Goal: Communication & Community: Answer question/provide support

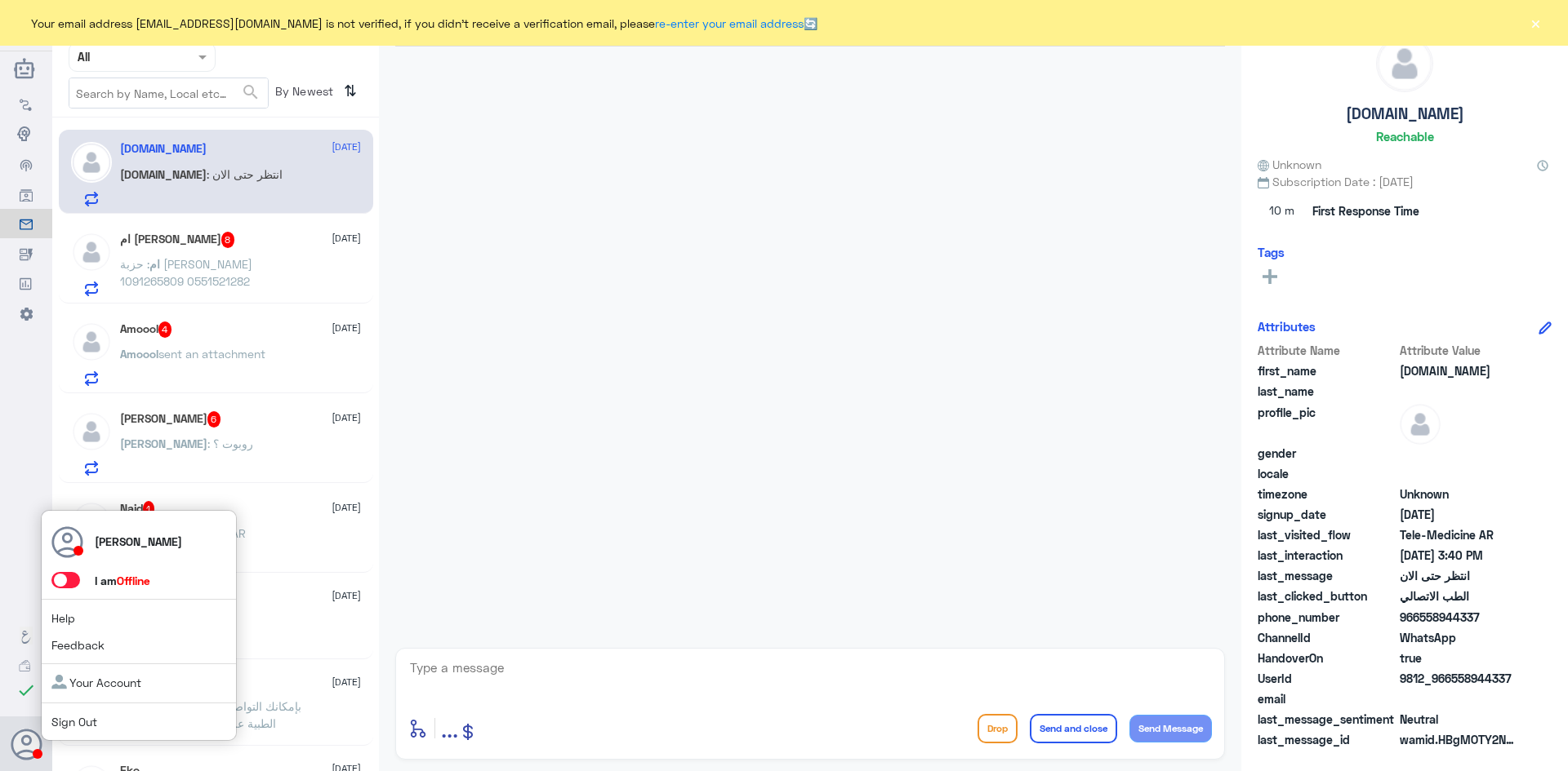
click at [72, 583] on span at bounding box center [66, 580] width 29 height 16
click at [0, 0] on input "checkbox" at bounding box center [0, 0] width 0 height 0
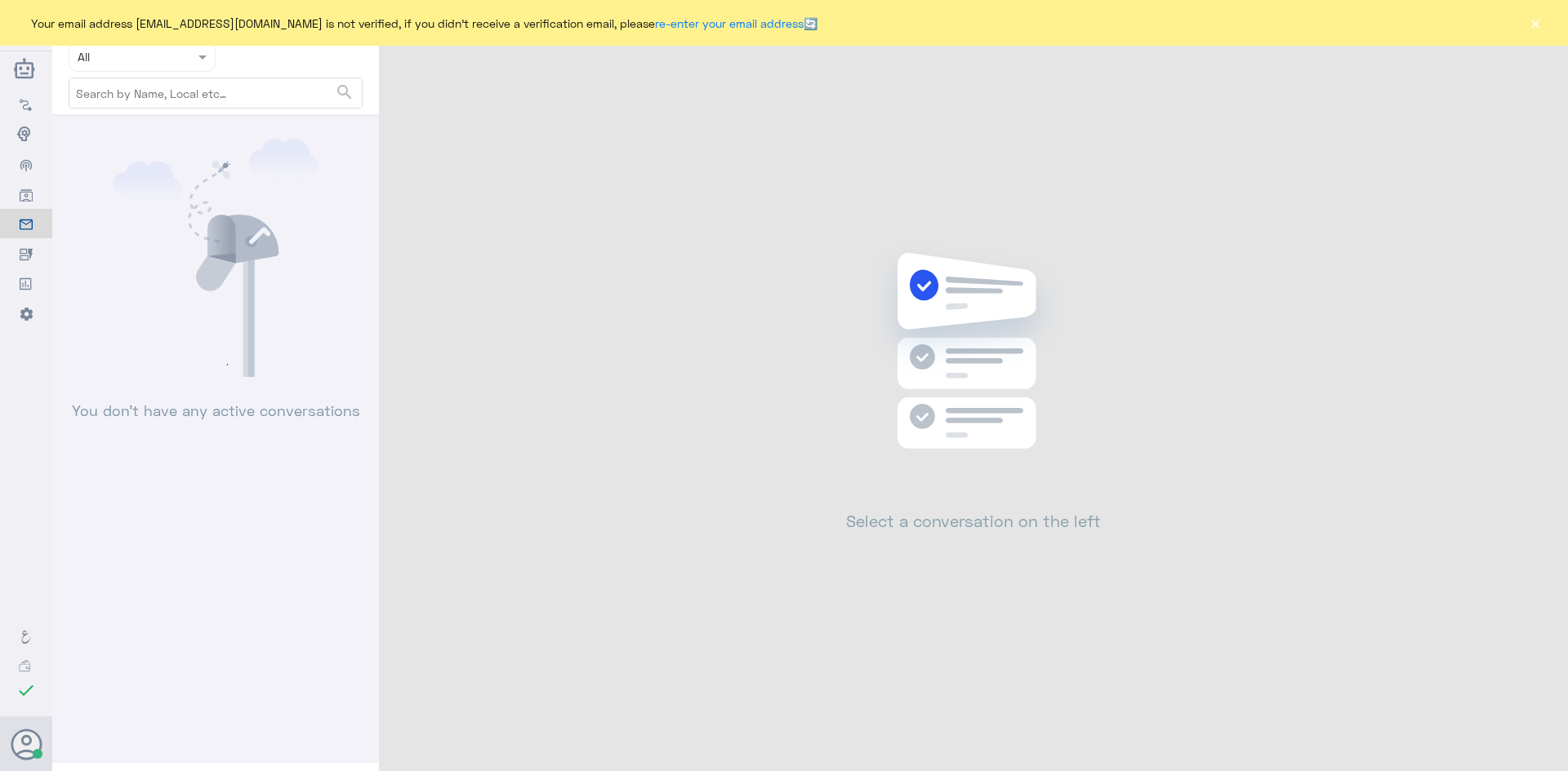
click at [1530, 18] on button "×" at bounding box center [1535, 22] width 16 height 16
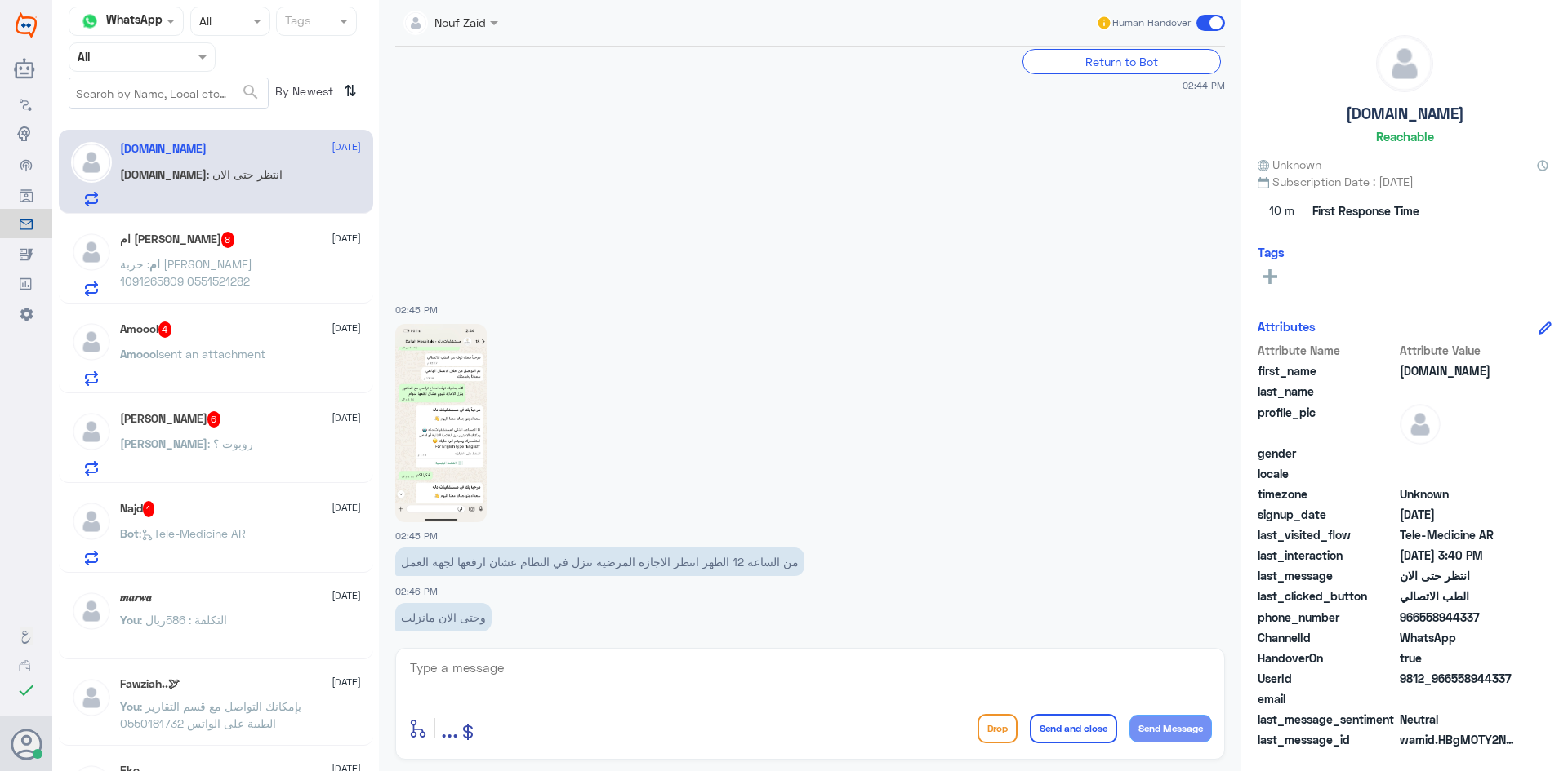
scroll to position [1168, 0]
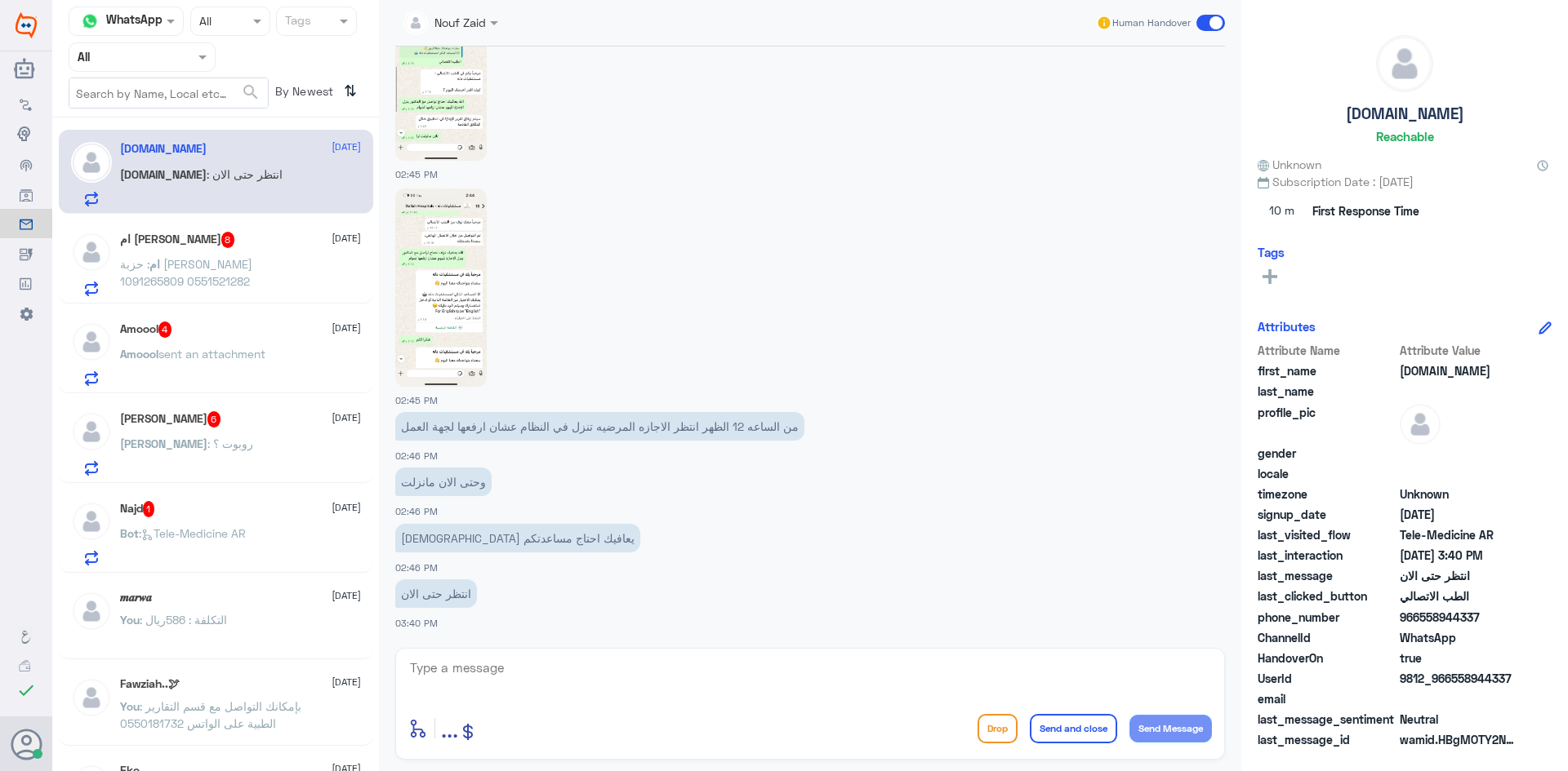
click at [593, 671] on textarea at bounding box center [809, 676] width 803 height 40
click at [504, 24] on span at bounding box center [496, 22] width 20 height 17
click at [506, 110] on div "[PERSON_NAME]" at bounding box center [485, 100] width 145 height 29
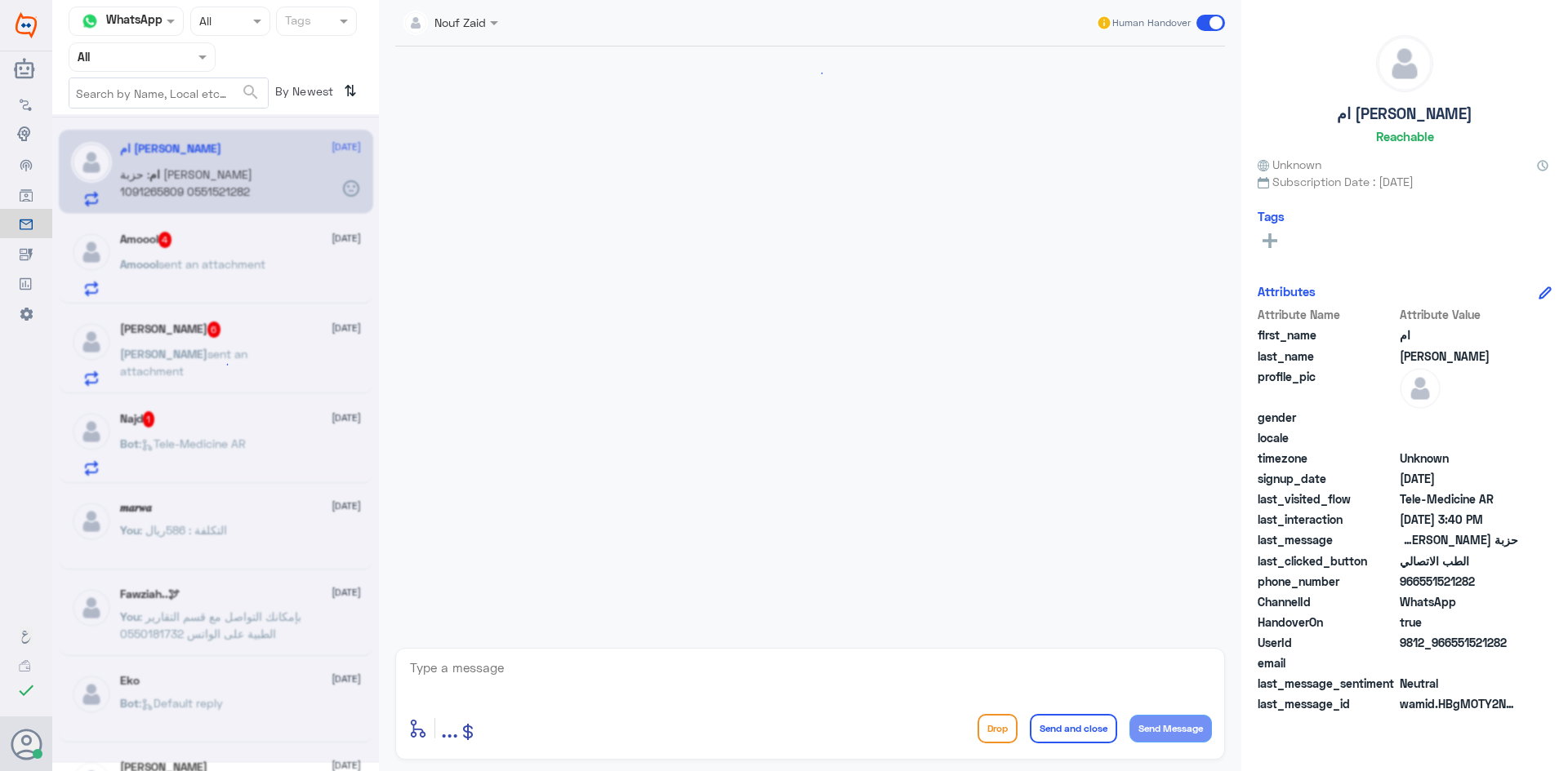
scroll to position [1179, 0]
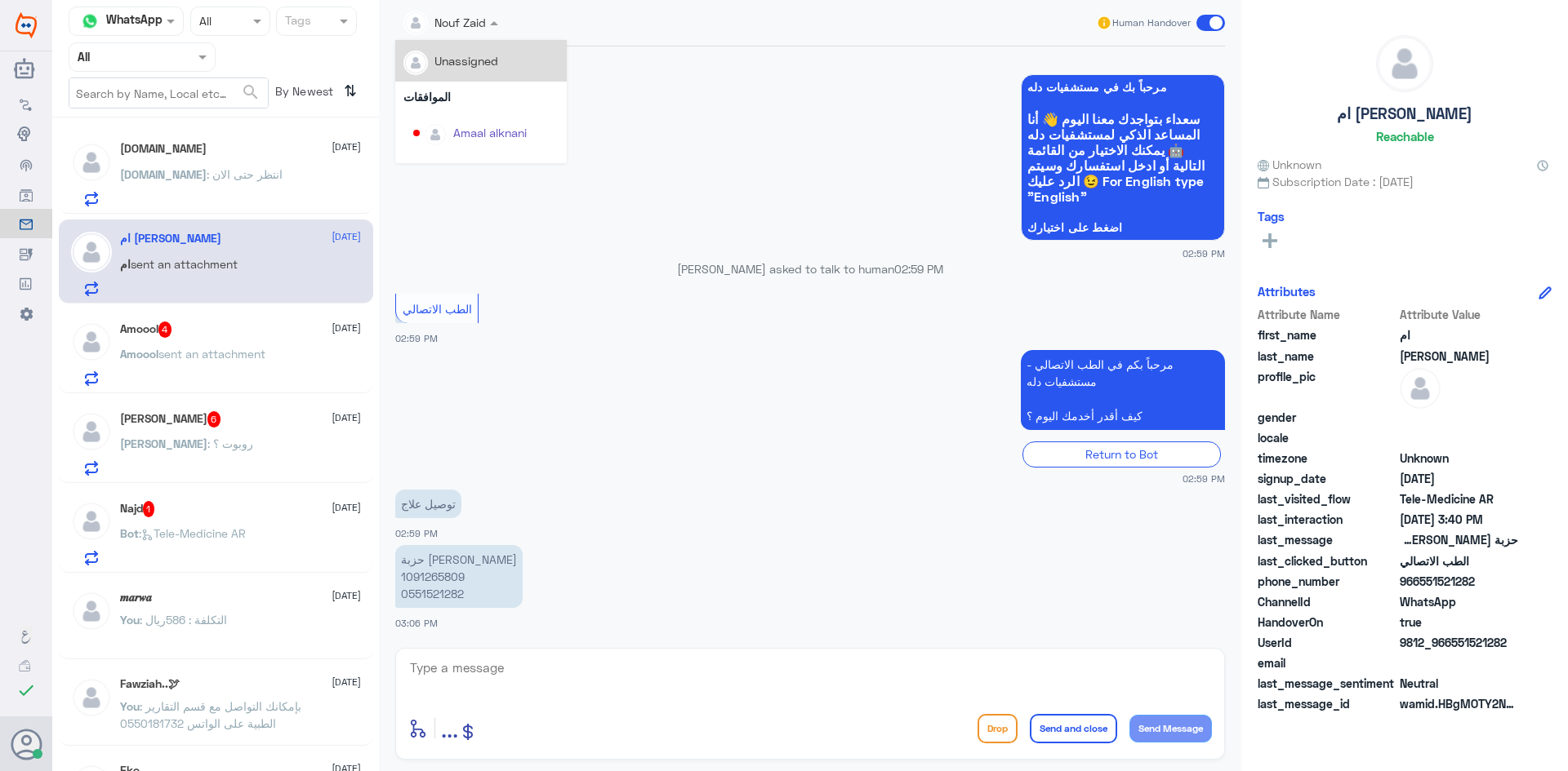
click at [493, 18] on span at bounding box center [496, 22] width 20 height 17
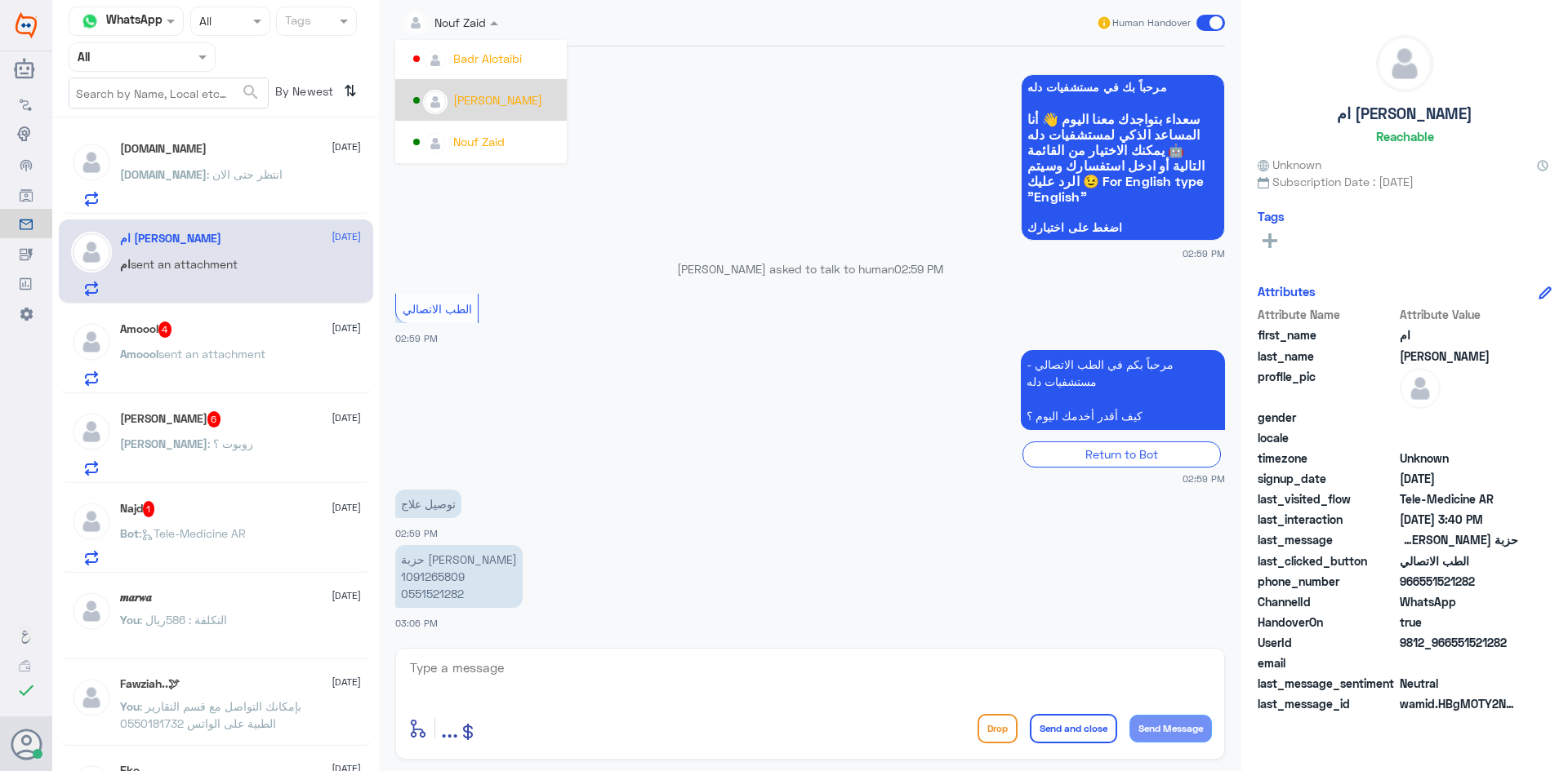
click at [507, 98] on div "[PERSON_NAME]" at bounding box center [498, 100] width 89 height 17
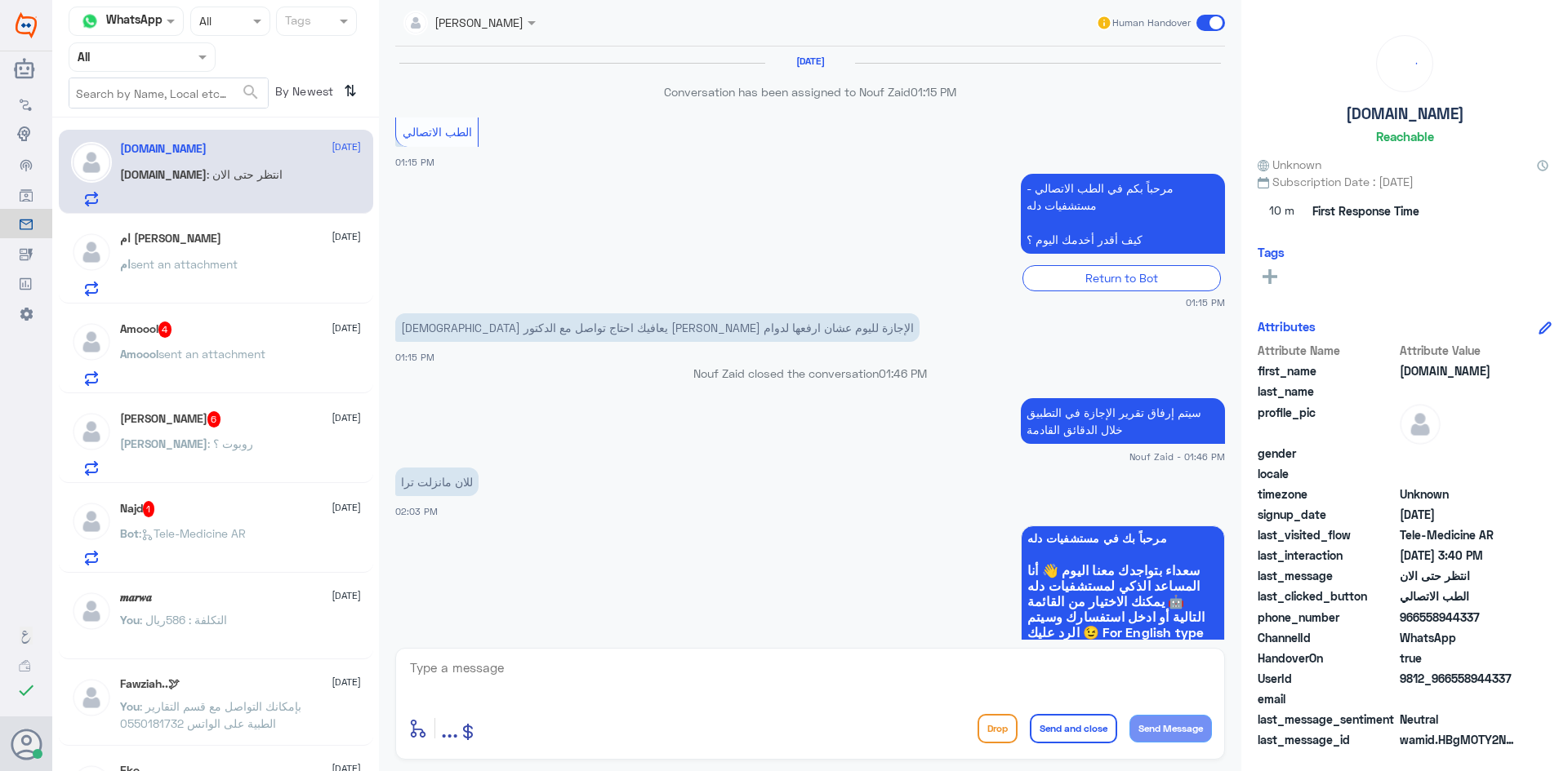
scroll to position [1010, 0]
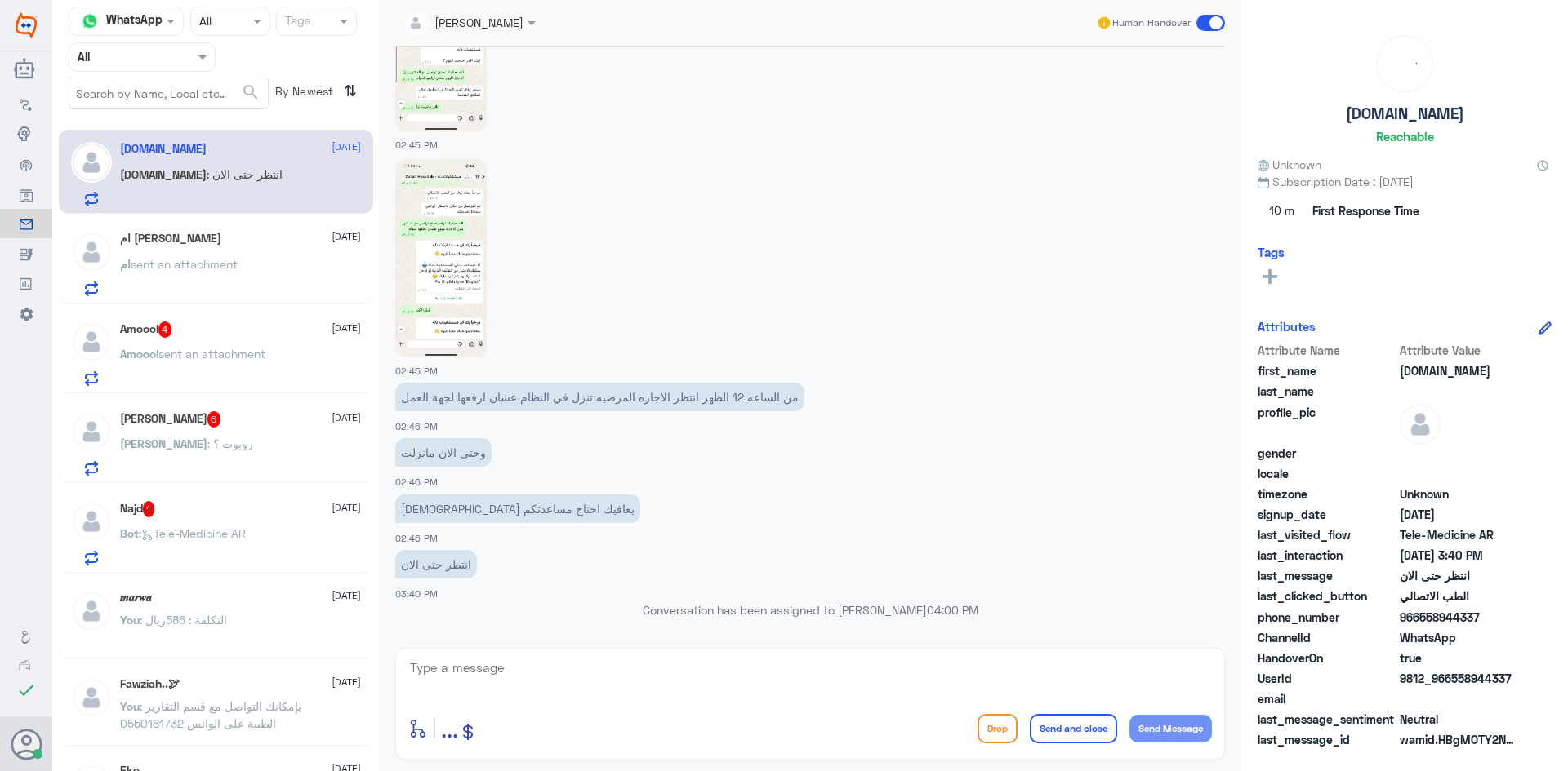
click at [544, 673] on textarea at bounding box center [809, 676] width 803 height 40
paste textarea "مرحبا معك عبدالكريم من الطب الاتصالي"
type textarea "مرحبا معك عبدالكريم من الطب الاتصالي"
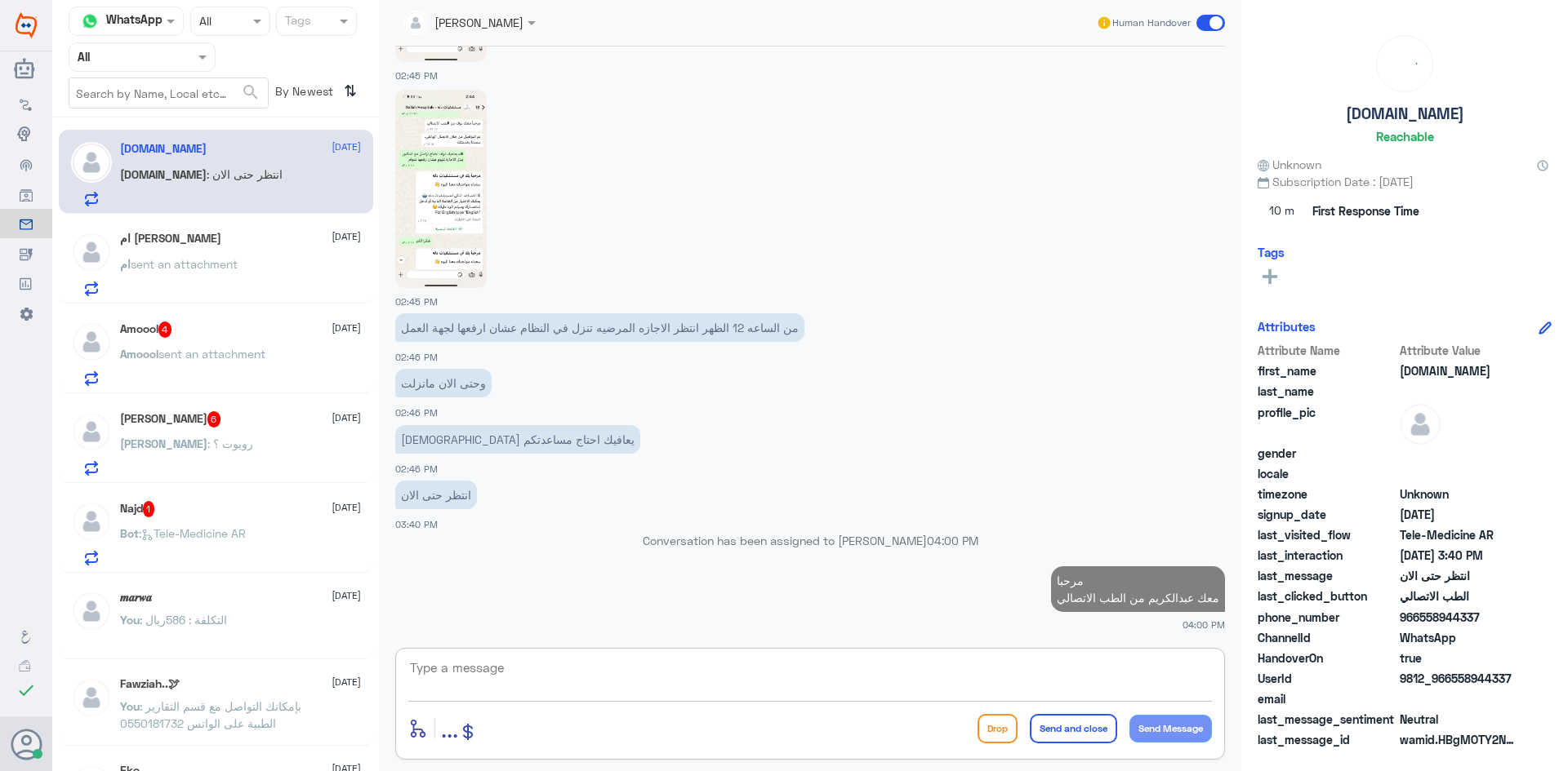
click at [614, 685] on textarea at bounding box center [809, 676] width 803 height 40
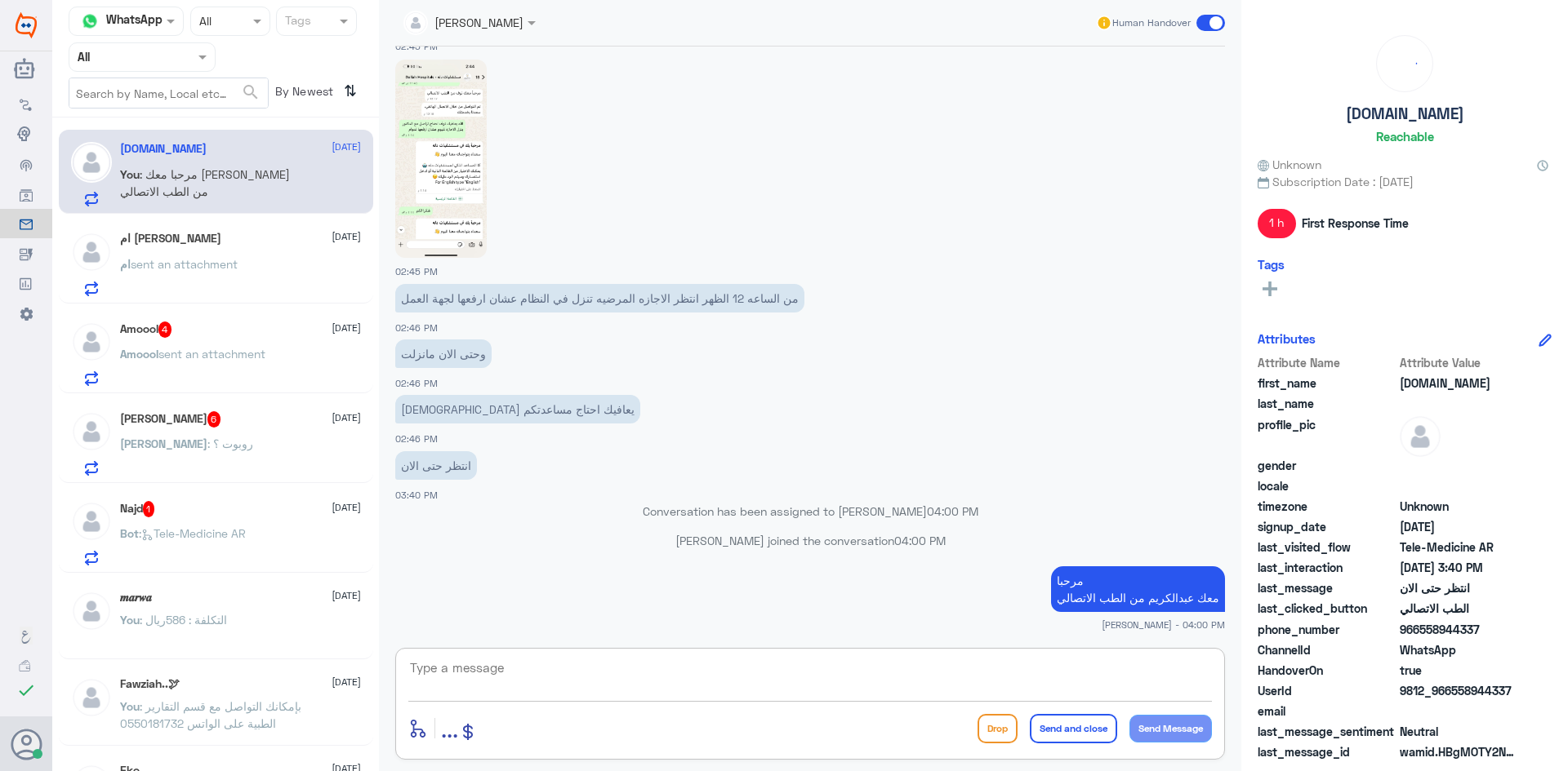
paste textarea "بإمكانك التواصل مع قسم التقارير الطبية على الواتس 0550181732"
type textarea "بإمكانك التواصل مع قسم التقارير الطبية على الواتس 0550181732"
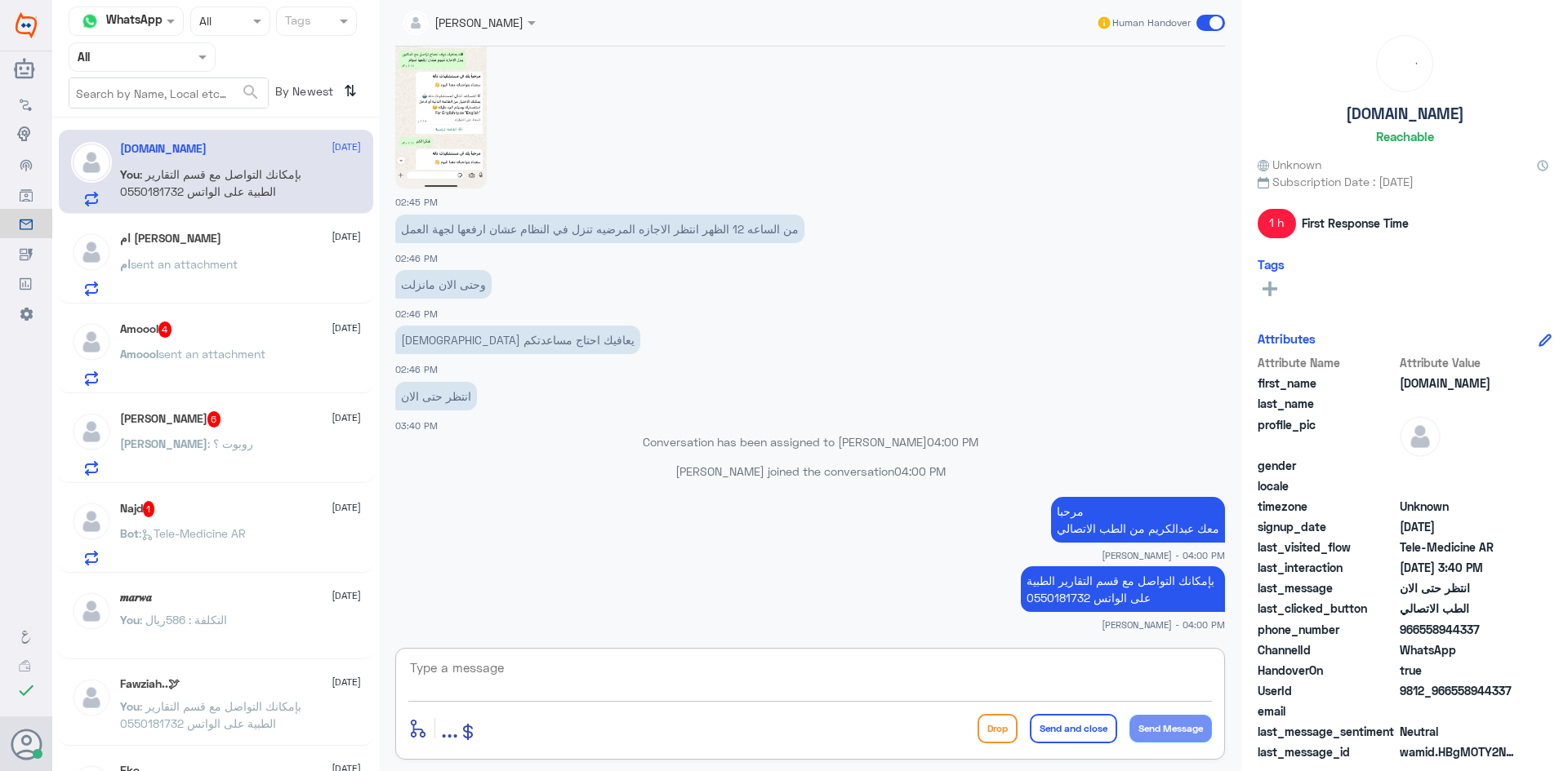
click at [1207, 18] on span at bounding box center [1211, 22] width 29 height 16
click at [0, 0] on input "checkbox" at bounding box center [0, 0] width 0 height 0
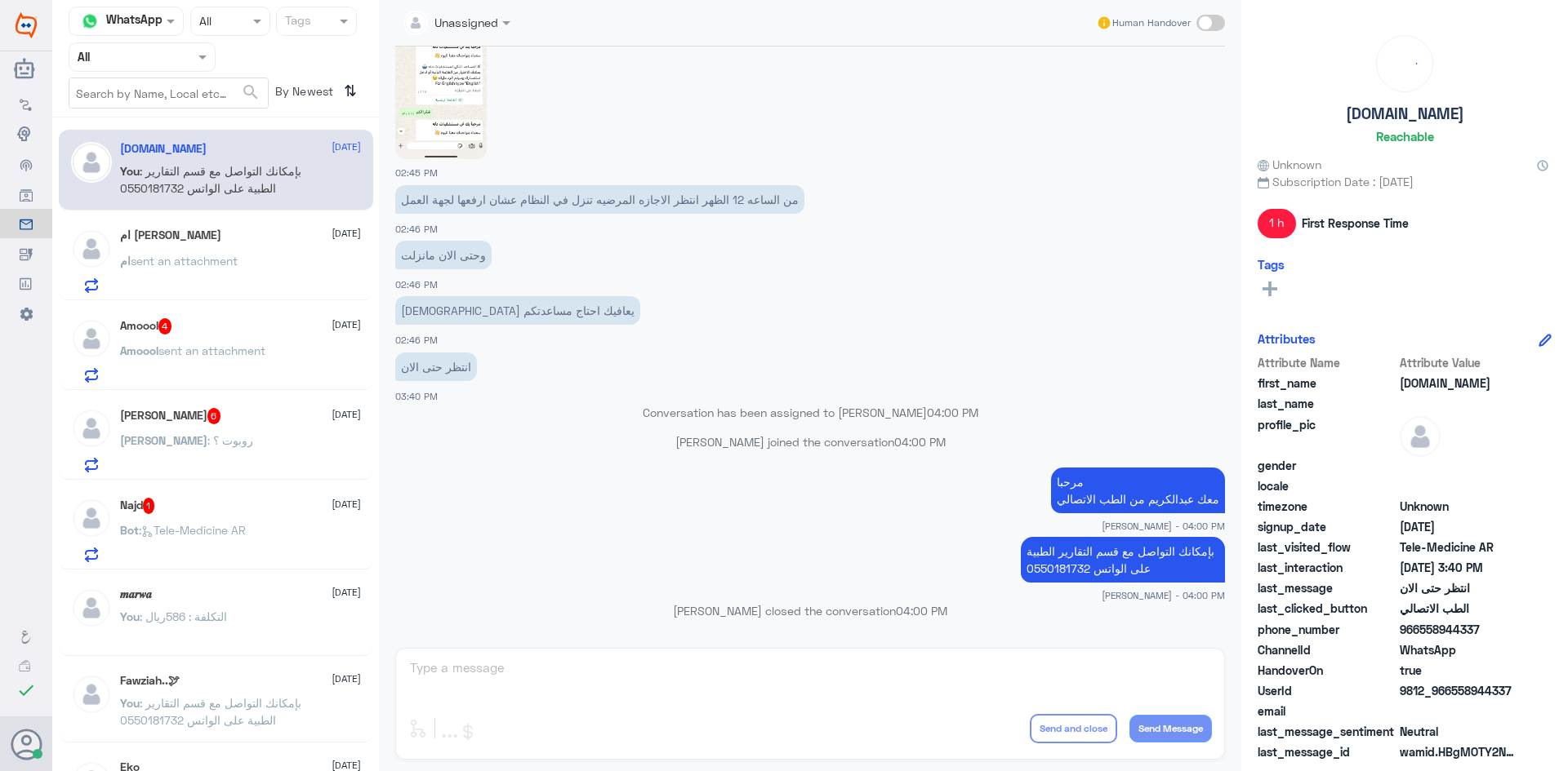
click at [215, 346] on span "sent an attachment" at bounding box center [212, 351] width 107 height 14
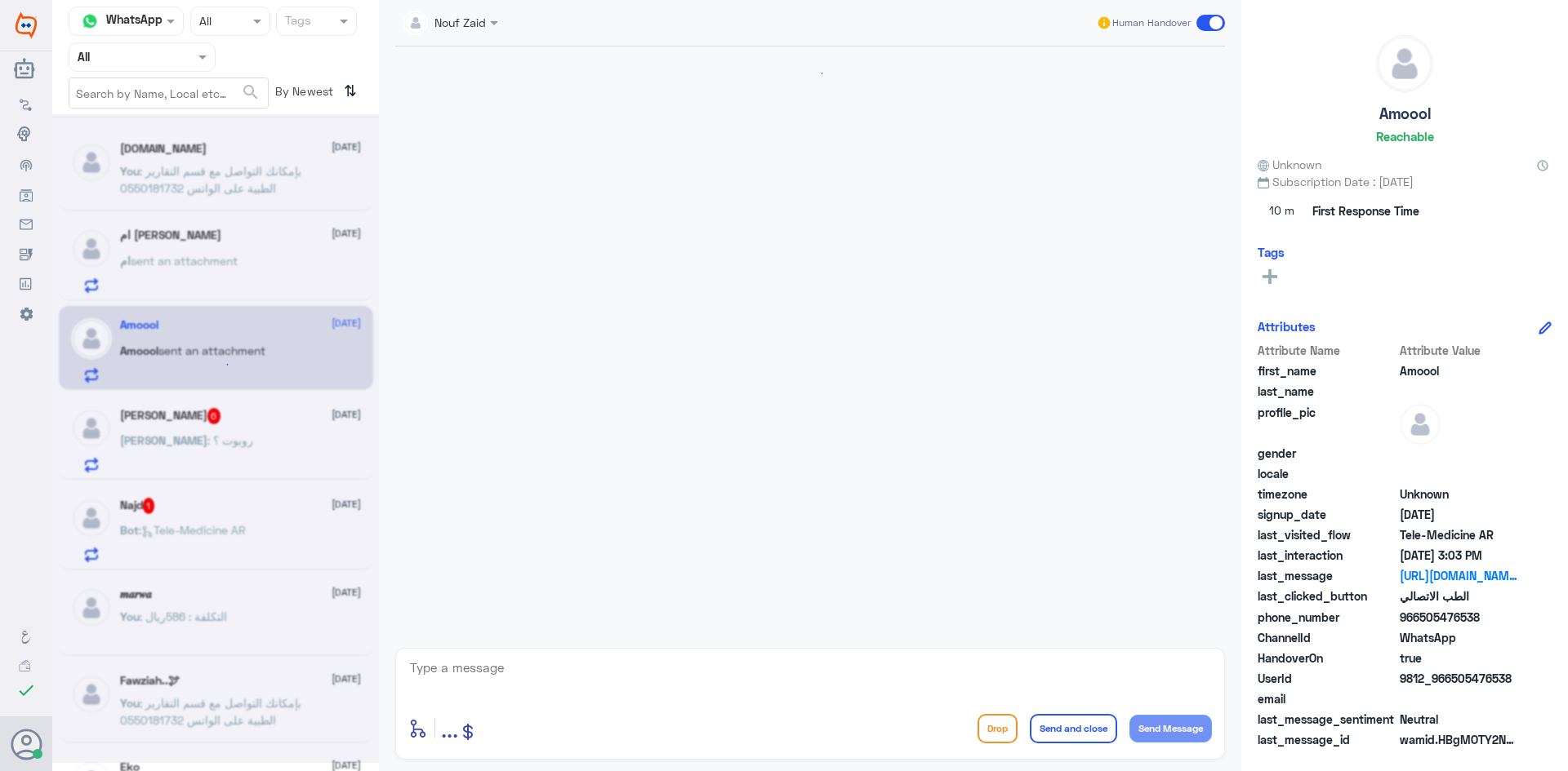
scroll to position [1000, 0]
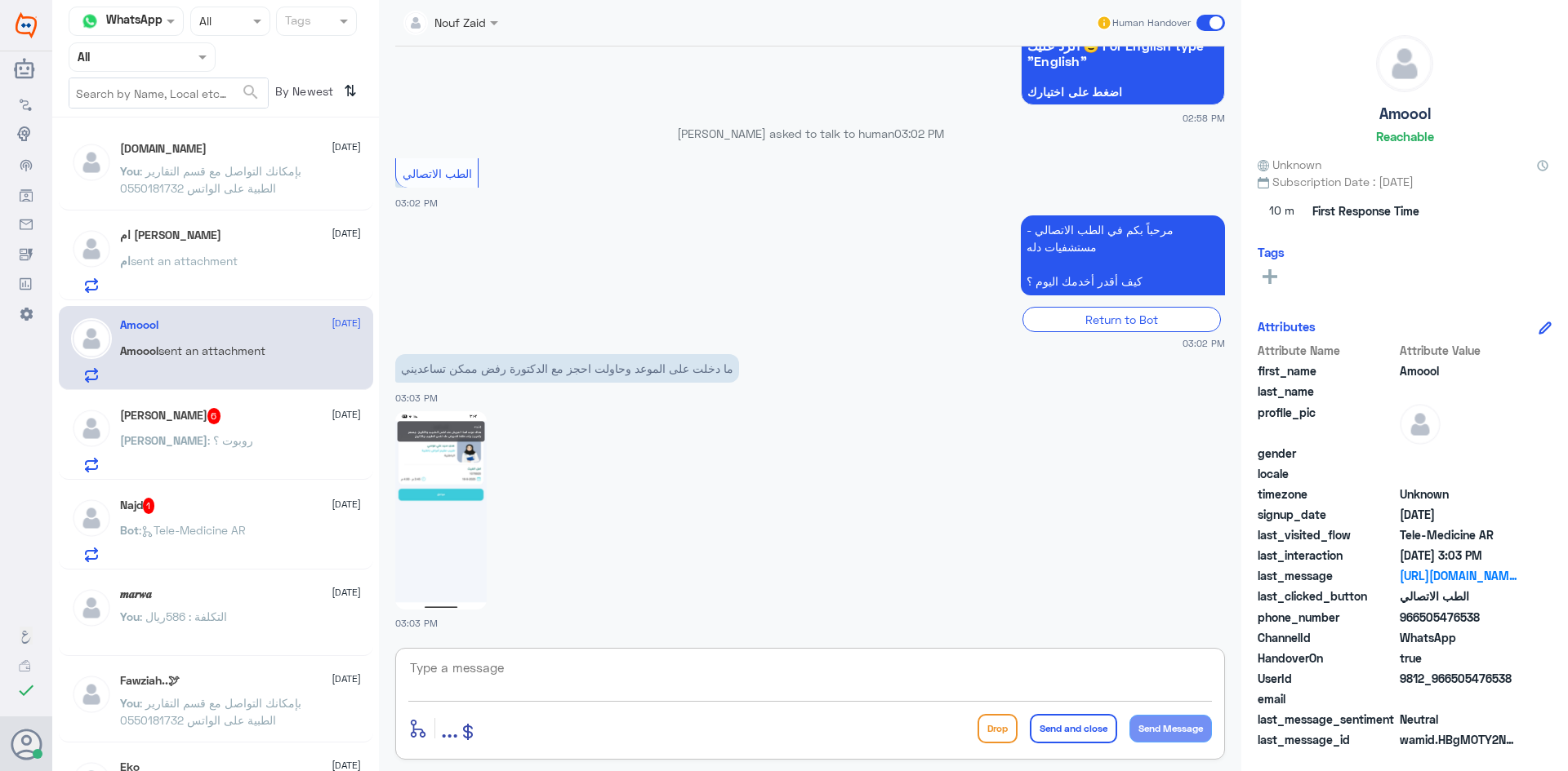
click at [788, 687] on textarea at bounding box center [809, 676] width 803 height 40
paste textarea "مرحبا معك عبدالكريم من الطب الاتصالي"
type textarea "مرحبا معك عبدالكريم من الطب الاتصالي"
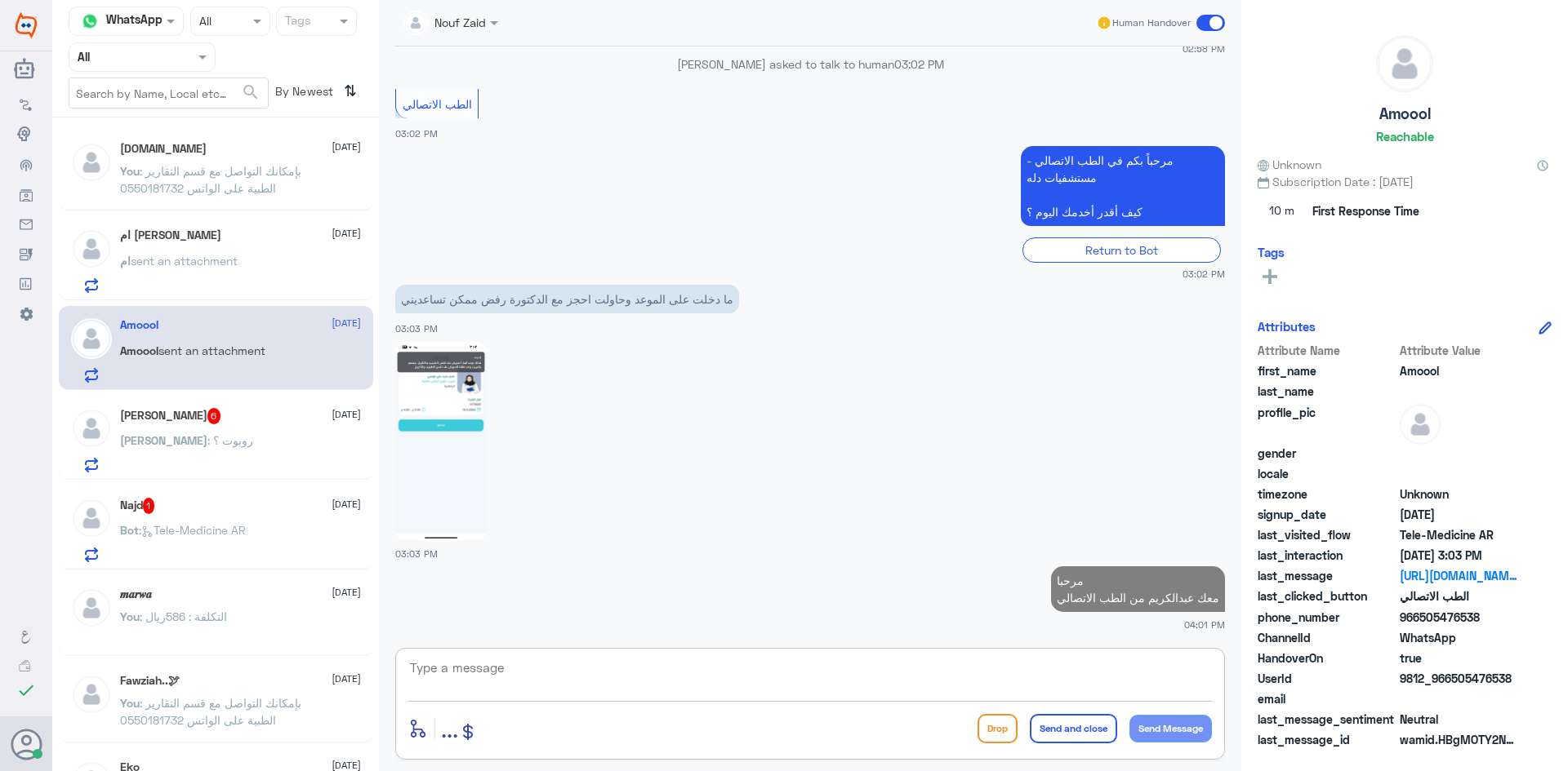
click at [575, 671] on textarea at bounding box center [809, 676] width 803 height 40
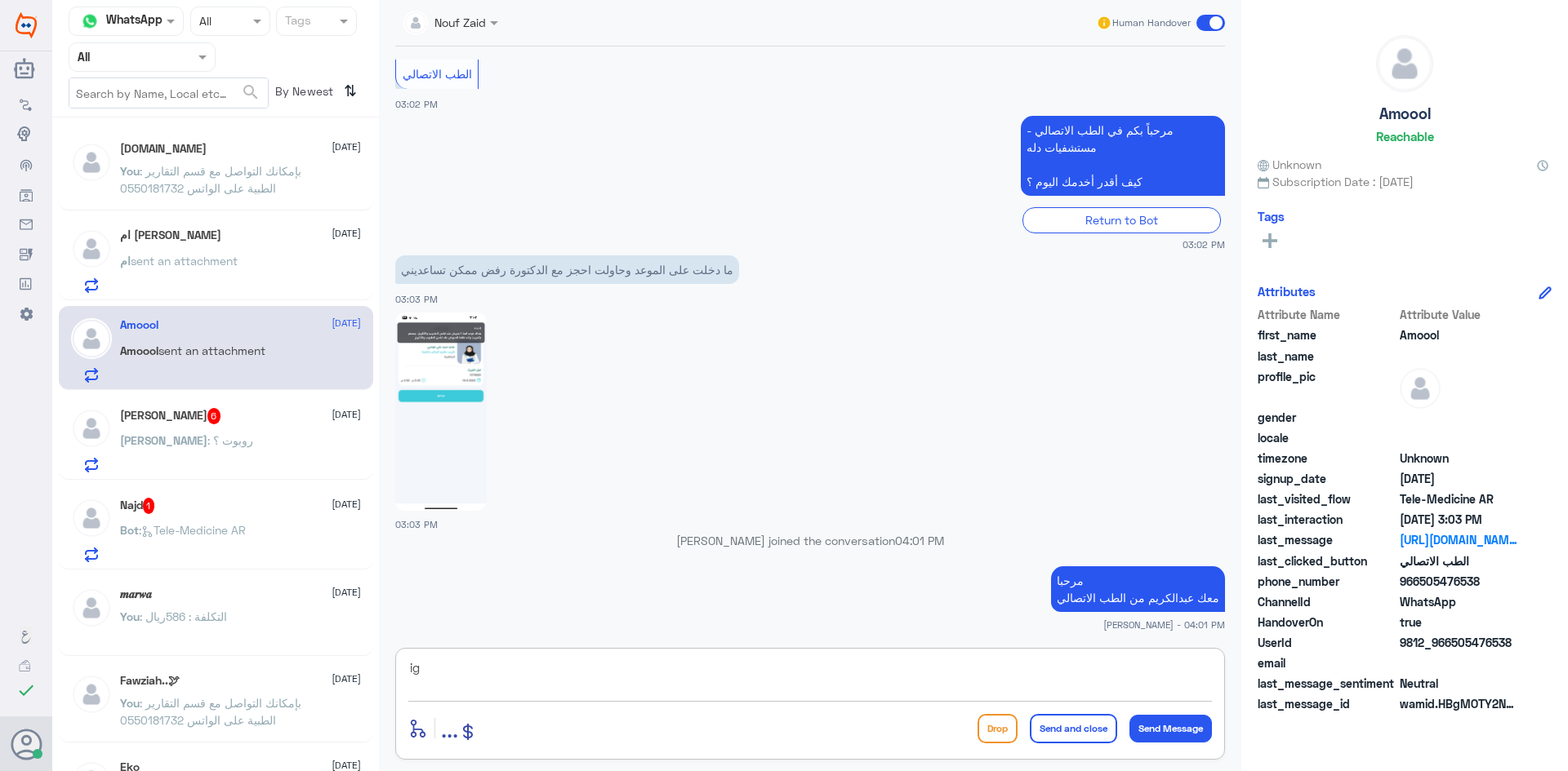
type textarea "i"
type textarea "هل تواصل معك الطبيب ؟"
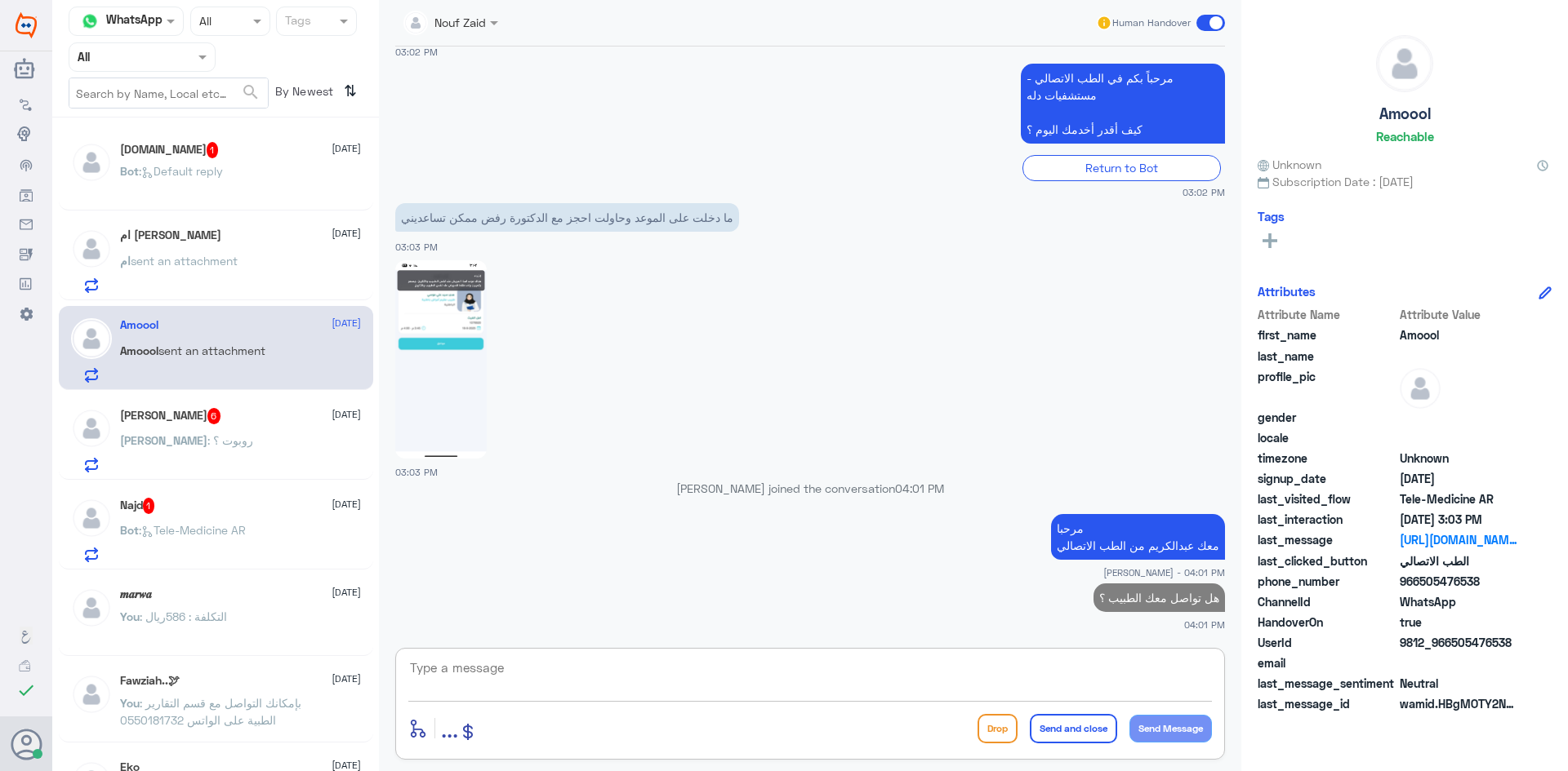
click at [223, 423] on div "Abdulrahman 6 18 September" at bounding box center [240, 415] width 241 height 16
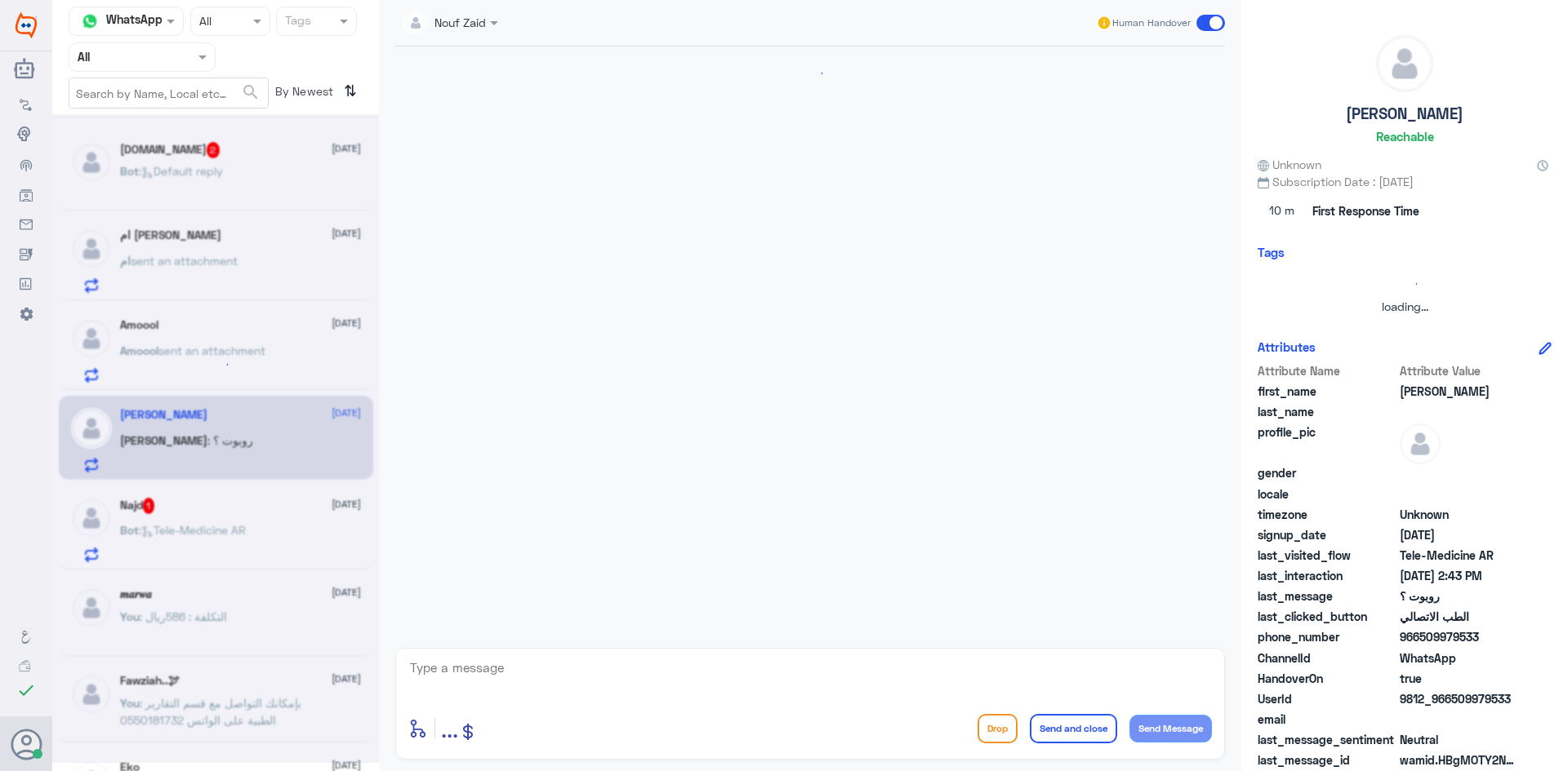
scroll to position [145, 0]
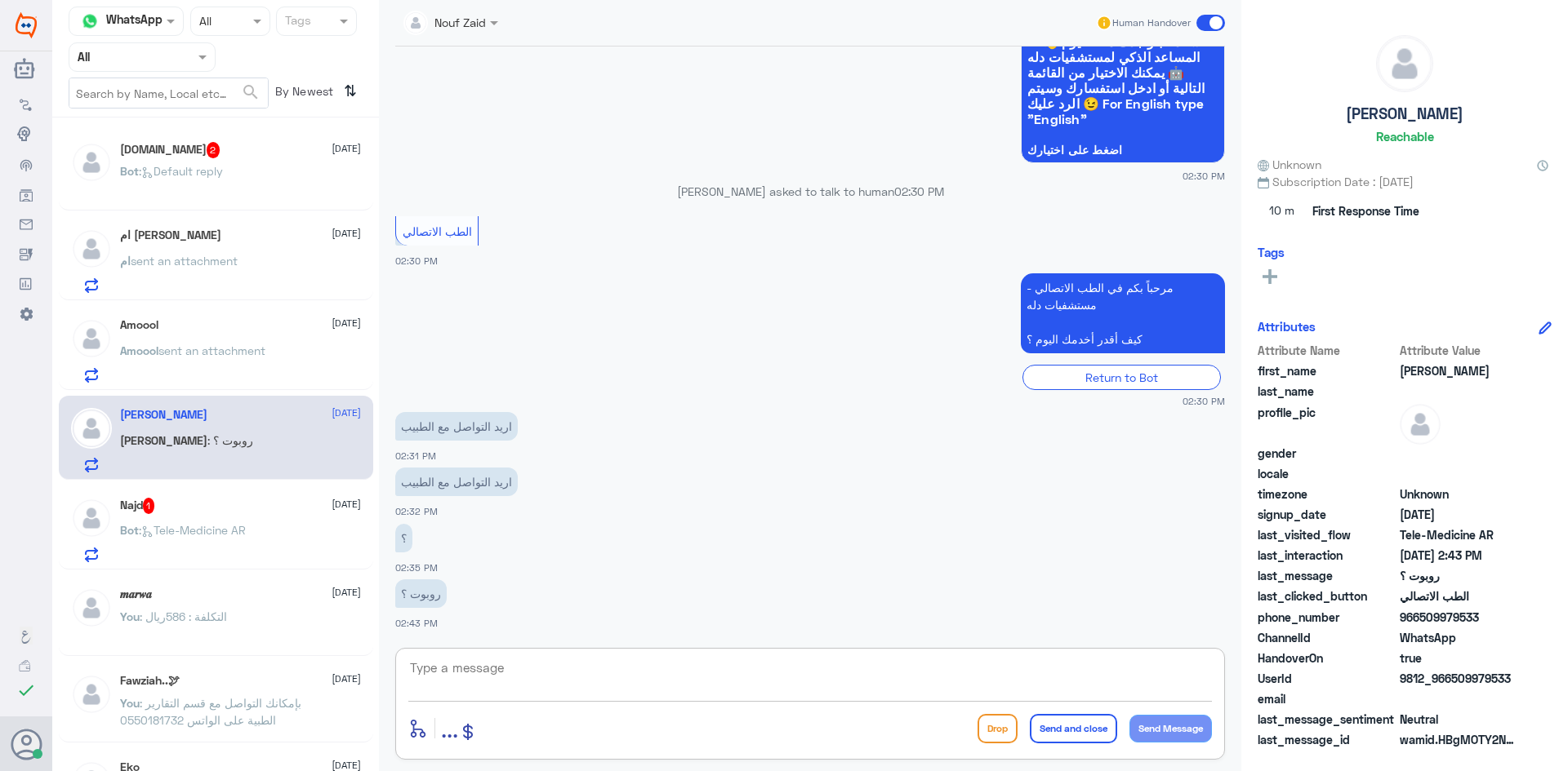
click at [495, 664] on textarea at bounding box center [809, 676] width 803 height 40
paste textarea "مرحبا معك عبدالكريم من الطب الاتصالي"
type textarea "مرحبا معك عبدالكريم من الطب الاتصالي"
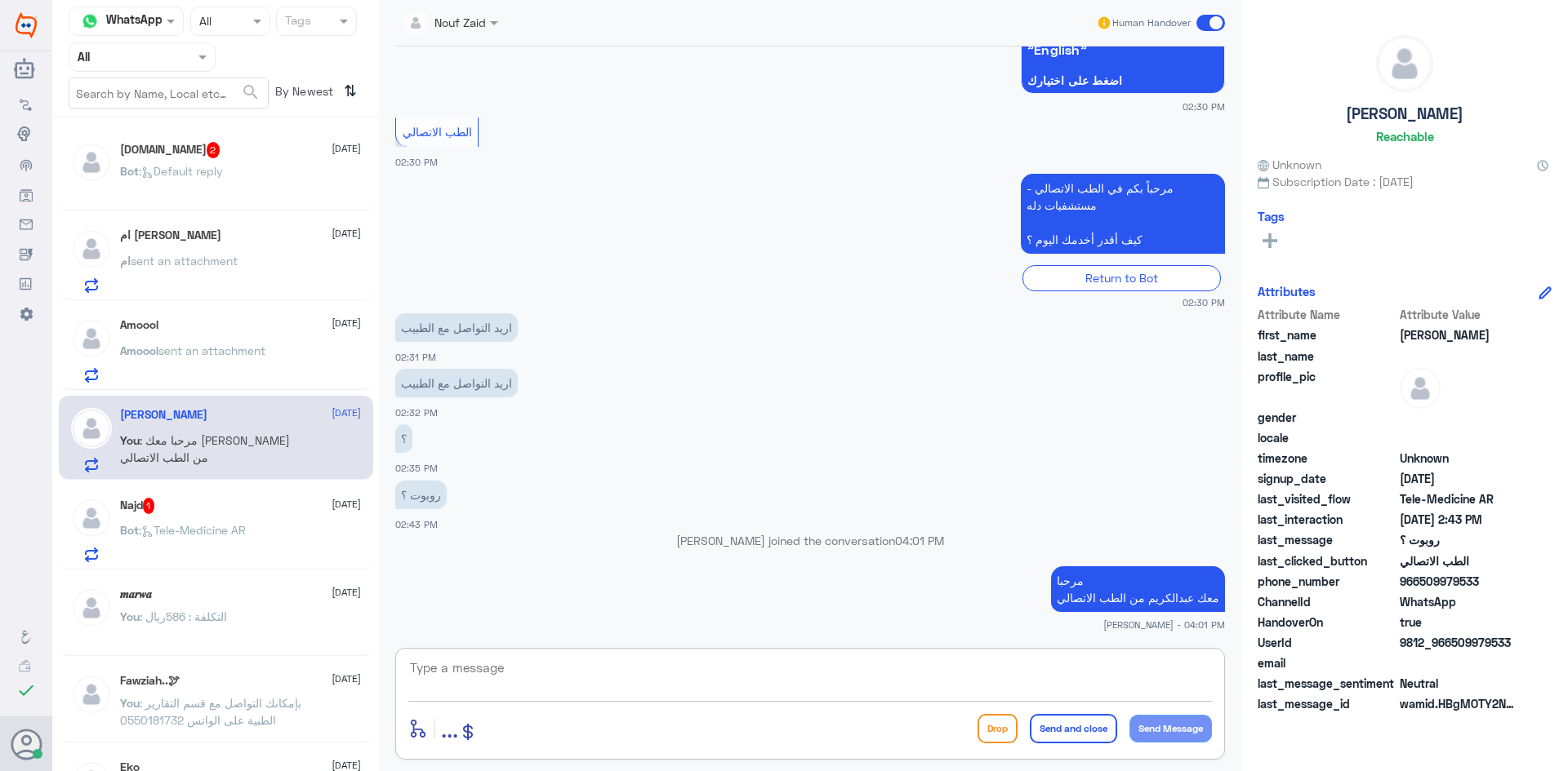
click at [212, 513] on div "Najd 1 18 September" at bounding box center [240, 505] width 241 height 16
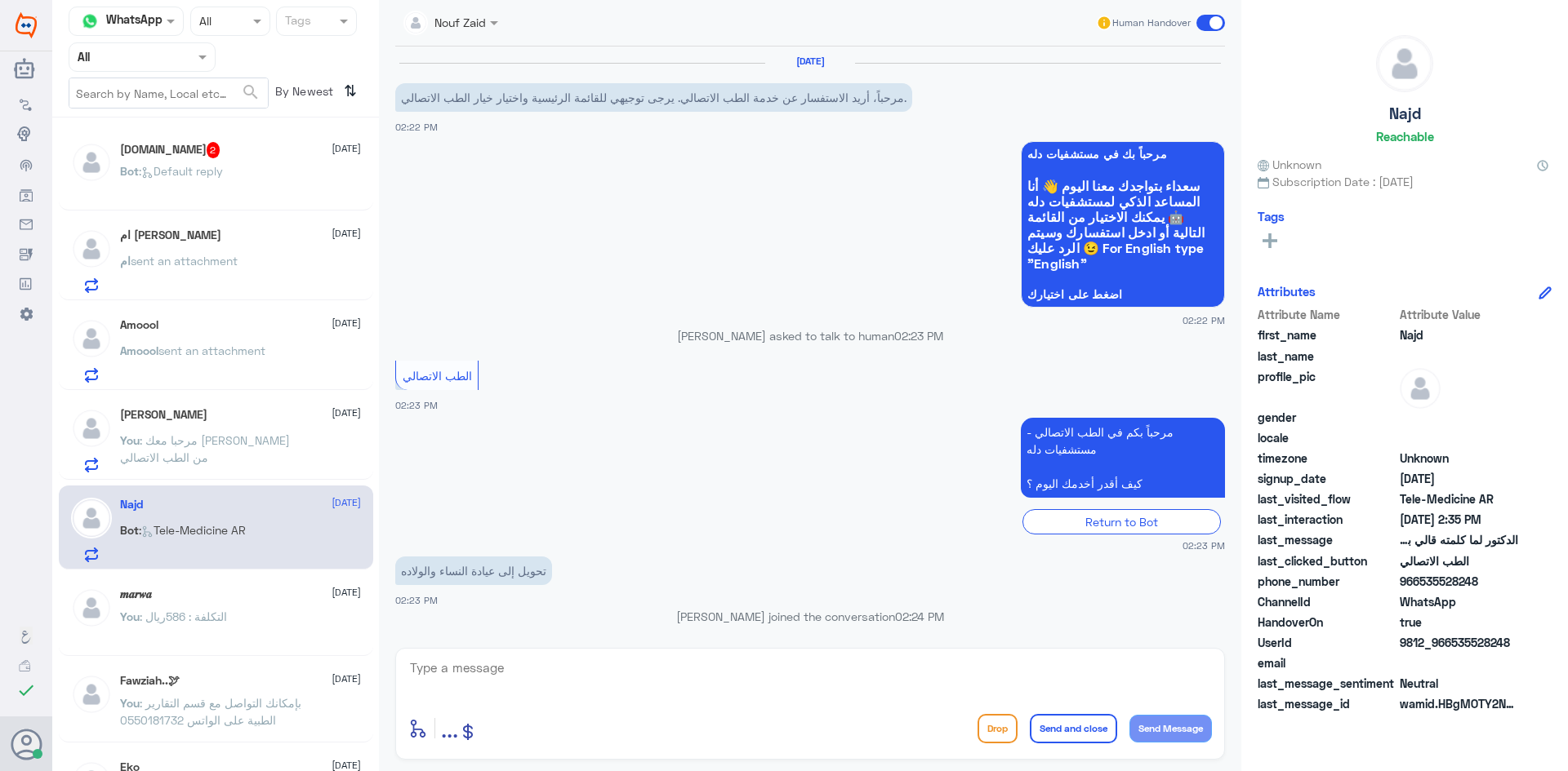
scroll to position [561, 0]
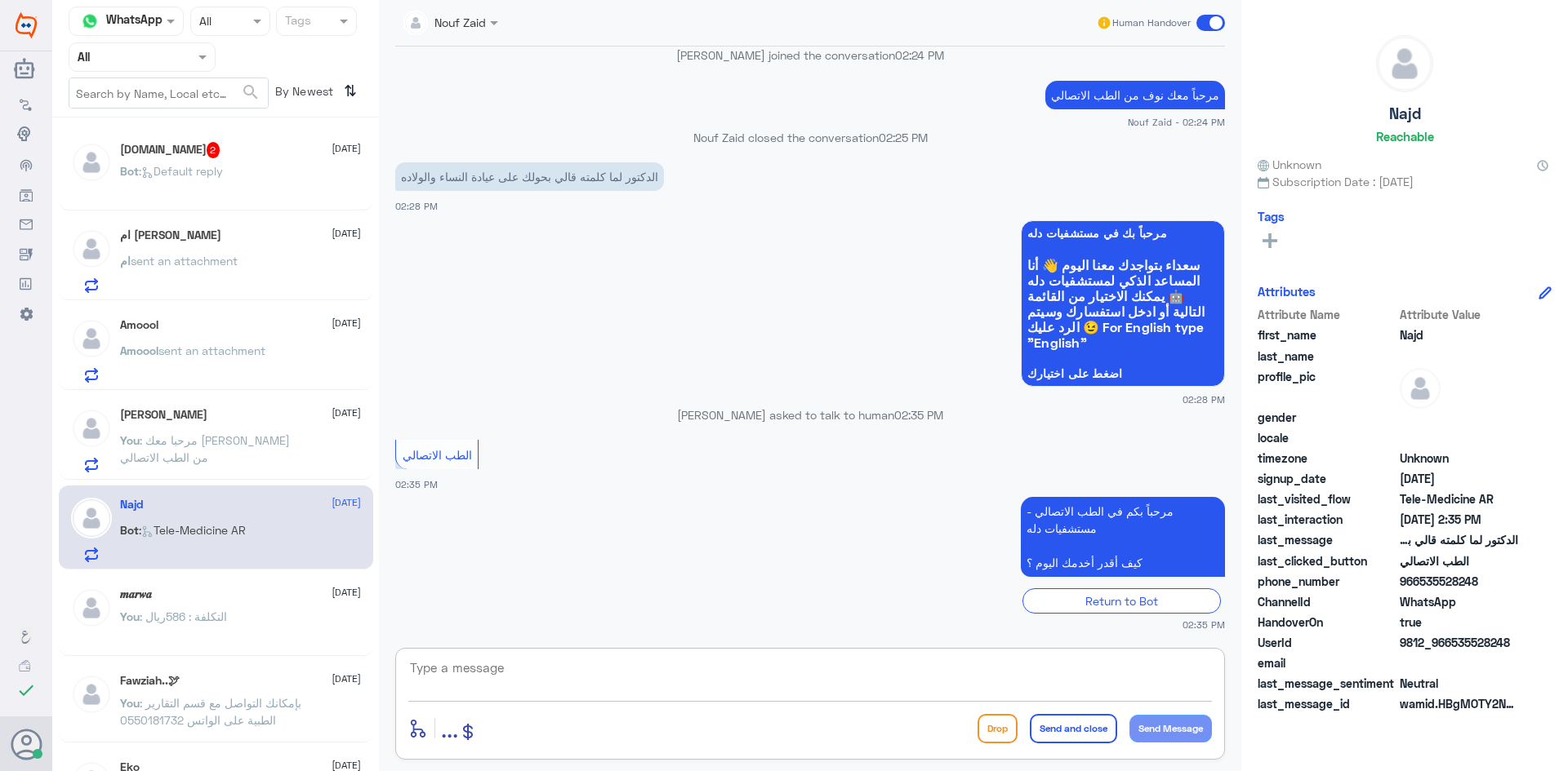
click at [660, 680] on textarea at bounding box center [809, 676] width 803 height 40
paste textarea "مرحبا معك عبدالكريم من الطب الاتصالي"
type textarea "مرحبا معك عبدالكريم من الطب الاتصالي"
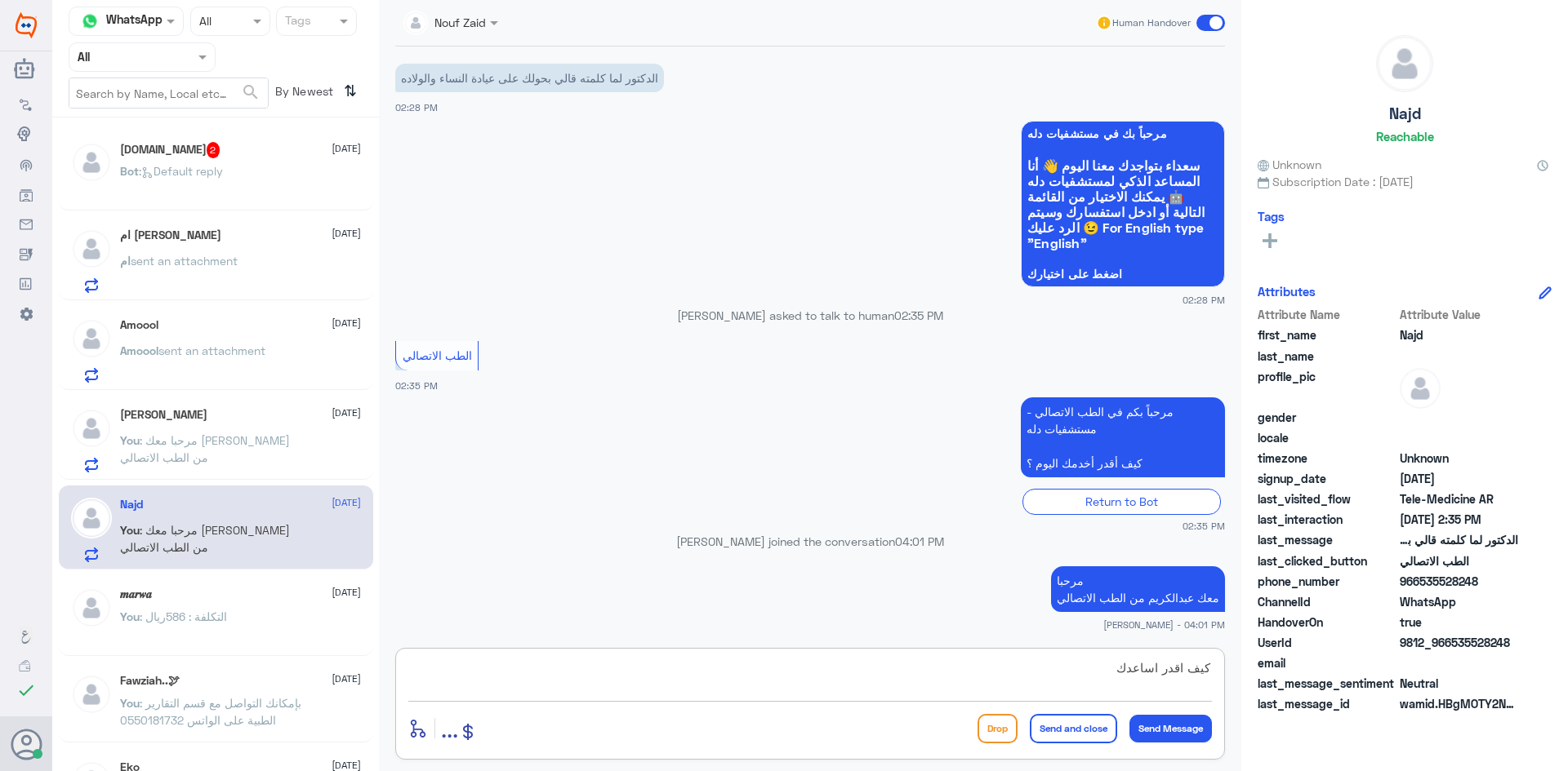
type textarea "كيف اقدر اساعدك"
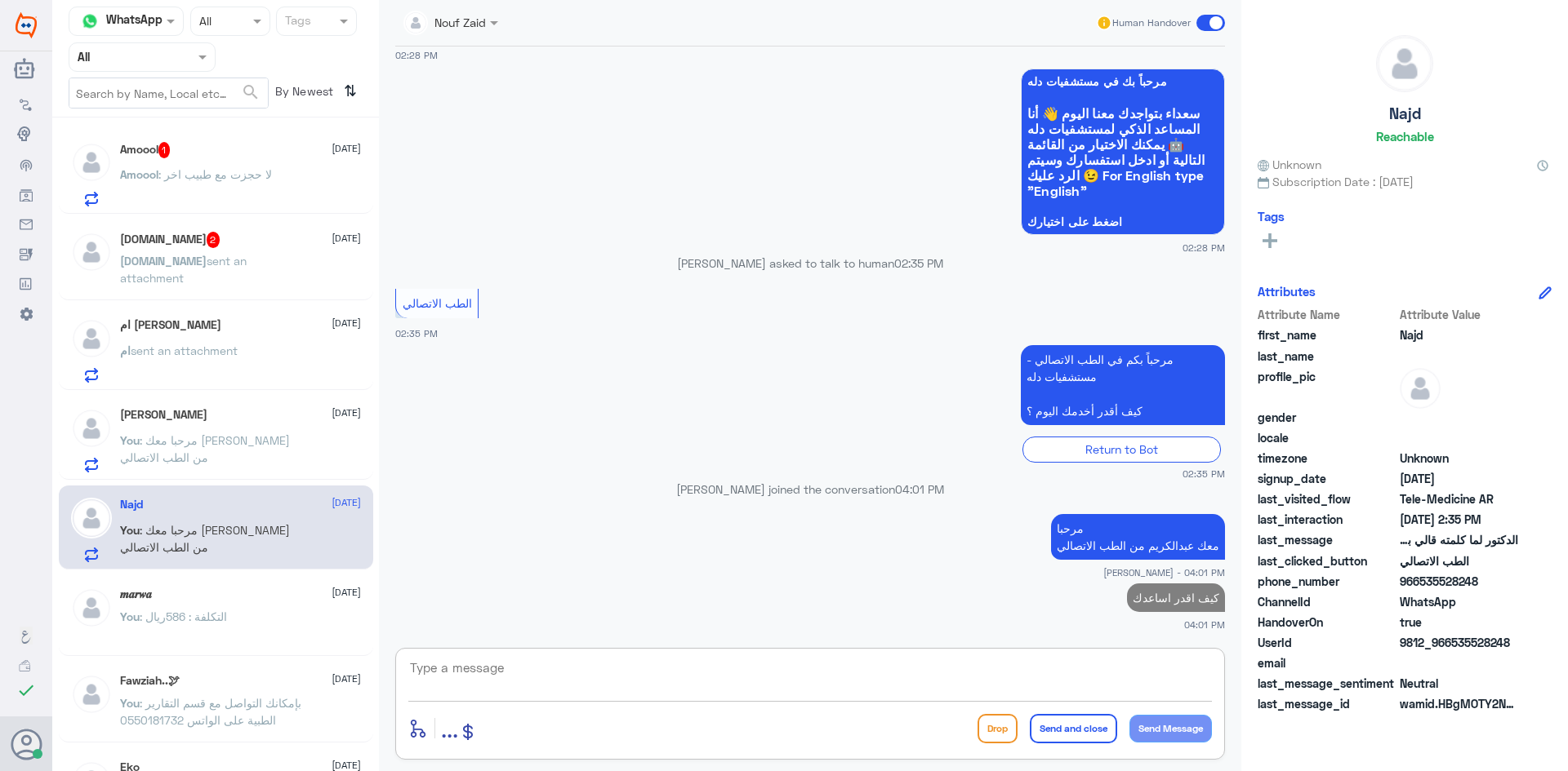
click at [232, 169] on span ": لا حجزت مع طبيب اخر" at bounding box center [215, 174] width 113 height 14
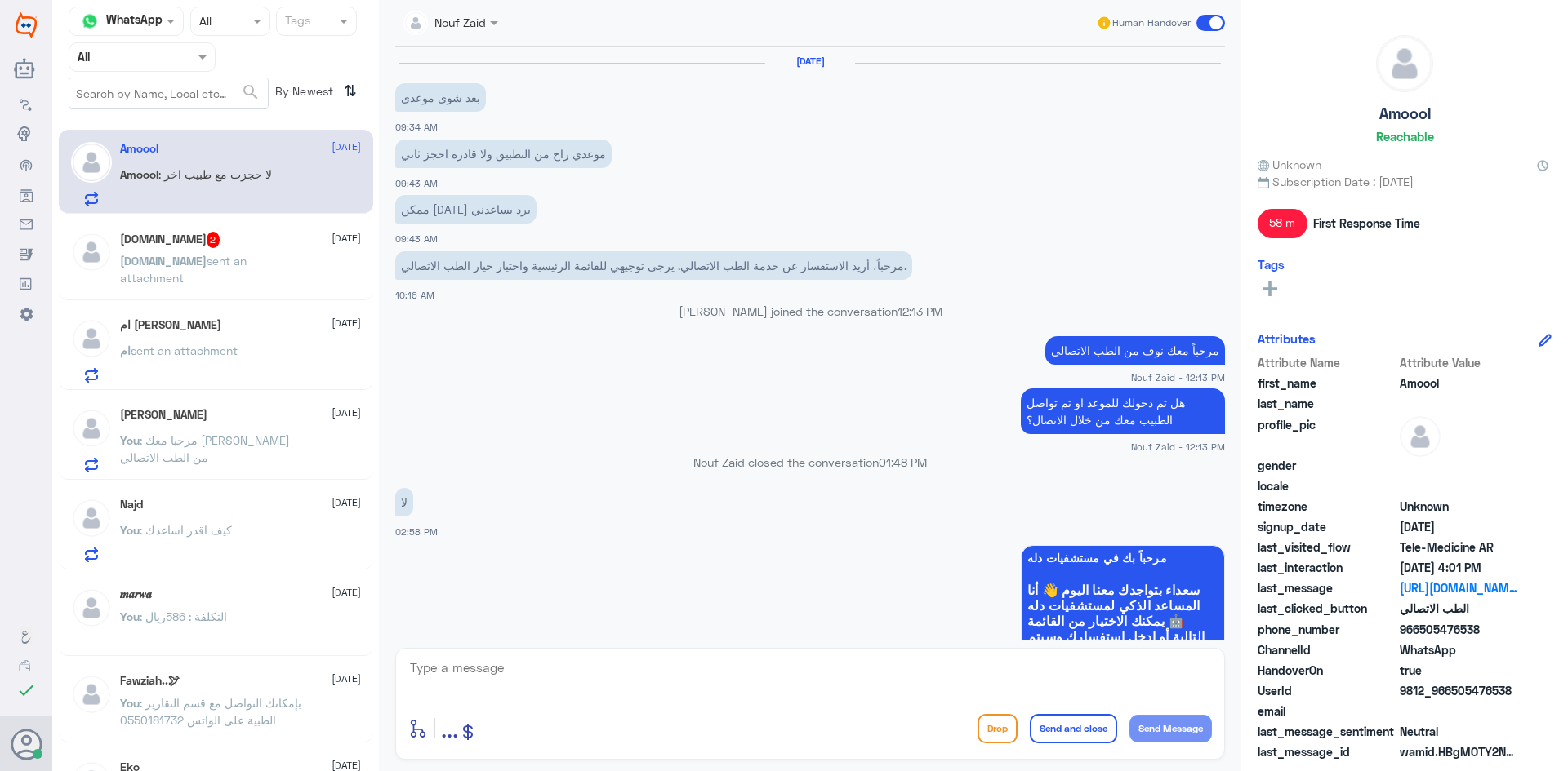
scroll to position [814, 0]
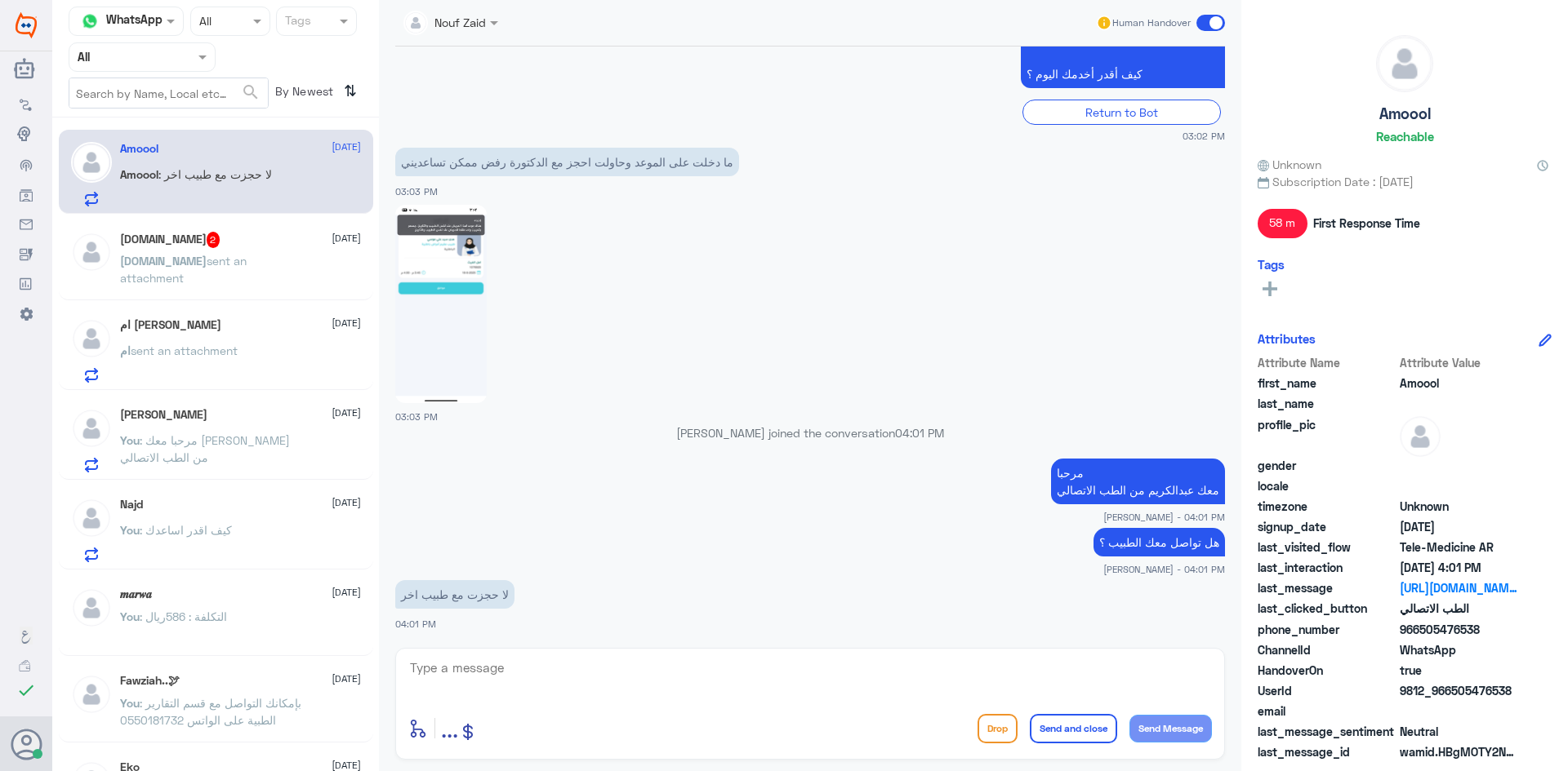
click at [539, 660] on textarea at bounding box center [809, 676] width 803 height 40
click at [474, 313] on img at bounding box center [441, 303] width 92 height 198
click at [651, 670] on textarea at bounding box center [809, 676] width 803 height 40
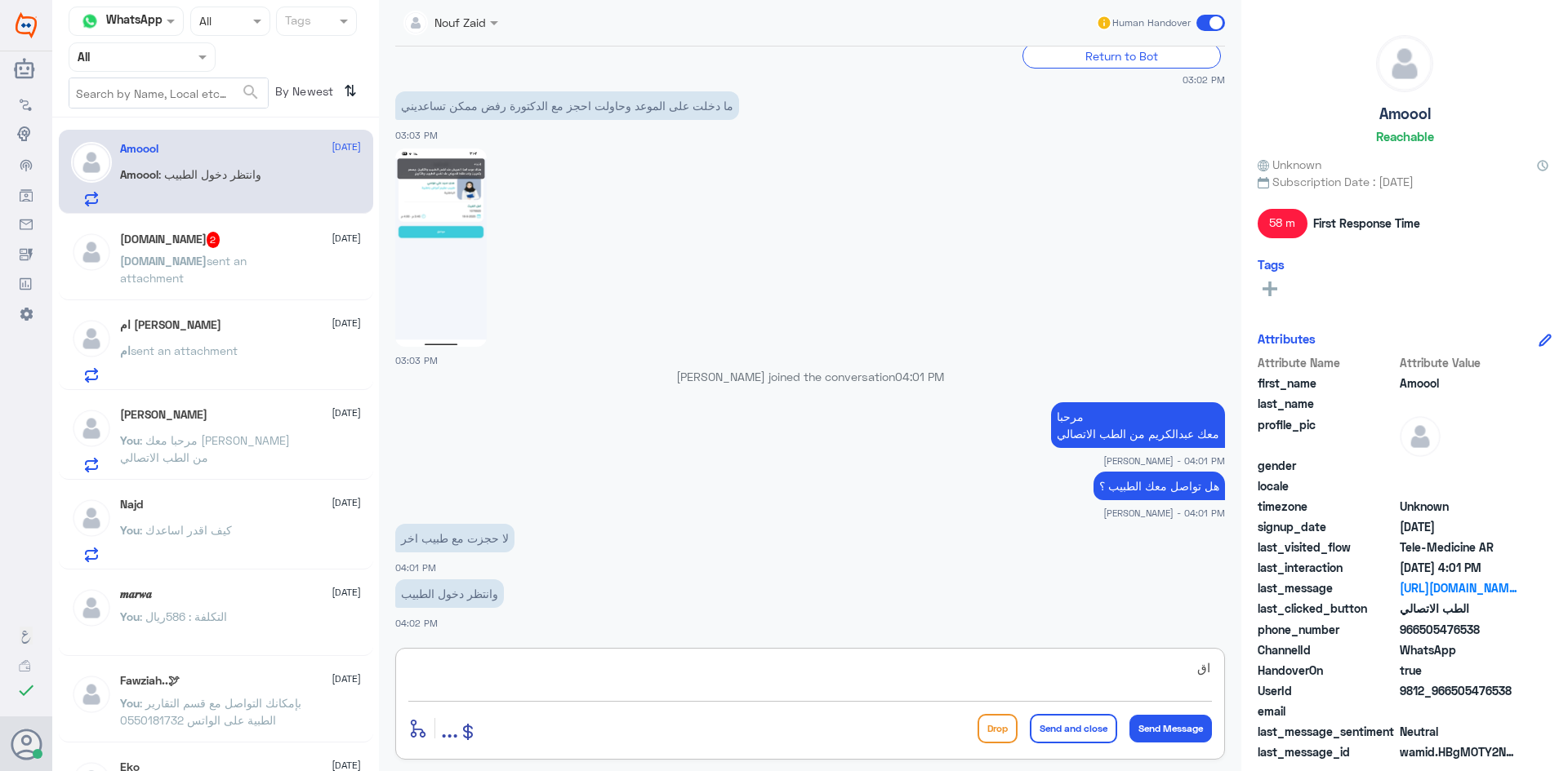
type textarea "ا"
type textarea "تمام"
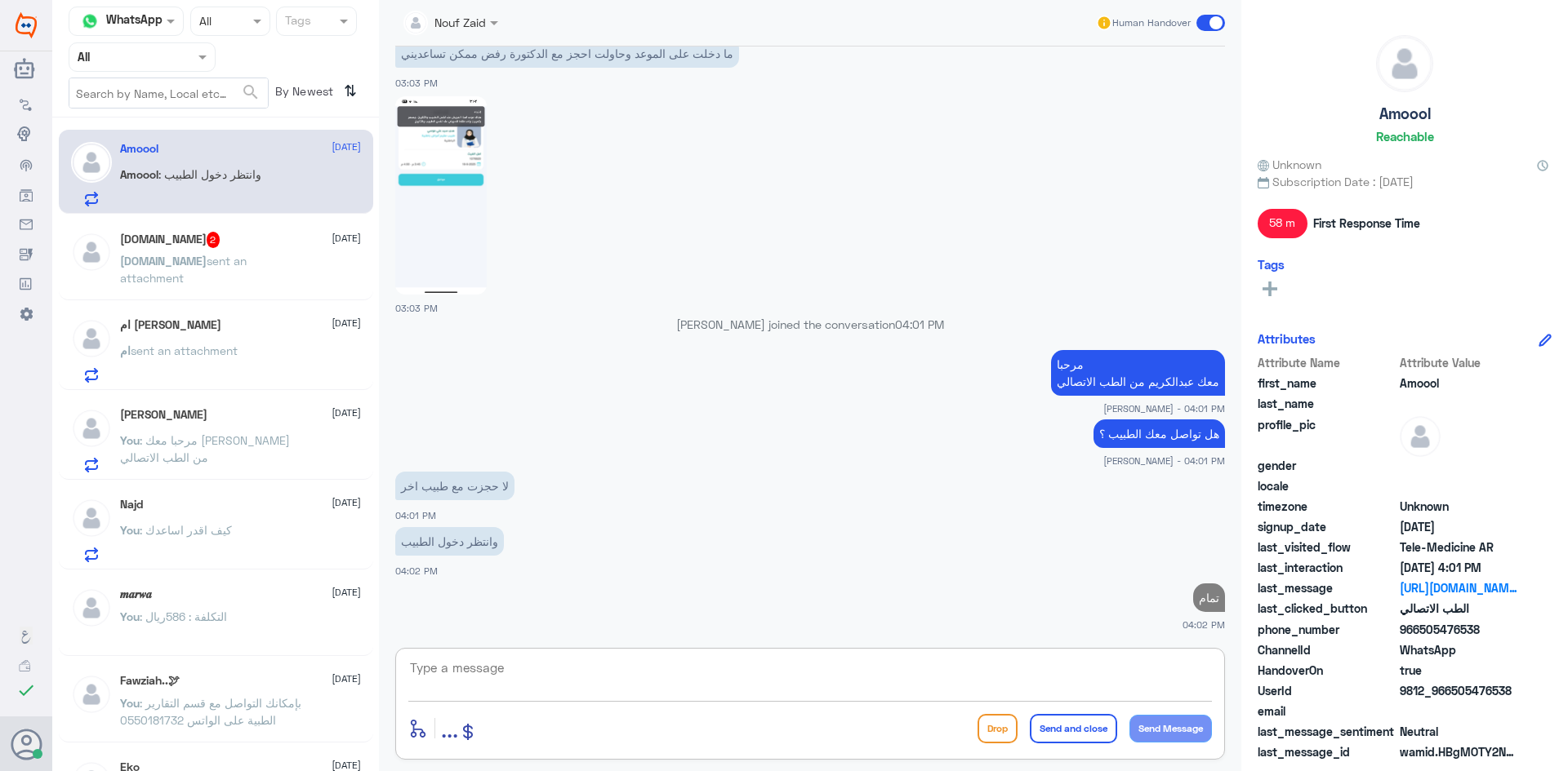
click at [208, 246] on div "N.sh 2 18 September" at bounding box center [240, 240] width 241 height 16
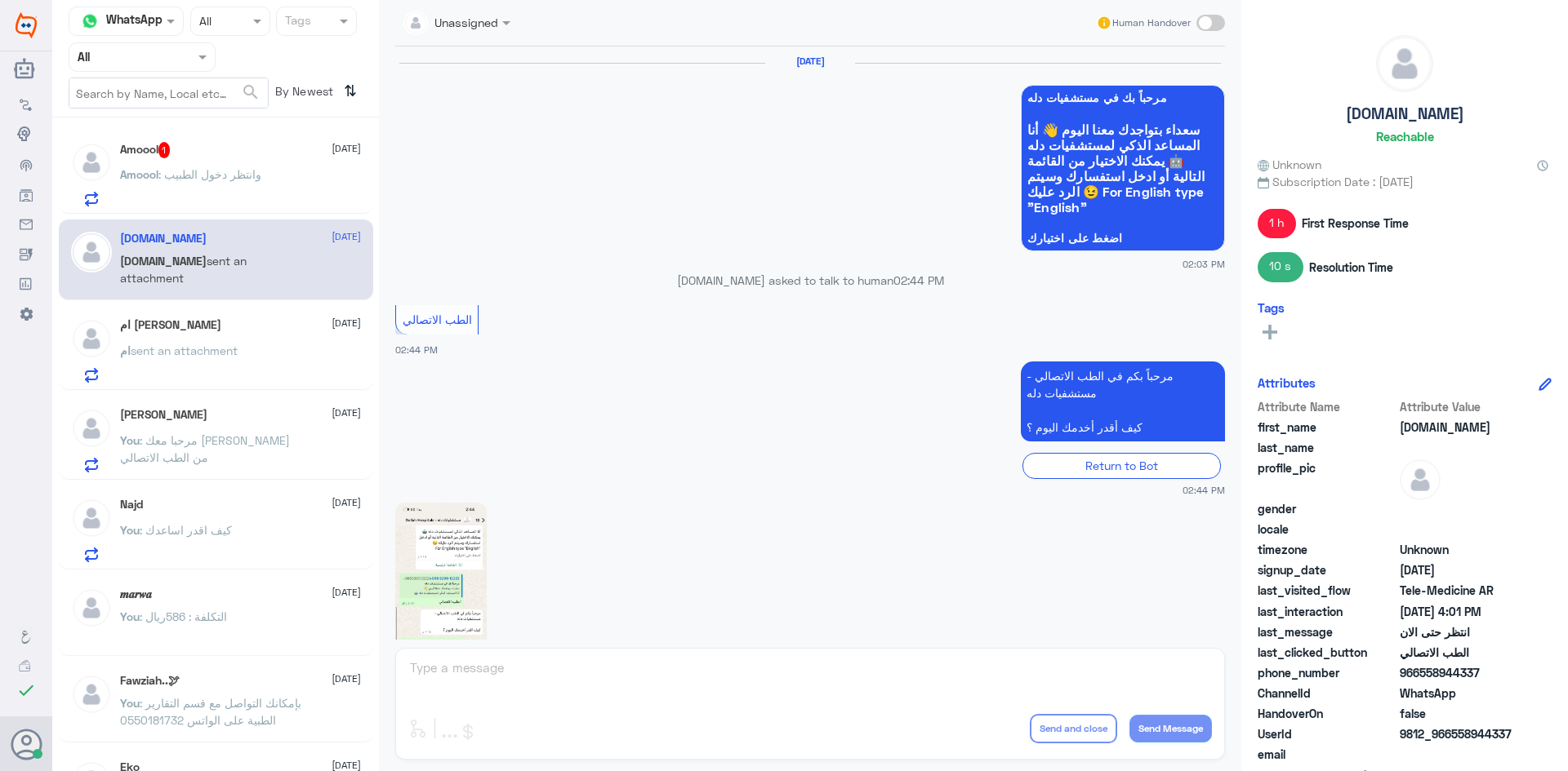
scroll to position [1263, 0]
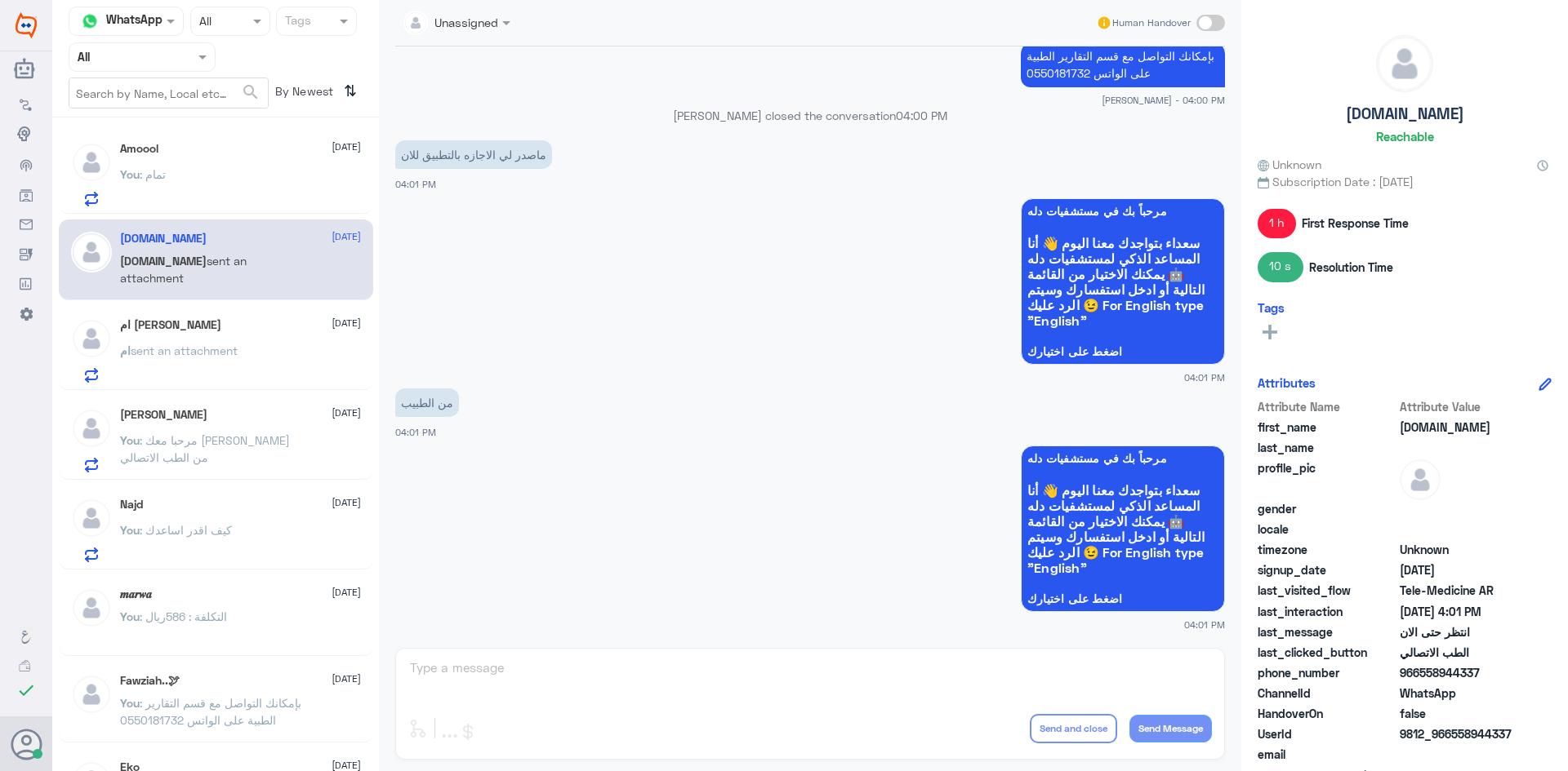
click at [1213, 19] on span at bounding box center [1211, 22] width 29 height 16
click at [0, 0] on input "checkbox" at bounding box center [0, 0] width 0 height 0
click at [713, 678] on textarea at bounding box center [809, 676] width 803 height 40
type textarea "بإمكانك التواصل مع قسم التقارير الطبية"
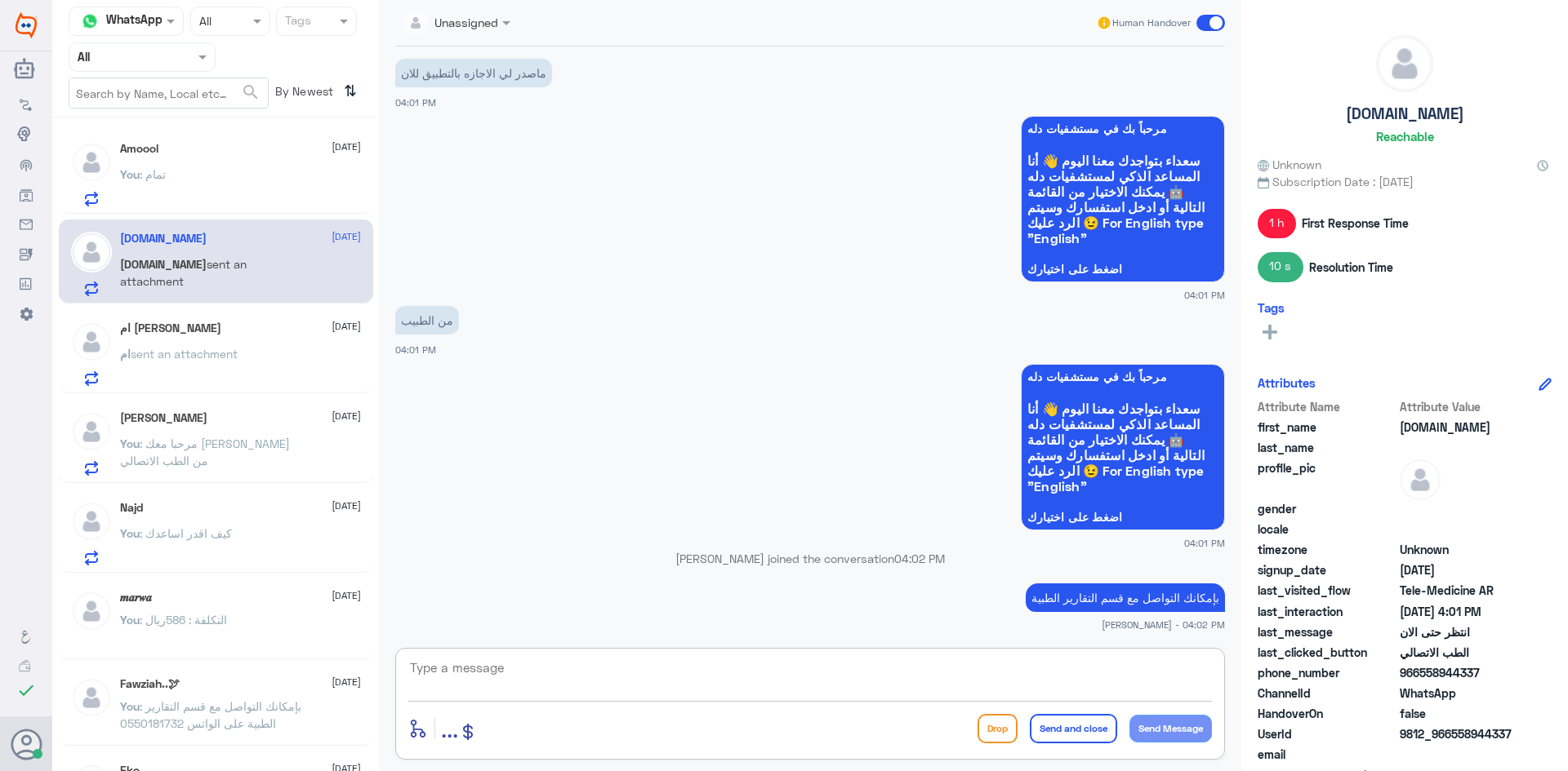
click at [233, 162] on div "Amoool 18 September You : تمام" at bounding box center [240, 174] width 241 height 65
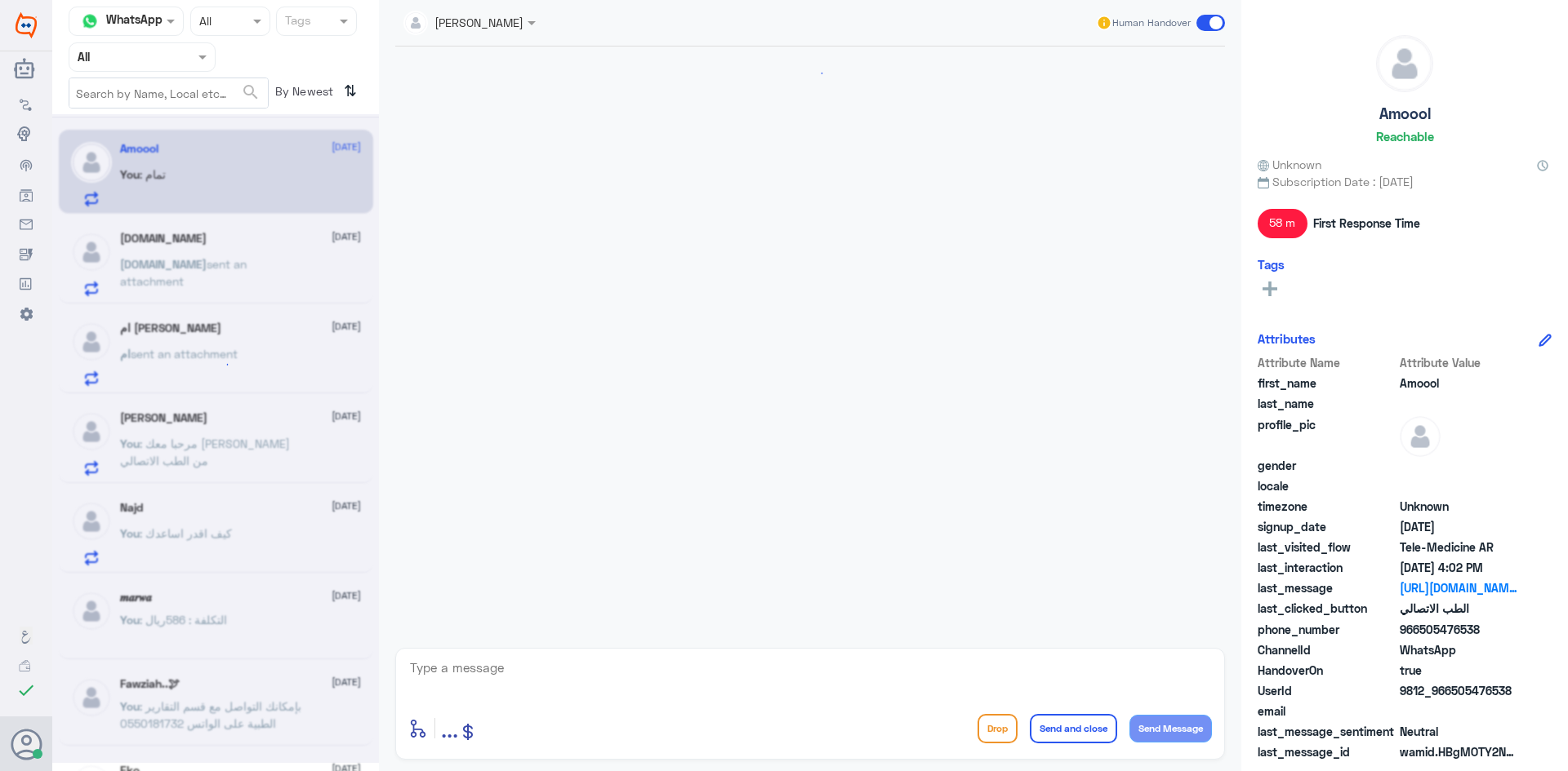
scroll to position [811, 0]
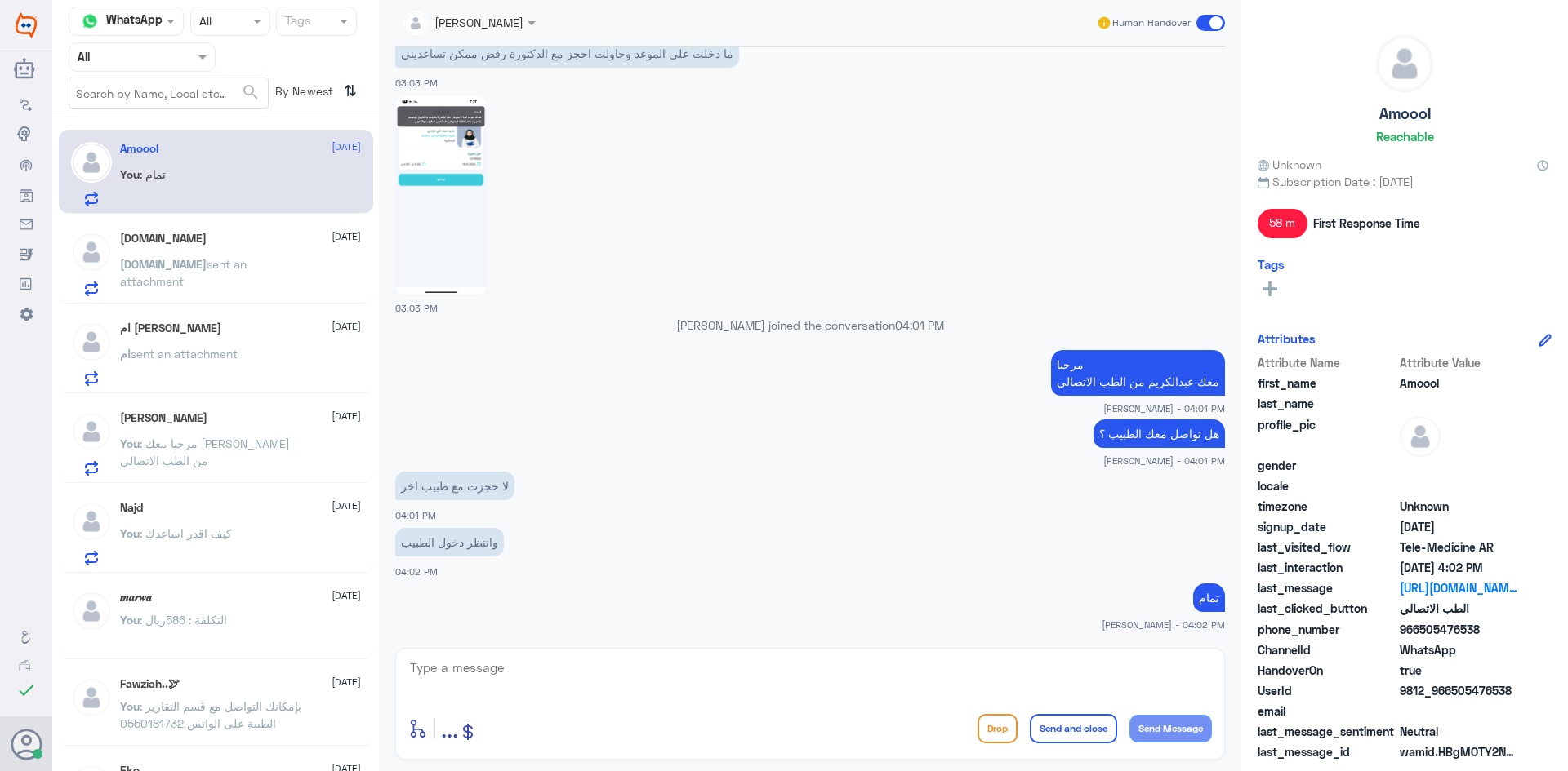
click at [261, 461] on p "You : مرحبا معك عبدالكريم من الطب الاتصالي" at bounding box center [212, 455] width 184 height 41
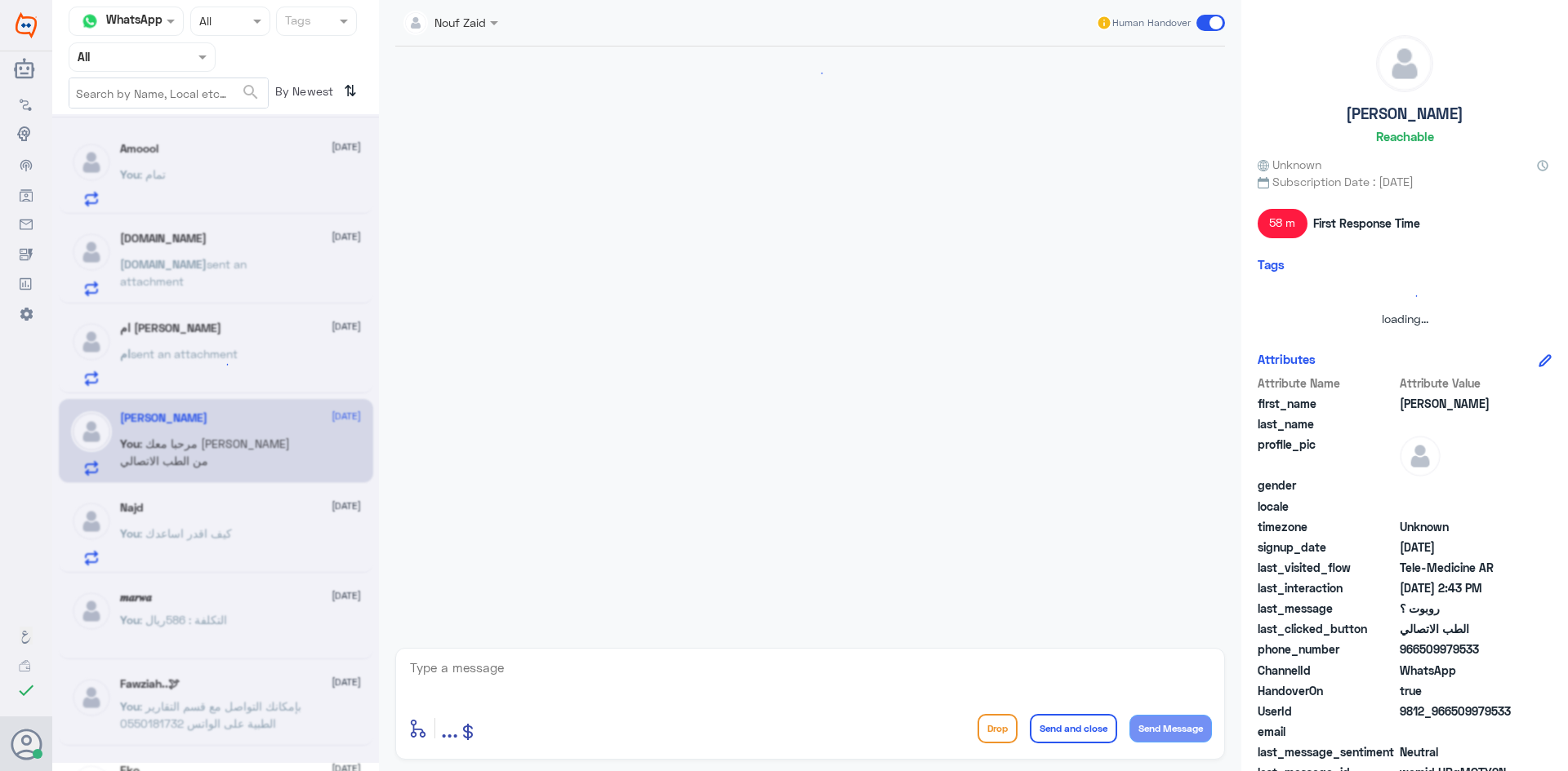
scroll to position [243, 0]
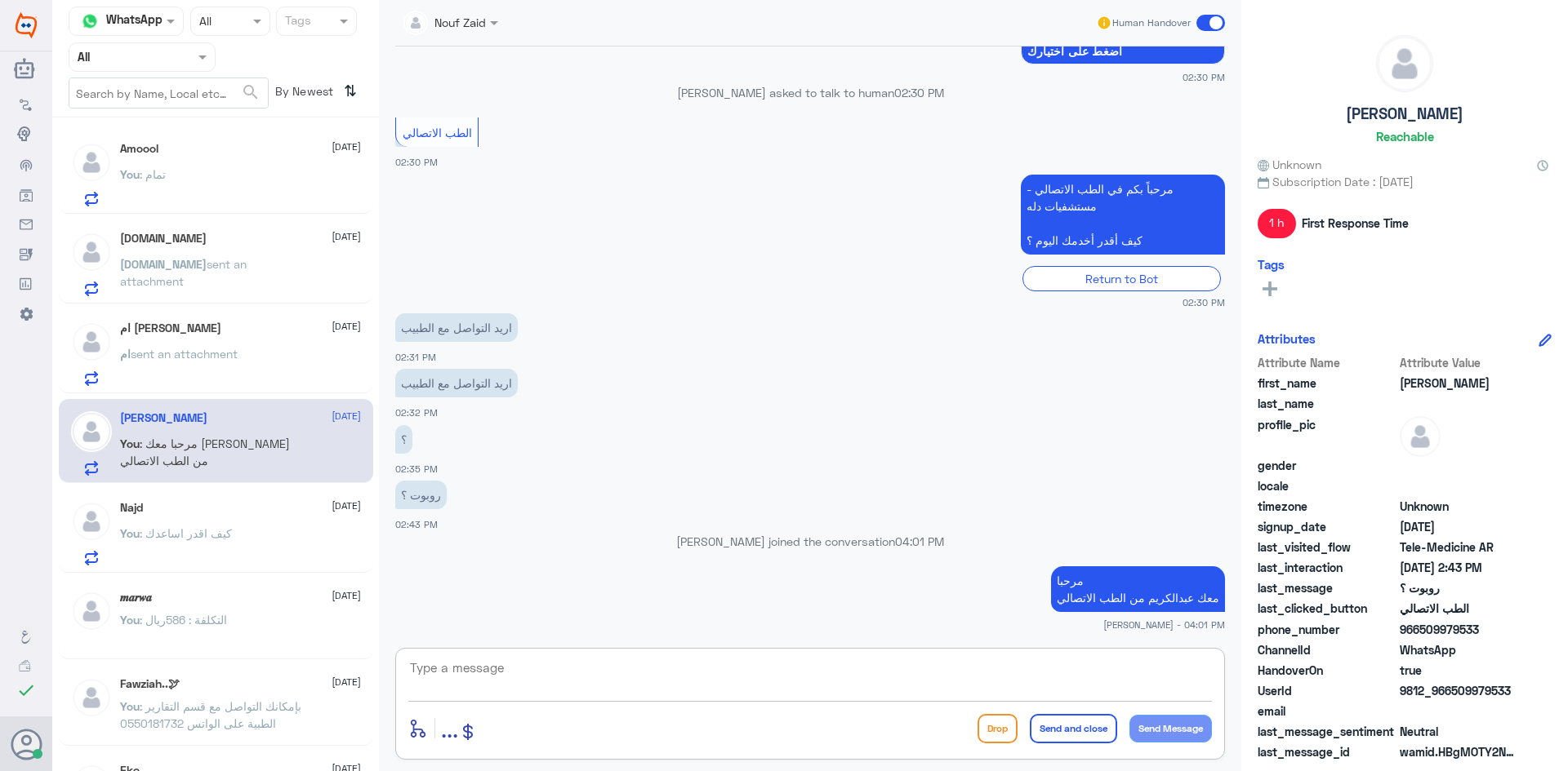
click at [780, 671] on textarea at bounding box center [809, 676] width 803 height 40
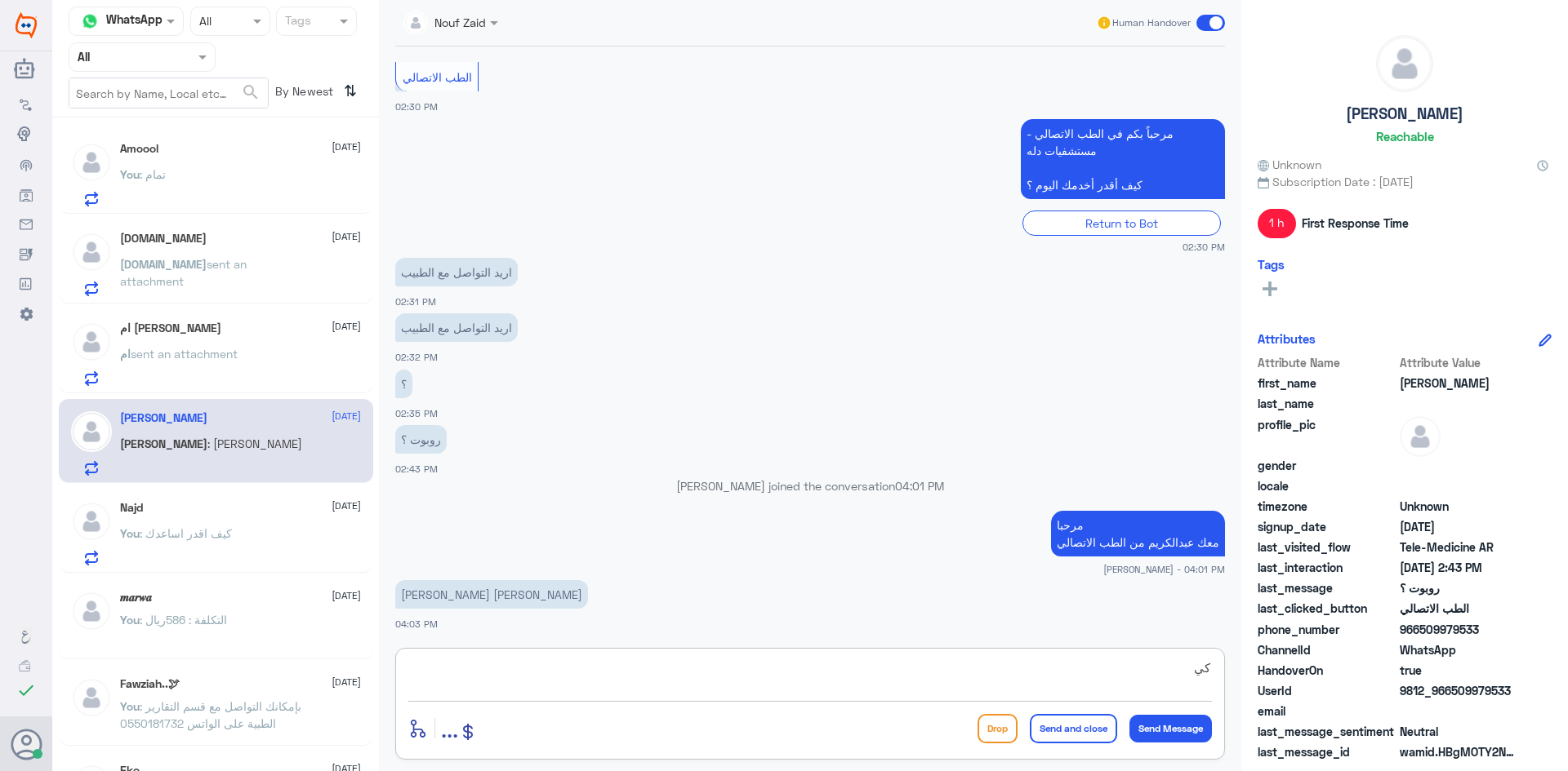
type textarea "ك"
type textarea "كيف اقدر اساعدك"
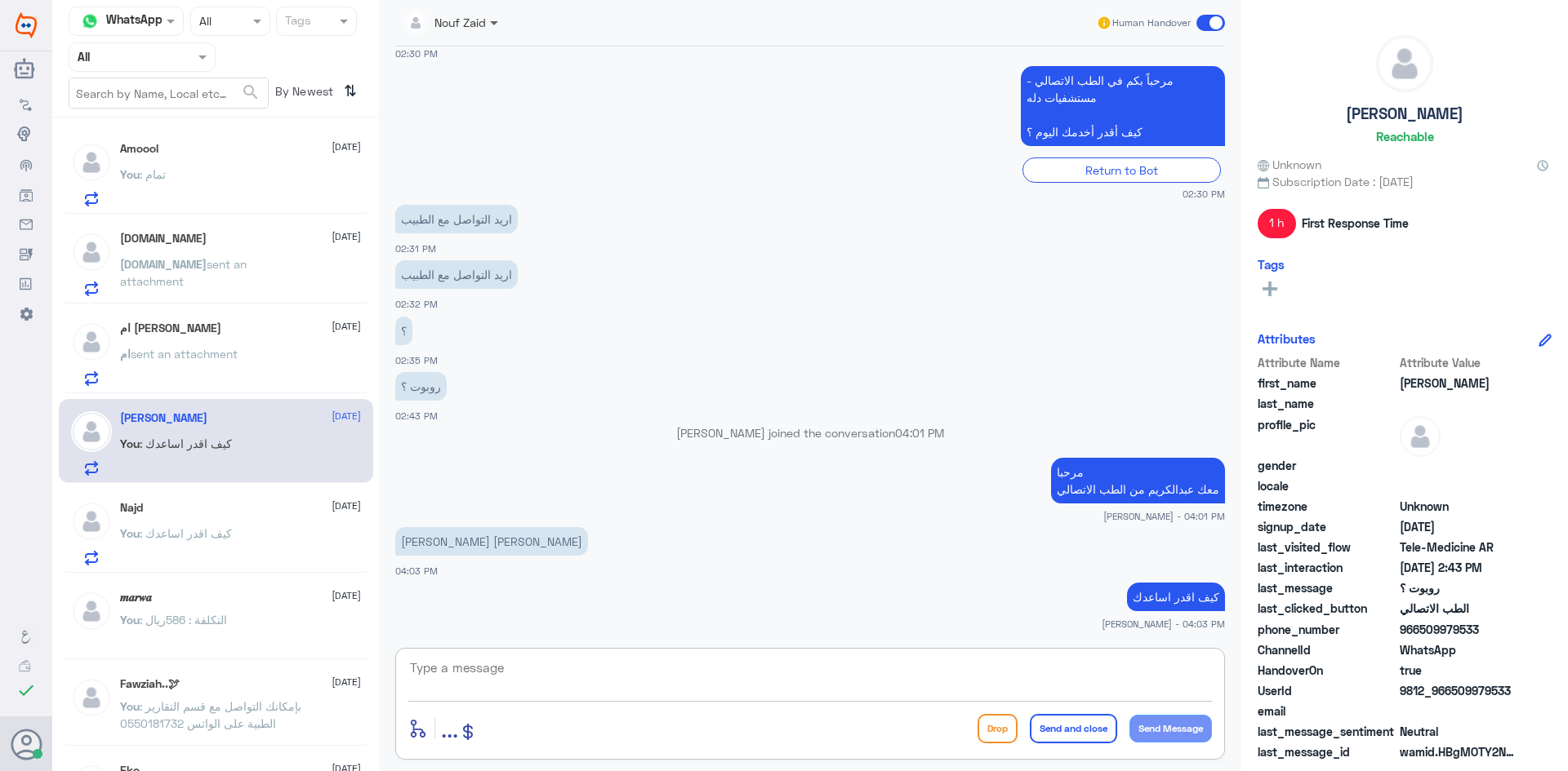
click at [492, 24] on span at bounding box center [494, 24] width 8 height 6
click at [829, 216] on app-msgs-text "اريد التواصل مع الطبيب" at bounding box center [810, 219] width 829 height 30
click at [487, 25] on span at bounding box center [496, 22] width 20 height 17
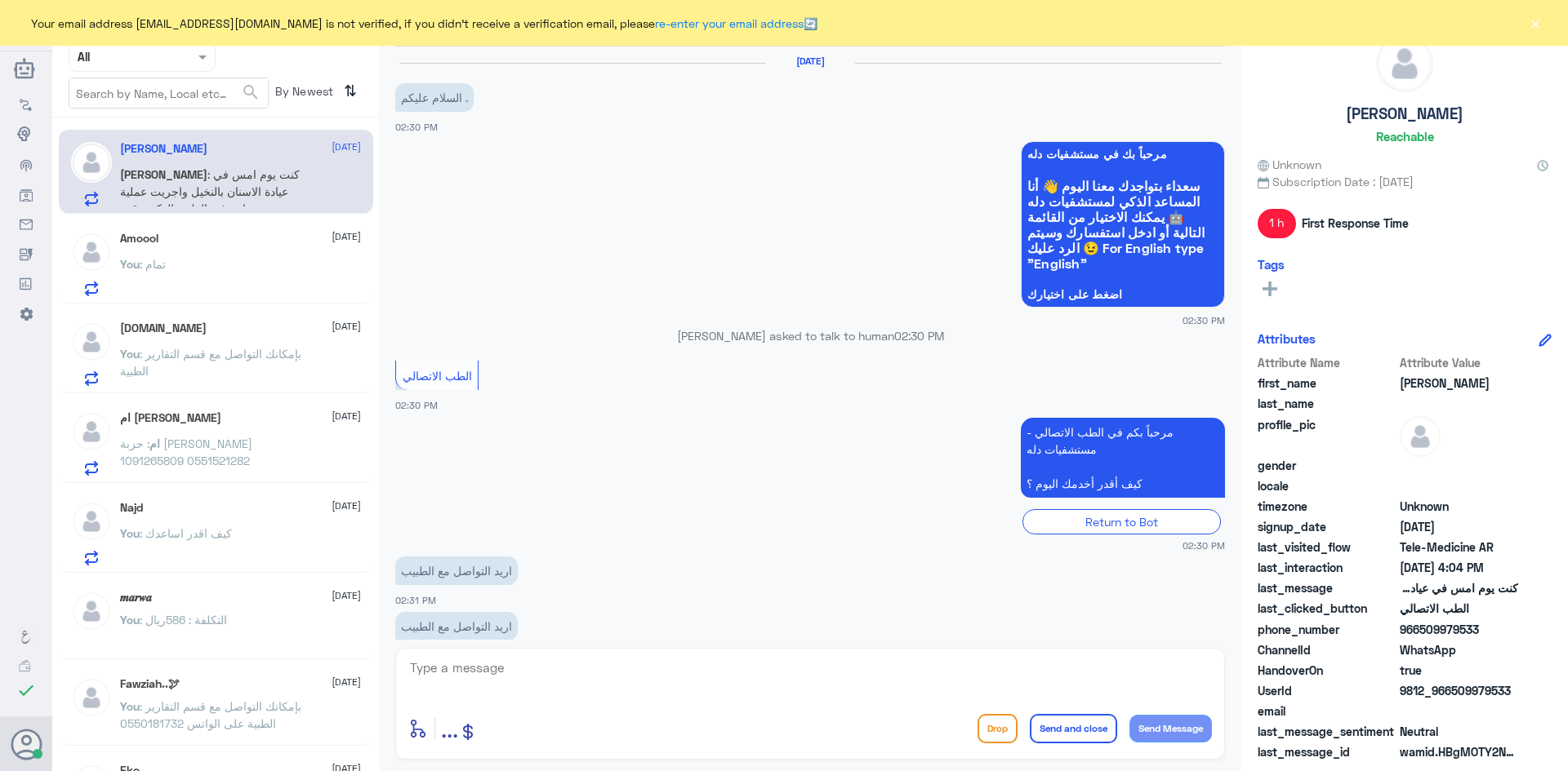
scroll to position [424, 0]
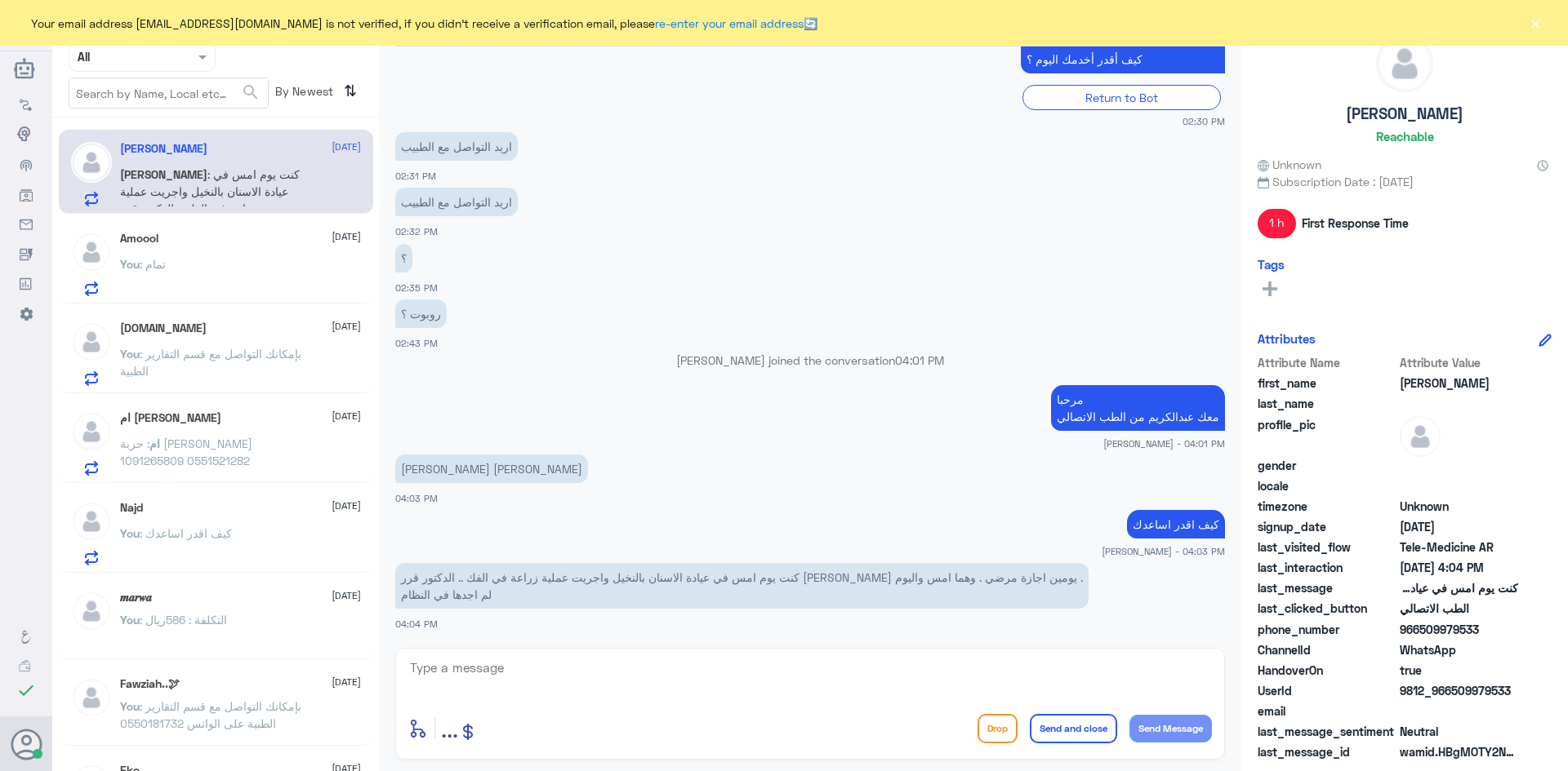
click at [1535, 28] on button "×" at bounding box center [1535, 22] width 16 height 16
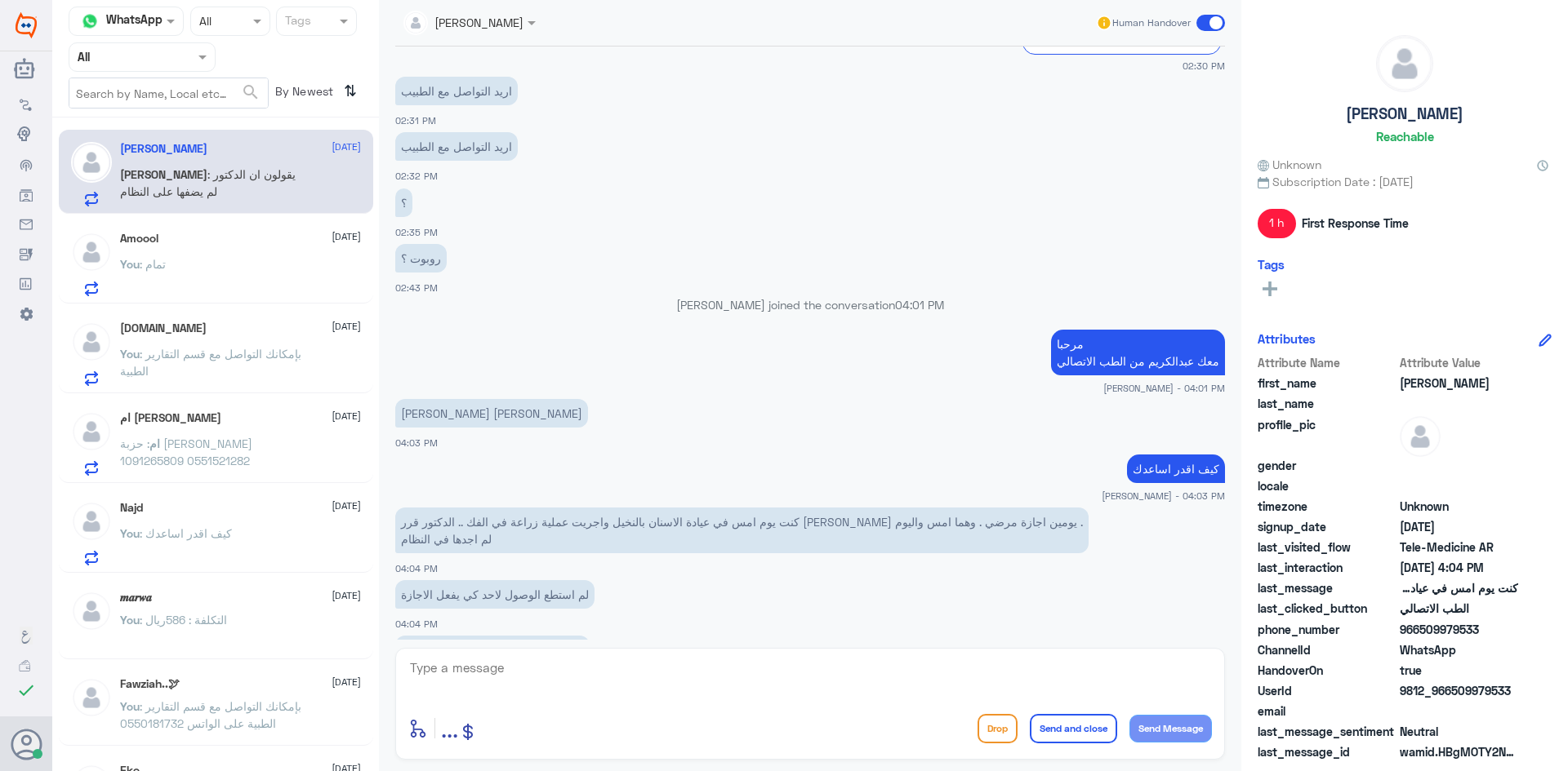
scroll to position [536, 0]
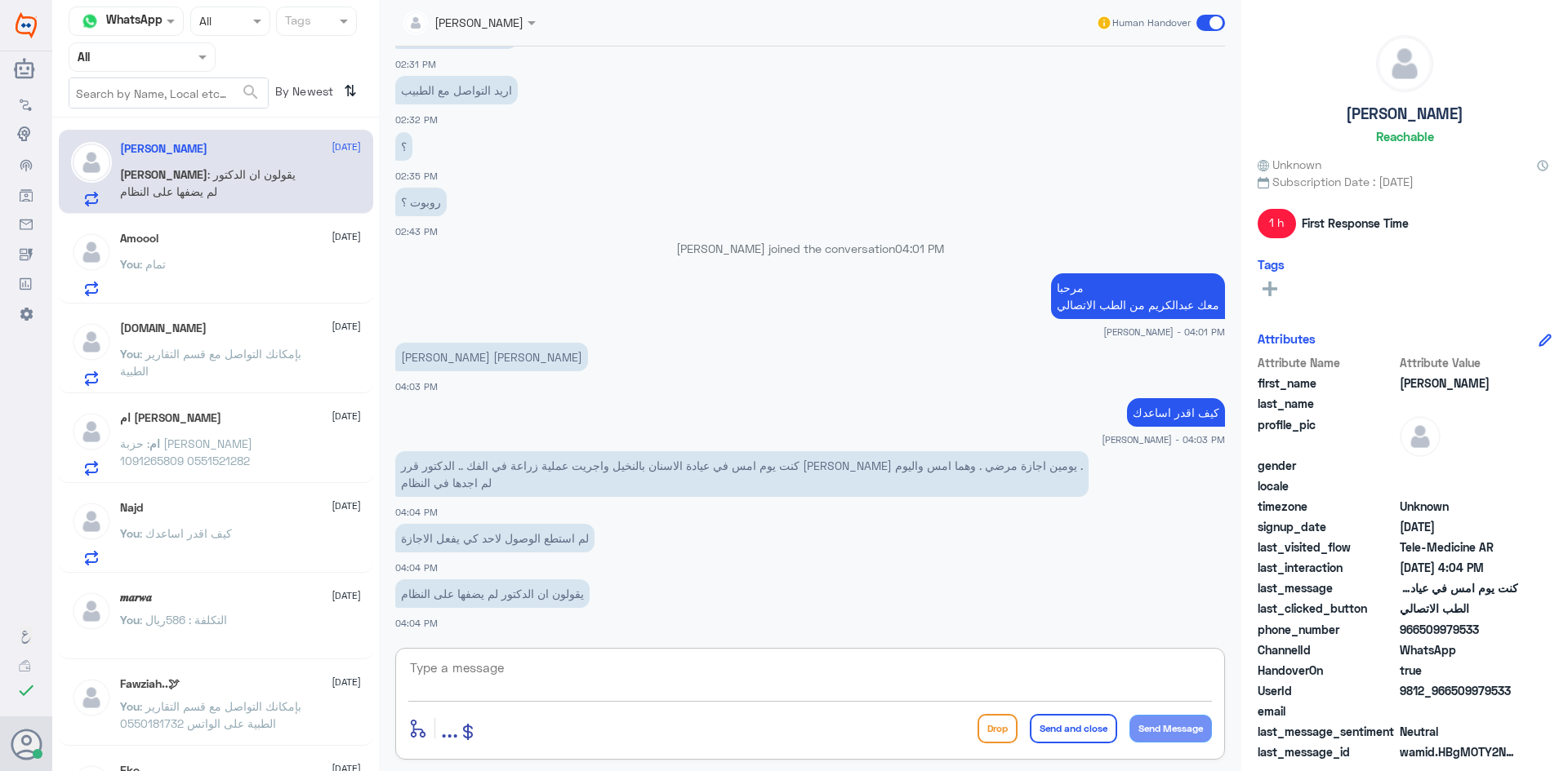
click at [566, 660] on textarea at bounding box center [809, 676] width 803 height 40
click at [603, 667] on textarea at bounding box center [809, 676] width 803 height 40
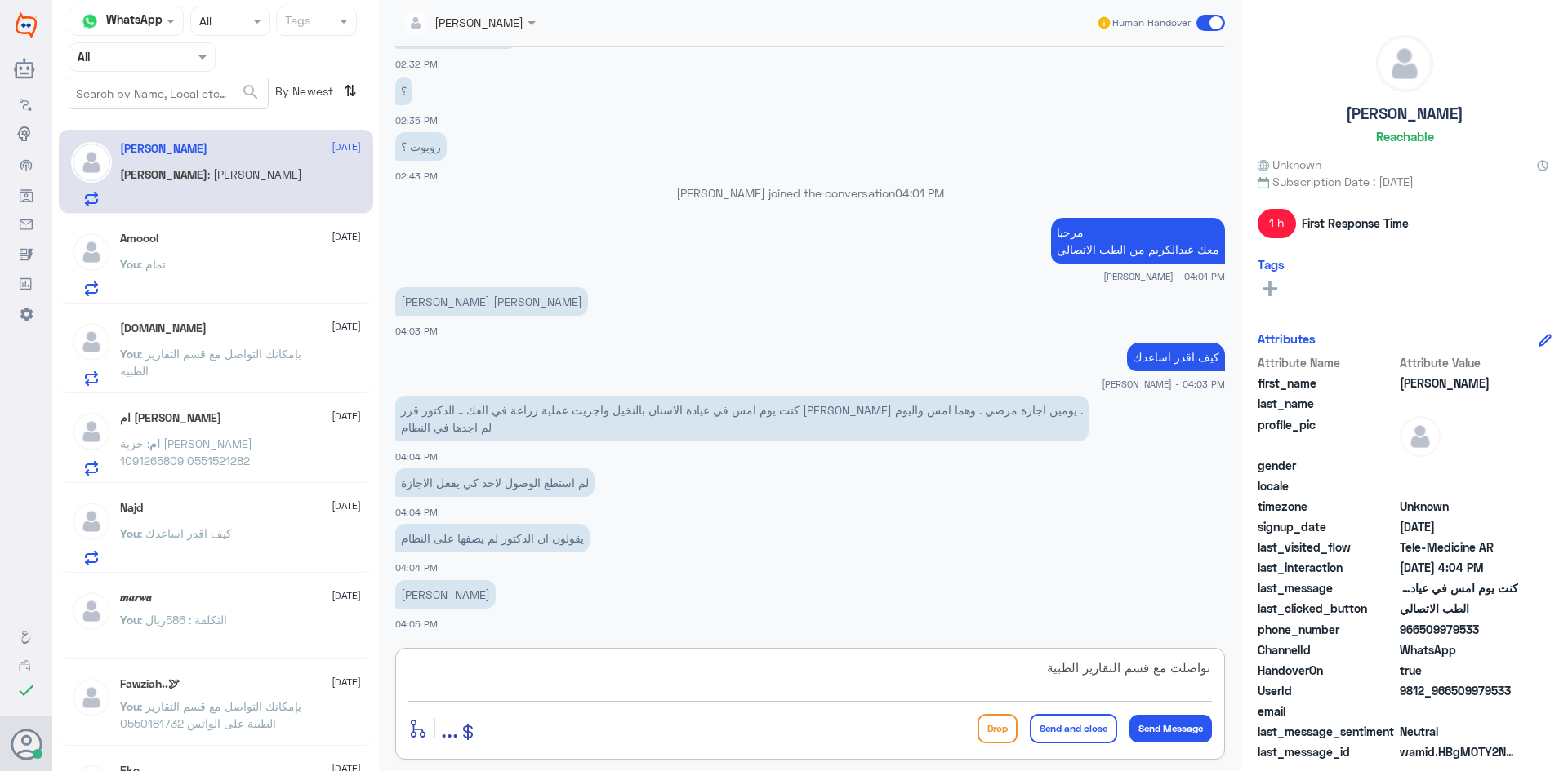
type textarea "تواصلت مع قسم التقارير الطبية ؟"
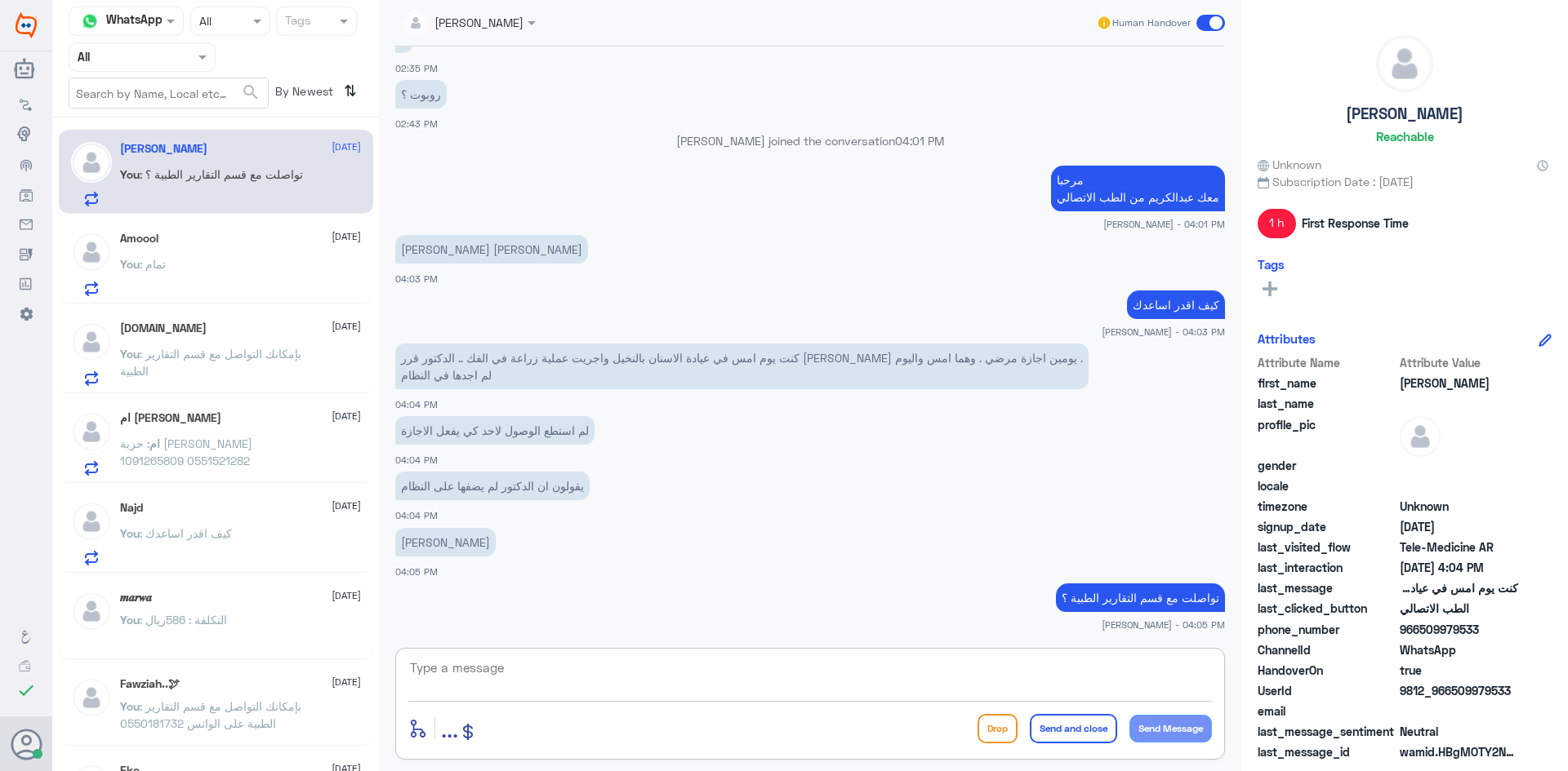
click at [280, 261] on div "You : تمام" at bounding box center [240, 278] width 241 height 37
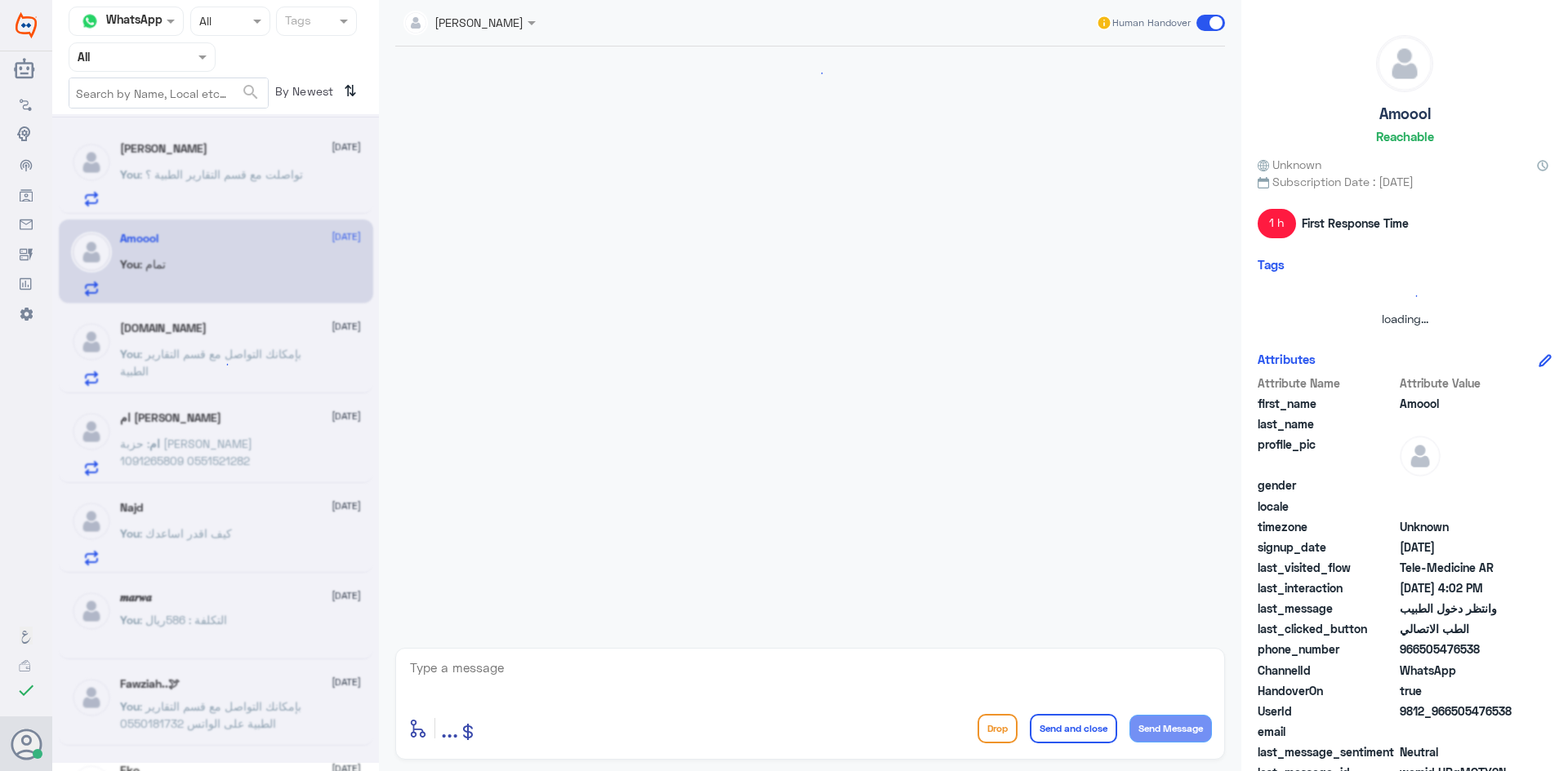
scroll to position [811, 0]
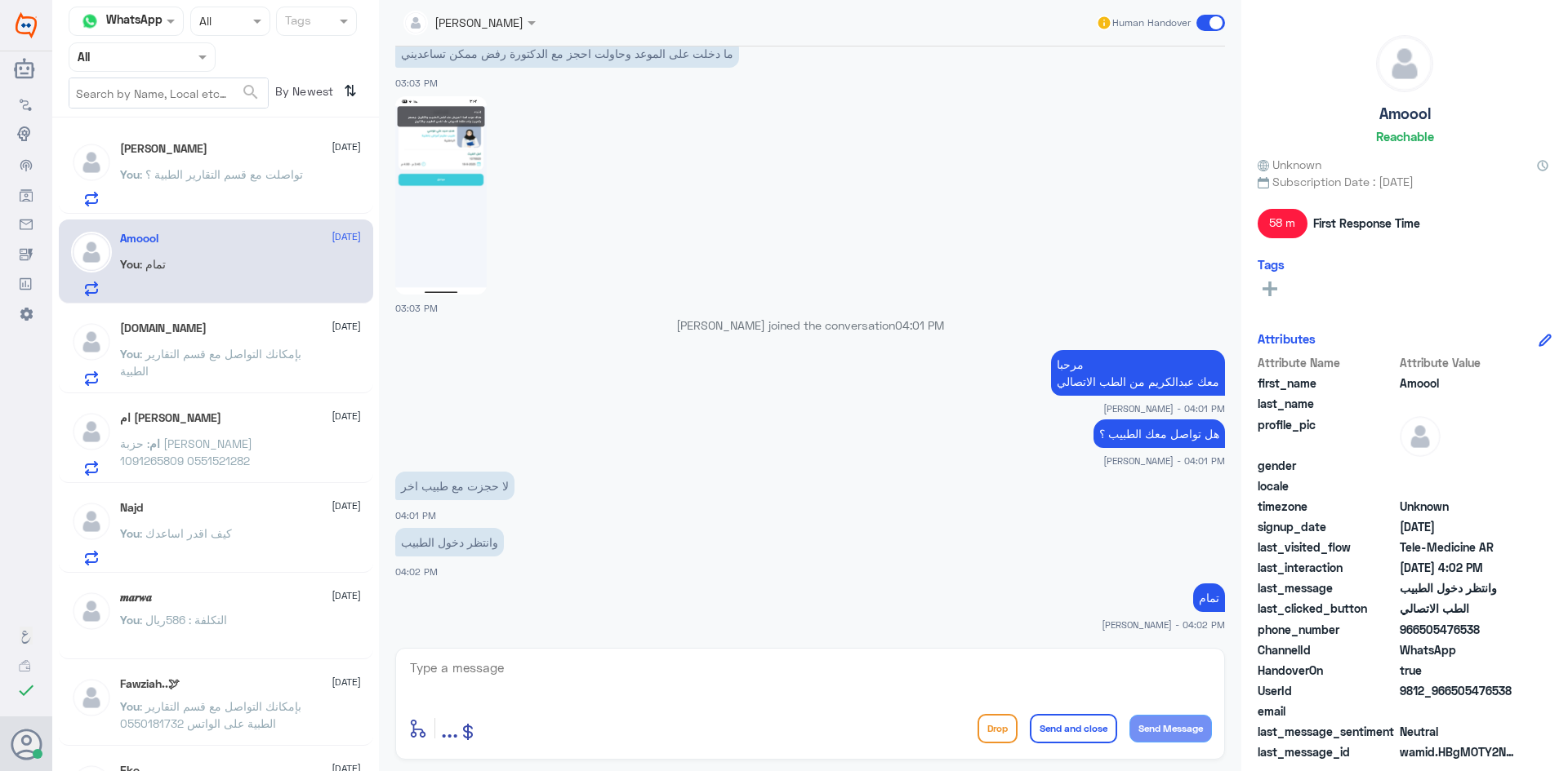
click at [1209, 17] on span at bounding box center [1211, 22] width 29 height 16
click at [0, 0] on input "checkbox" at bounding box center [0, 0] width 0 height 0
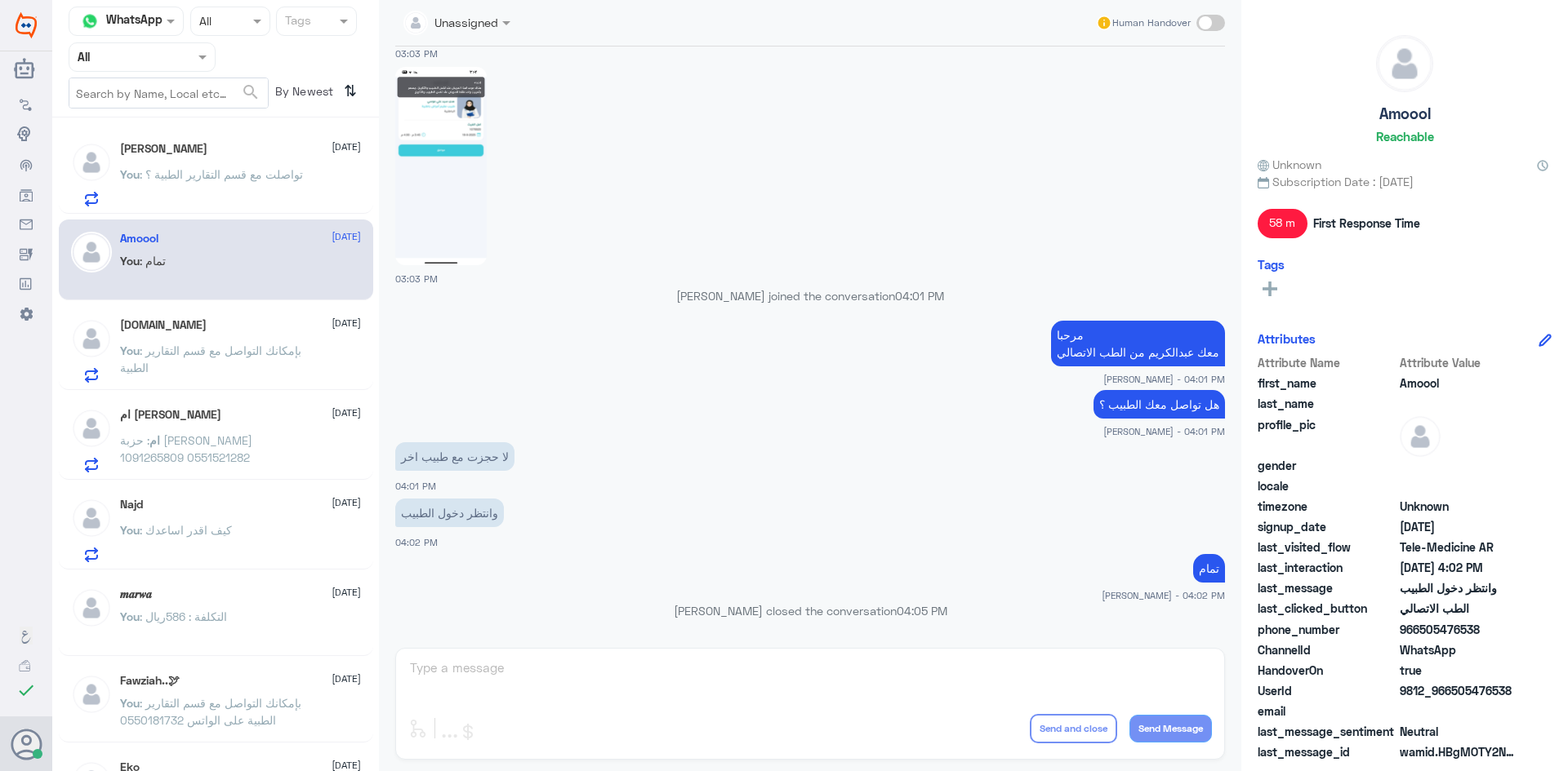
click at [223, 424] on div "ام عبدالله 18 September ام : حزبة أحمد عمر البريكي 1091265809 0551521282" at bounding box center [240, 440] width 241 height 65
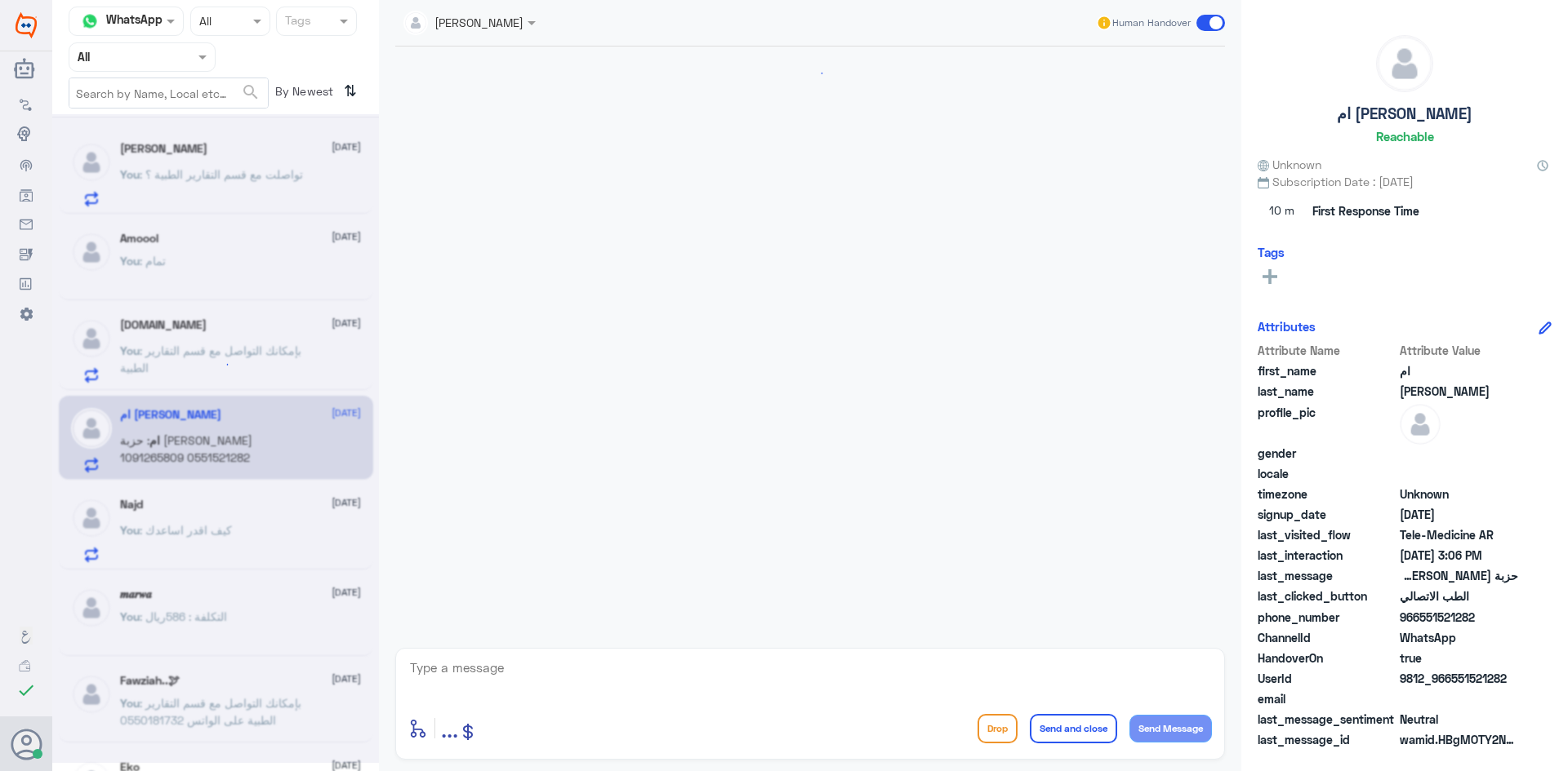
scroll to position [1160, 0]
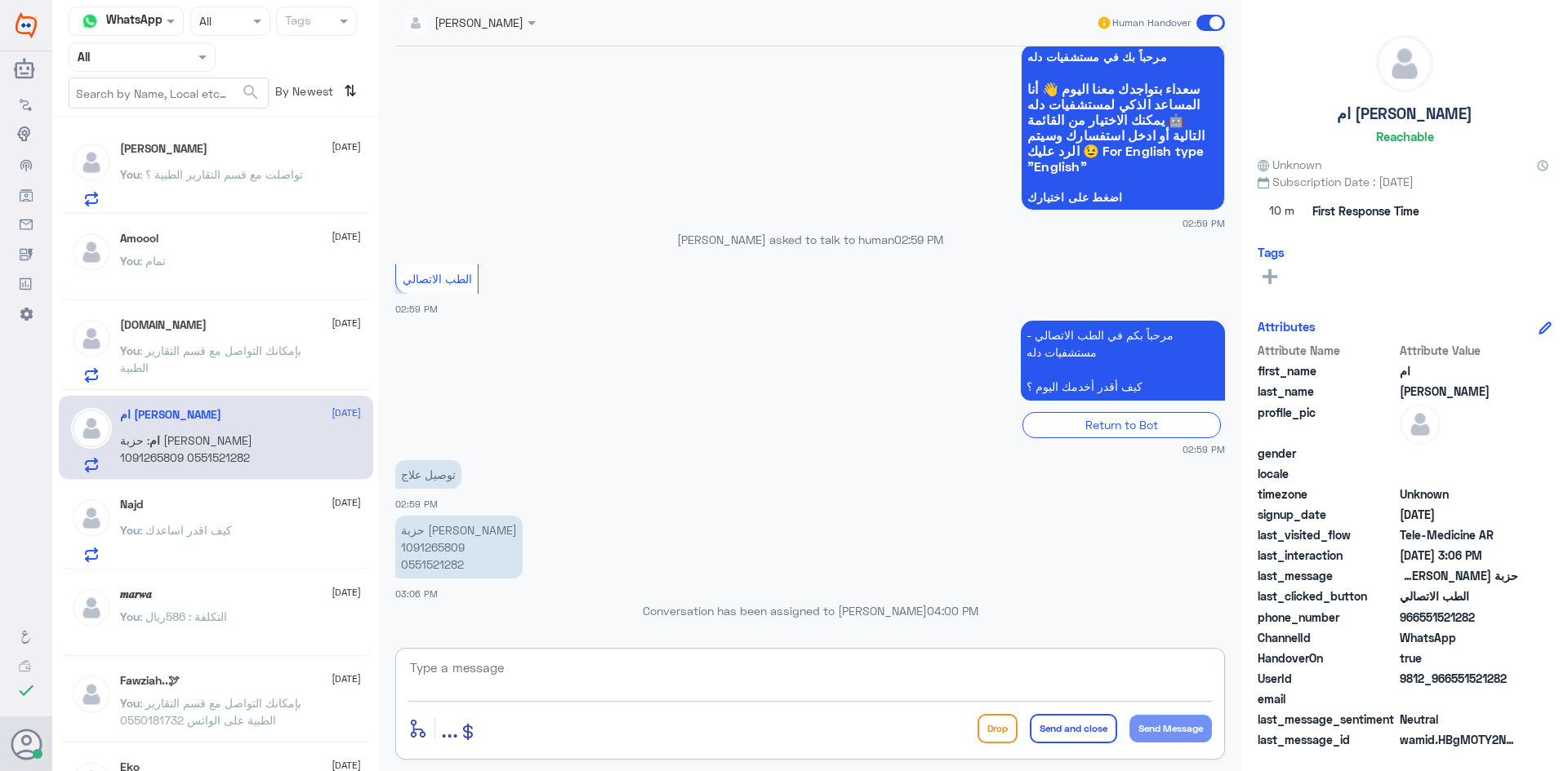
click at [545, 665] on textarea at bounding box center [809, 676] width 803 height 40
paste textarea "مرحبا معك عبدالكريم من الطب الاتصالي"
type textarea "مرحبا معك عبدالكريم من الطب الاتصالي"
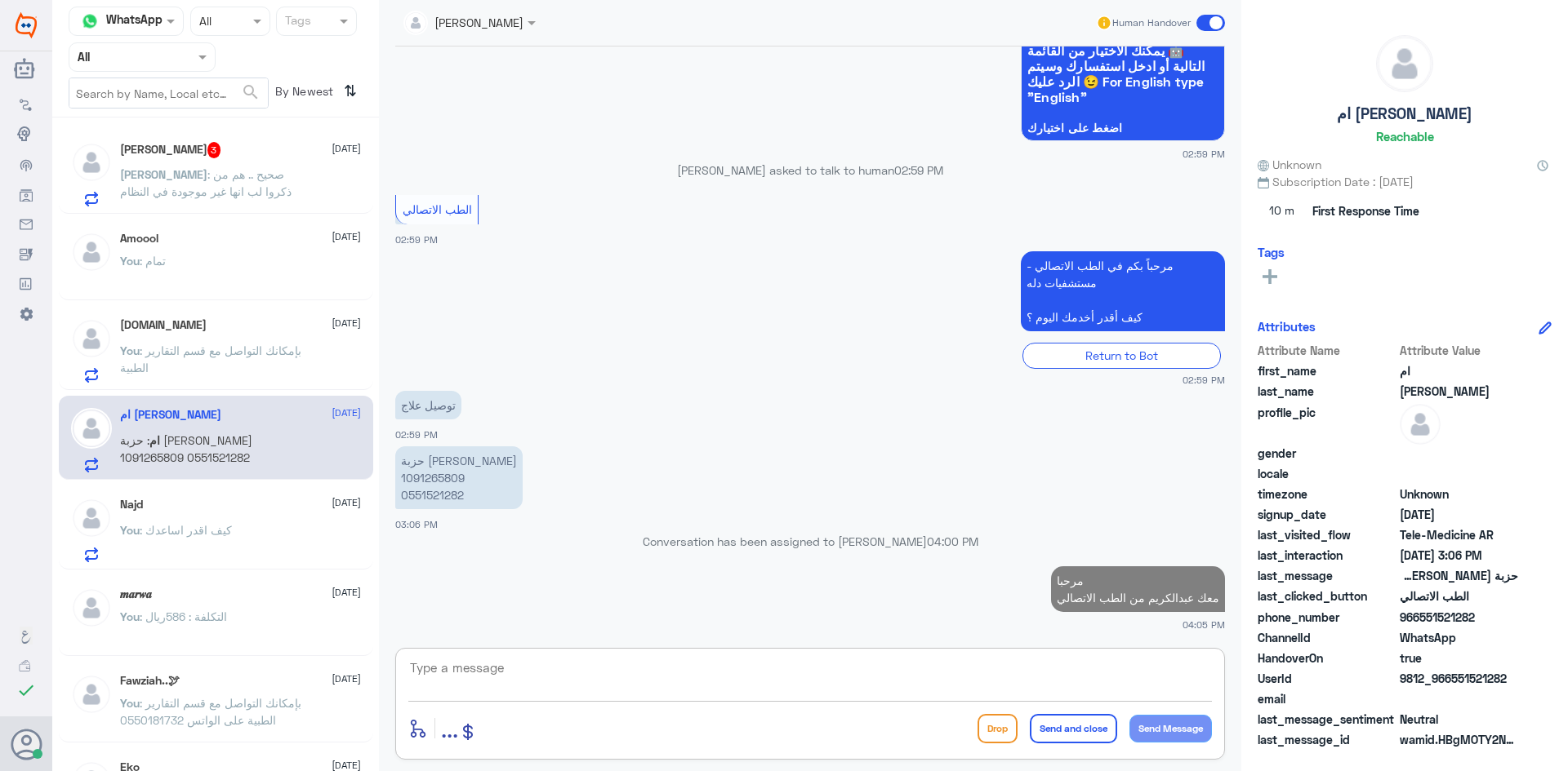
scroll to position [1201, 0]
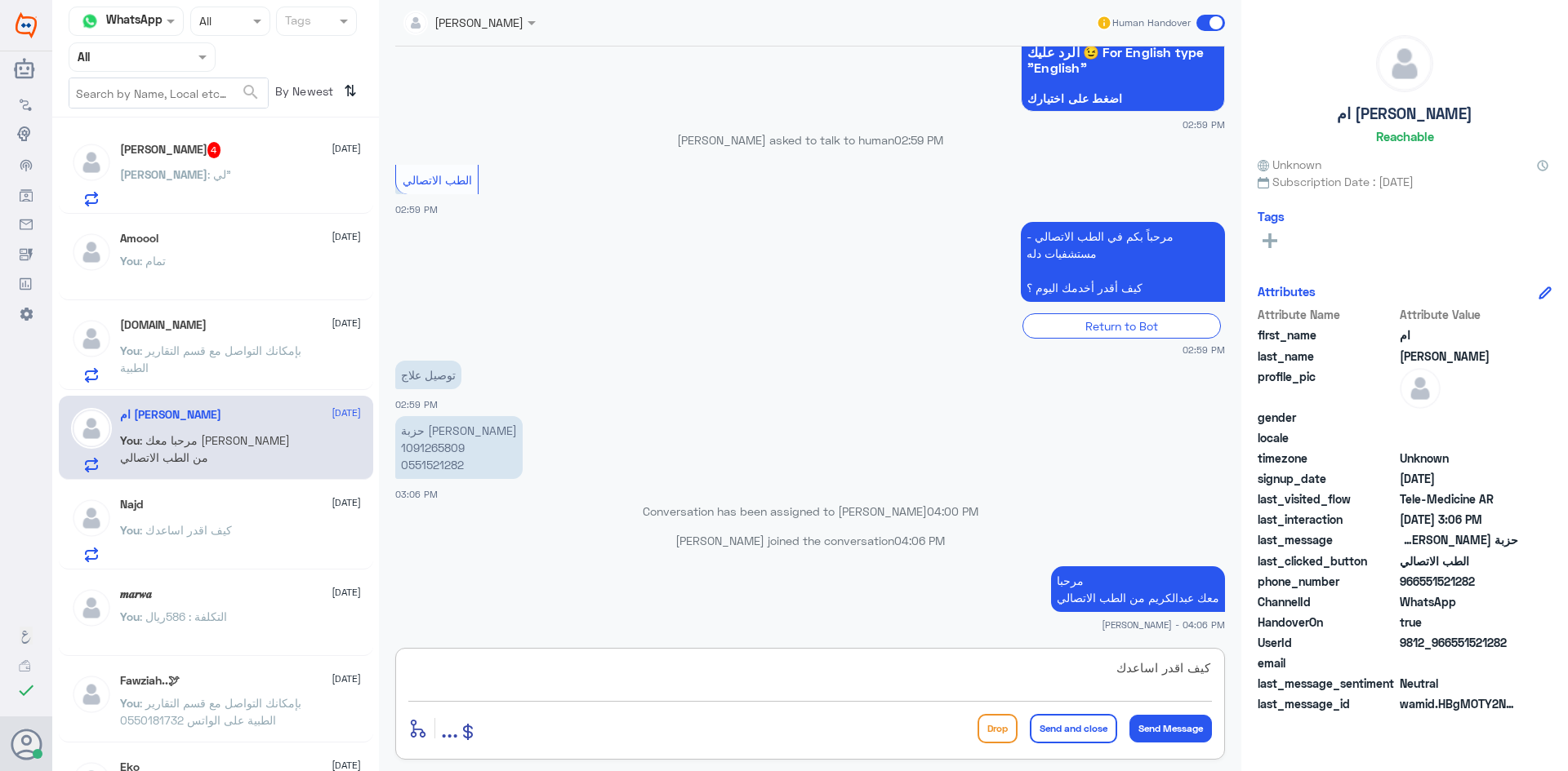
type textarea "كيف اقدر اساعدك"
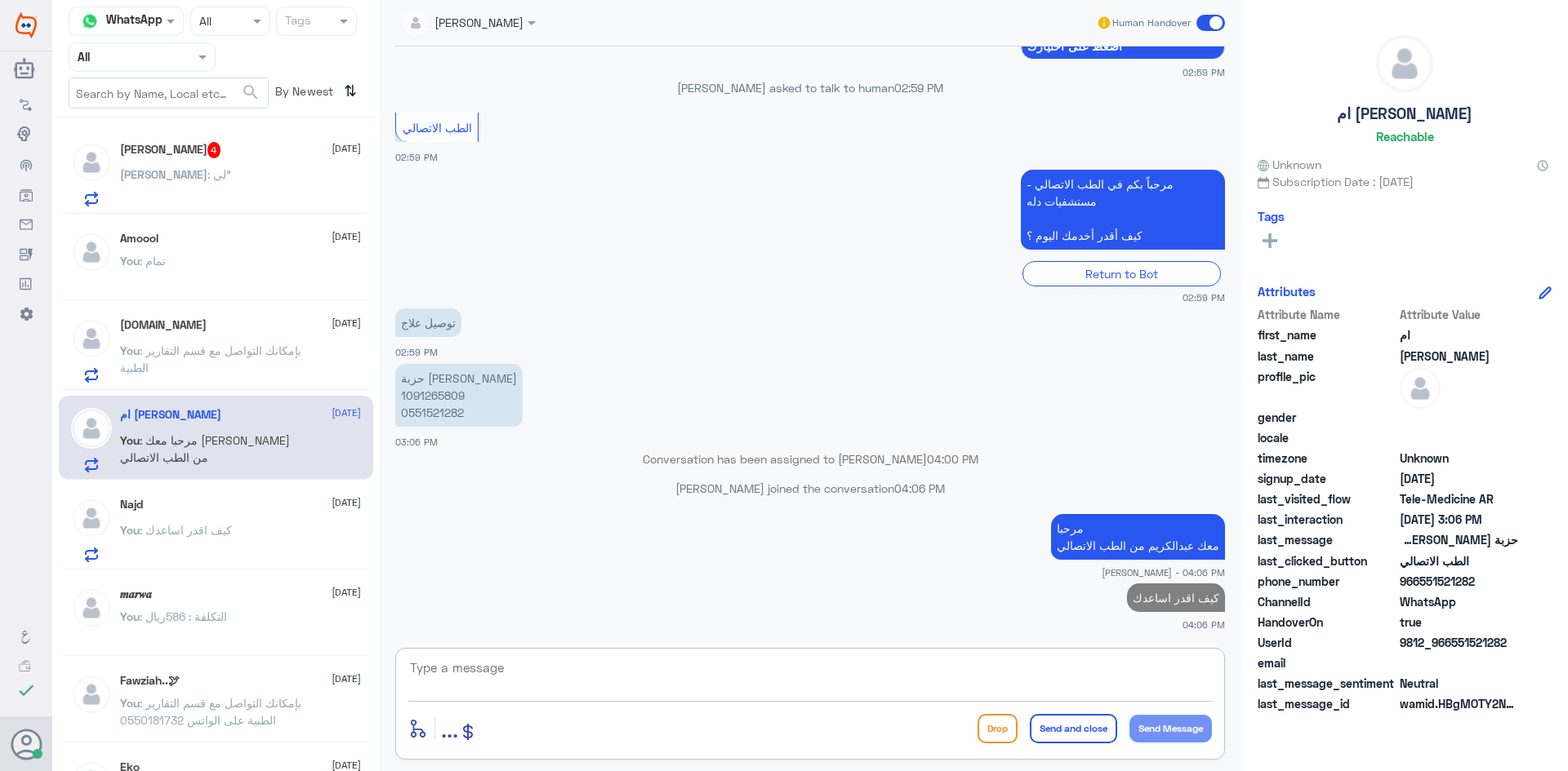
click at [267, 169] on div "Abdulrahman 4 18 September Abdulrahman : لي"" at bounding box center [240, 174] width 241 height 65
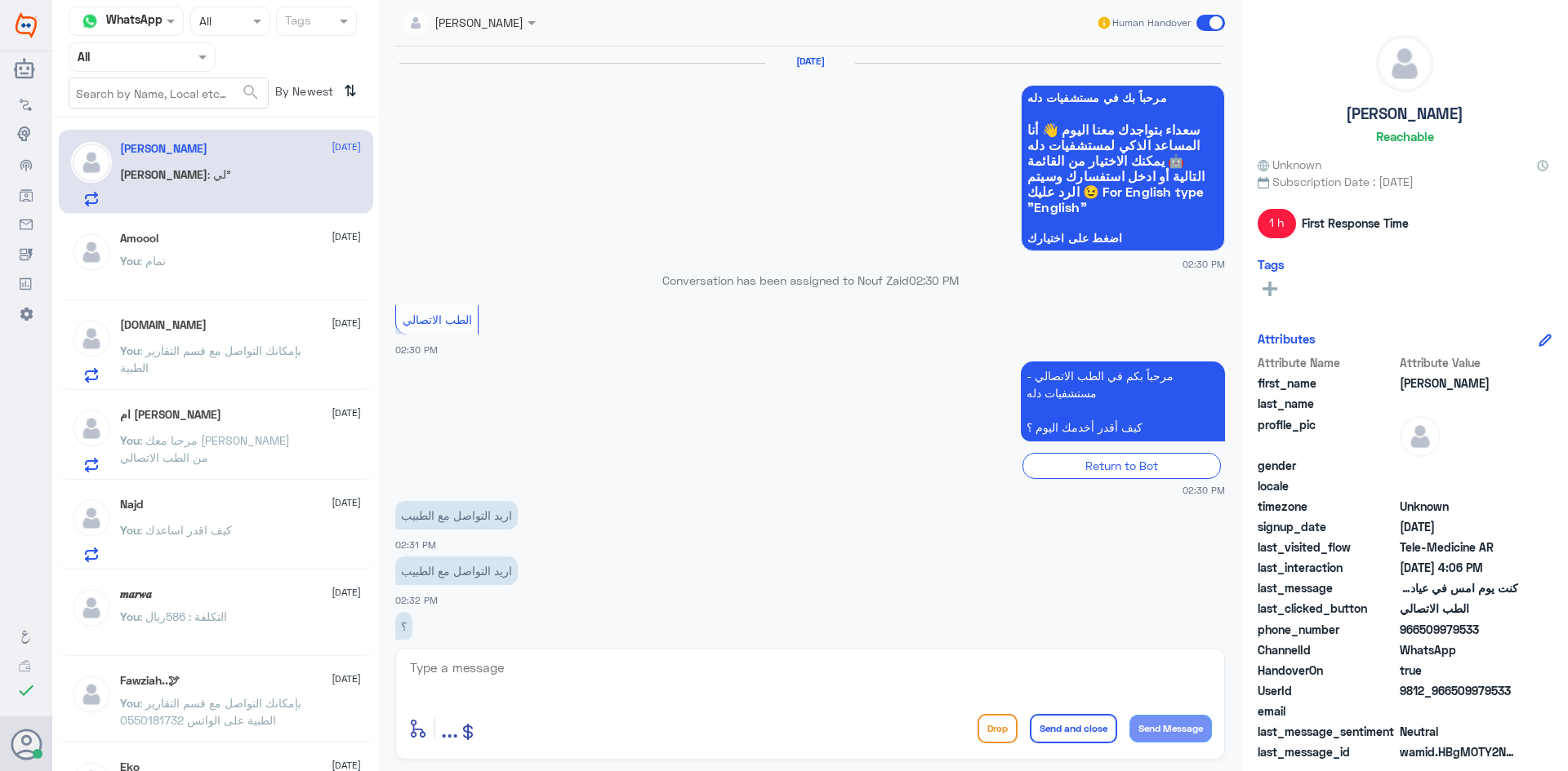
scroll to position [700, 0]
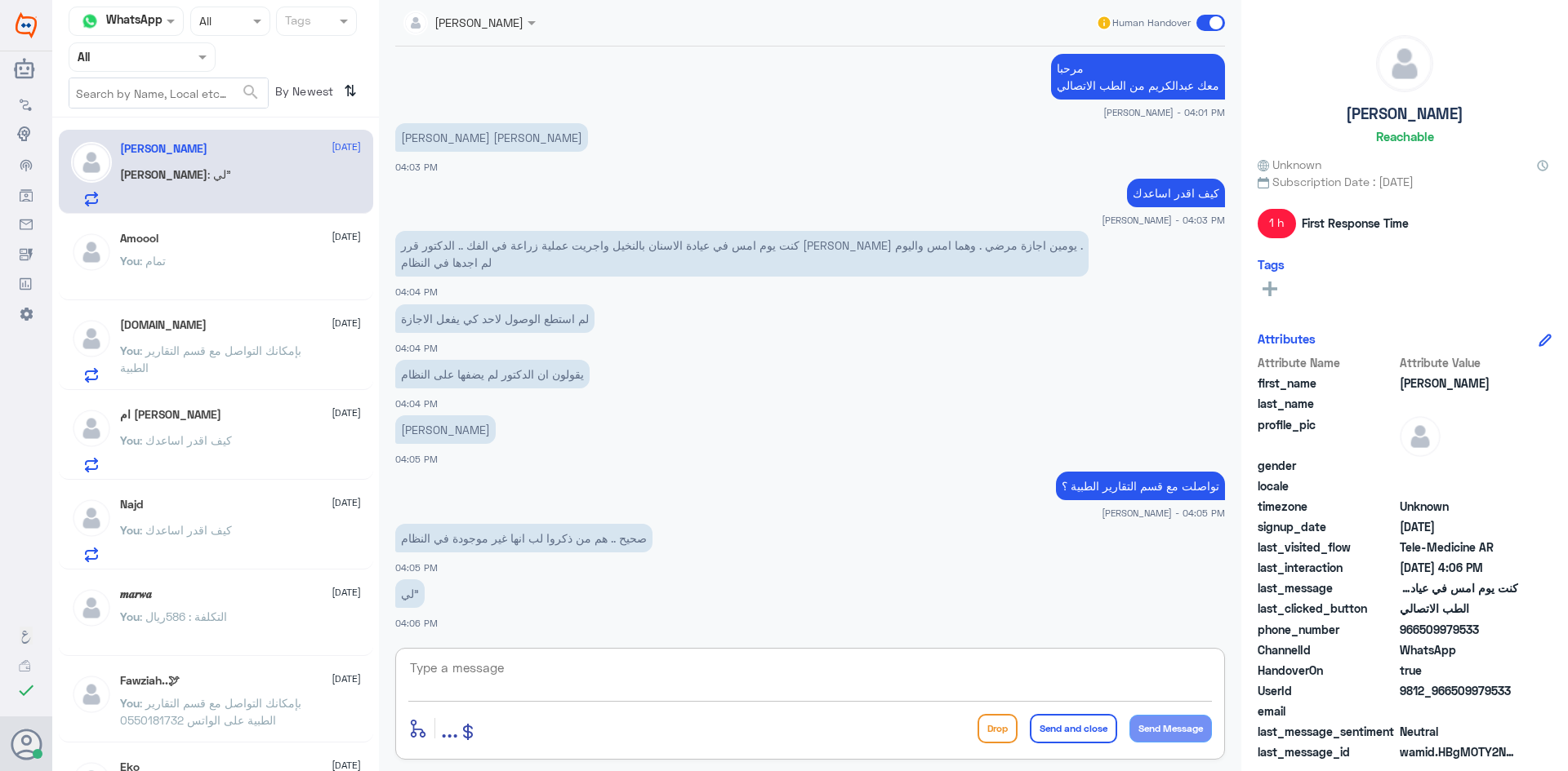
click at [539, 671] on textarea at bounding box center [809, 676] width 803 height 40
type textarea "للأٍف ما عندي صلاحية التواصل مع الدكتور"
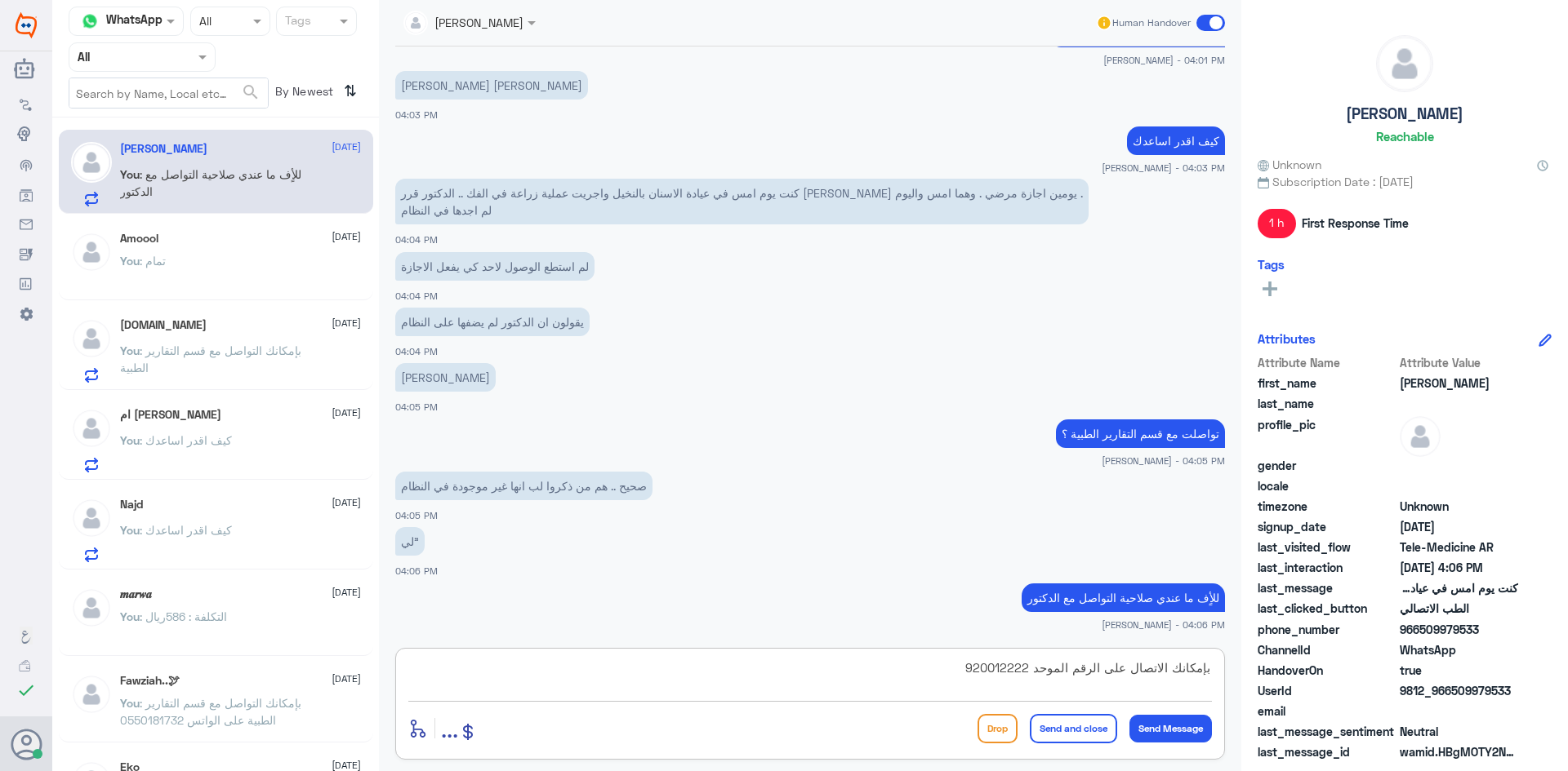
type textarea "بإمكانك الاتصال على الرقم الموحد 920012222"
click at [1075, 734] on button "Send and close" at bounding box center [1073, 728] width 87 height 29
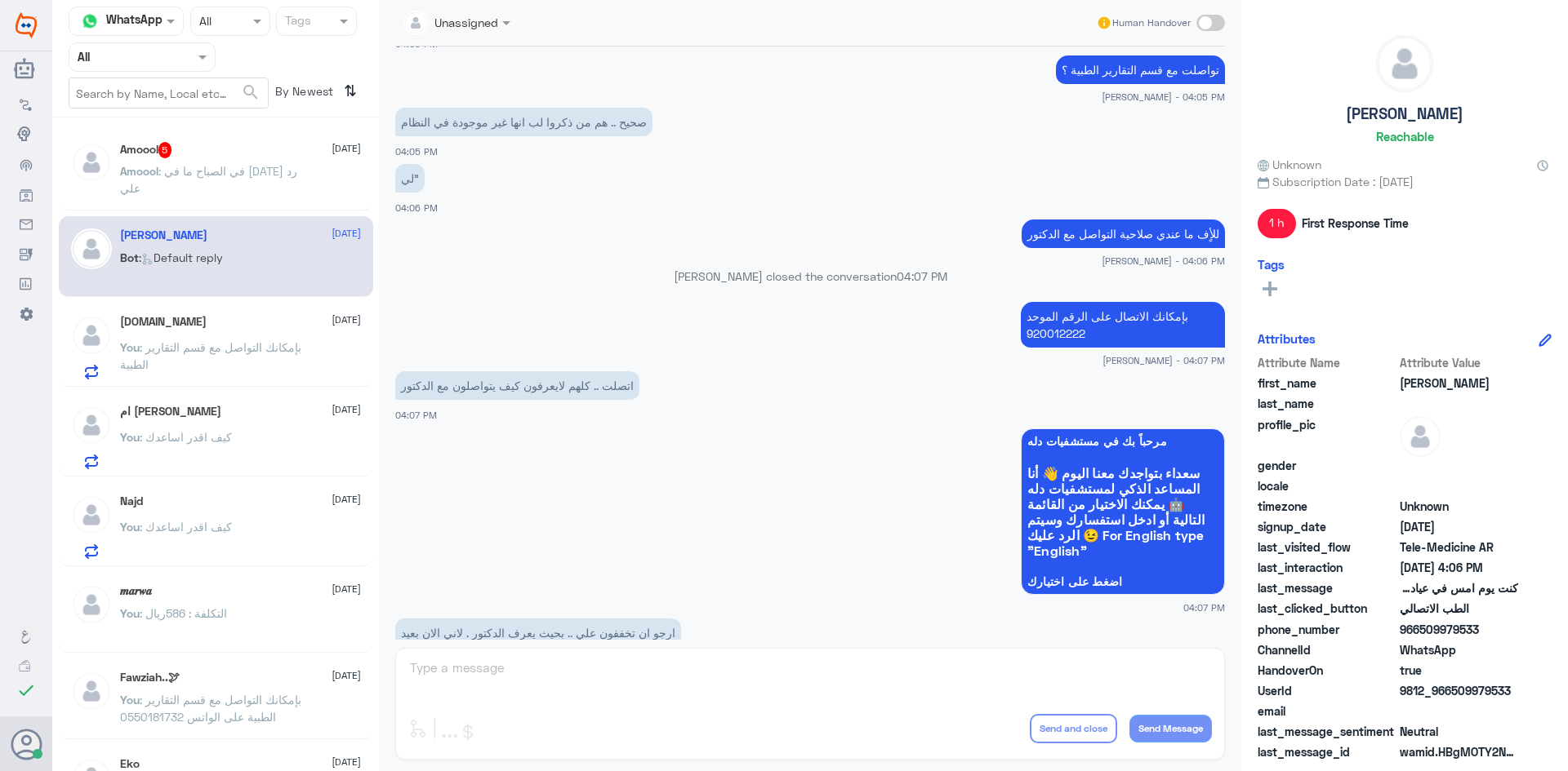
scroll to position [1334, 0]
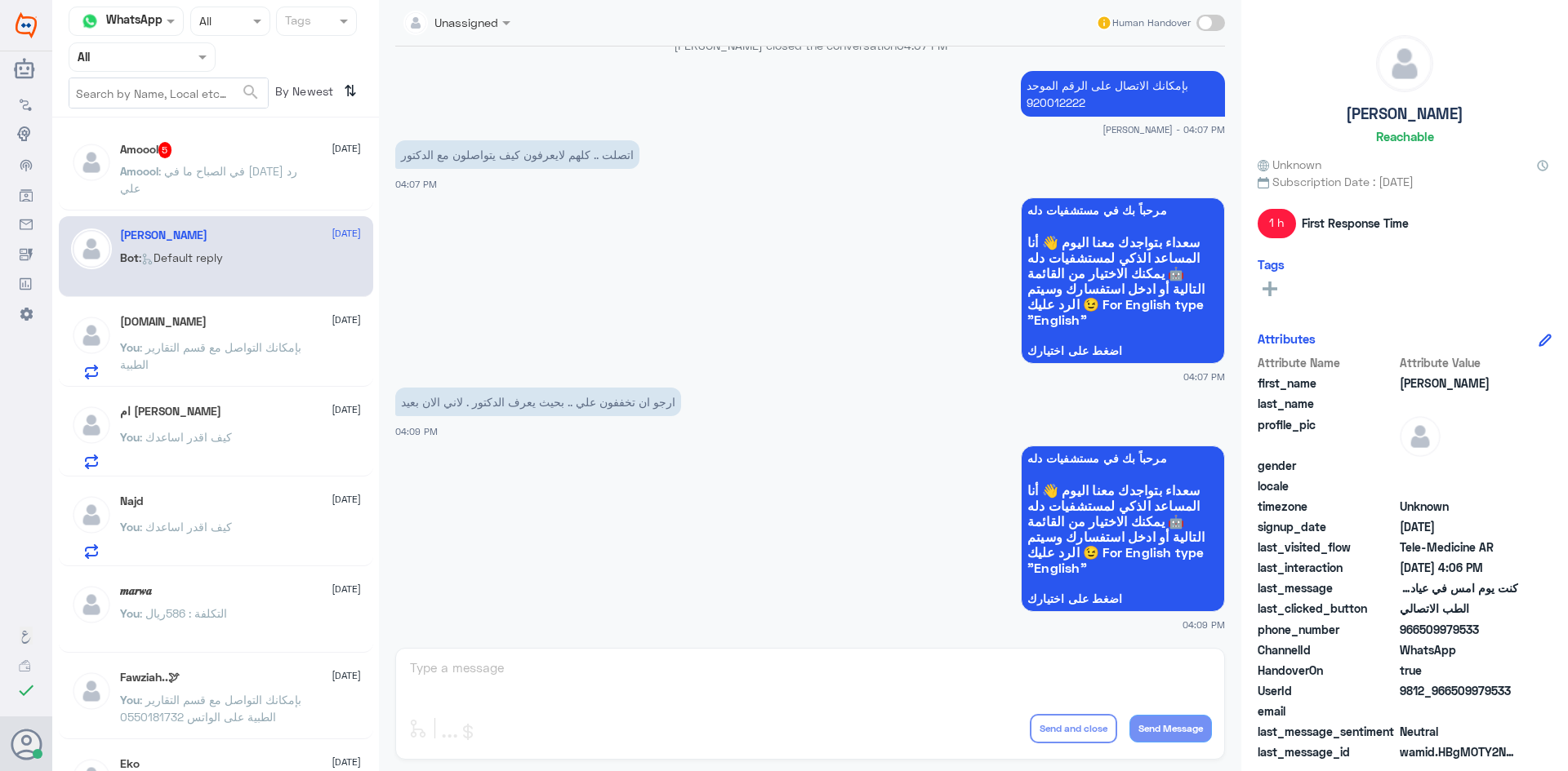
click at [236, 156] on div "Amoool 5 18 September" at bounding box center [240, 150] width 241 height 16
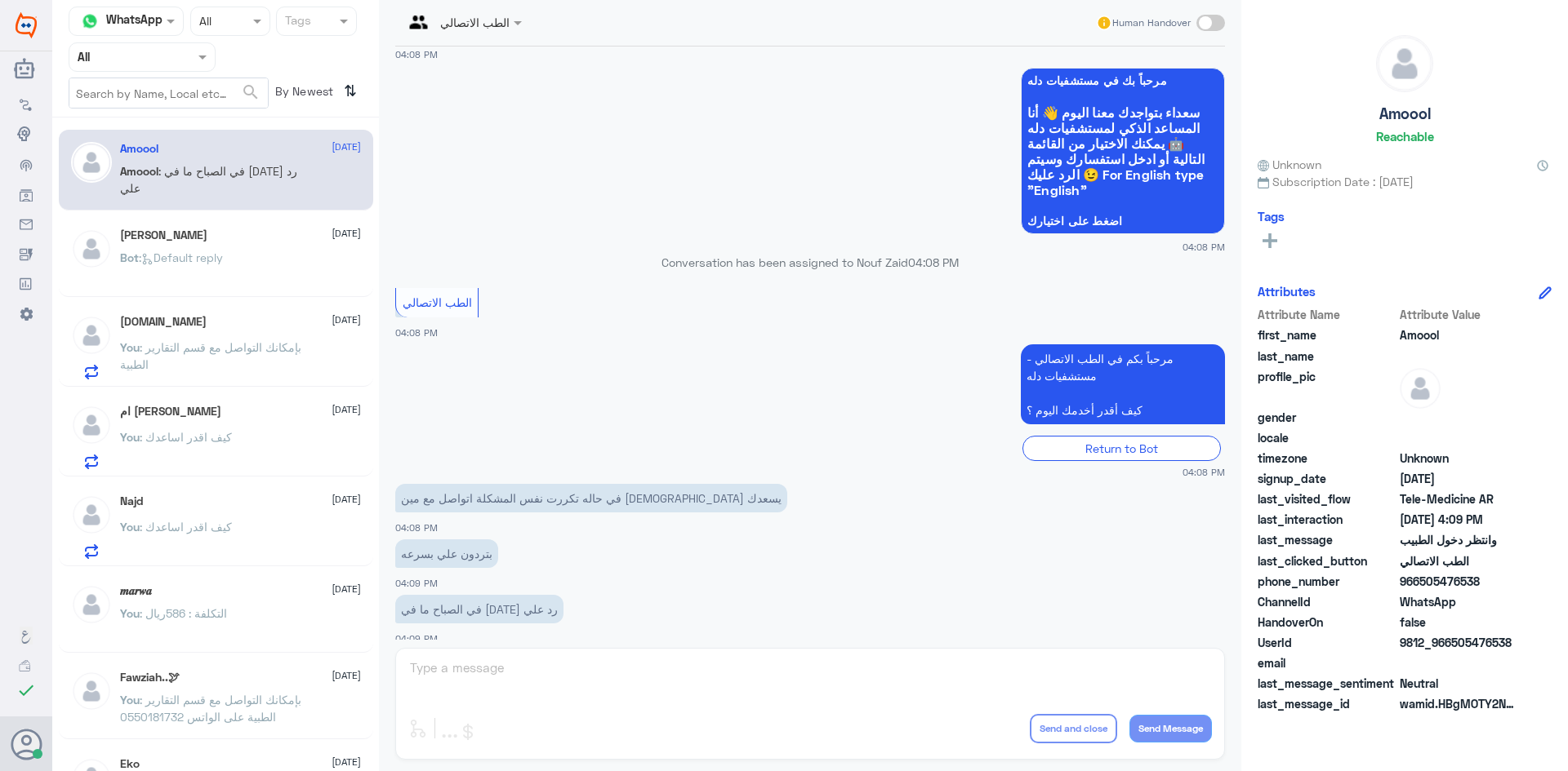
scroll to position [911, 0]
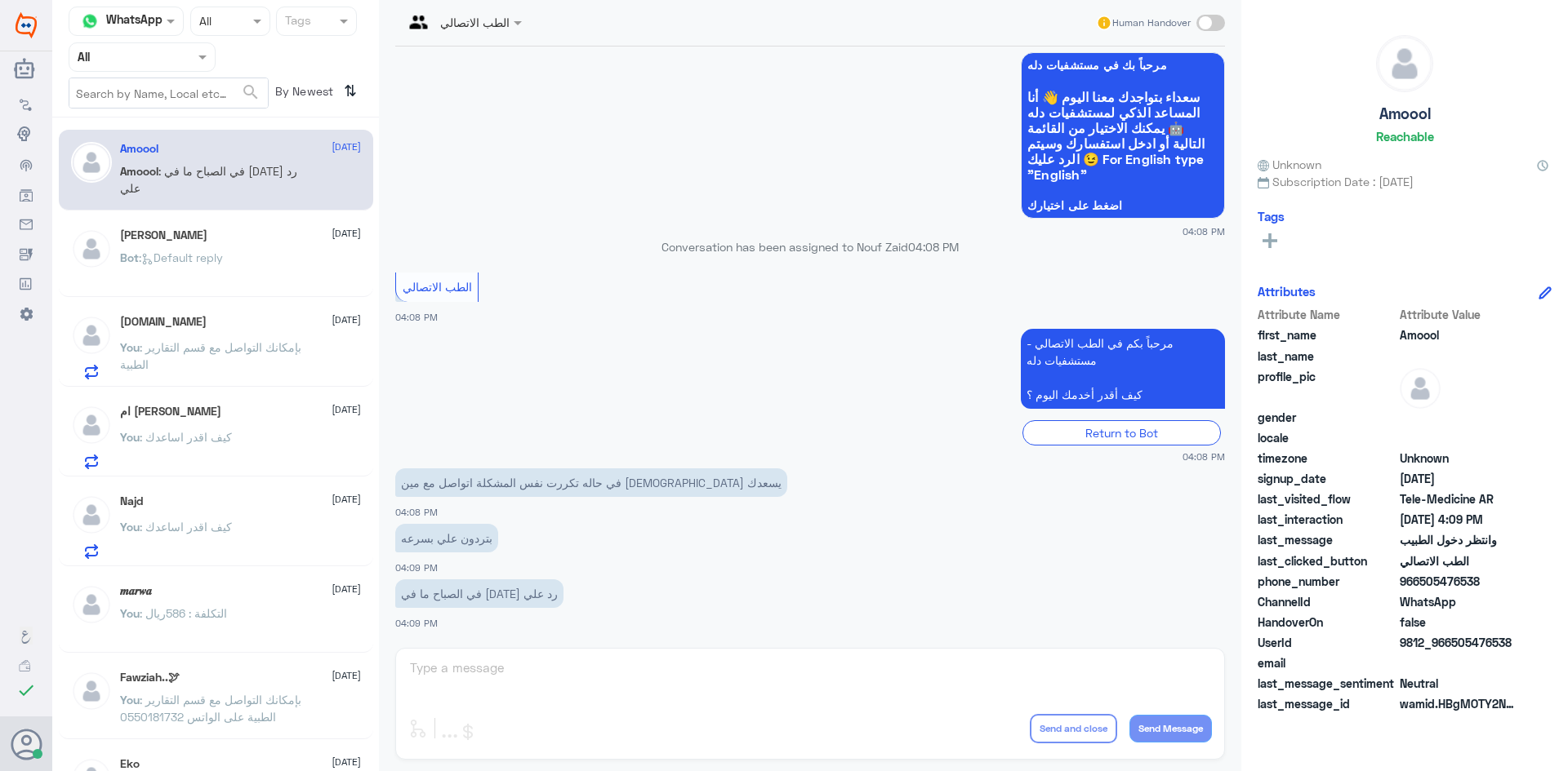
click at [658, 654] on div "الطب الاتصالي Human Handover 18 Sep 2025 الطب الاتصالي 03:02 PM مرحباً بكم في ا…" at bounding box center [810, 387] width 862 height 776
click at [1215, 20] on span at bounding box center [1211, 22] width 29 height 16
click at [0, 0] on input "checkbox" at bounding box center [0, 0] width 0 height 0
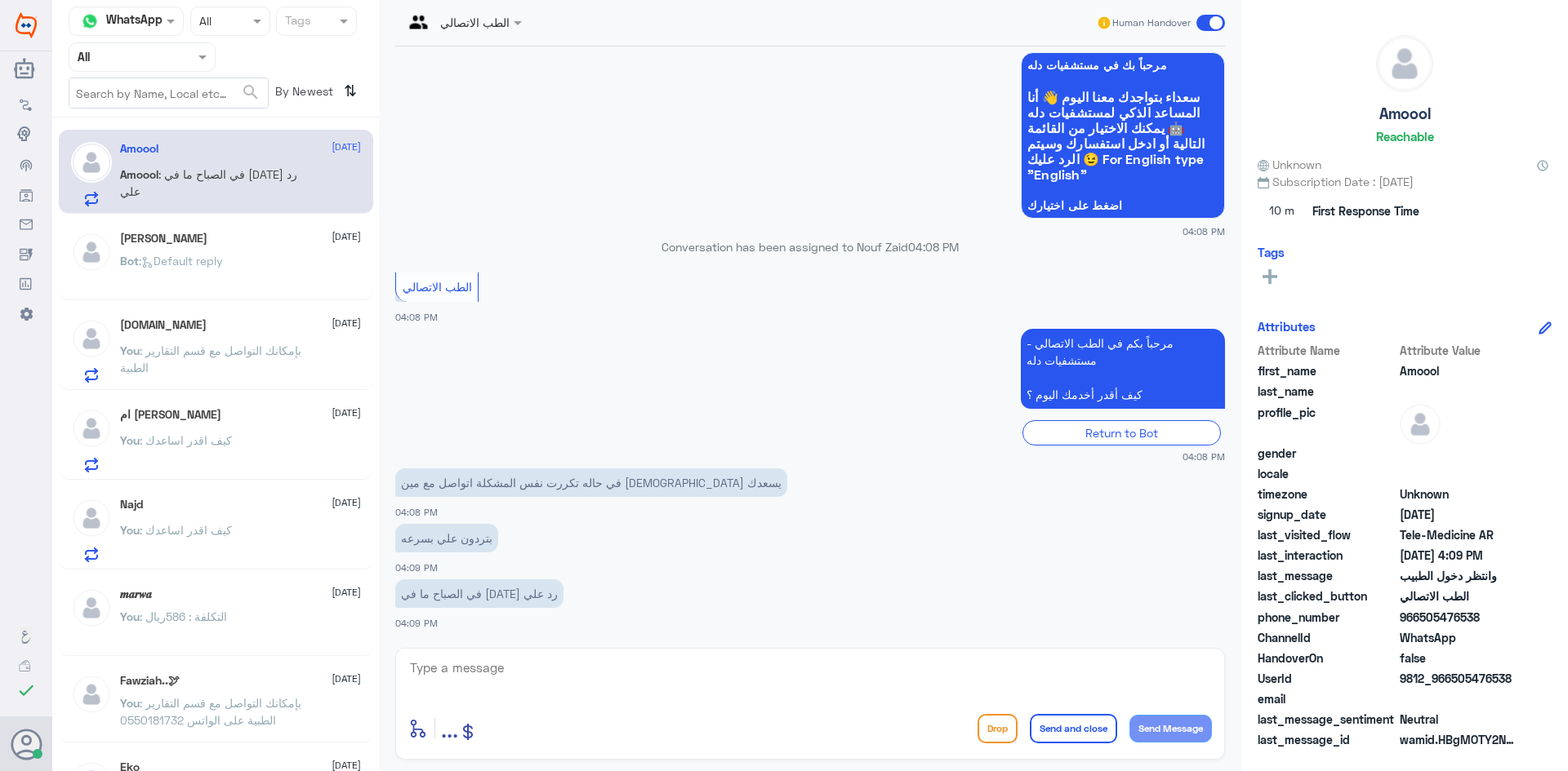
click at [640, 671] on textarea at bounding box center [809, 676] width 803 height 40
type textarea "هل الحالة تكررت الآن ؟"
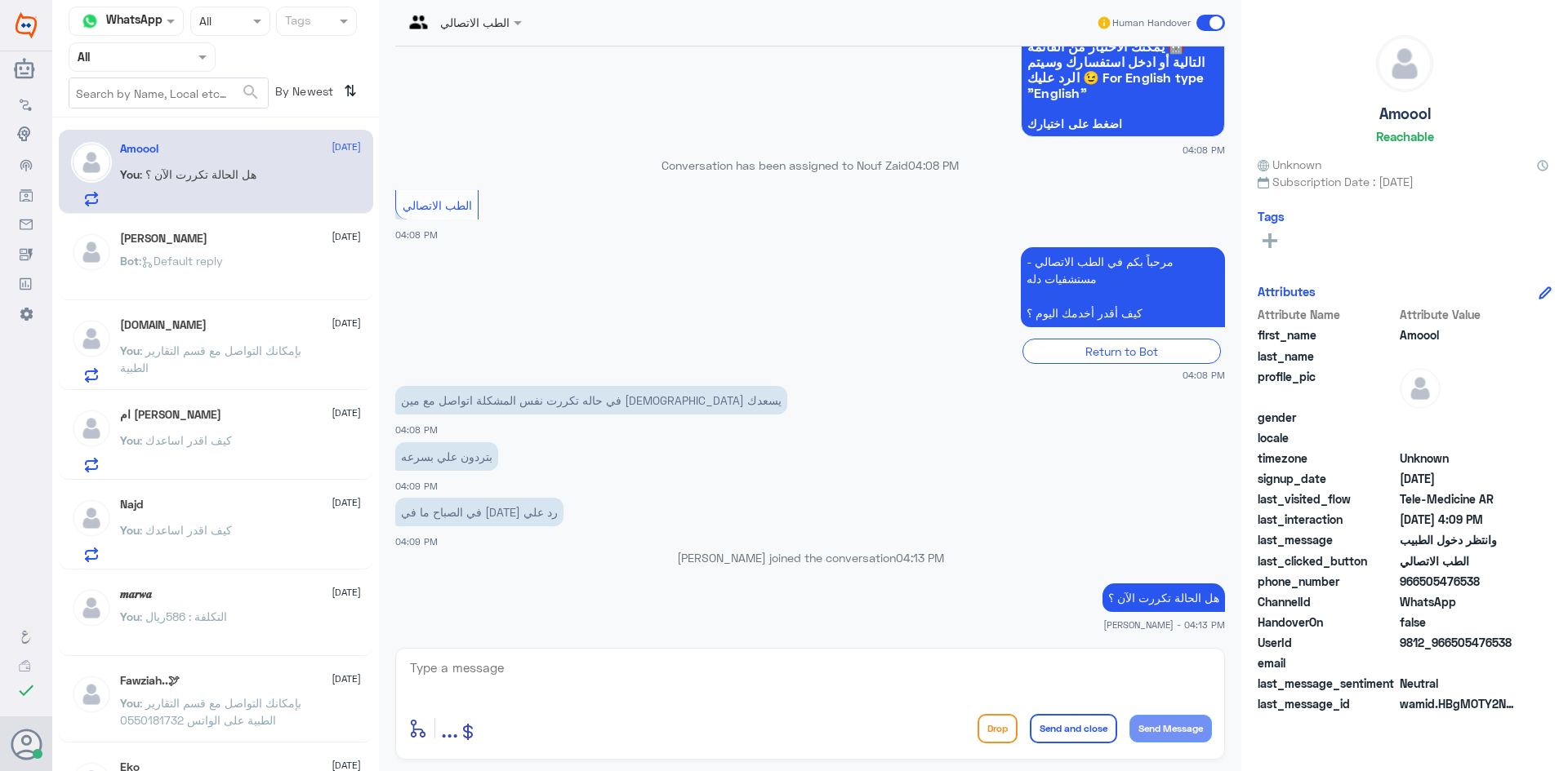
click at [198, 358] on p "You : بإمكانك التواصل مع قسم التقارير الطبية" at bounding box center [212, 362] width 184 height 41
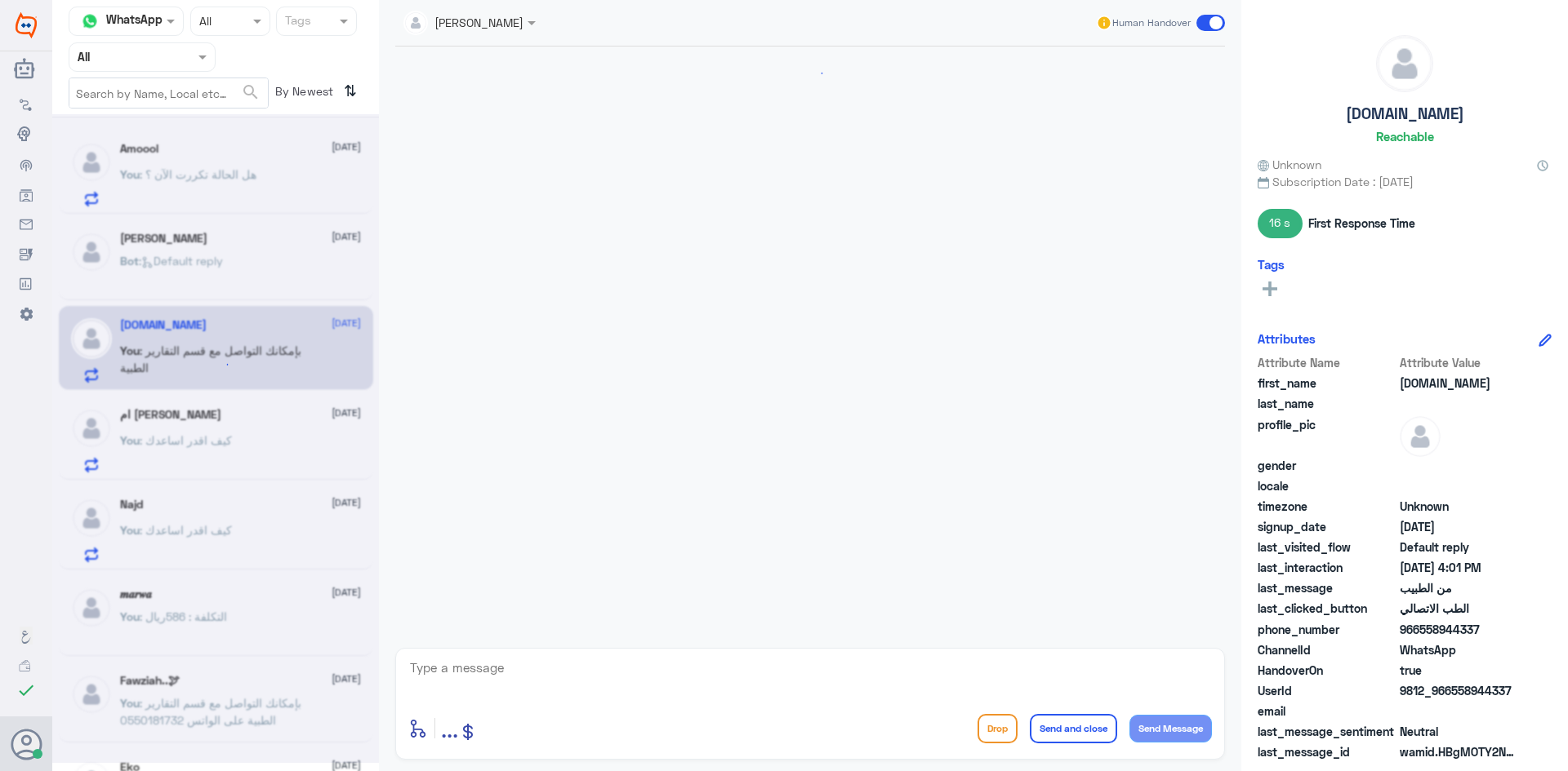
scroll to position [1157, 0]
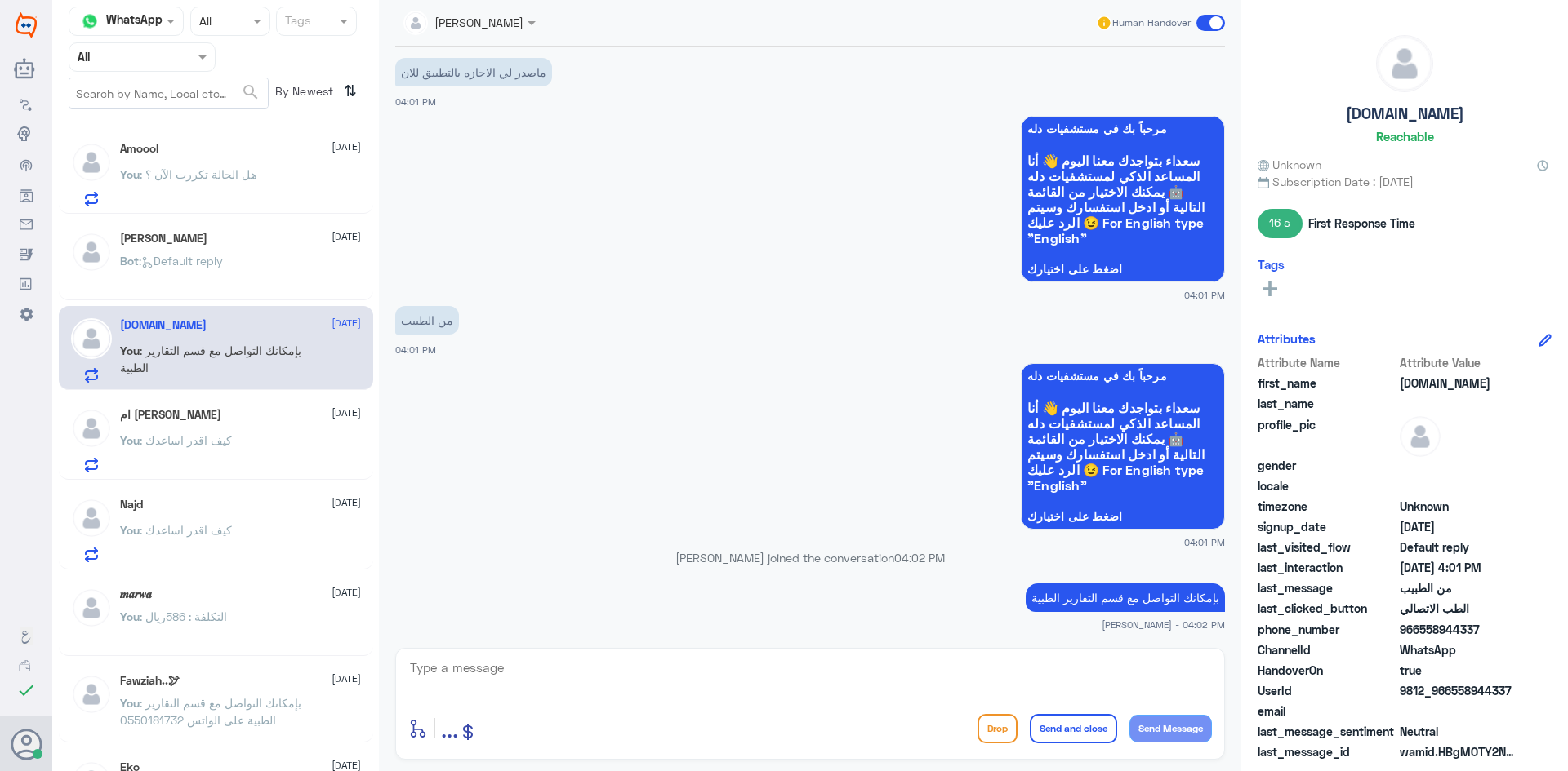
click at [1203, 22] on span at bounding box center [1211, 22] width 29 height 16
click at [0, 0] on input "checkbox" at bounding box center [0, 0] width 0 height 0
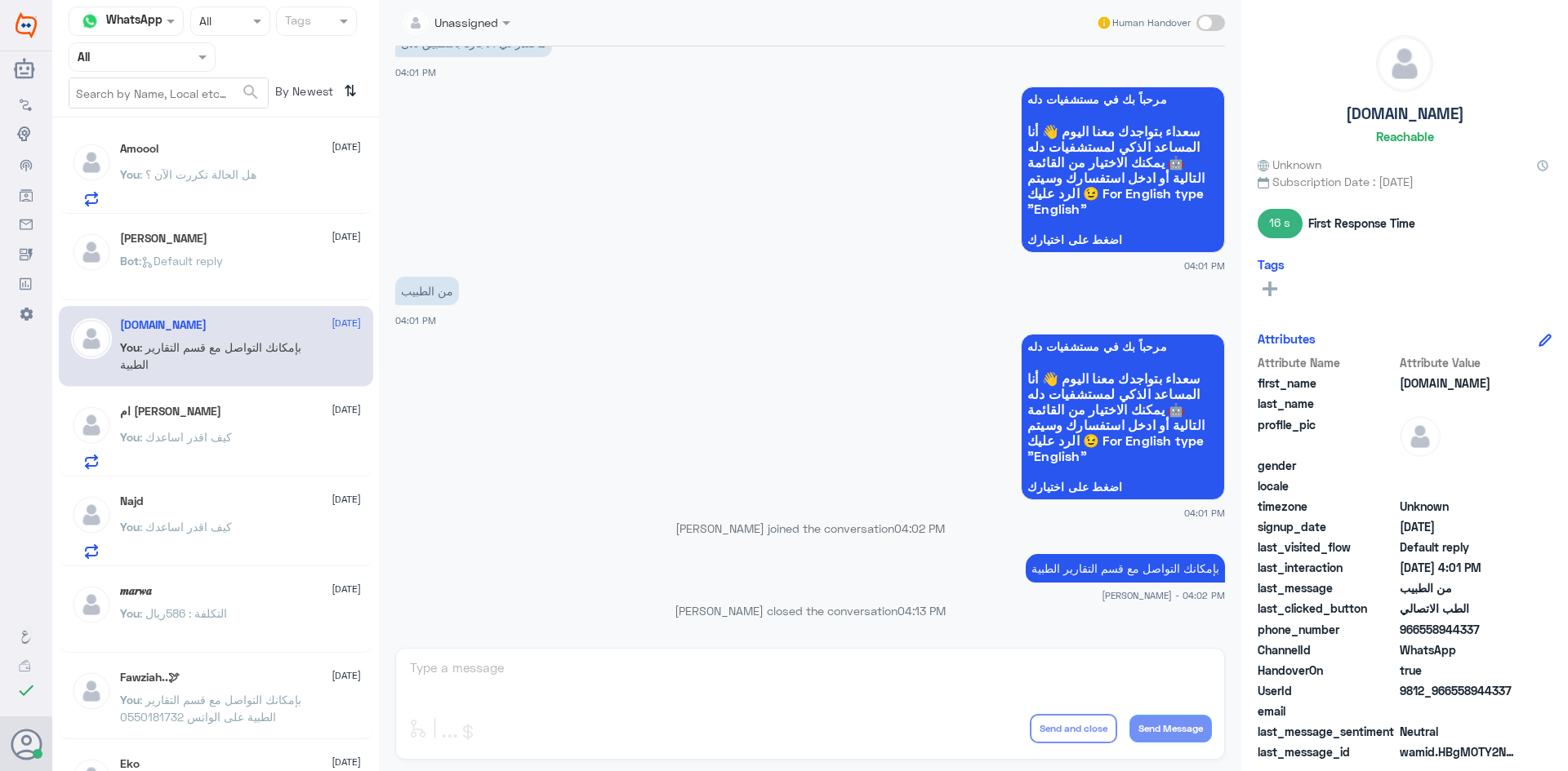
click at [247, 175] on span ": هل الحالة تكررت الآن ؟" at bounding box center [197, 174] width 117 height 14
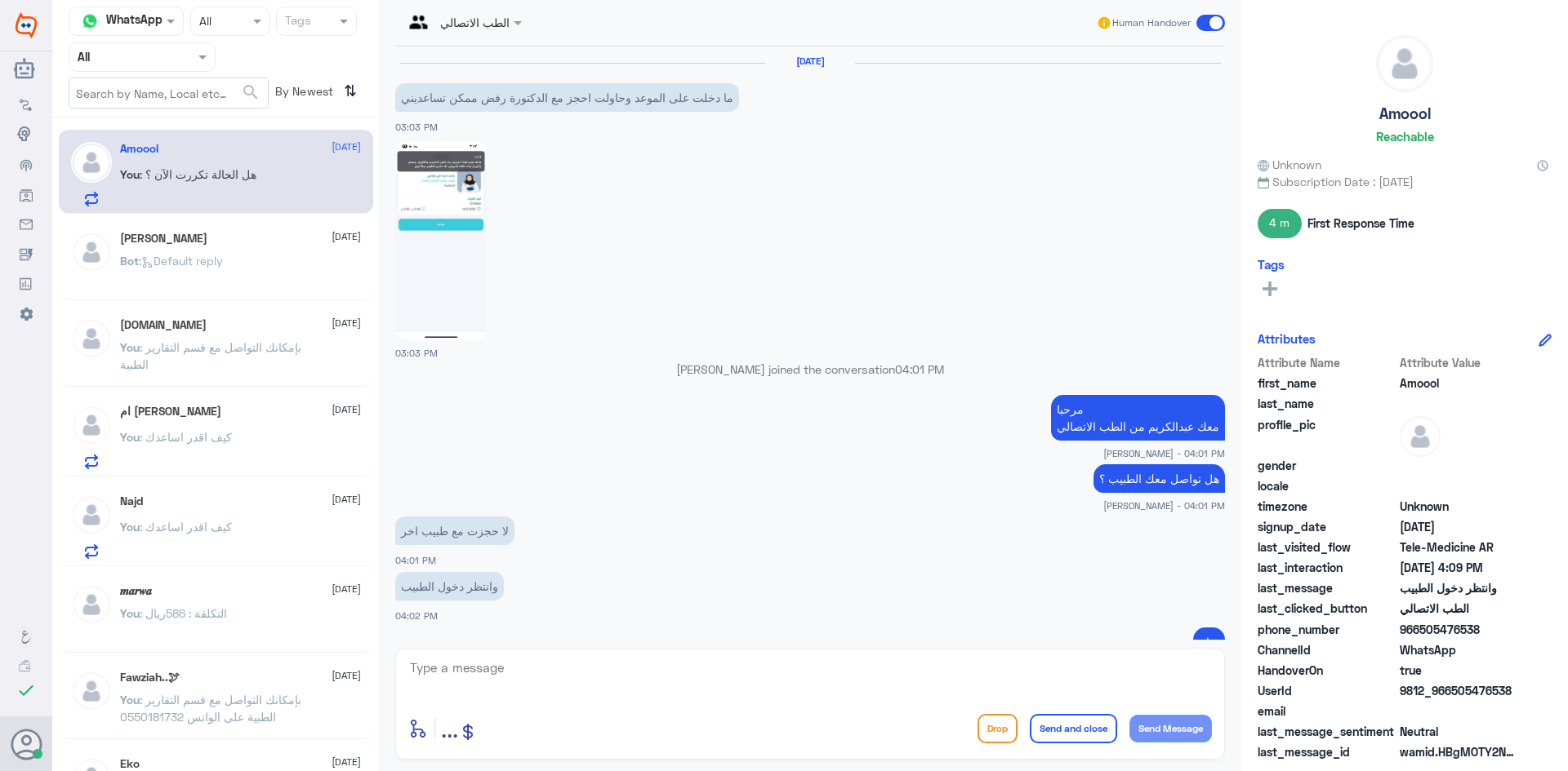
scroll to position [797, 0]
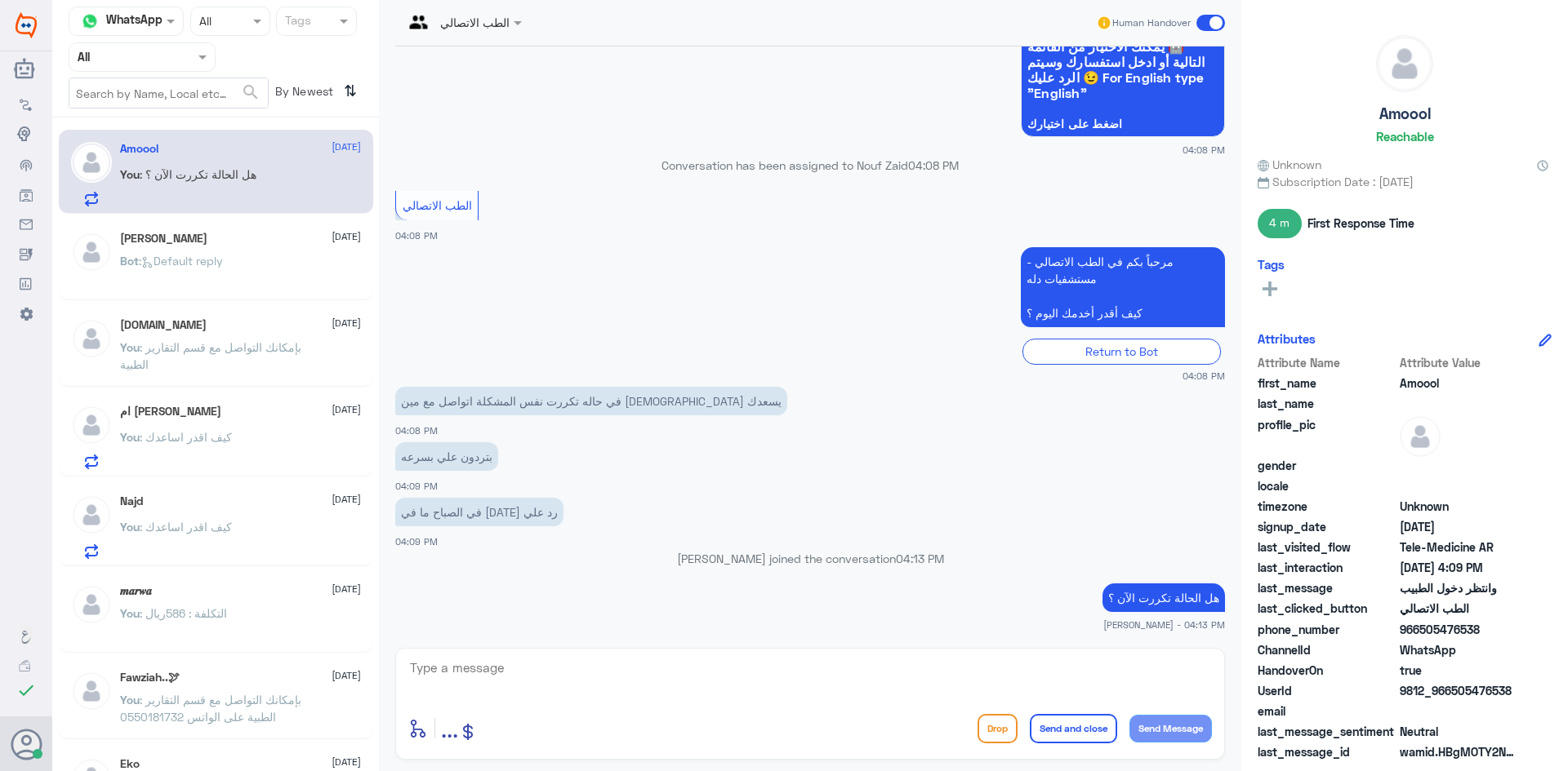
click at [241, 269] on div "Bot : Default reply" at bounding box center [240, 274] width 241 height 37
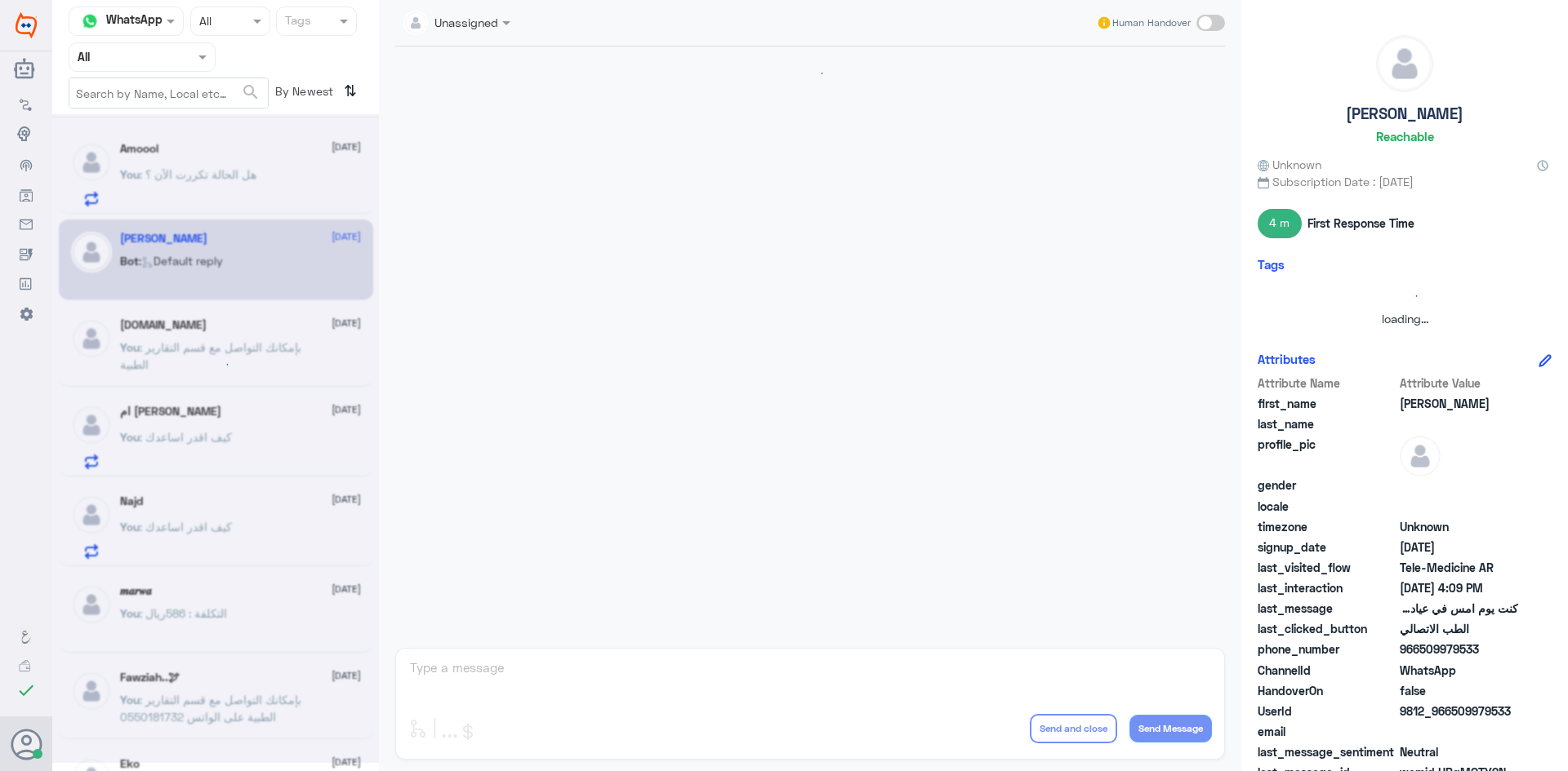
scroll to position [835, 0]
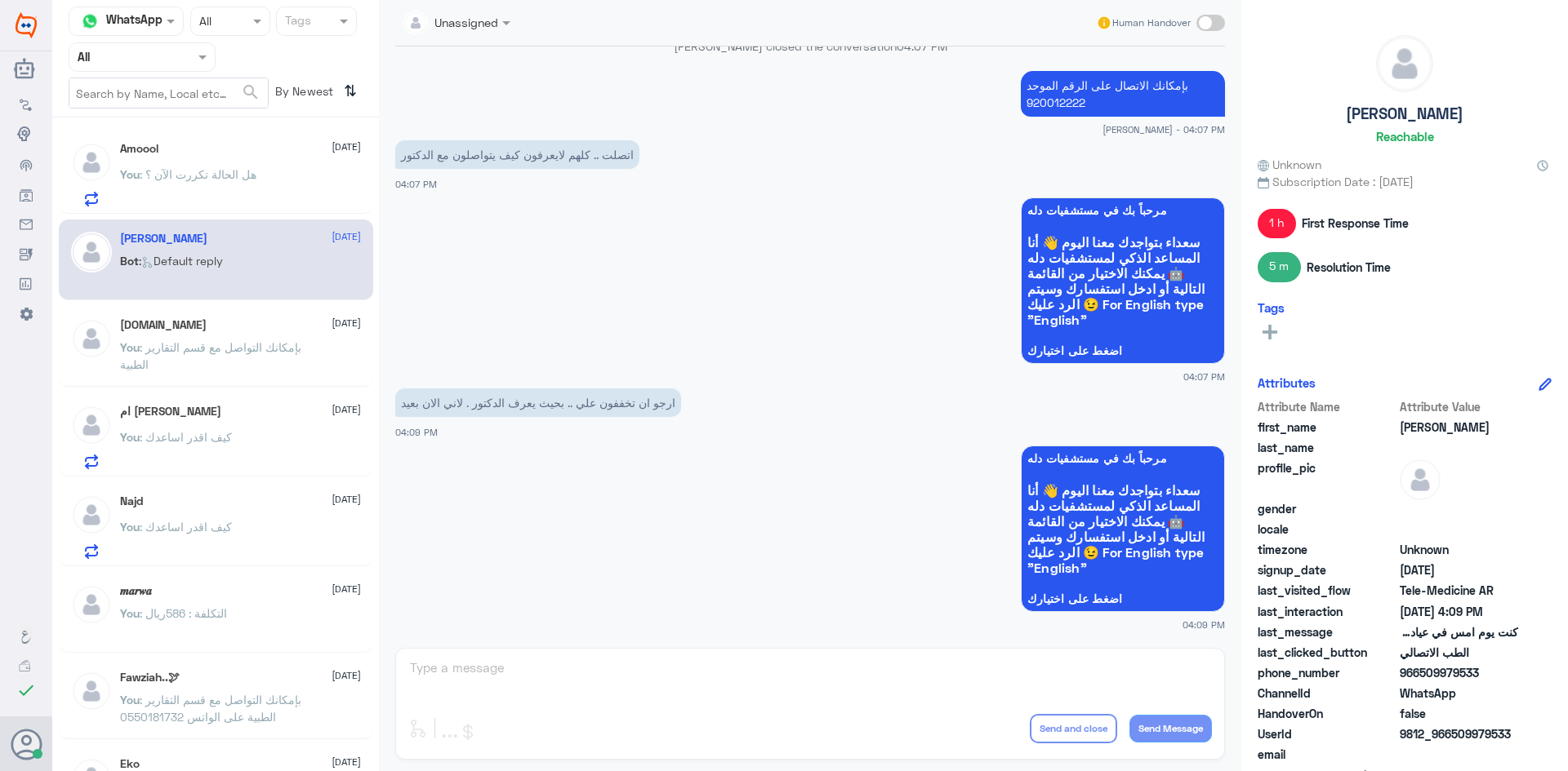
click at [241, 176] on span ": هل الحالة تكررت الآن ؟" at bounding box center [197, 174] width 117 height 14
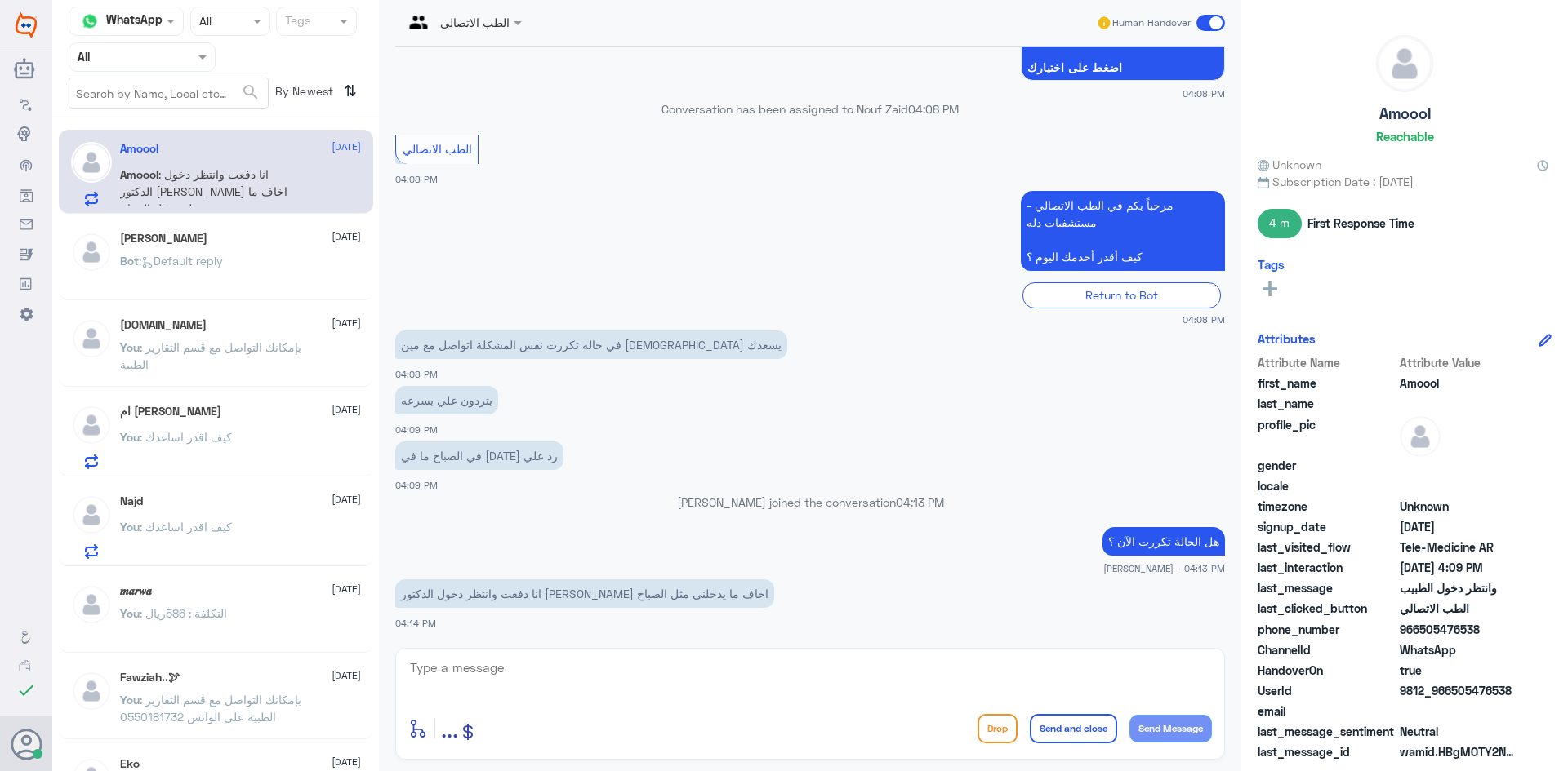
scroll to position [908, 0]
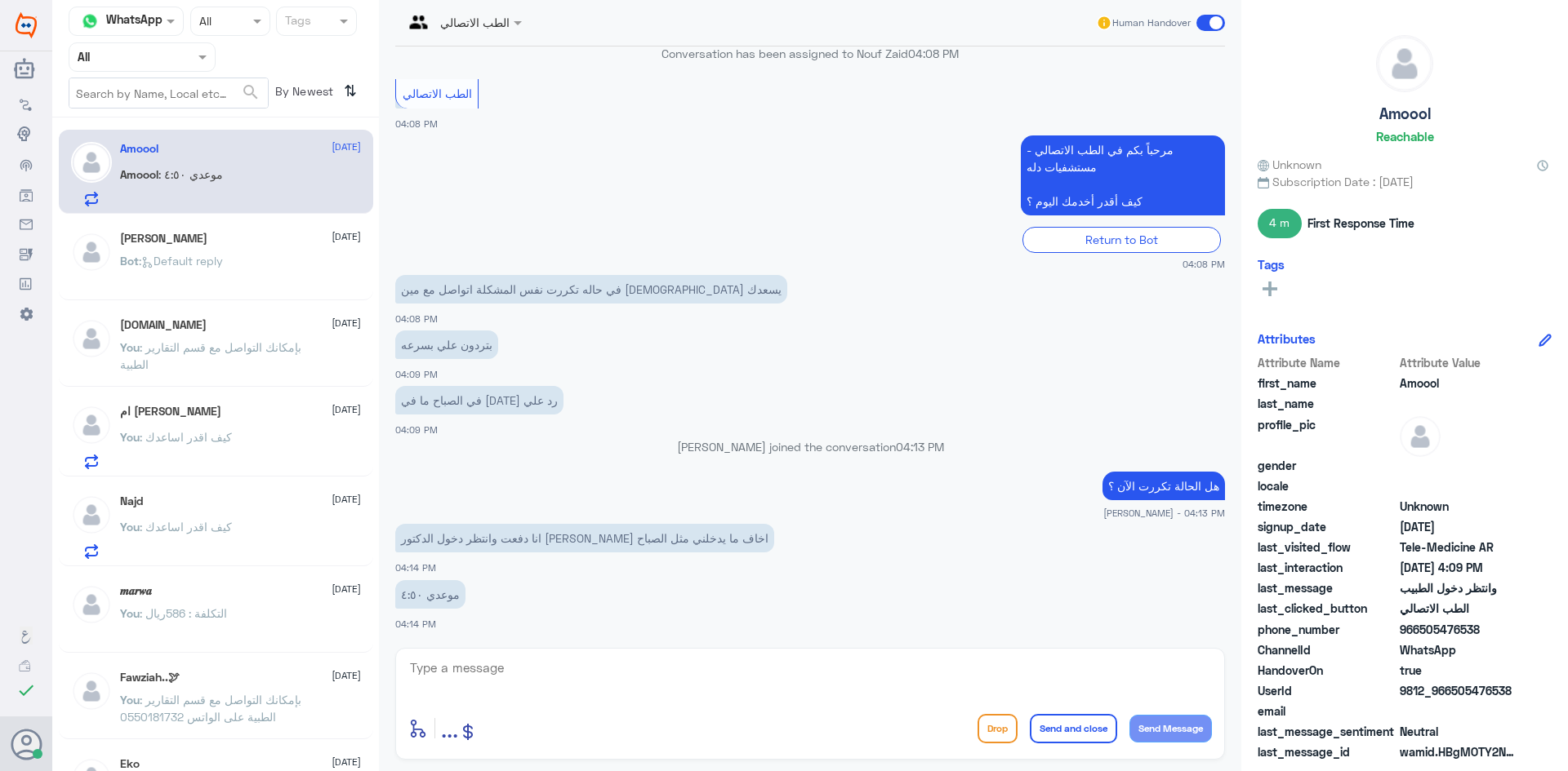
click at [450, 672] on textarea at bounding box center [809, 676] width 803 height 40
type textarea "موعد الصباح طلب منك دفع ؟"
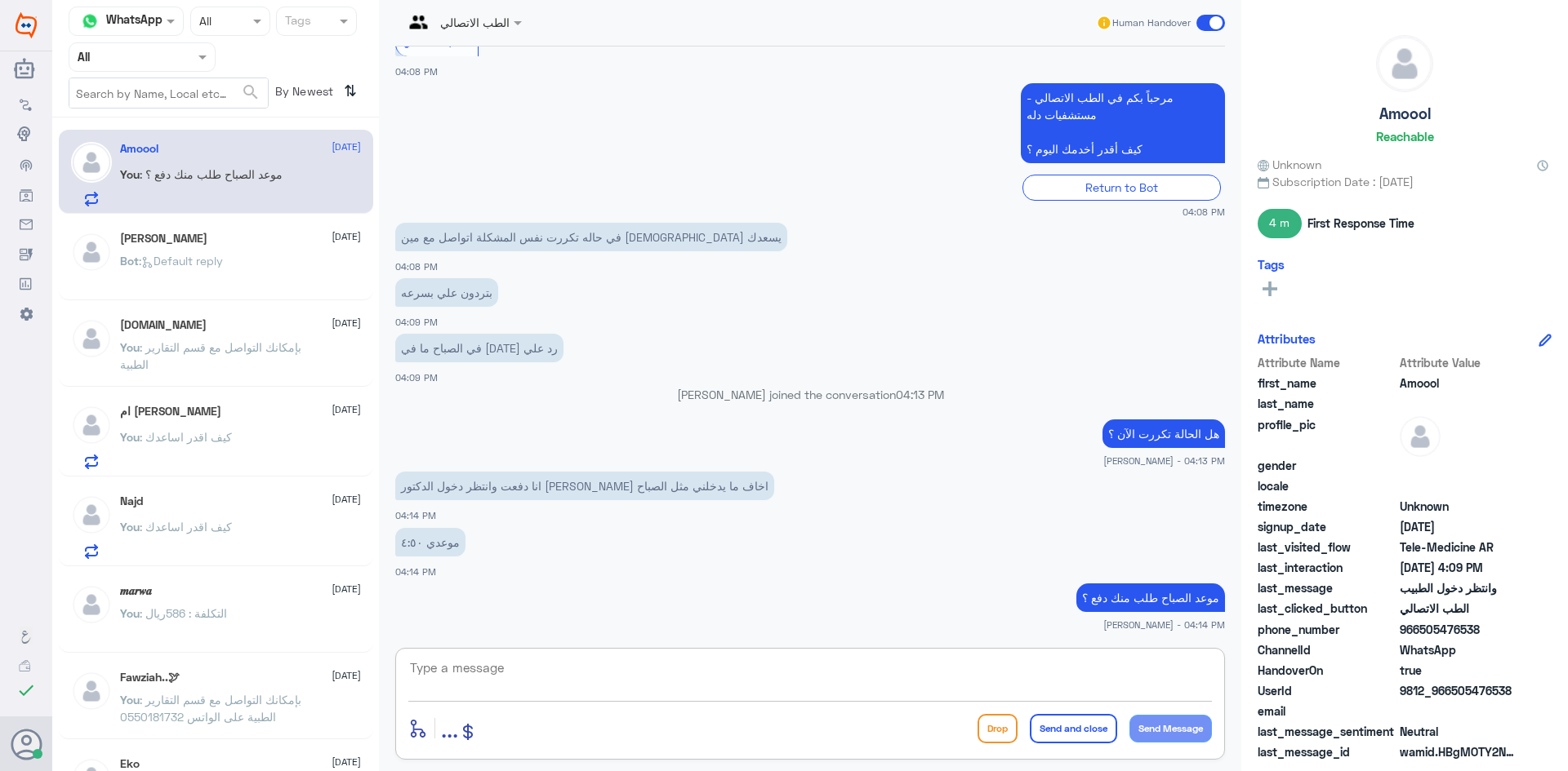
scroll to position [1017, 0]
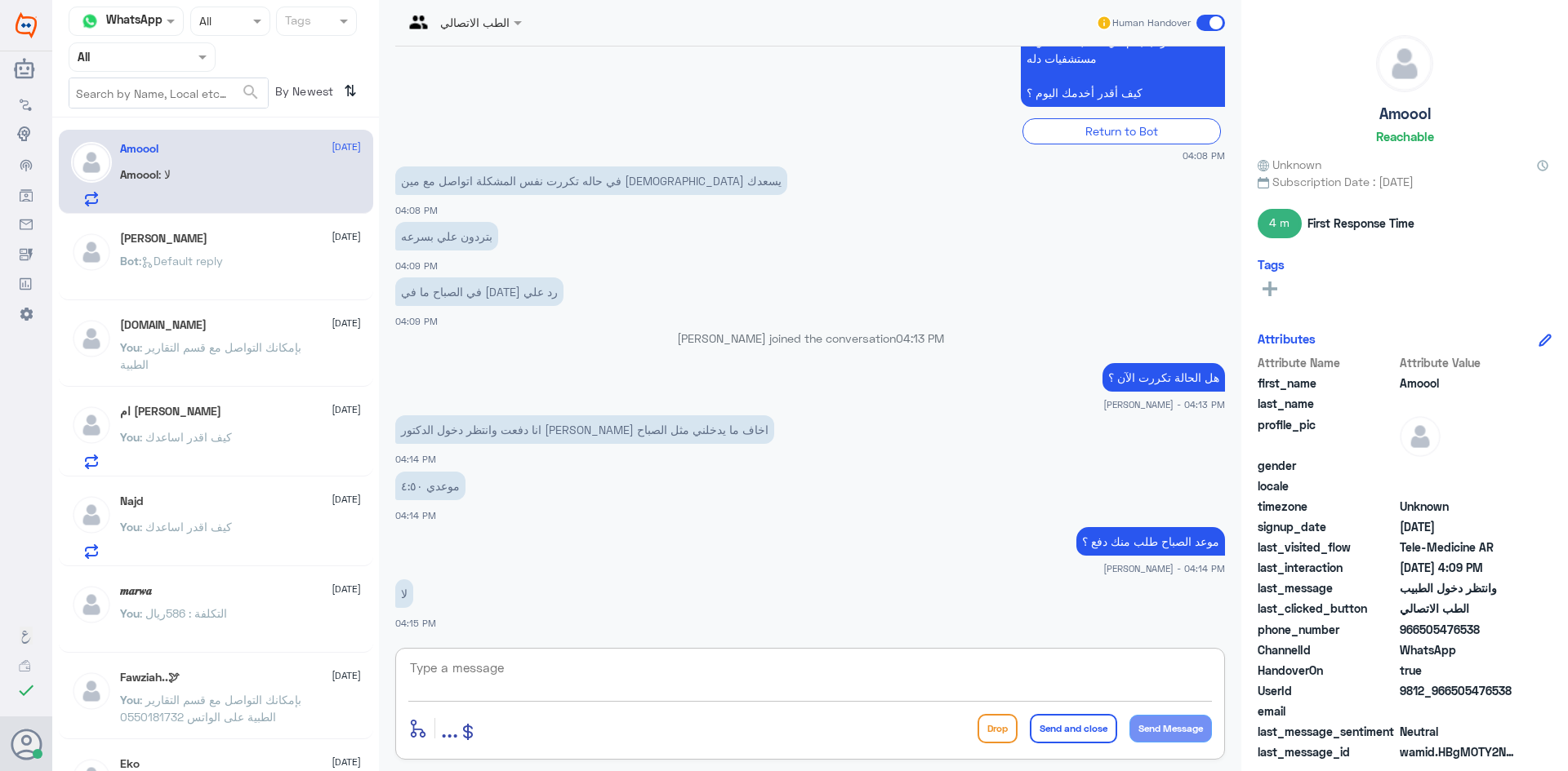
click at [653, 676] on textarea at bounding box center [809, 676] width 803 height 40
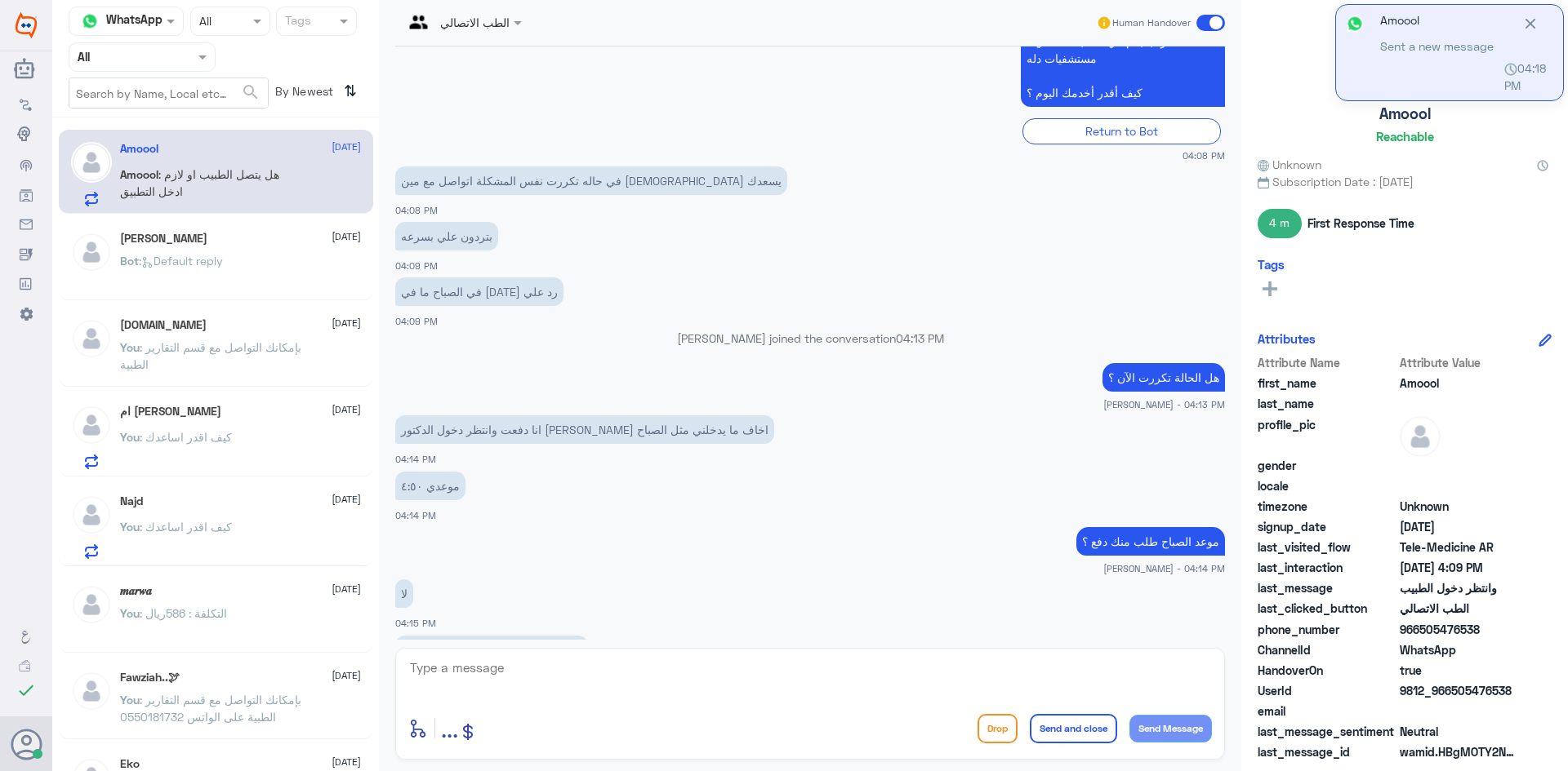
scroll to position [1072, 0]
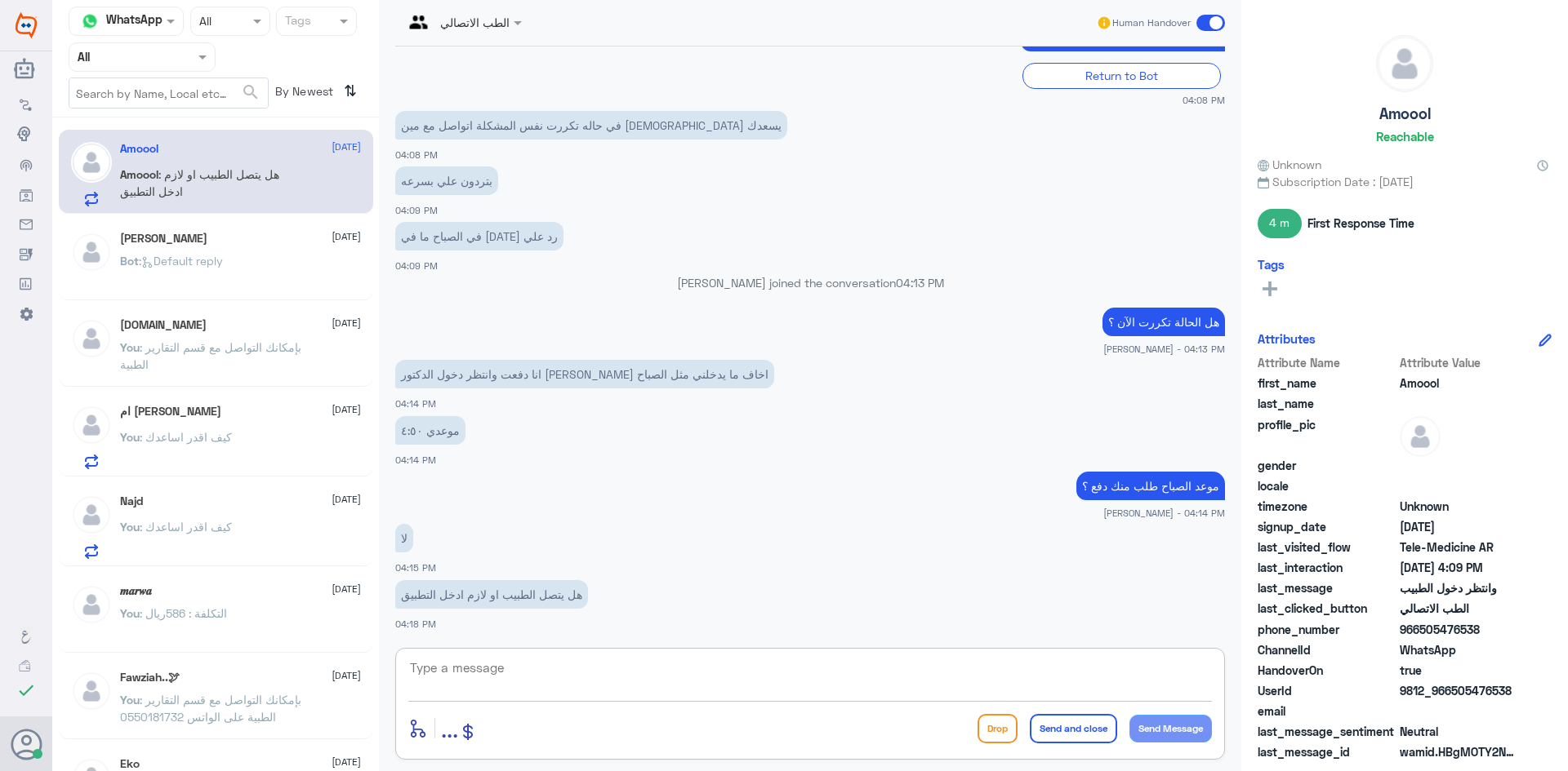
click at [597, 666] on textarea at bounding box center [809, 676] width 803 height 40
type textarea "ل"
type textarea "تكونين موجودة في التطبيق"
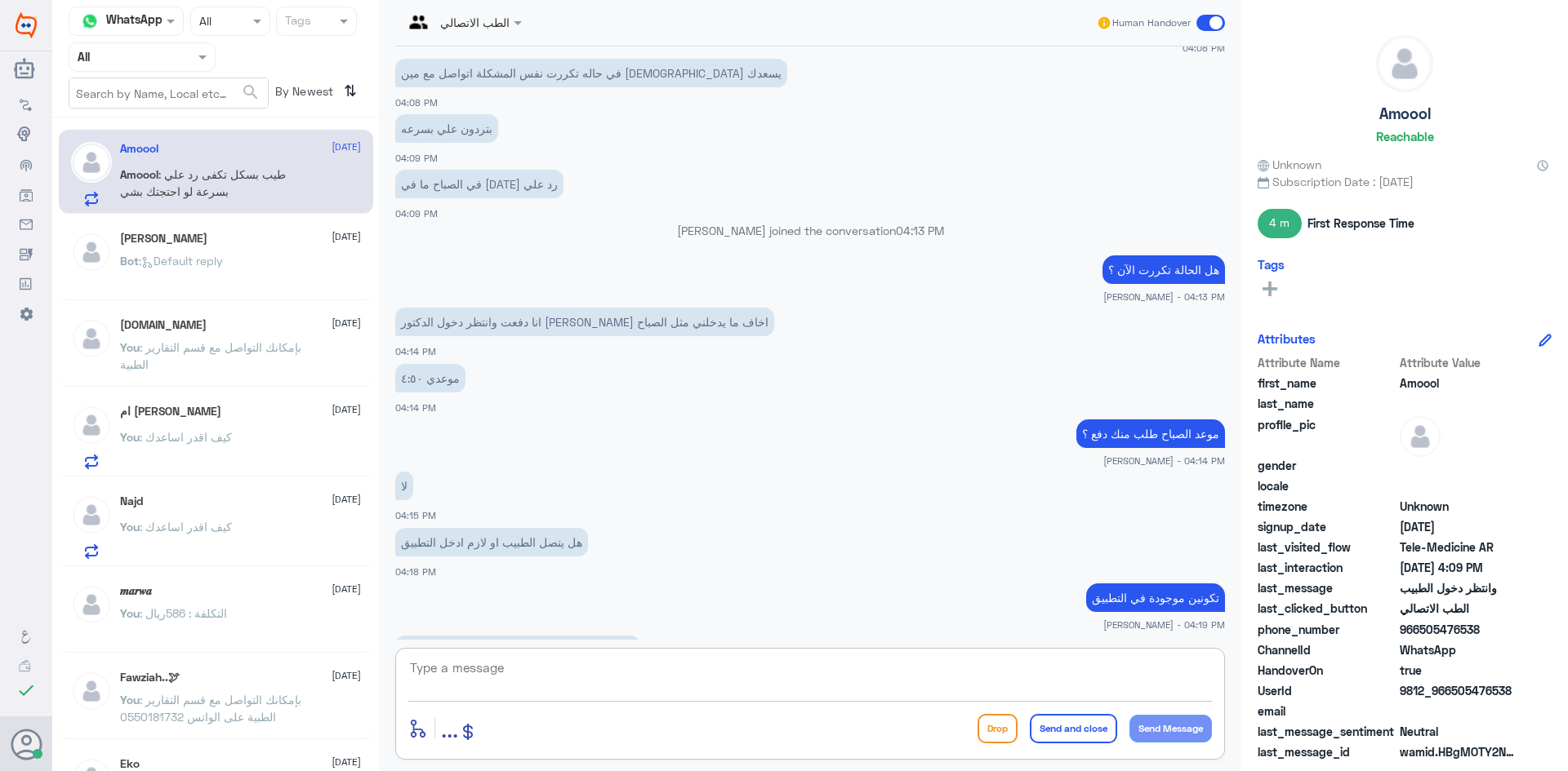
scroll to position [1181, 0]
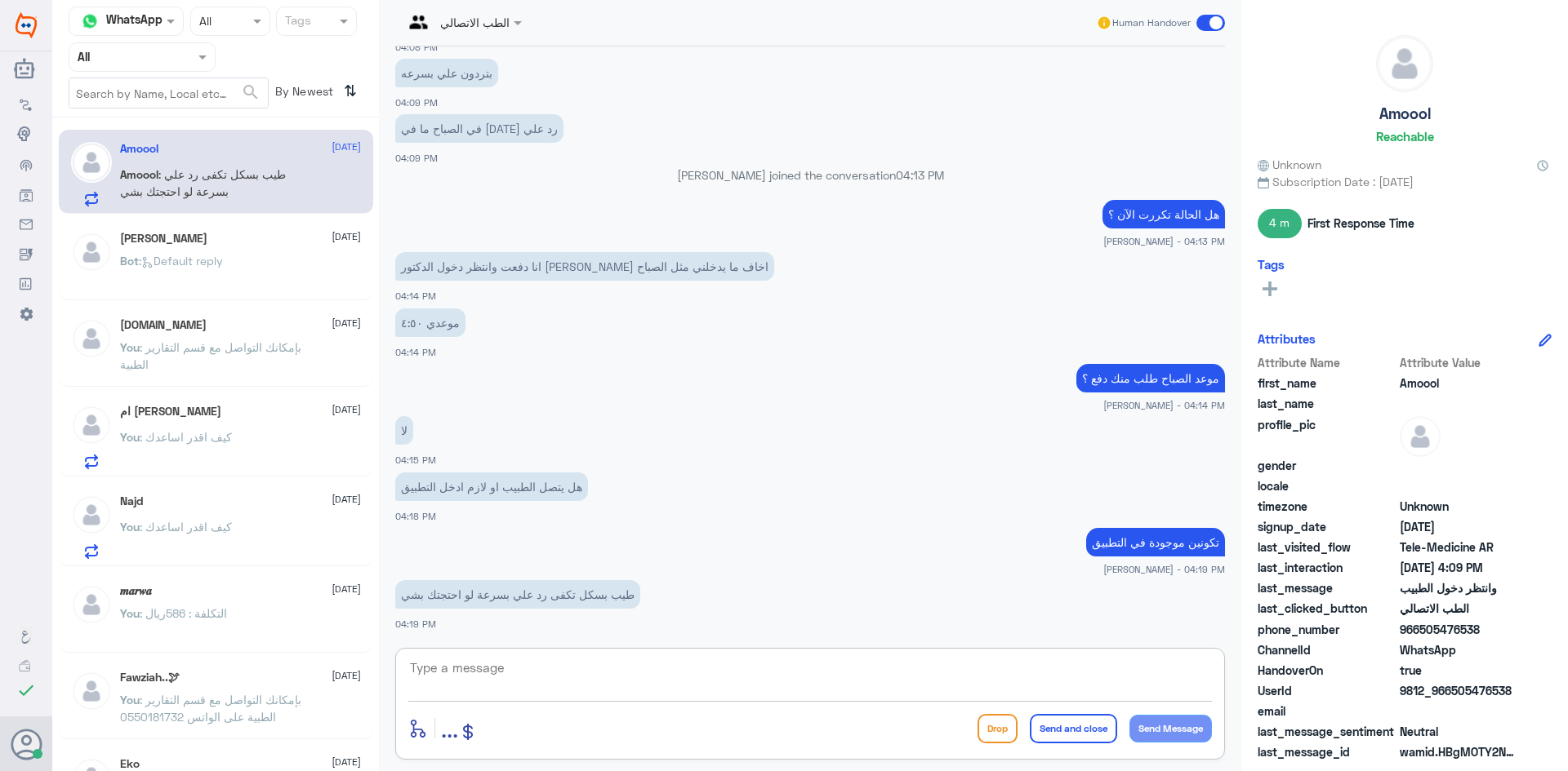
click at [745, 666] on textarea at bounding box center [809, 676] width 803 height 40
type textarea "ابشري"
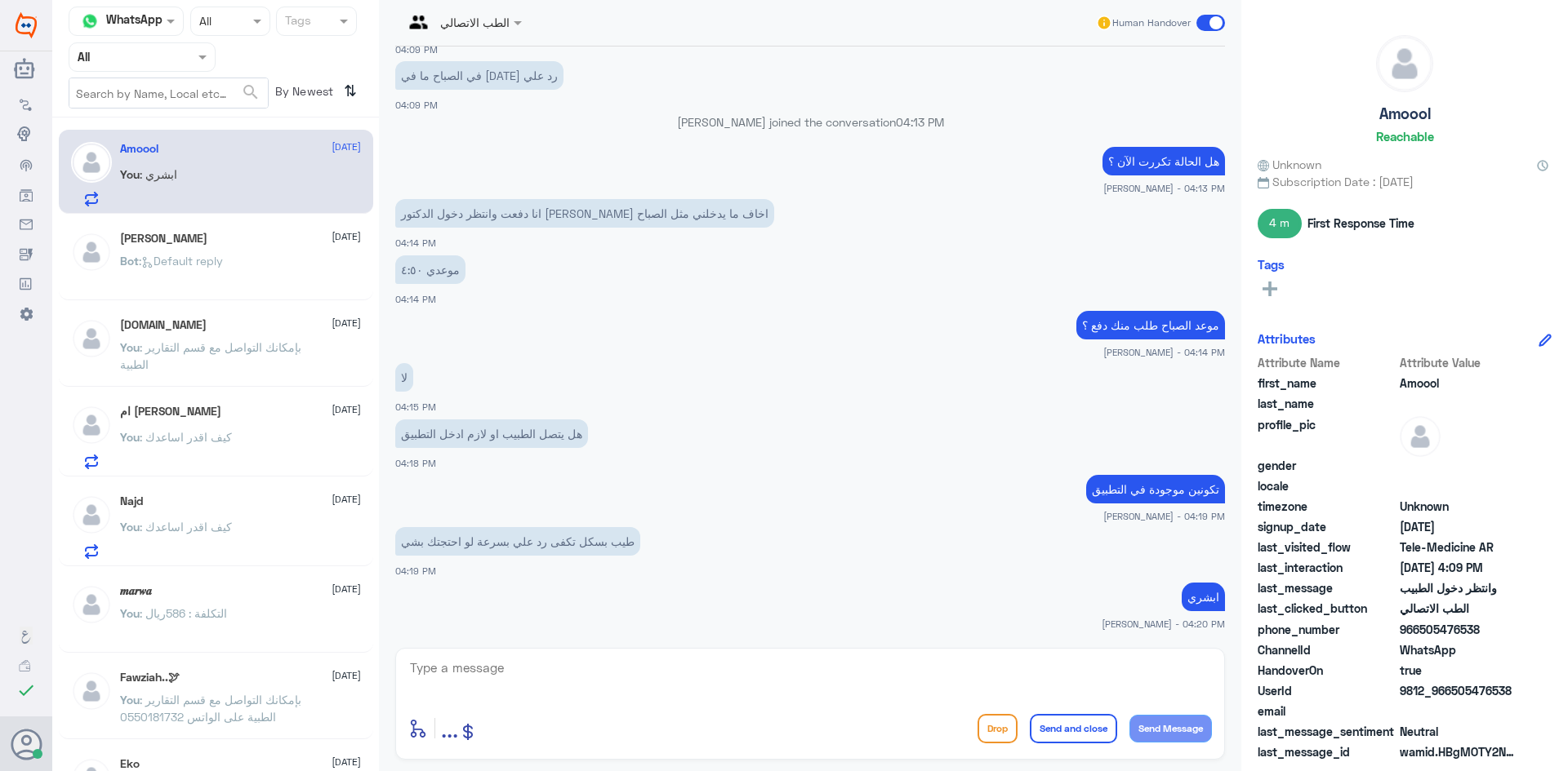
click at [217, 243] on div "Abdulrahman 18 September" at bounding box center [240, 239] width 241 height 14
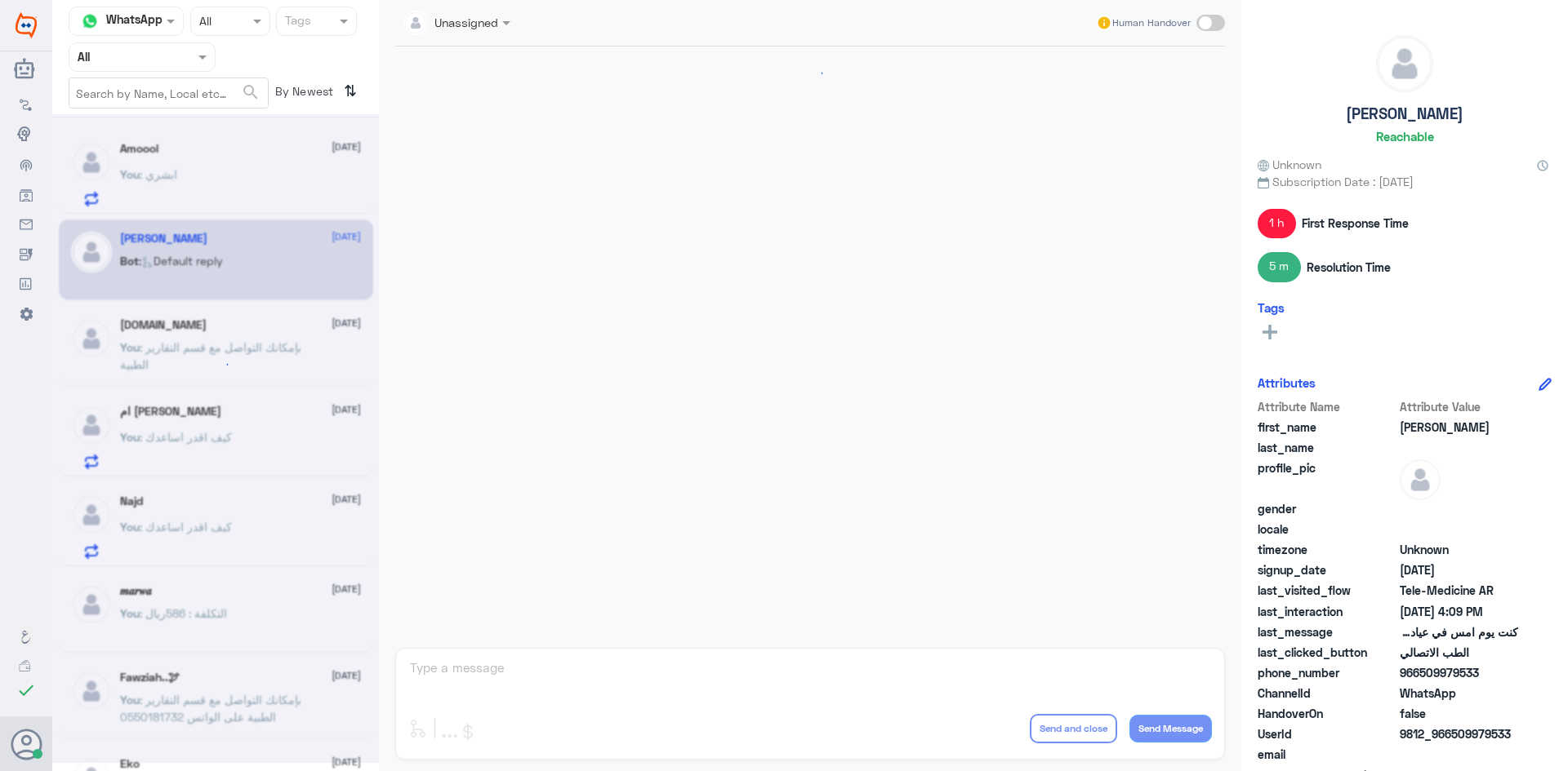
scroll to position [835, 0]
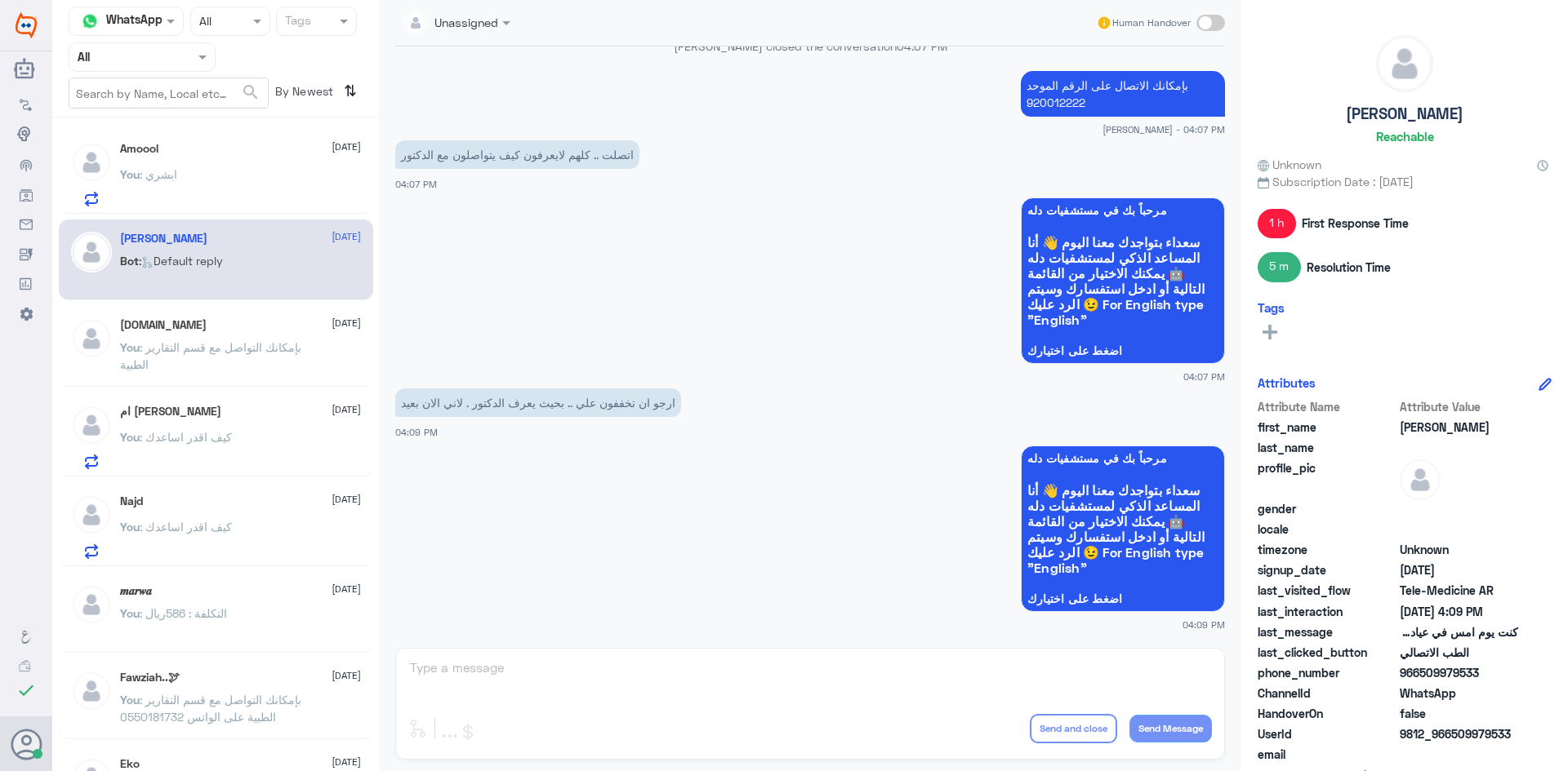
click at [217, 167] on div "Amoool 18 September You : ابشري" at bounding box center [240, 174] width 241 height 65
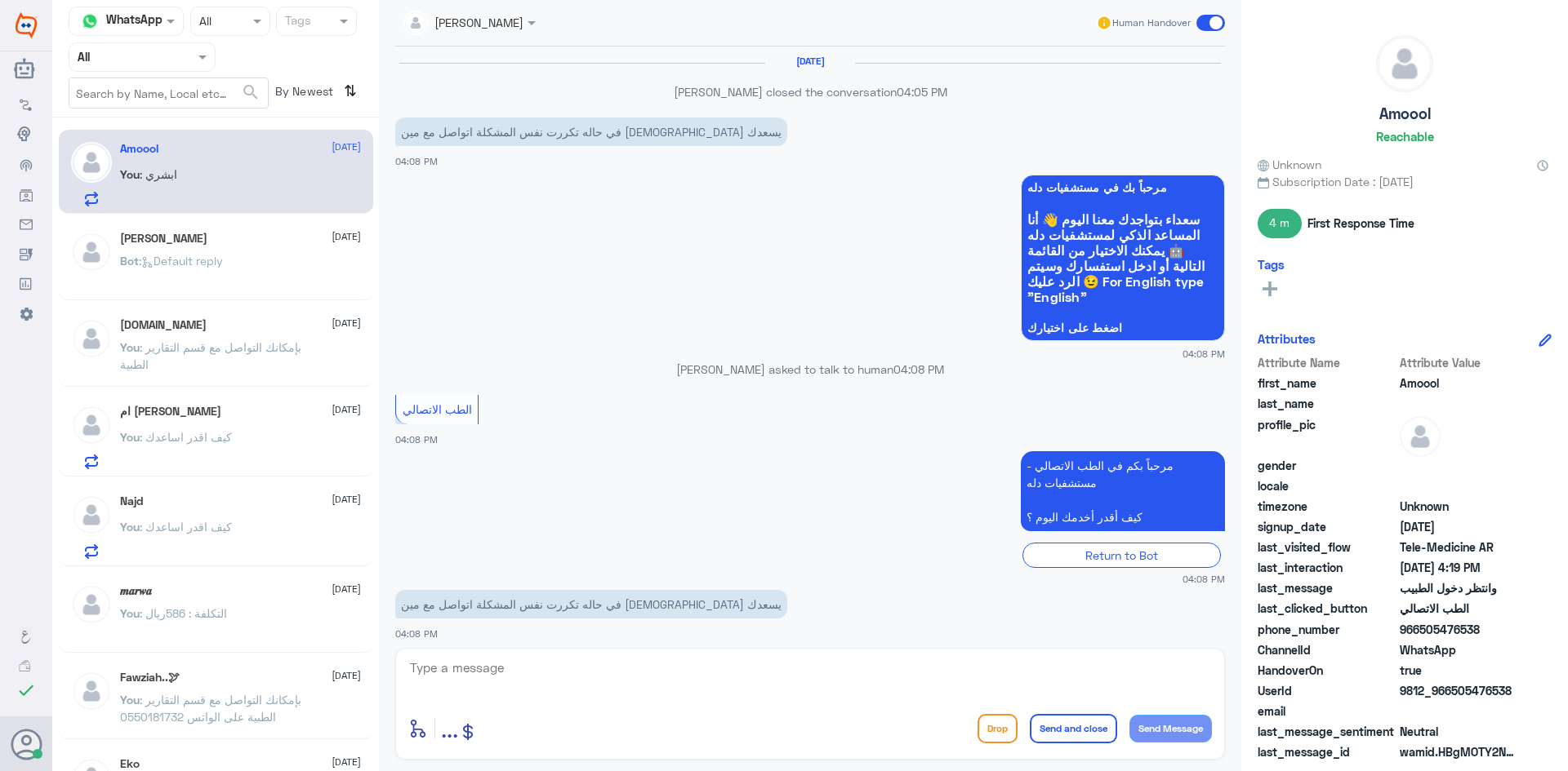
scroll to position [640, 0]
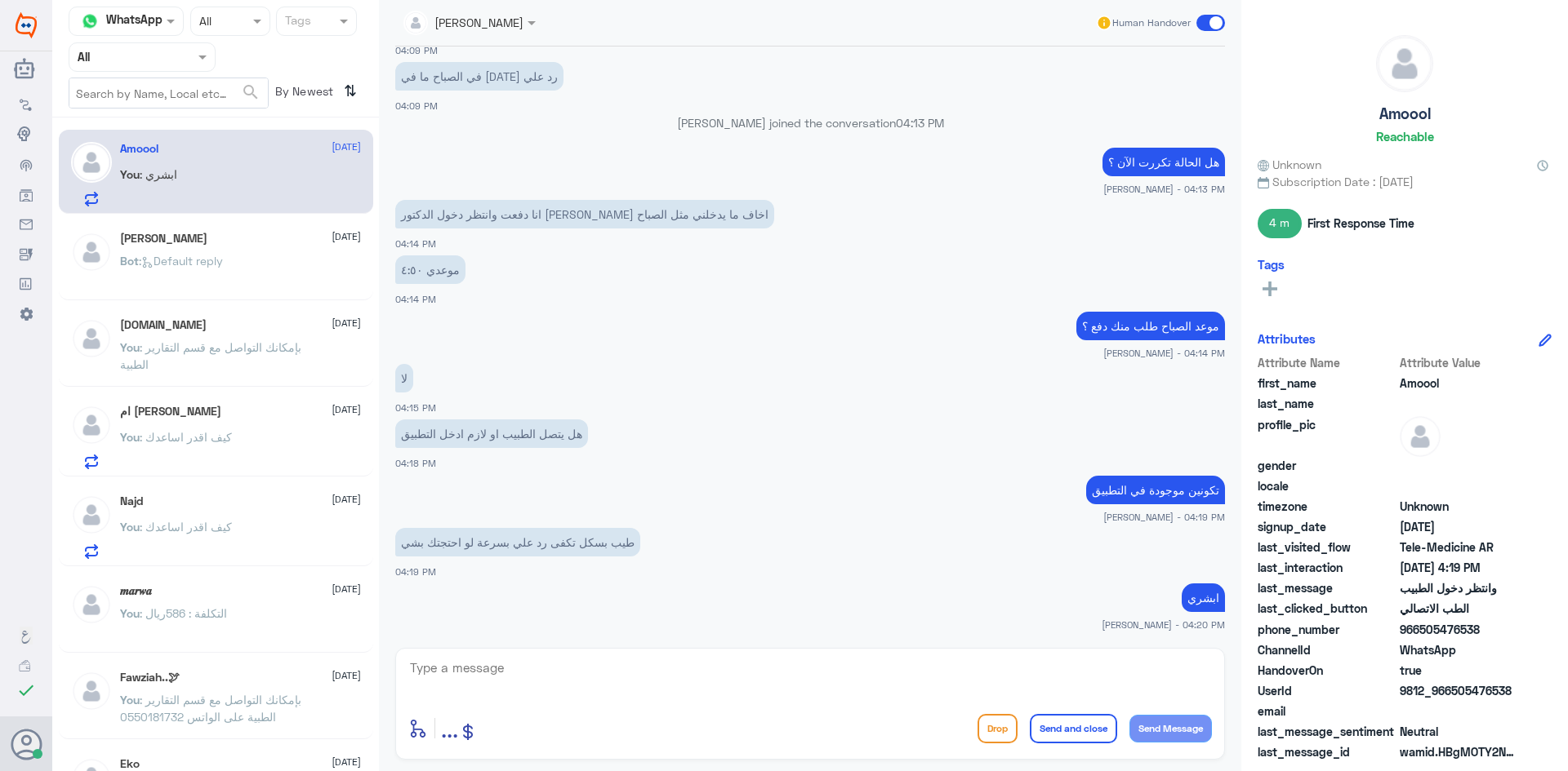
drag, startPoint x: 1481, startPoint y: 633, endPoint x: 1419, endPoint y: 636, distance: 62.1
click at [1419, 636] on span "966505476538" at bounding box center [1459, 630] width 119 height 17
copy span "505476538"
click at [222, 262] on span ": Default reply" at bounding box center [181, 261] width 84 height 14
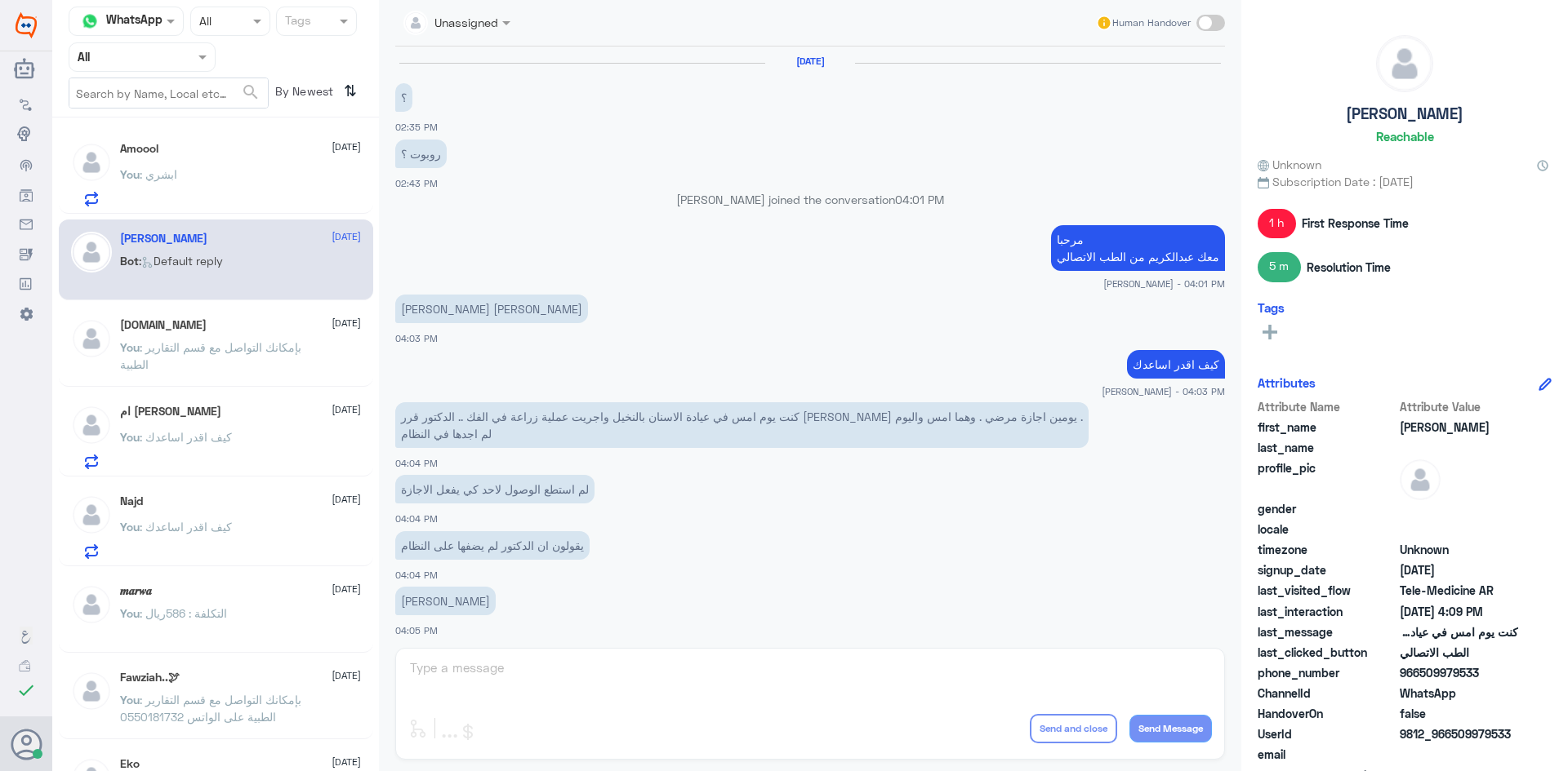
scroll to position [835, 0]
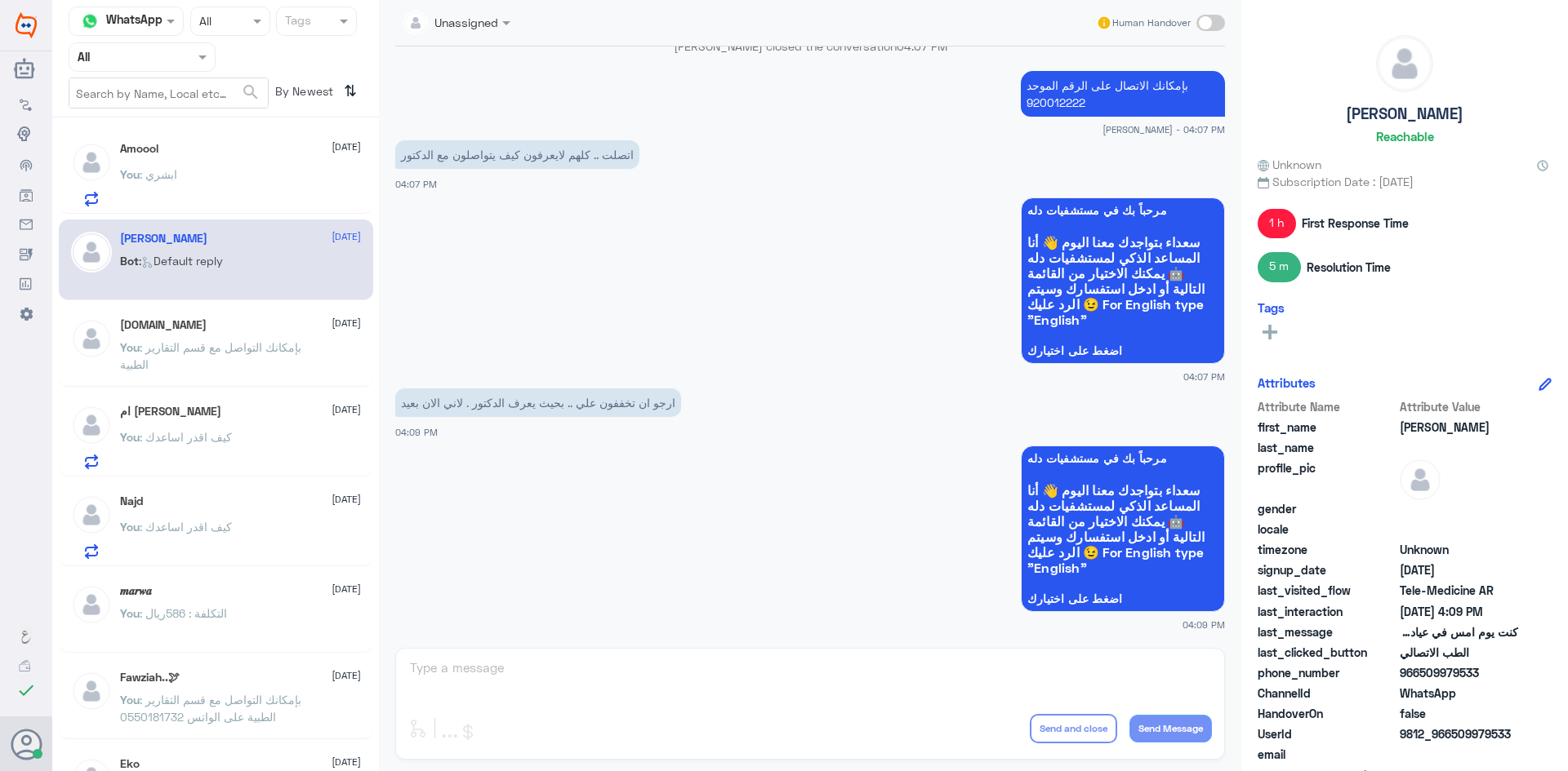
click at [241, 332] on div "N.sh 18 September You : بإمكانك التواصل مع قسم التقارير الطبية" at bounding box center [240, 348] width 241 height 61
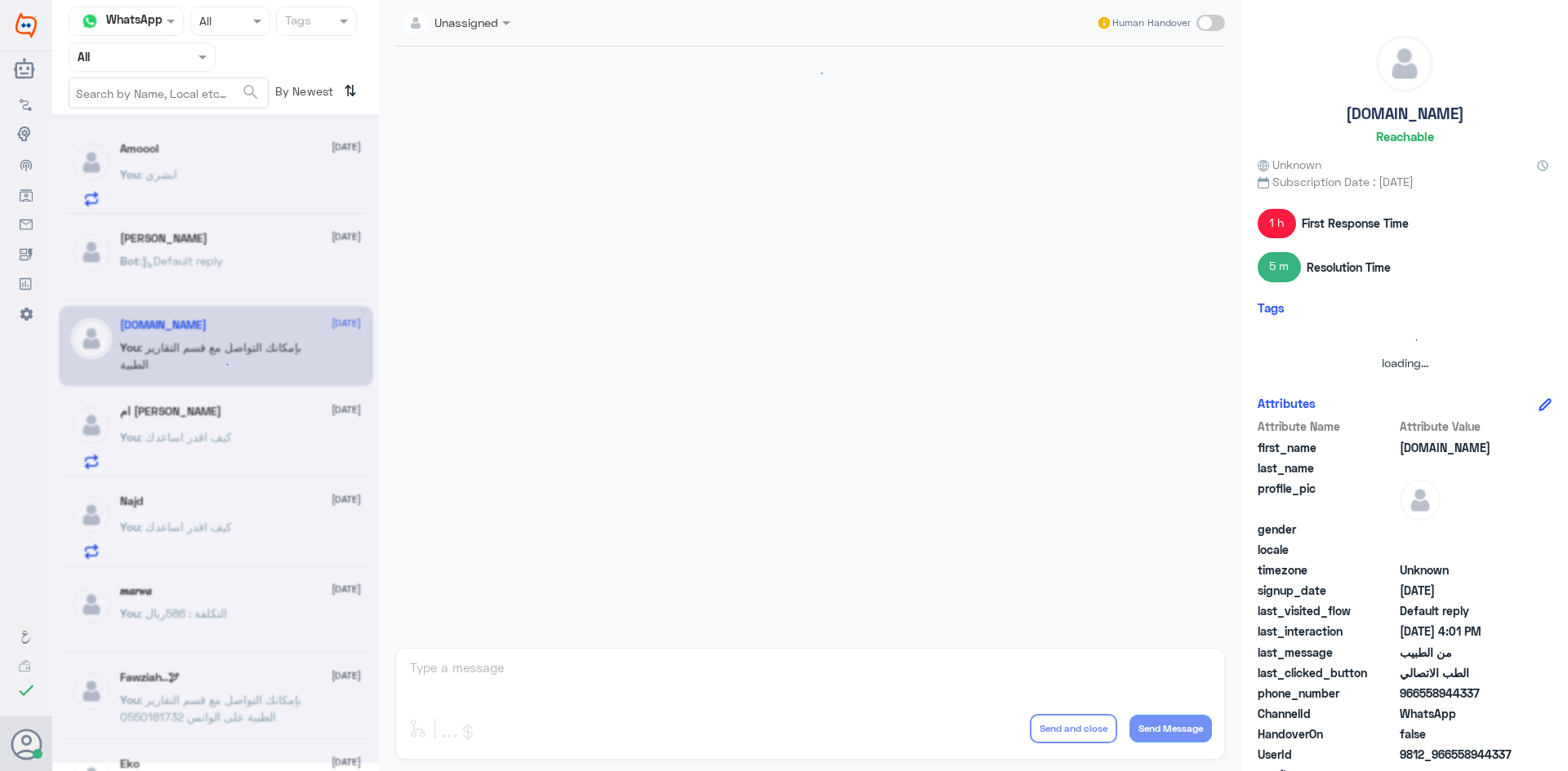
scroll to position [1154, 0]
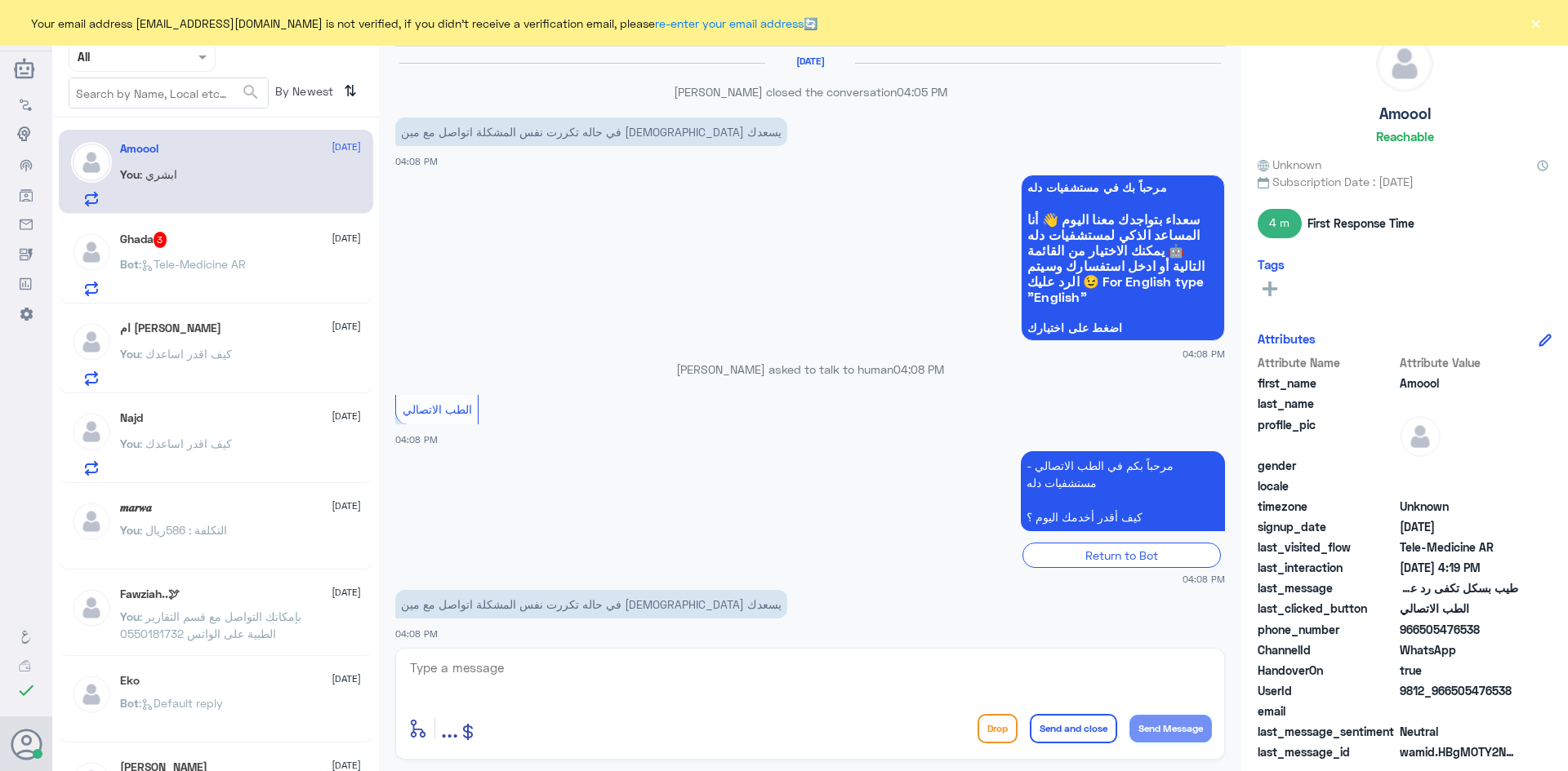
scroll to position [640, 0]
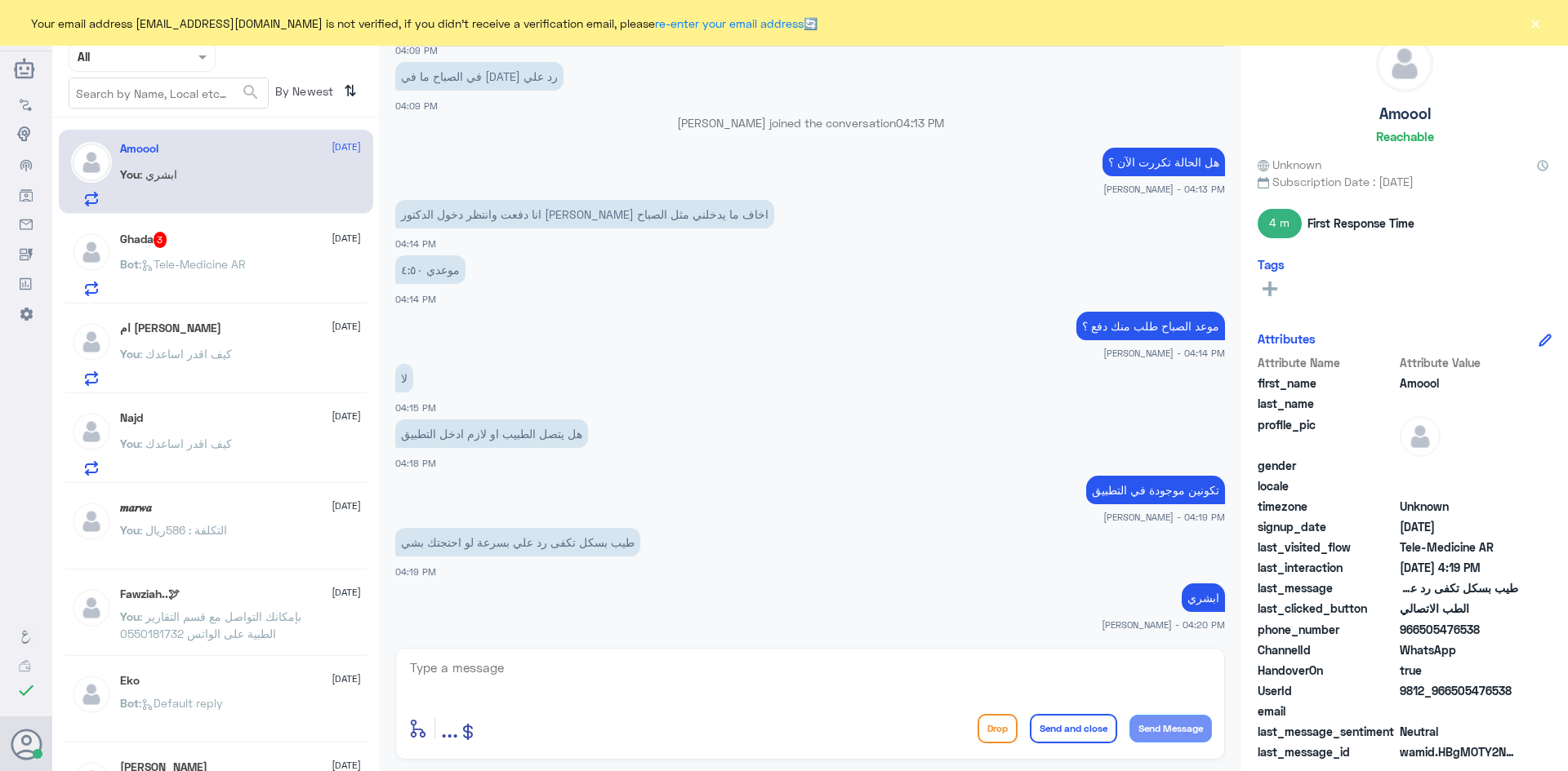
click at [272, 259] on div "Ghada 3 18 September Bot : Tele-Medicine AR" at bounding box center [240, 264] width 241 height 65
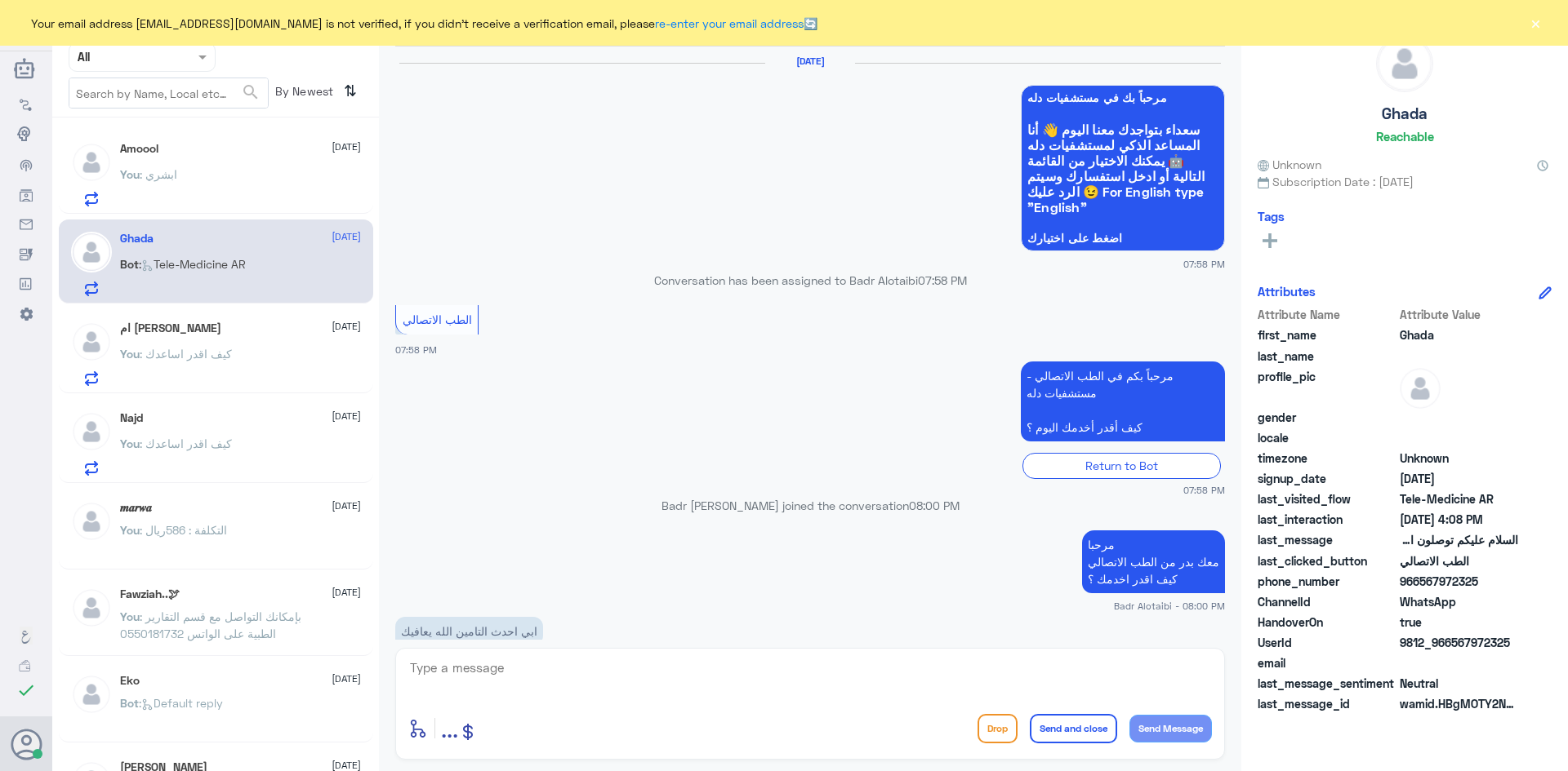
scroll to position [1024, 0]
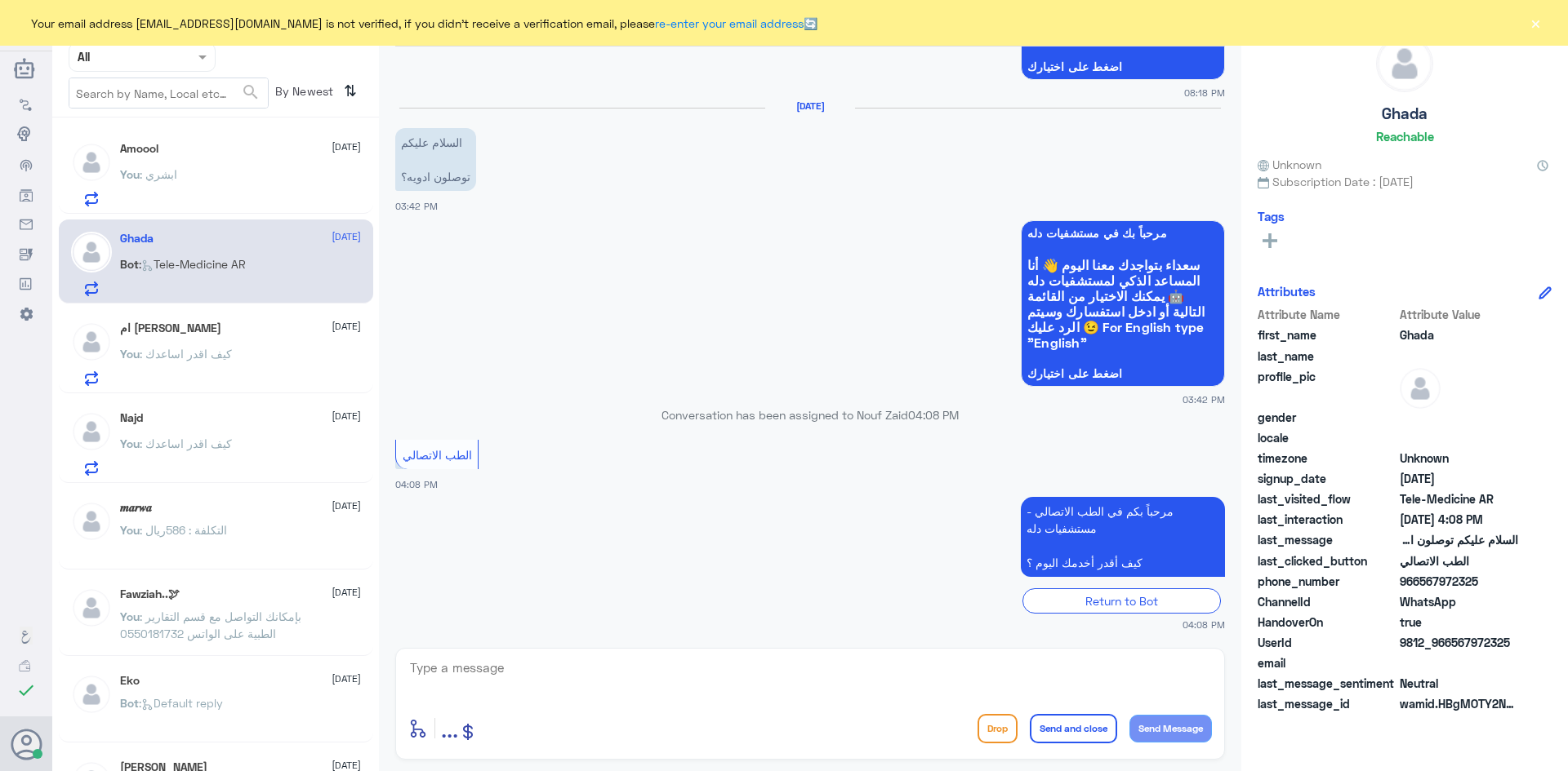
click at [703, 678] on textarea at bounding box center [809, 676] width 803 height 40
paste textarea "مرحبا معك عبدالكريم من الطب الاتصالي"
type textarea "مرحبا معك عبدالكريم من الطب الاتصالي"
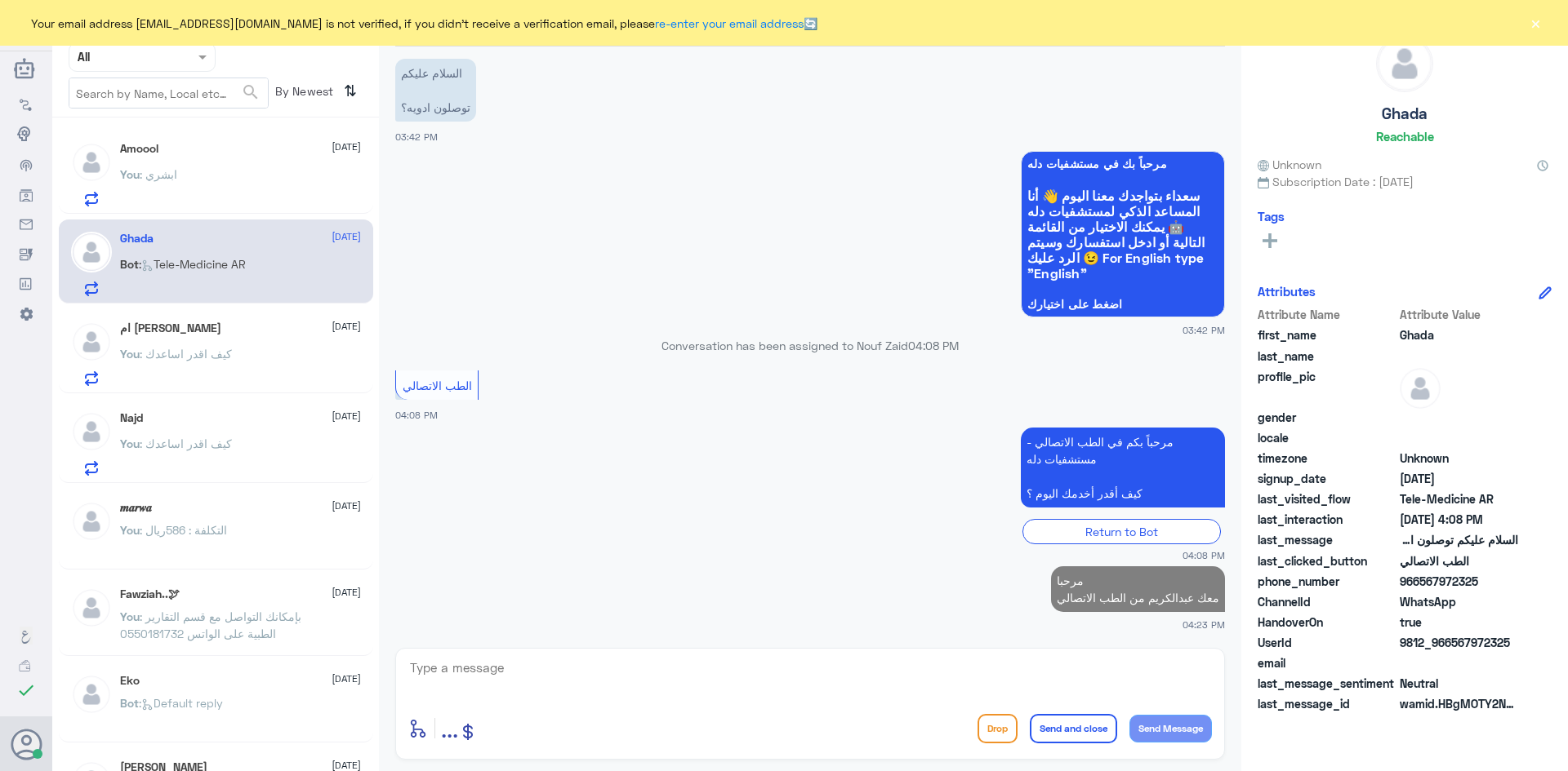
click at [230, 359] on span ": كيف اقدر اساعدك" at bounding box center [185, 354] width 92 height 14
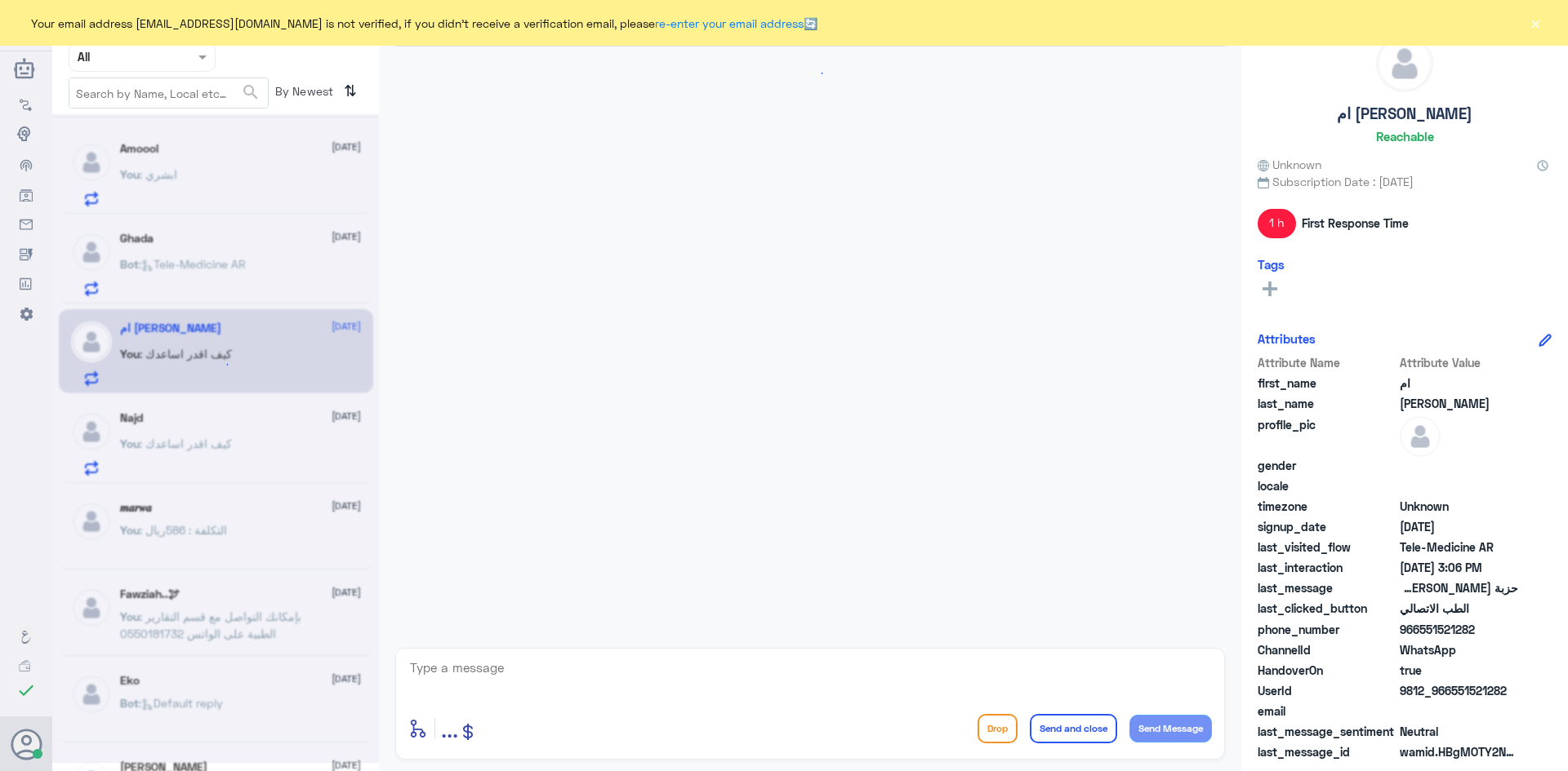
scroll to position [1009, 0]
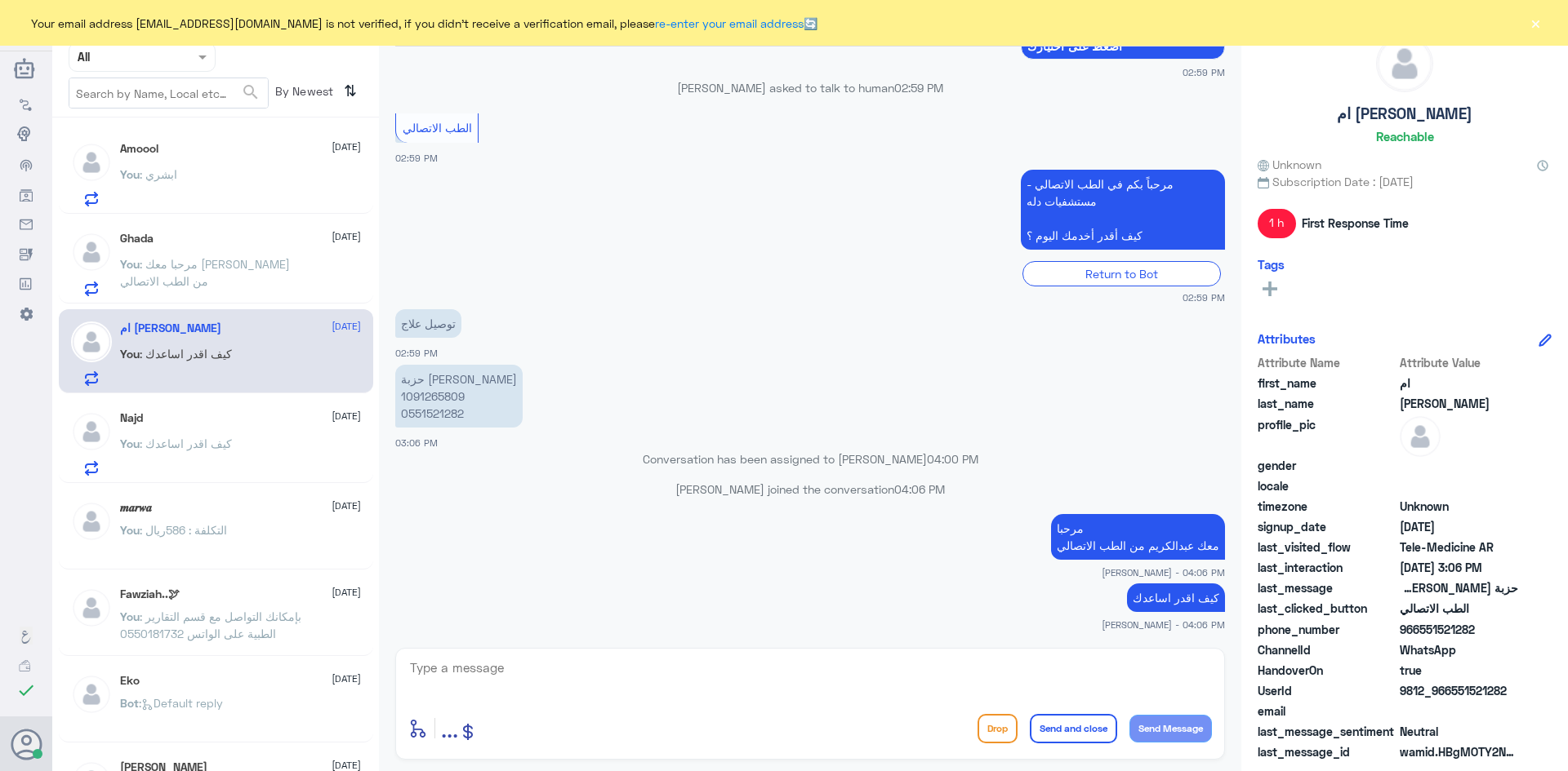
click at [1537, 25] on button "×" at bounding box center [1535, 22] width 16 height 16
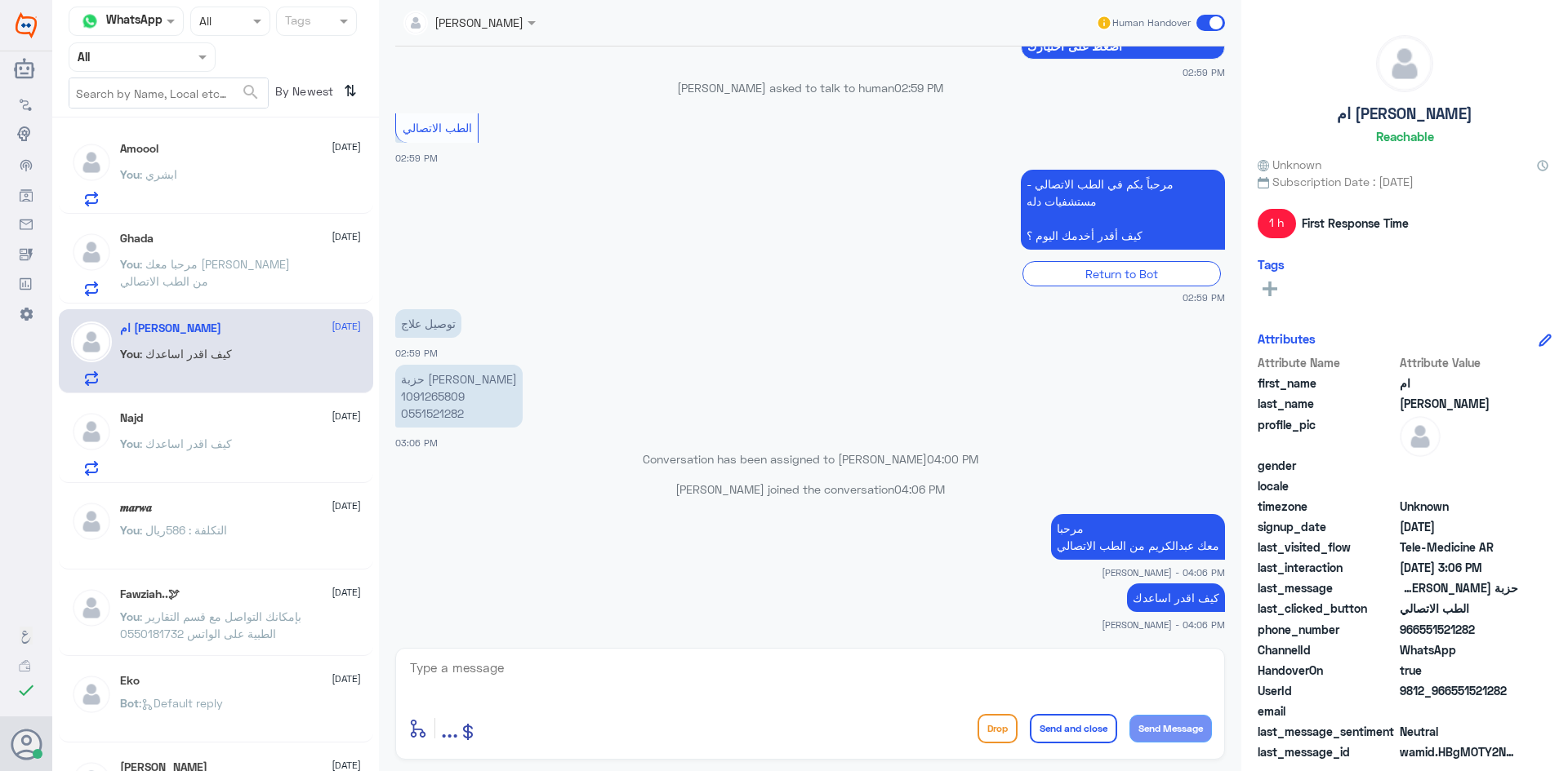
click at [1206, 23] on span at bounding box center [1211, 22] width 29 height 16
click at [0, 0] on input "checkbox" at bounding box center [0, 0] width 0 height 0
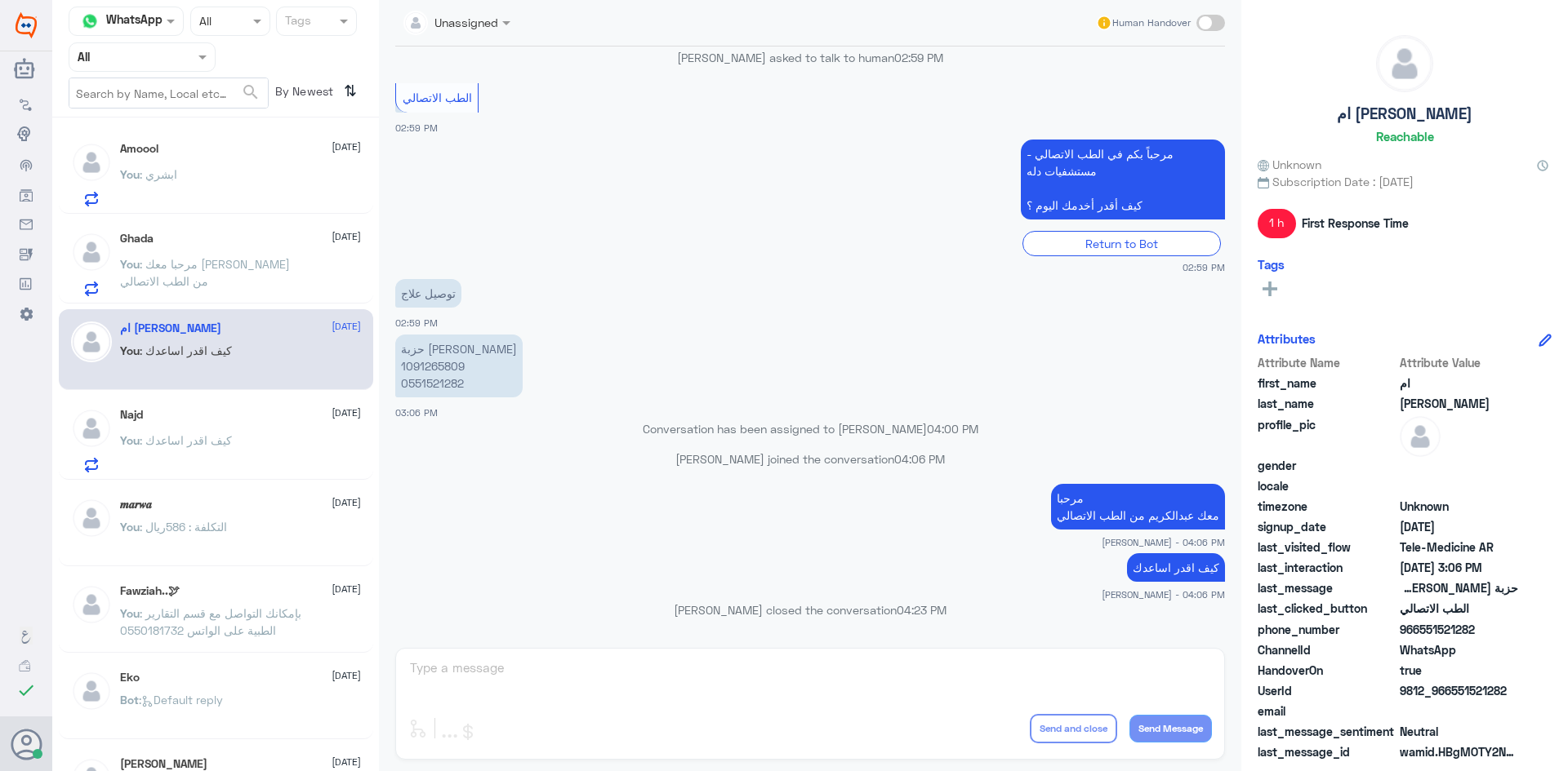
click at [227, 452] on p "You : كيف اقدر اساعدك" at bounding box center [176, 452] width 112 height 41
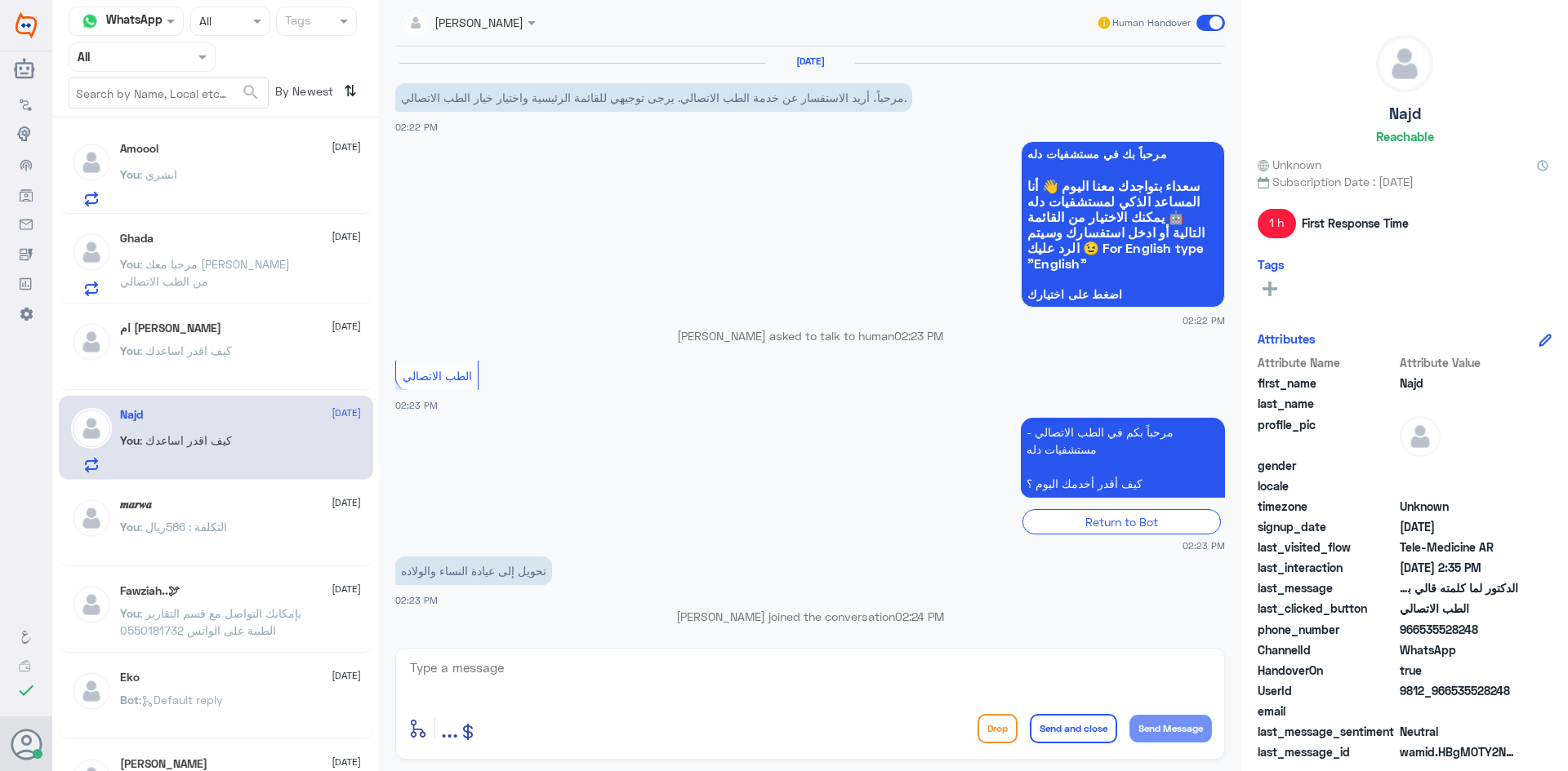
scroll to position [713, 0]
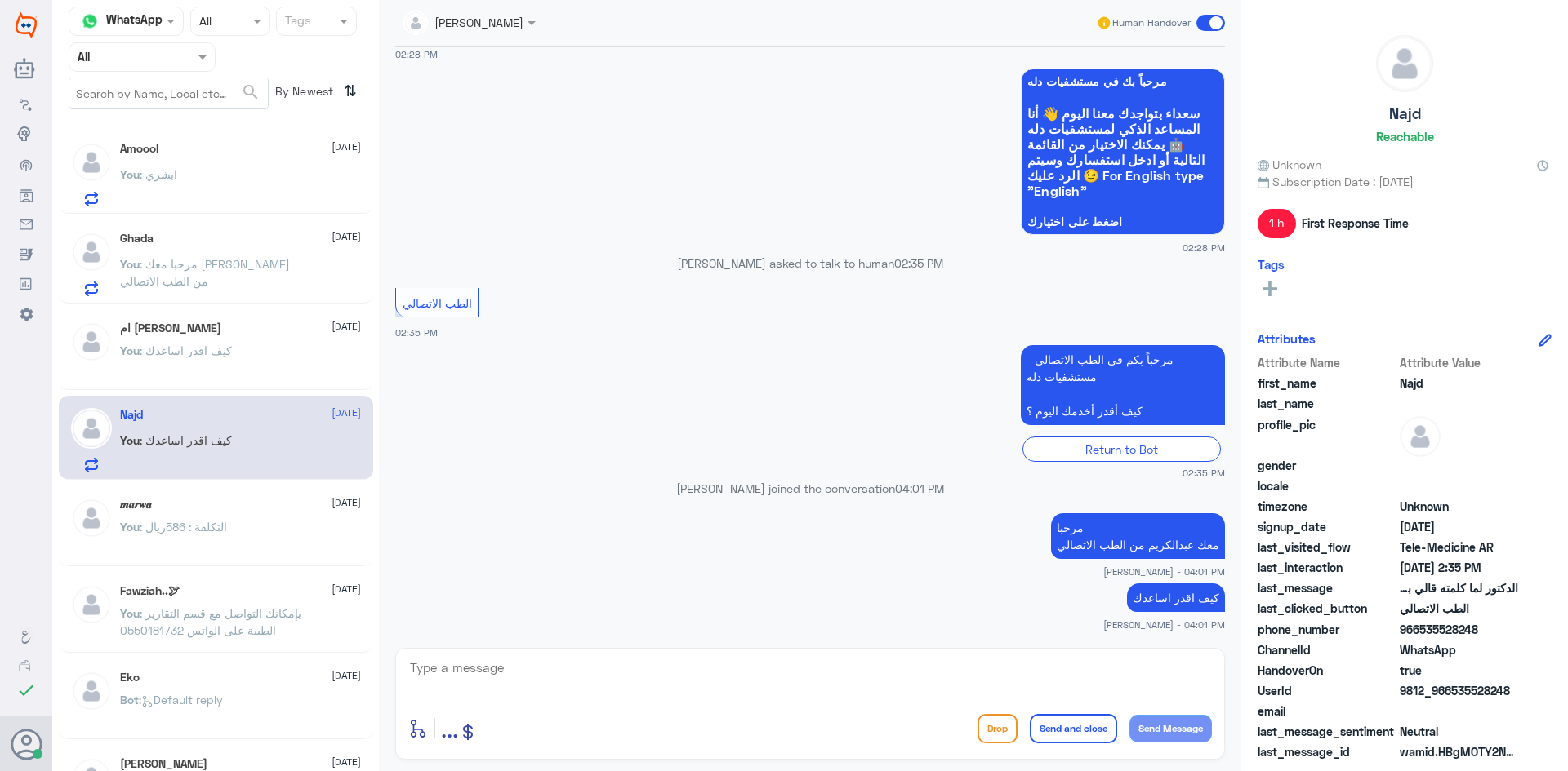
click at [1203, 20] on span at bounding box center [1211, 22] width 29 height 16
click at [0, 0] on input "checkbox" at bounding box center [0, 0] width 0 height 0
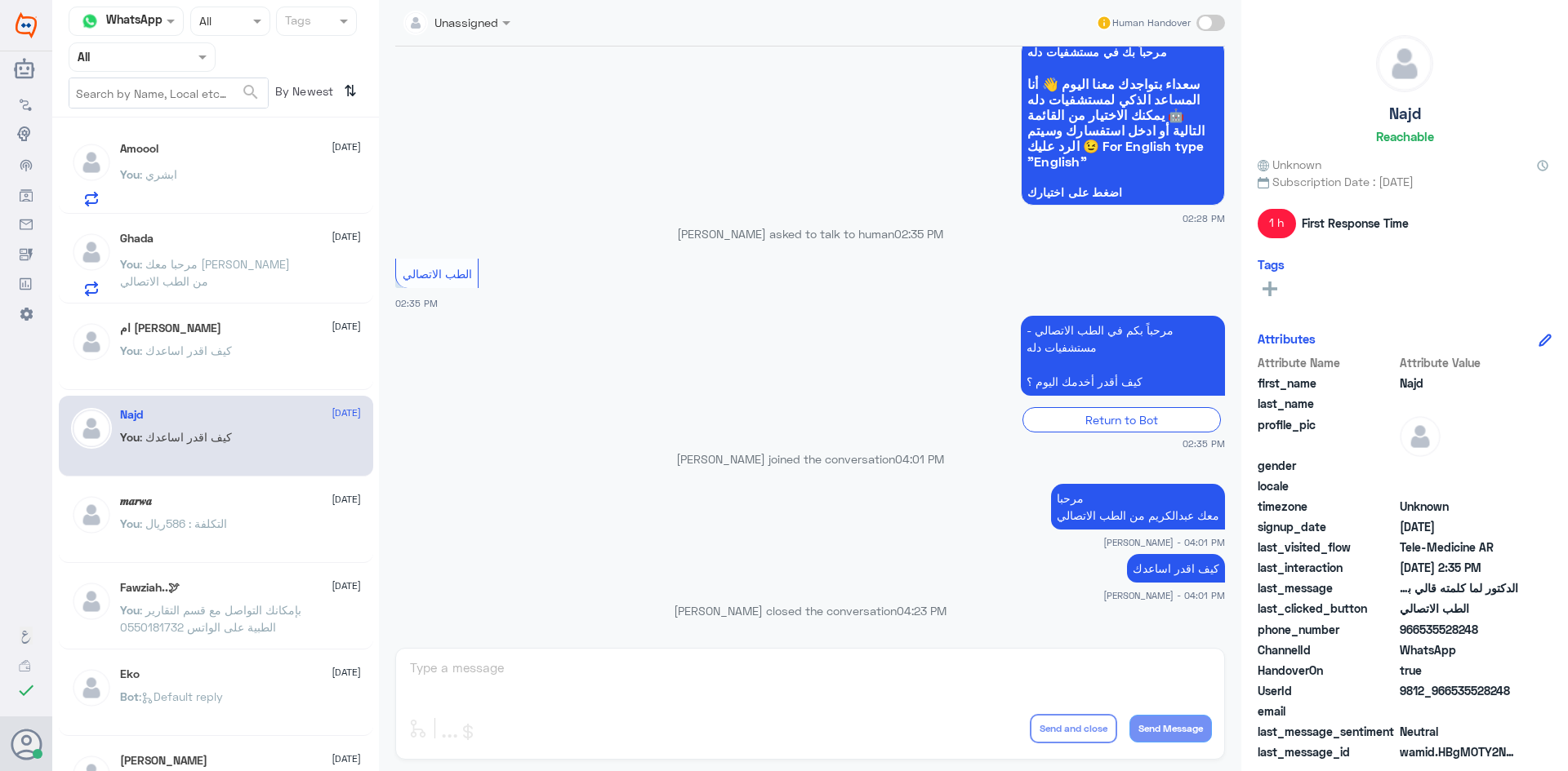
click at [255, 269] on span ": مرحبا معك عبدالكريم من الطب الاتصالي" at bounding box center [205, 272] width 170 height 31
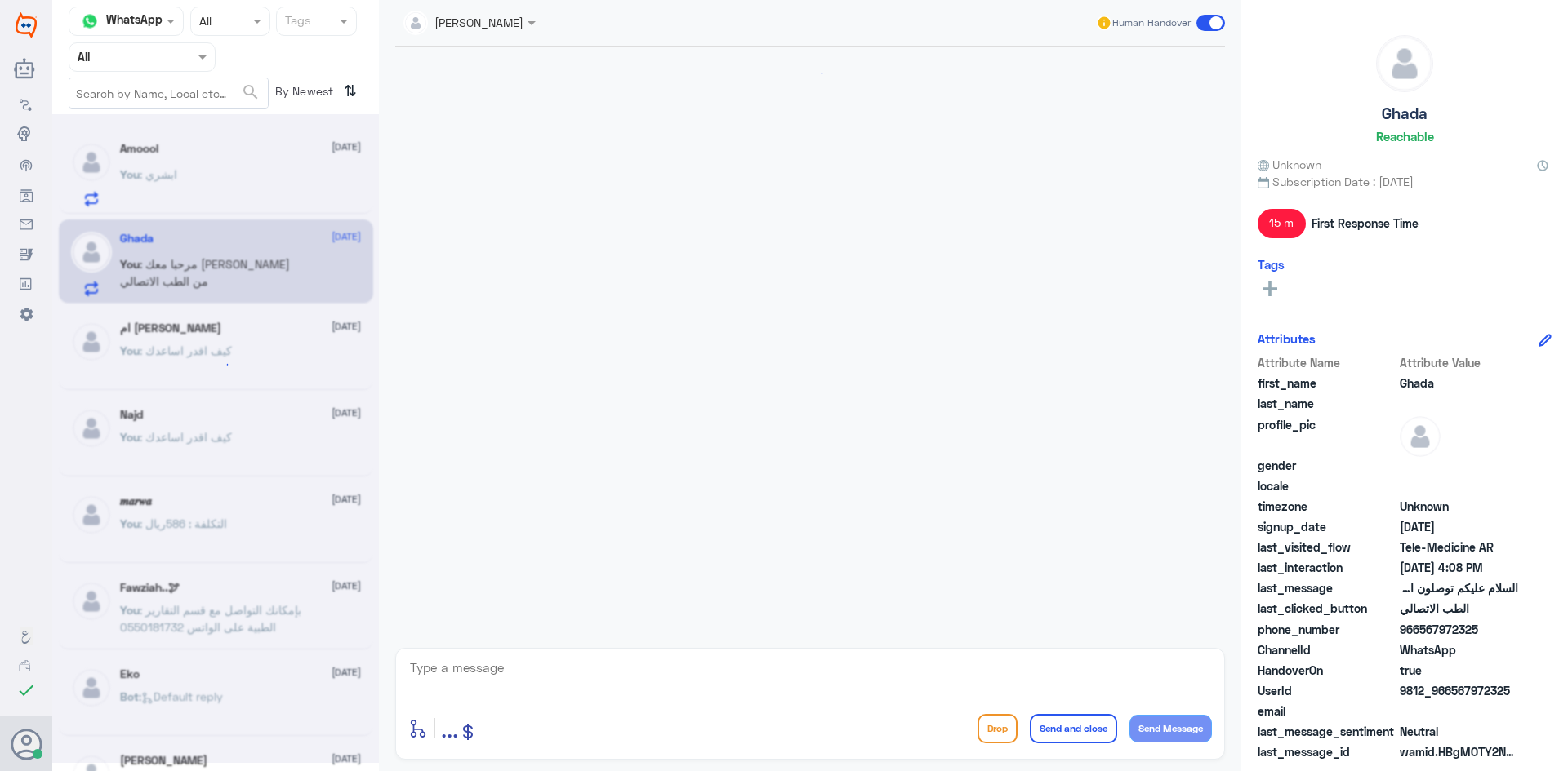
scroll to position [936, 0]
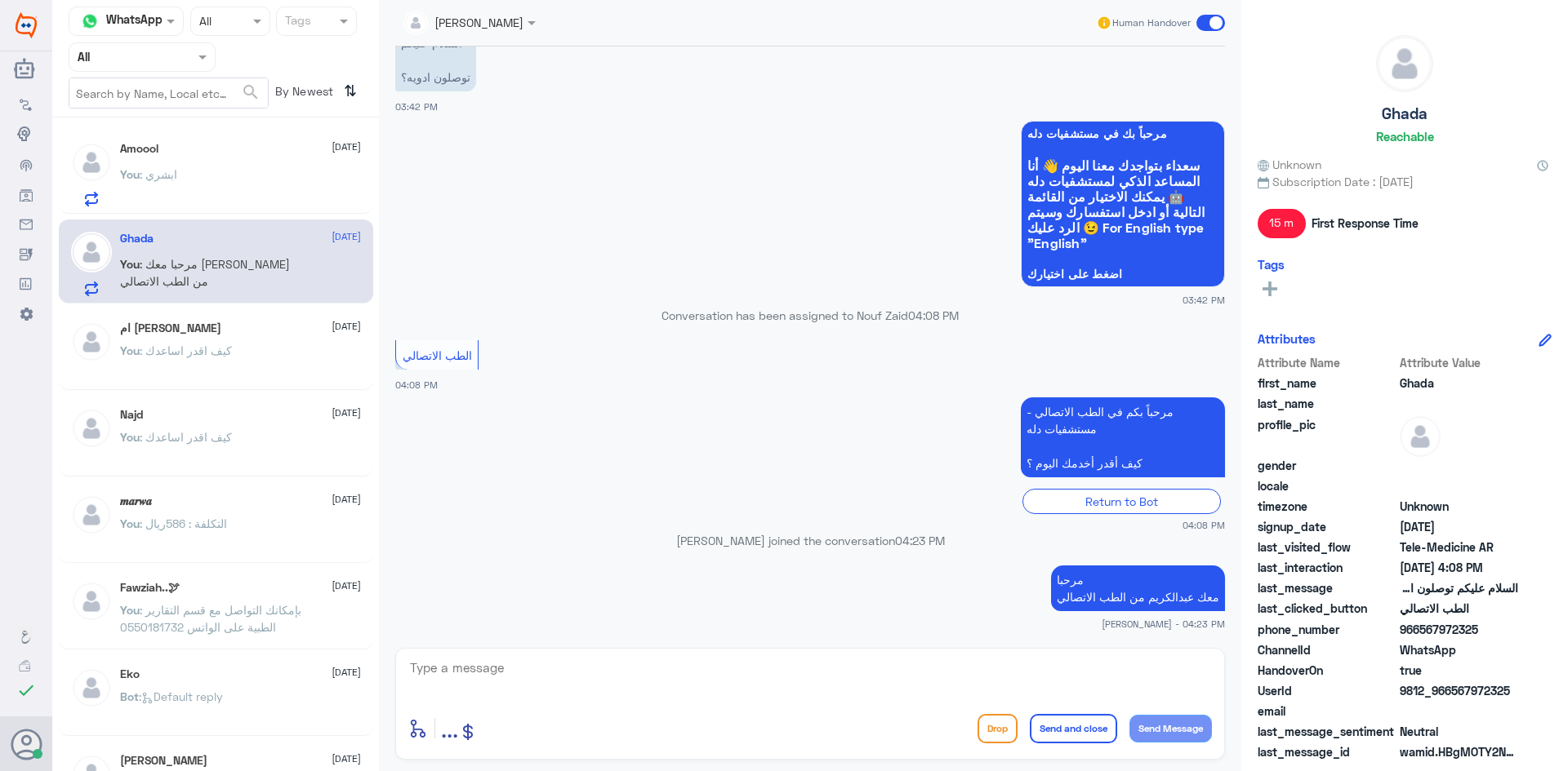
click at [708, 666] on textarea at bounding box center [809, 676] width 803 height 40
type textarea "كيف اقدر اساعدك"
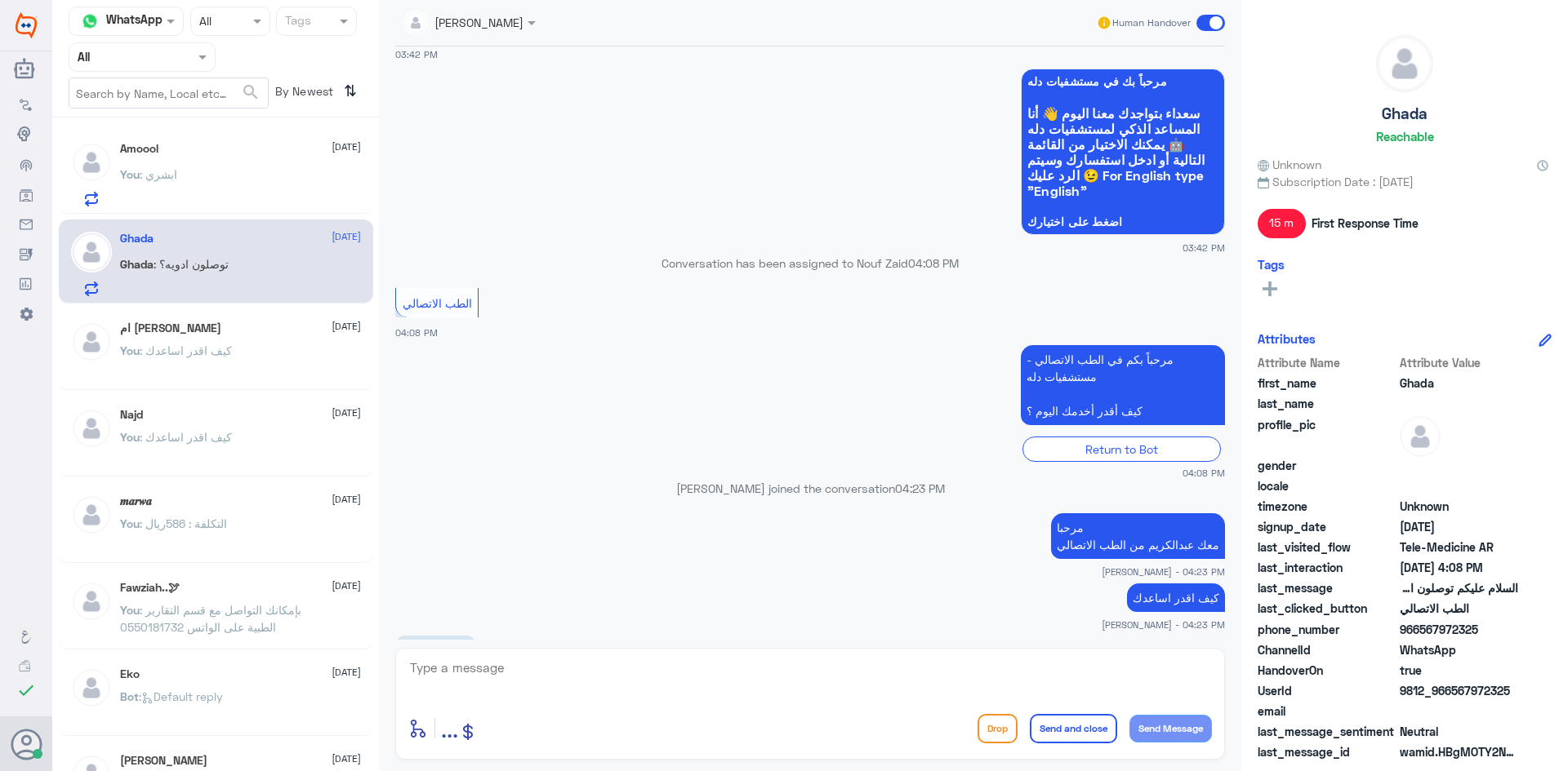
scroll to position [1044, 0]
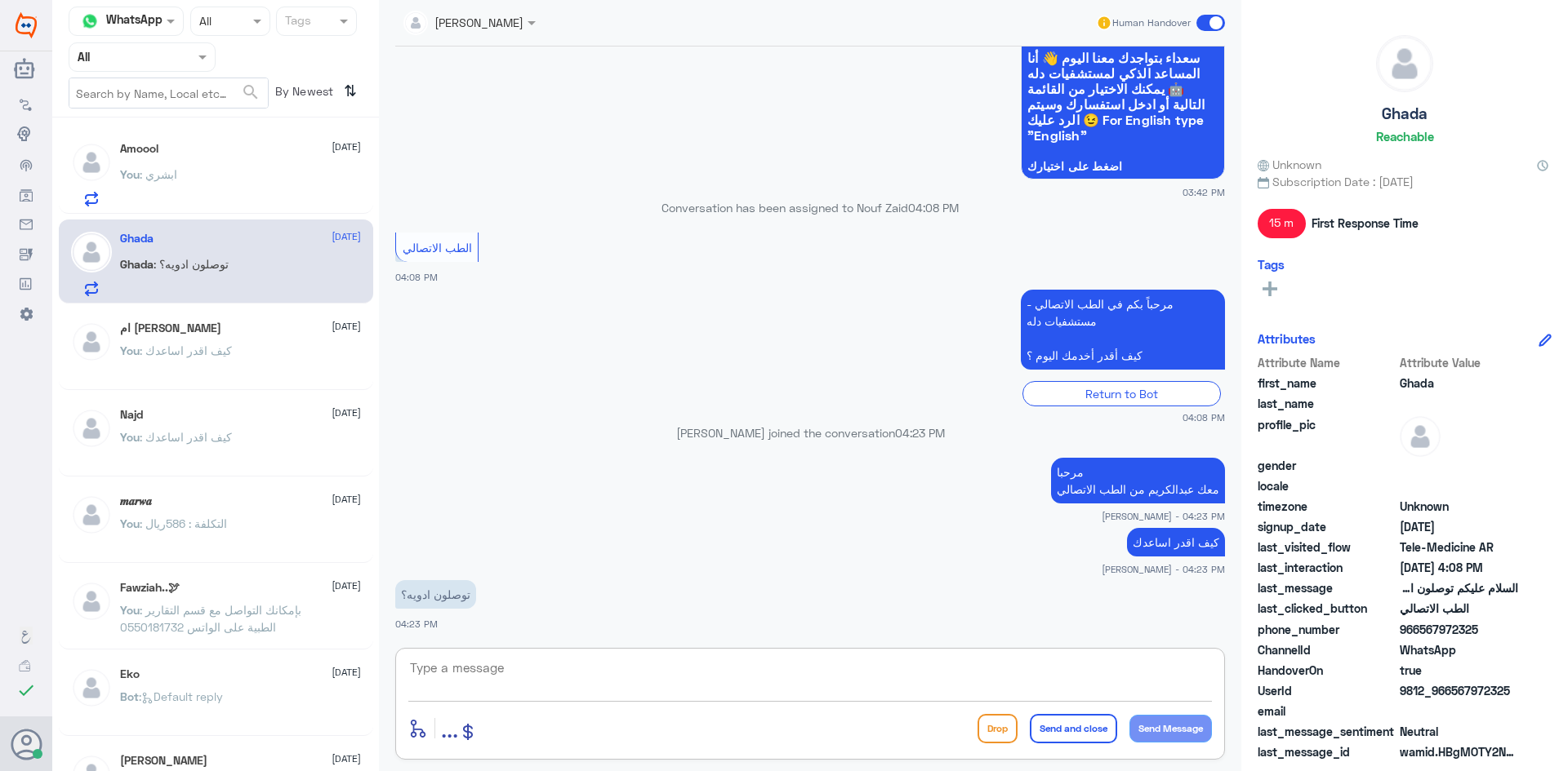
click at [561, 668] on textarea at bounding box center [809, 676] width 803 height 40
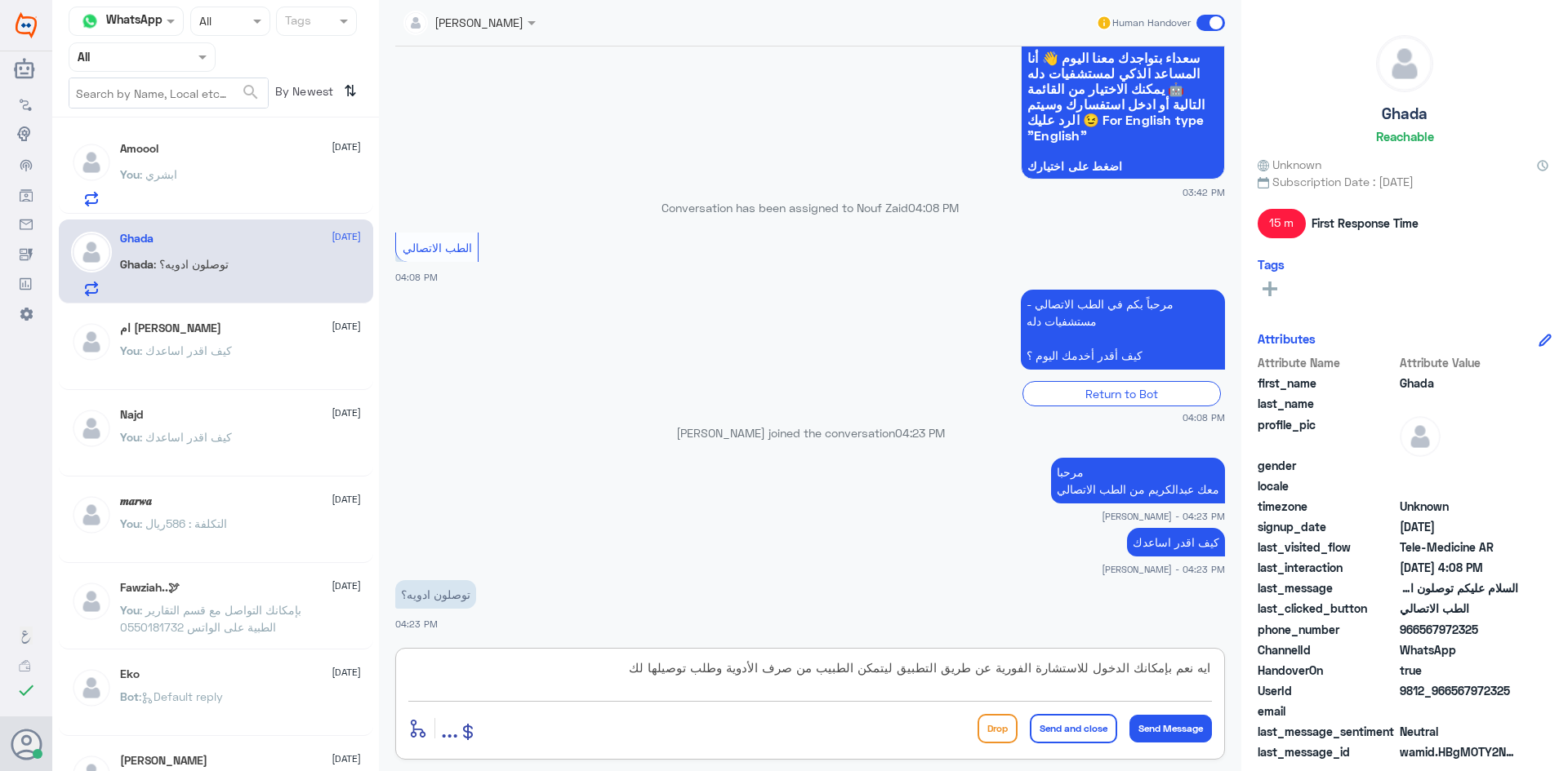
type textarea "ايه نعم بإمكانك الدخول للاستشارة الفورية عن طريق التطبيق ليتمكن الطبيب من صرف ا…"
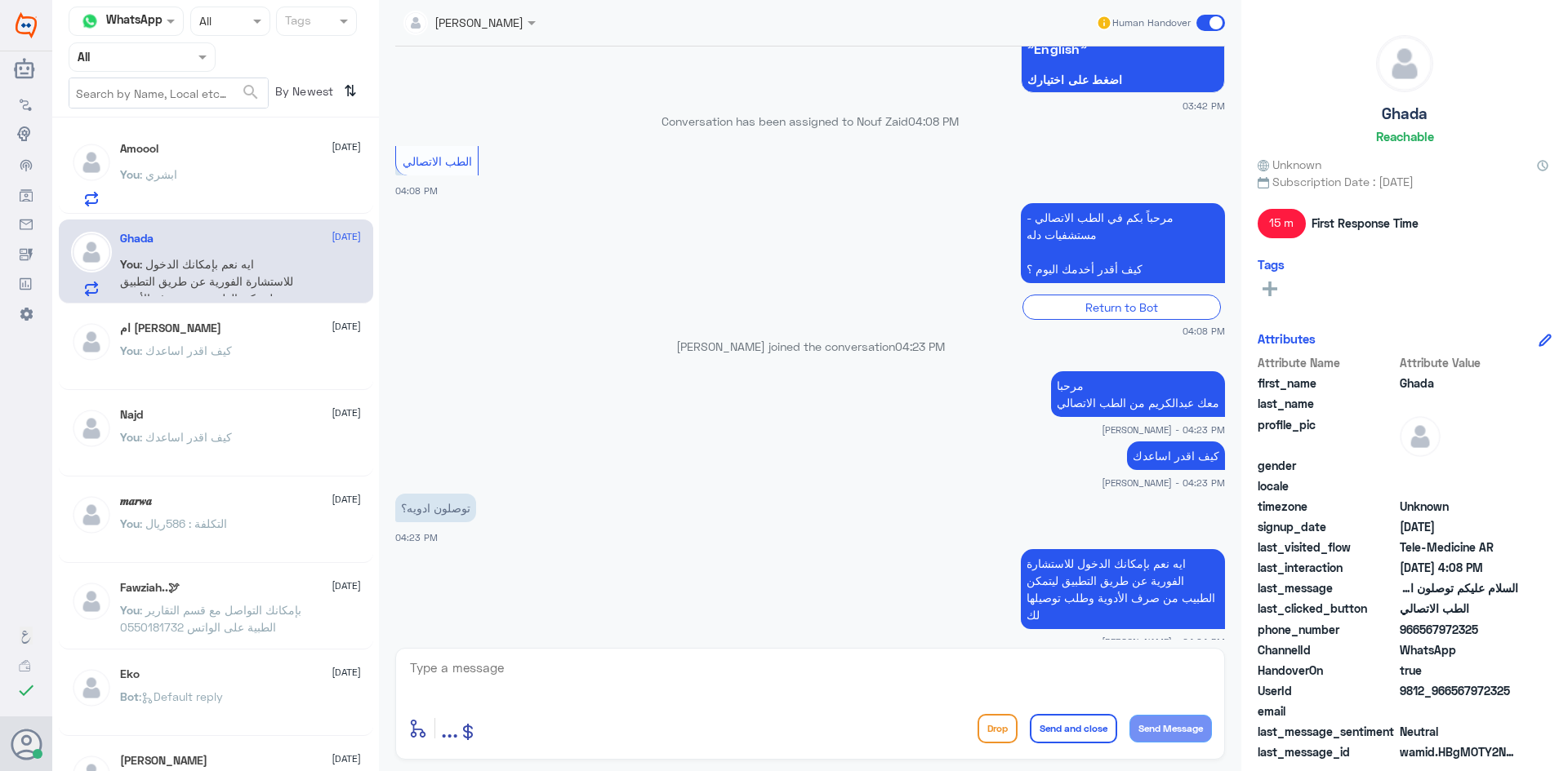
drag, startPoint x: 1477, startPoint y: 631, endPoint x: 1419, endPoint y: 632, distance: 58.0
click at [1419, 632] on span "966567972325" at bounding box center [1459, 630] width 119 height 17
copy span "567972325"
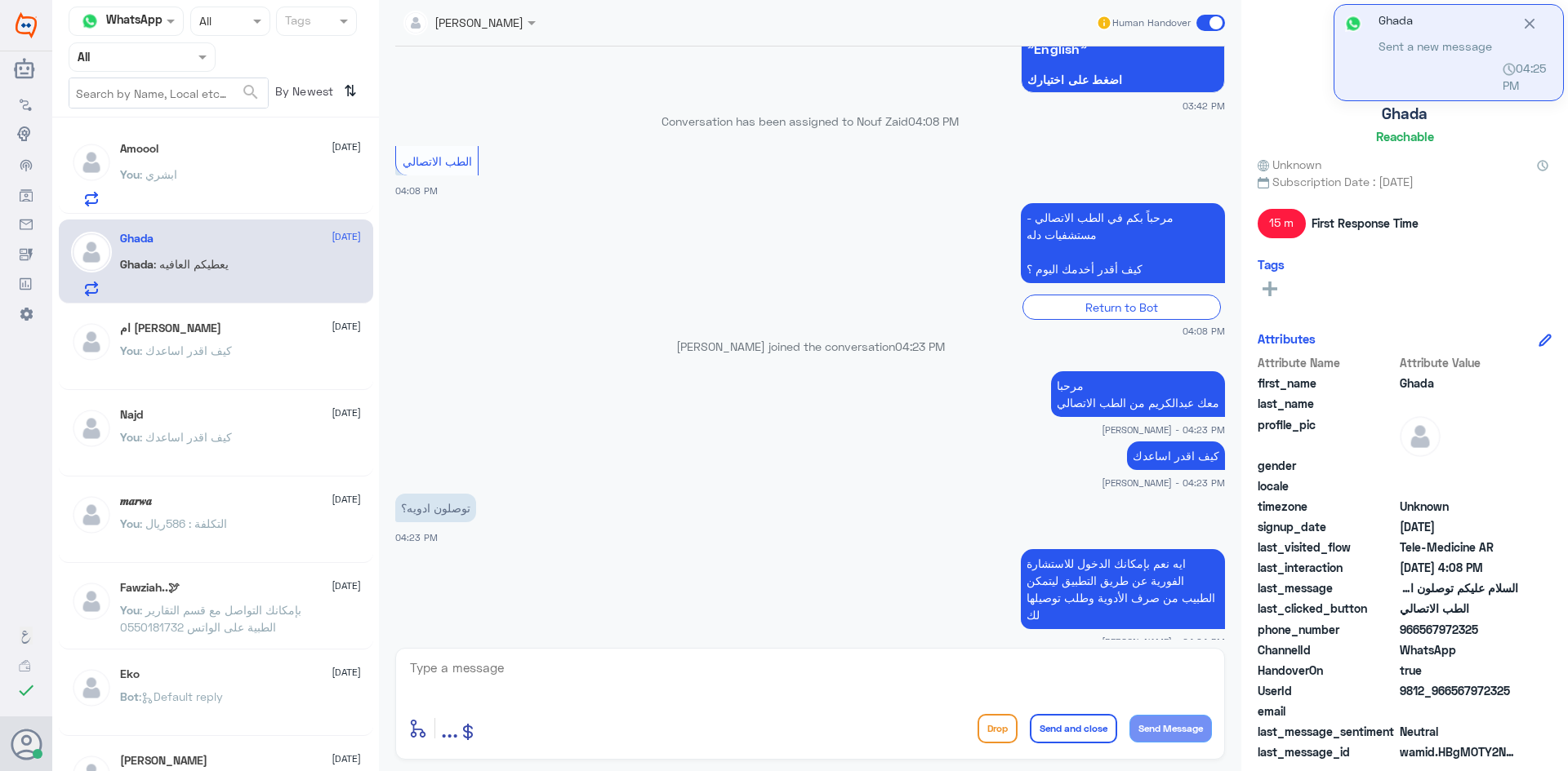
scroll to position [1186, 0]
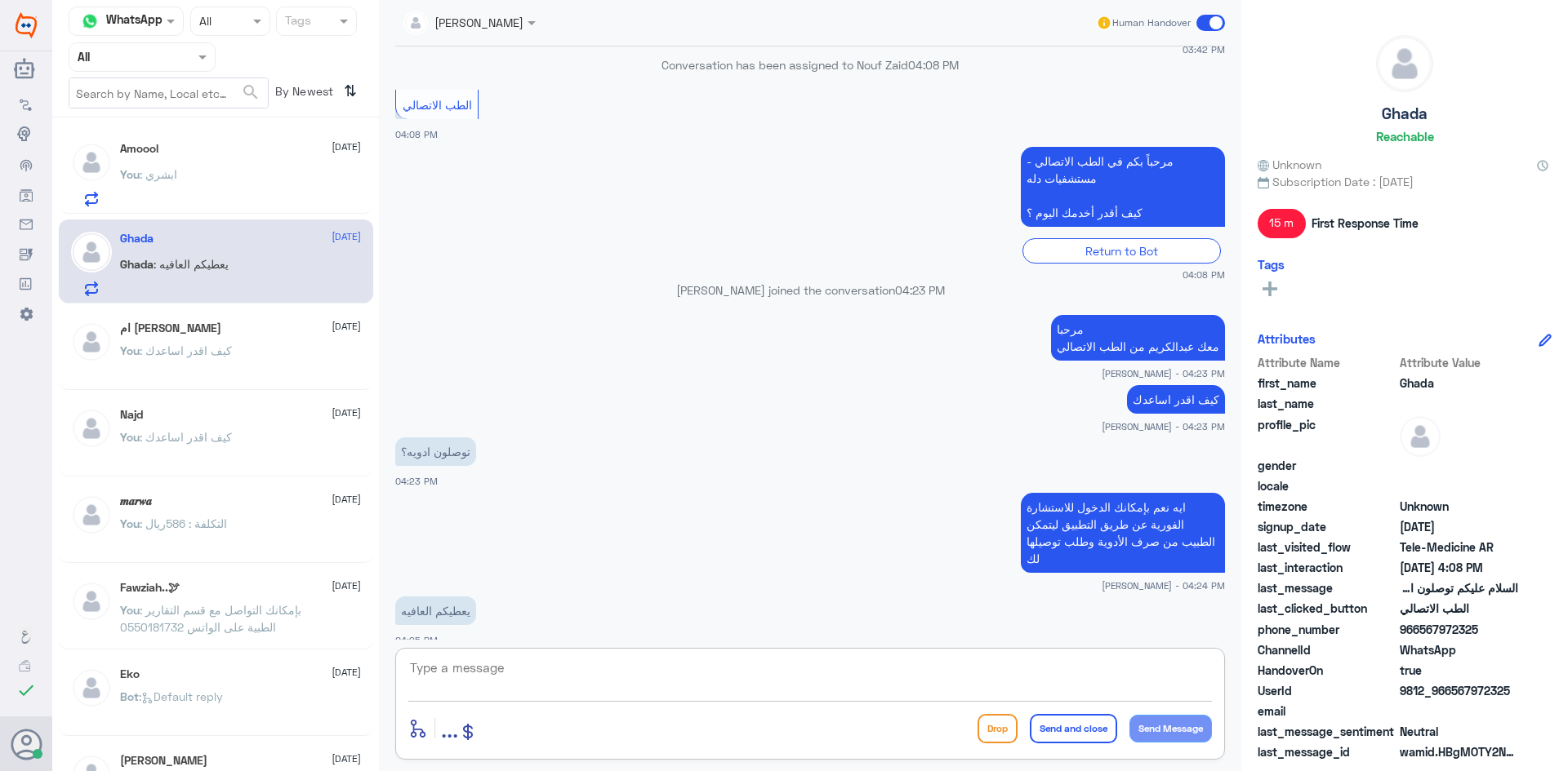
click at [698, 663] on textarea at bounding box center [809, 676] width 803 height 40
type textarea "الله يعافيك وتمنياتنا لك بدوام الصحة والعافية"
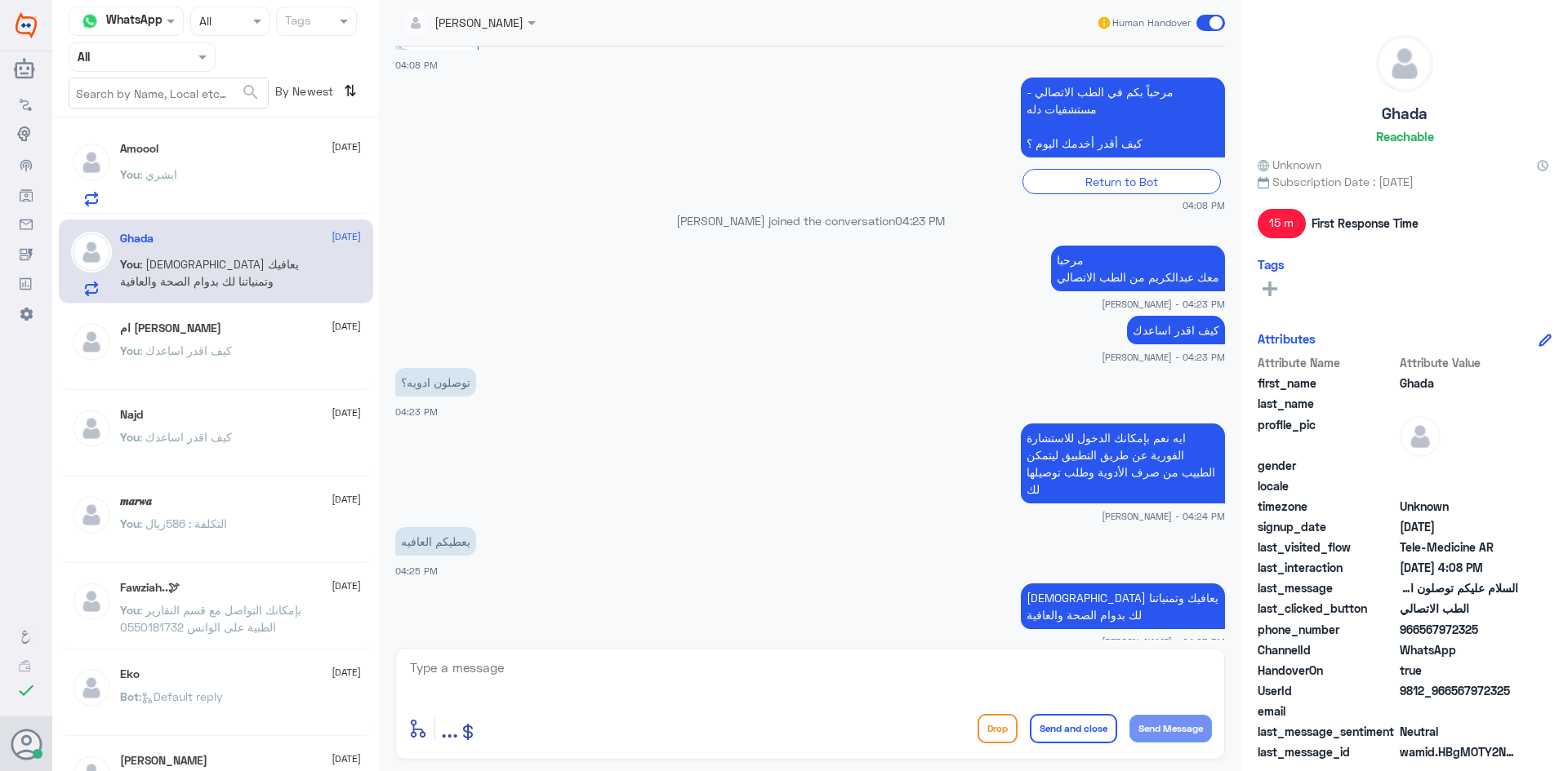
click at [1201, 21] on span at bounding box center [1211, 22] width 29 height 16
click at [0, 0] on input "checkbox" at bounding box center [0, 0] width 0 height 0
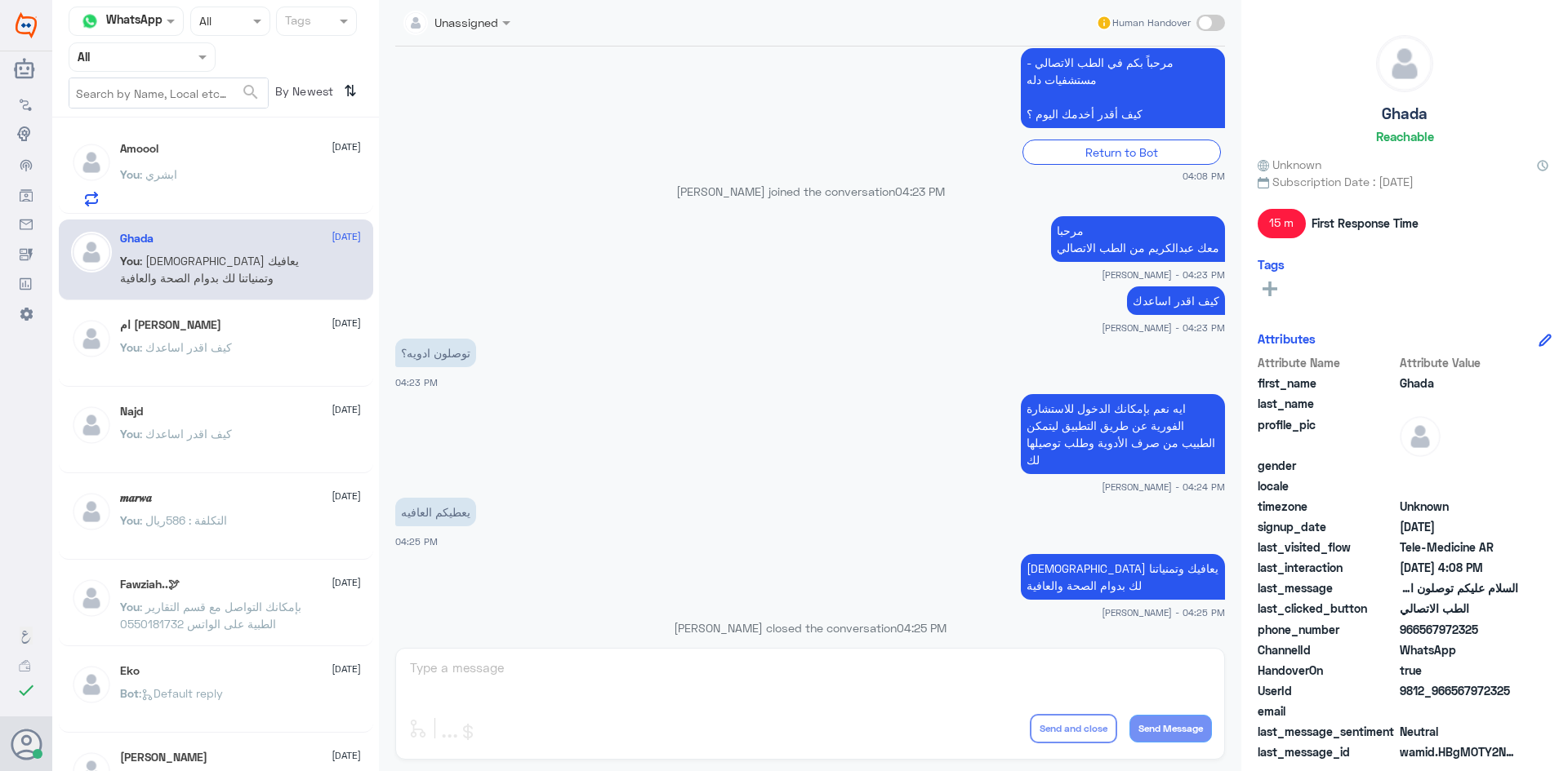
click at [212, 175] on div "You : ابشري" at bounding box center [240, 188] width 241 height 37
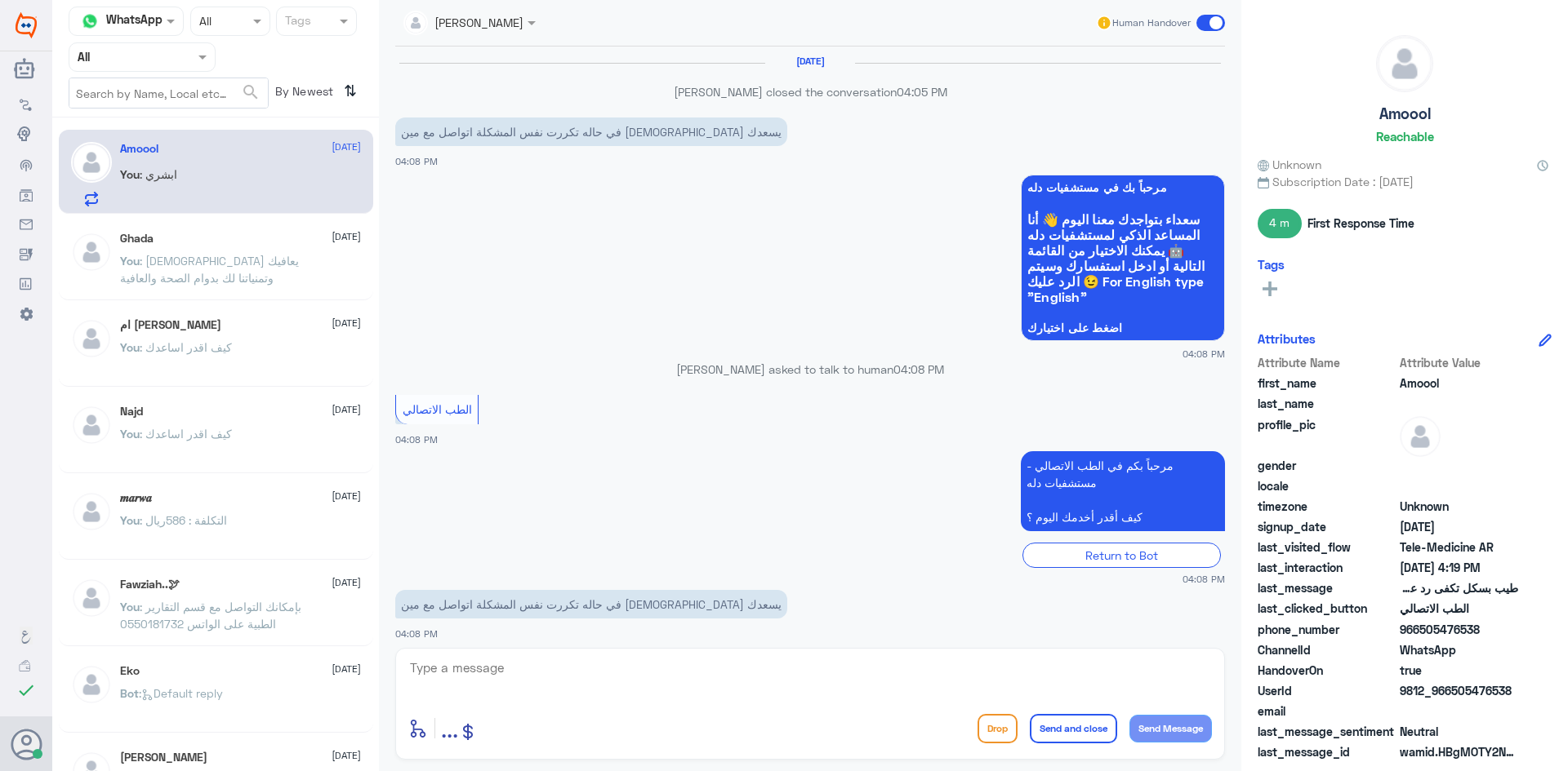
scroll to position [640, 0]
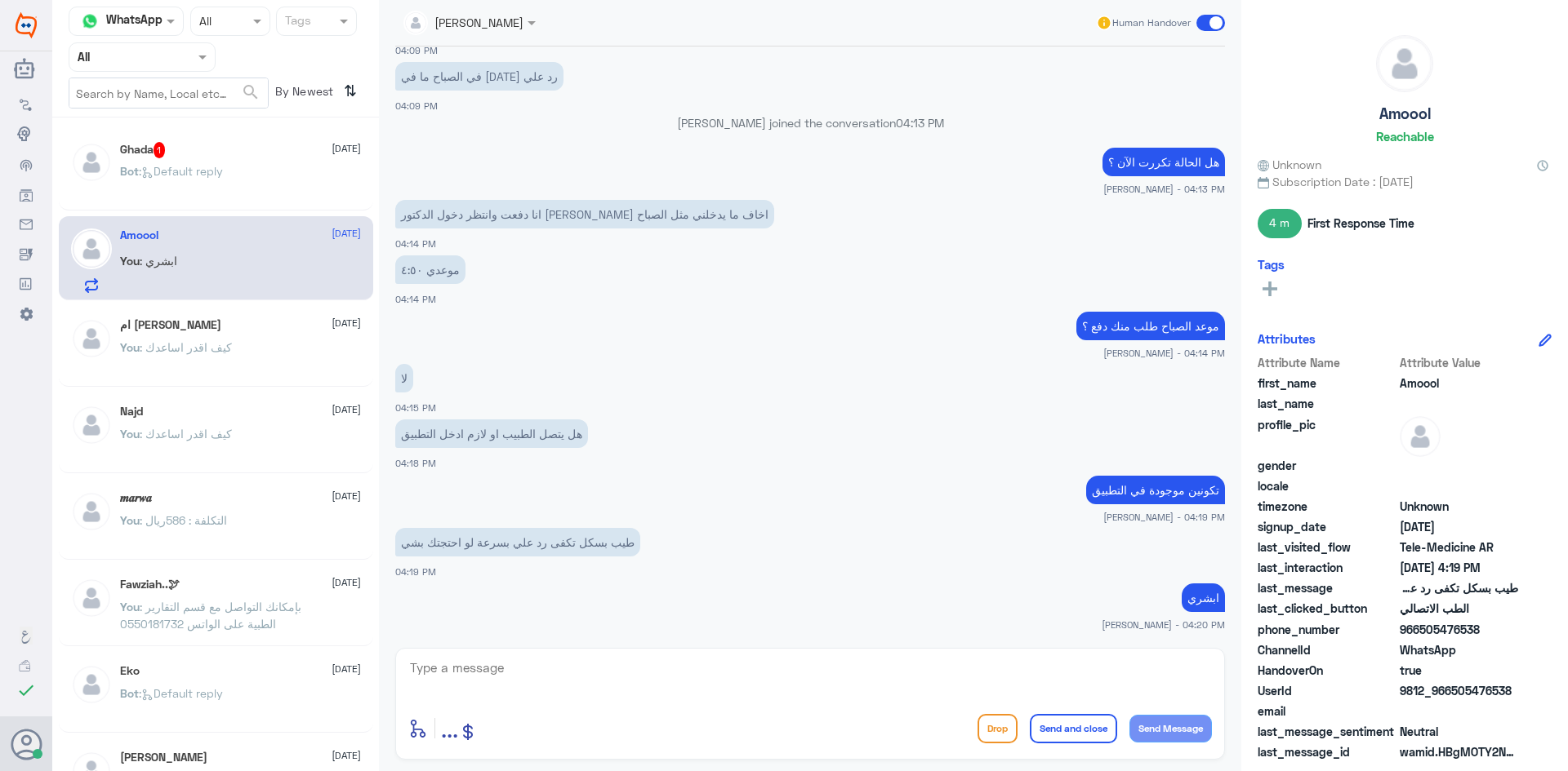
click at [208, 144] on div "Ghada 1 18 September" at bounding box center [240, 150] width 241 height 16
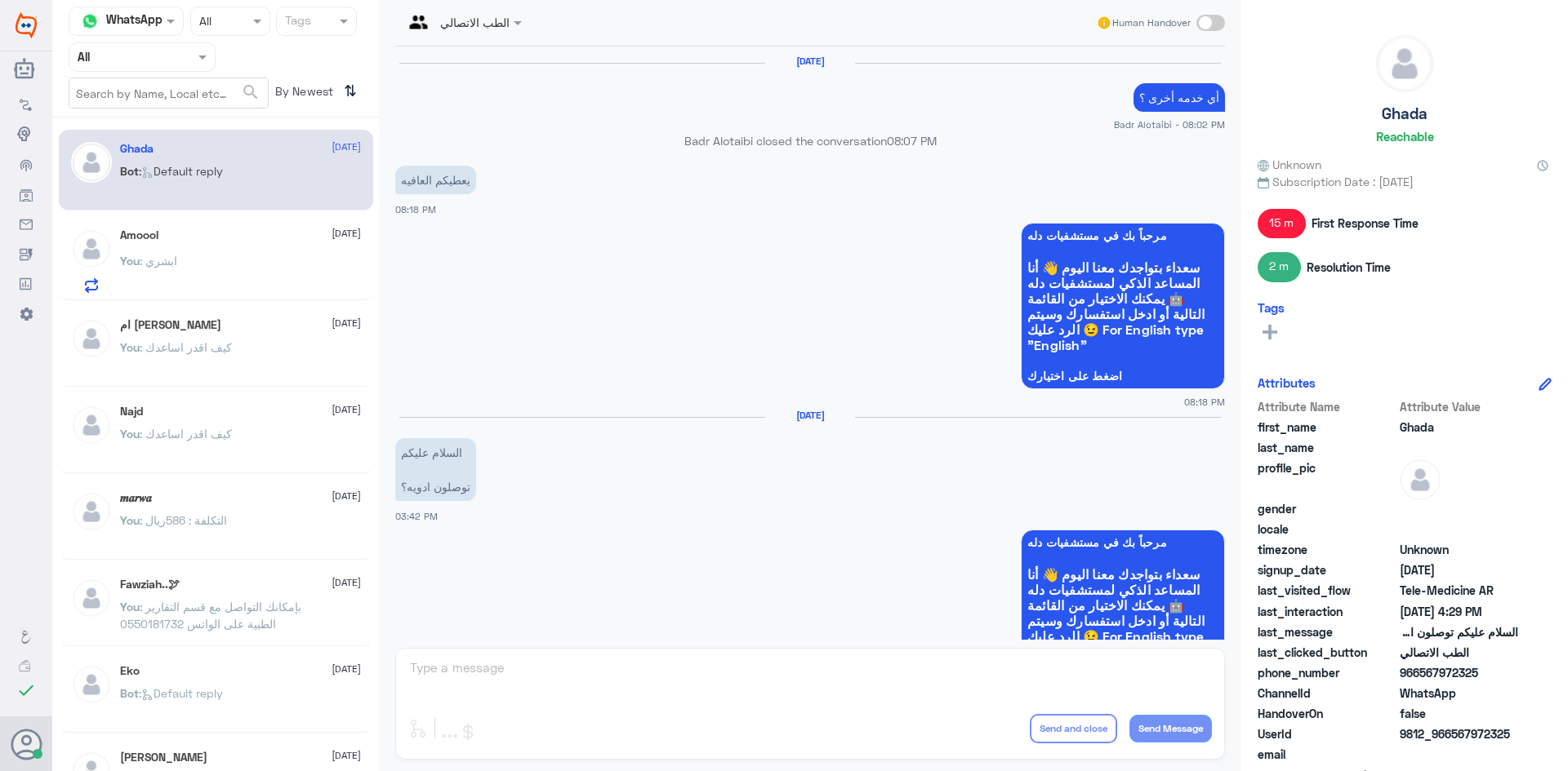
scroll to position [1007, 0]
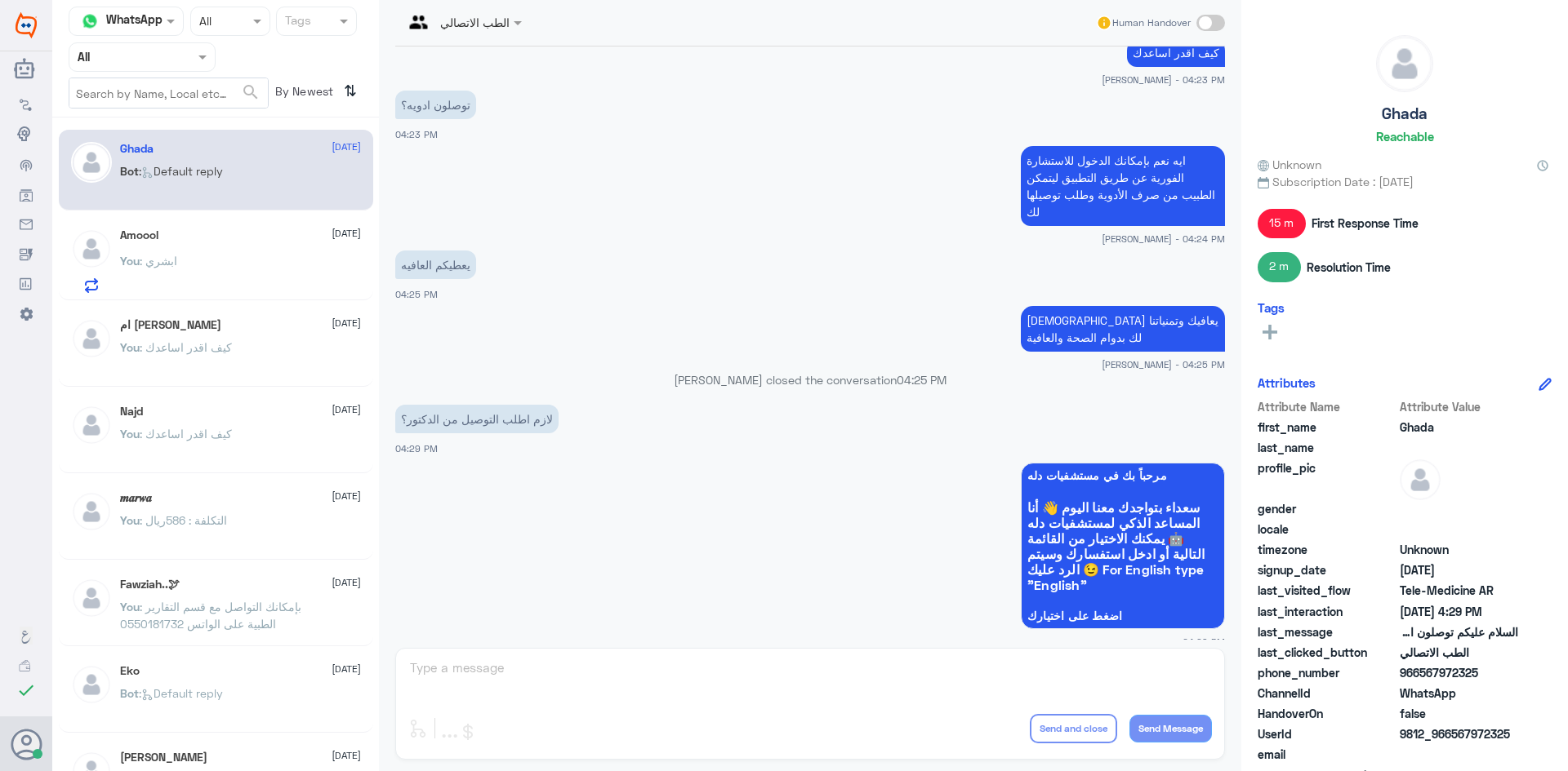
click at [656, 655] on div "الطب الاتصالي Human Handover 17 Sep 2025 أي خدمه أخرى ؟ Badr Alotaibi - 08:02 P…" at bounding box center [810, 387] width 862 height 776
click at [1216, 24] on span at bounding box center [1211, 22] width 29 height 16
click at [0, 0] on input "checkbox" at bounding box center [0, 0] width 0 height 0
click at [703, 681] on textarea at bounding box center [809, 676] width 803 height 40
type textarea "ه"
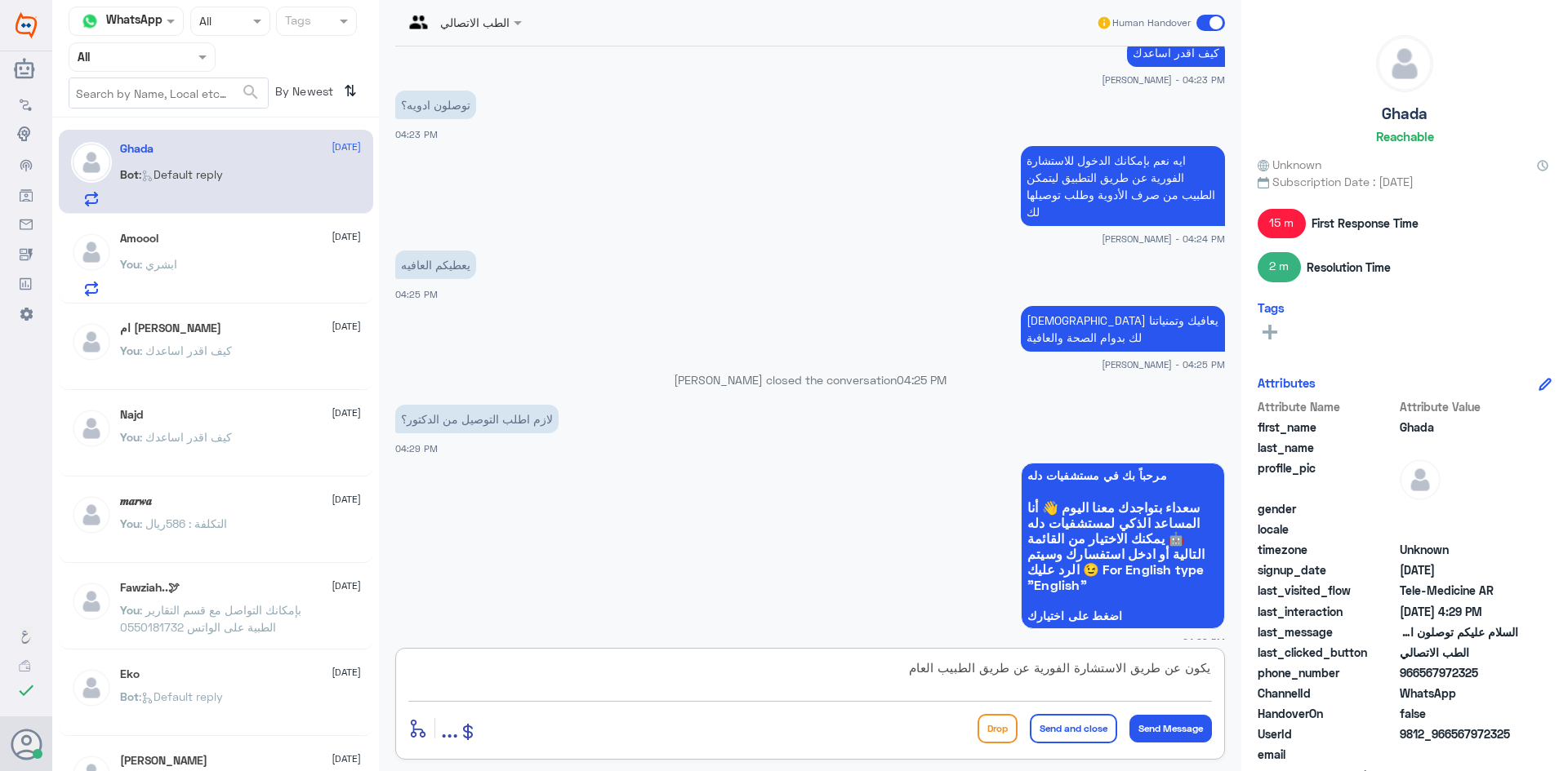
type textarea "يكون عن طريق الاستشارة الفورية عن طريق الطبيب العام"
drag, startPoint x: 866, startPoint y: 659, endPoint x: 1414, endPoint y: 757, distance: 556.7
click at [1414, 757] on div "Channel WhatsApp Status × All Tags Agent Filter All search By Newest ⇅ Ghada 18…" at bounding box center [810, 387] width 1516 height 776
click at [1160, 666] on textarea at bounding box center [809, 676] width 803 height 40
type textarea "ابشري الآن ارفع لك طلب توصيل للأدوية"
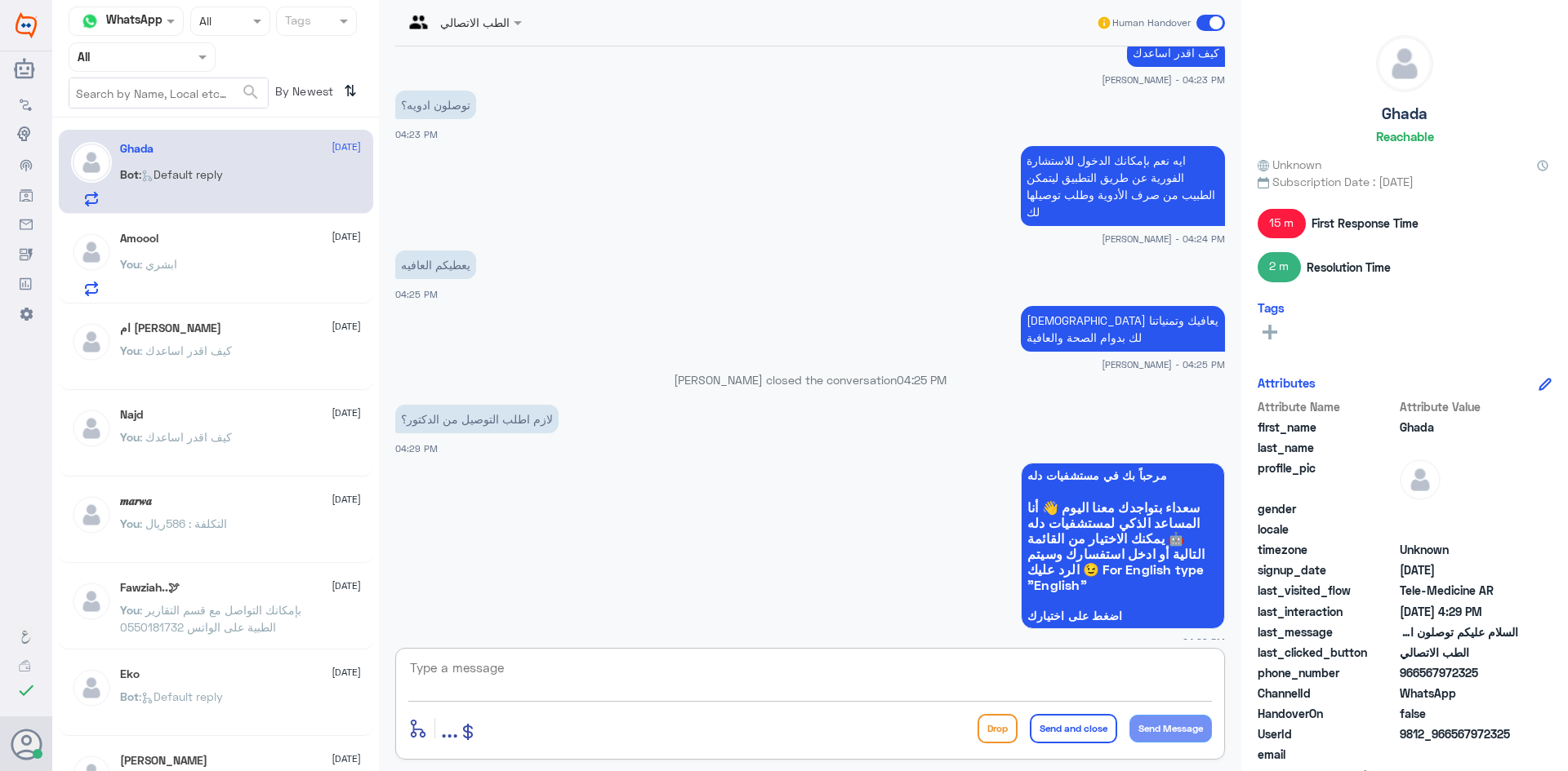
scroll to position [1059, 0]
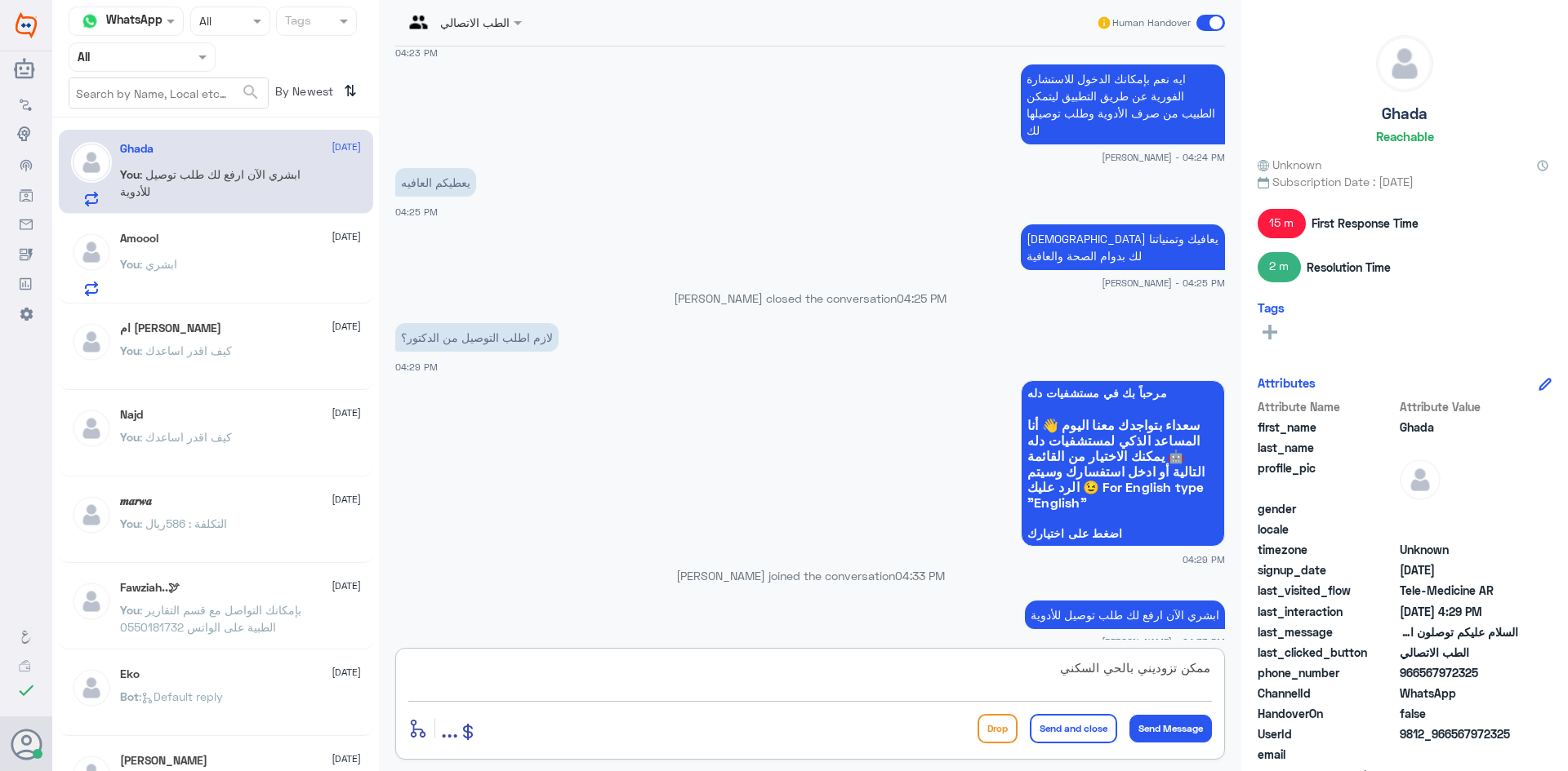
type textarea "ممكن تزوديني بالحي السكني"
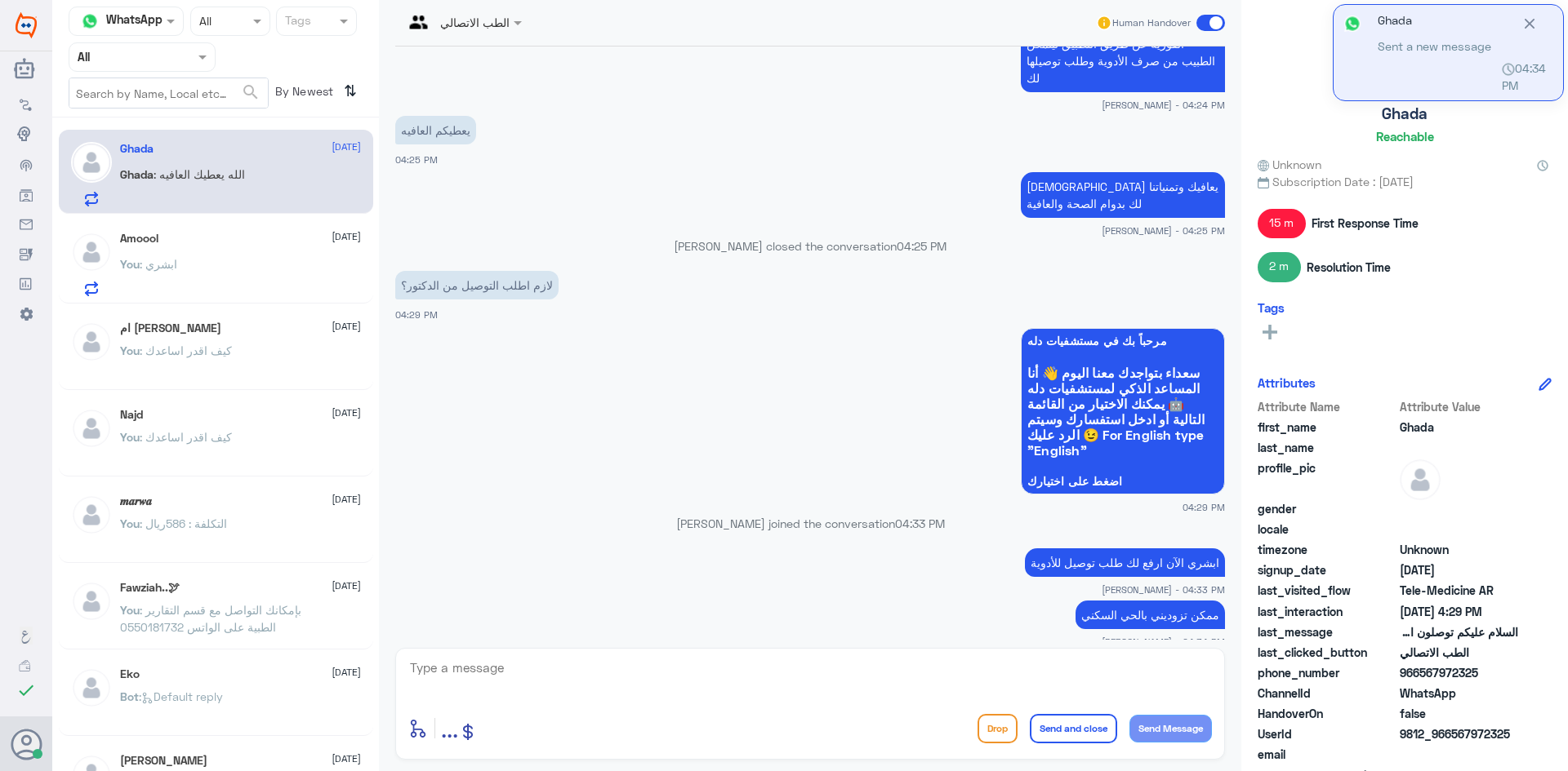
scroll to position [1223, 0]
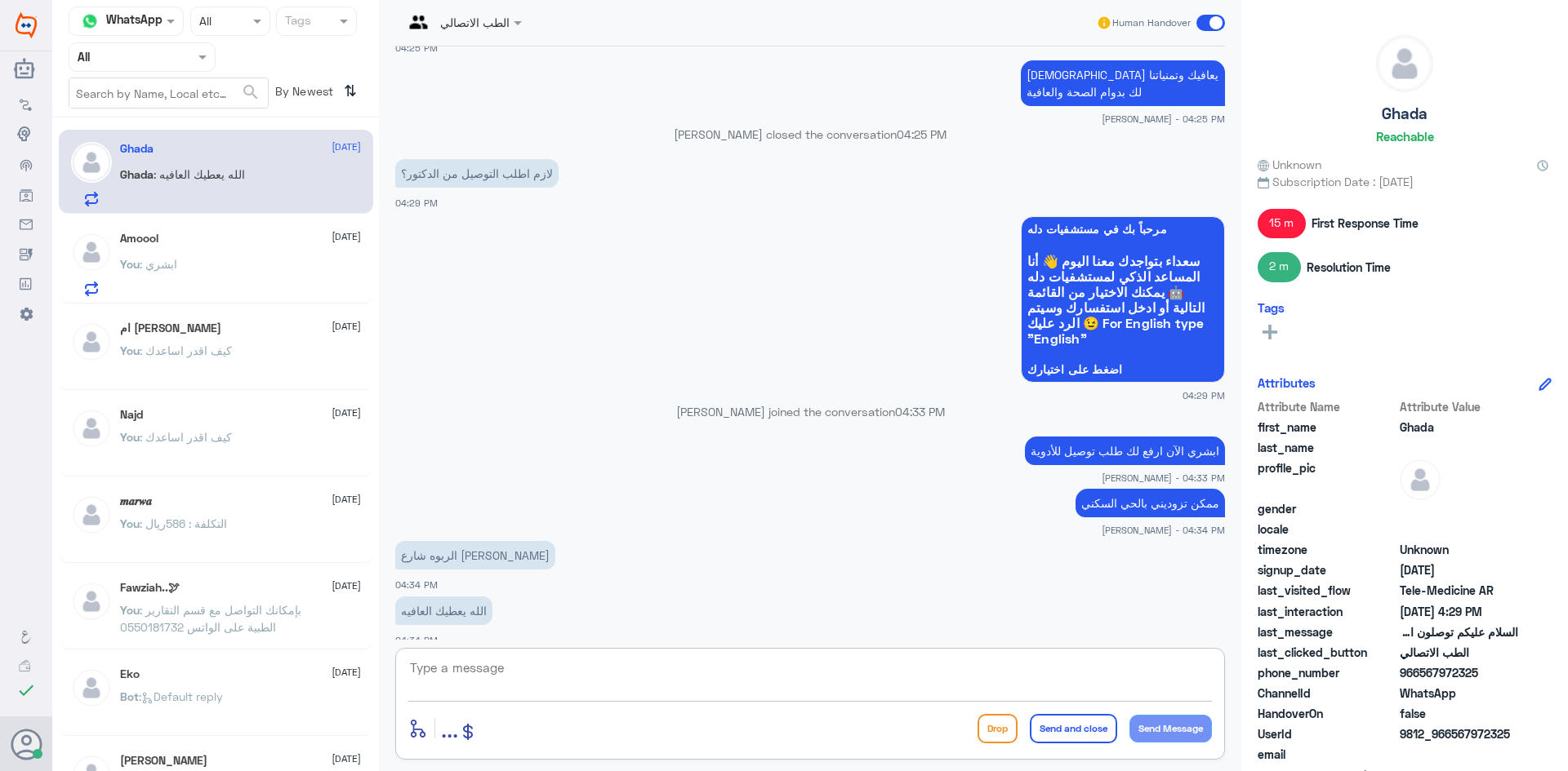
click at [713, 681] on textarea at bounding box center [809, 676] width 803 height 40
type textarea "ا"
type textarea "الأدوية اللي وصفها [PERSON_NAME] صحيح ؟"
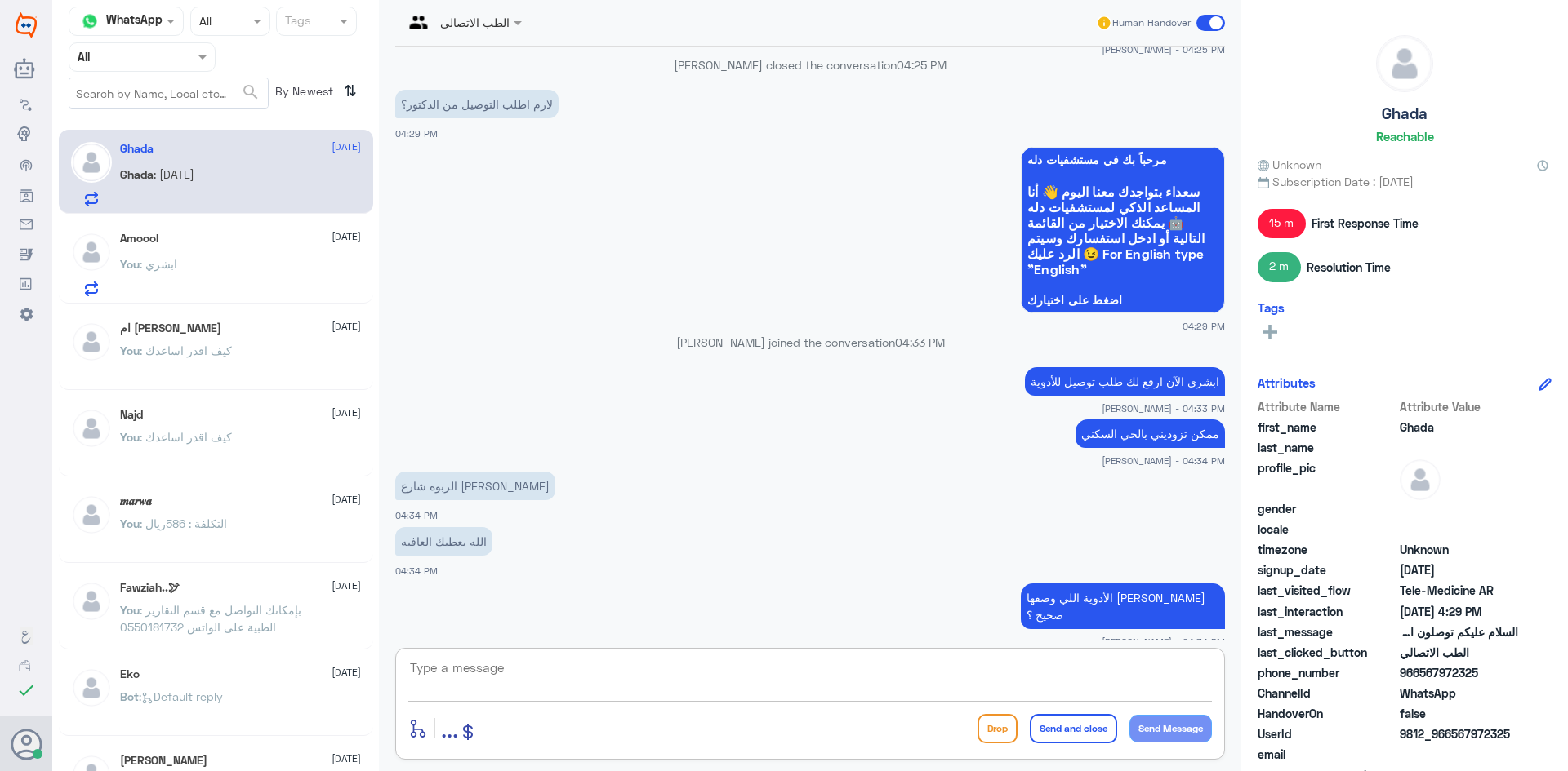
scroll to position [1404, 0]
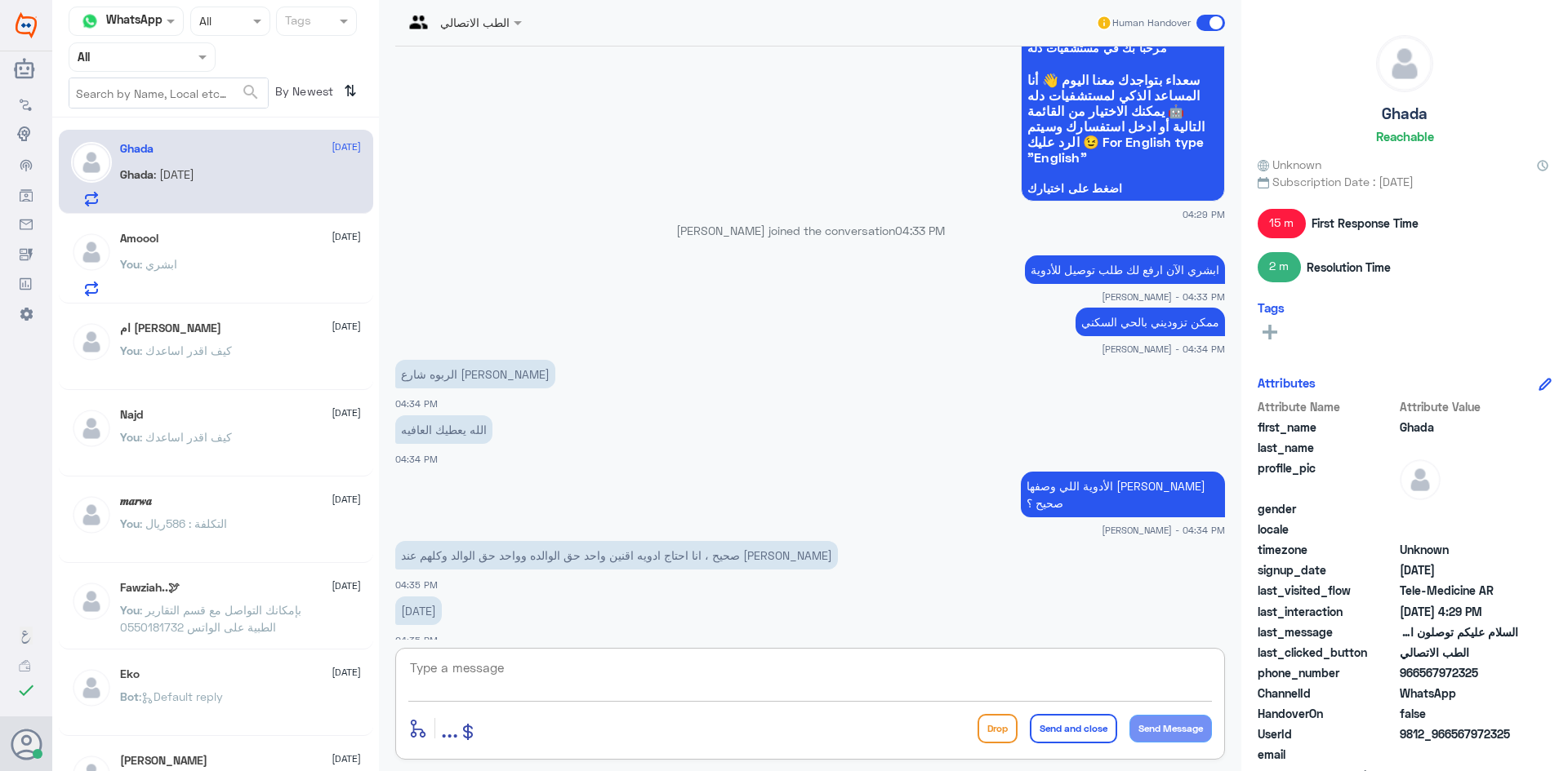
click at [800, 657] on textarea at bounding box center [809, 676] width 803 height 40
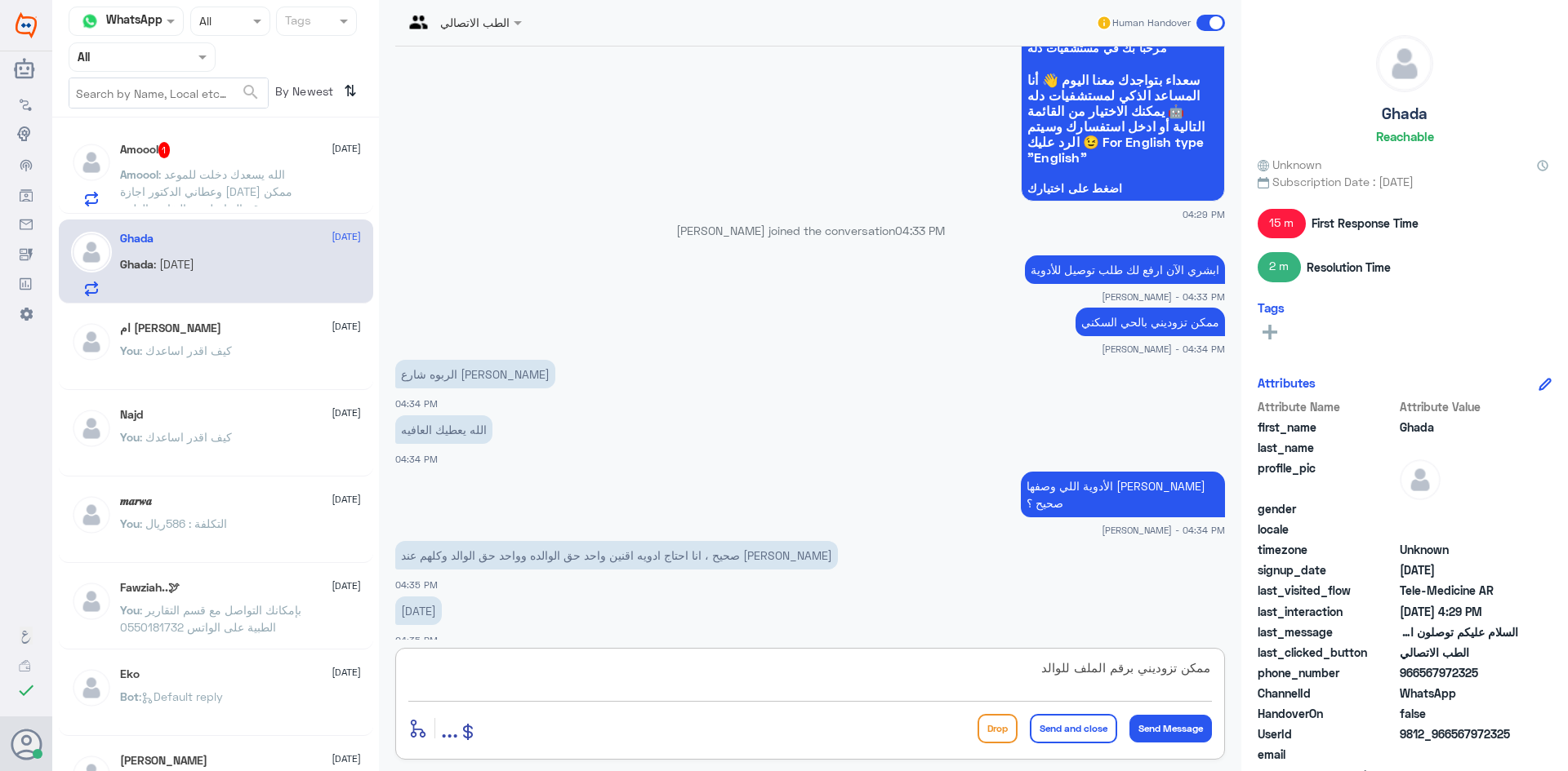
type textarea "ممكن تزوديني برقم الملف للوالد ؟"
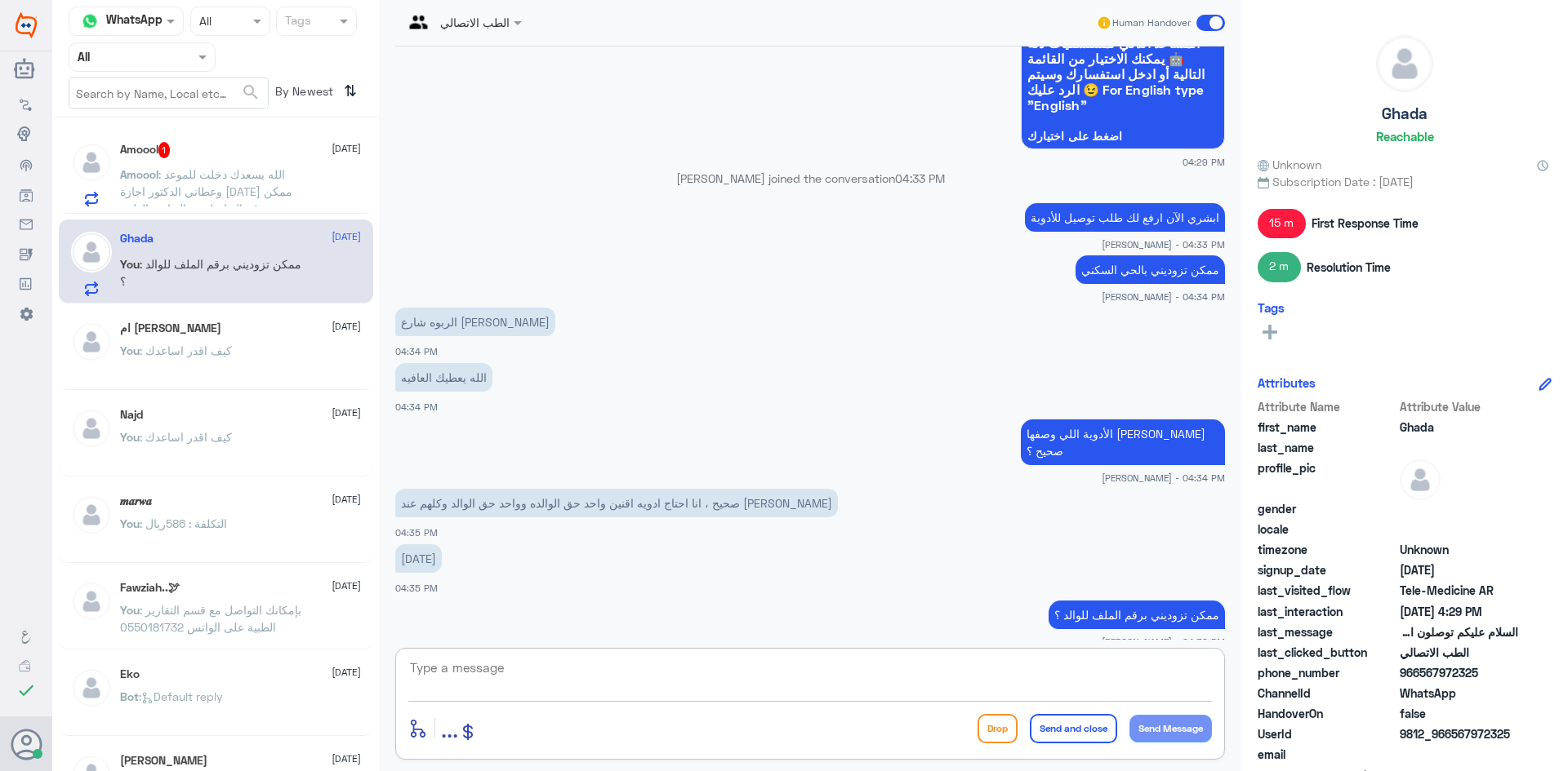
click at [733, 681] on textarea at bounding box center [809, 676] width 803 height 40
type textarea "او [DEMOGRAPHIC_DATA]"
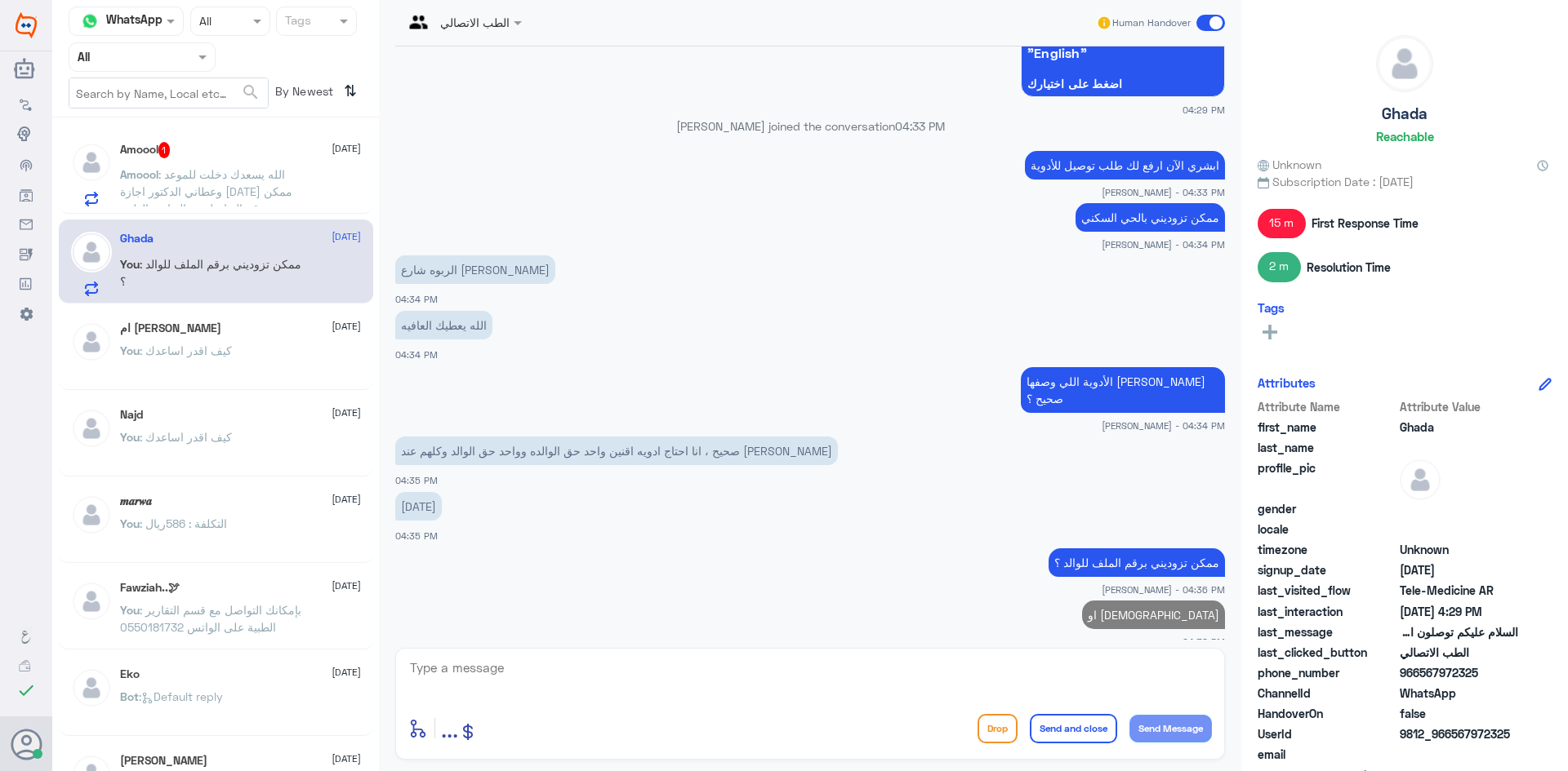
click at [308, 190] on div "Amoool : الله يسعدك دخلت للموعد وعطاني الدكتور اجازة اليوم ممكن رقم التواصل مع …" at bounding box center [240, 188] width 241 height 37
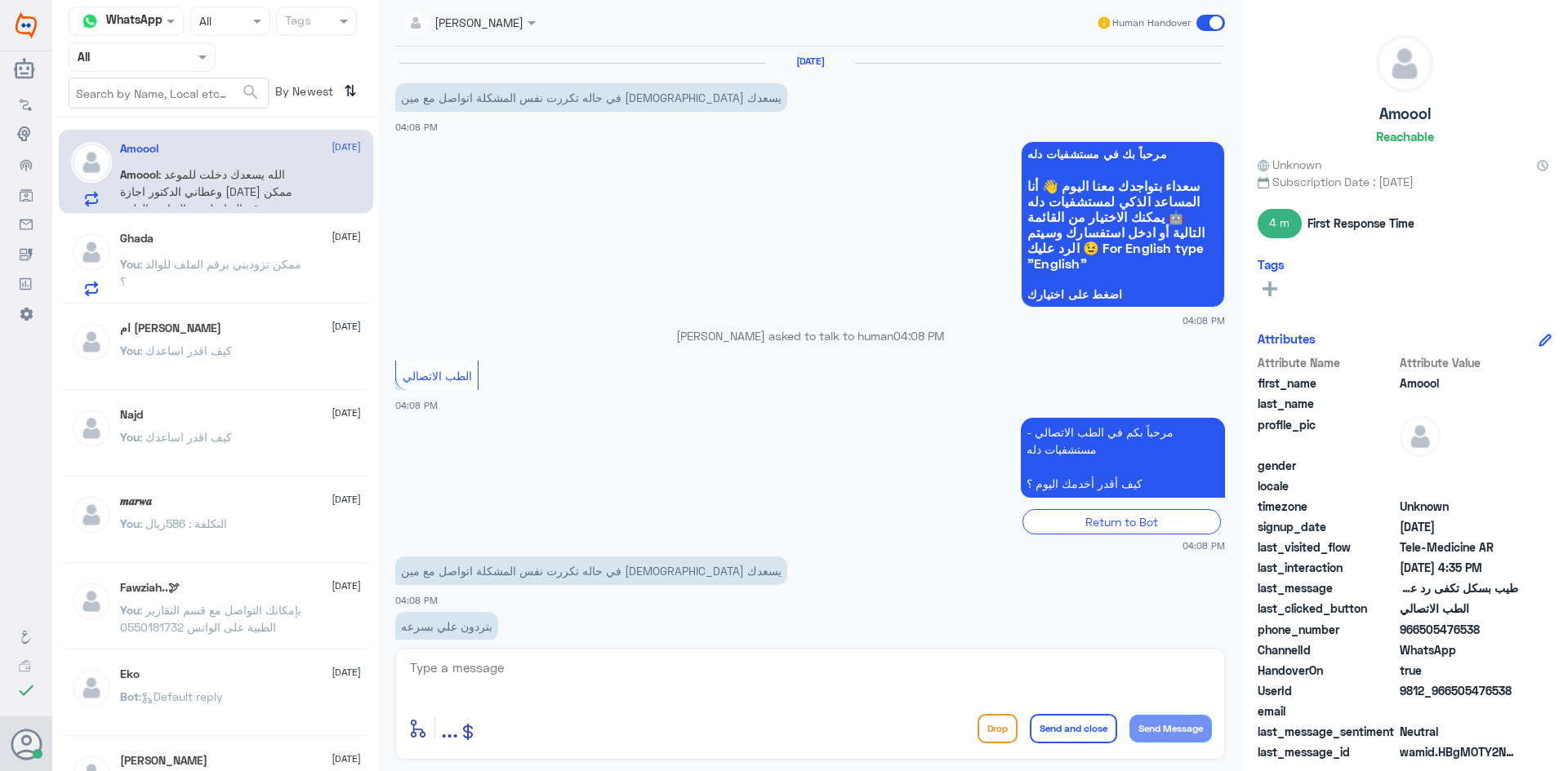
scroll to position [662, 0]
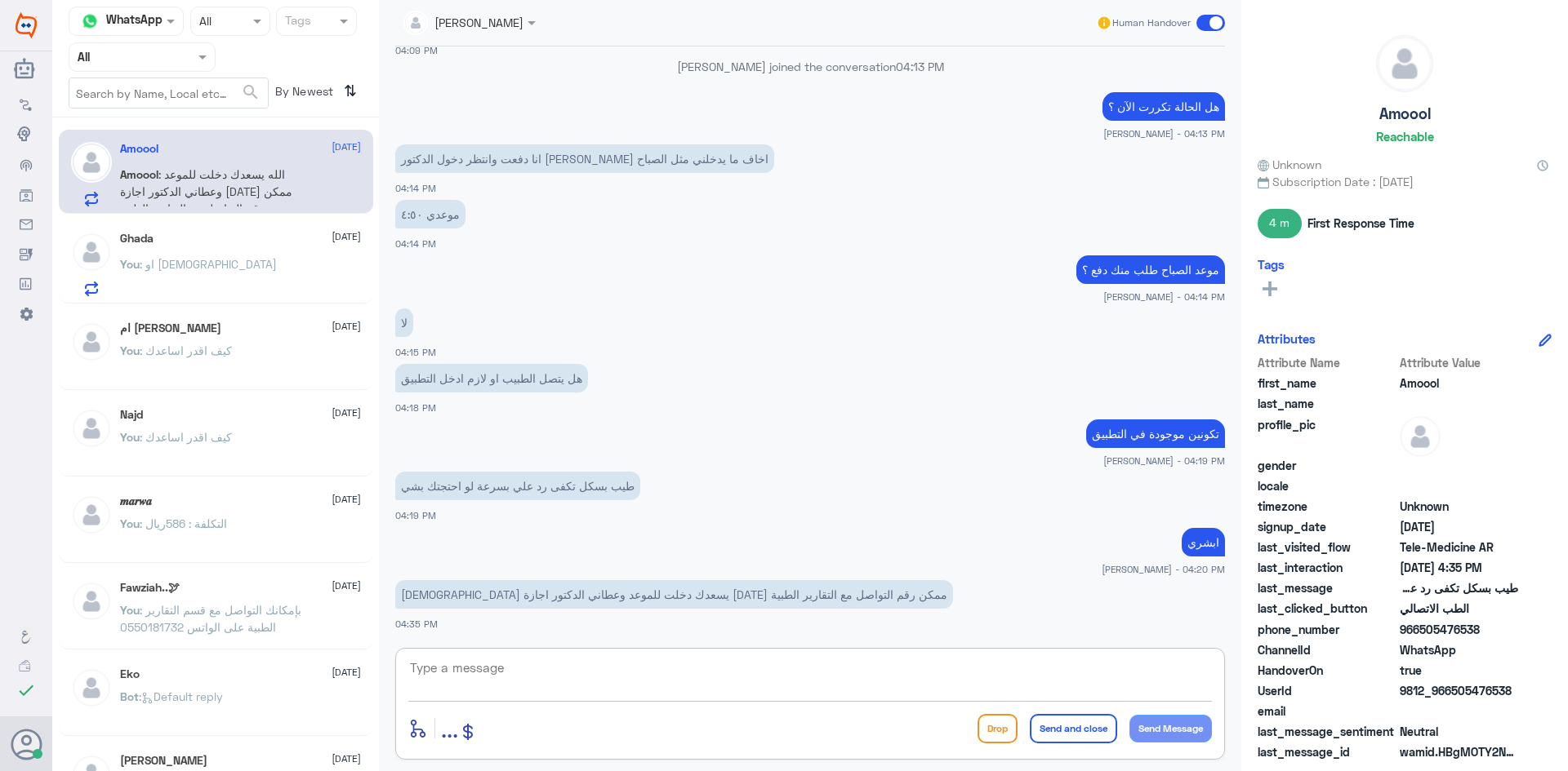
click at [685, 674] on textarea at bounding box center [809, 676] width 803 height 40
type textarea "ابشري"
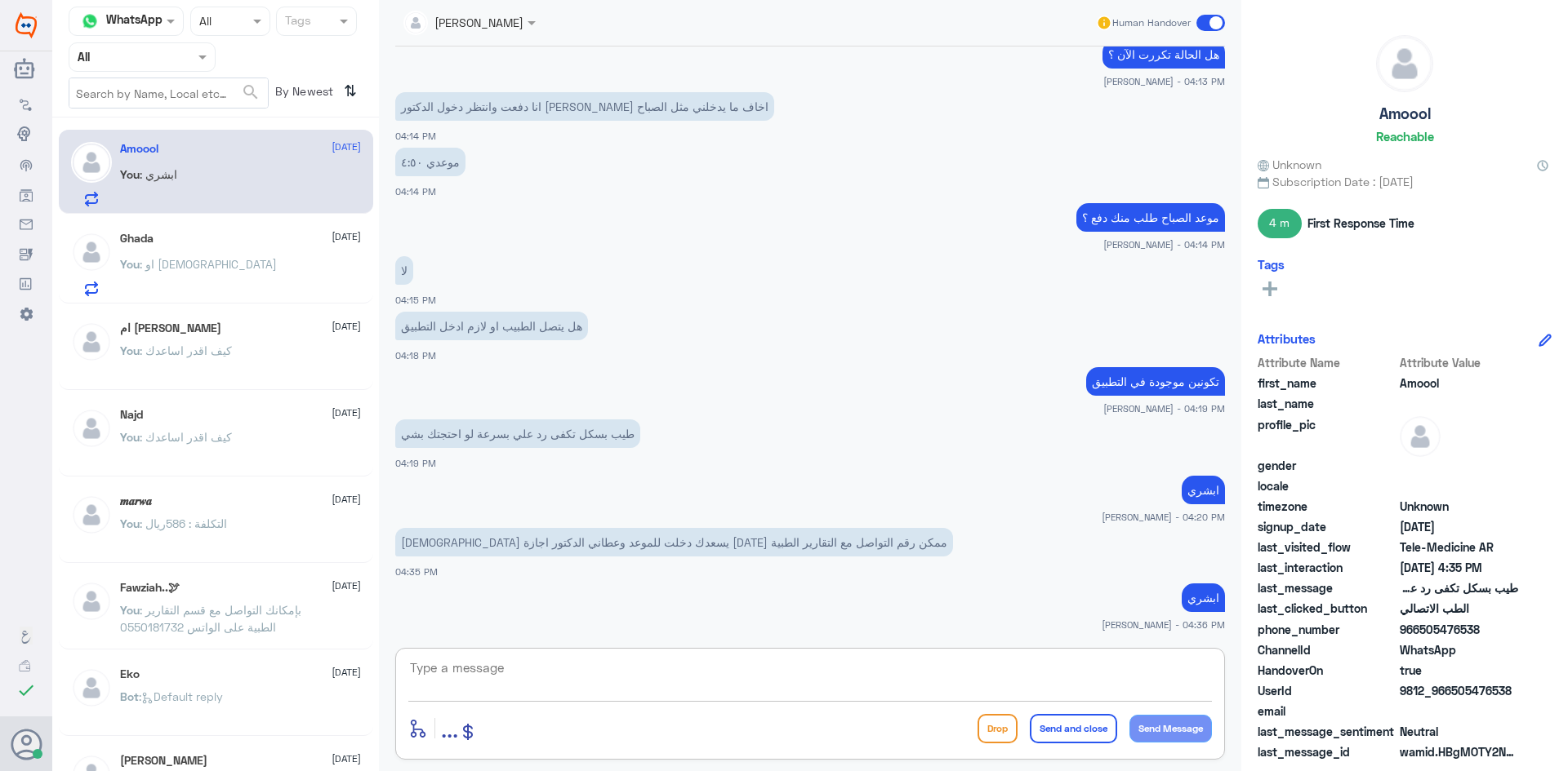
paste textarea "بإمكانك التواصل مع قسم التقارير الطبية على الواتس 0550181732"
type textarea "بإمكانك التواصل مع قسم التقارير الطبية على الواتس 0550181732"
click at [1085, 734] on button "Send and close" at bounding box center [1073, 728] width 87 height 29
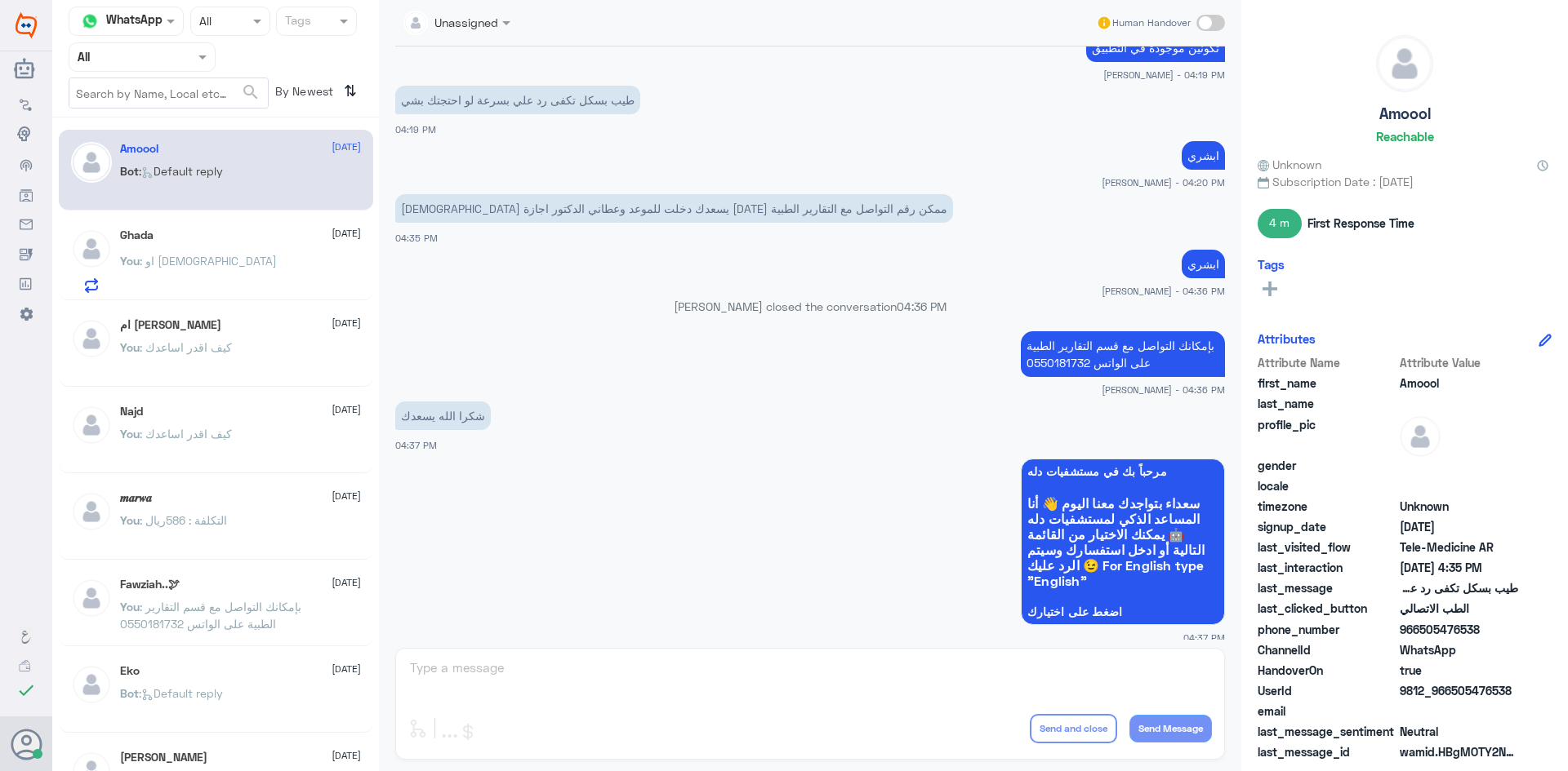
scroll to position [1032, 0]
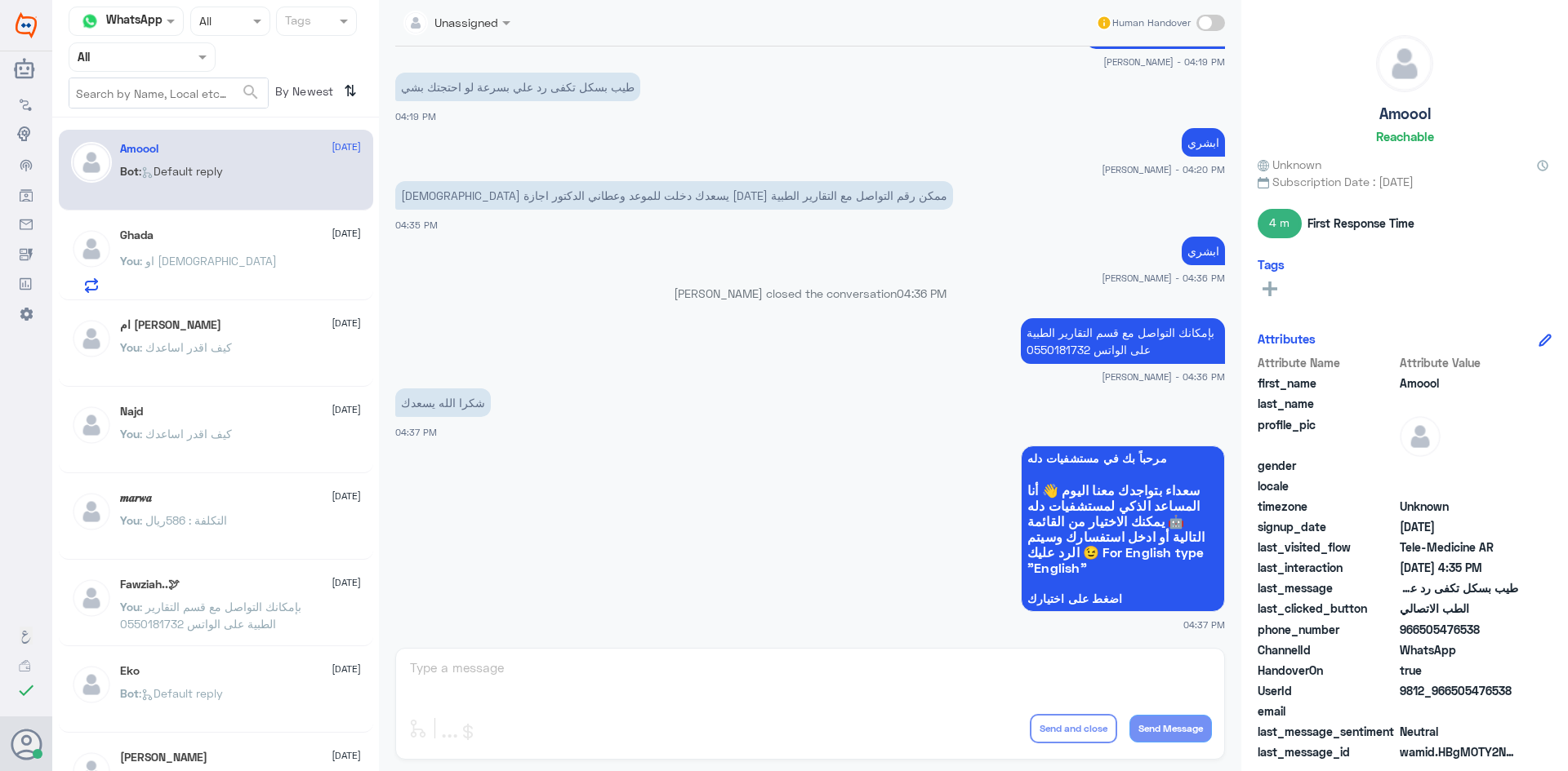
click at [962, 676] on div "Unassigned Human Handover 18 Sep 2025 في حاله تكررت نفس المشكلة اتواصل مع مين ا…" at bounding box center [810, 387] width 862 height 776
click at [1216, 21] on span at bounding box center [1211, 22] width 29 height 16
click at [0, 0] on input "checkbox" at bounding box center [0, 0] width 0 height 0
click at [595, 672] on textarea at bounding box center [809, 676] width 803 height 40
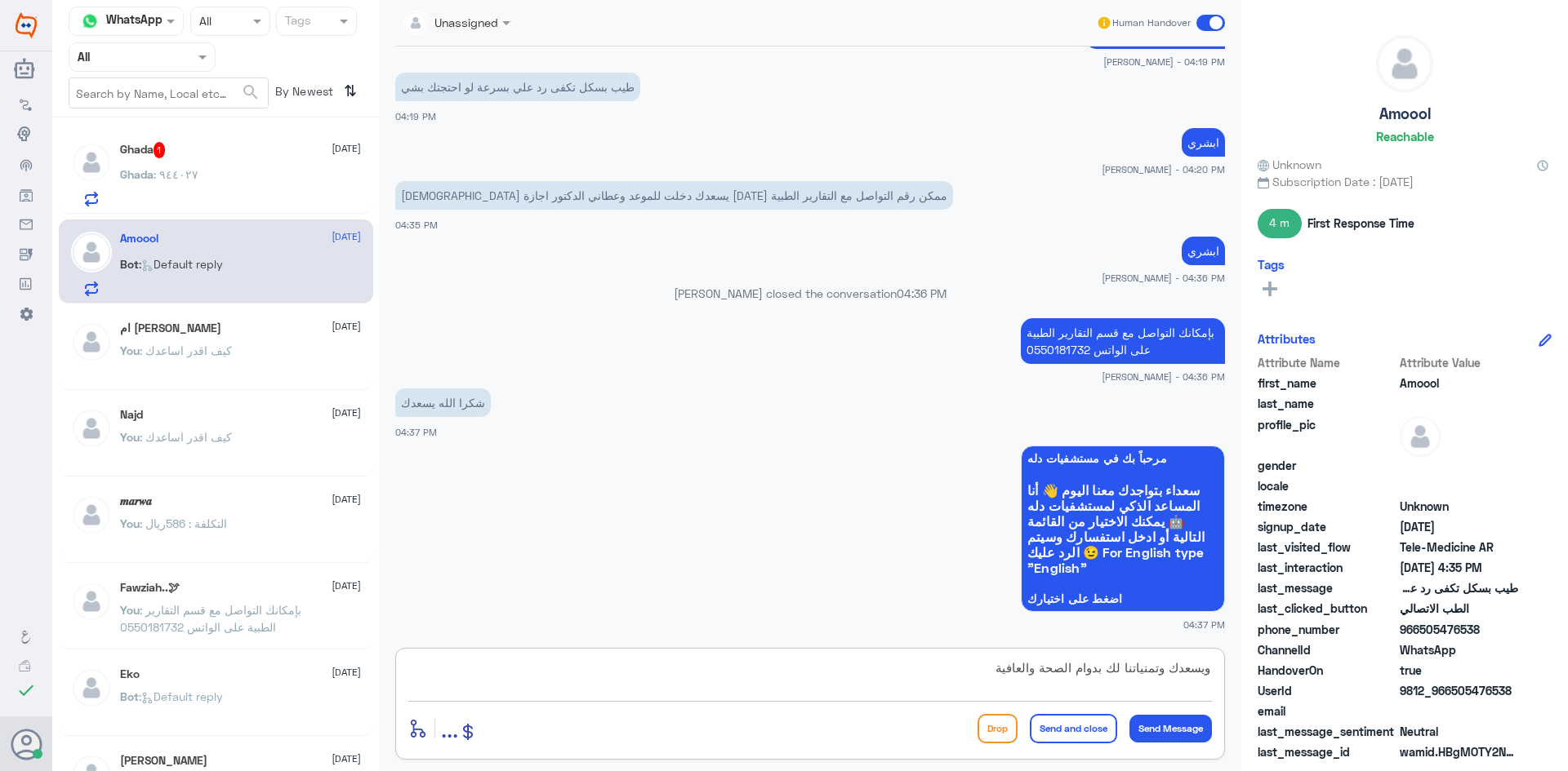
type textarea "ويسعدك وتمنياتنا لك بدوام الصحة والعافية"
click at [1082, 730] on button "Send and close" at bounding box center [1073, 728] width 87 height 29
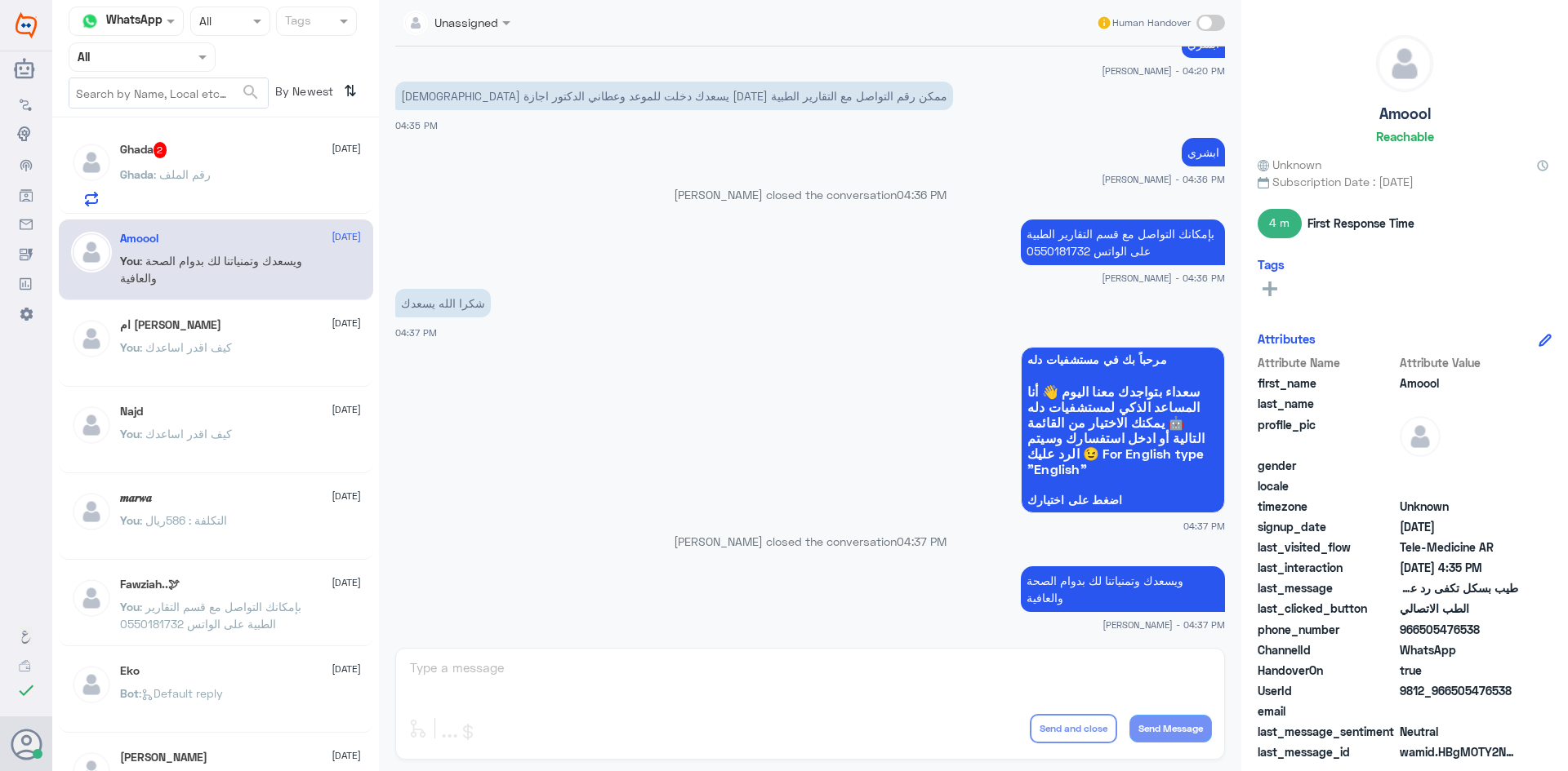
click at [226, 192] on div "Ghada : رقم الملف" at bounding box center [240, 188] width 241 height 37
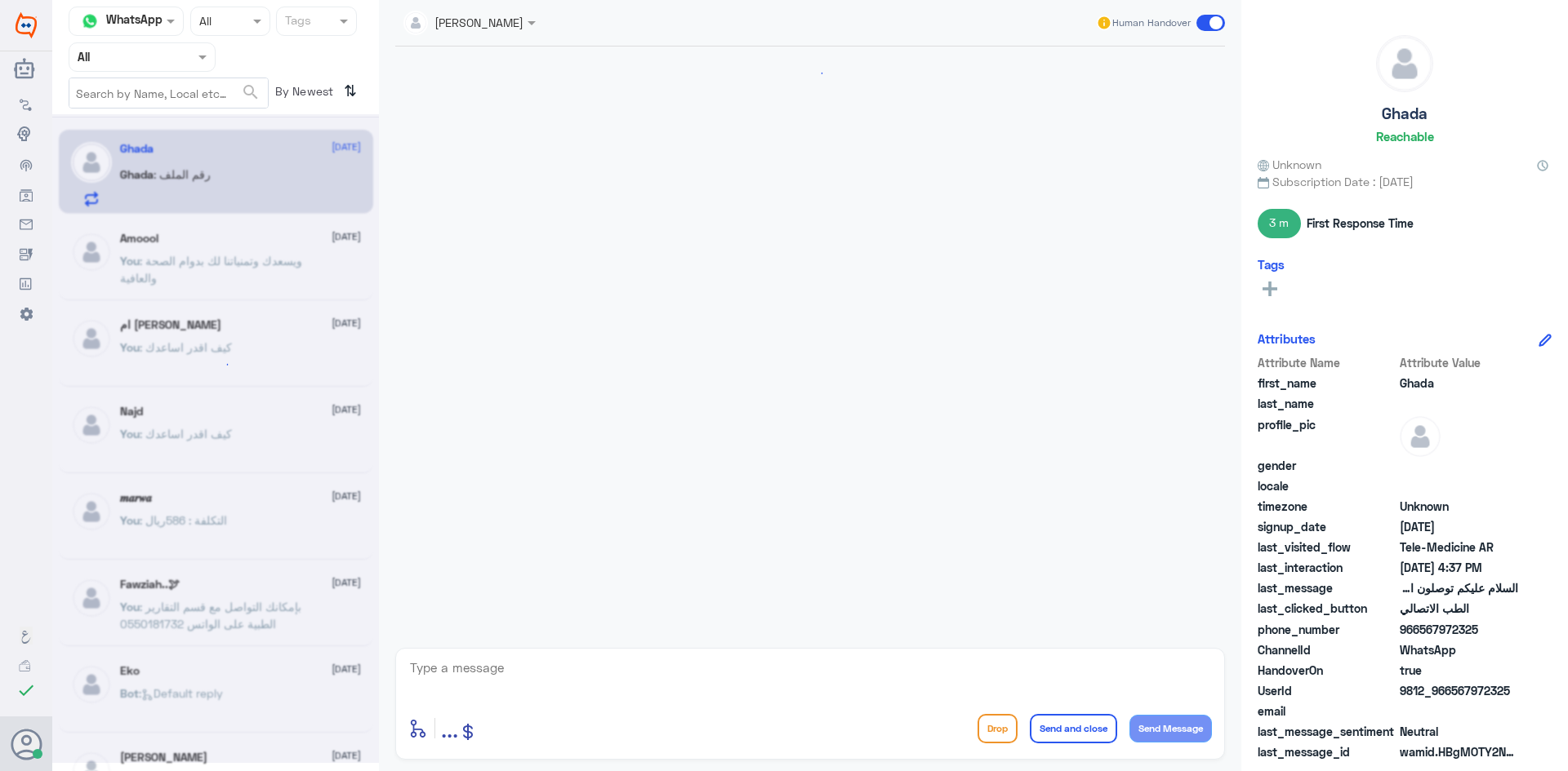
scroll to position [689, 0]
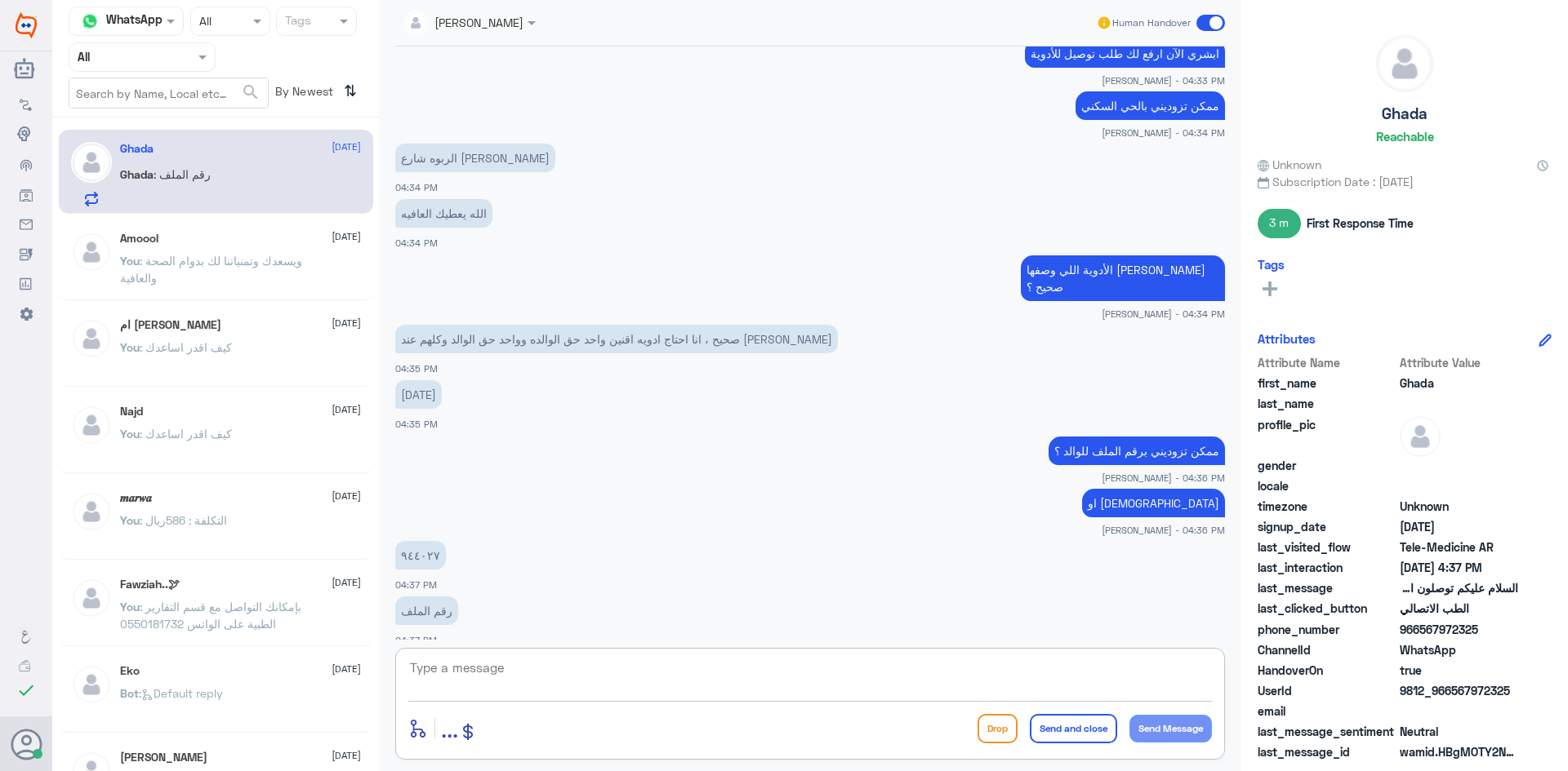
click at [537, 671] on textarea at bounding box center [809, 676] width 803 height 40
type textarea "944027"
drag, startPoint x: 453, startPoint y: 671, endPoint x: 408, endPoint y: 666, distance: 45.3
click at [408, 666] on div "944027 enter flow name ... Drop Send and close Send Message" at bounding box center [810, 704] width 829 height 112
type textarea "لحظات من فضلك"
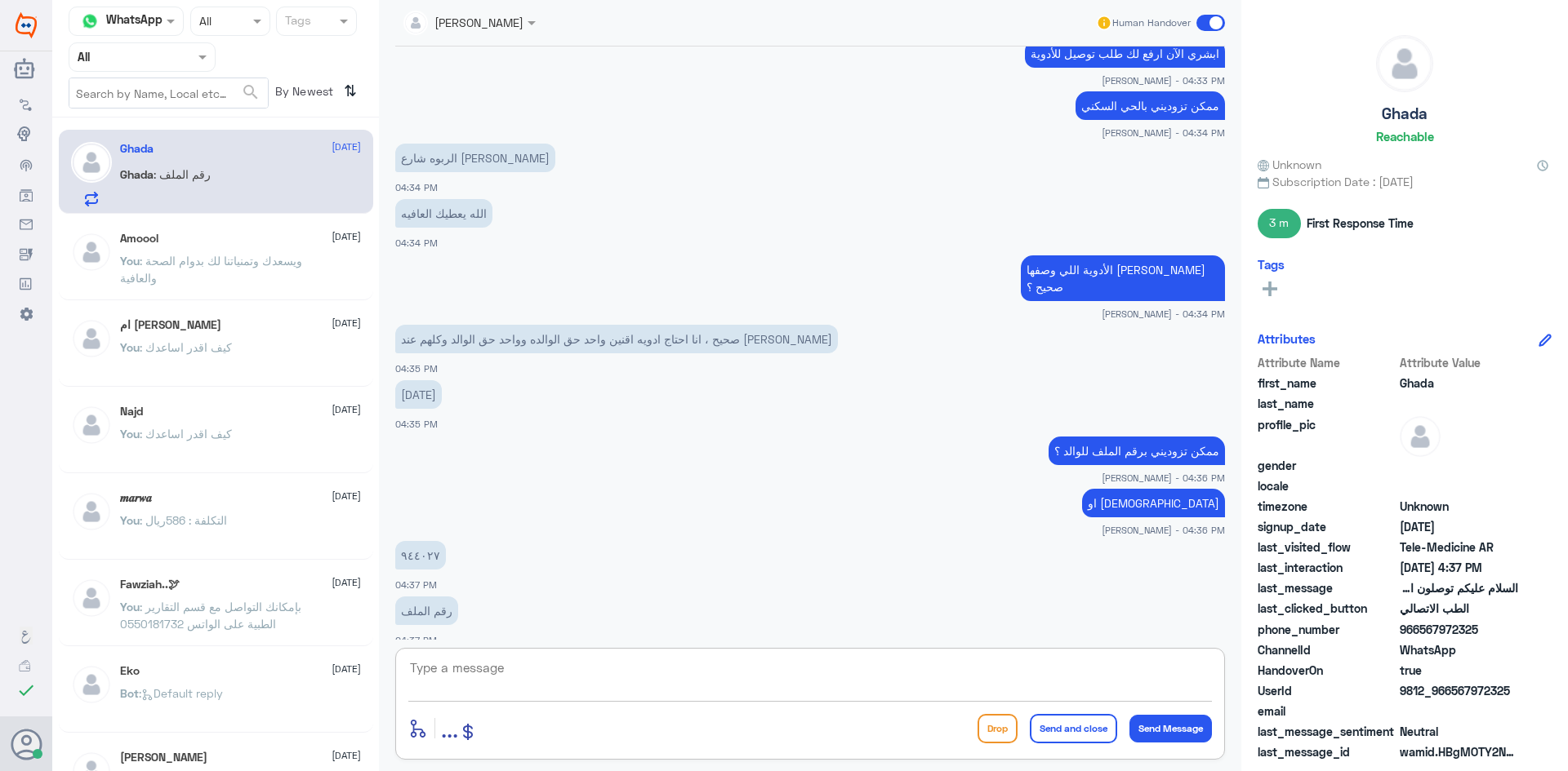
scroll to position [741, 0]
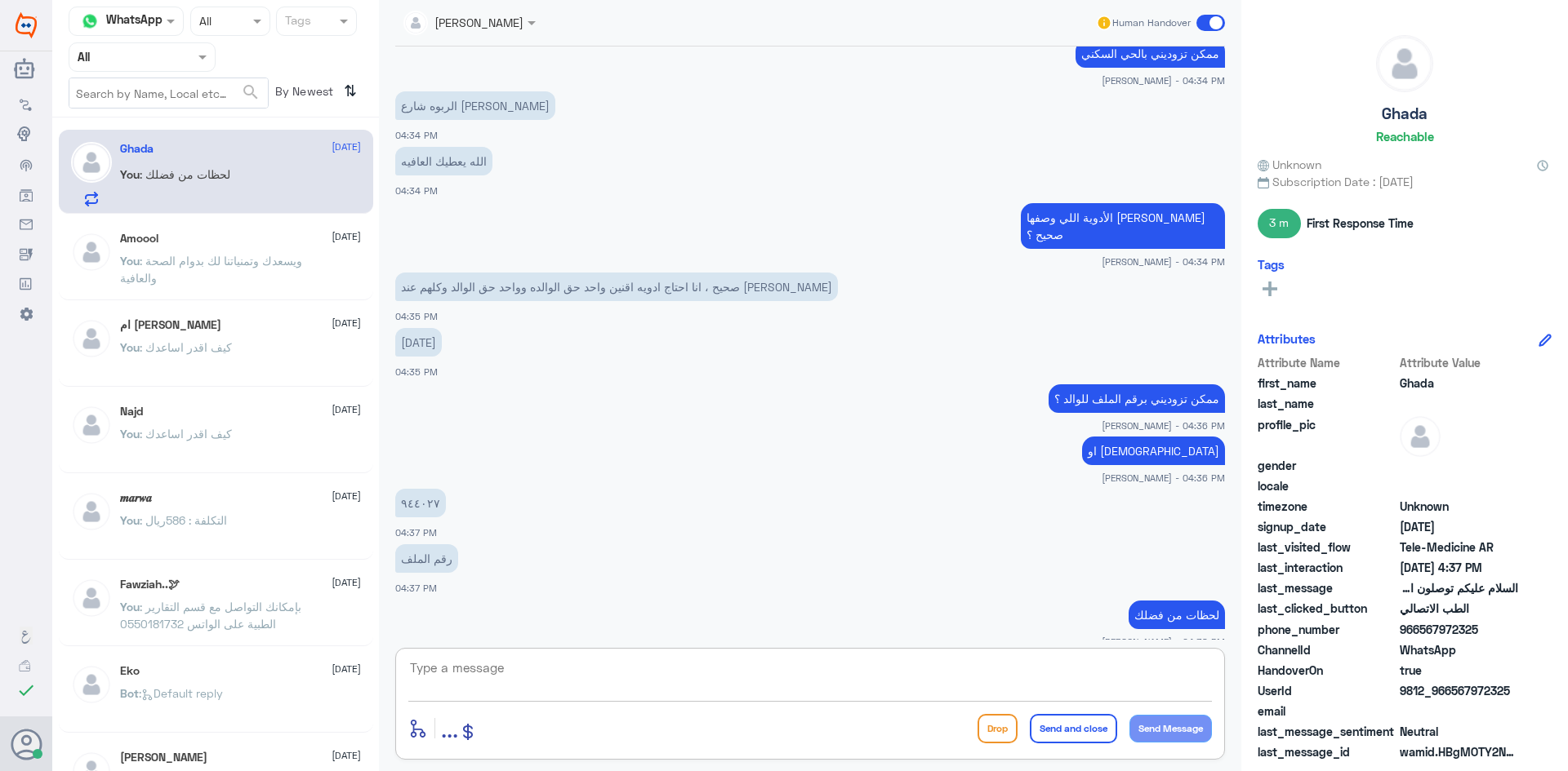
click at [909, 676] on textarea at bounding box center [809, 676] width 803 height 40
type textarea "تم رفع طلب التوصيل وبإذن الله راح يتواصلون معكم قريب"
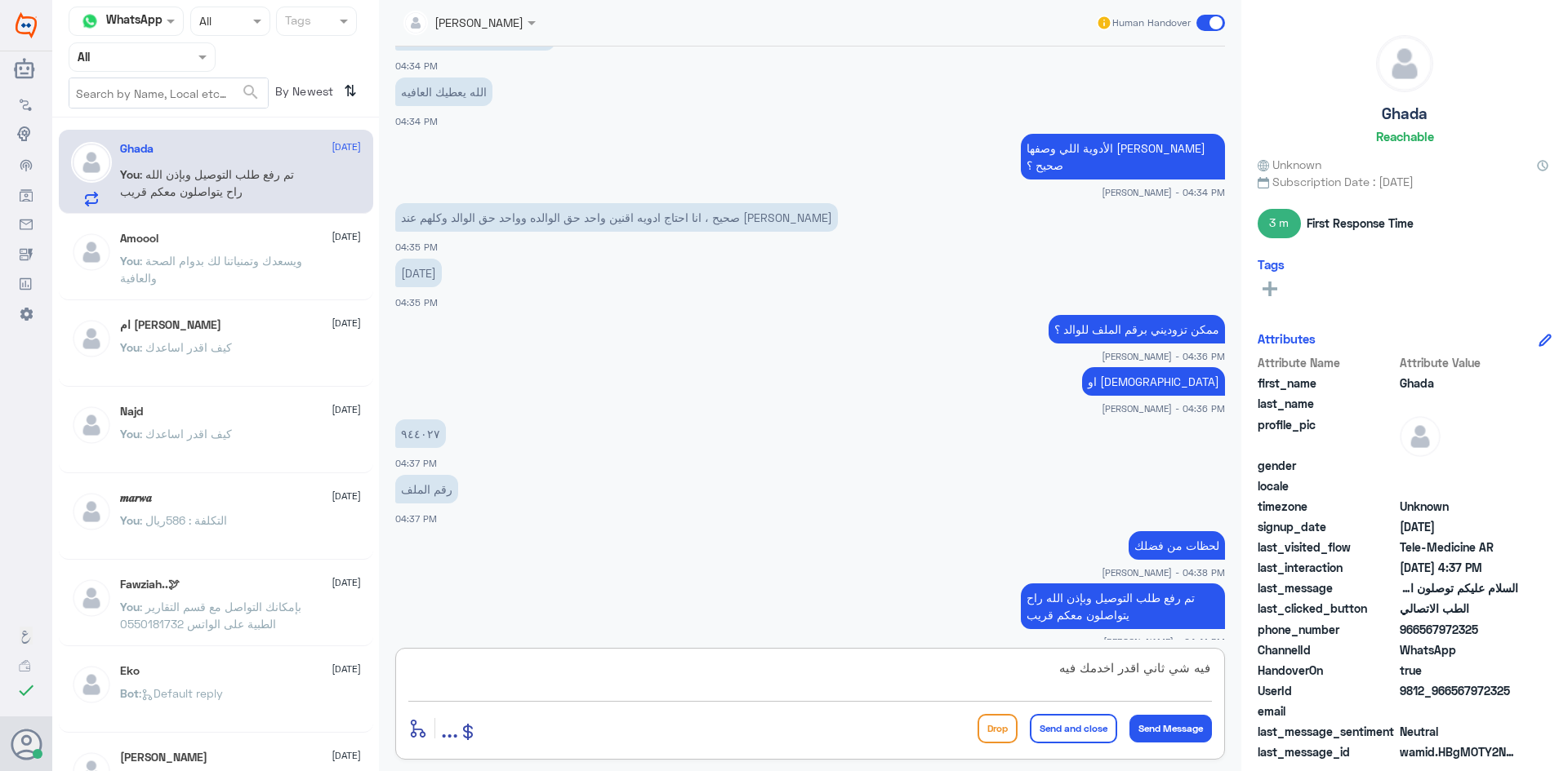
type textarea "فيه شي ثاني اقدر اخدمك فيه ؟"
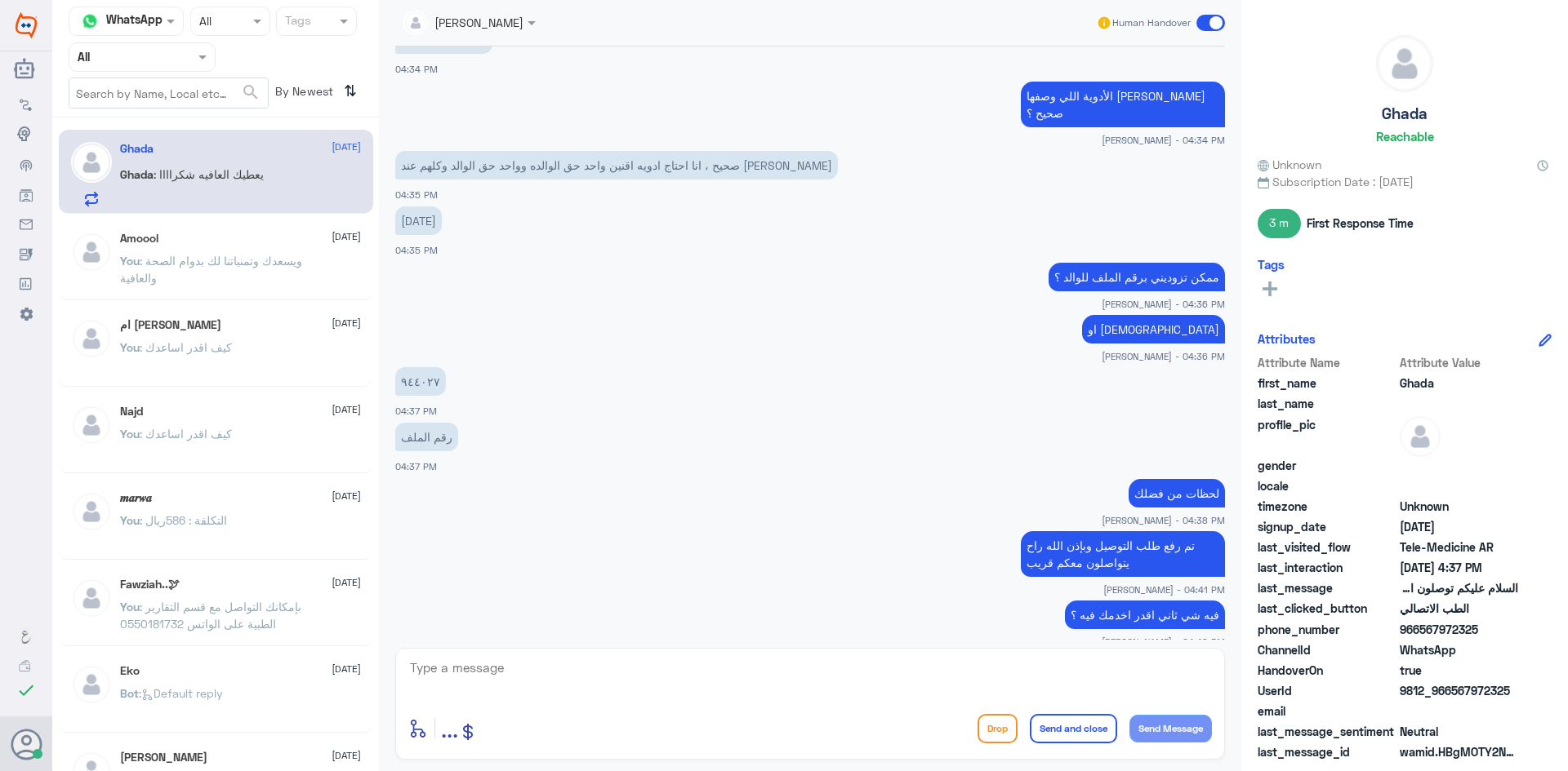
scroll to position [918, 0]
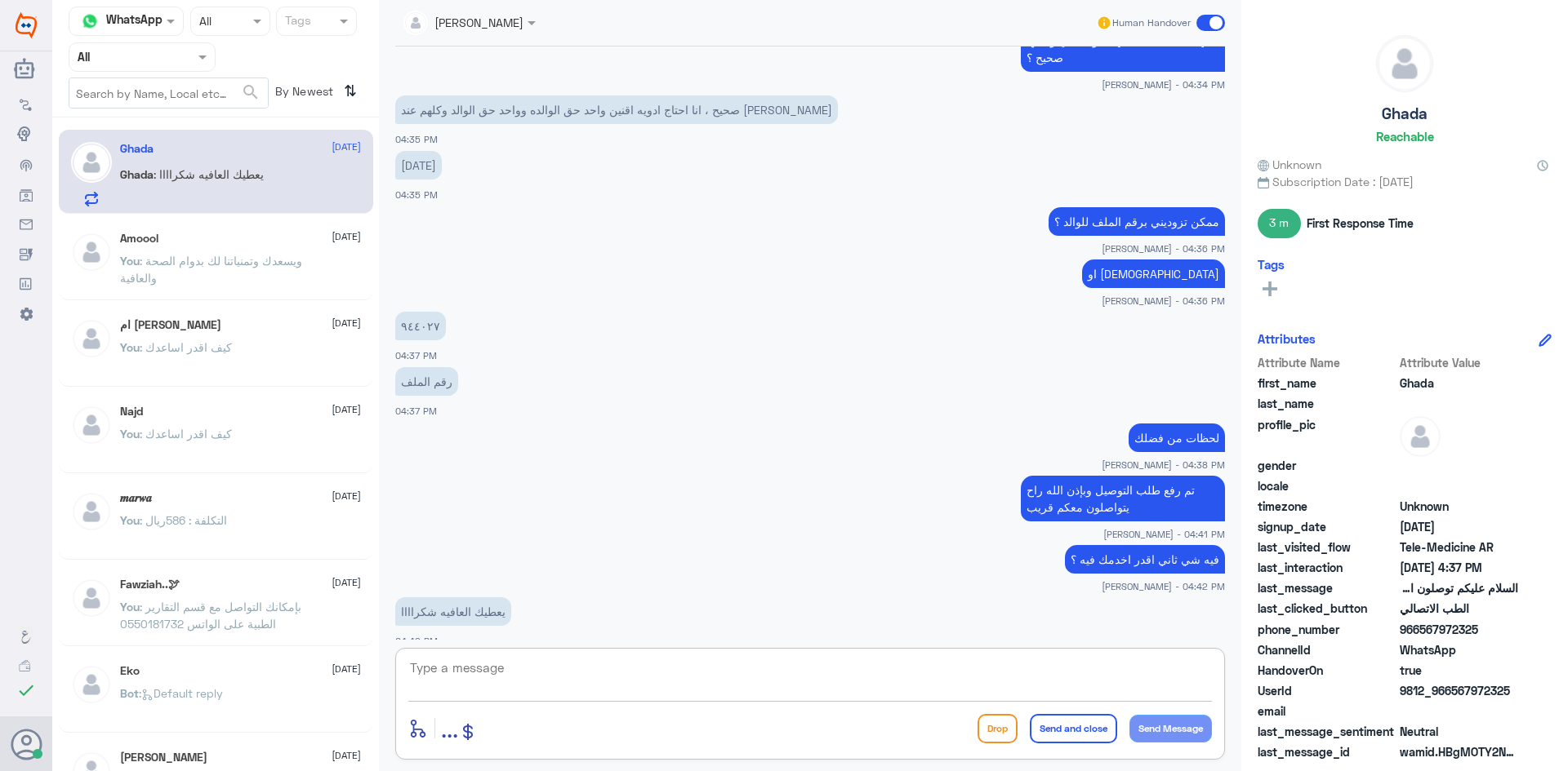
click at [652, 666] on textarea at bounding box center [809, 676] width 803 height 40
type textarea "الله يعافيك وتمنياتنا لكم بدوام الصحة والعافية"
click at [1054, 730] on button "Send and close" at bounding box center [1073, 728] width 87 height 29
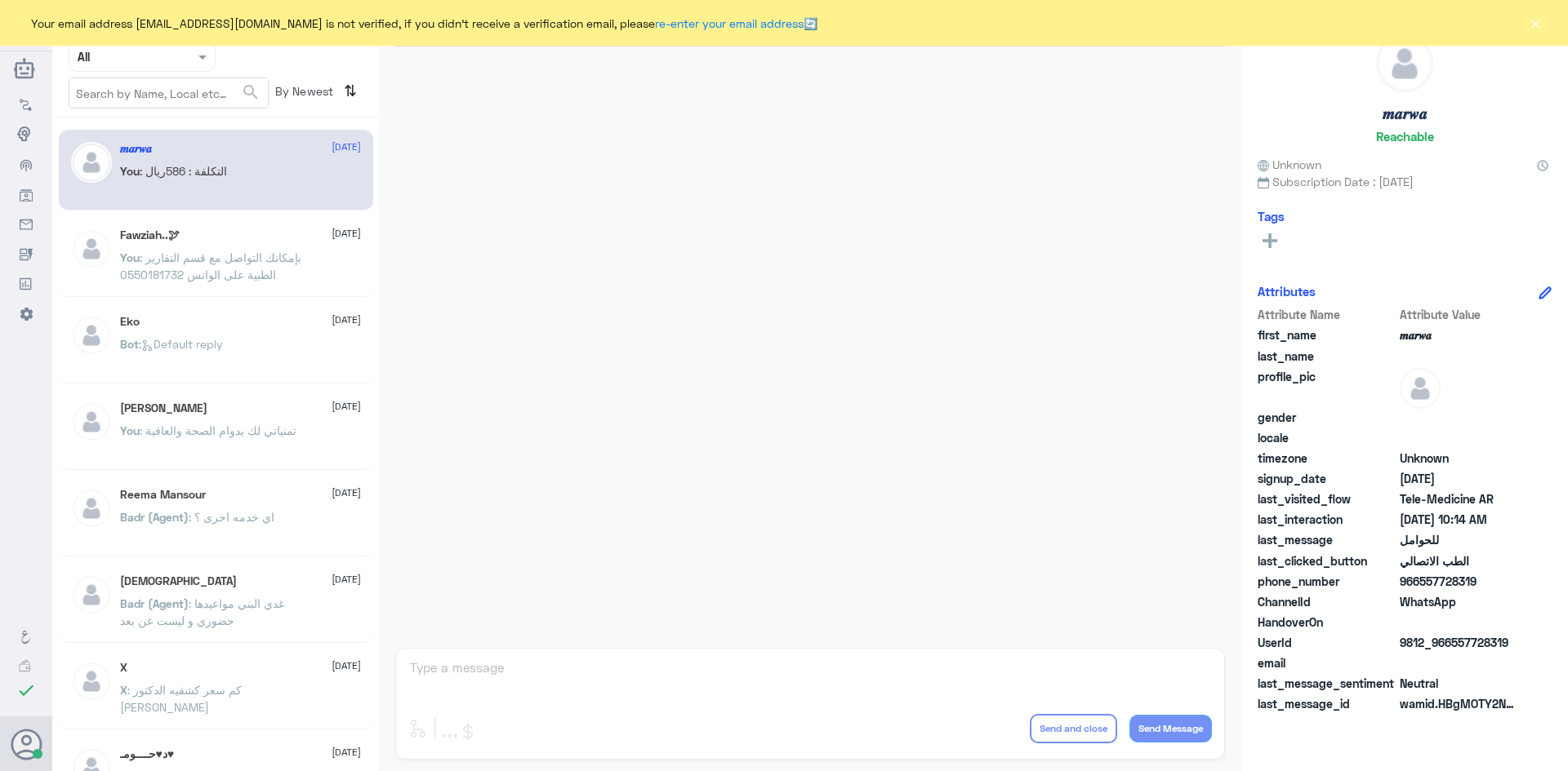
click at [961, 671] on div "عبدالكريم الموسى Human Handover enter flow name ... Drop Send and close Send Me…" at bounding box center [810, 387] width 862 height 776
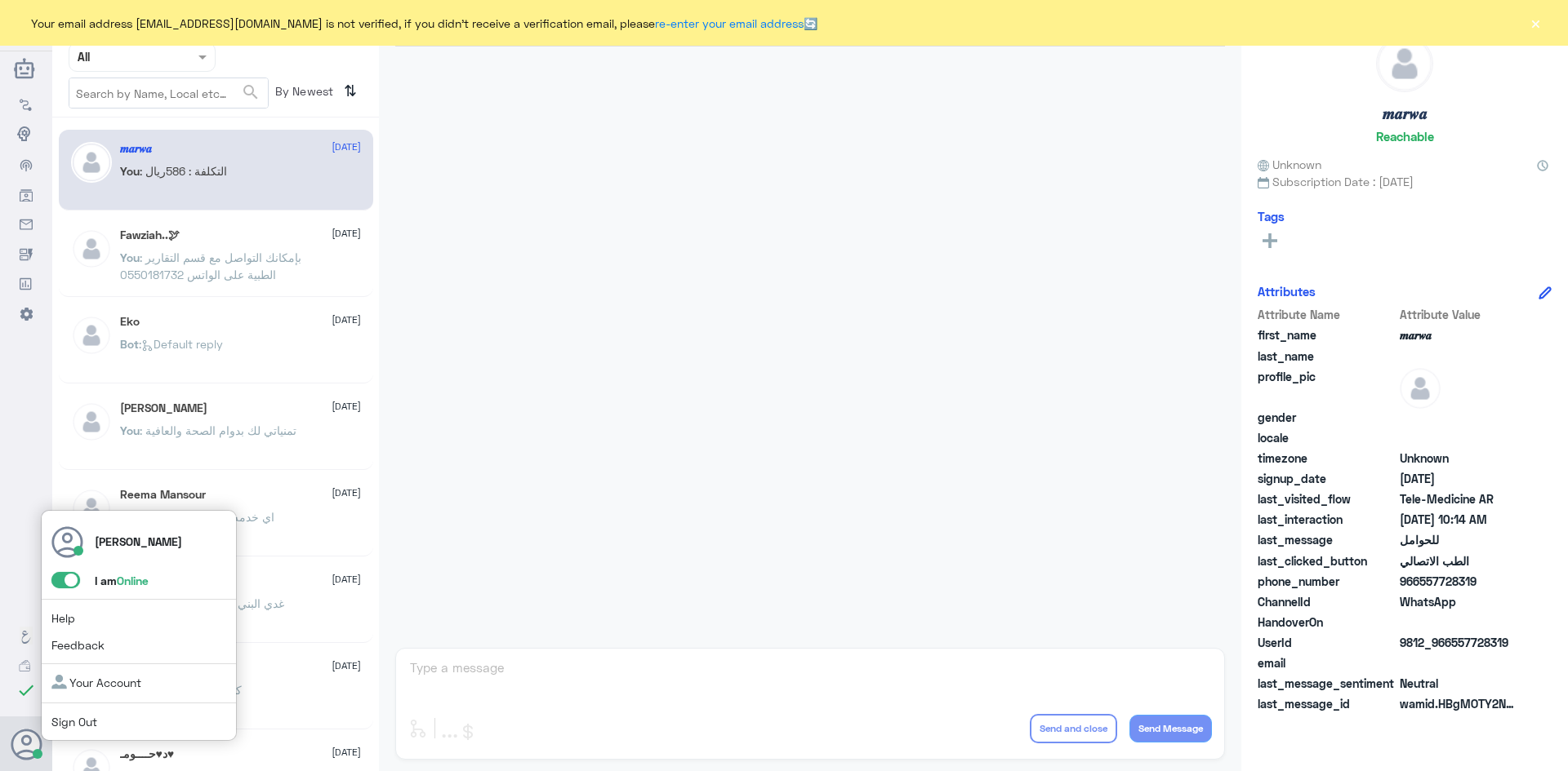
click at [59, 579] on span at bounding box center [66, 580] width 29 height 16
click at [0, 0] on input "checkbox" at bounding box center [0, 0] width 0 height 0
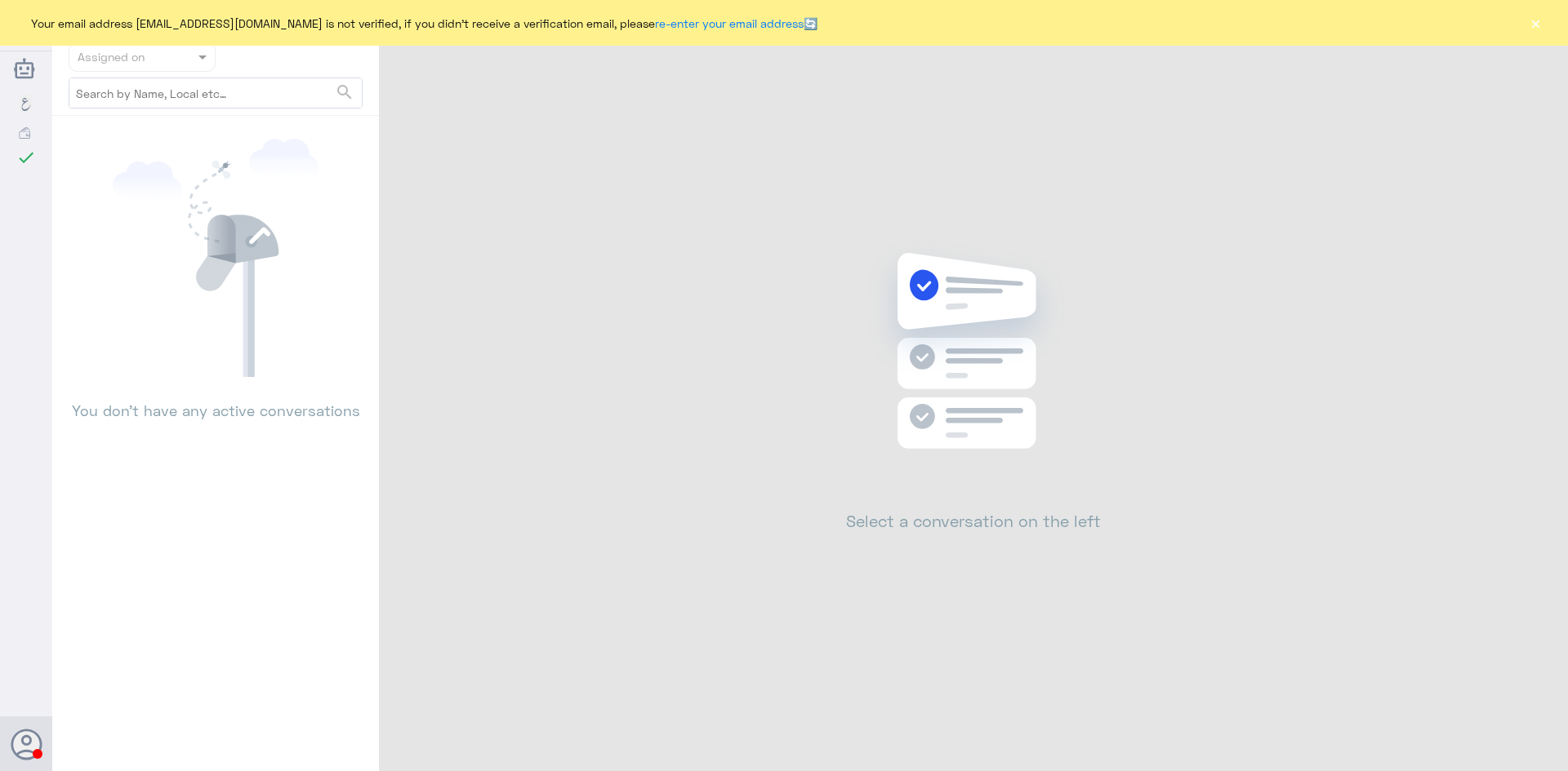
click at [1533, 18] on button "×" at bounding box center [1535, 22] width 16 height 16
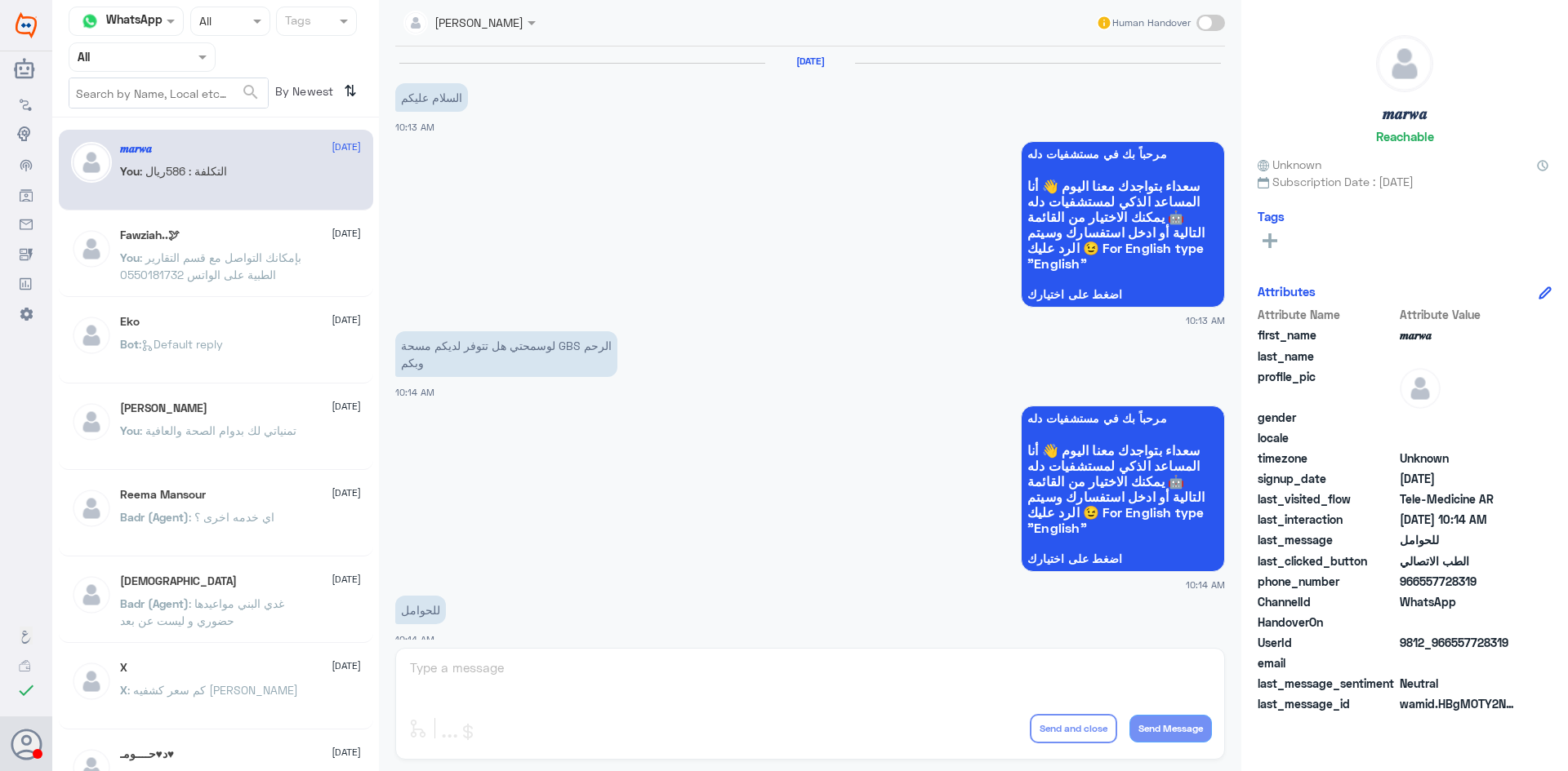
scroll to position [825, 0]
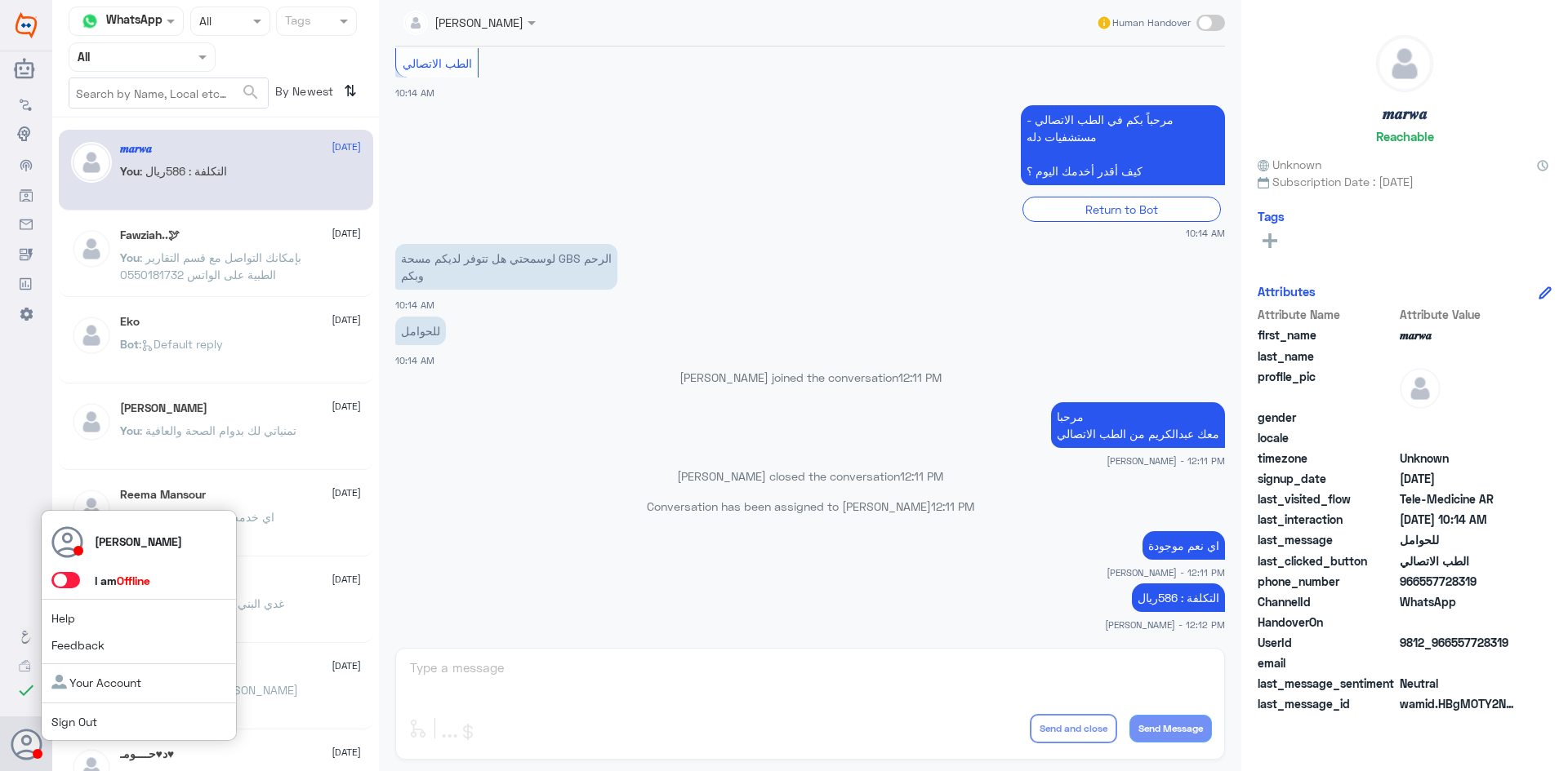
click at [76, 579] on span at bounding box center [66, 580] width 29 height 16
click at [0, 0] on input "checkbox" at bounding box center [0, 0] width 0 height 0
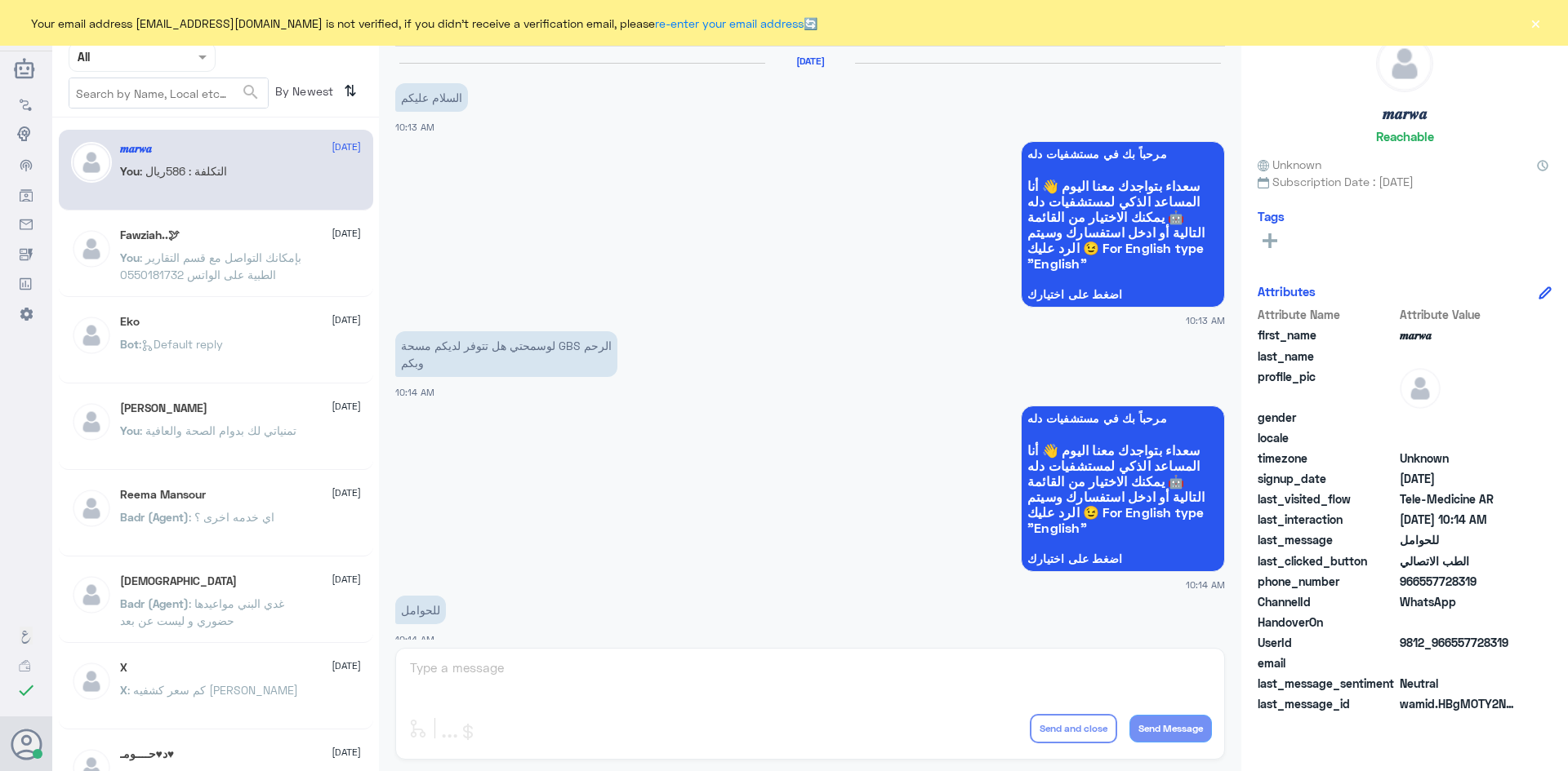
scroll to position [825, 0]
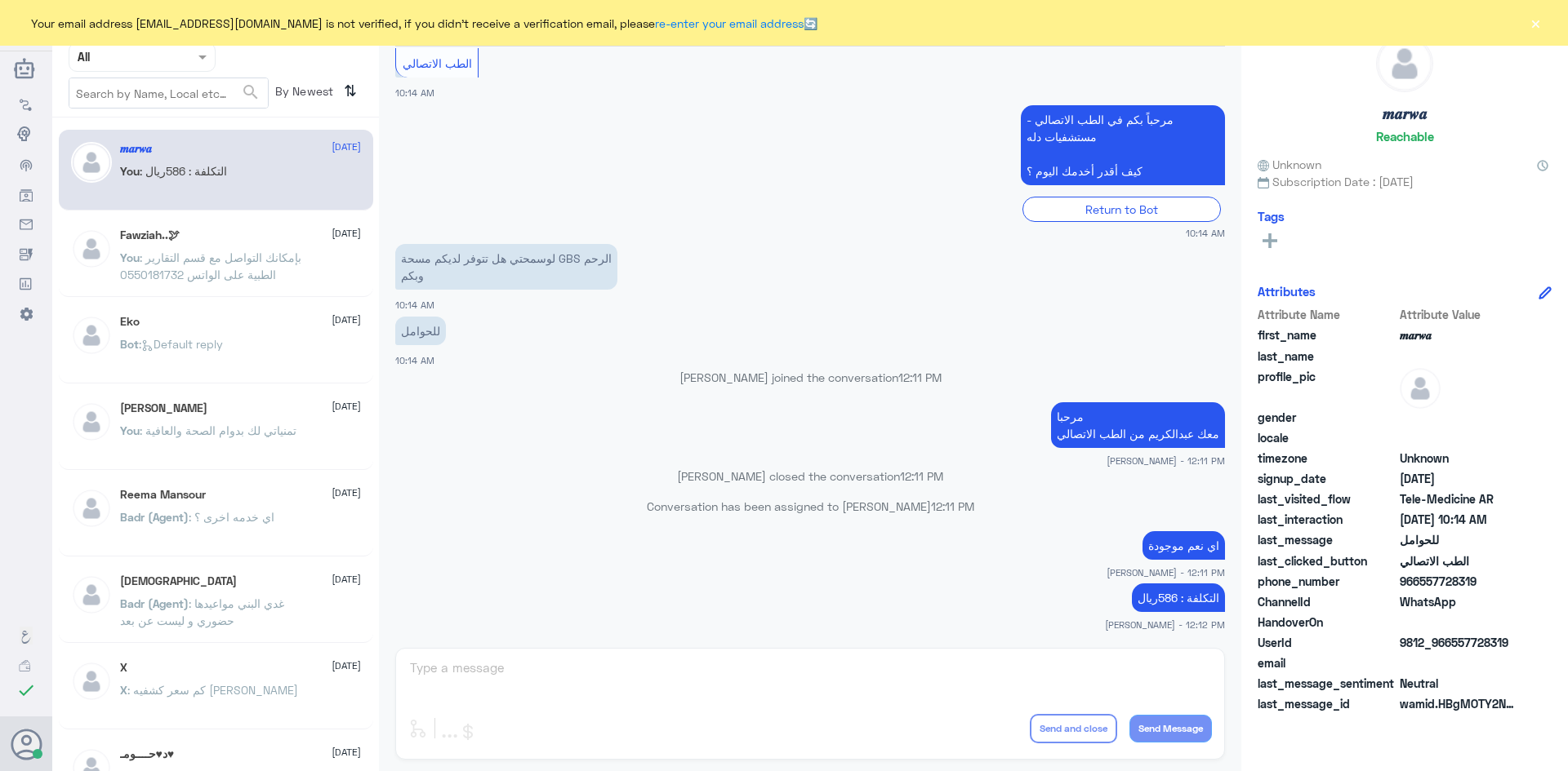
click at [203, 54] on span at bounding box center [204, 57] width 20 height 17
click at [166, 135] on div "Unassigned" at bounding box center [142, 128] width 147 height 38
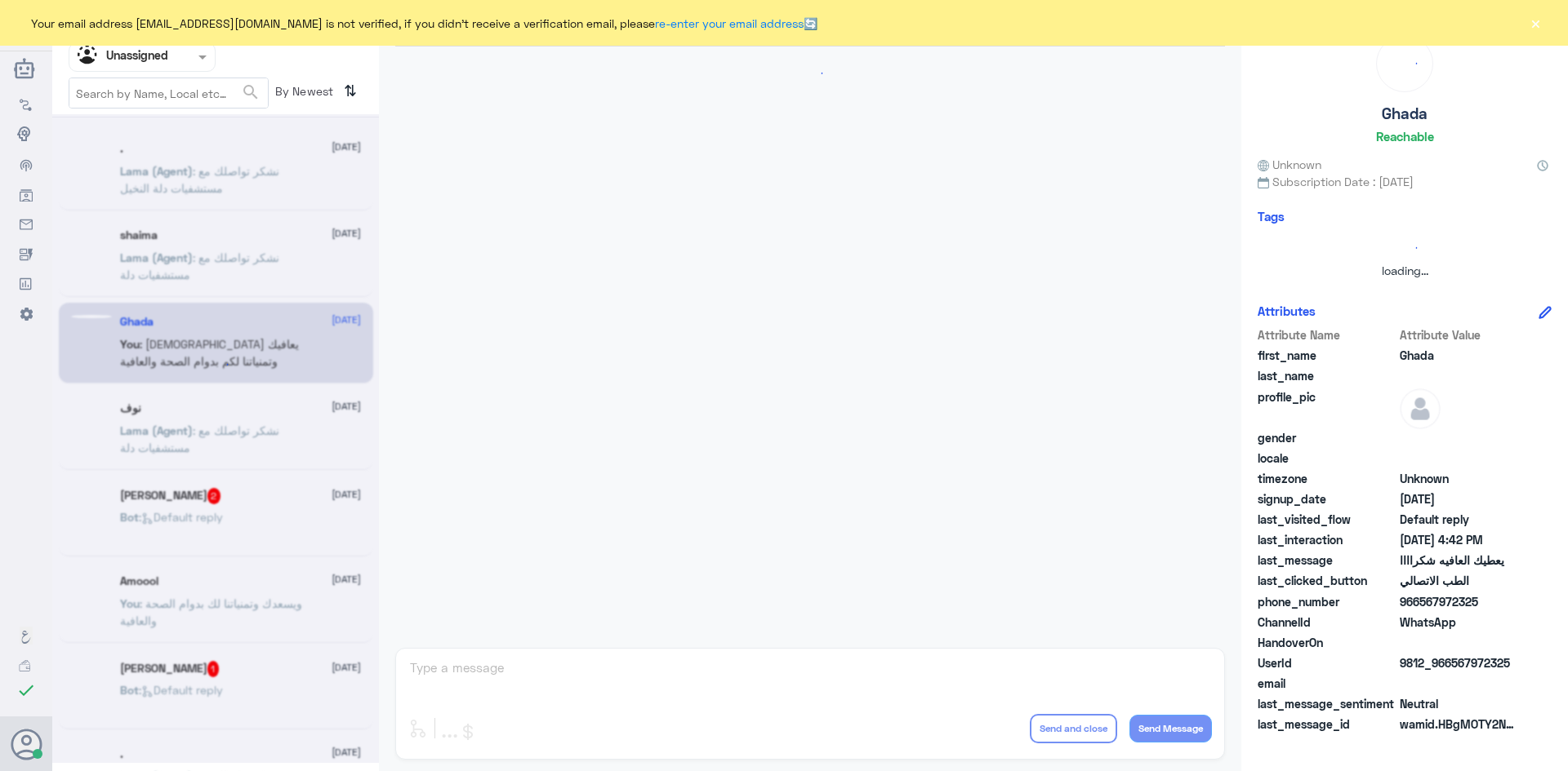
scroll to position [668, 0]
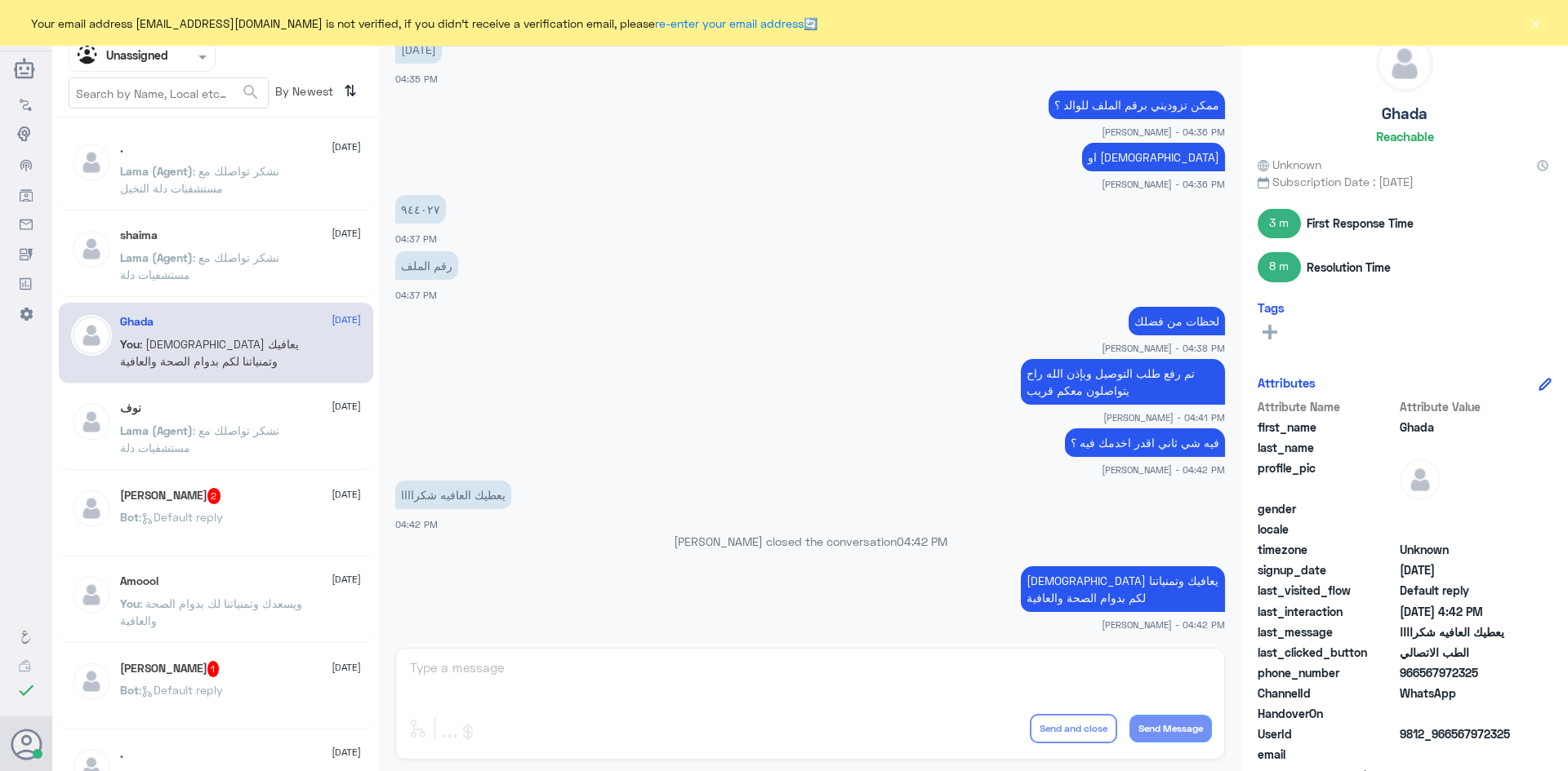
click at [230, 497] on div "KHALID 2 18 September" at bounding box center [240, 496] width 241 height 16
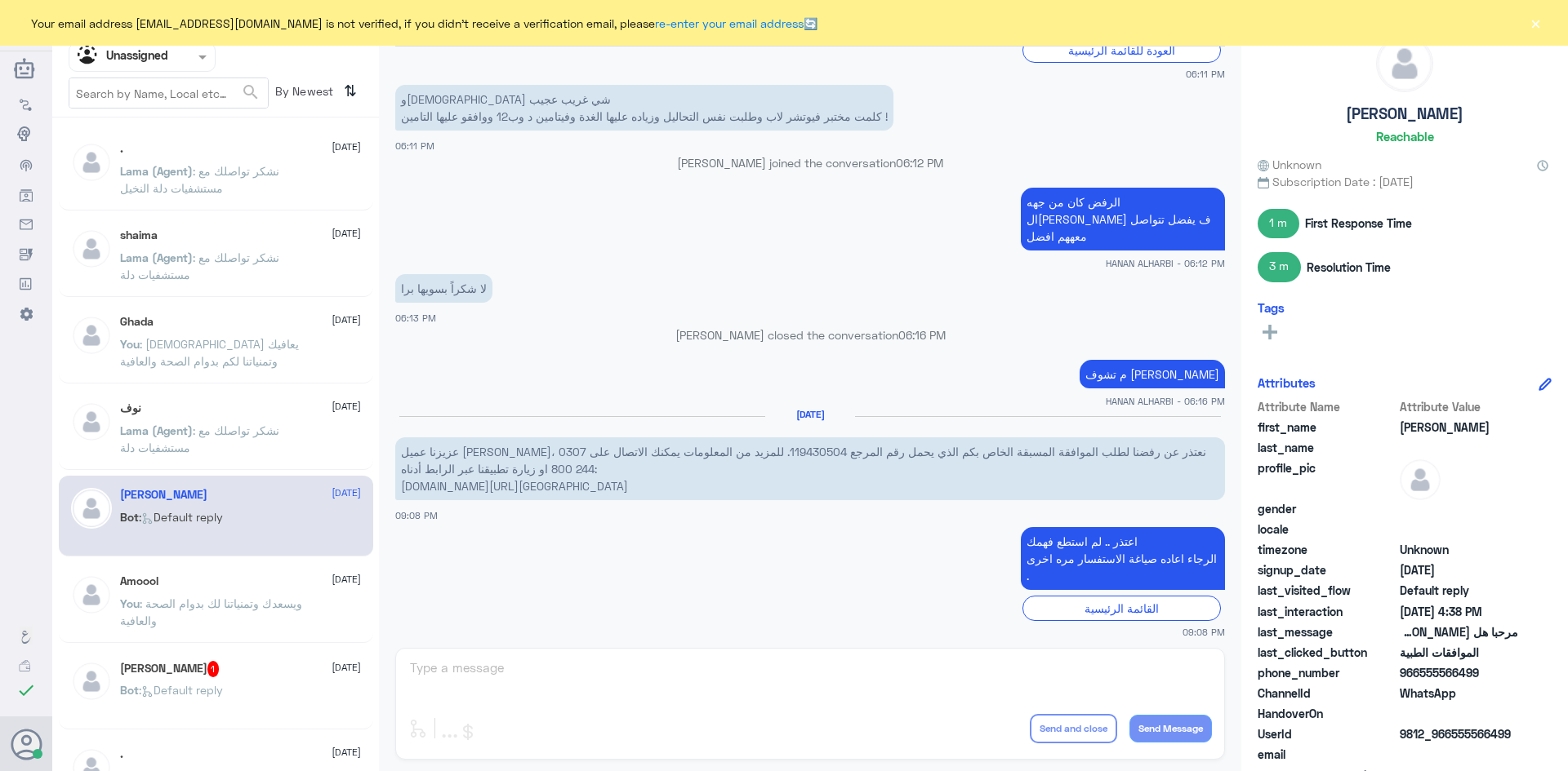
scroll to position [2123, 0]
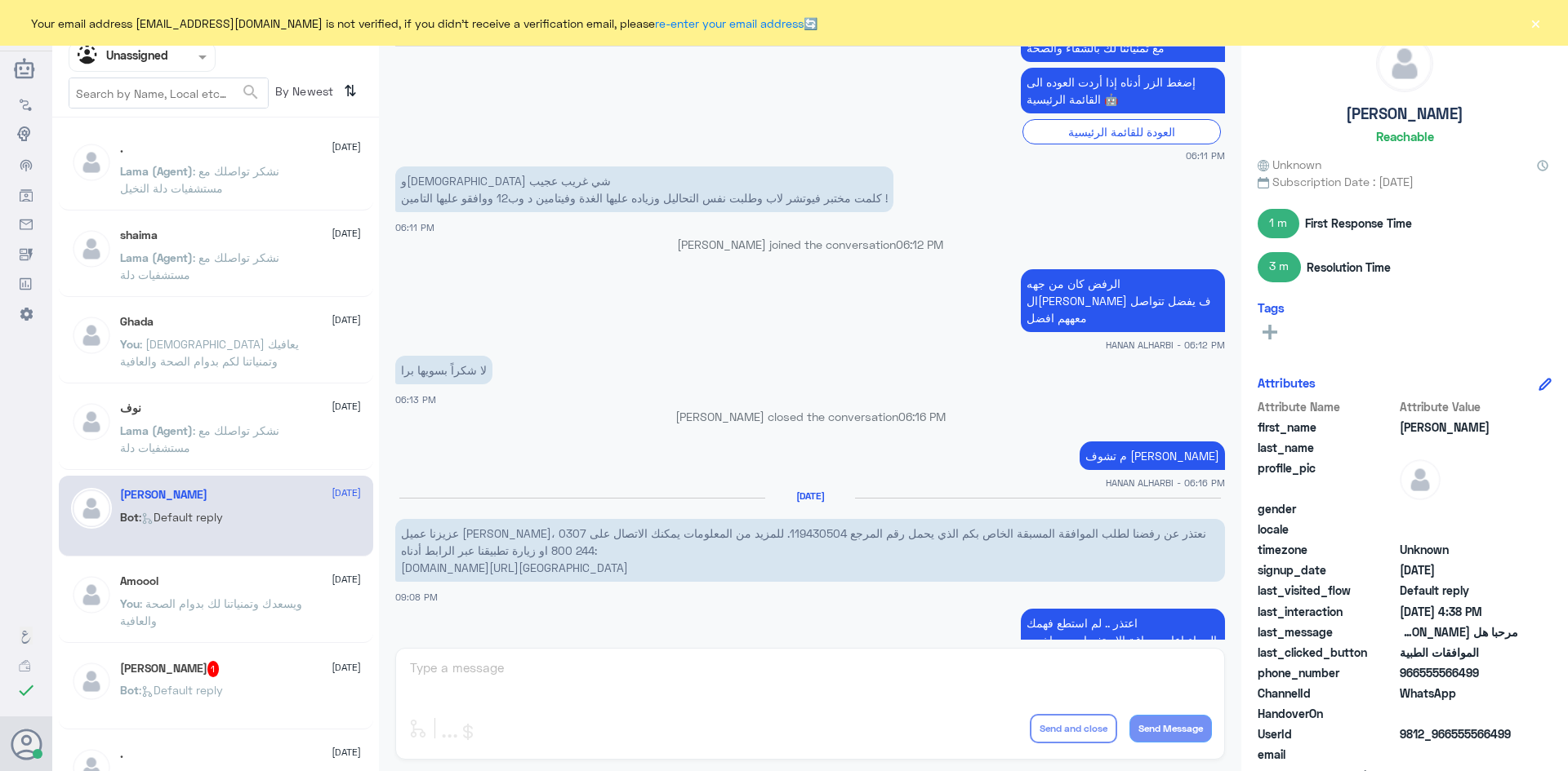
click at [230, 691] on div "Bot : Default reply" at bounding box center [240, 704] width 241 height 37
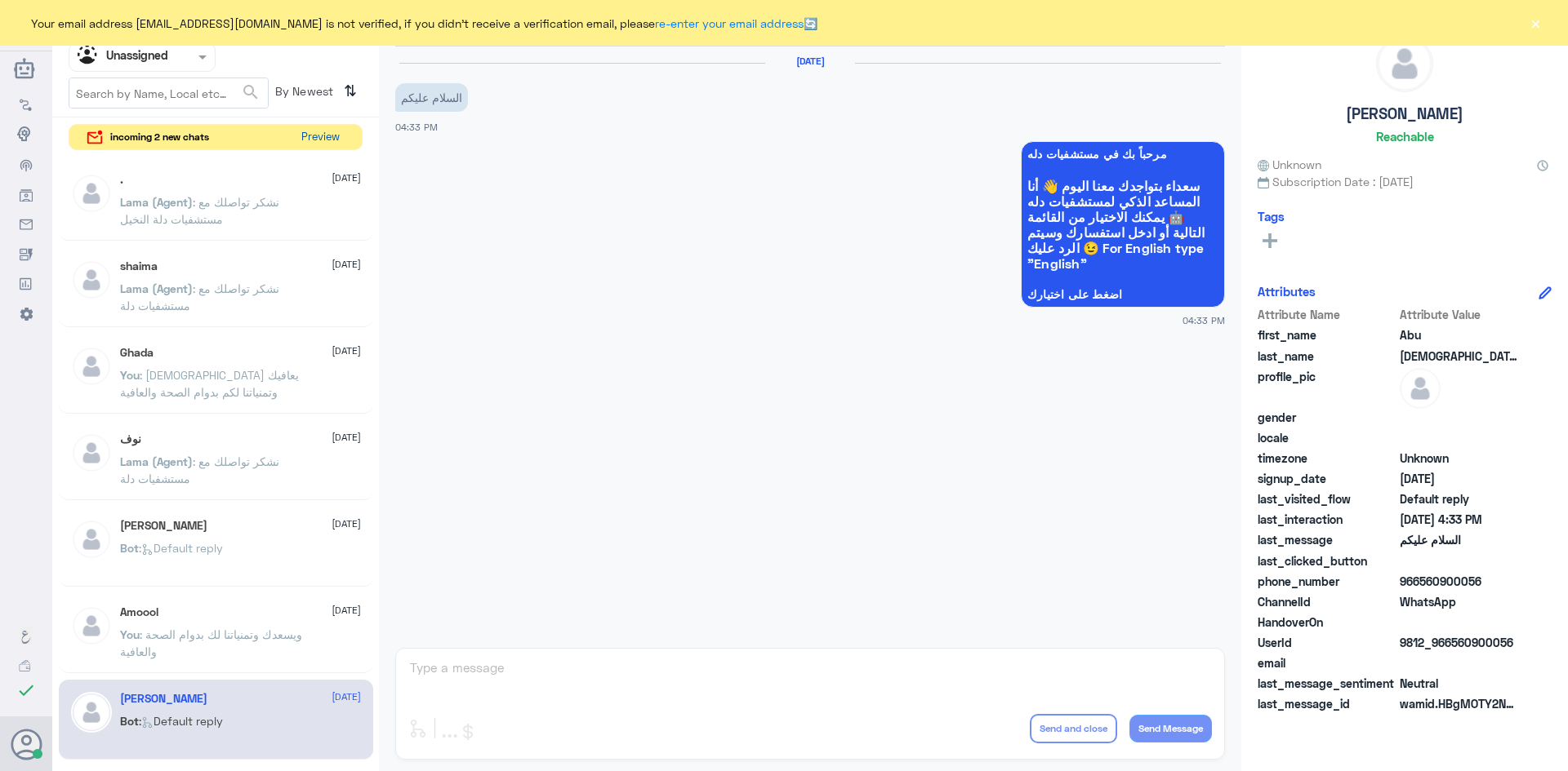
click at [329, 142] on button "Preview" at bounding box center [320, 137] width 50 height 25
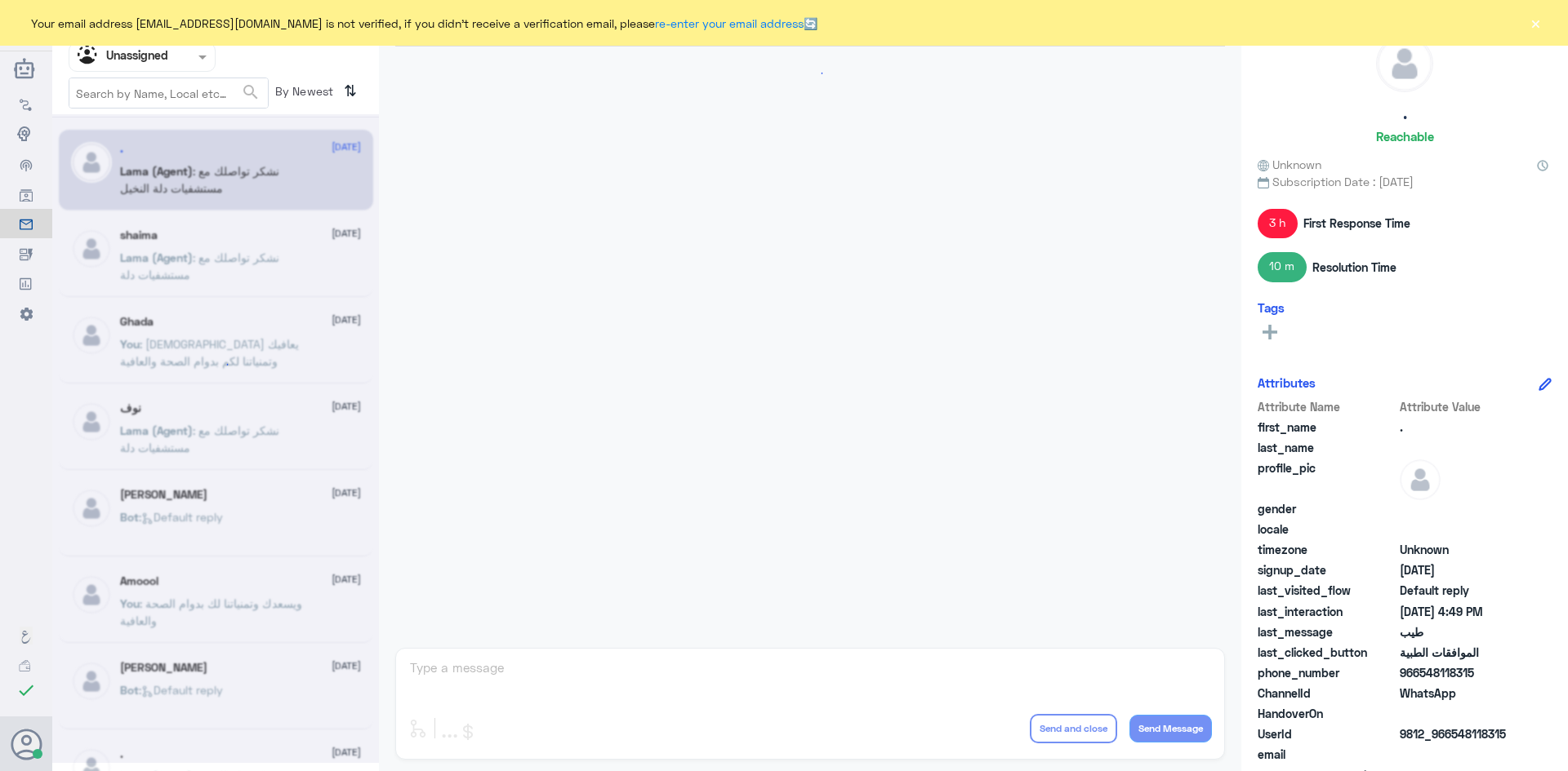
scroll to position [1350, 0]
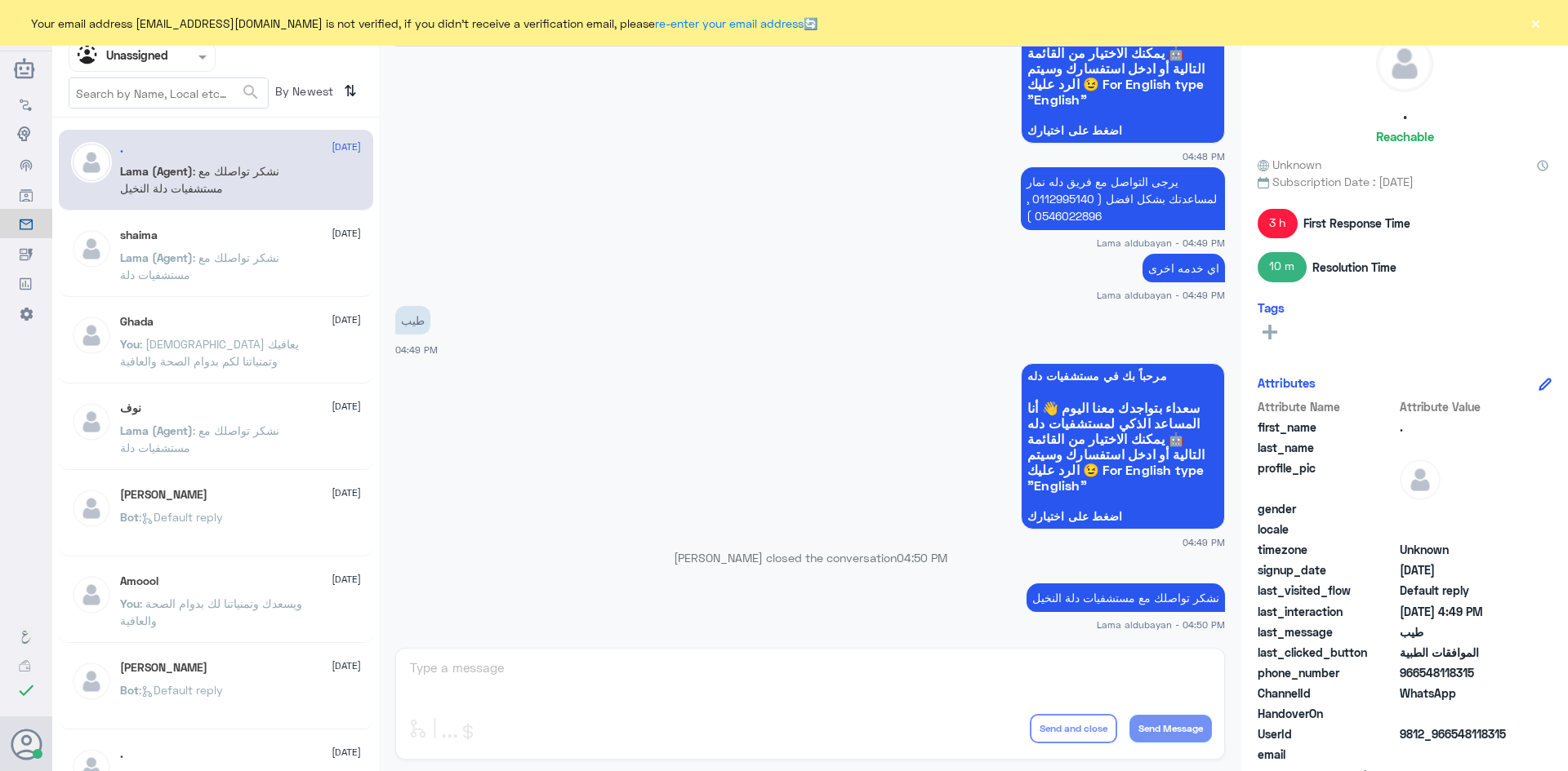
click at [771, 691] on div "Unassigned Human Handover 18 Sep 2025 التأكد من وجود موافقة للتنويم 01:22 PM La…" at bounding box center [810, 387] width 862 height 776
click at [204, 55] on span at bounding box center [202, 58] width 8 height 6
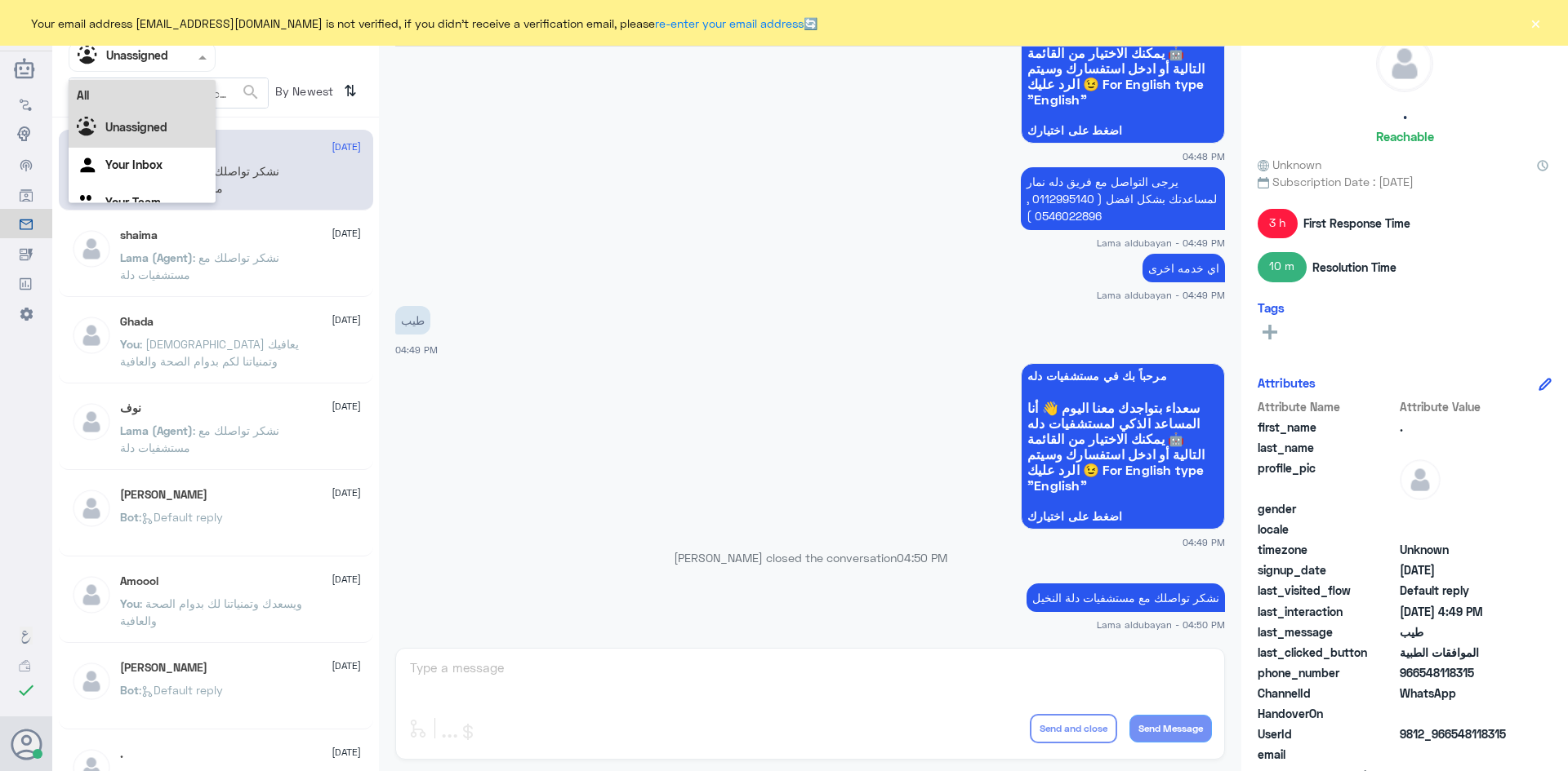
click at [161, 87] on div "All" at bounding box center [142, 95] width 147 height 30
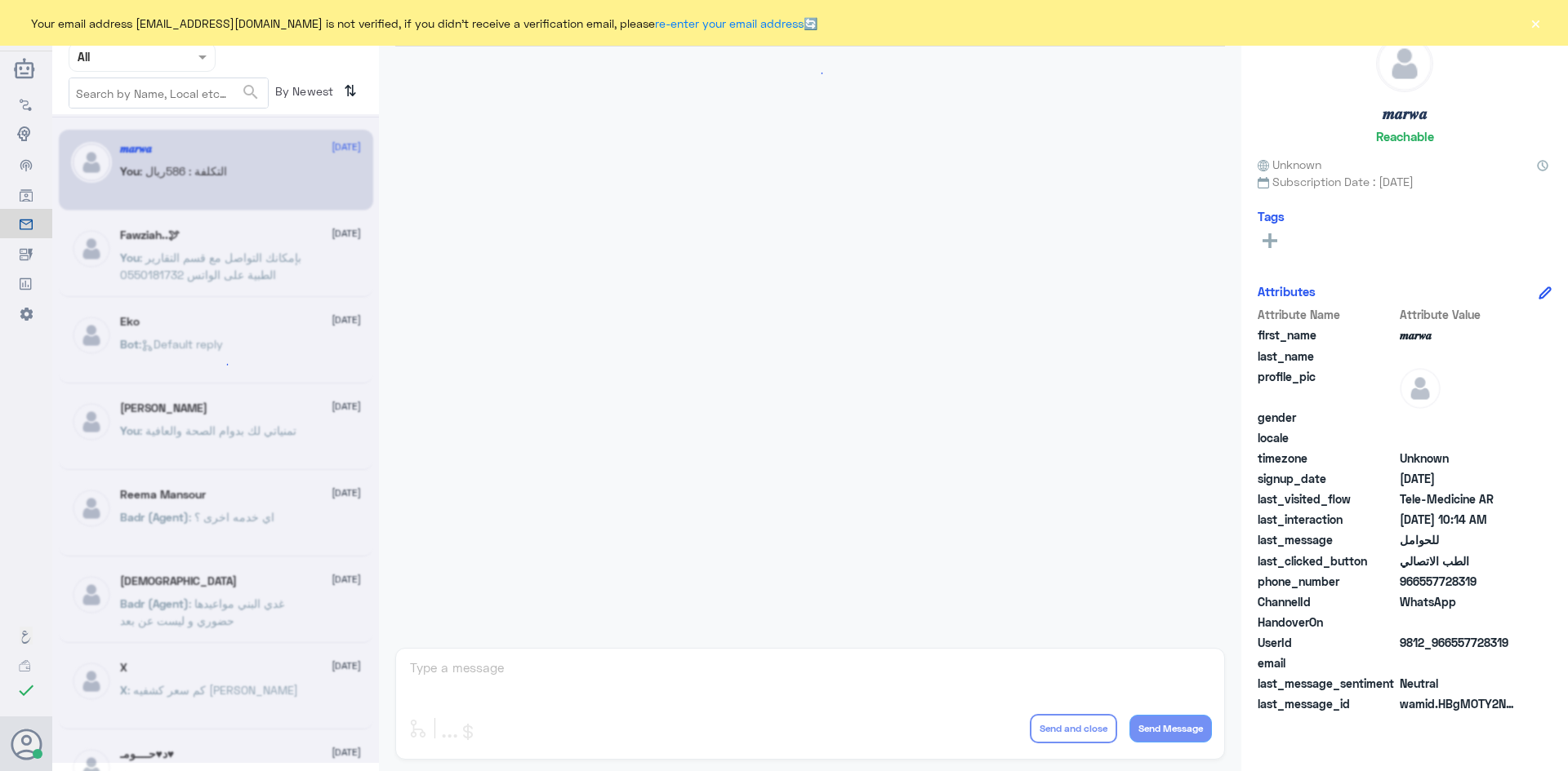
scroll to position [825, 0]
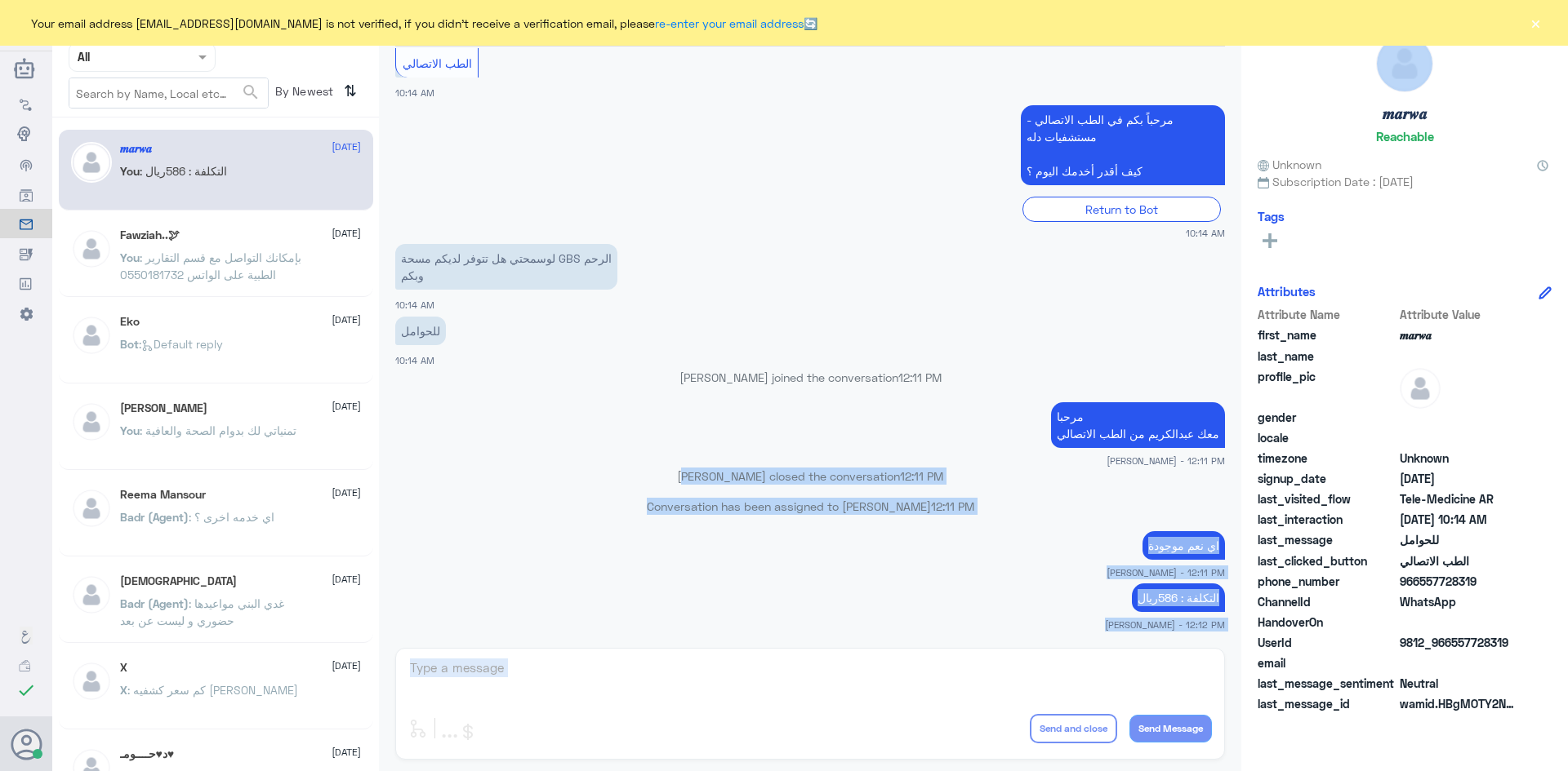
drag, startPoint x: 837, startPoint y: 810, endPoint x: 871, endPoint y: 810, distance: 34.0
click at [871, 771] on html "Dallah Hospitals Flow Builder Conversational Skills Broadcast Audience Inbox Gr…" at bounding box center [784, 386] width 1568 height 771
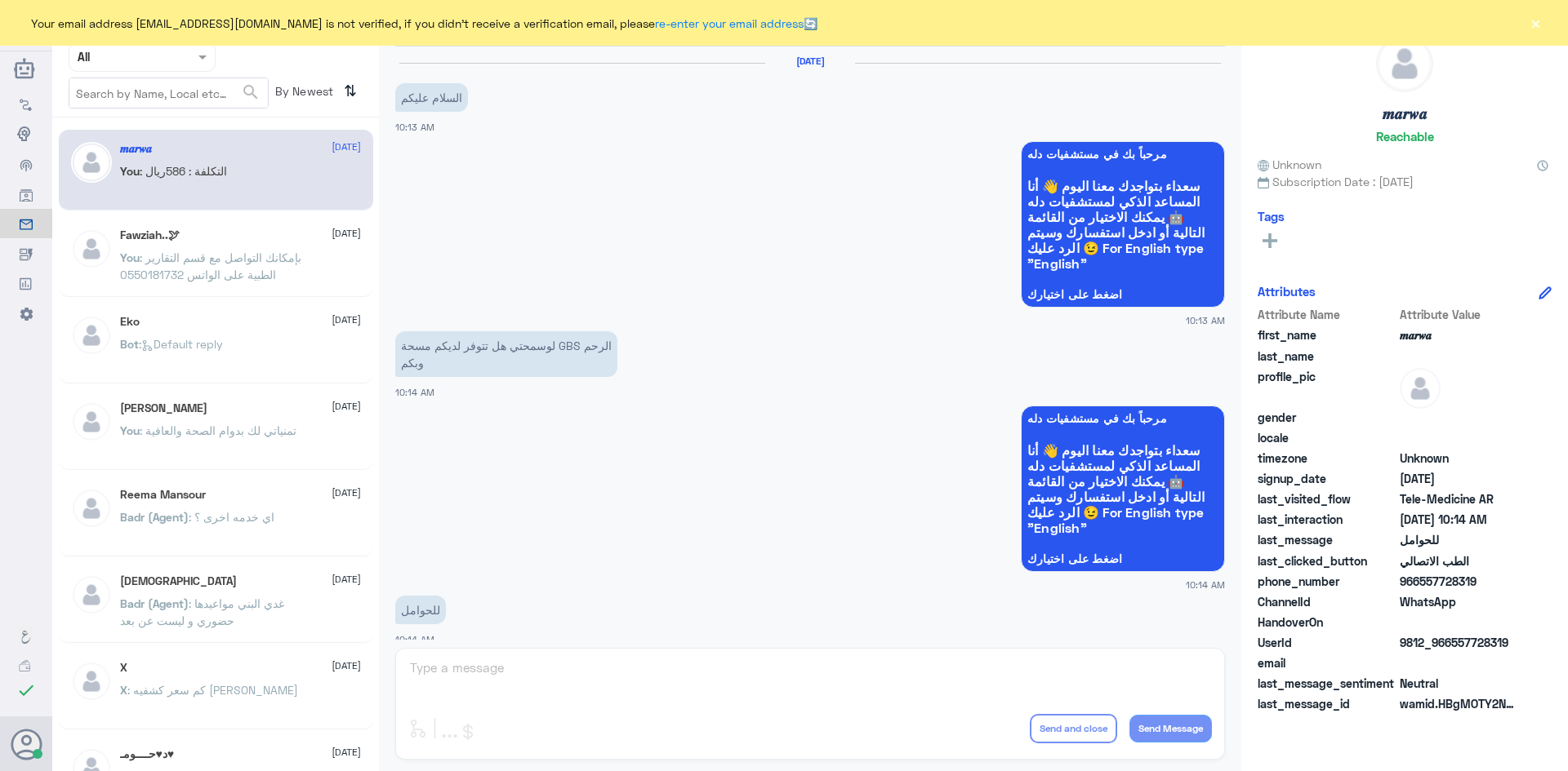
scroll to position [825, 0]
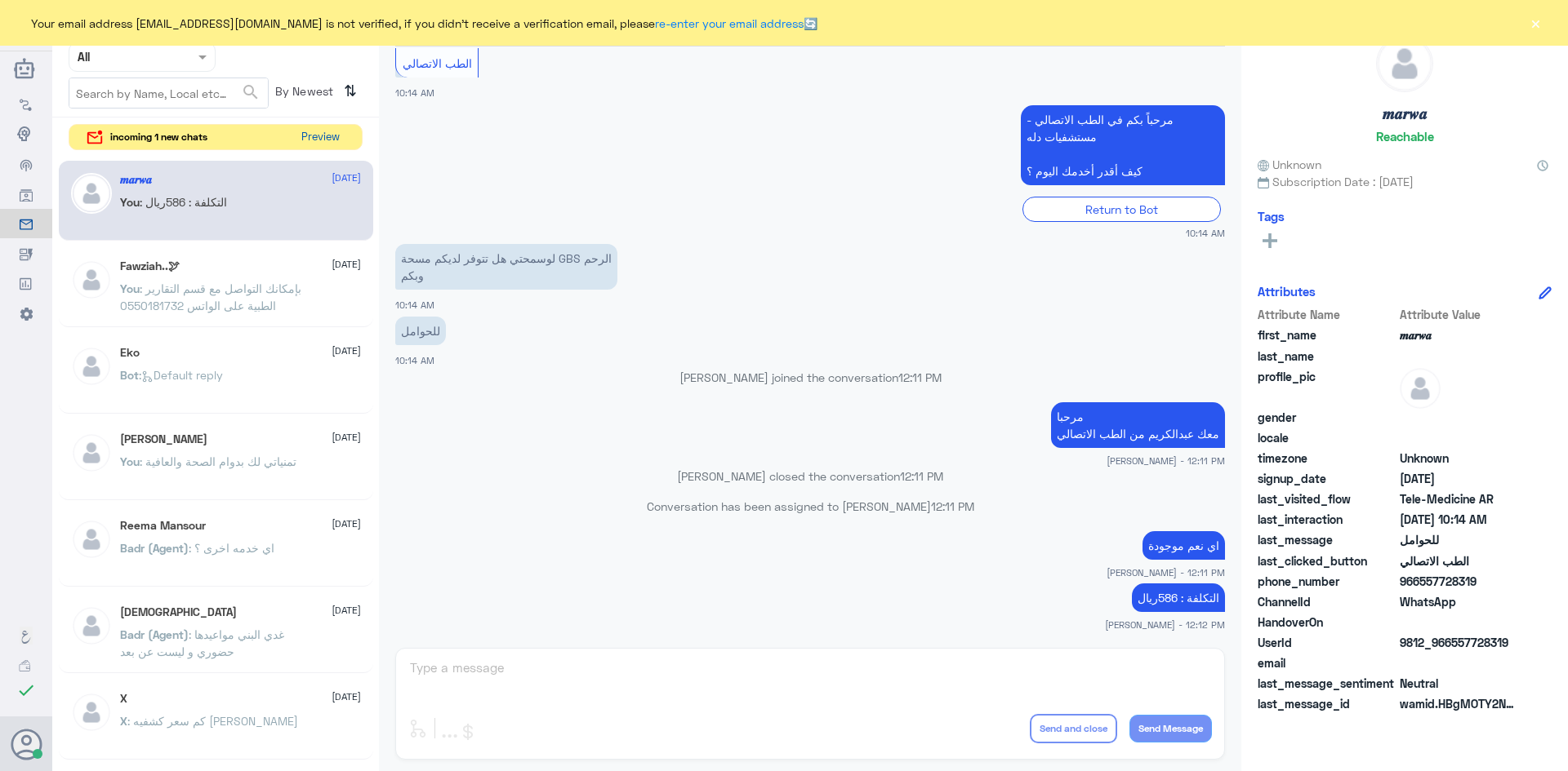
click at [318, 139] on button "Preview" at bounding box center [320, 137] width 50 height 25
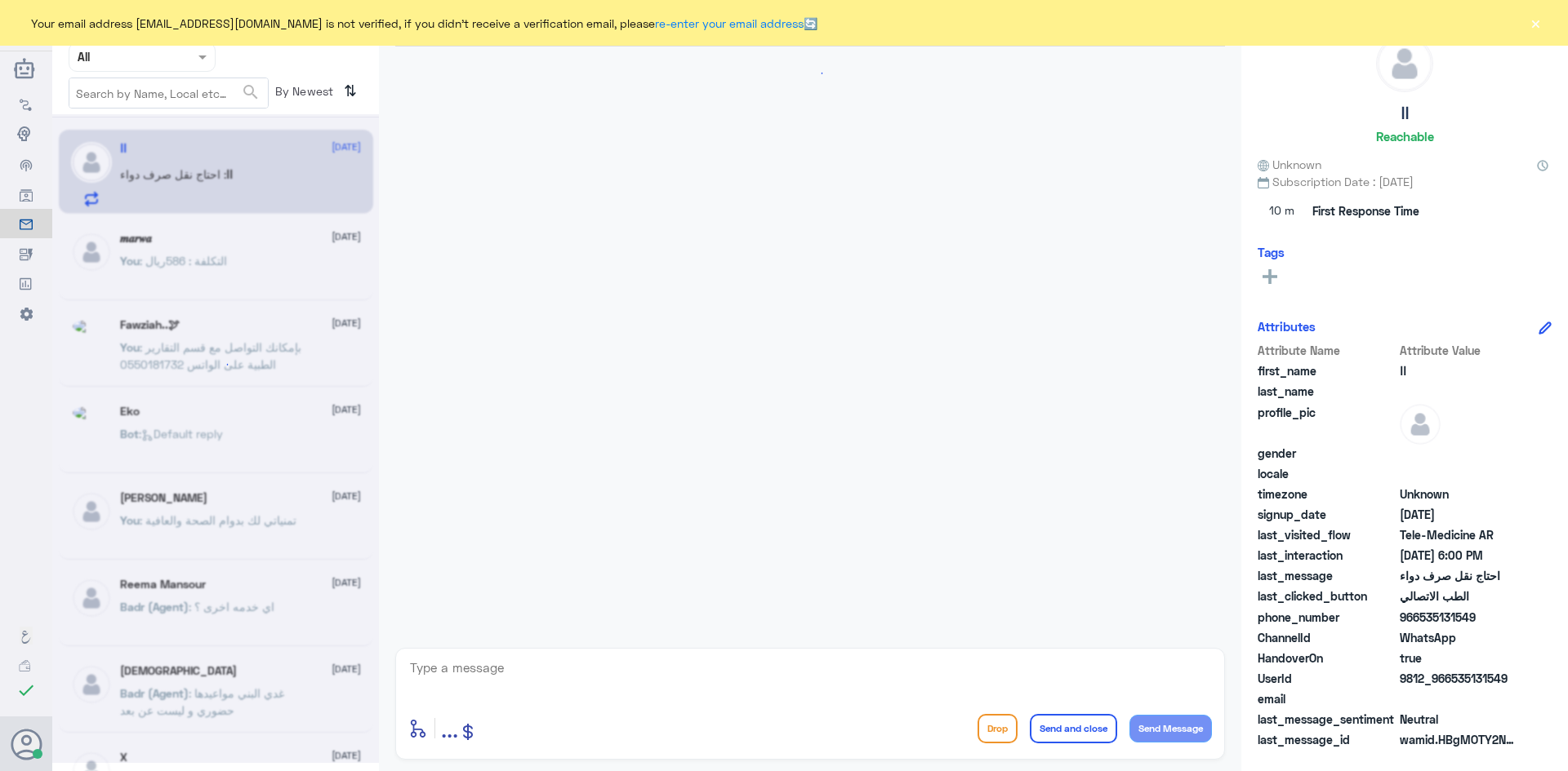
scroll to position [880, 0]
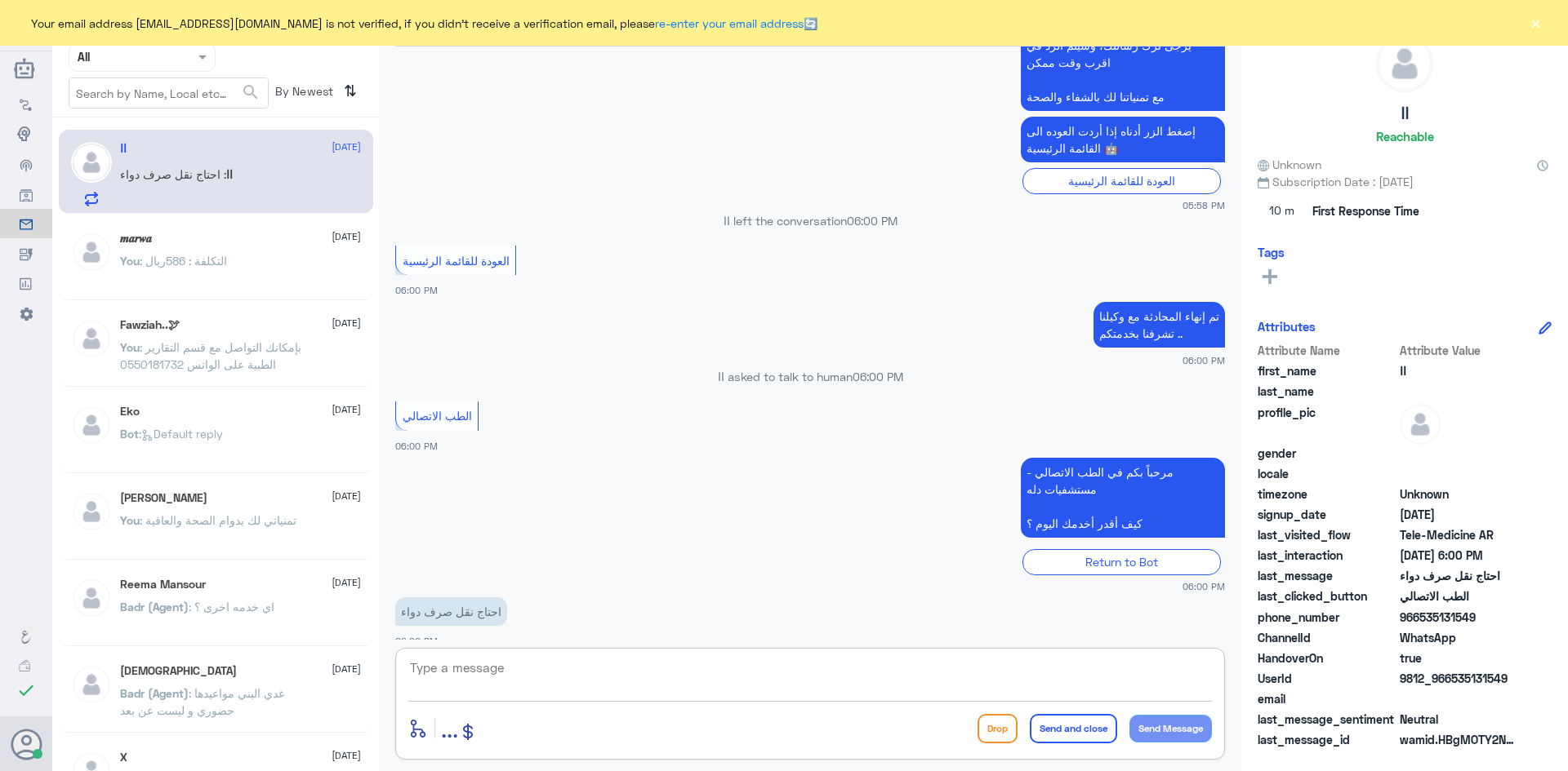
click at [574, 678] on textarea at bounding box center [809, 676] width 803 height 40
click at [546, 672] on textarea at bounding box center [809, 676] width 803 height 40
paste textarea "مرحبا معك [PERSON_NAME] من الطب الاتصالي"
type textarea "مرحبا معك [PERSON_NAME] من الطب الاتصالي"
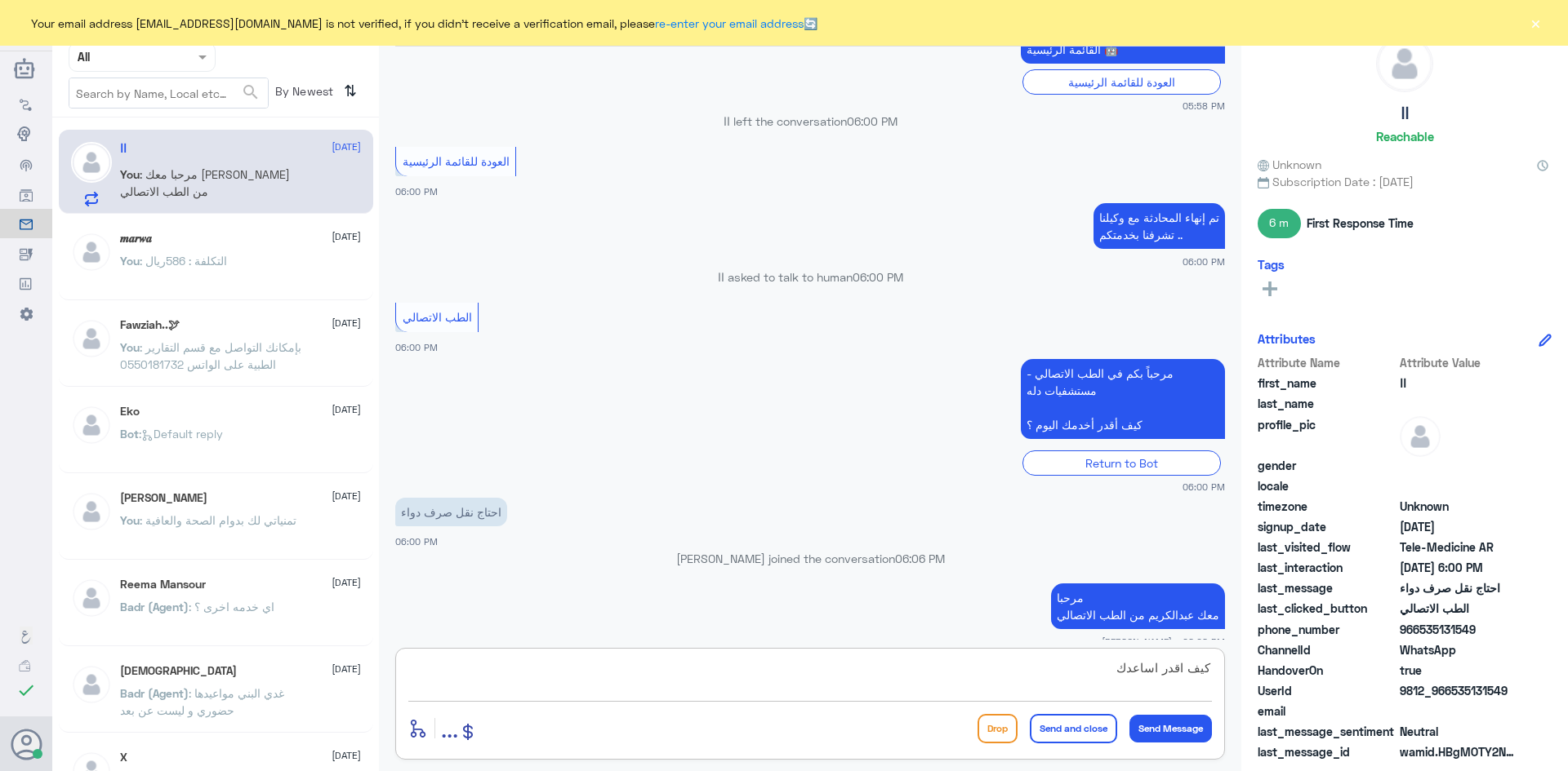
type textarea "كيف اقدر اساعدك"
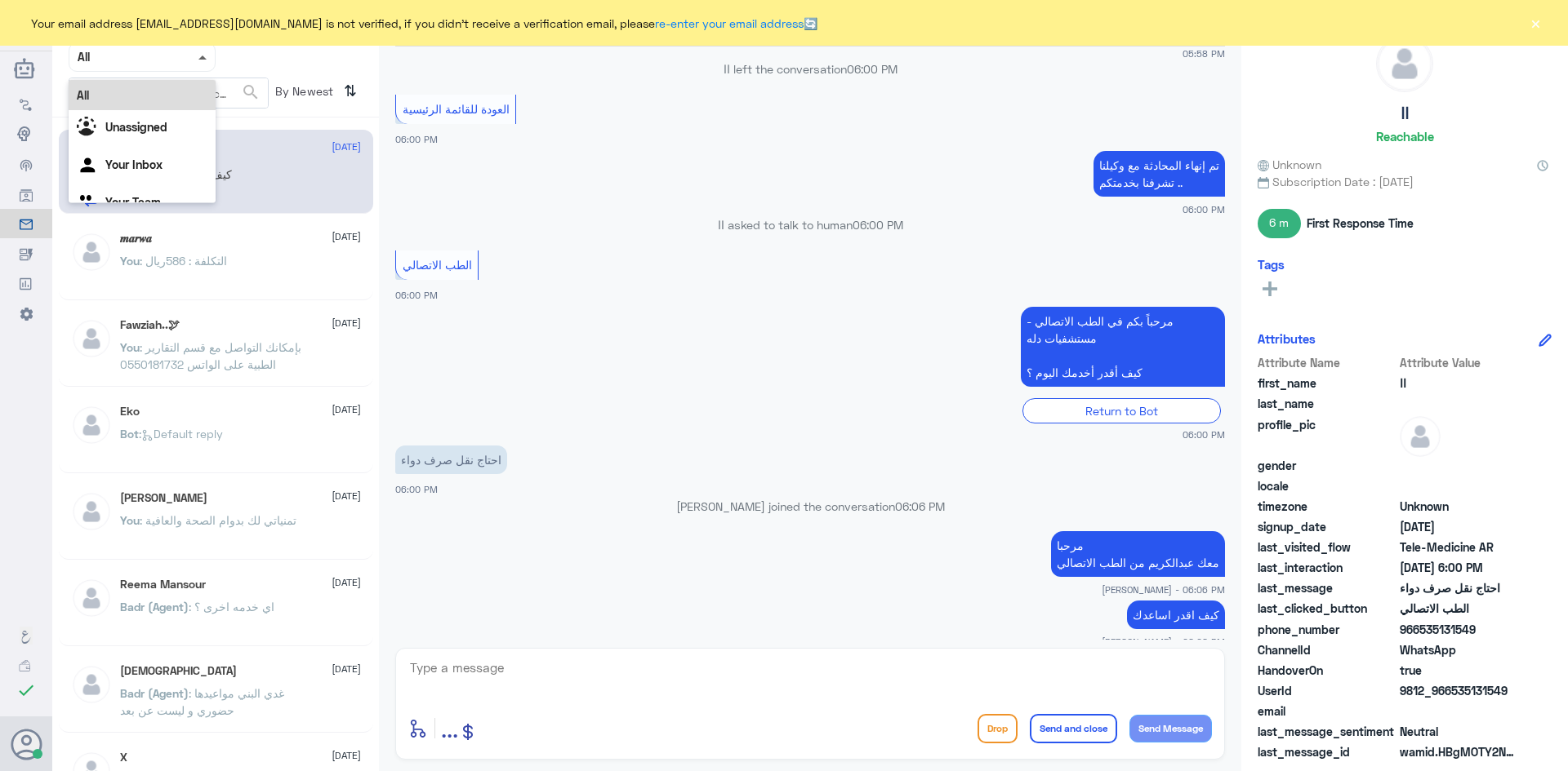
click at [206, 55] on span at bounding box center [202, 57] width 8 height 4
click at [176, 118] on div "Unassigned" at bounding box center [142, 128] width 147 height 38
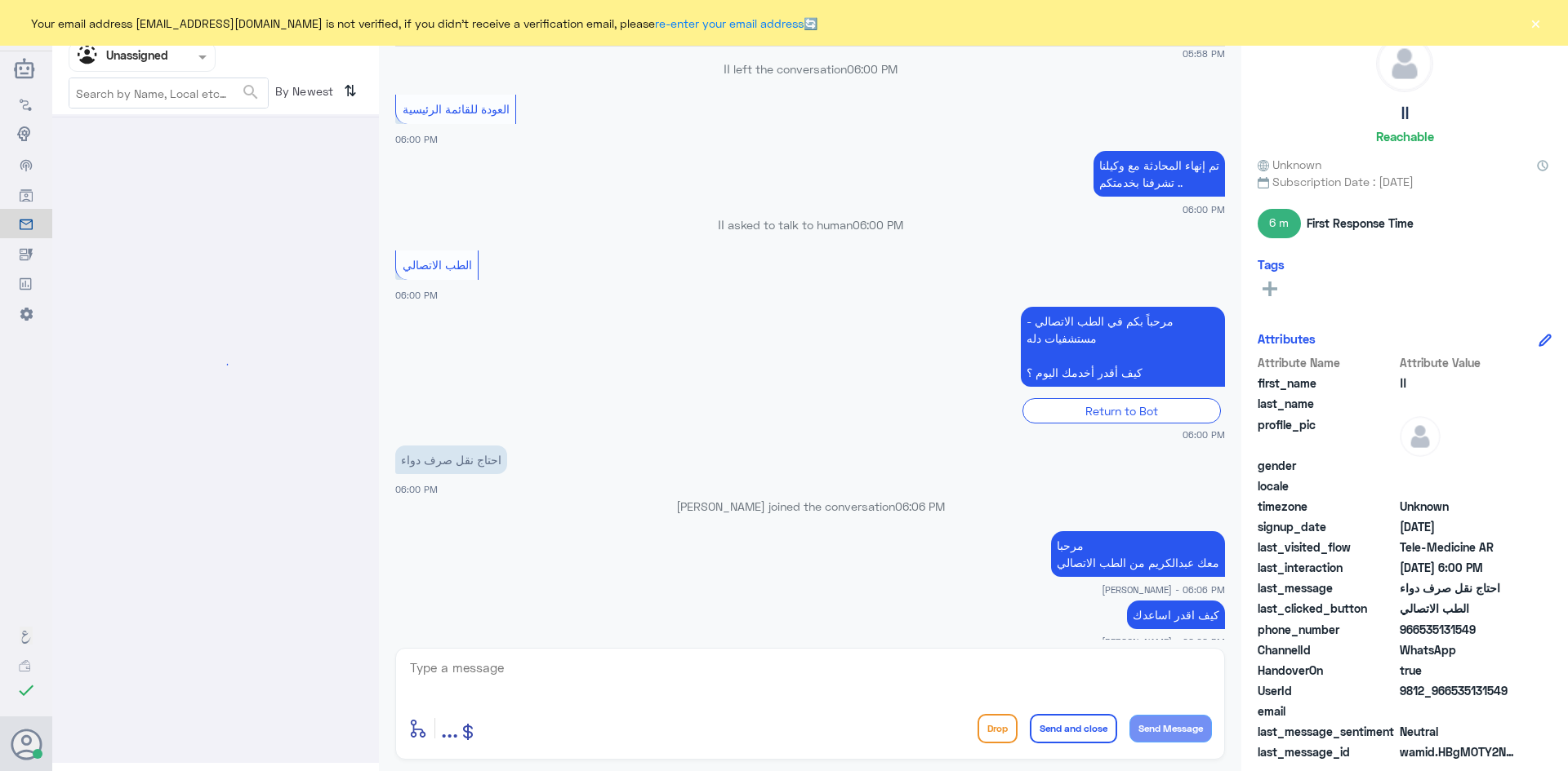
scroll to position [0, 0]
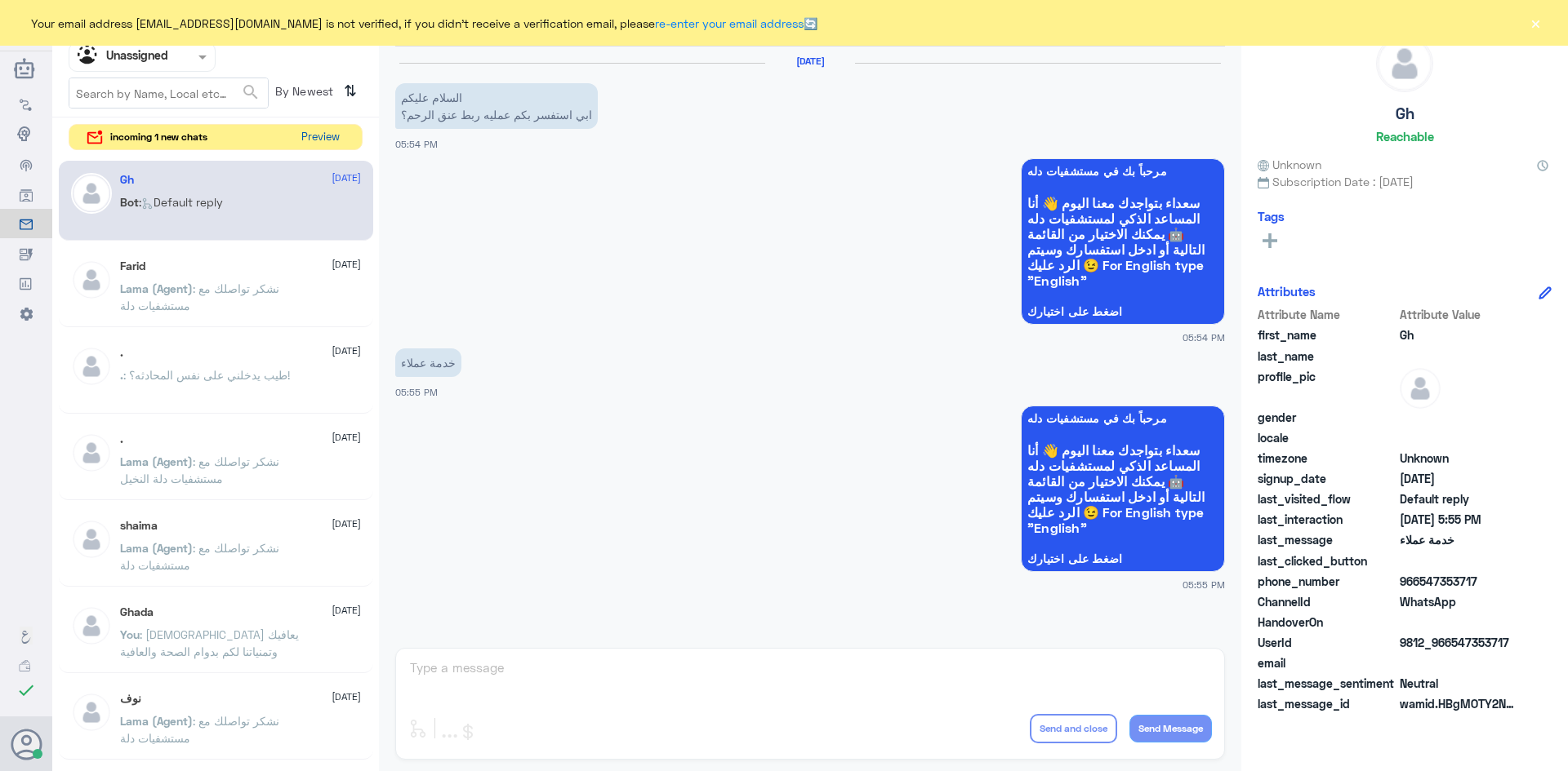
click at [317, 133] on button "Preview" at bounding box center [320, 137] width 50 height 25
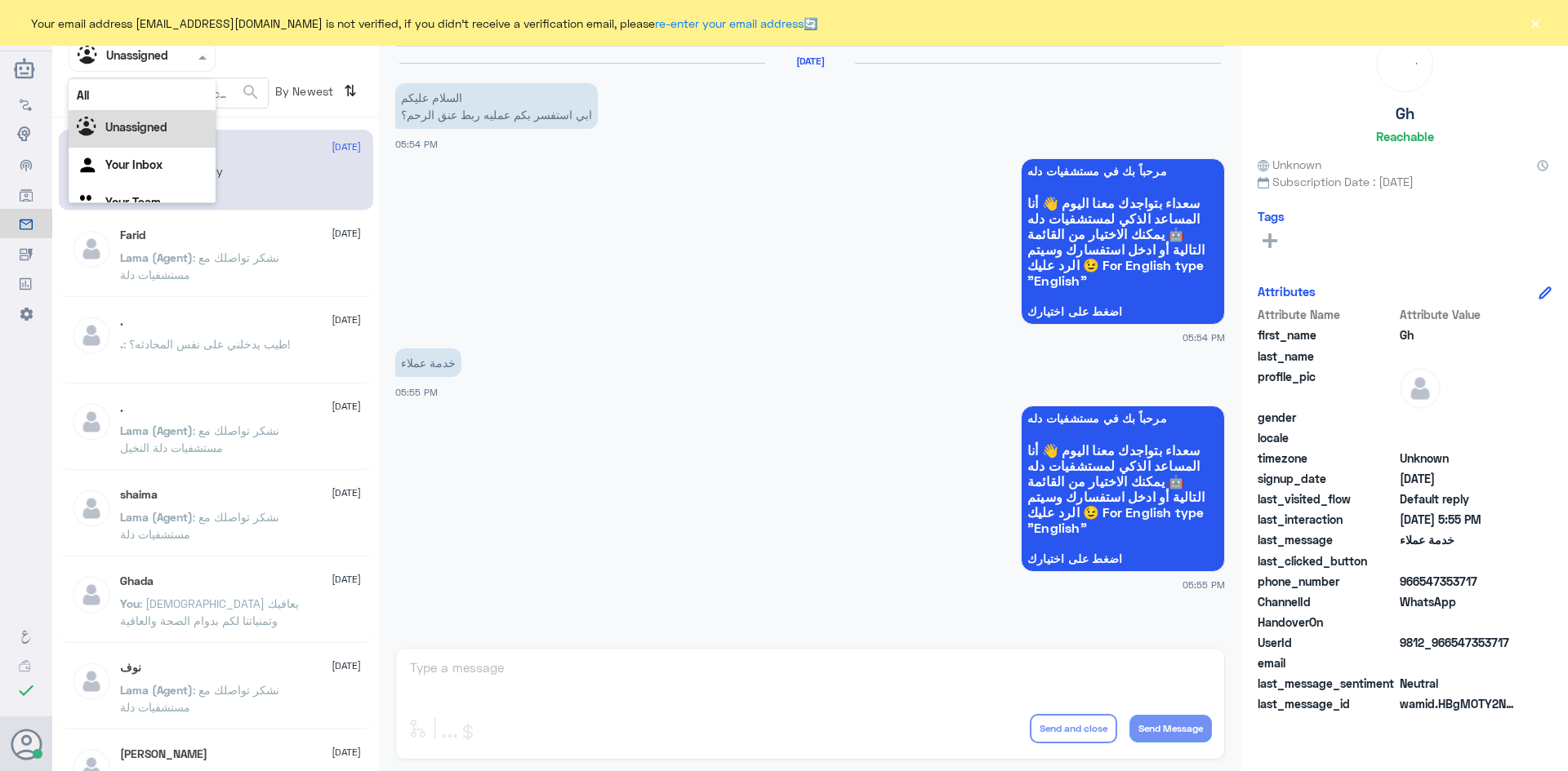
click at [201, 51] on span at bounding box center [204, 57] width 20 height 17
click at [175, 92] on div "All" at bounding box center [142, 95] width 147 height 30
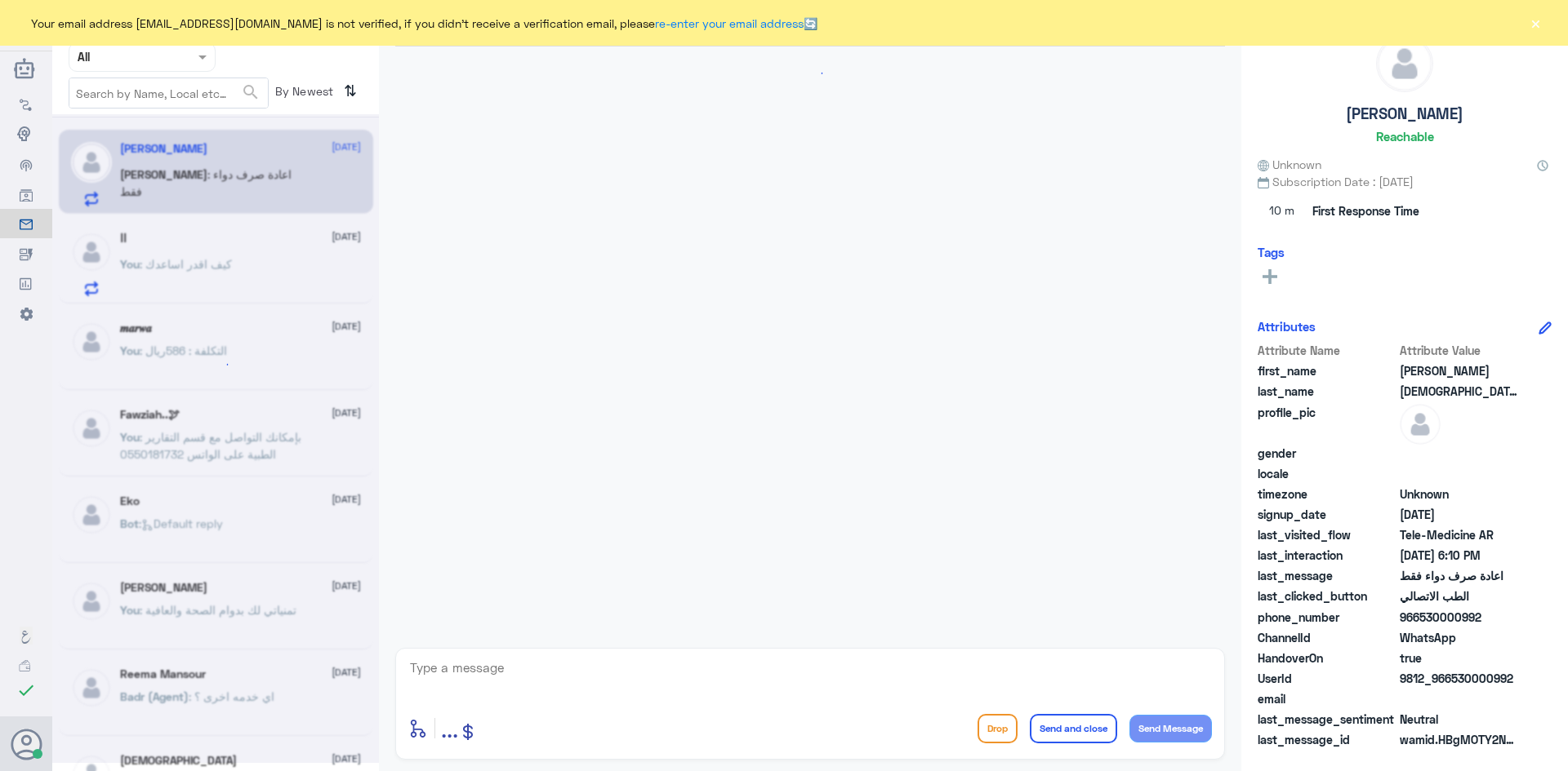
scroll to position [88, 0]
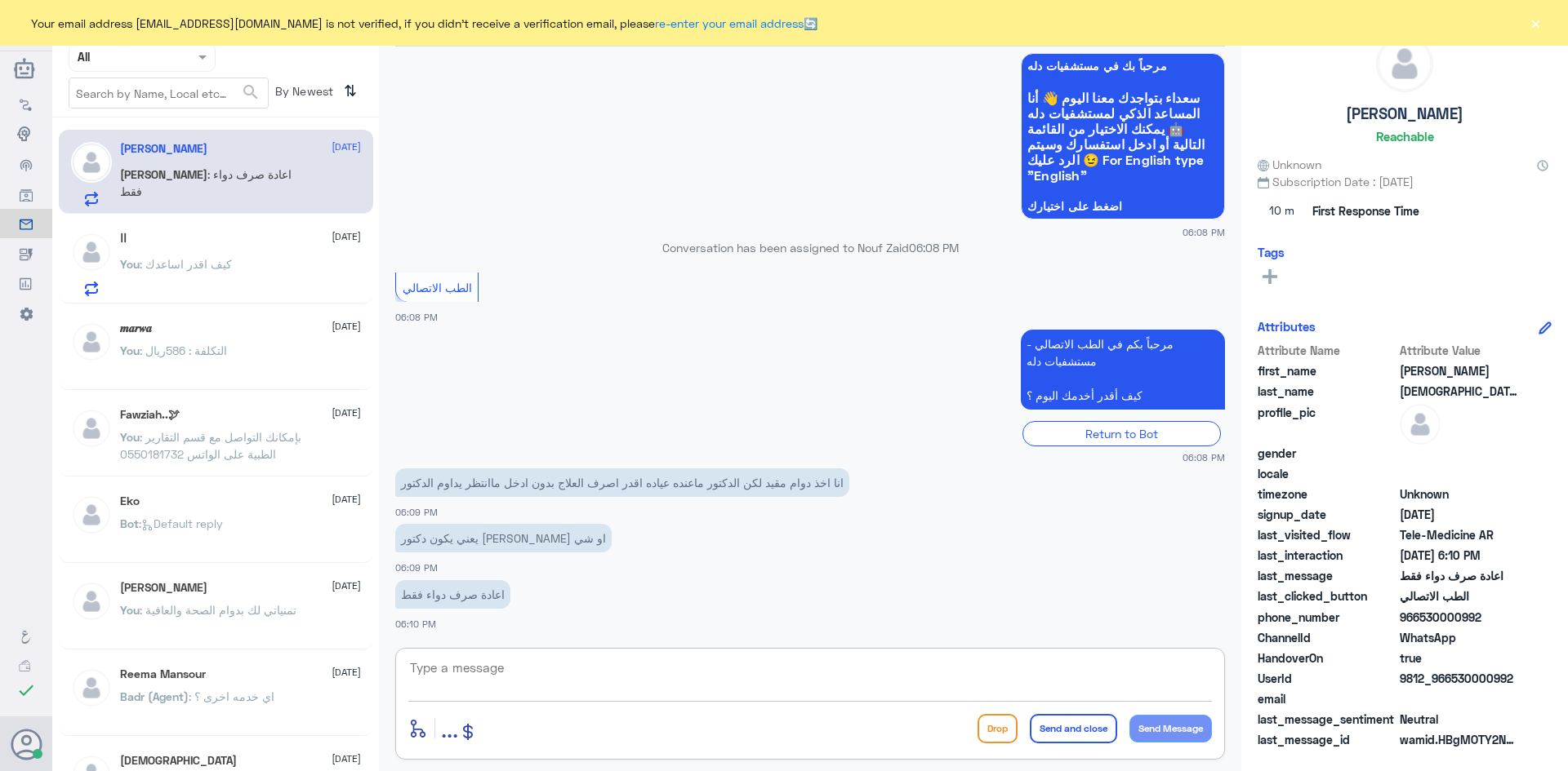
click at [584, 681] on textarea at bounding box center [809, 676] width 803 height 40
paste textarea "2302494"
type textarea "2"
paste textarea "مرحبا معك [PERSON_NAME] من الطب الاتصالي"
type textarea "مرحبا معك [PERSON_NAME] من الطب الاتصالي"
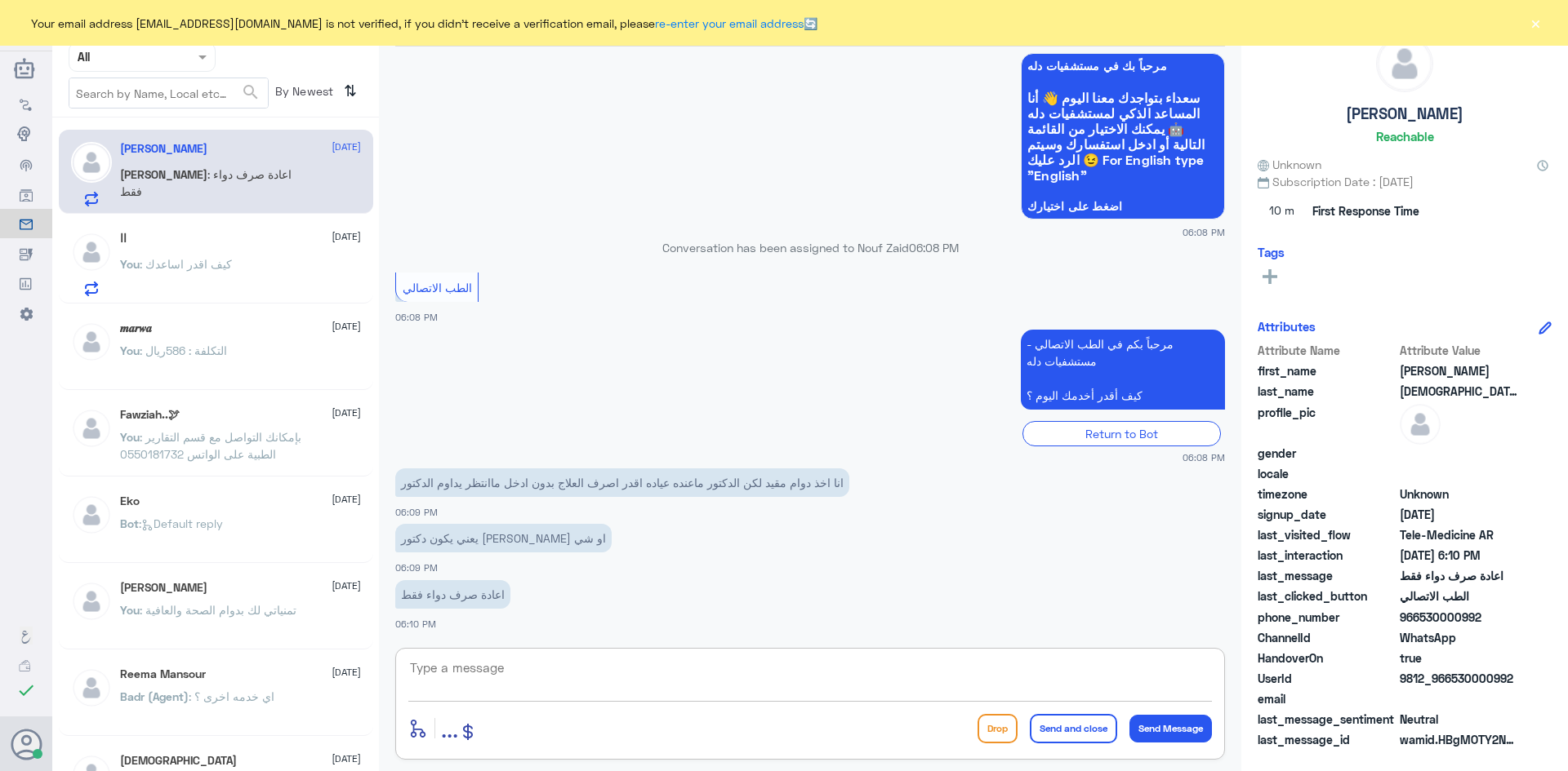
scroll to position [157, 0]
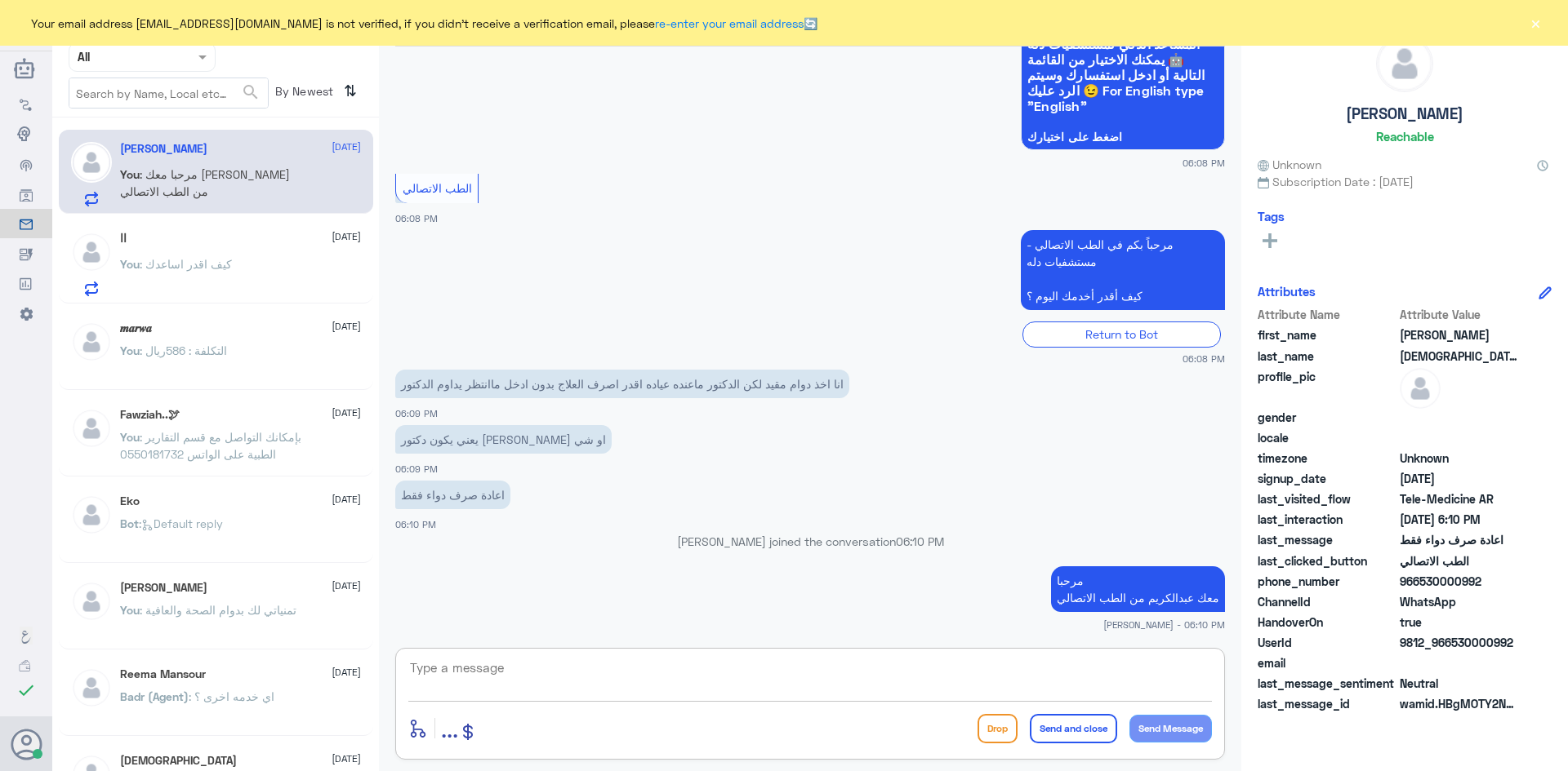
click at [1032, 660] on textarea at bounding box center [809, 676] width 803 height 40
click at [828, 668] on textarea at bounding box center [809, 676] width 803 height 40
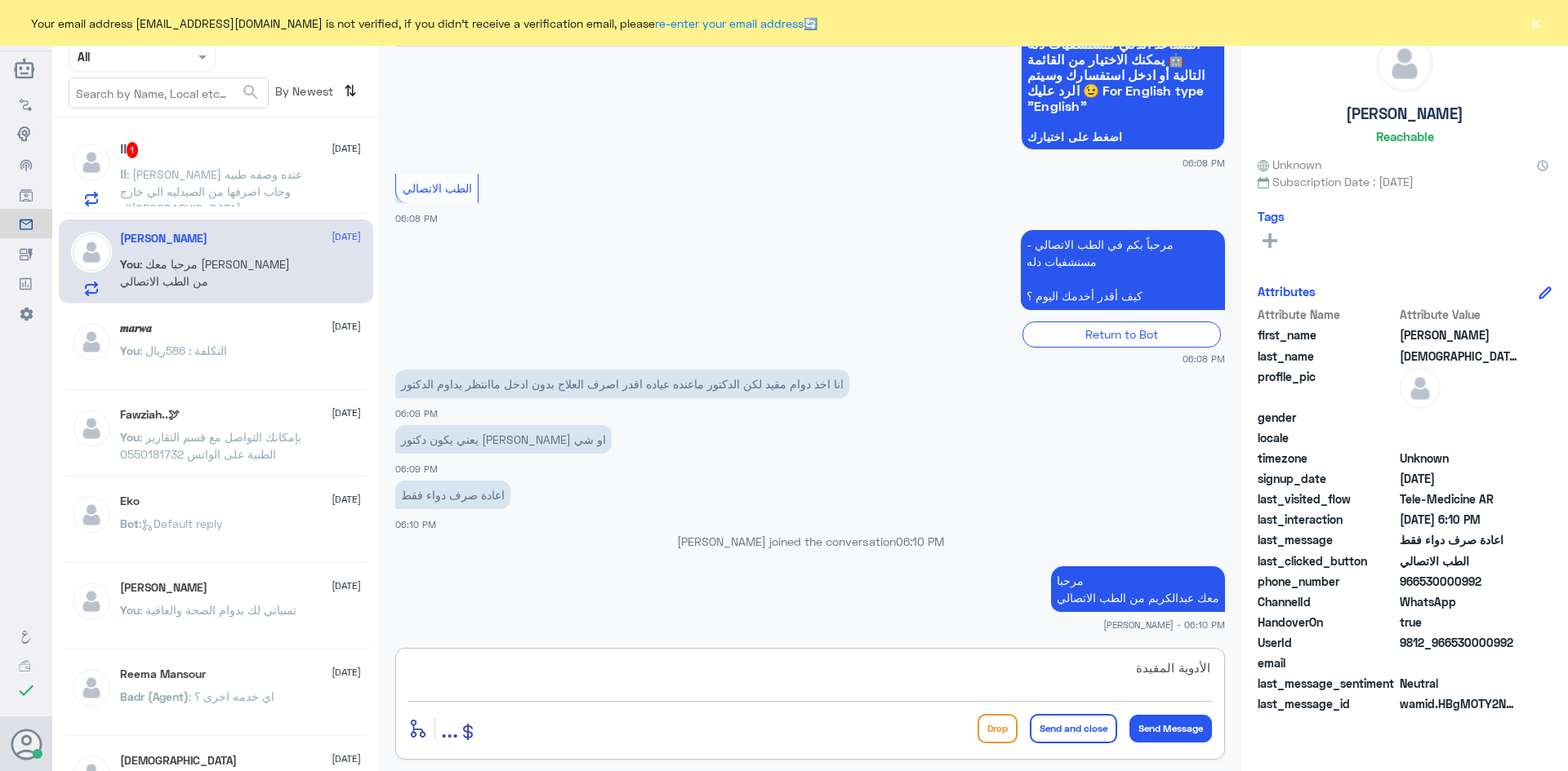
type textarea "الأدوية المقيدة"
click at [255, 170] on span ": لدي ابني عنده وصفه طبيه وحاب اصرفها من الصيدليه الي خارج المستشفى لاني مو من …" at bounding box center [211, 200] width 182 height 66
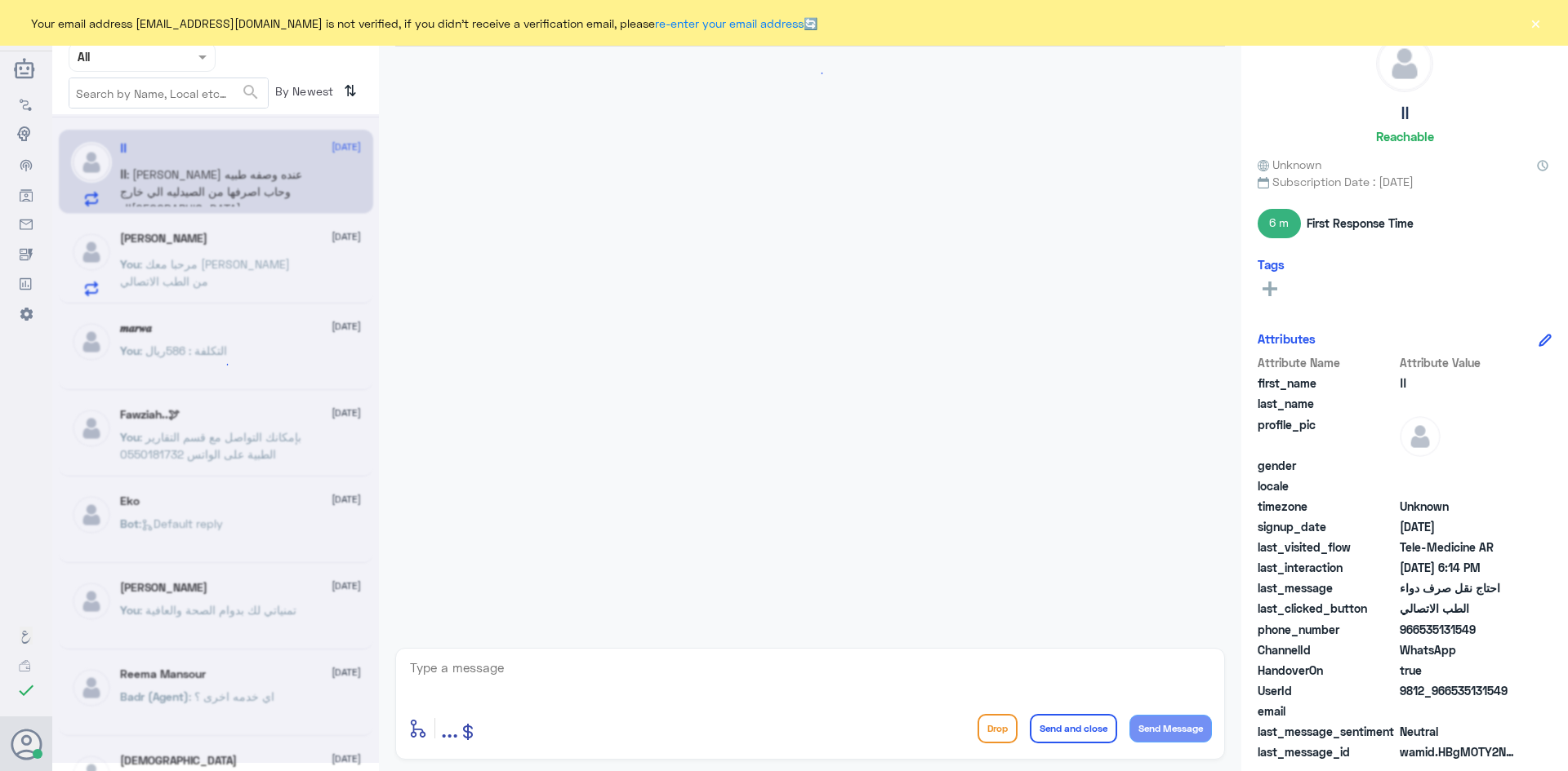
scroll to position [1032, 0]
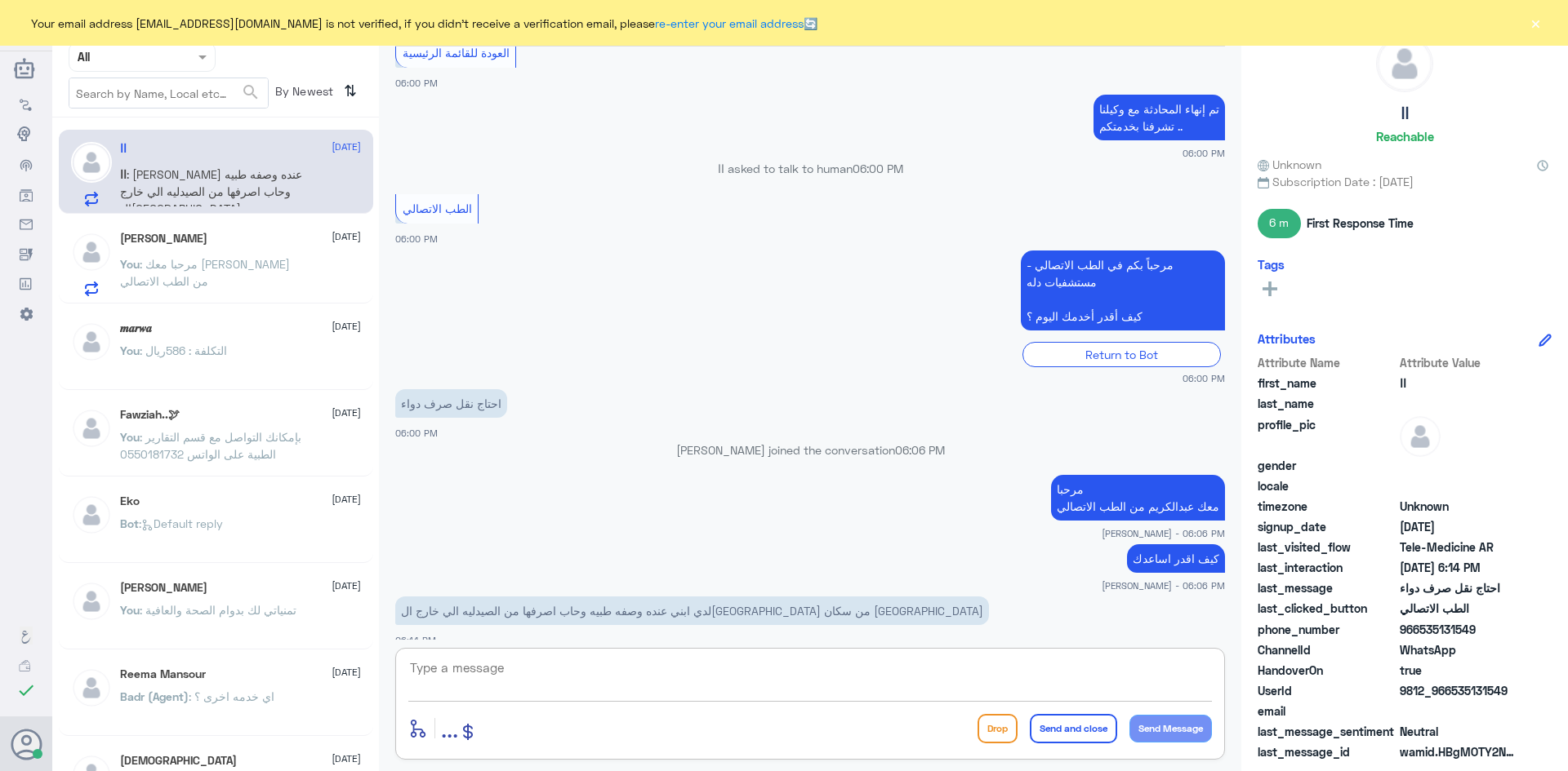
click at [588, 671] on textarea at bounding box center [809, 676] width 803 height 40
click at [738, 660] on textarea at bounding box center [809, 676] width 803 height 40
type textarea "ممكن تزودني برقم الهوية او رقم الملف"
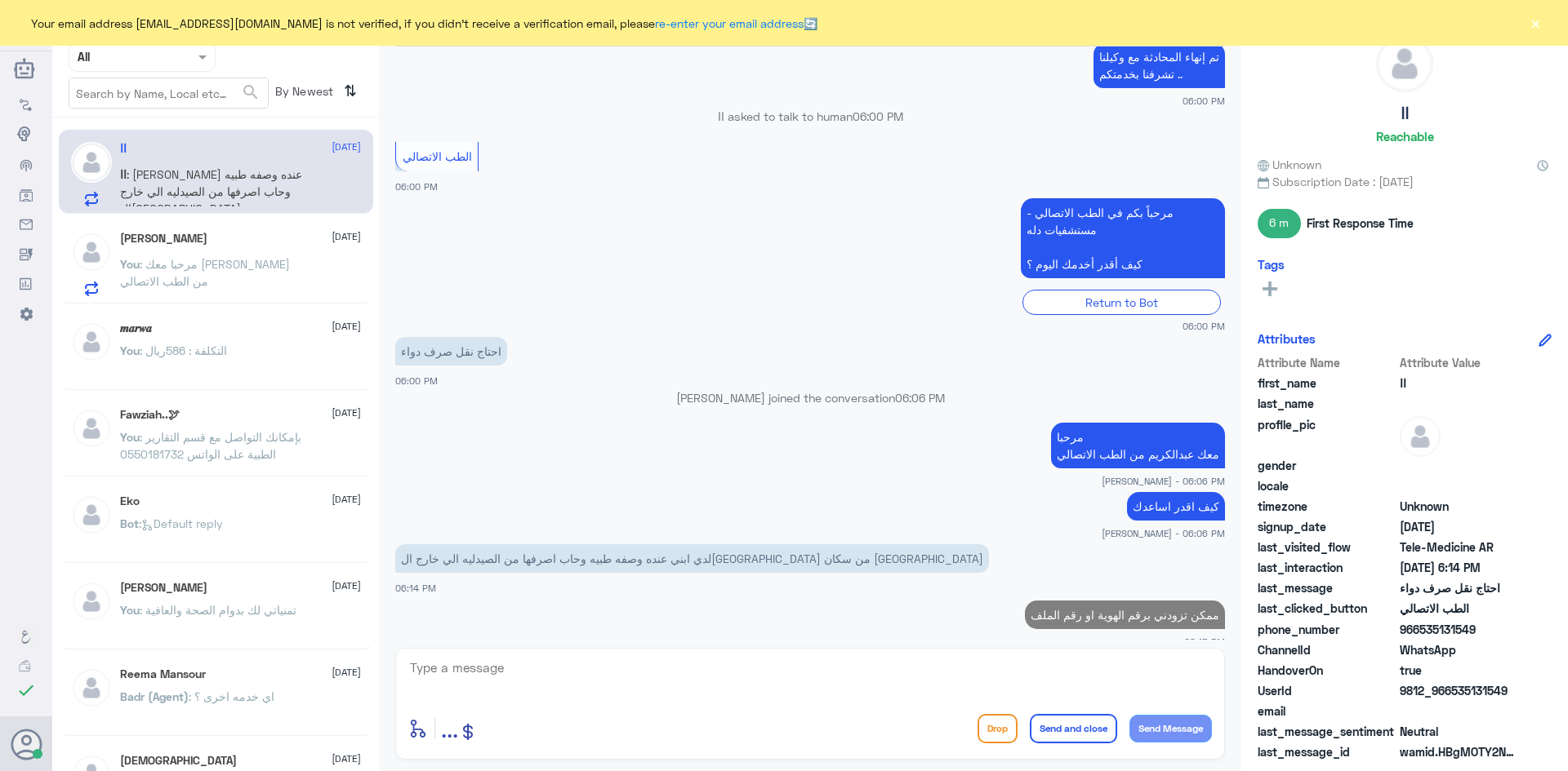
drag, startPoint x: 1477, startPoint y: 626, endPoint x: 1419, endPoint y: 640, distance: 59.7
click at [1419, 640] on div "phone_number 966535131549" at bounding box center [1405, 631] width 294 height 20
copy span "535131549"
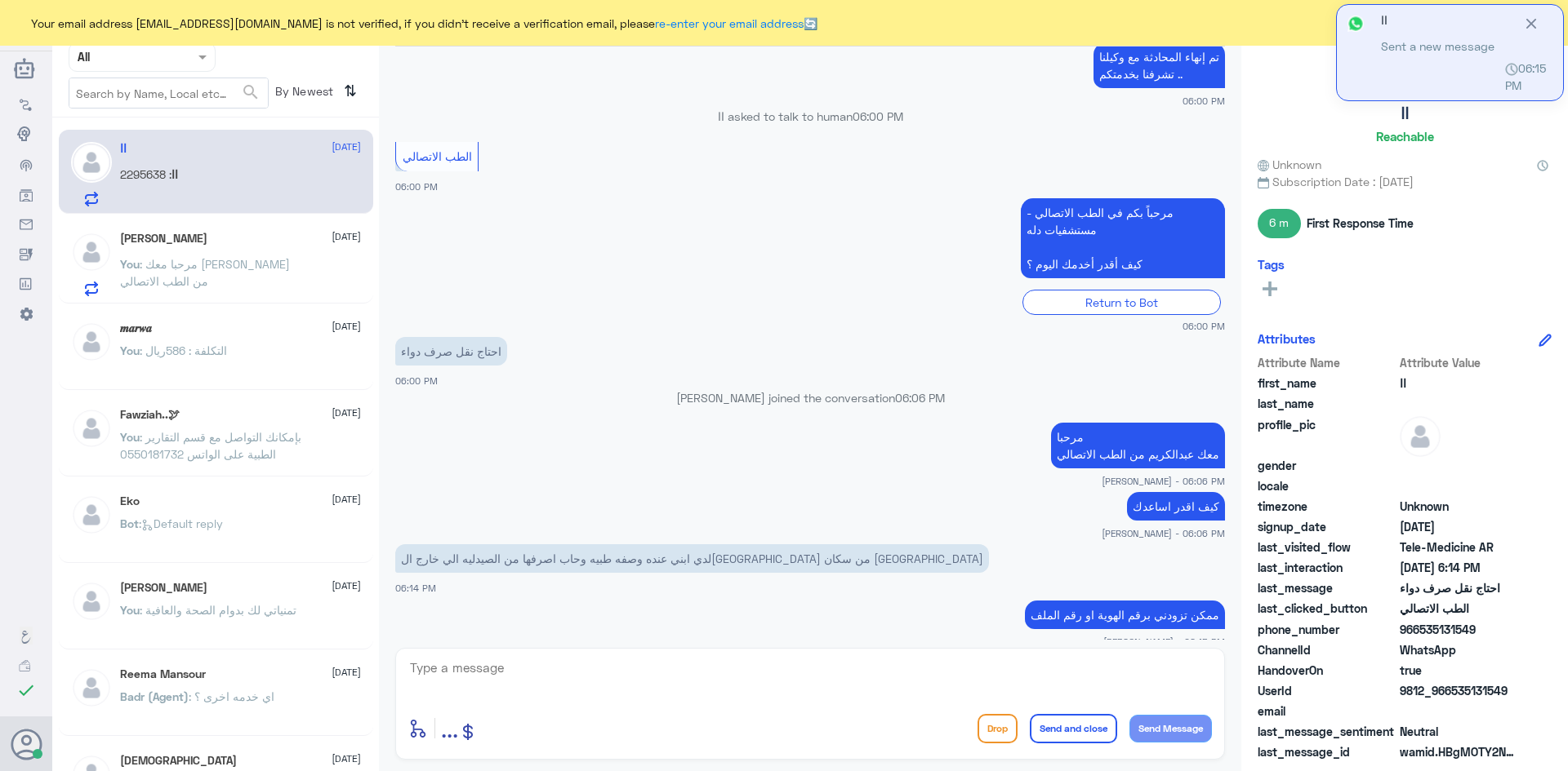
scroll to position [1139, 0]
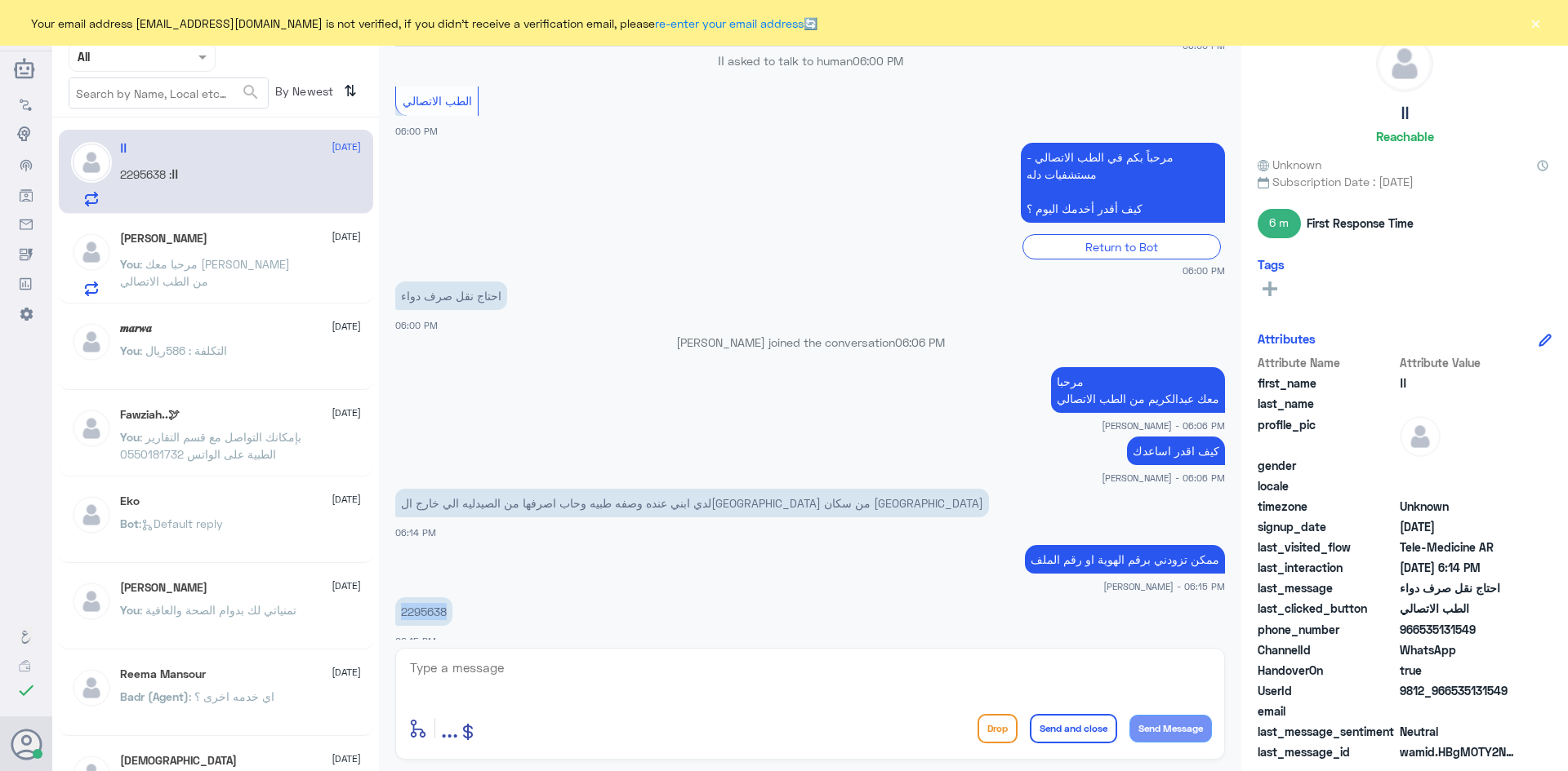
drag, startPoint x: 451, startPoint y: 595, endPoint x: 398, endPoint y: 601, distance: 53.3
click at [398, 601] on p "2295638" at bounding box center [423, 612] width 57 height 29
copy p "2295638"
click at [690, 662] on textarea at bounding box center [809, 676] width 803 height 40
type textarea "ا"
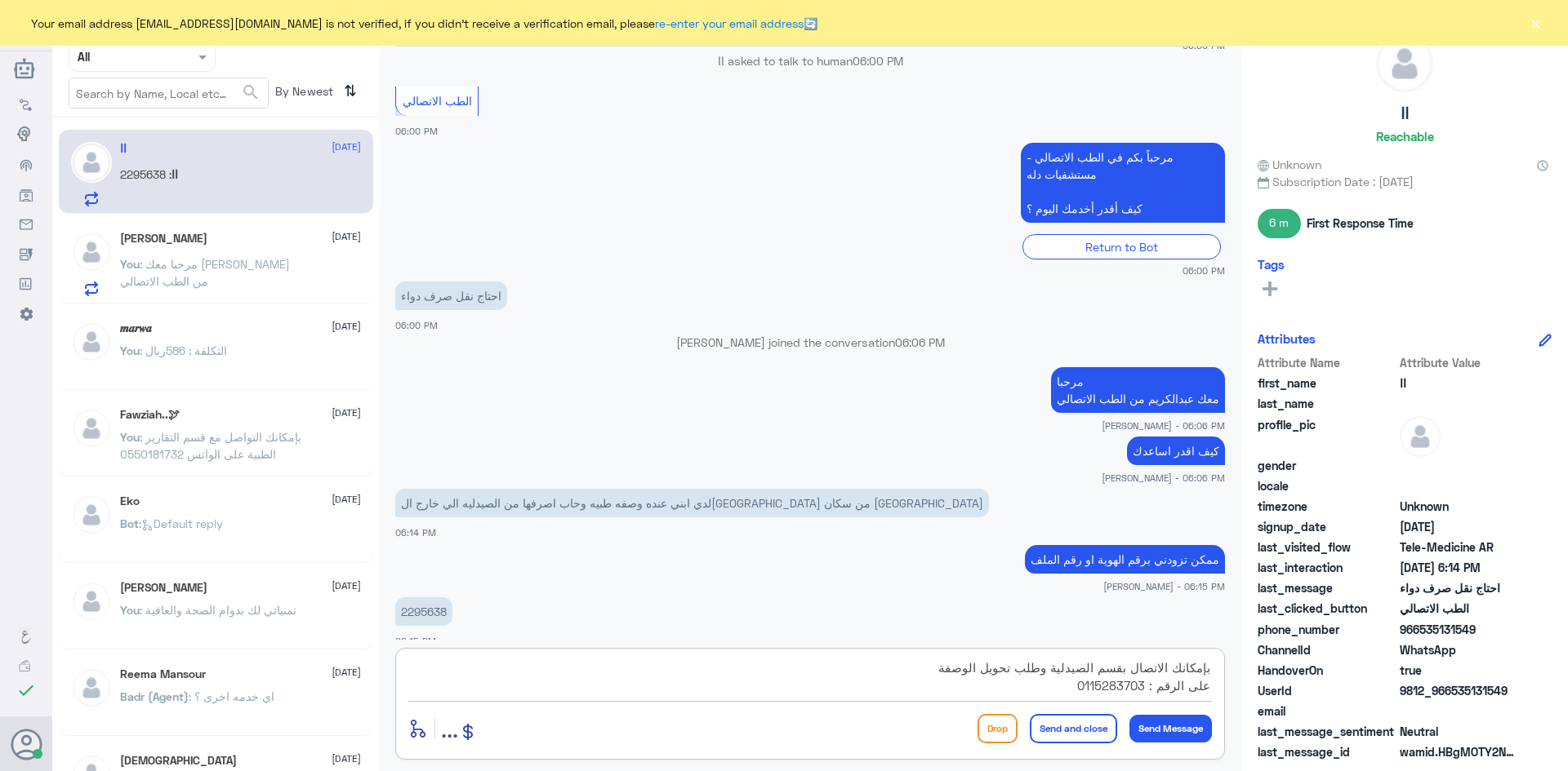
type textarea "بإمكانك الاتصال بقسم الصيدلية وطلب تحويل الوصفة على الرقم : 0115283703"
click at [1086, 739] on button "Send and close" at bounding box center [1073, 728] width 87 height 29
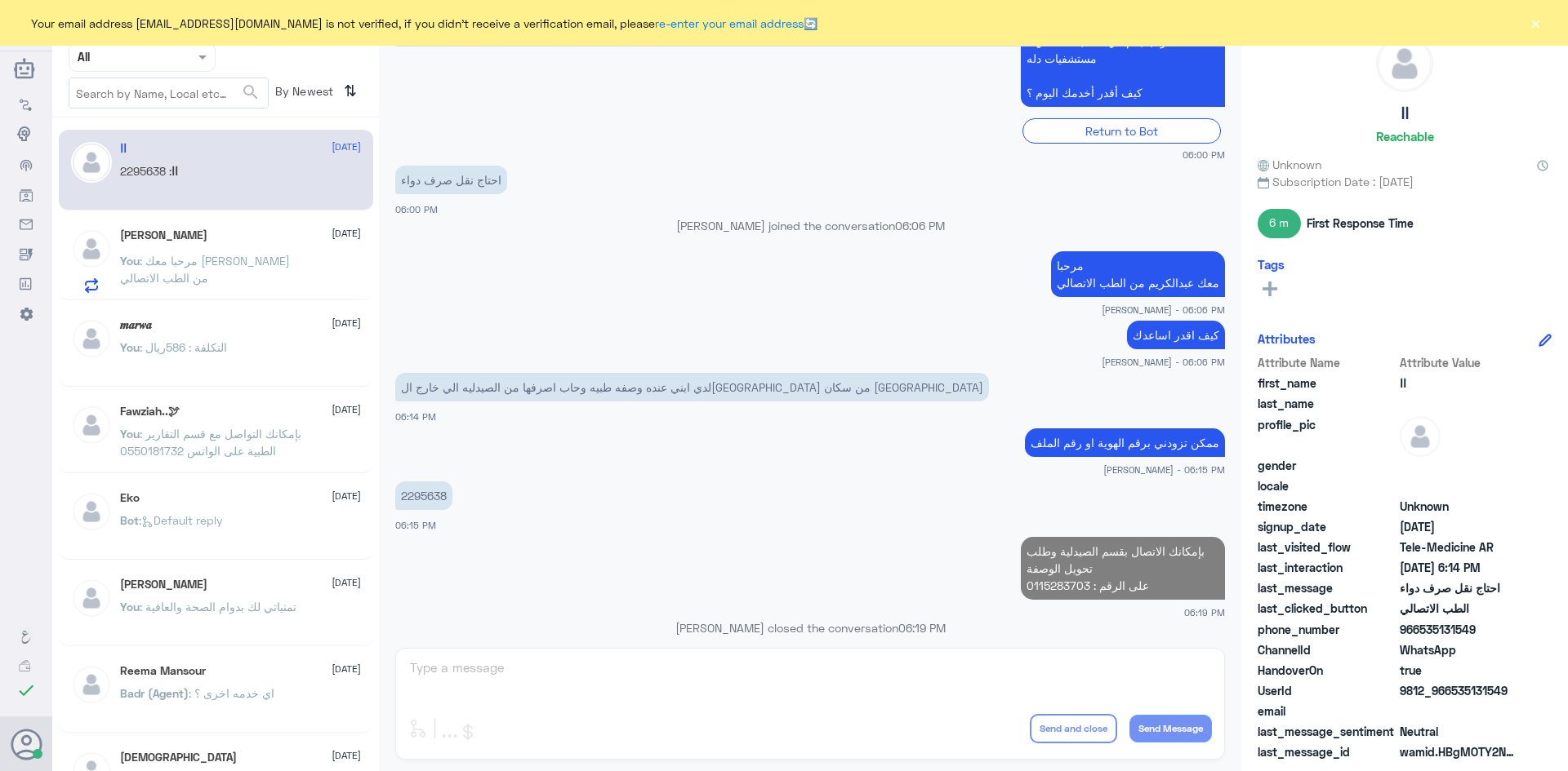
click at [287, 238] on div "Ali Mohammed 18 September" at bounding box center [240, 236] width 241 height 14
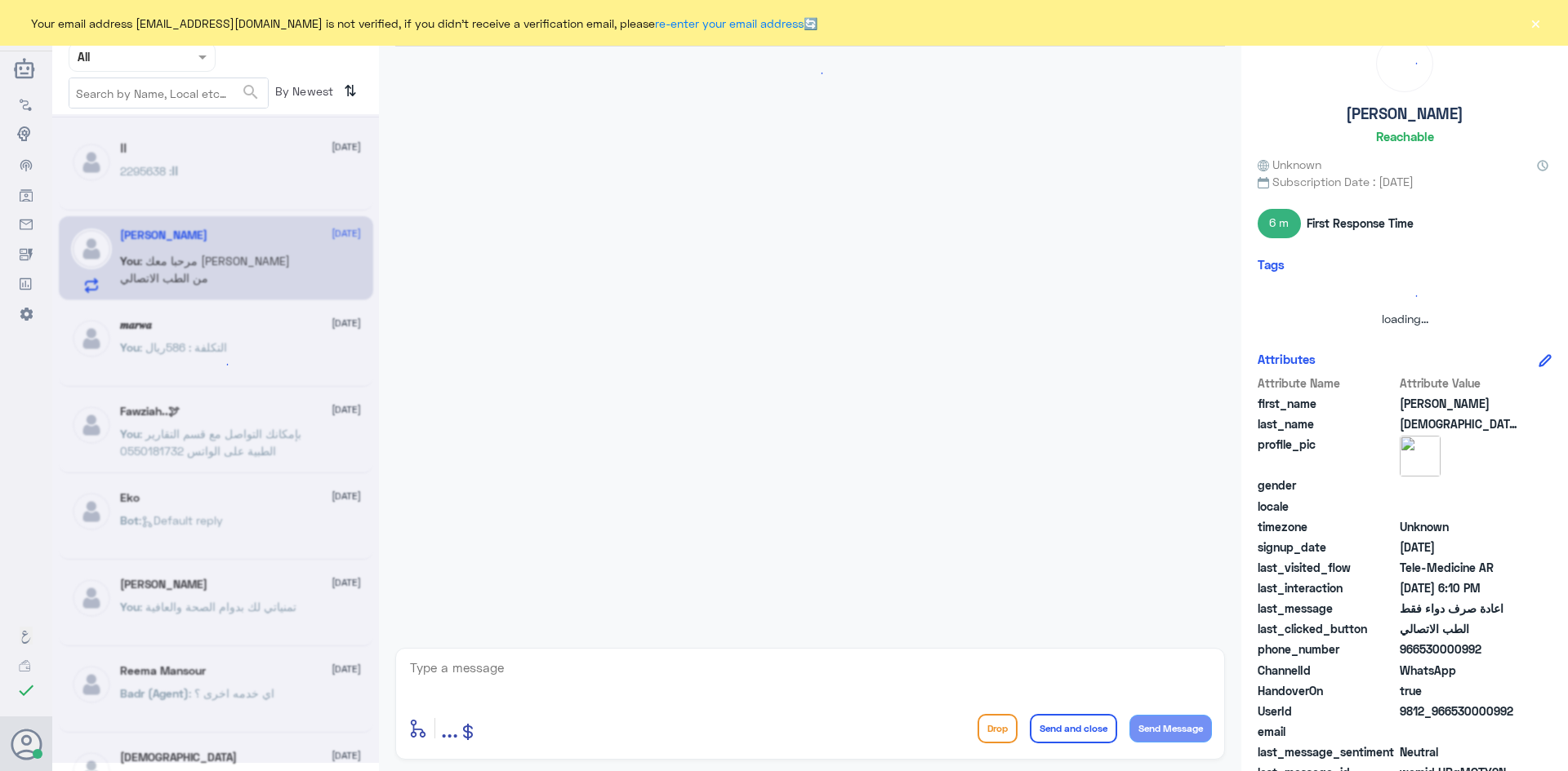
scroll to position [187, 0]
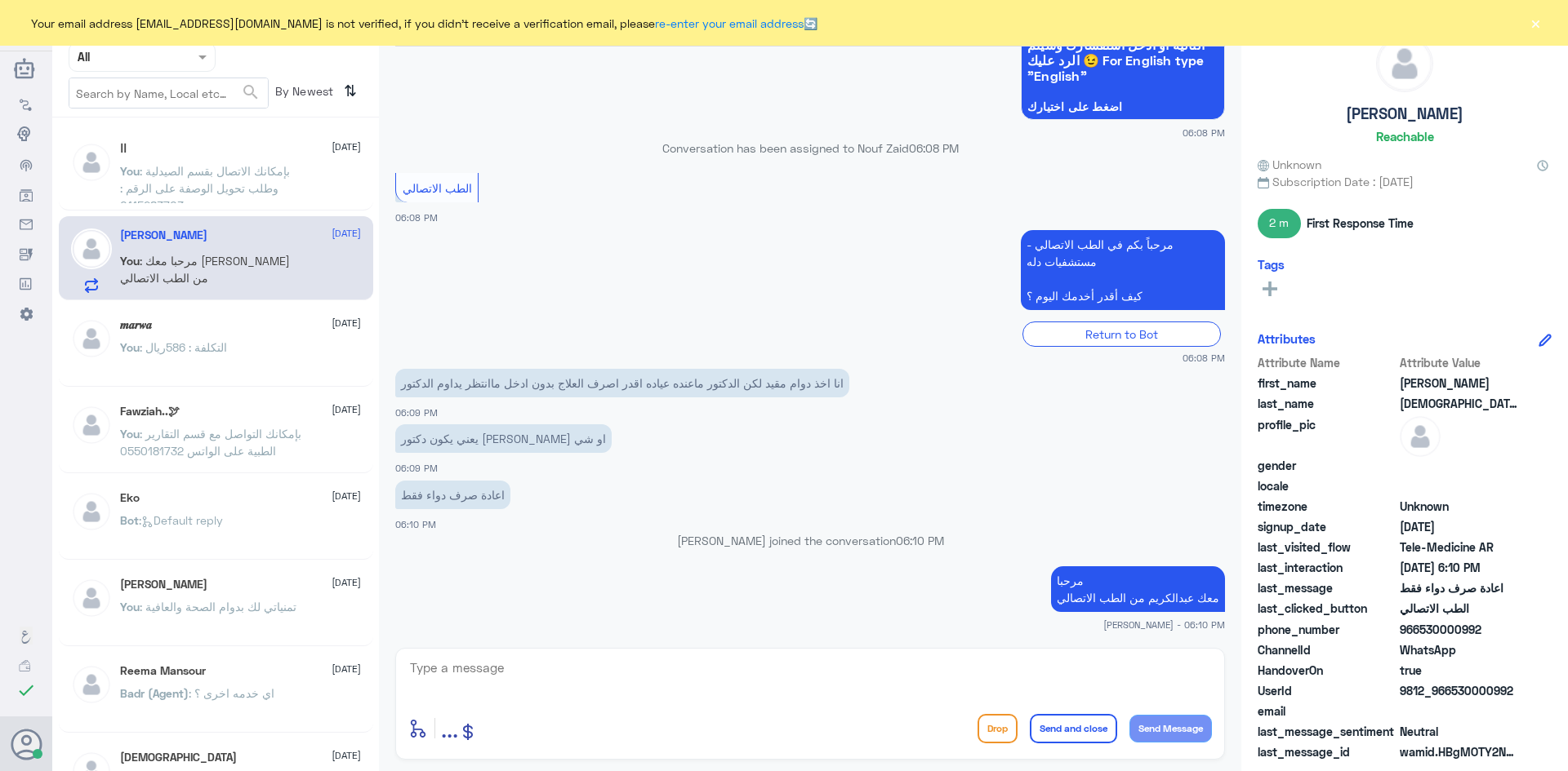
click at [1535, 25] on button "×" at bounding box center [1535, 22] width 16 height 16
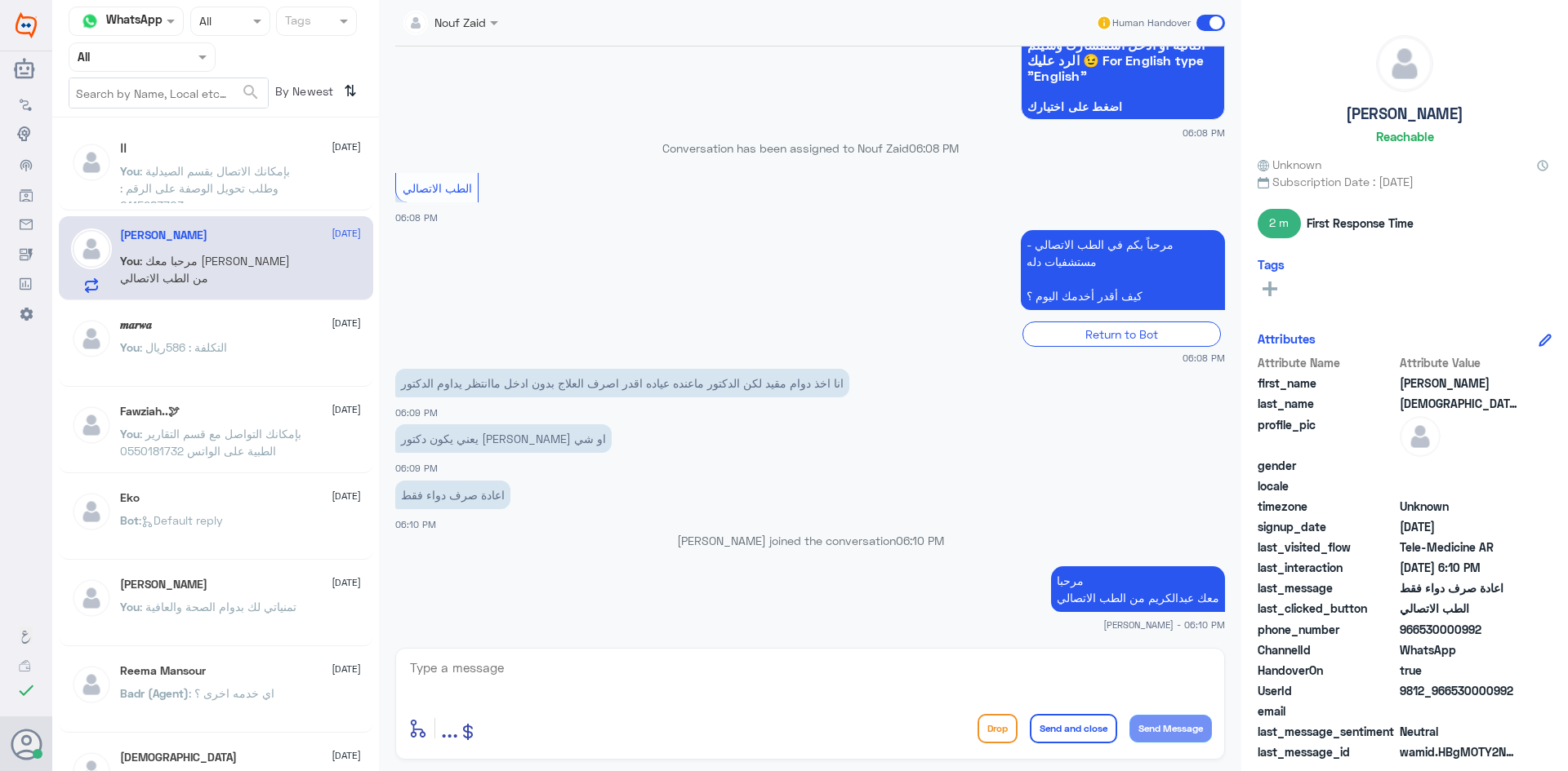
click at [1099, 670] on textarea at bounding box center [809, 676] width 803 height 40
type textarea "الأدوية المقيدة لا يستطيع اعادة صرفها الا الدكتور المختص"
click at [1100, 735] on button "Send and close" at bounding box center [1073, 728] width 87 height 29
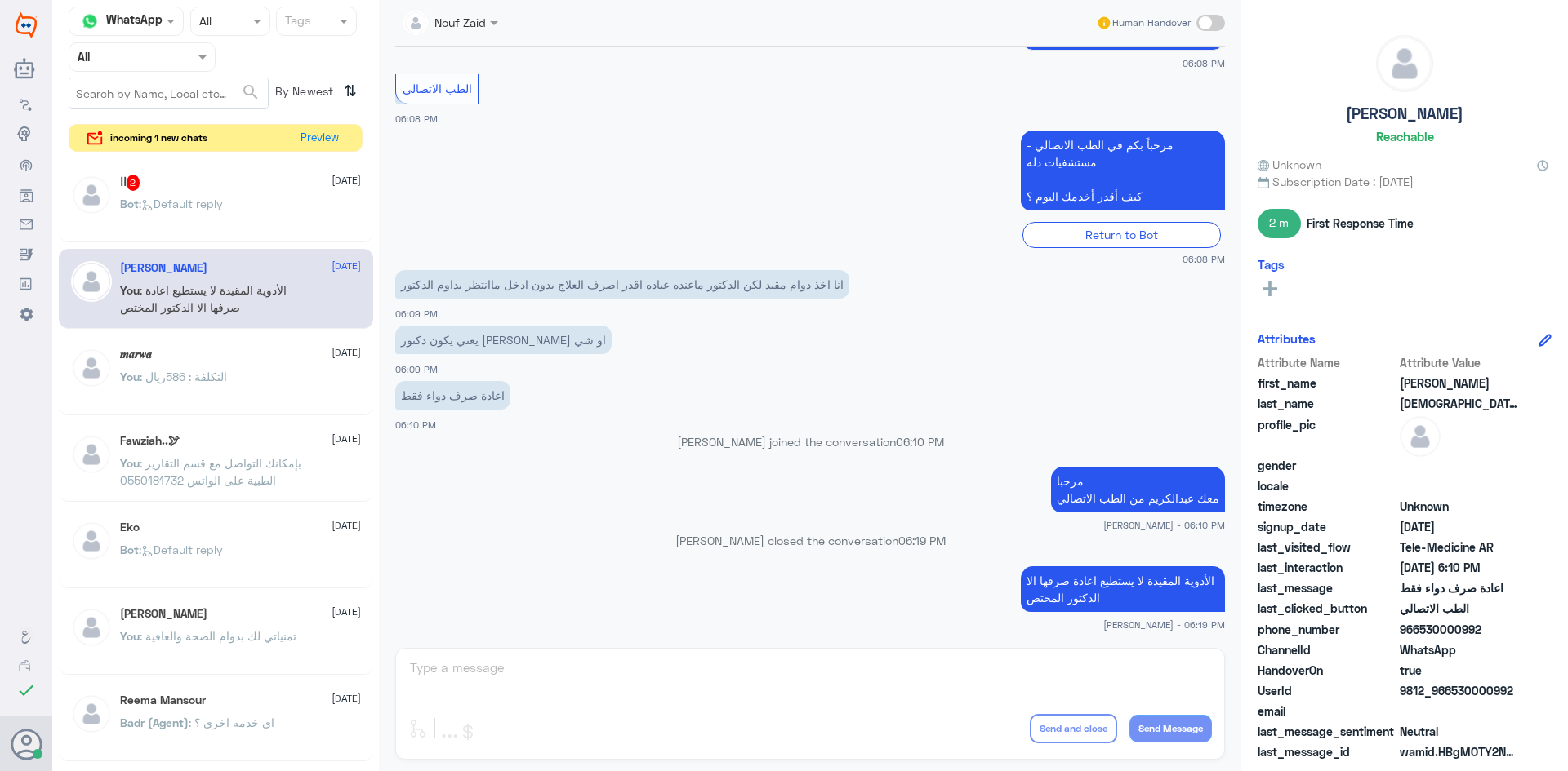
click at [184, 207] on span ": Default reply" at bounding box center [181, 204] width 84 height 14
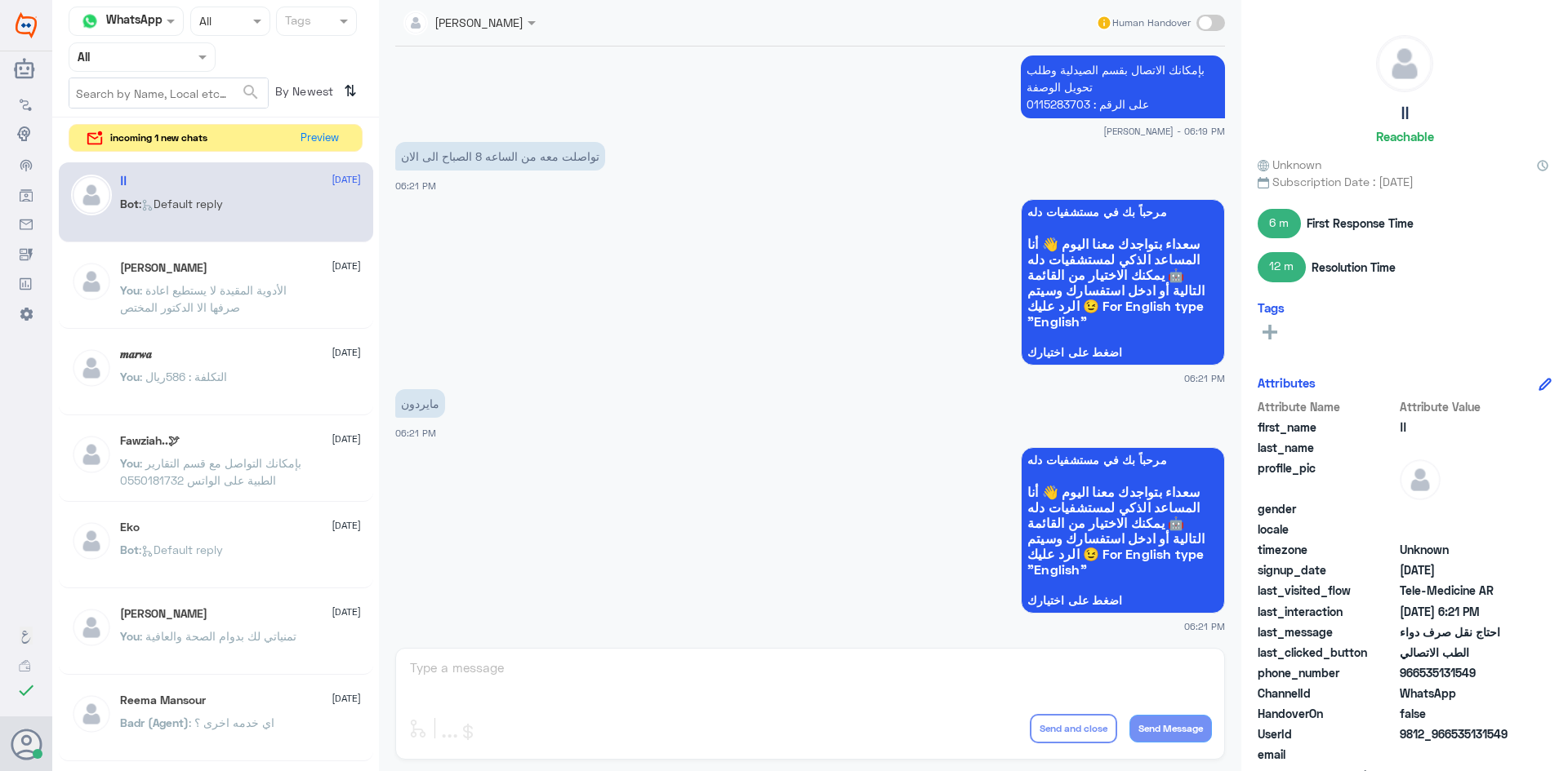
scroll to position [816, 0]
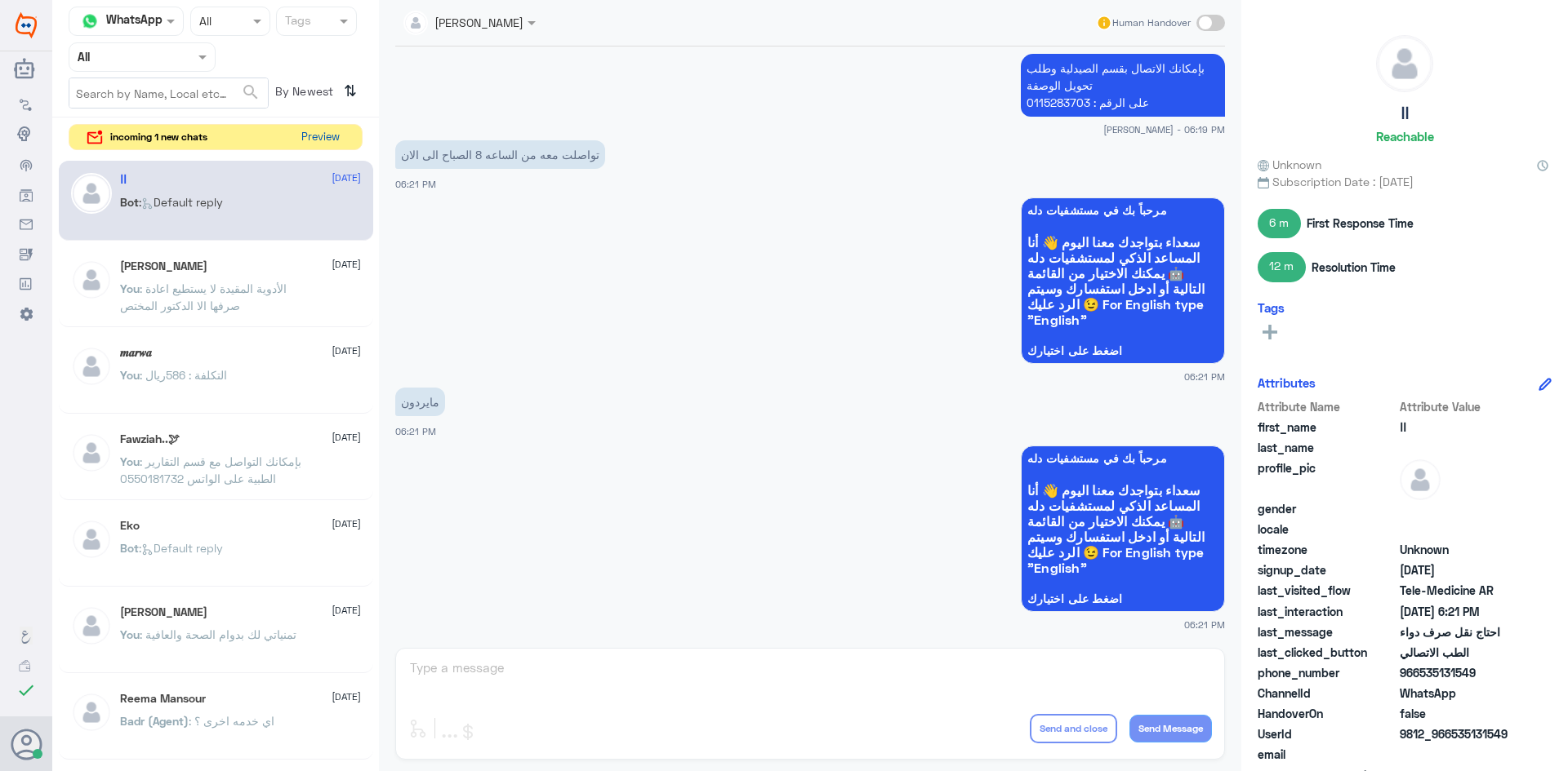
click at [323, 145] on button "Preview" at bounding box center [320, 137] width 50 height 25
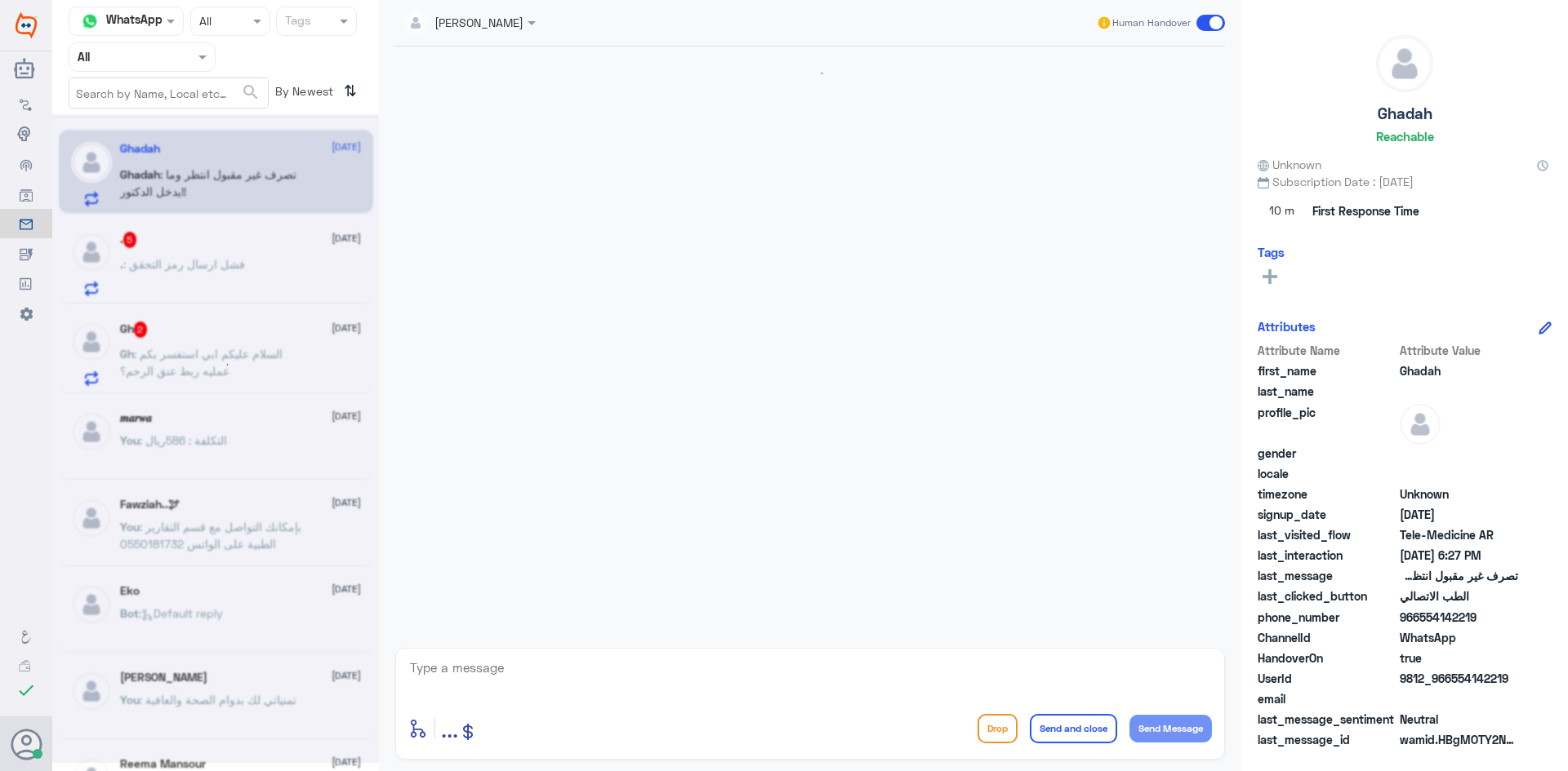
scroll to position [878, 0]
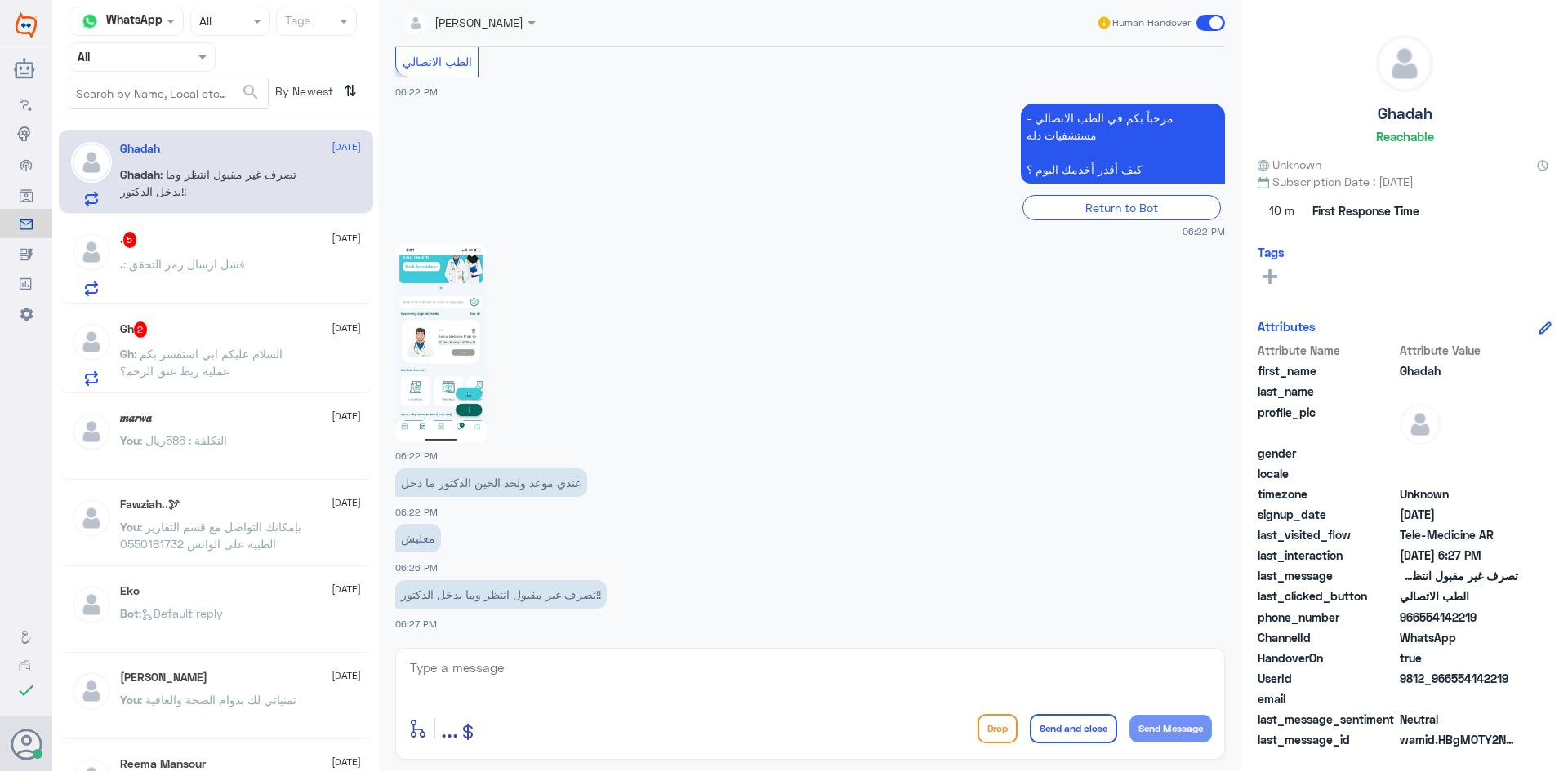
click at [279, 263] on div ". : فشل ارسال رمز التحقق" at bounding box center [240, 278] width 241 height 37
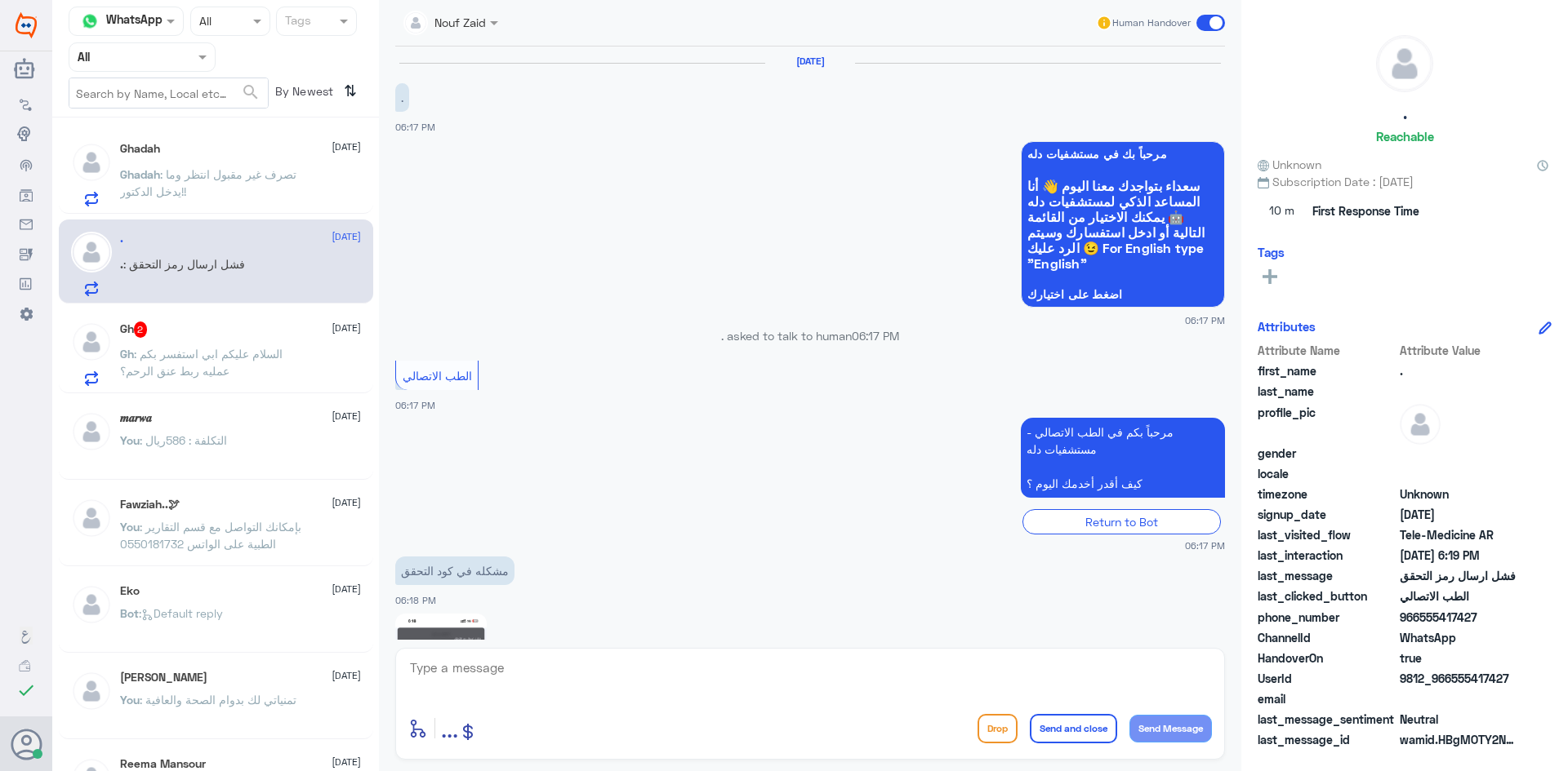
scroll to position [258, 0]
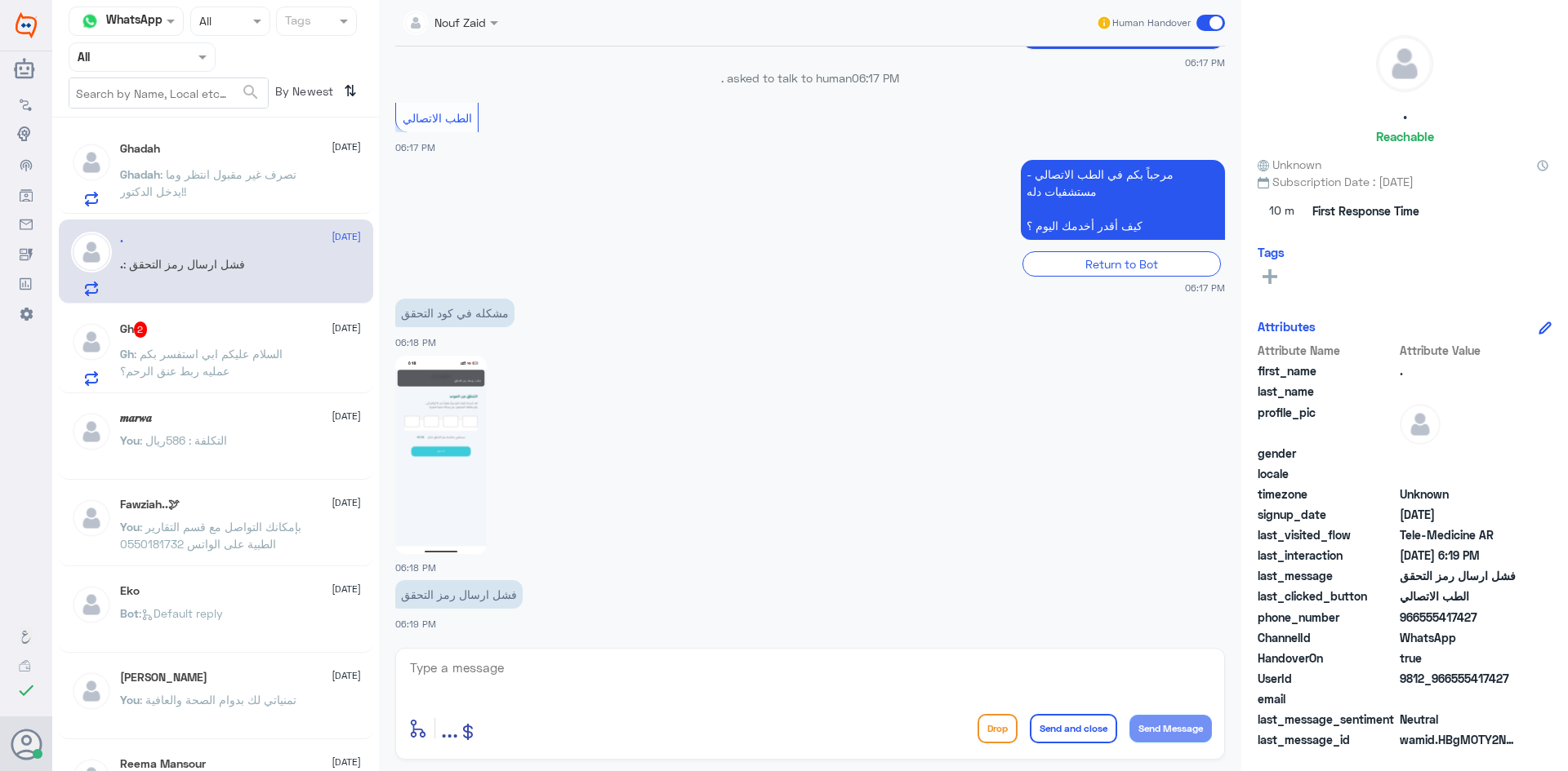
click at [566, 681] on textarea at bounding box center [809, 676] width 803 height 40
paste textarea "مرحبا معك [PERSON_NAME] من الطب الاتصالي"
type textarea "مرحبا معك [PERSON_NAME] من الطب الاتصالي"
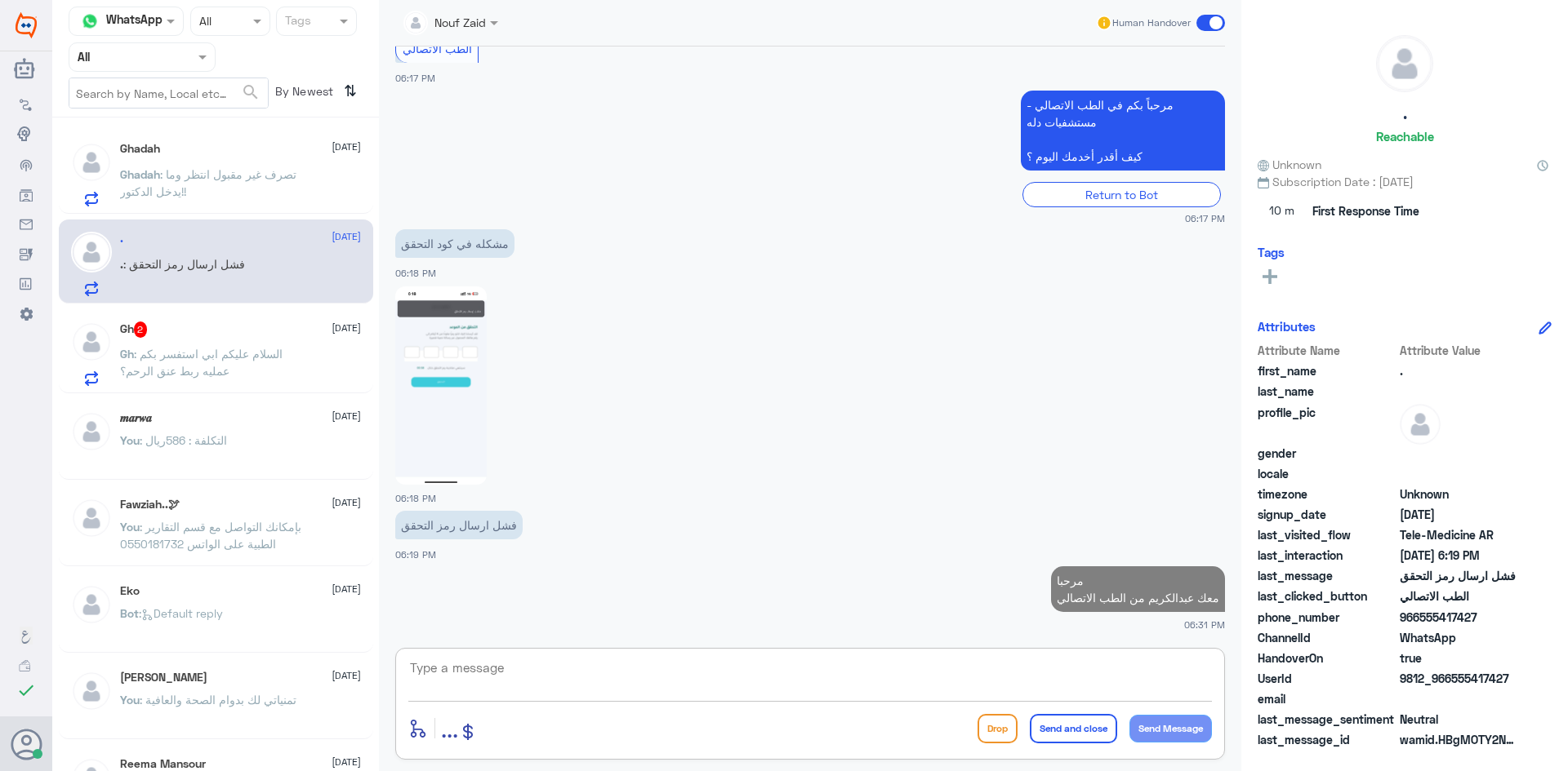
click at [247, 184] on p "Ghadah : تصرف غير مقبول انتظر وما يدخل الدكتور!!" at bounding box center [212, 186] width 184 height 41
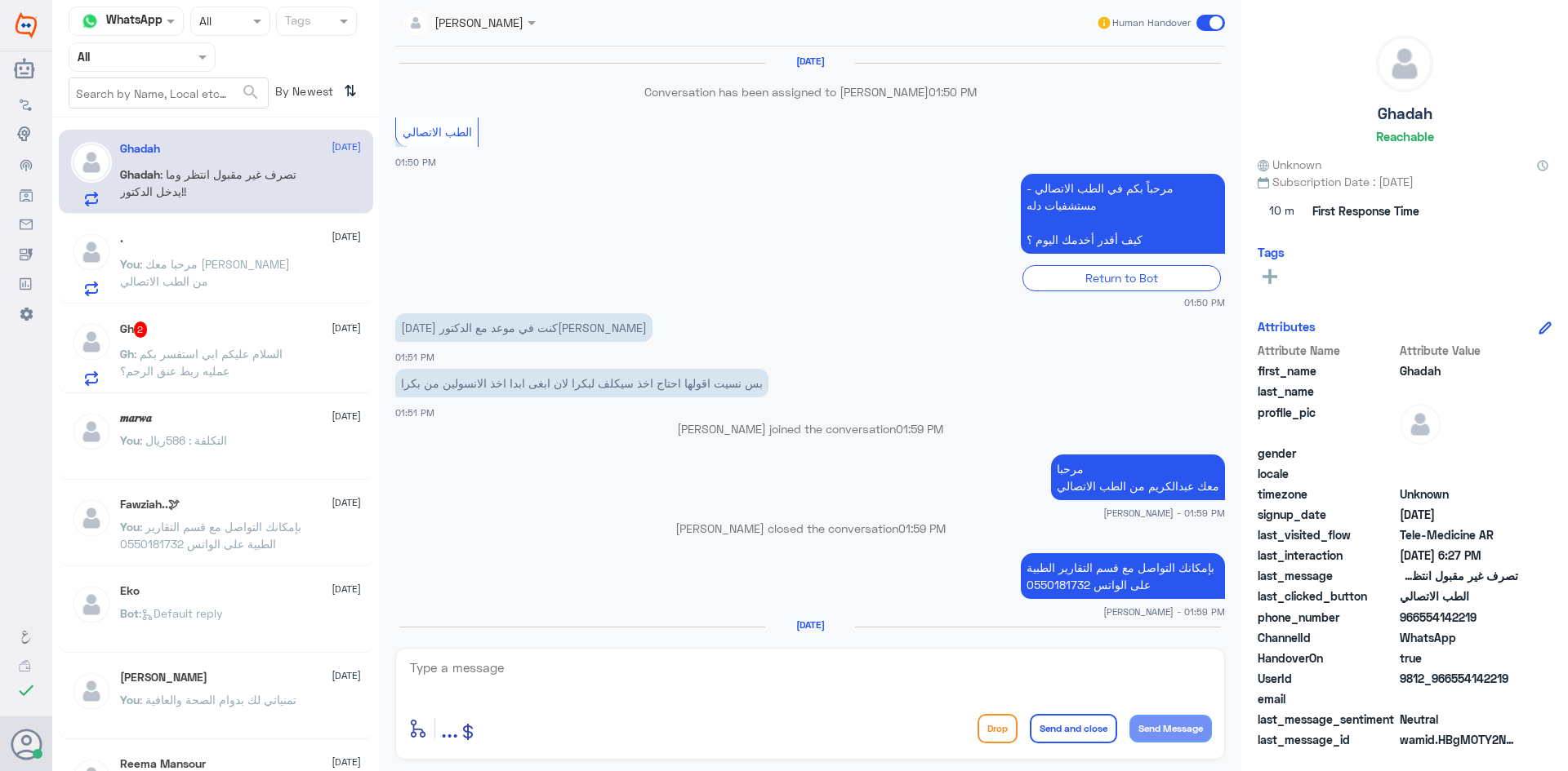
scroll to position [878, 0]
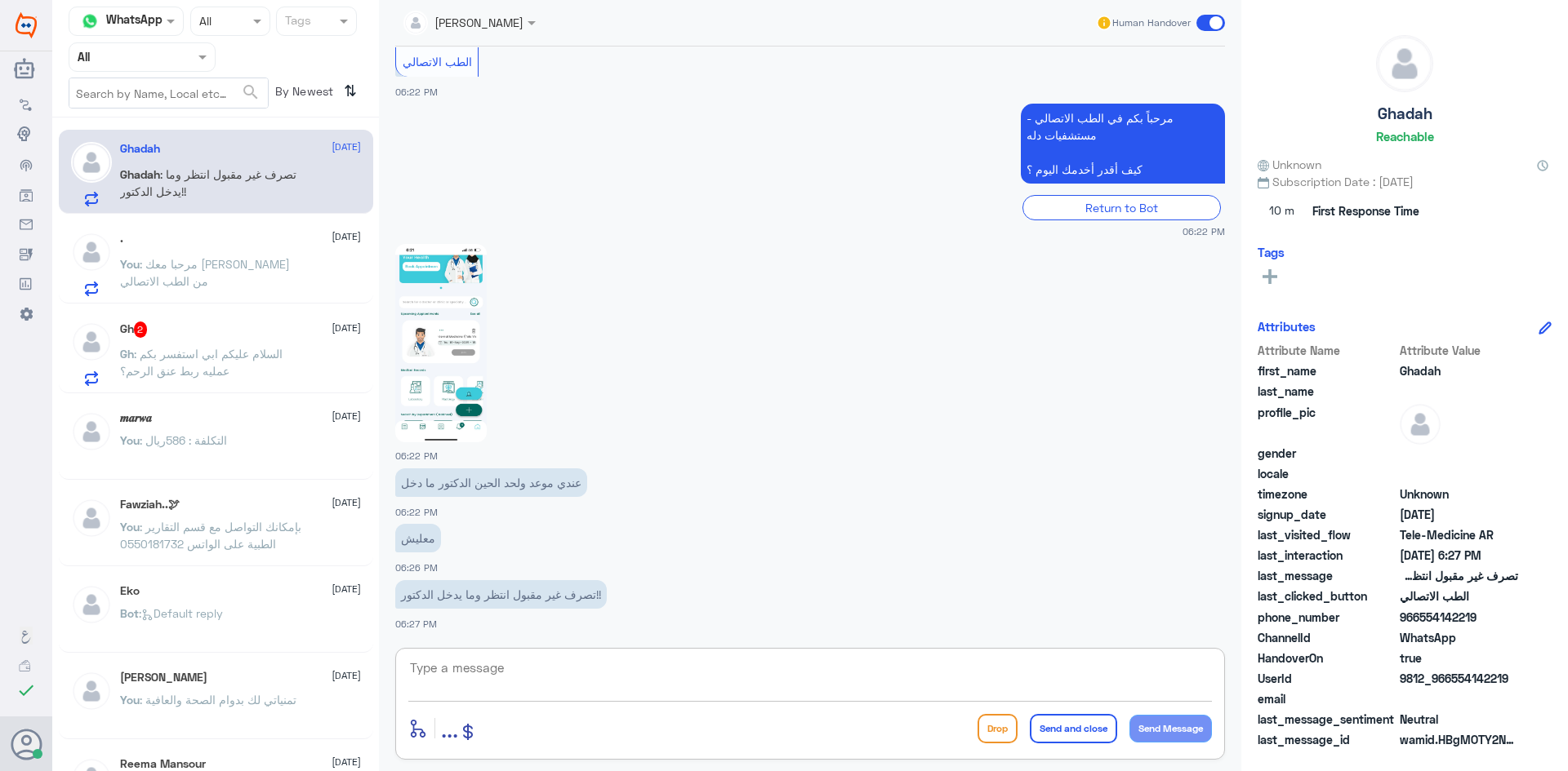
click at [593, 659] on textarea at bounding box center [809, 676] width 803 height 40
click at [456, 292] on img at bounding box center [441, 343] width 92 height 198
click at [573, 658] on textarea at bounding box center [809, 676] width 803 height 40
paste textarea "مرحبا معك [PERSON_NAME] من الطب الاتصالي"
type textarea "مرحبا معك [PERSON_NAME] من الطب الاتصالي"
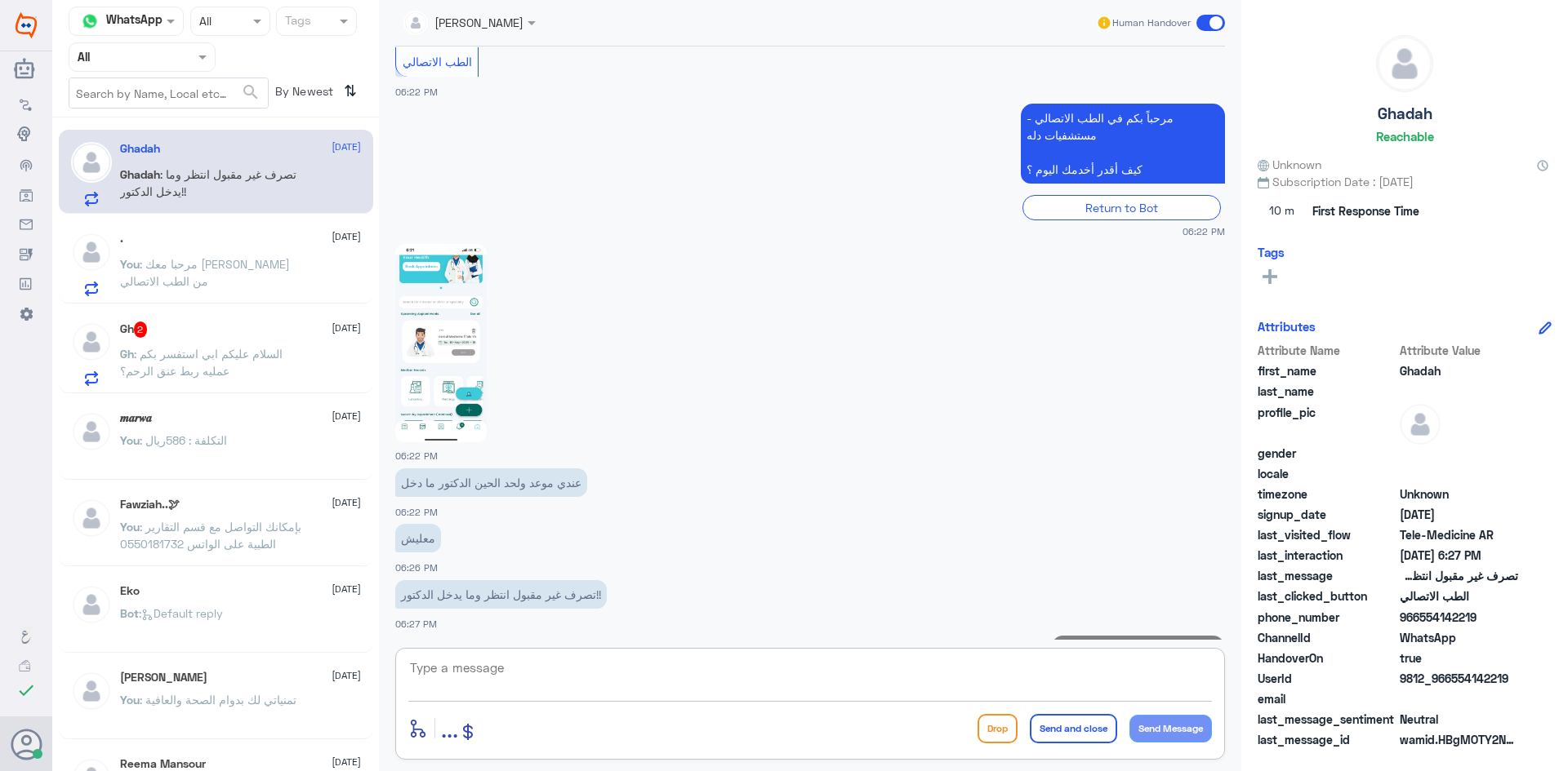
scroll to position [948, 0]
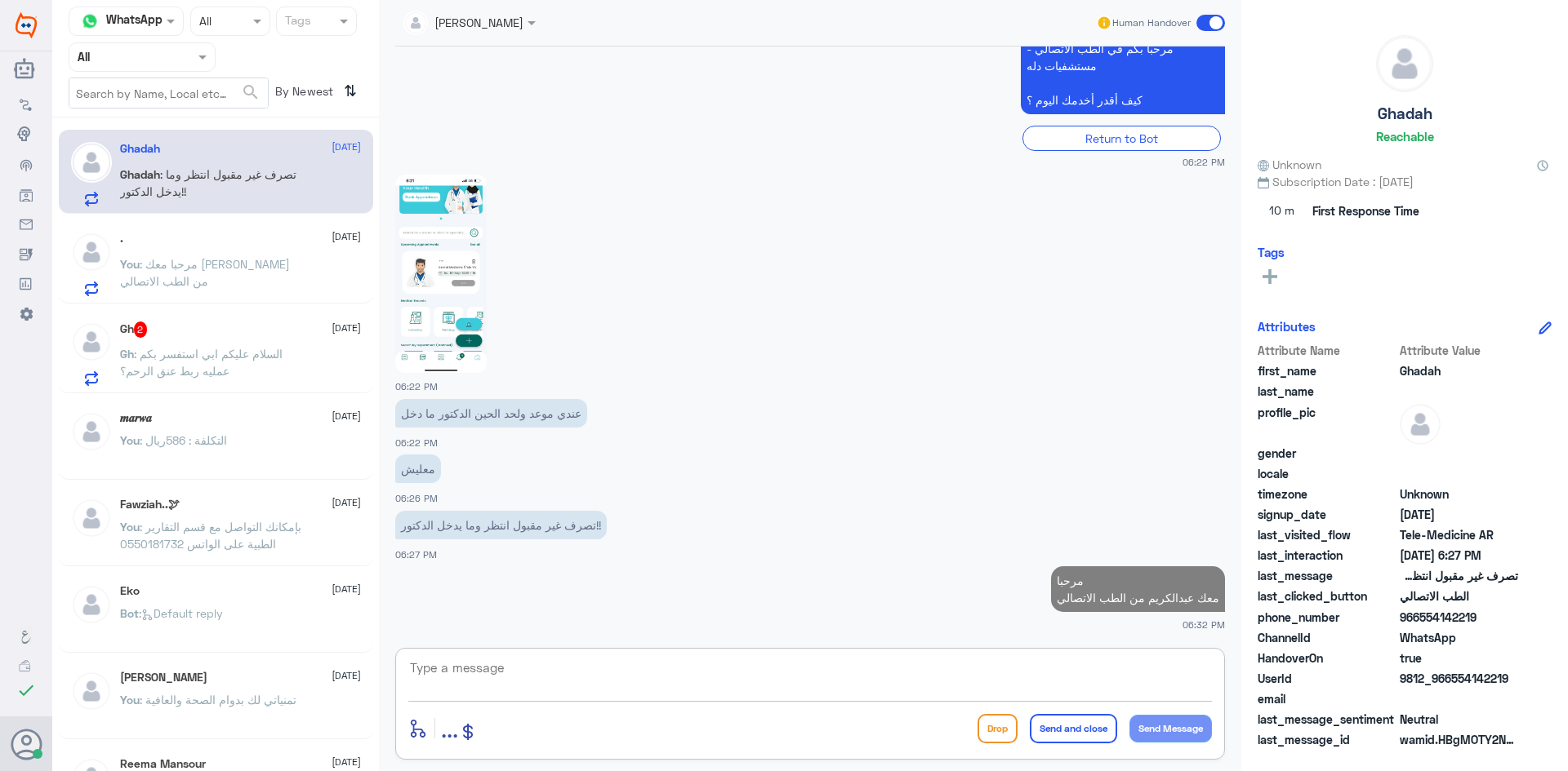
click at [245, 339] on div "Gh 2 18 September Gh : السلام عليكم ابي استفسر بكم عمليه ربط عنق الرحم؟" at bounding box center [240, 354] width 241 height 65
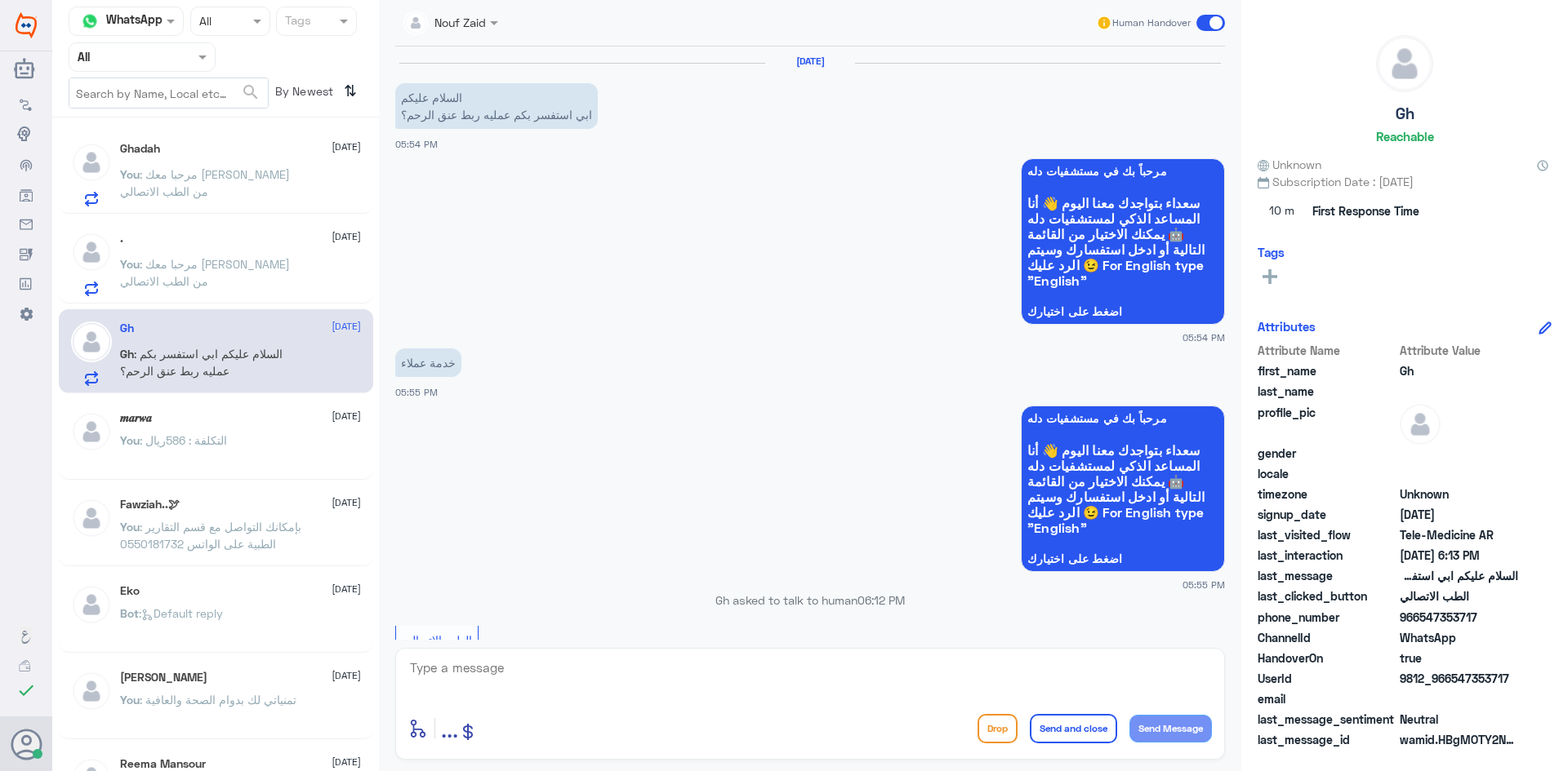
scroll to position [259, 0]
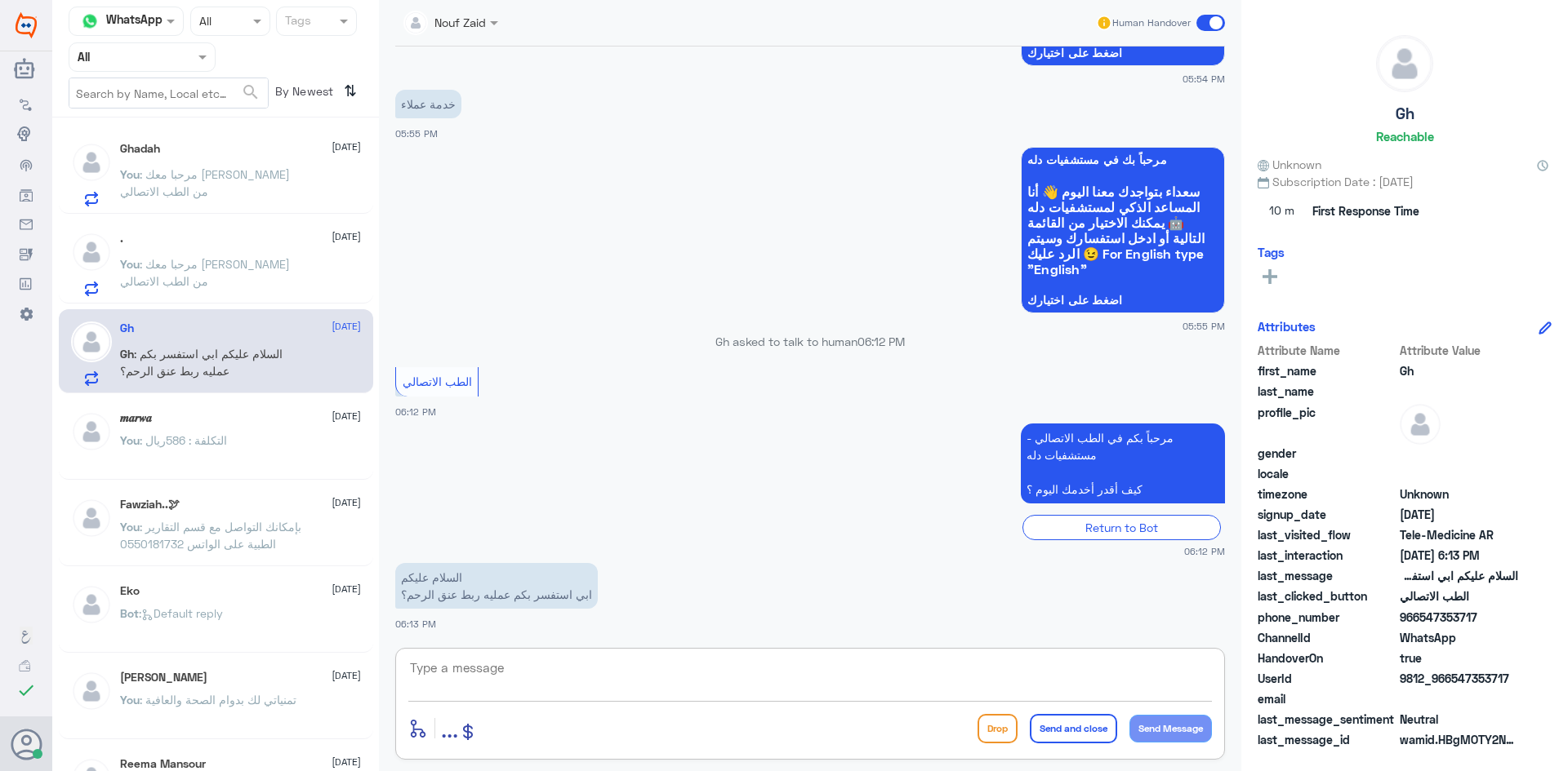
click at [776, 673] on textarea at bounding box center [809, 676] width 803 height 40
paste textarea "مرحبا معك [PERSON_NAME] من الطب الاتصالي"
type textarea "مرحبا معك [PERSON_NAME] من الطب الاتصالي"
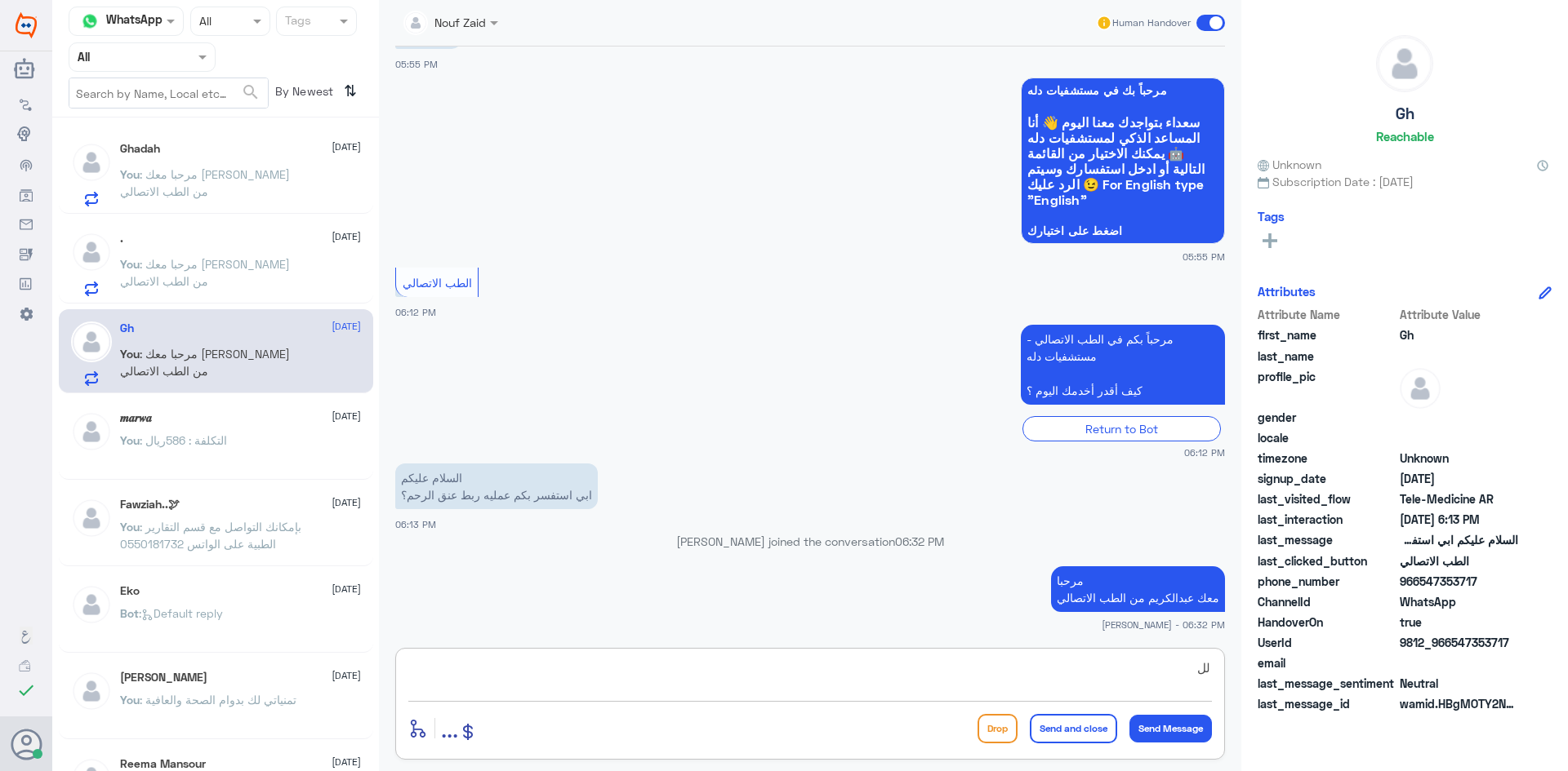
type textarea "ل"
type textarea "ا"
type textarea "تكلفة العملية يحددها الطبيب بعد التشخيص"
click at [1097, 723] on button "Send and close" at bounding box center [1073, 728] width 87 height 29
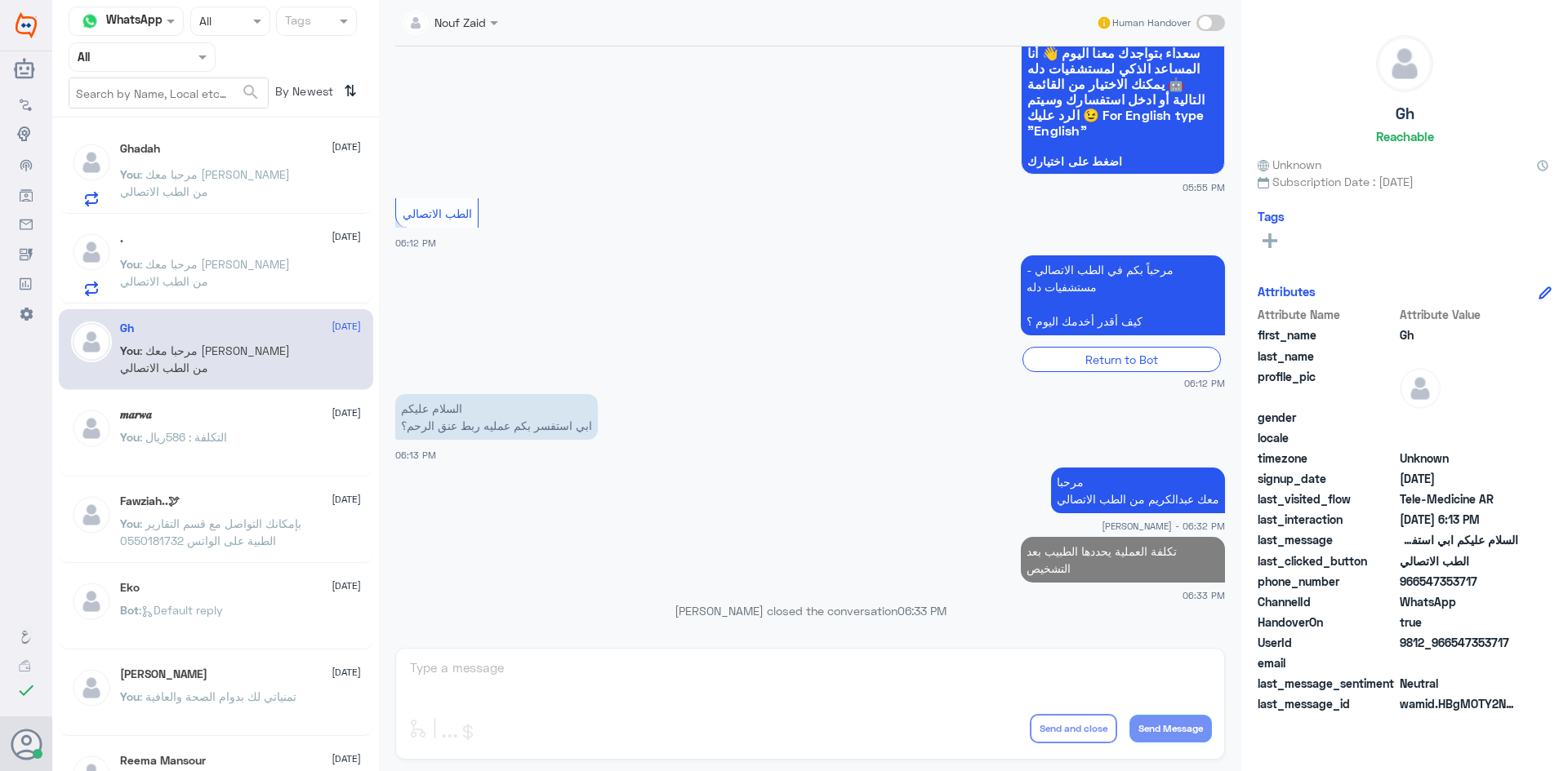
click at [264, 156] on div "Ghadah 18 September" at bounding box center [240, 149] width 241 height 14
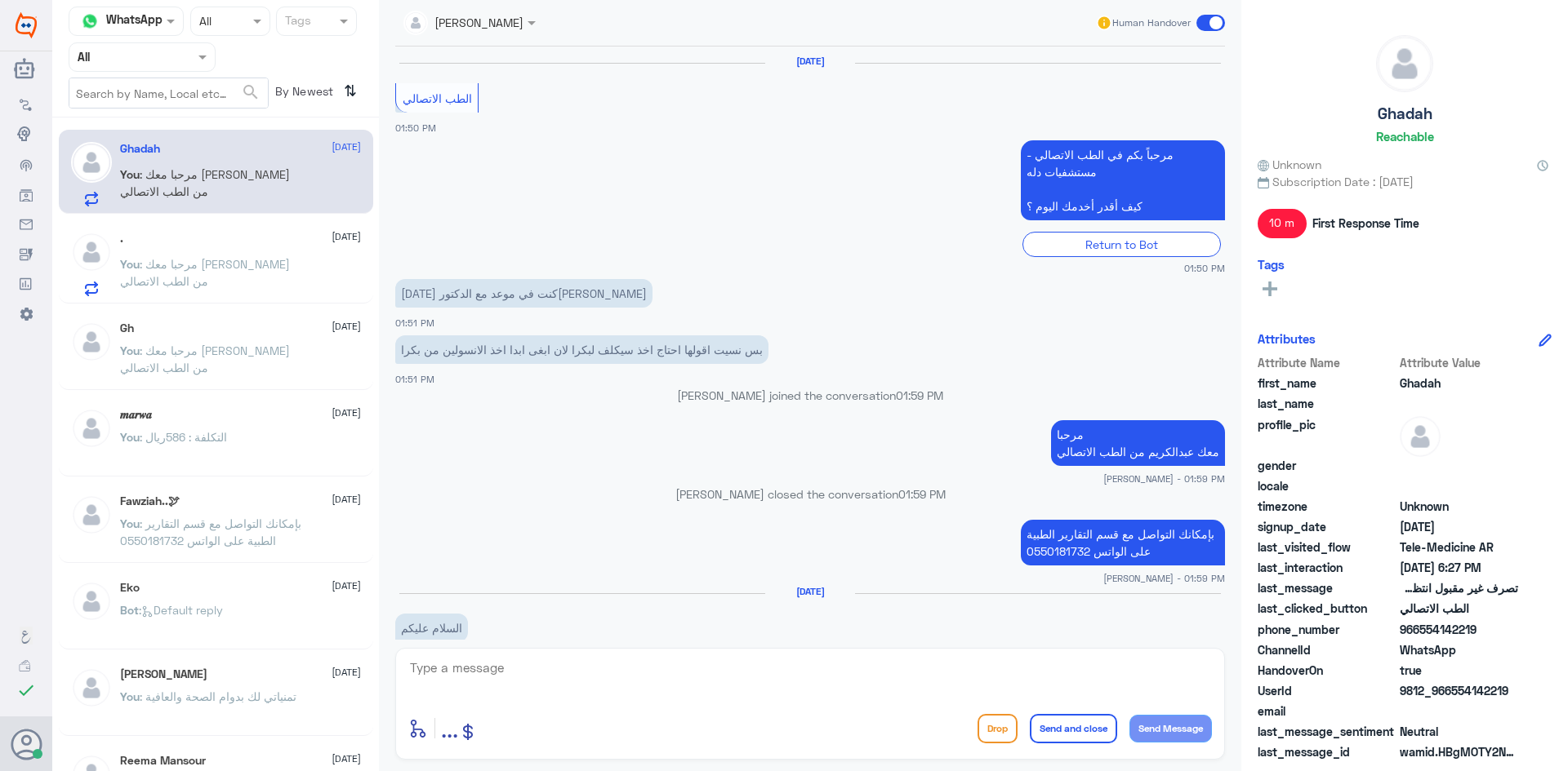
scroll to position [944, 0]
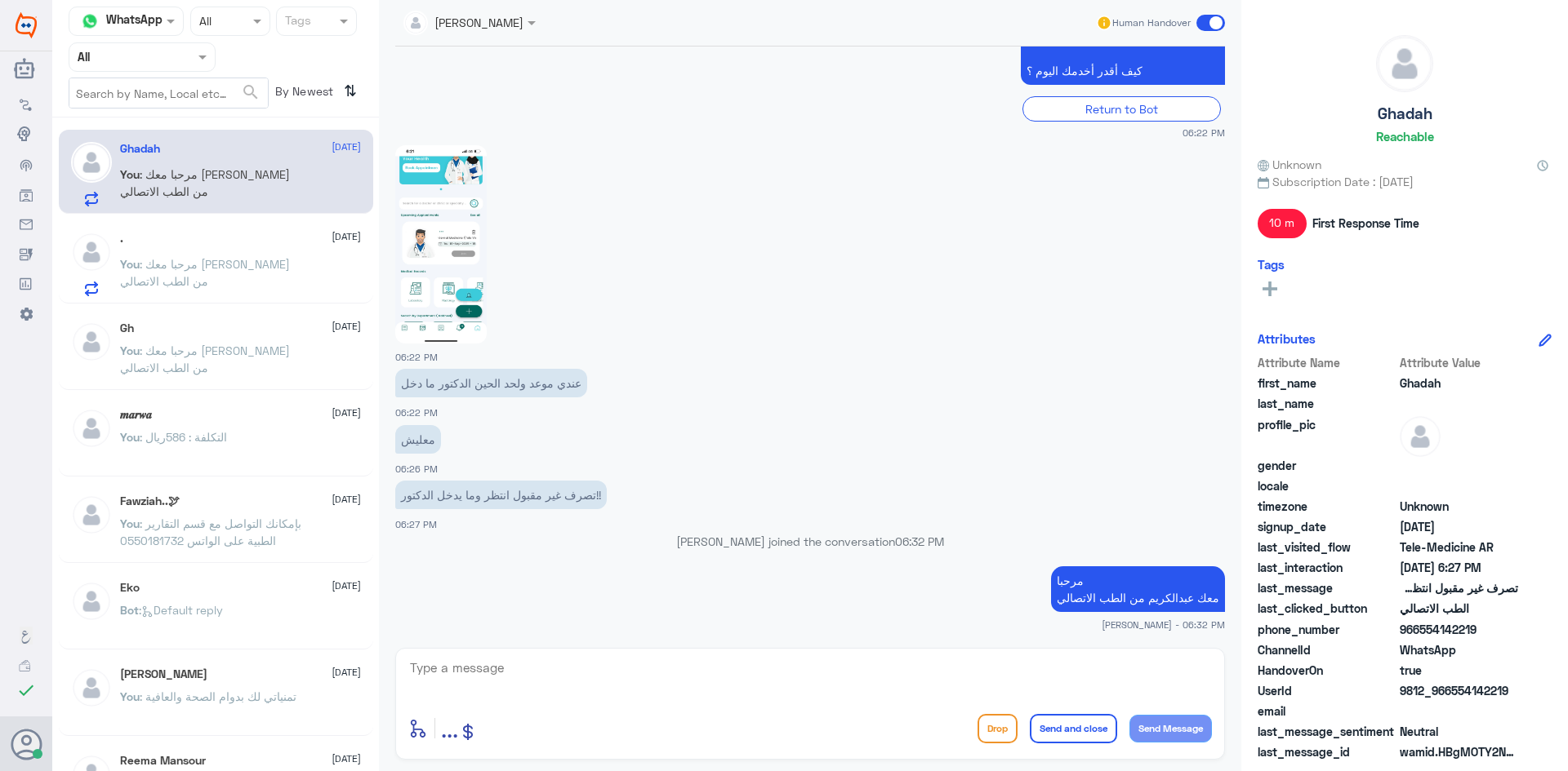
click at [656, 687] on textarea at bounding box center [809, 676] width 803 height 40
drag, startPoint x: 1511, startPoint y: 690, endPoint x: 1453, endPoint y: 698, distance: 58.5
click at [1453, 698] on span "9812_966554142219" at bounding box center [1459, 691] width 119 height 17
copy span "554142219"
click at [924, 676] on textarea at bounding box center [809, 676] width 803 height 40
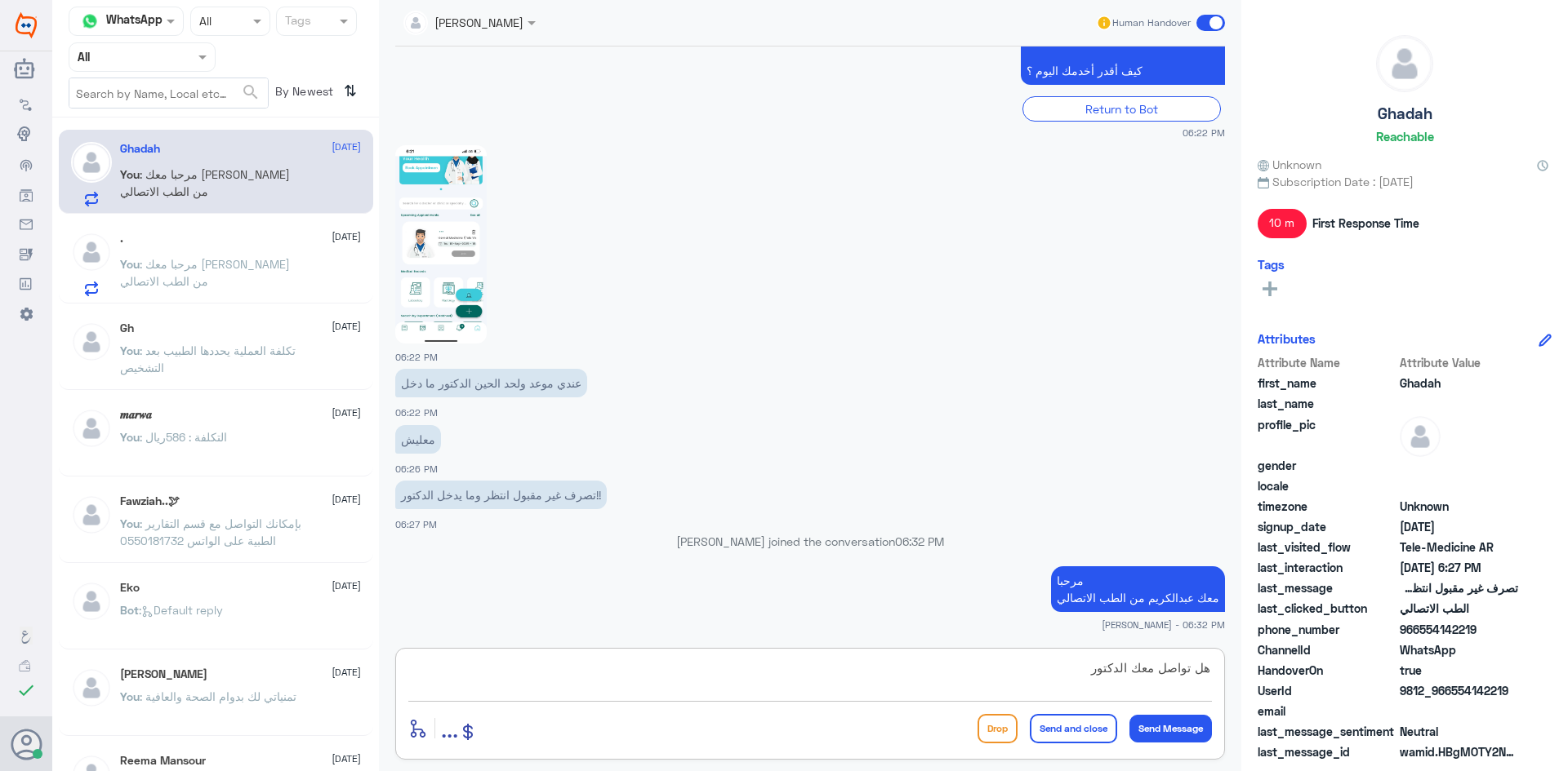
type textarea "هل تواصل معك الدكتور ؟"
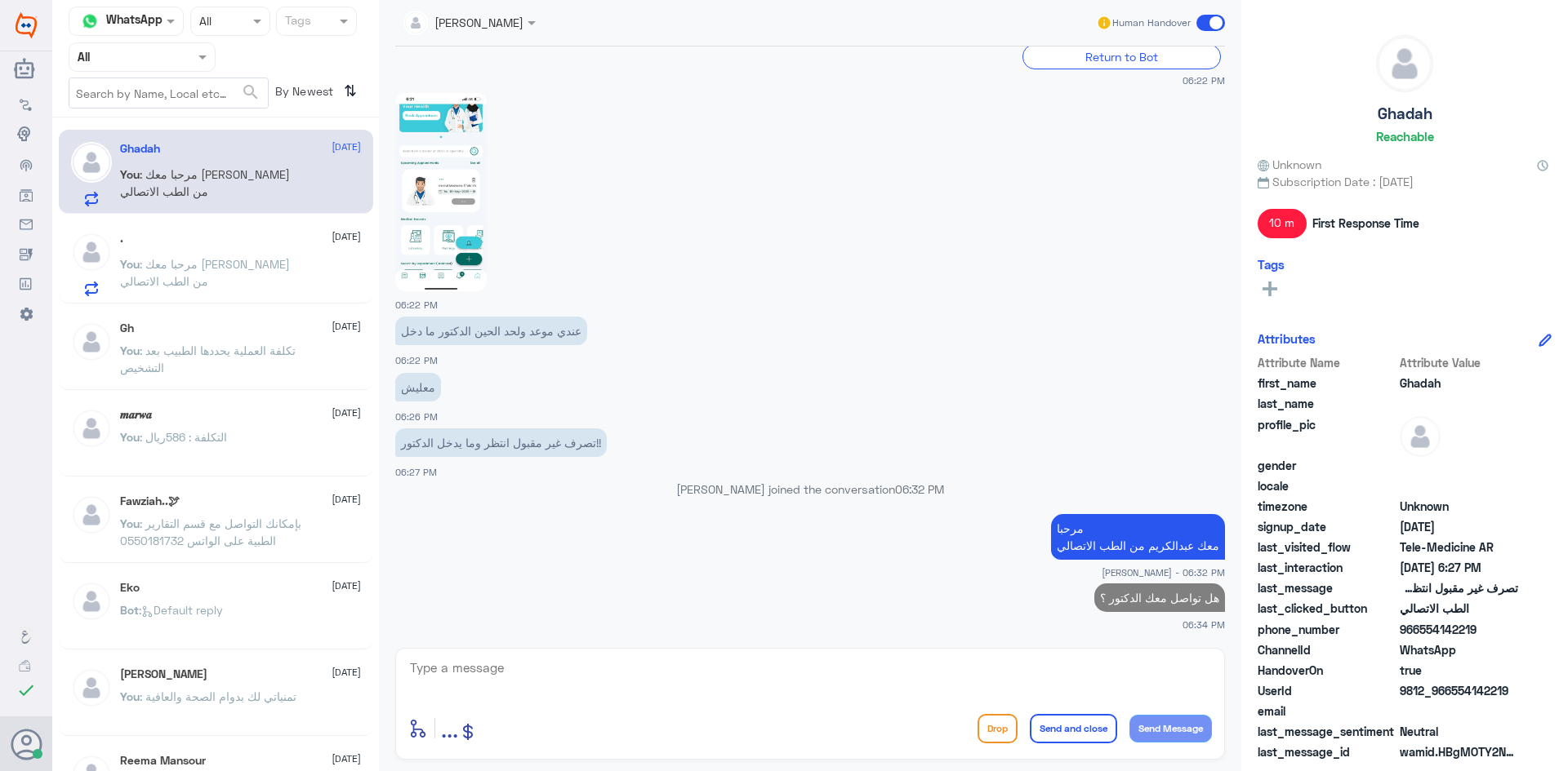
click at [439, 169] on img at bounding box center [441, 191] width 92 height 198
click at [251, 275] on p "You : مرحبا معك عبدالكريم من الطب الاتصالي" at bounding box center [212, 275] width 184 height 41
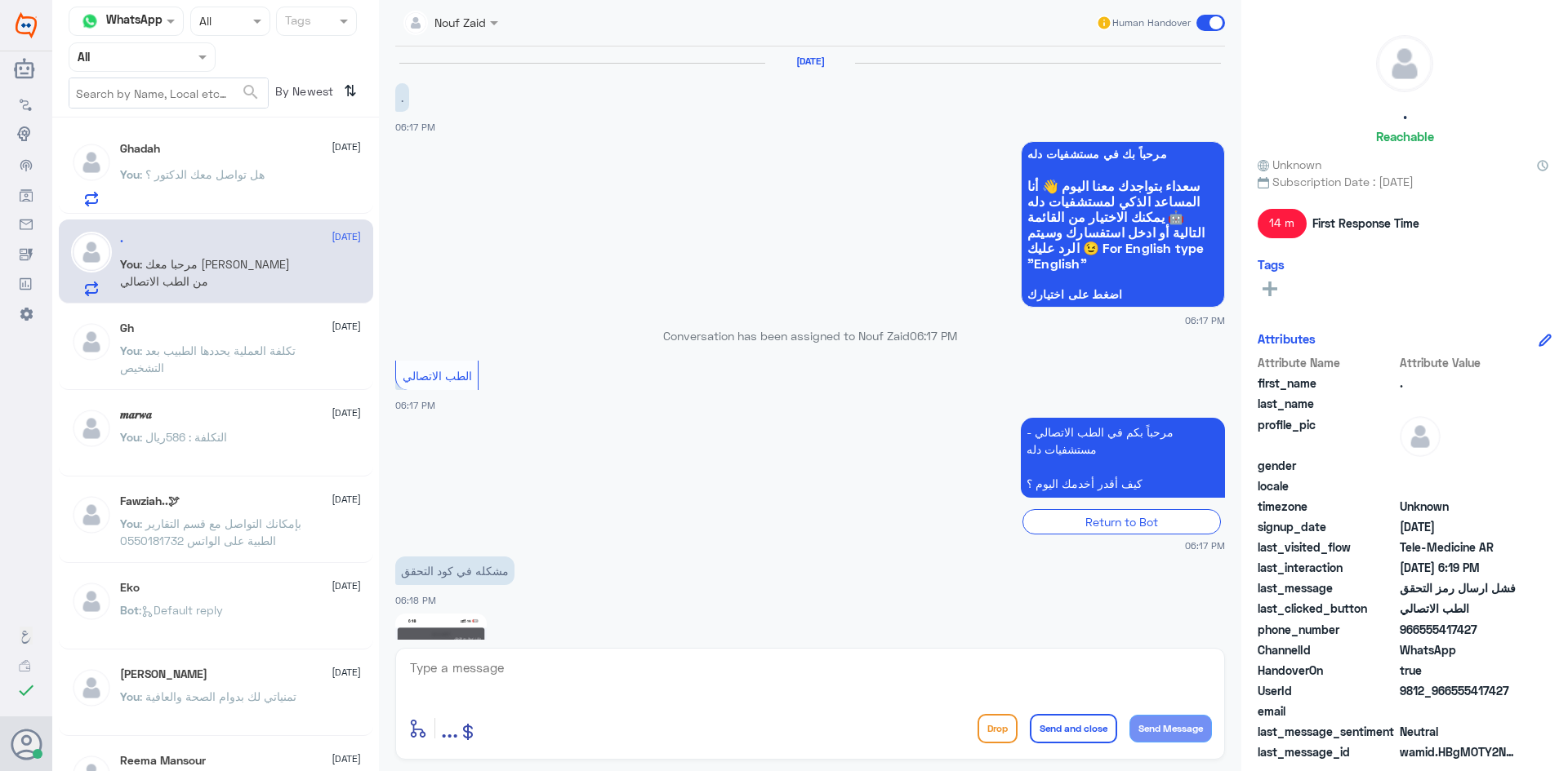
scroll to position [357, 0]
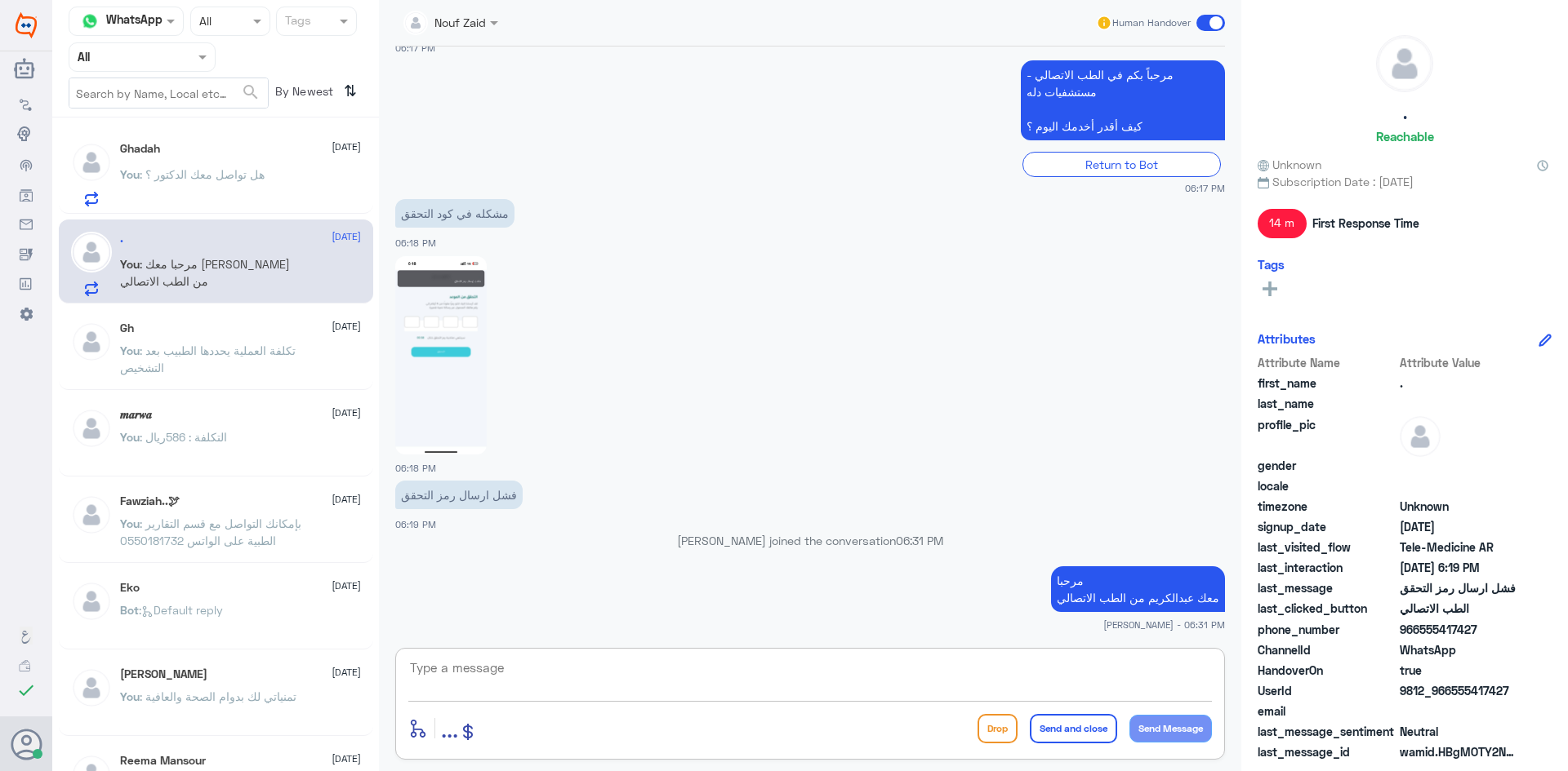
click at [764, 663] on textarea at bounding box center [809, 676] width 803 height 40
click at [471, 315] on img at bounding box center [441, 355] width 92 height 198
click at [823, 697] on textarea at bounding box center [809, 676] width 803 height 40
drag, startPoint x: 1508, startPoint y: 686, endPoint x: 1450, endPoint y: 693, distance: 58.4
click at [1450, 693] on span "9812_966555417427" at bounding box center [1459, 691] width 119 height 17
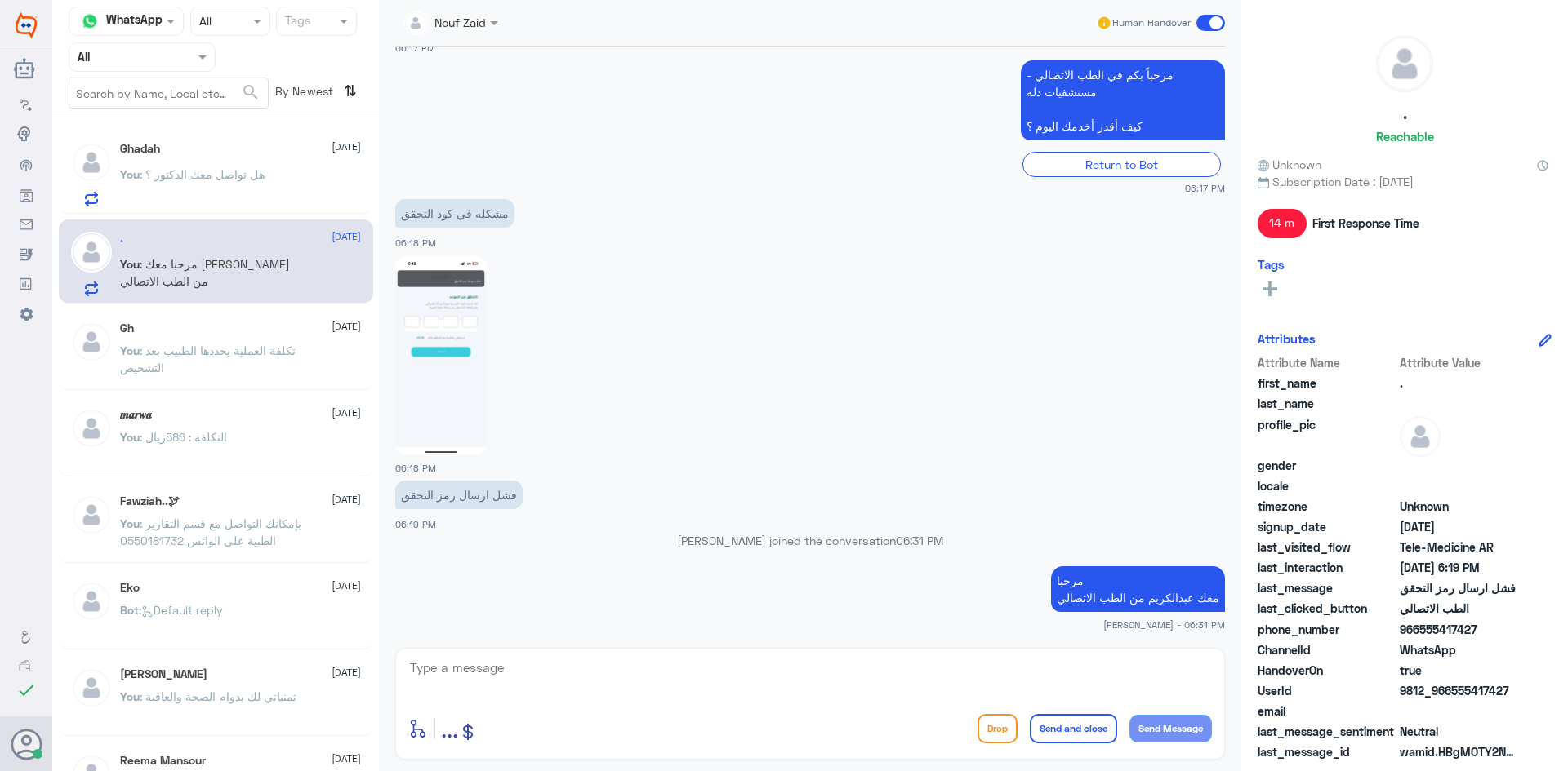
copy span "555417427"
click at [680, 666] on textarea at bounding box center [809, 676] width 803 height 40
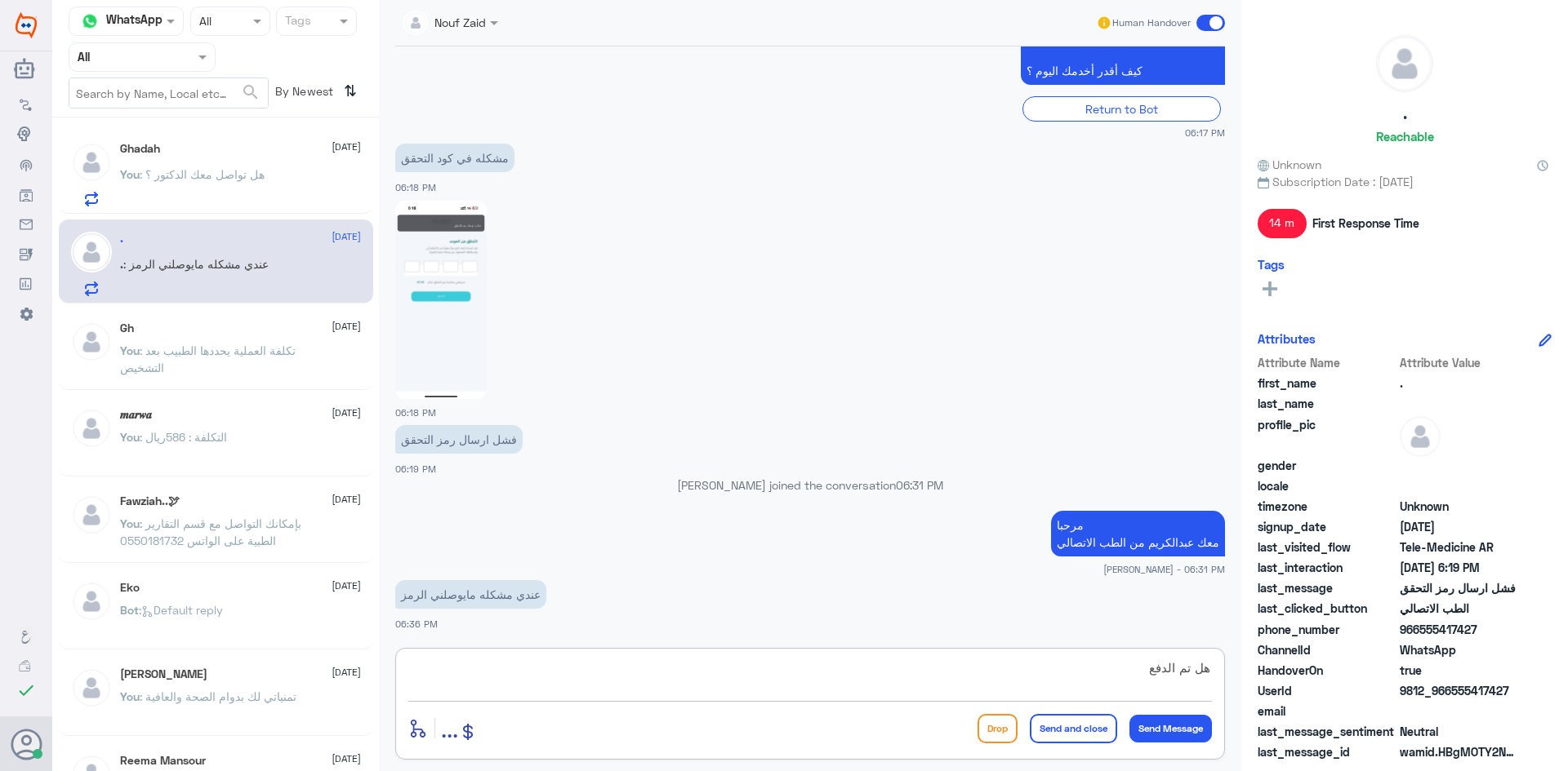
type textarea "هل تم الدفع ؟"
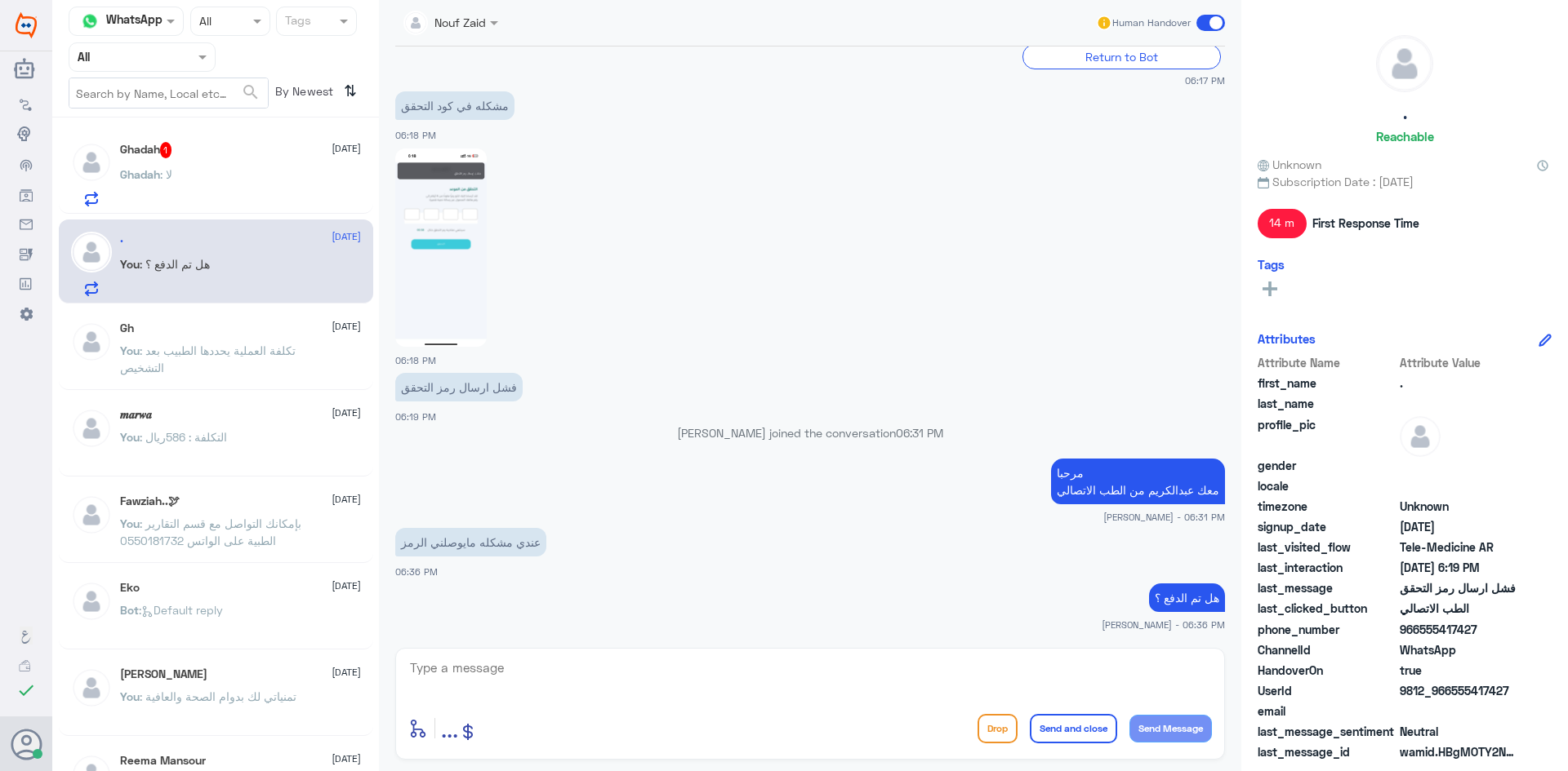
click at [227, 192] on div "Ghadah : لا" at bounding box center [240, 188] width 241 height 37
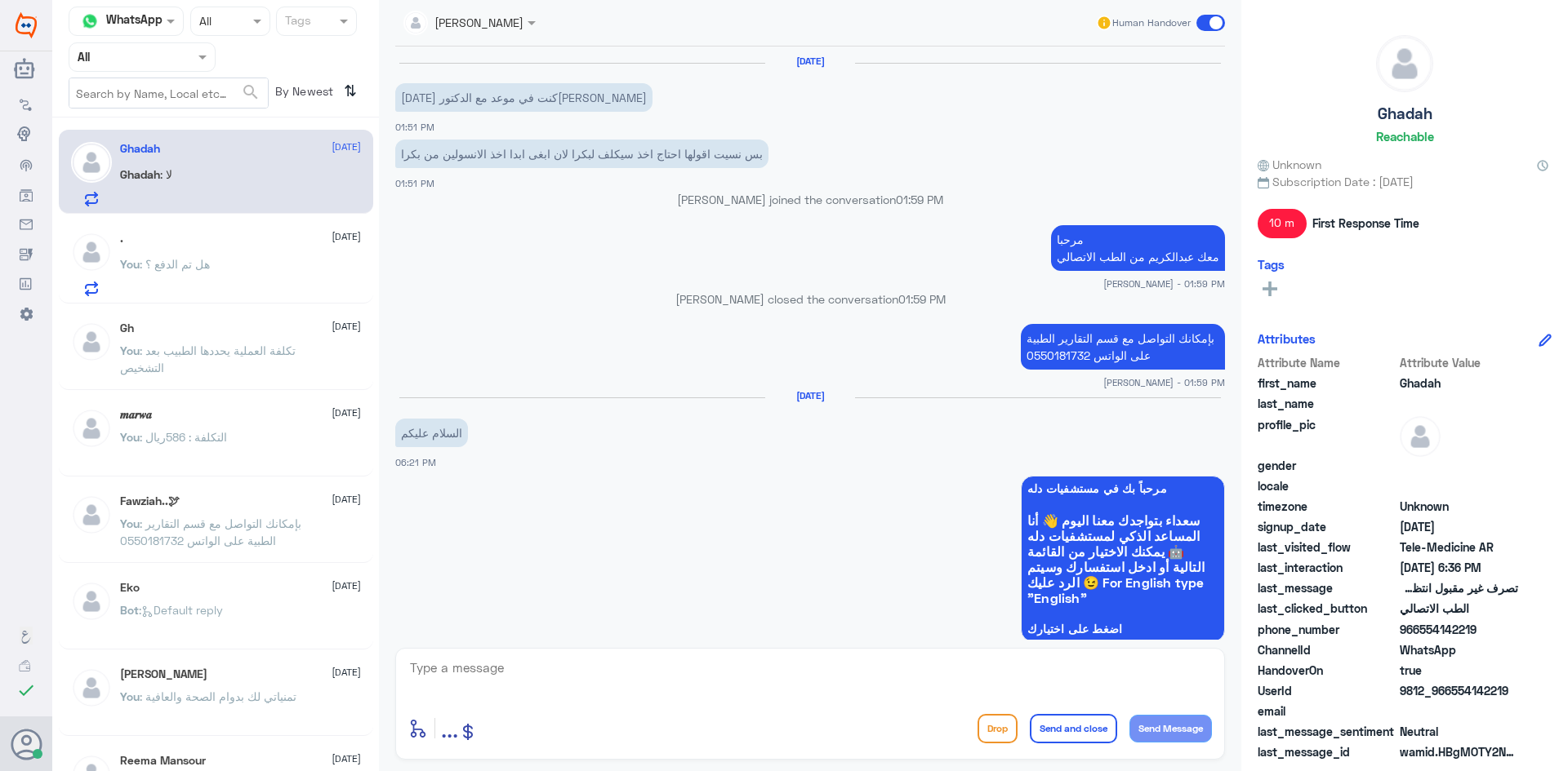
scroll to position [856, 0]
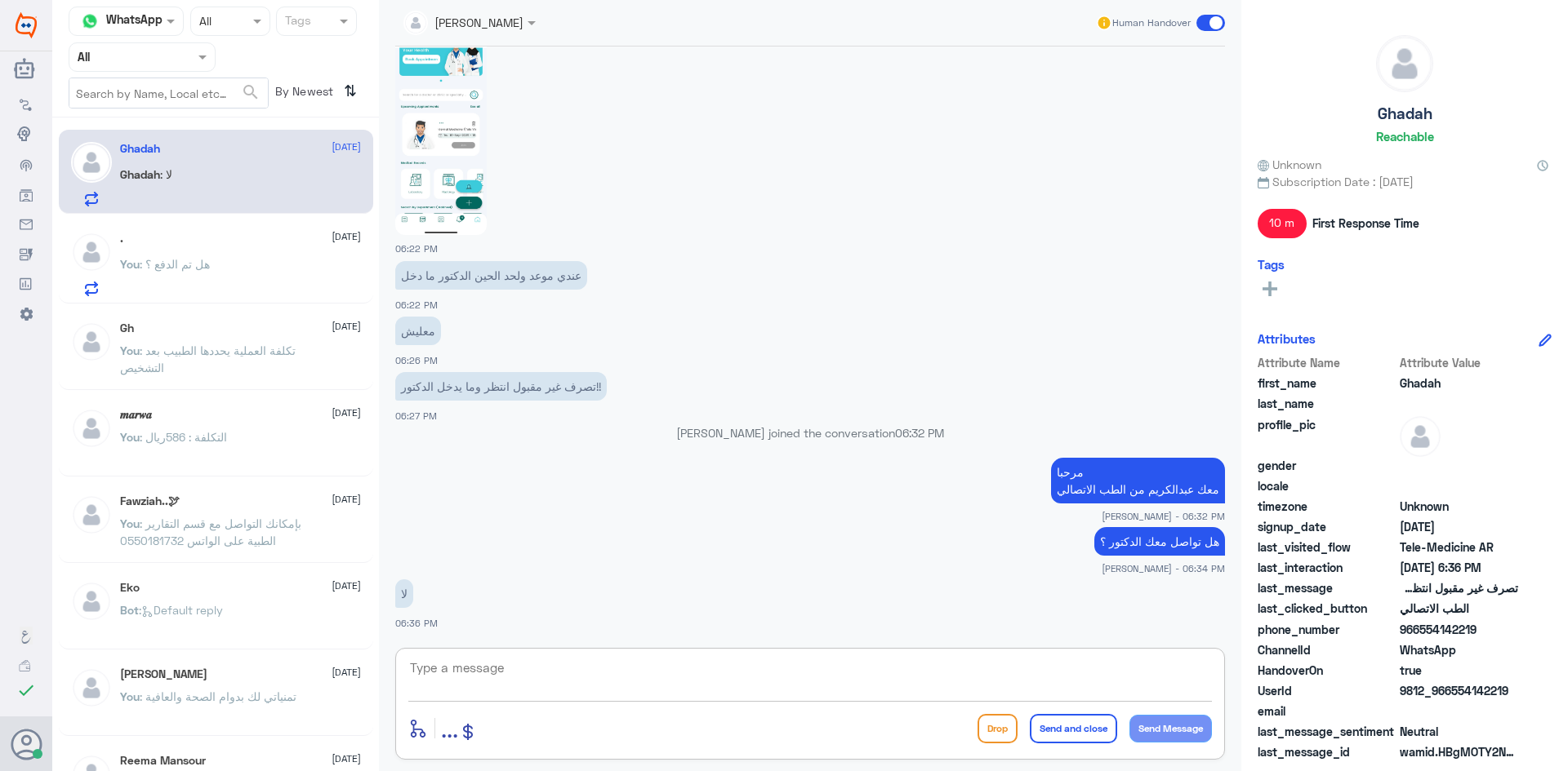
click at [579, 675] on textarea at bounding box center [809, 676] width 803 height 40
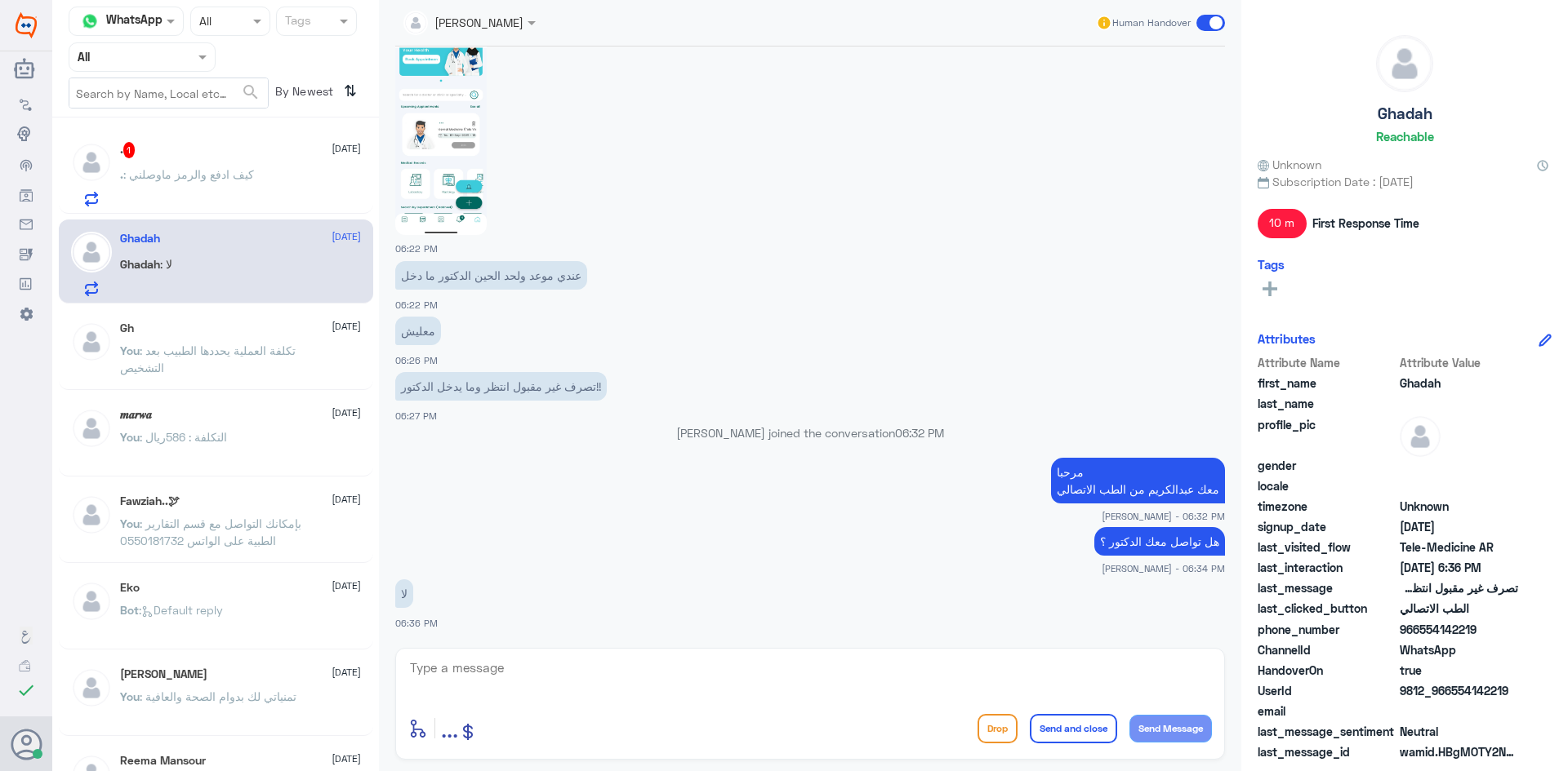
click at [257, 181] on div ". : كيف ادفع والرمز ماوصلني" at bounding box center [240, 188] width 241 height 37
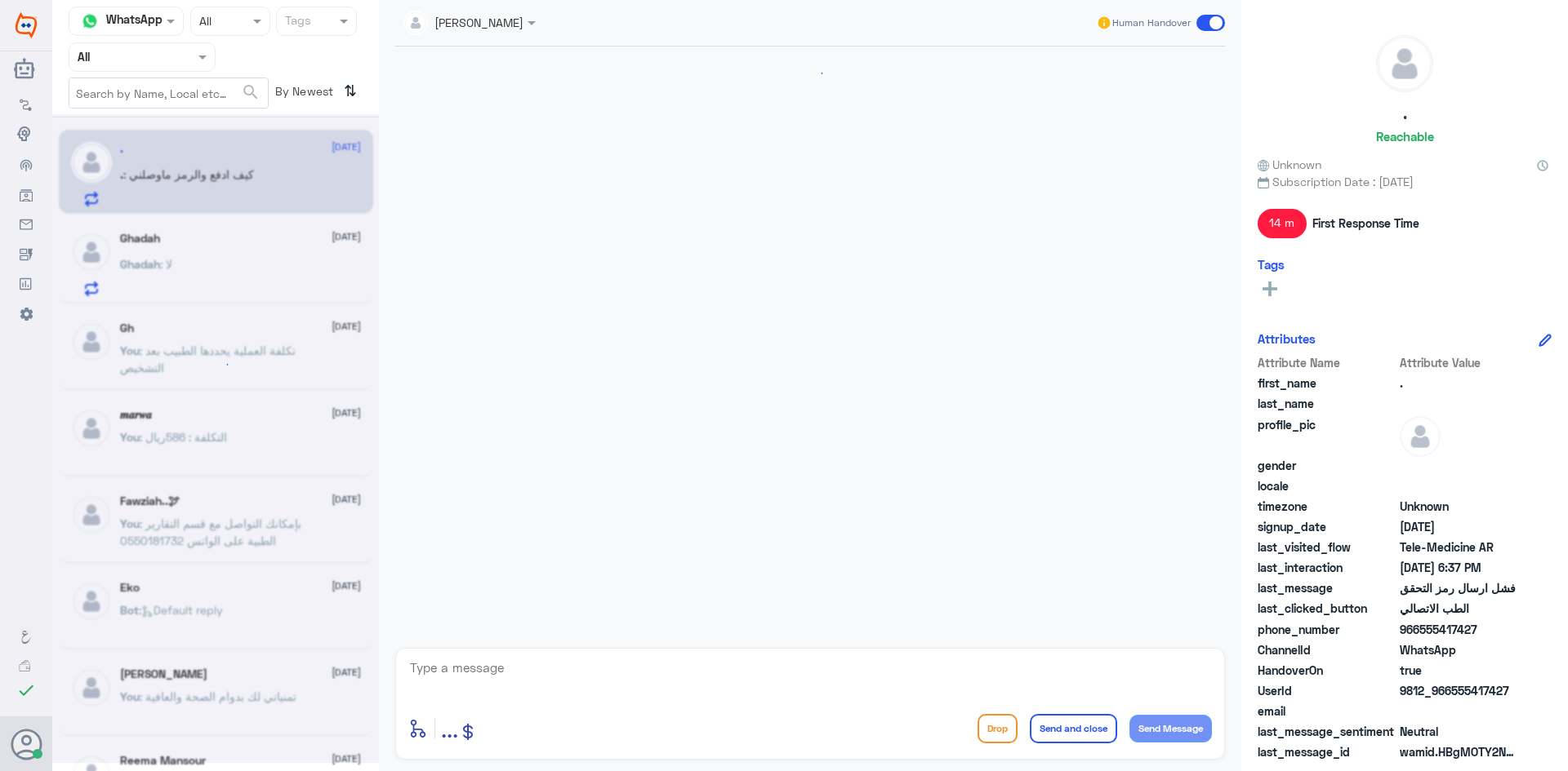
scroll to position [522, 0]
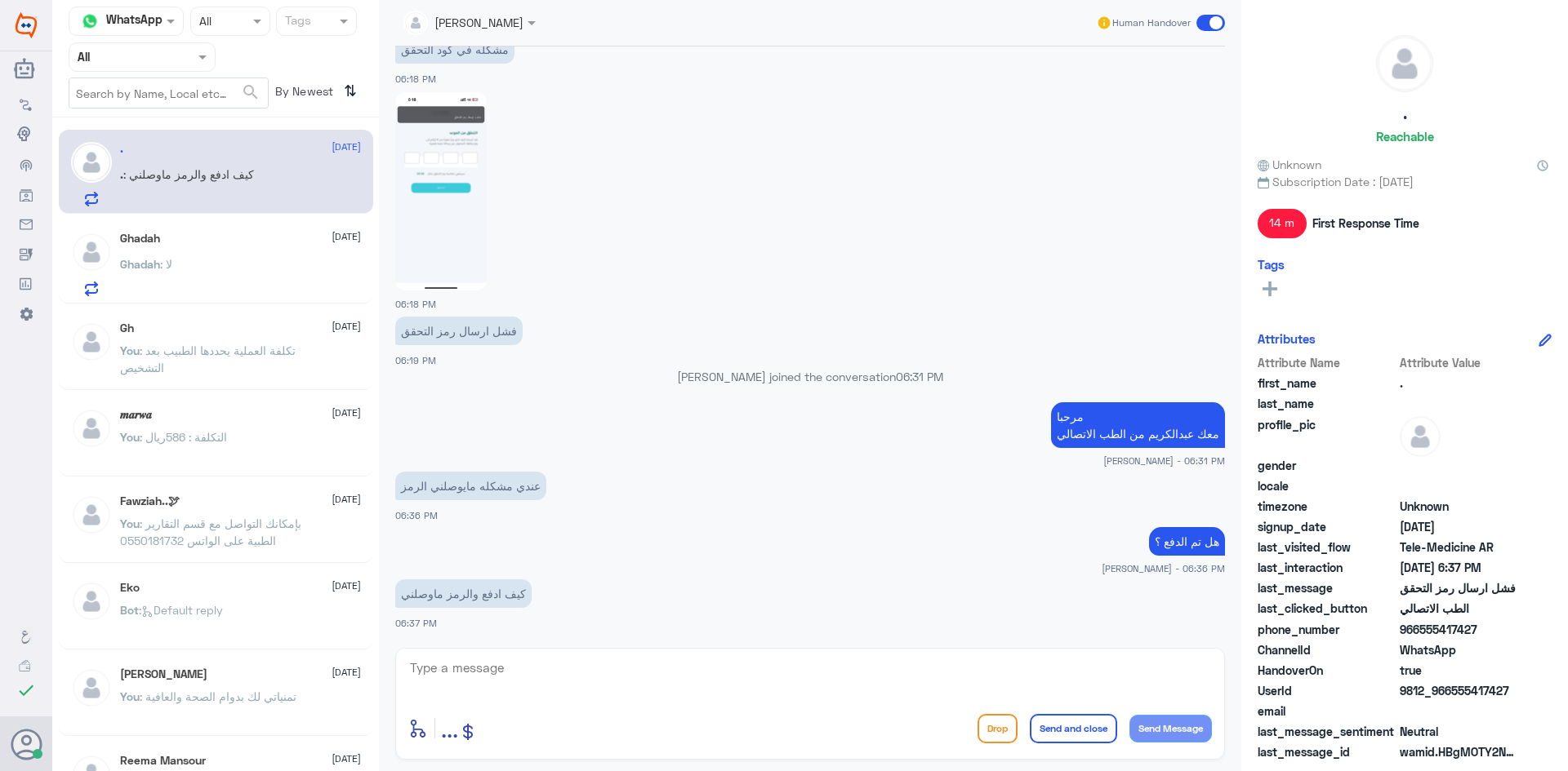
click at [578, 658] on textarea at bounding box center [809, 676] width 803 height 40
type textarea "ا"
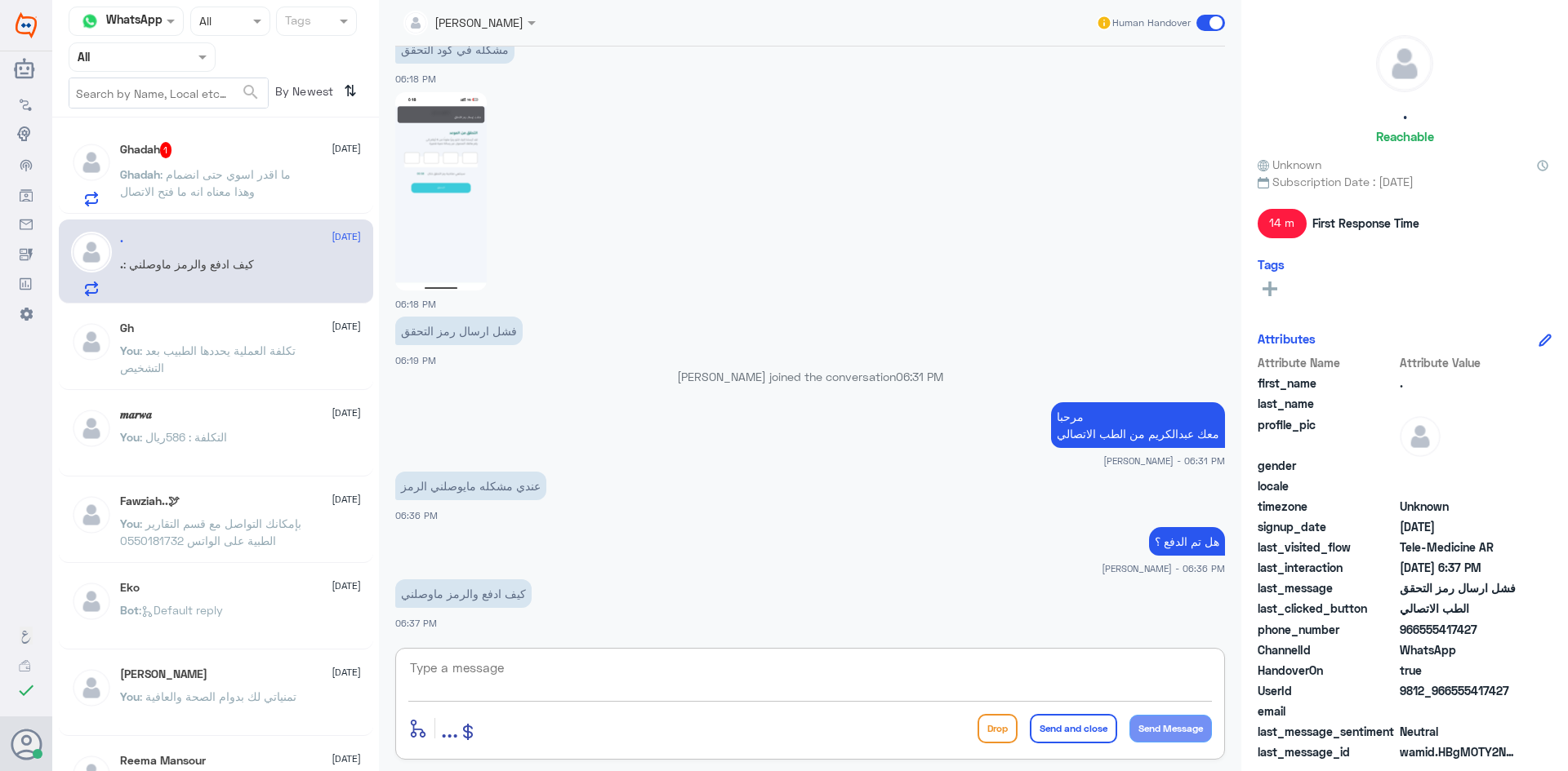
click at [229, 161] on div "Ghadah 1 18 September Ghadah : ما اقدر اسوي حتى انضمام وهذا معناه انه ما فتح ال…" at bounding box center [240, 174] width 241 height 65
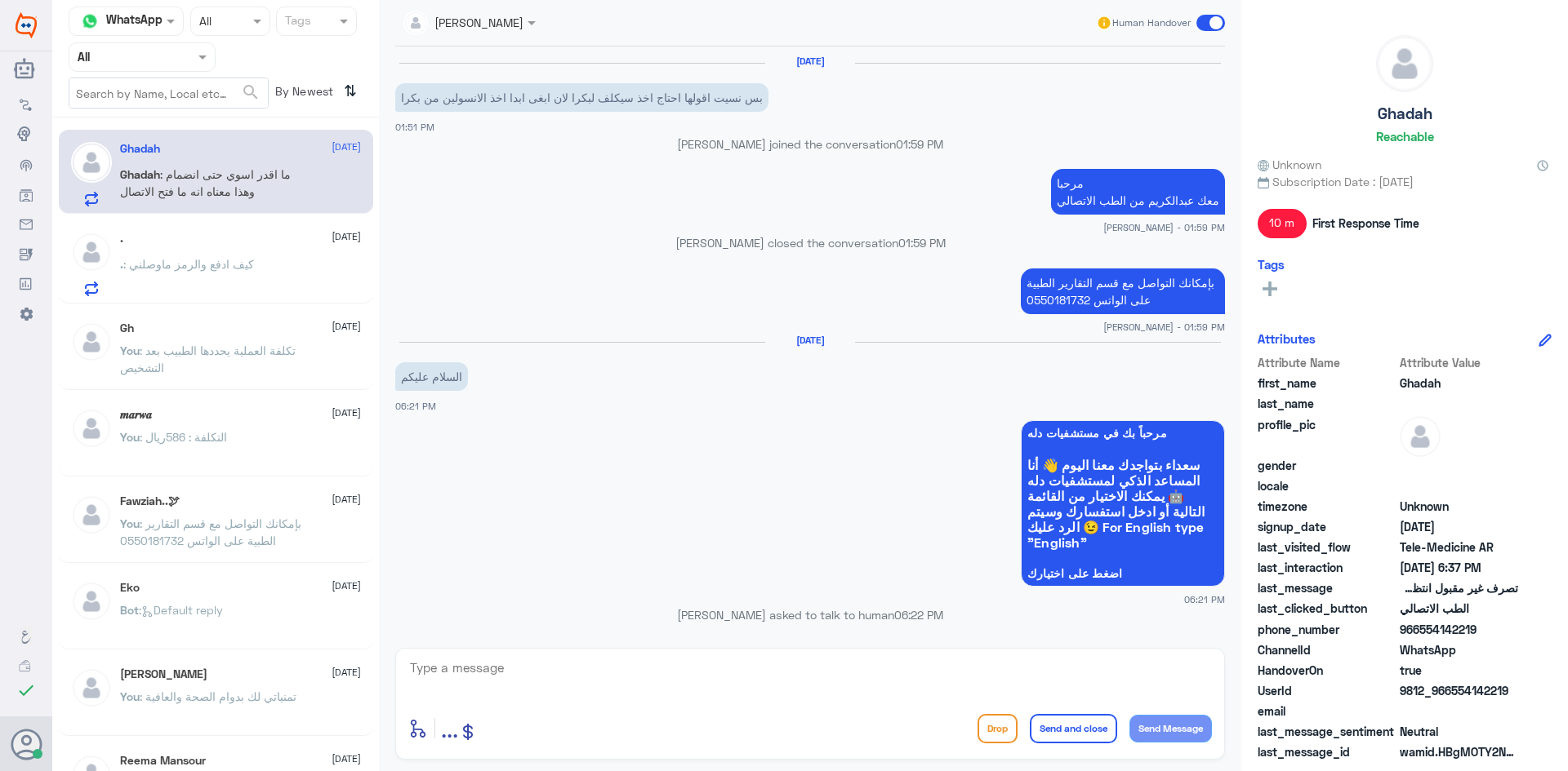
scroll to position [856, 0]
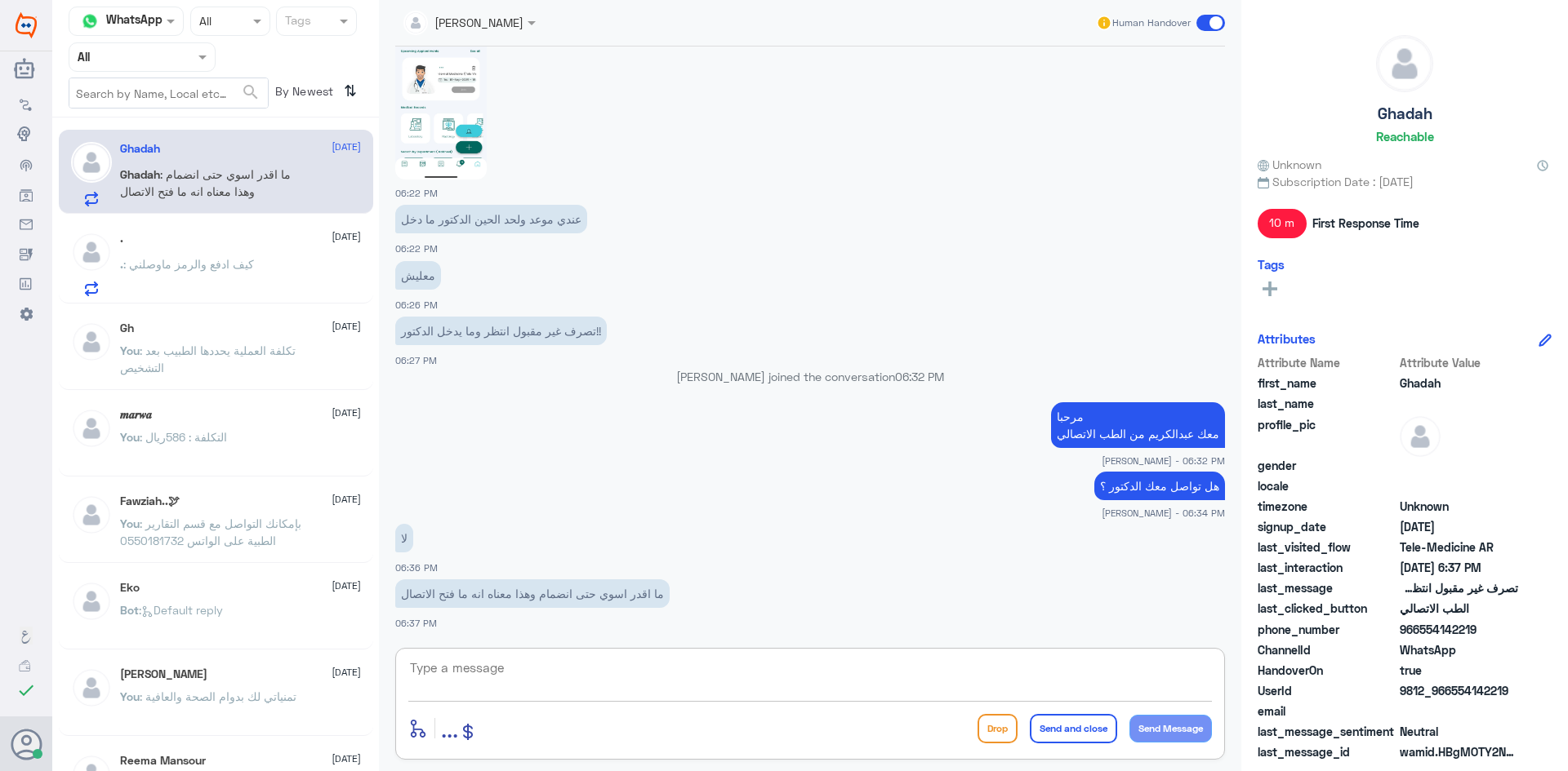
click at [531, 658] on textarea at bounding box center [809, 676] width 803 height 40
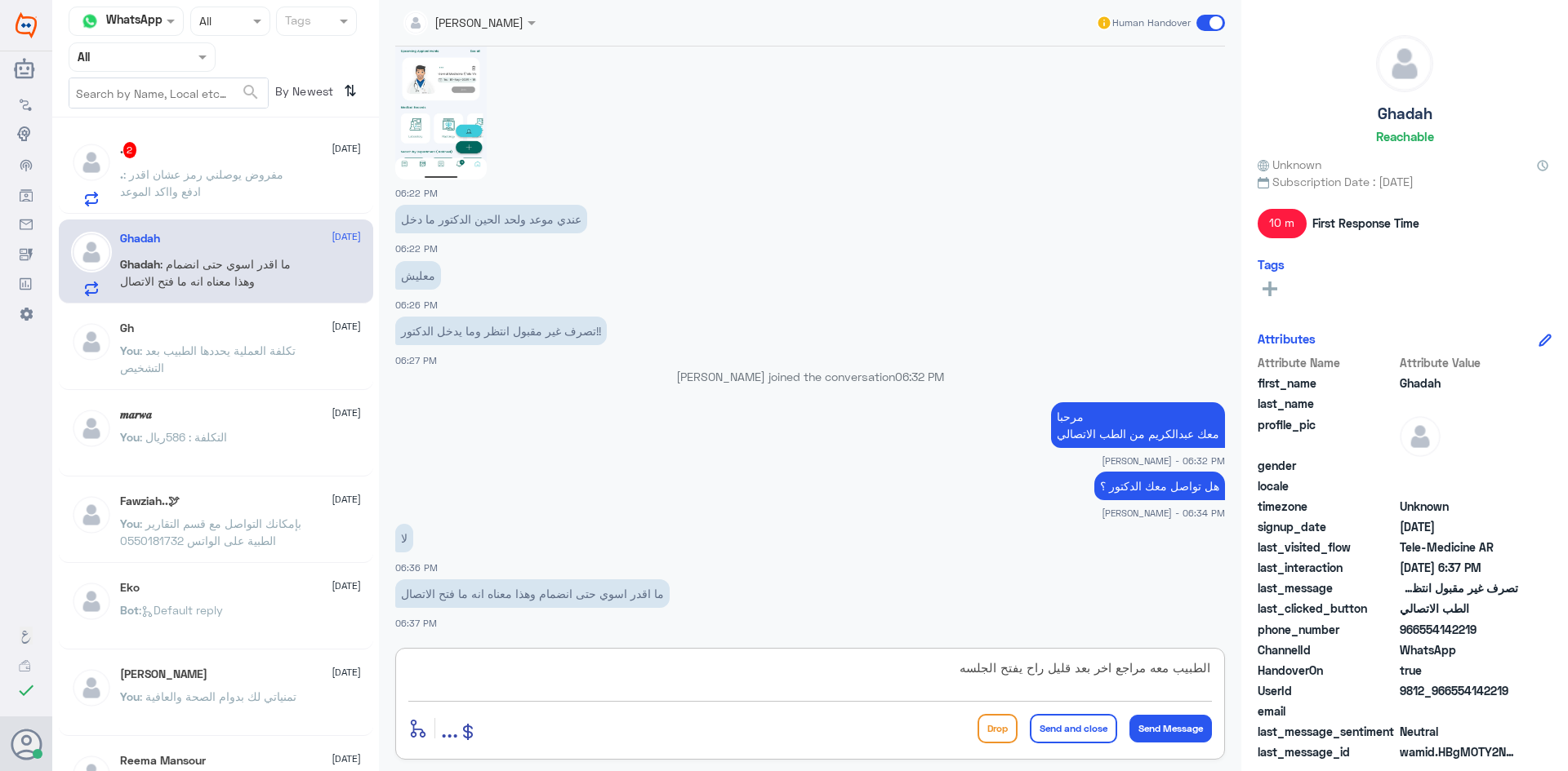
type textarea "الطبيب معه مراجع اخر بعد قليل راح يفتح الجلسه"
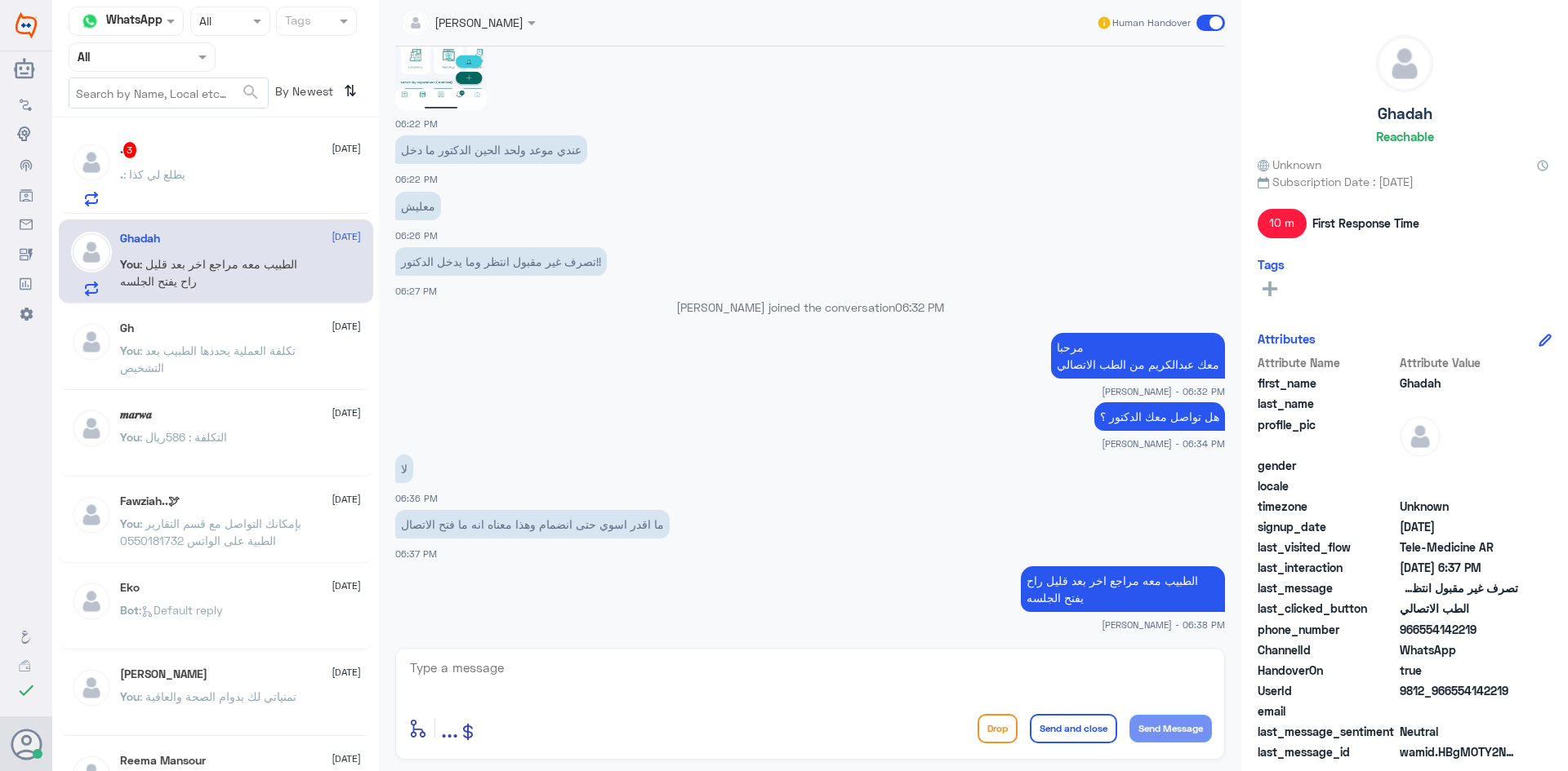
click at [1511, 687] on span "9812_966554142219" at bounding box center [1459, 691] width 119 height 17
click at [207, 172] on div ". : يطلع لي كذا" at bounding box center [240, 188] width 241 height 37
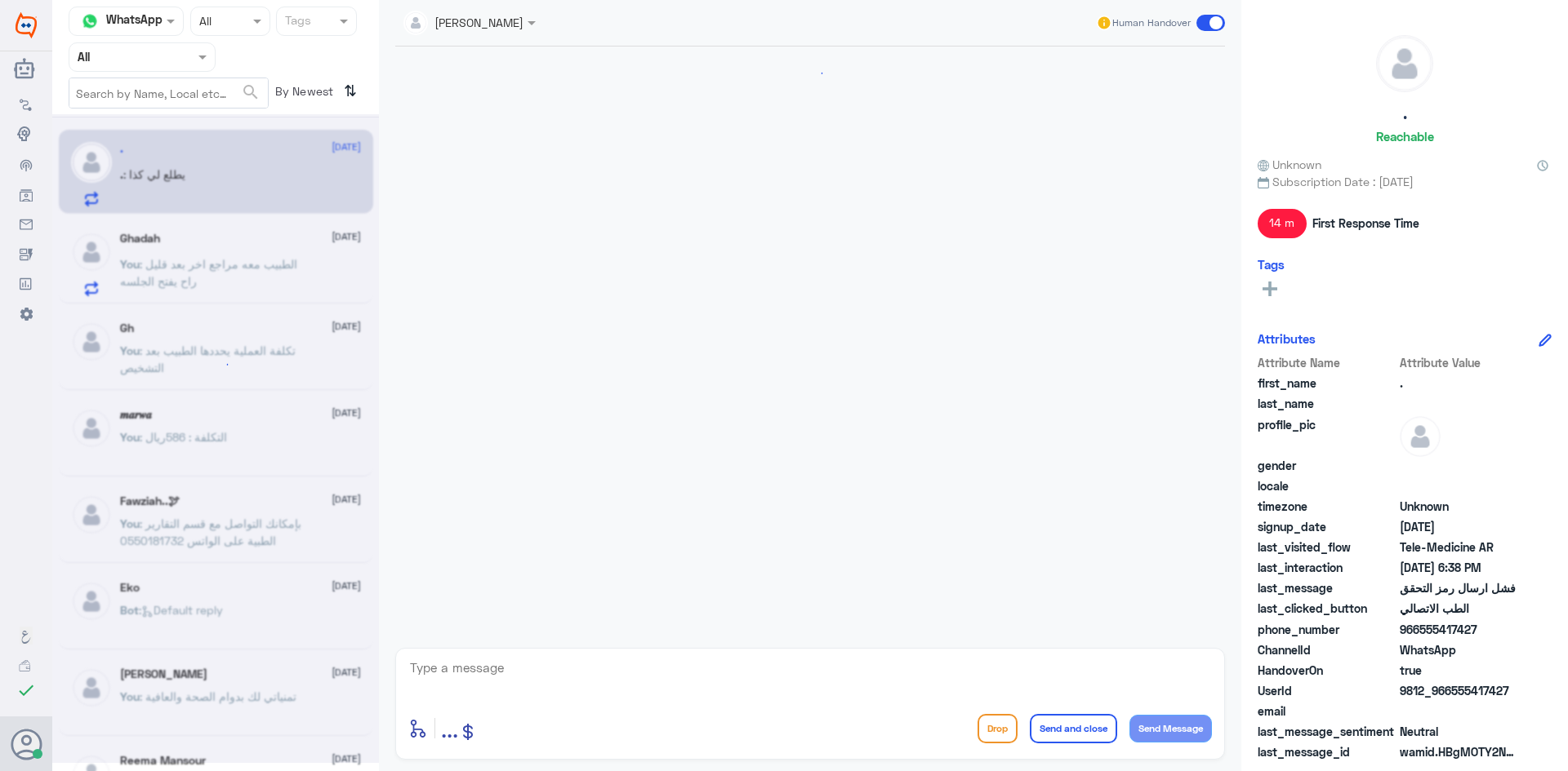
scroll to position [689, 0]
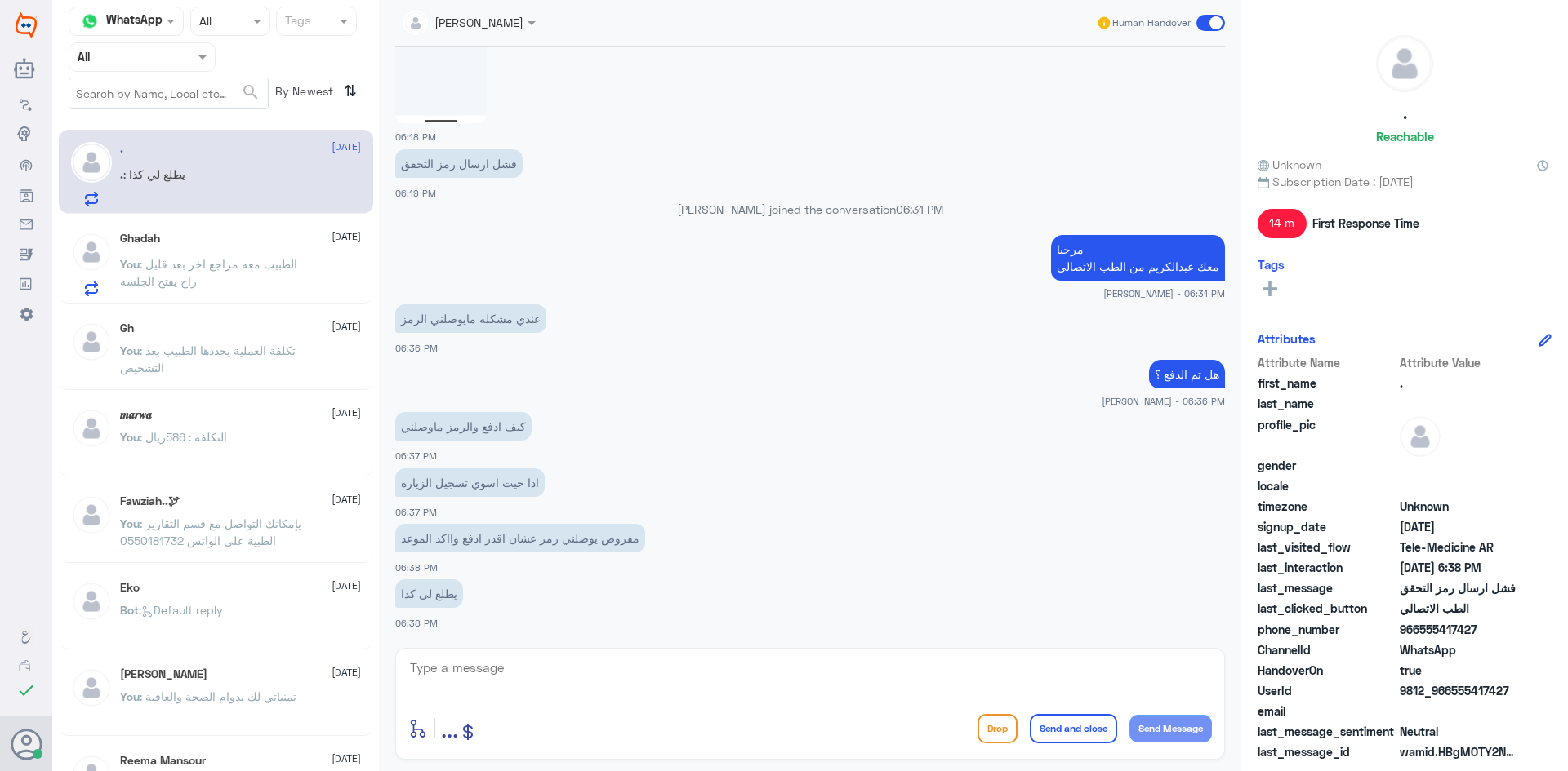
drag, startPoint x: 1510, startPoint y: 687, endPoint x: 1453, endPoint y: 698, distance: 58.1
click at [1453, 698] on span "9812_966555417427" at bounding box center [1459, 691] width 119 height 17
copy span "555417427"
click at [920, 682] on textarea at bounding box center [809, 676] width 803 height 40
type textarea "الموعد باسم امجاد صحيح"
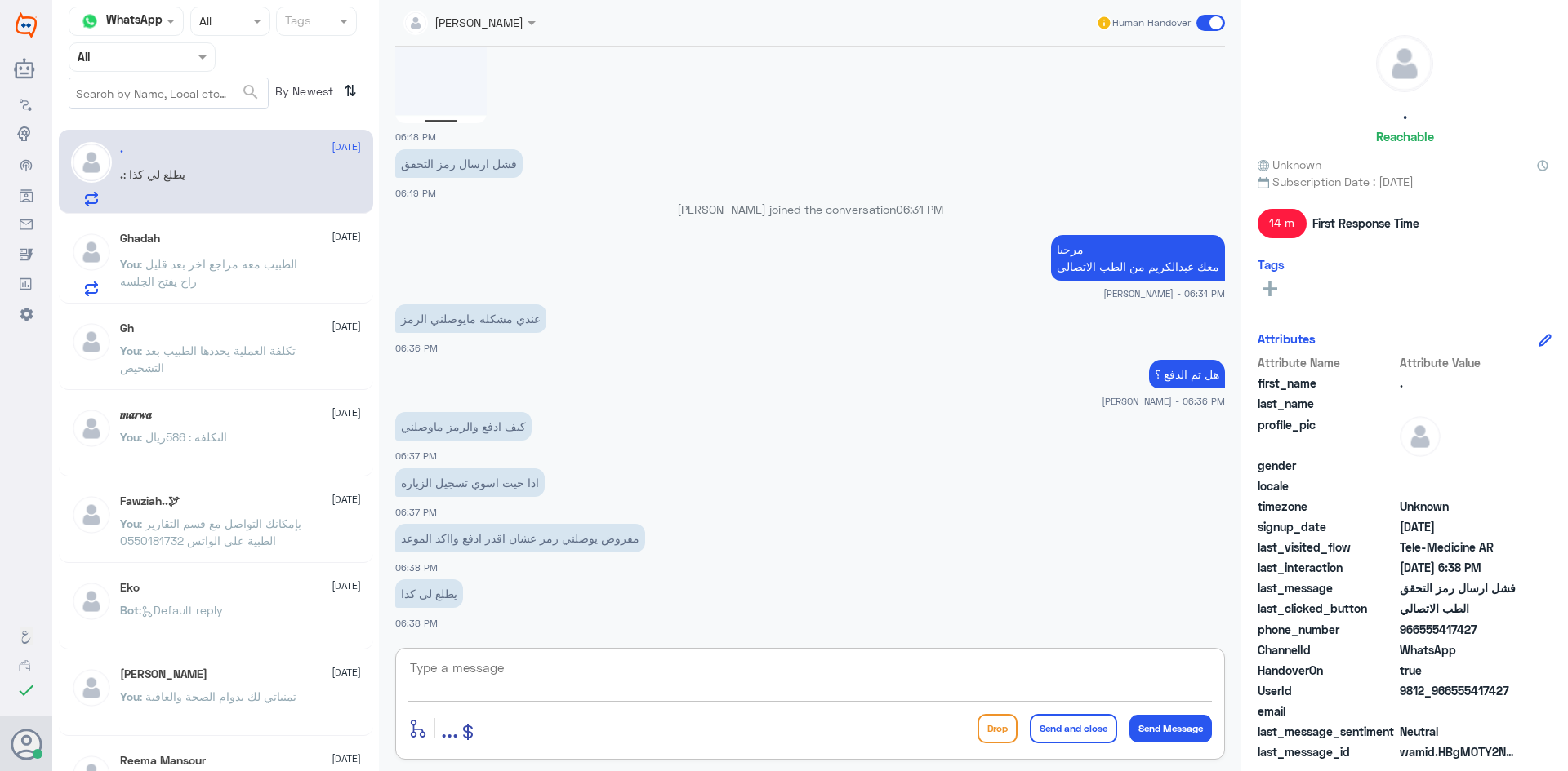
scroll to position [741, 0]
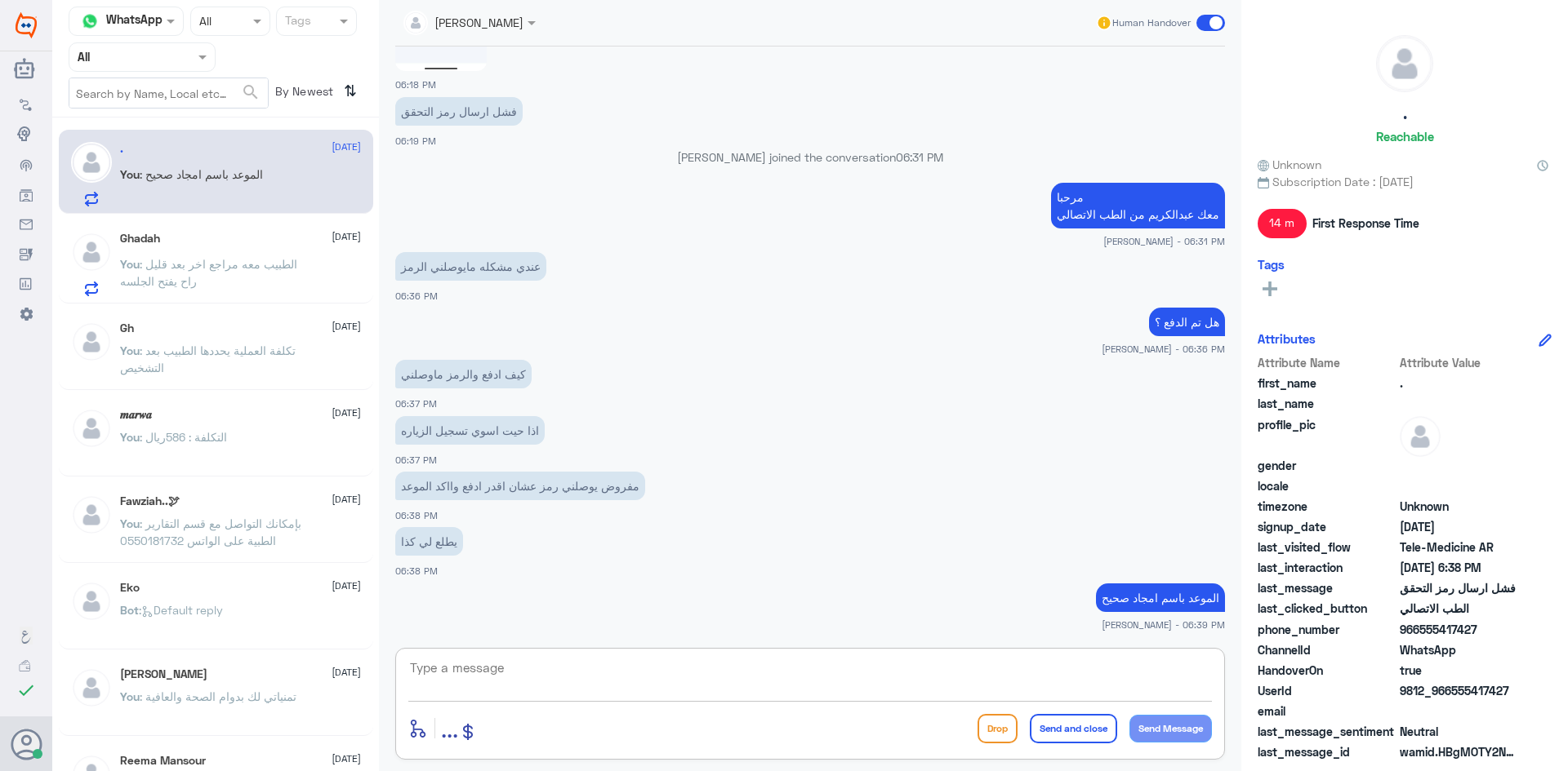
type textarea "؟"
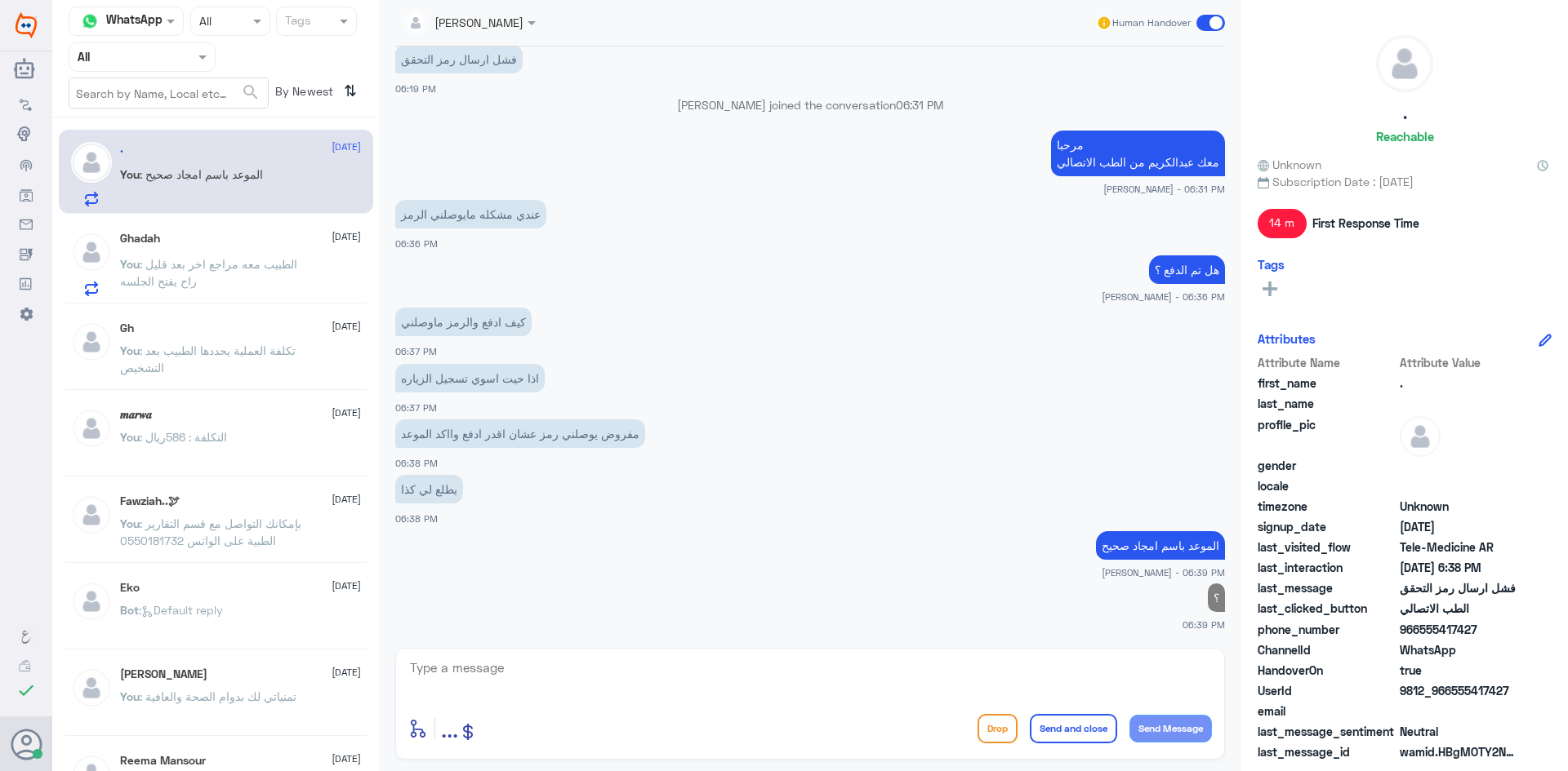
click at [254, 283] on p "You : الطبيب معه مراجع اخر بعد قليل راح يفتح الجلسه" at bounding box center [212, 275] width 184 height 41
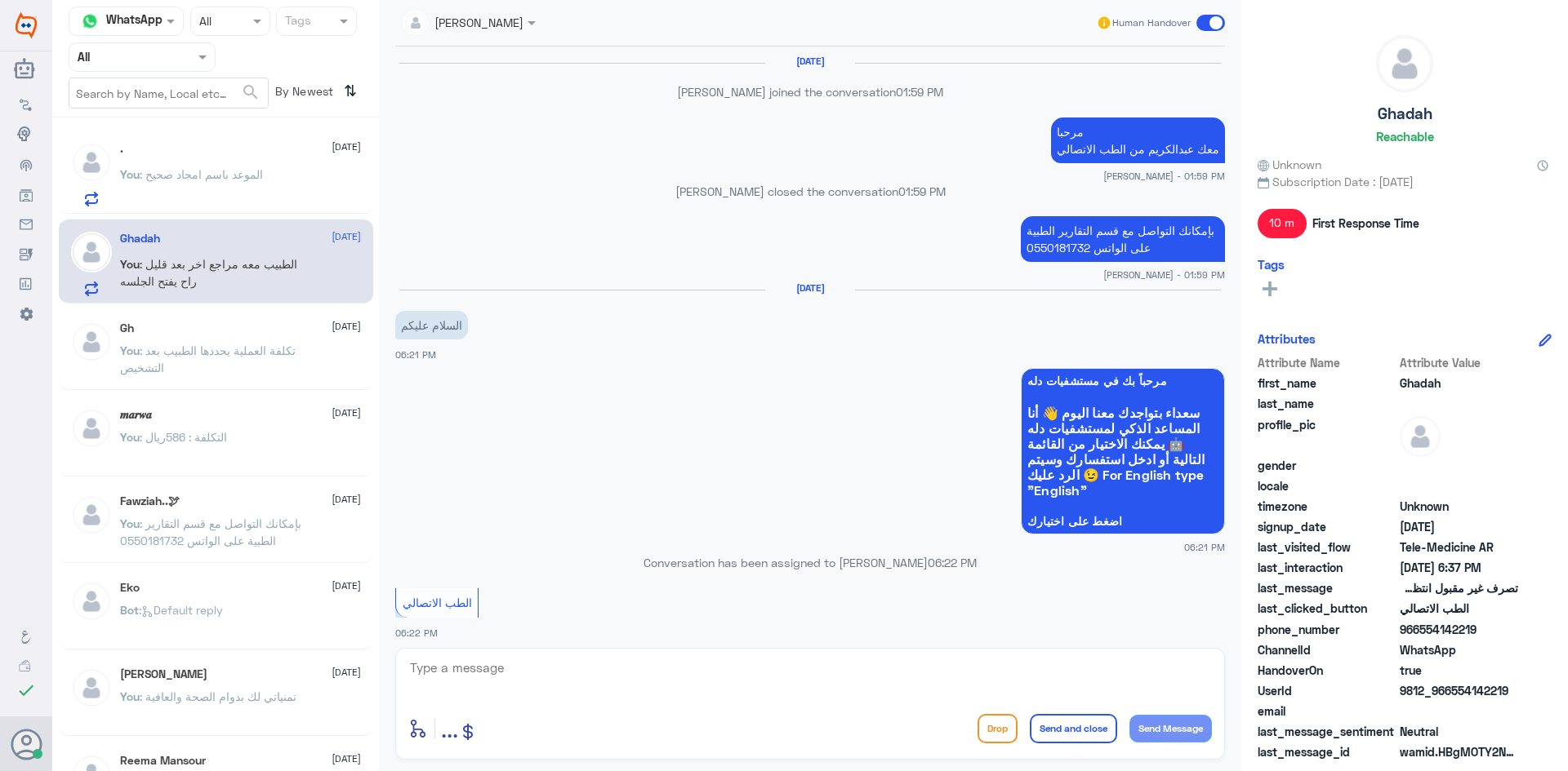
scroll to position [873, 0]
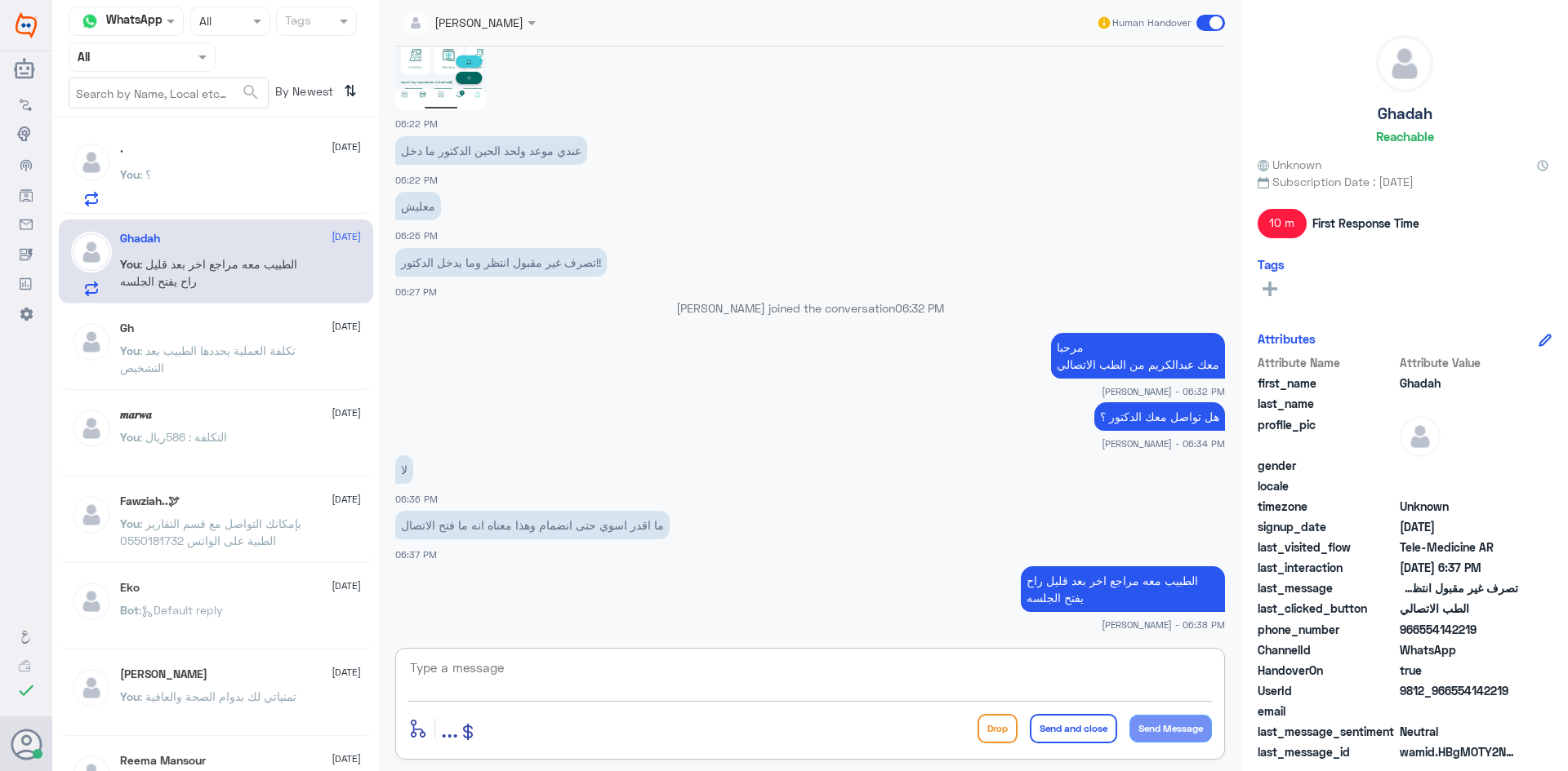
click at [784, 681] on textarea at bounding box center [809, 676] width 803 height 40
click at [244, 153] on div ". 1 18 September" at bounding box center [240, 150] width 241 height 16
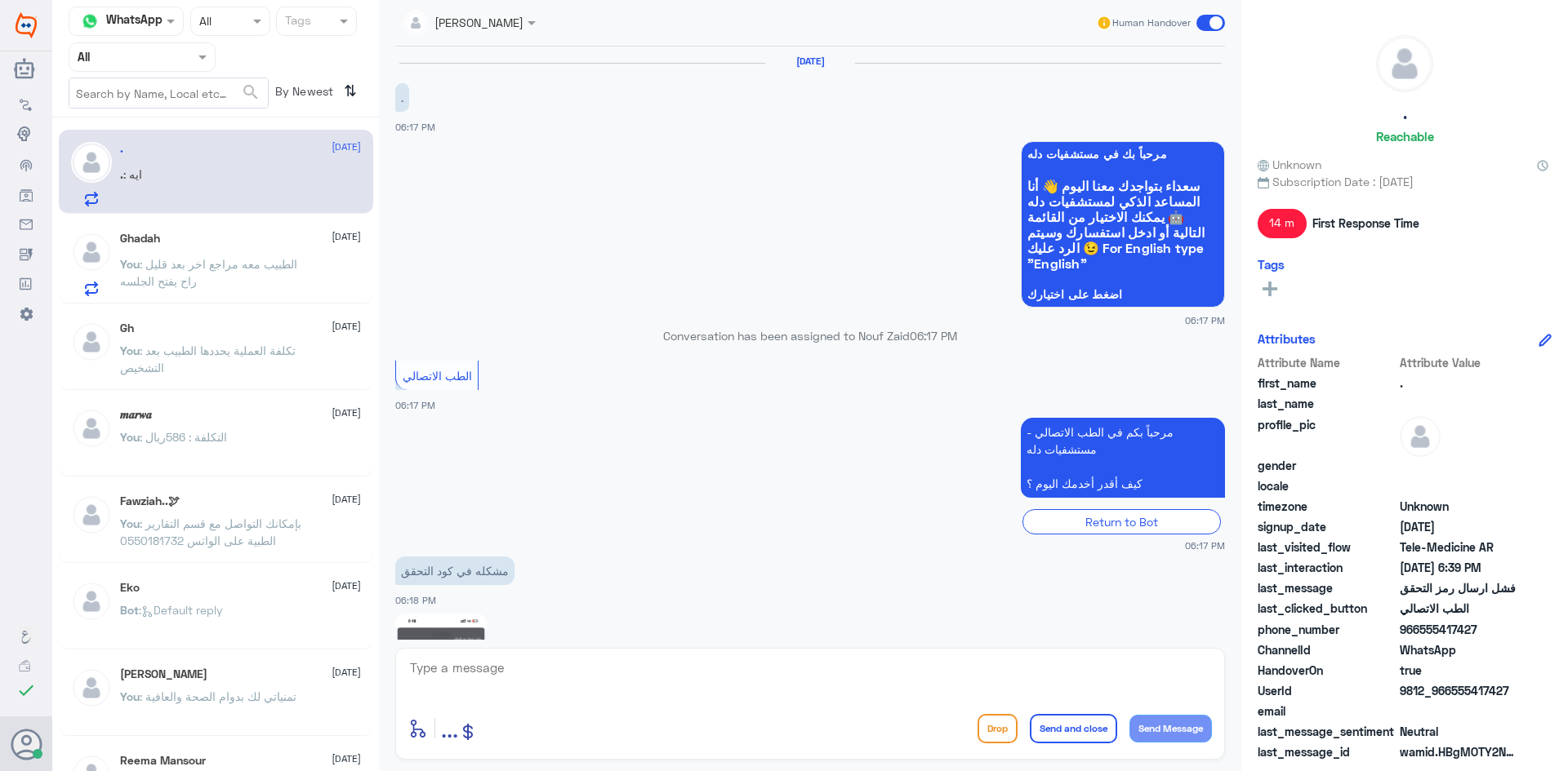
scroll to position [849, 0]
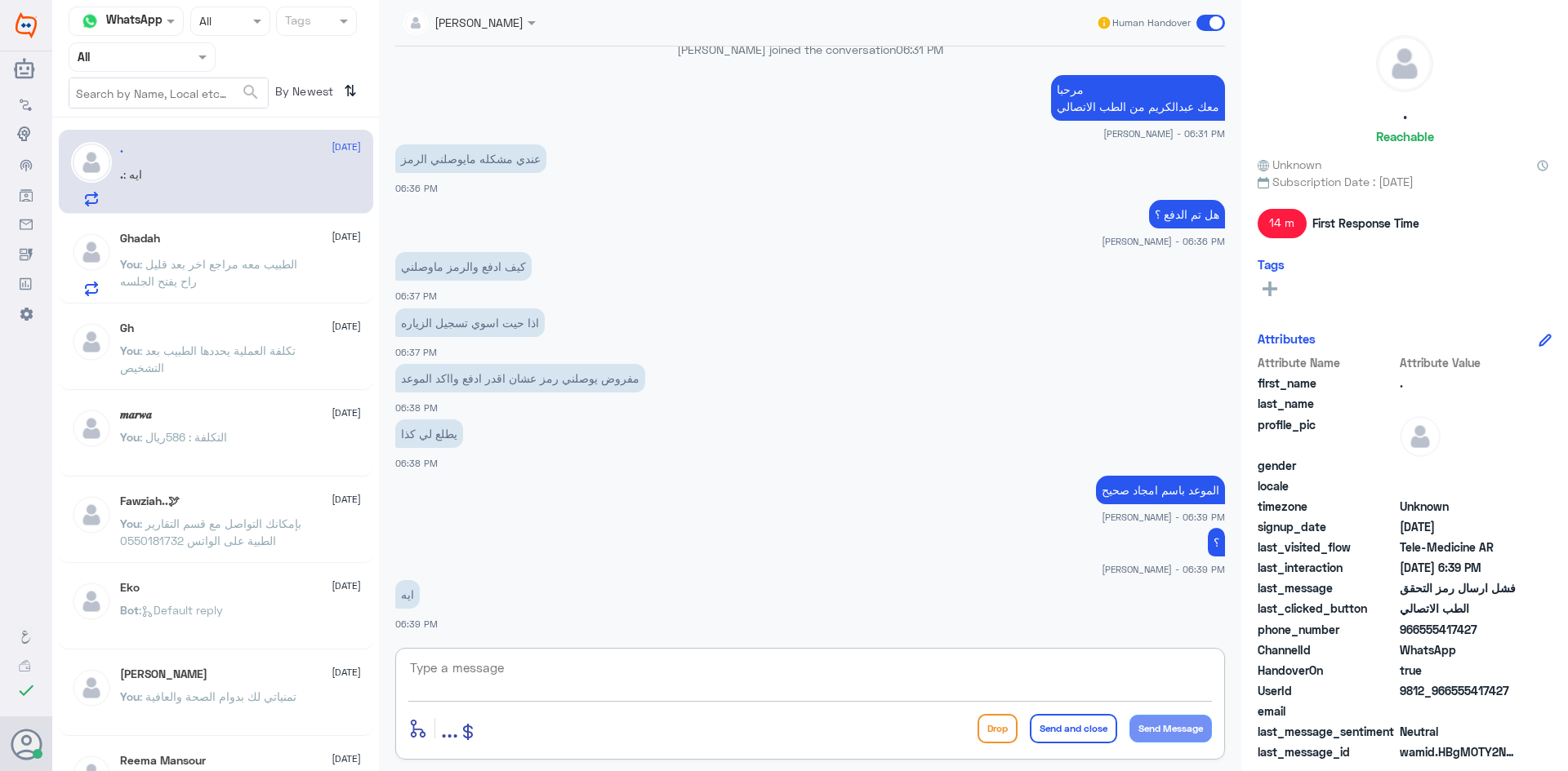
click at [581, 677] on textarea at bounding box center [809, 676] width 803 height 40
click at [806, 672] on textarea at bounding box center [809, 676] width 803 height 40
type textarea "ا"
type textarea "اعتذر على هذا الخلل التقني وسيتم رفعها لمسؤولي التقنية"
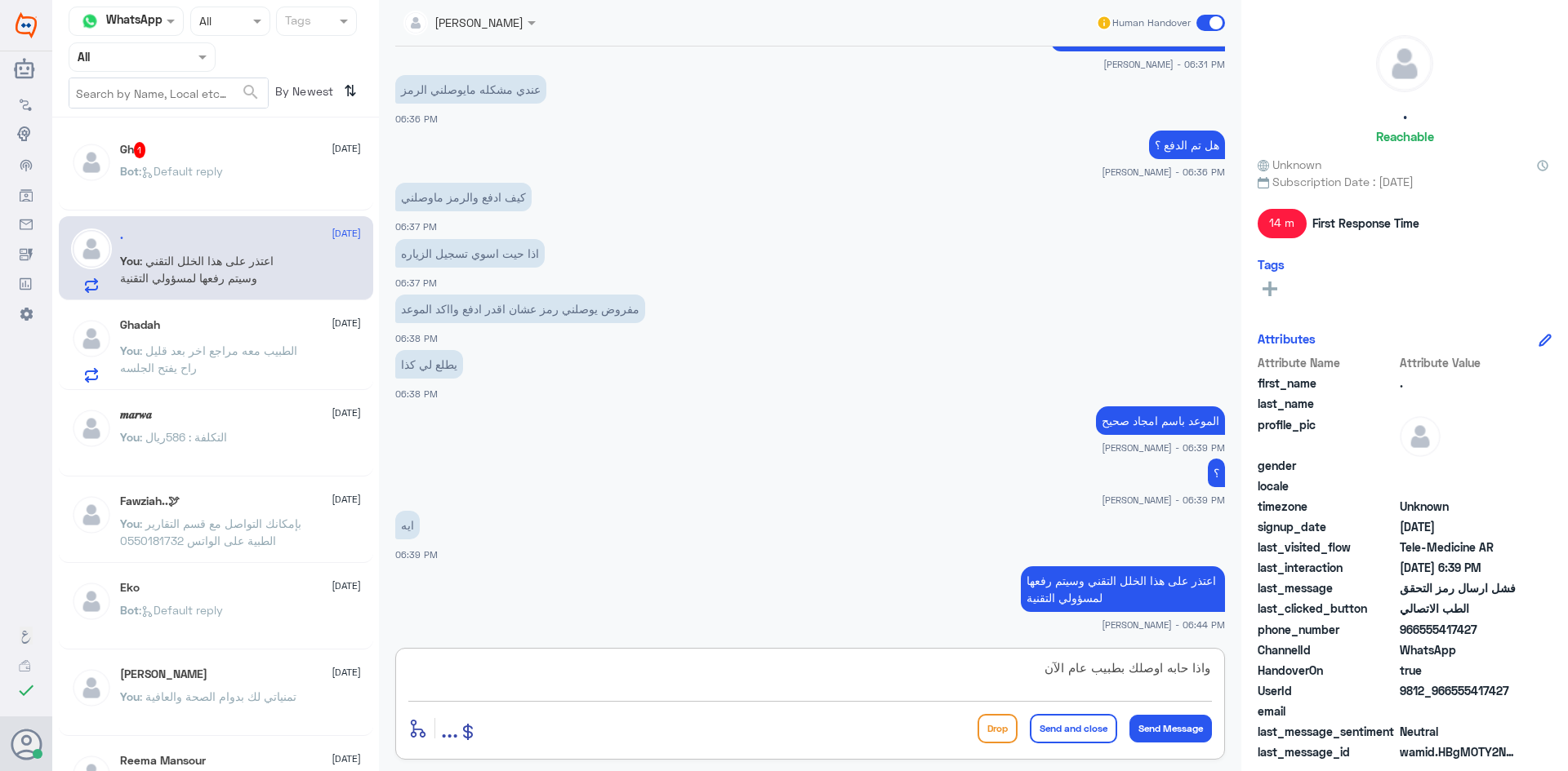
type textarea "واذا حابه اوصلك بطبيب عام الآن"
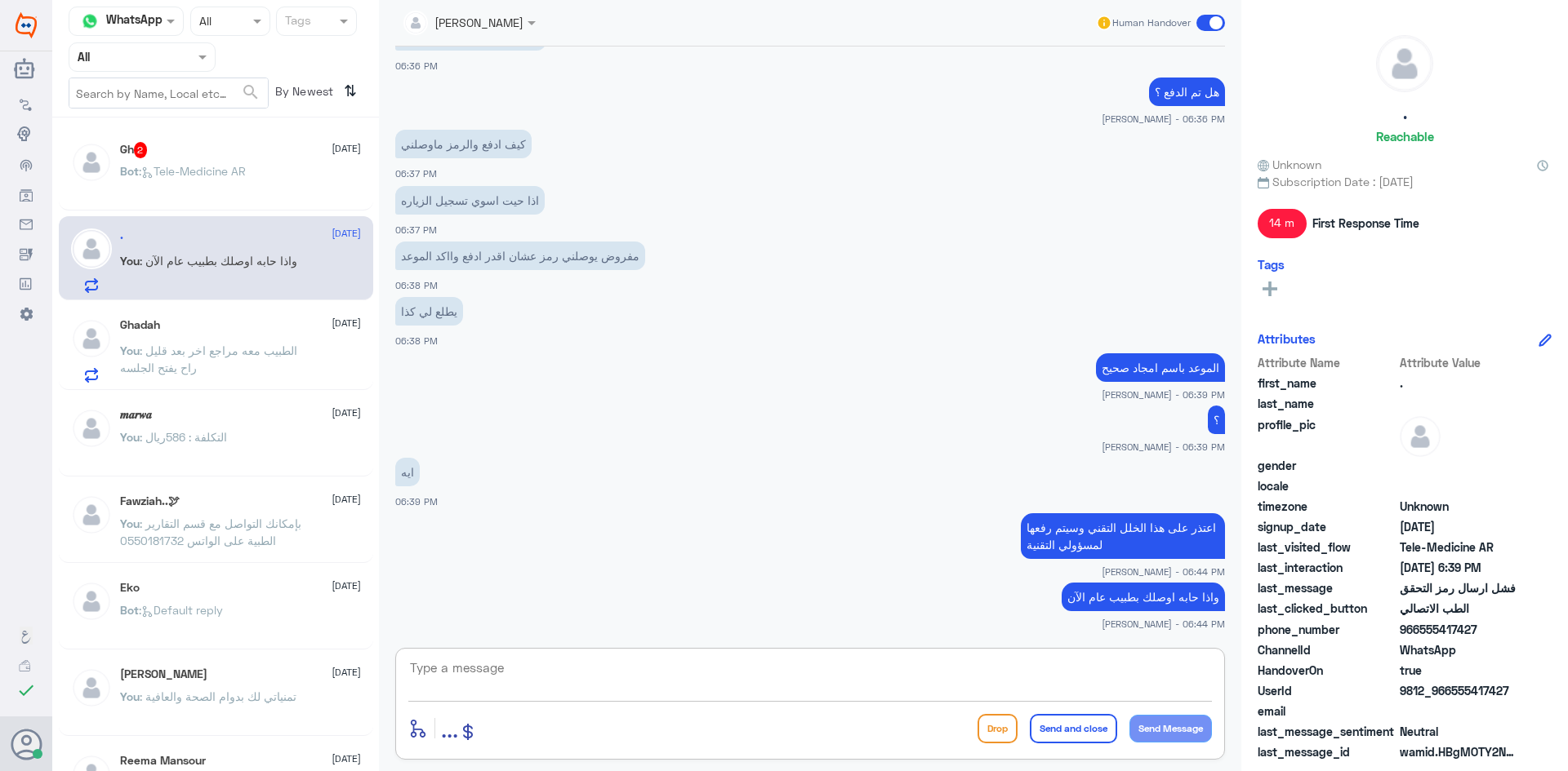
click at [256, 160] on div "Gh 2 18 September Bot : Tele-Medicine AR" at bounding box center [240, 172] width 241 height 61
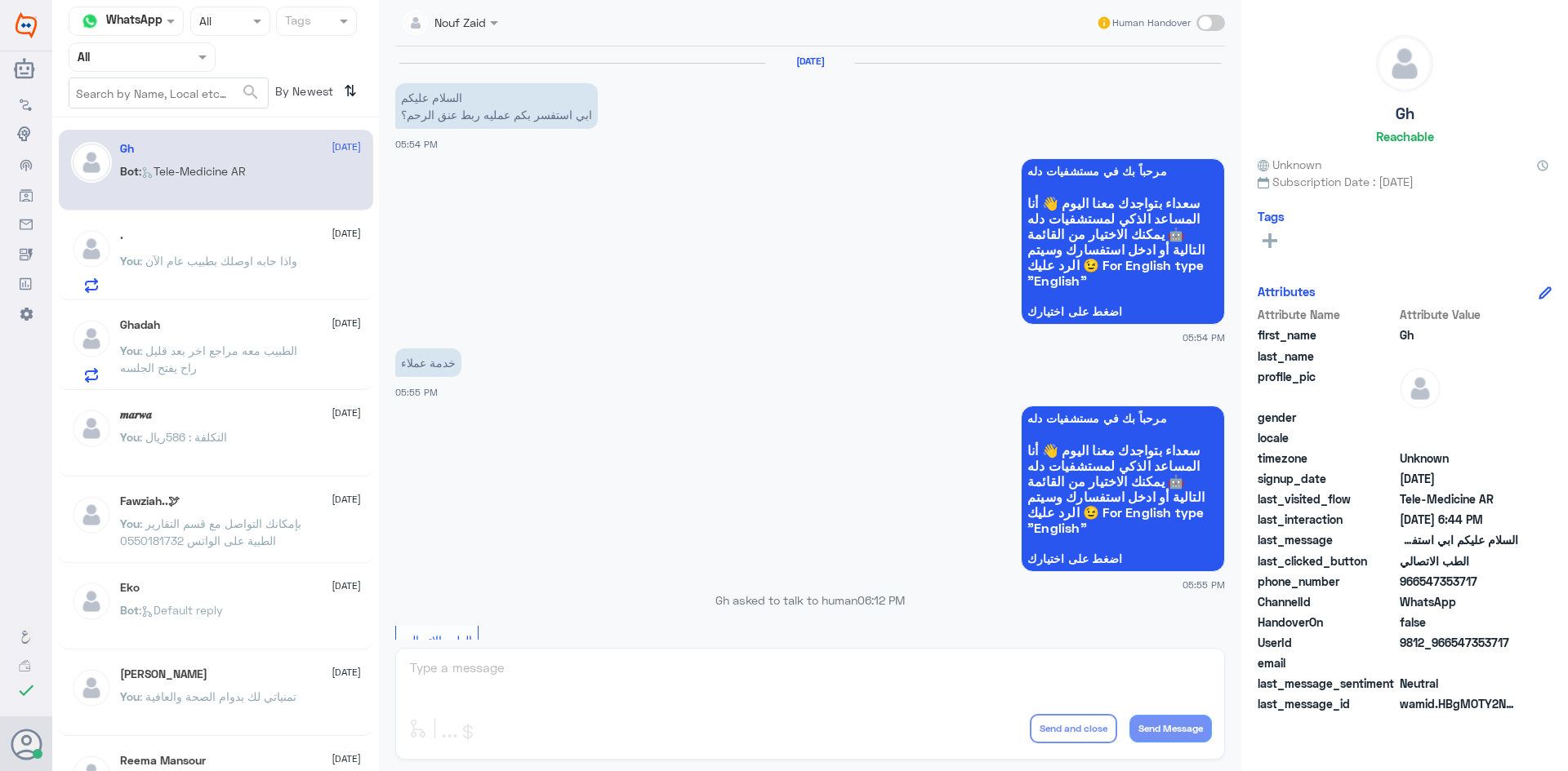
scroll to position [930, 0]
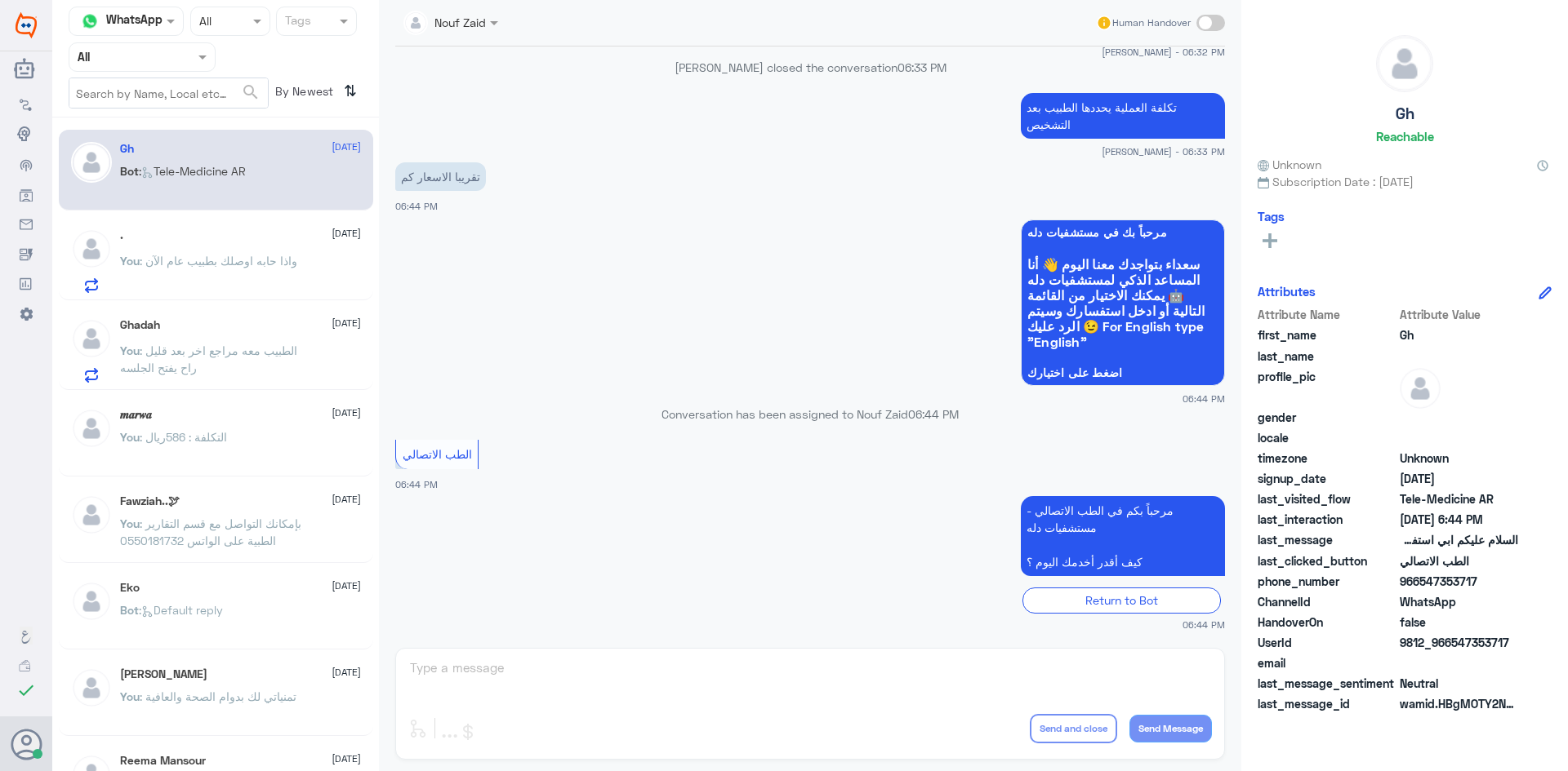
click at [877, 671] on div "Nouf Zaid Human Handover 18 Sep 2025 السلام عليكم ابي استفسر بكم عمليه ربط عنق …" at bounding box center [810, 387] width 862 height 776
click at [212, 246] on div ". 18 September You : واذا حابه اوصلك بطبيب عام الآن" at bounding box center [240, 261] width 241 height 65
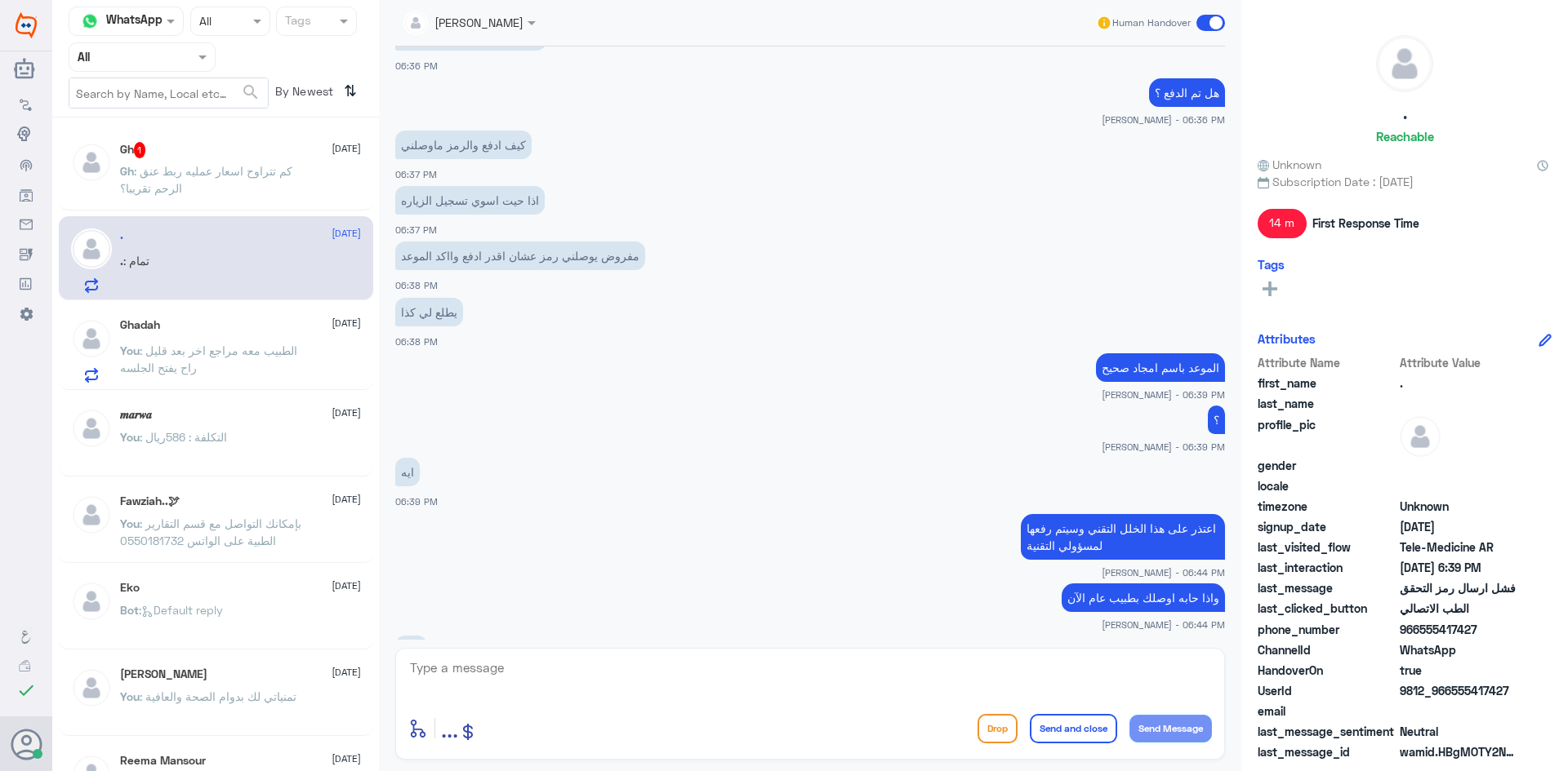
scroll to position [783, 0]
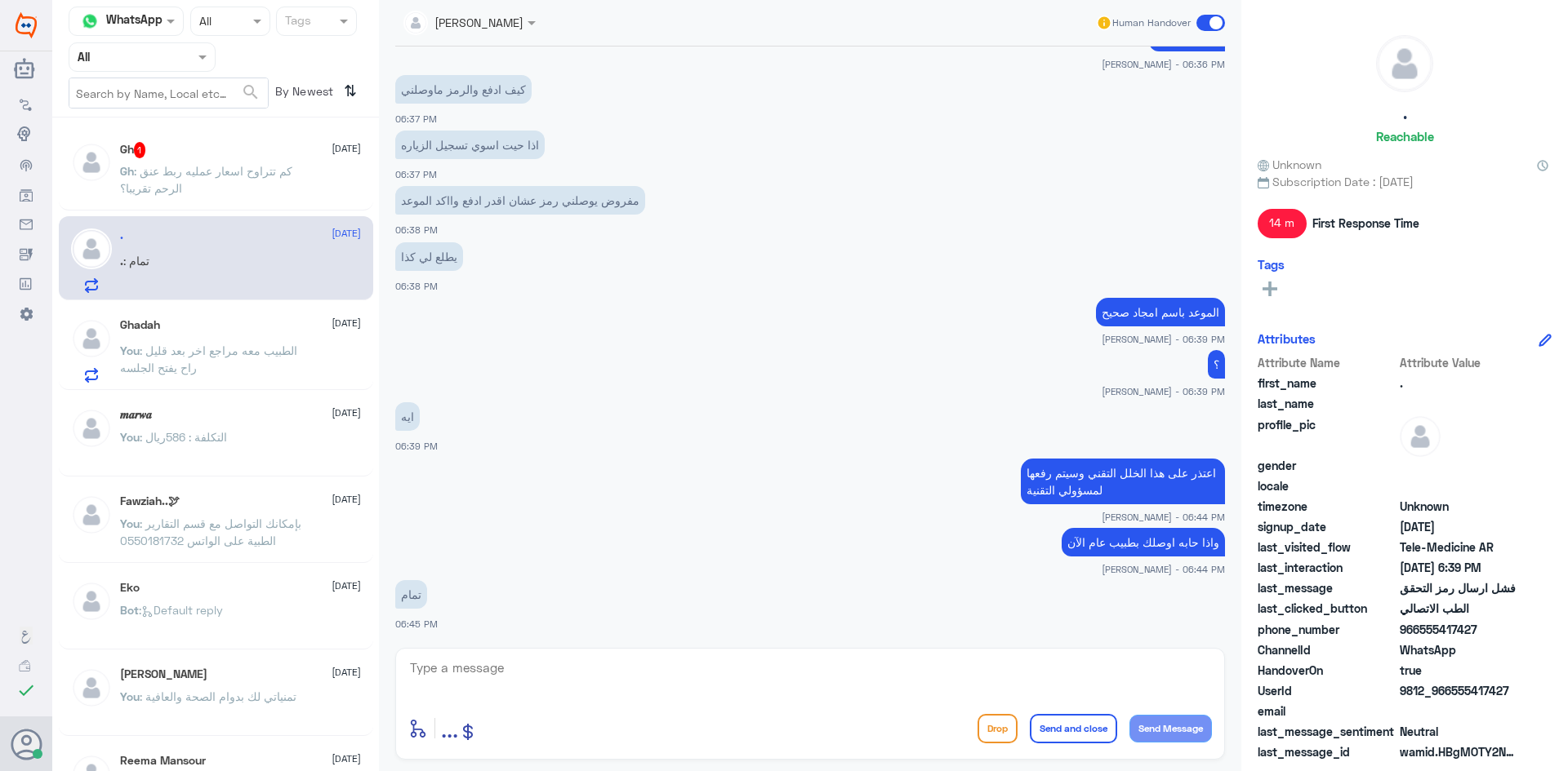
click at [218, 153] on div "Gh 1 18 September" at bounding box center [240, 150] width 241 height 16
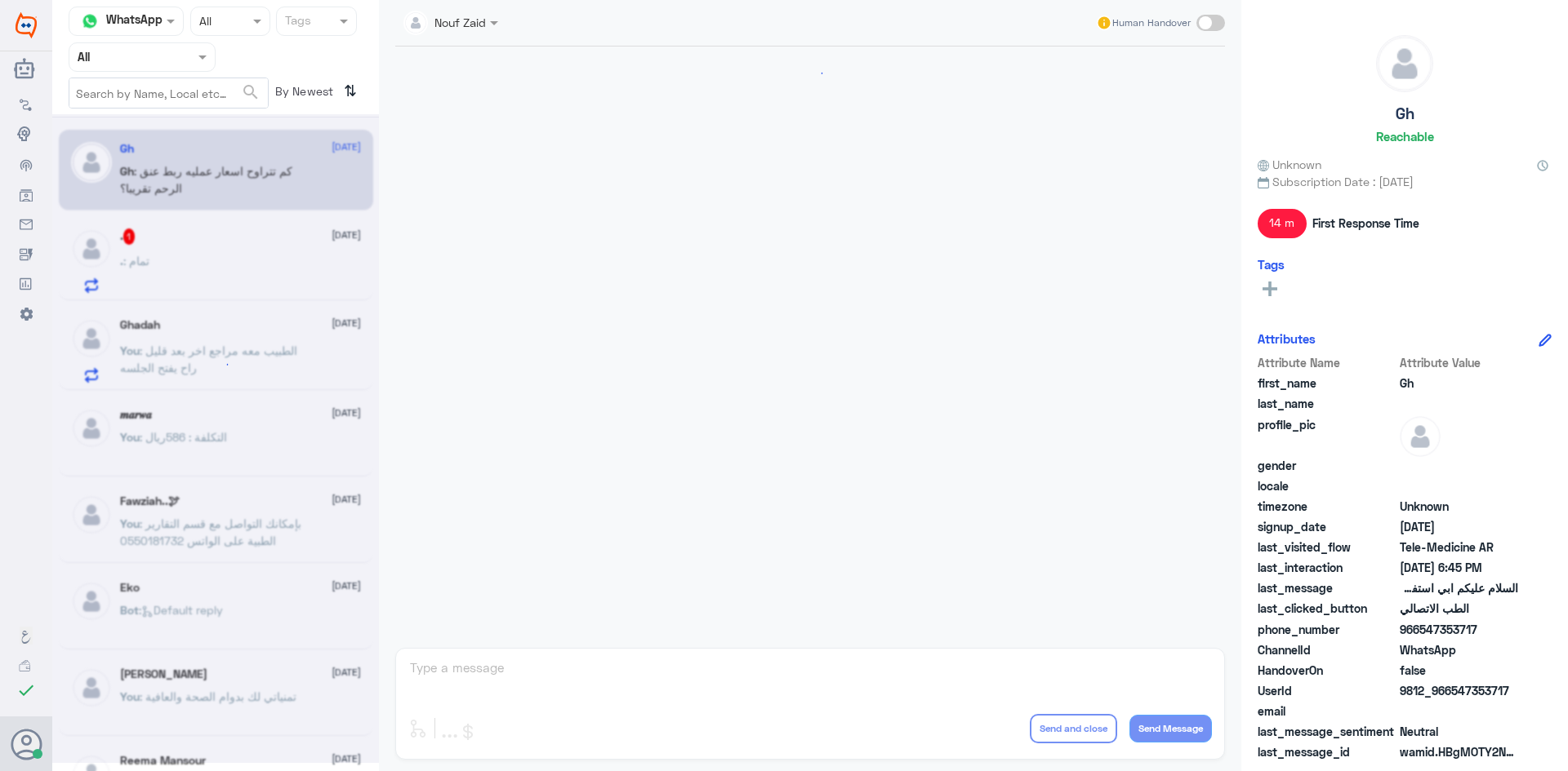
scroll to position [986, 0]
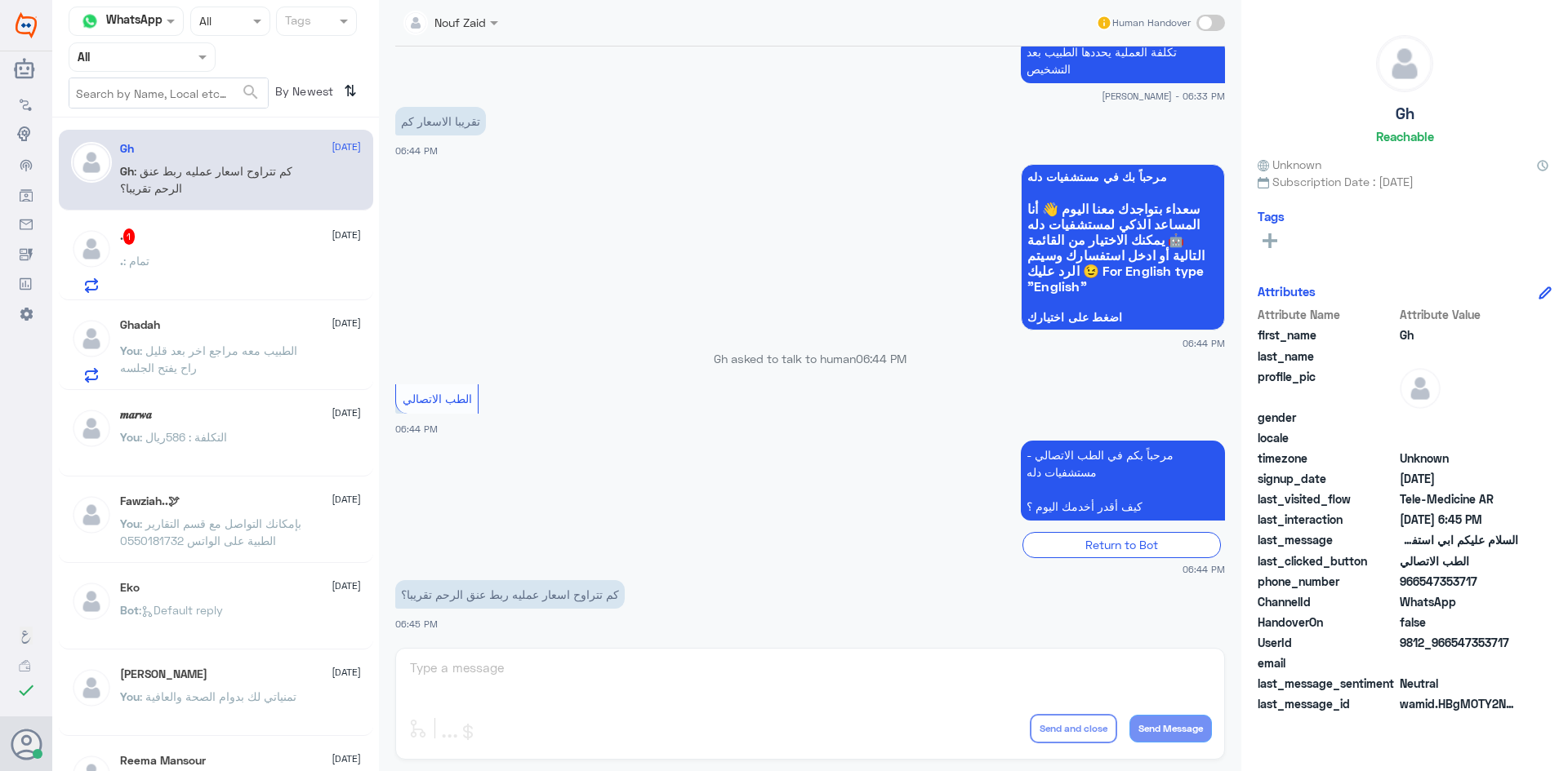
click at [198, 266] on div ". : تمام" at bounding box center [240, 274] width 241 height 37
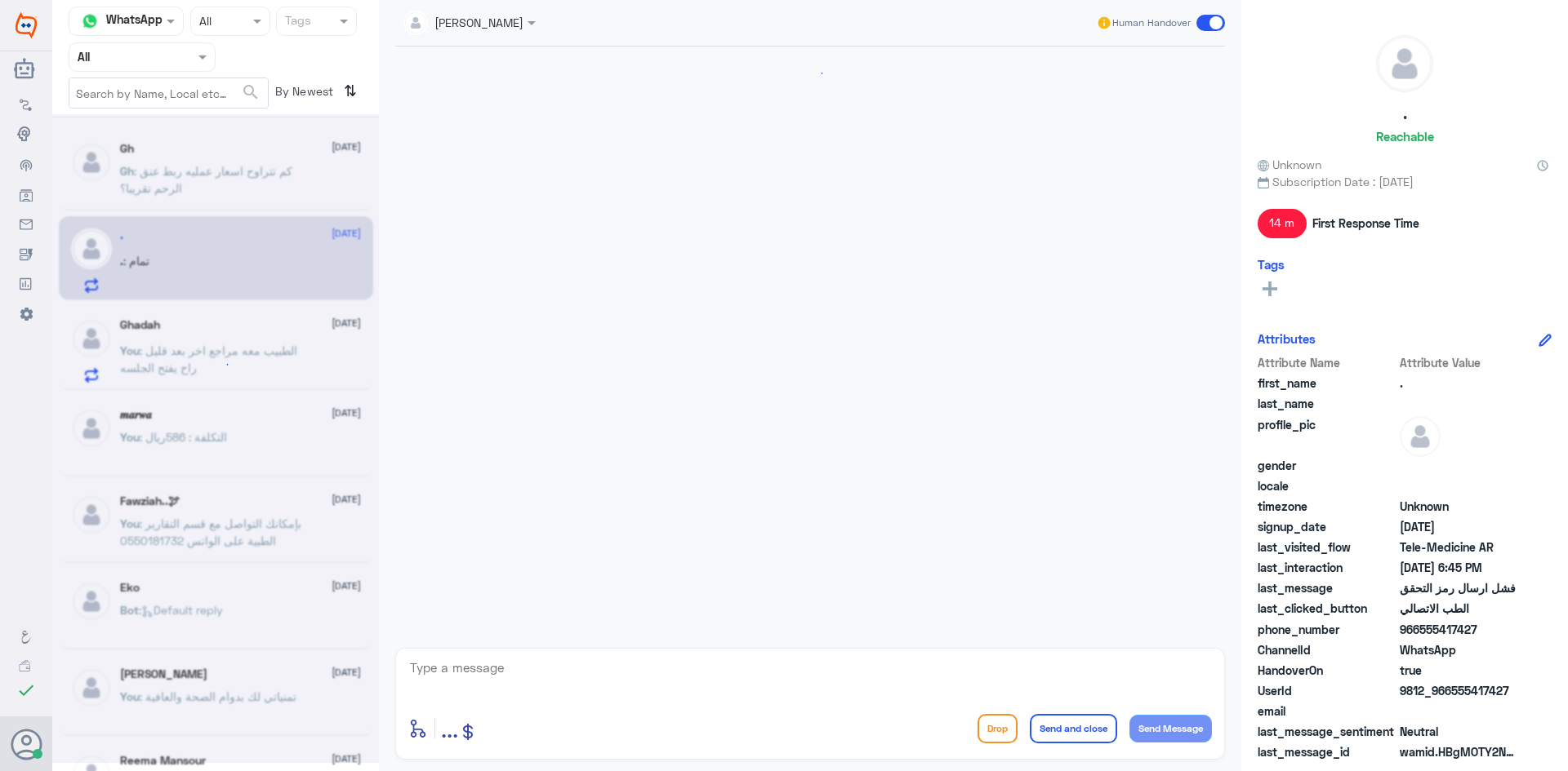
scroll to position [783, 0]
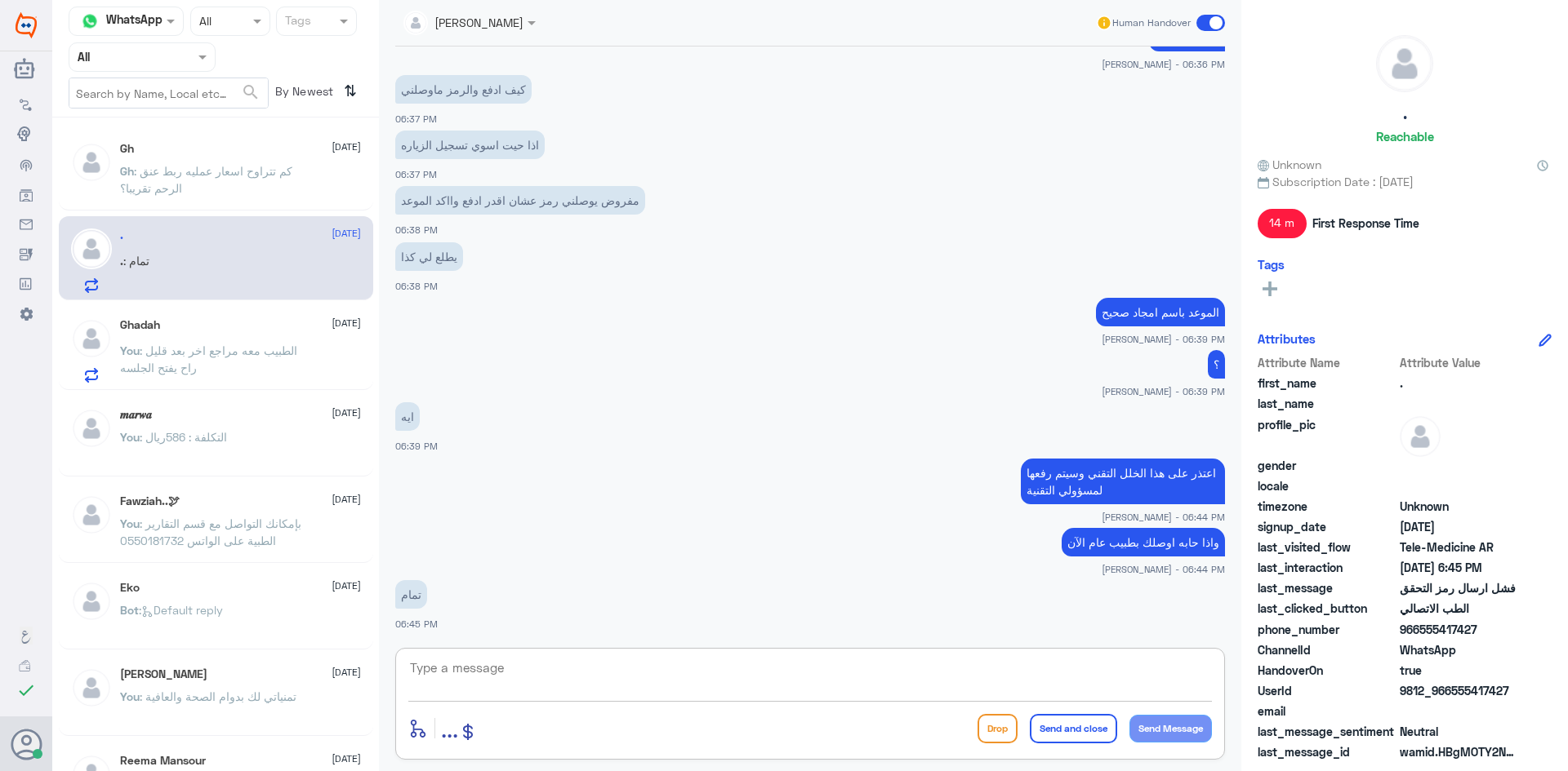
click at [577, 677] on textarea at bounding box center [809, 676] width 803 height 40
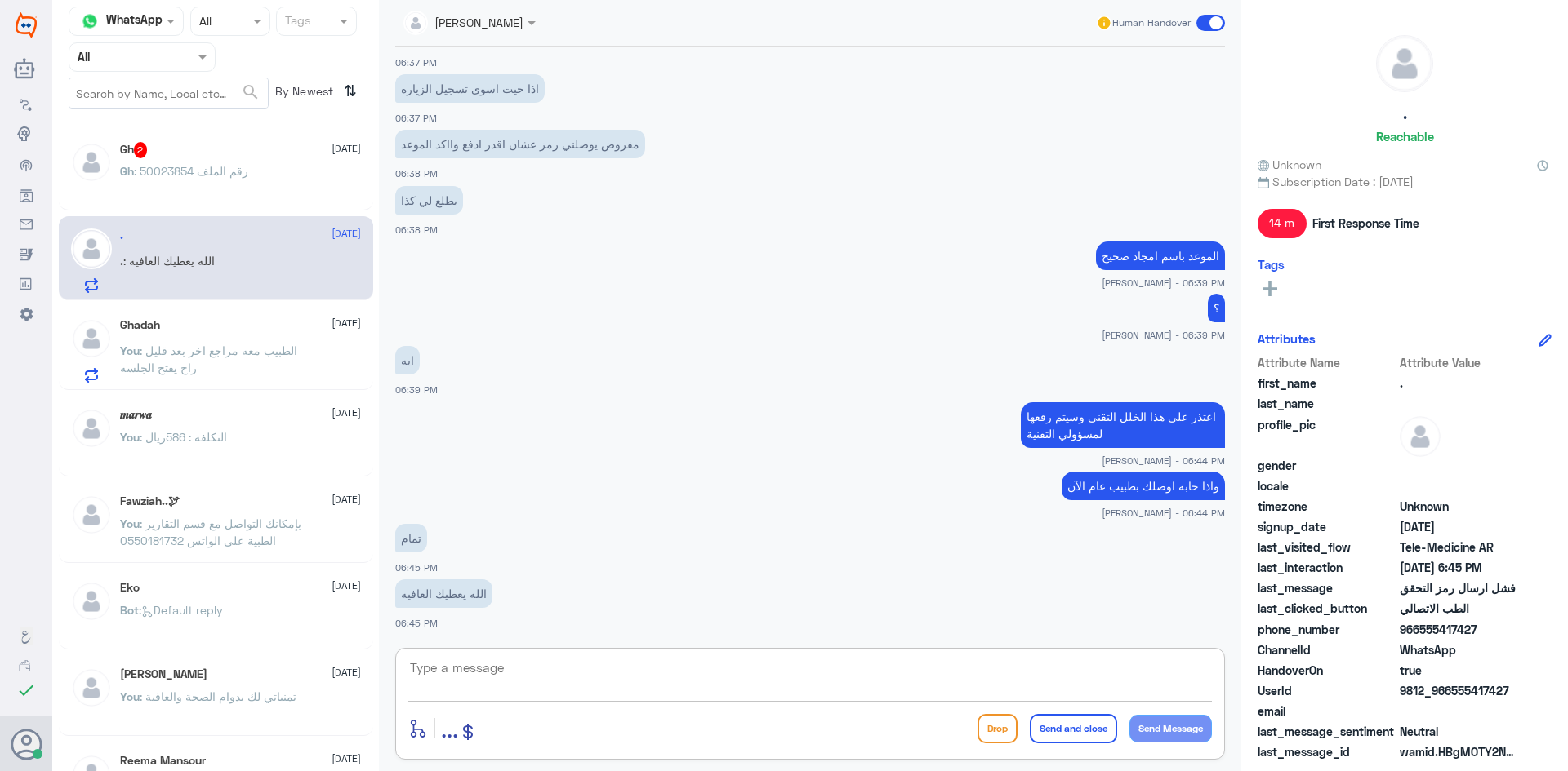
click at [245, 176] on span ": رقم الملف 50023854" at bounding box center [191, 171] width 114 height 14
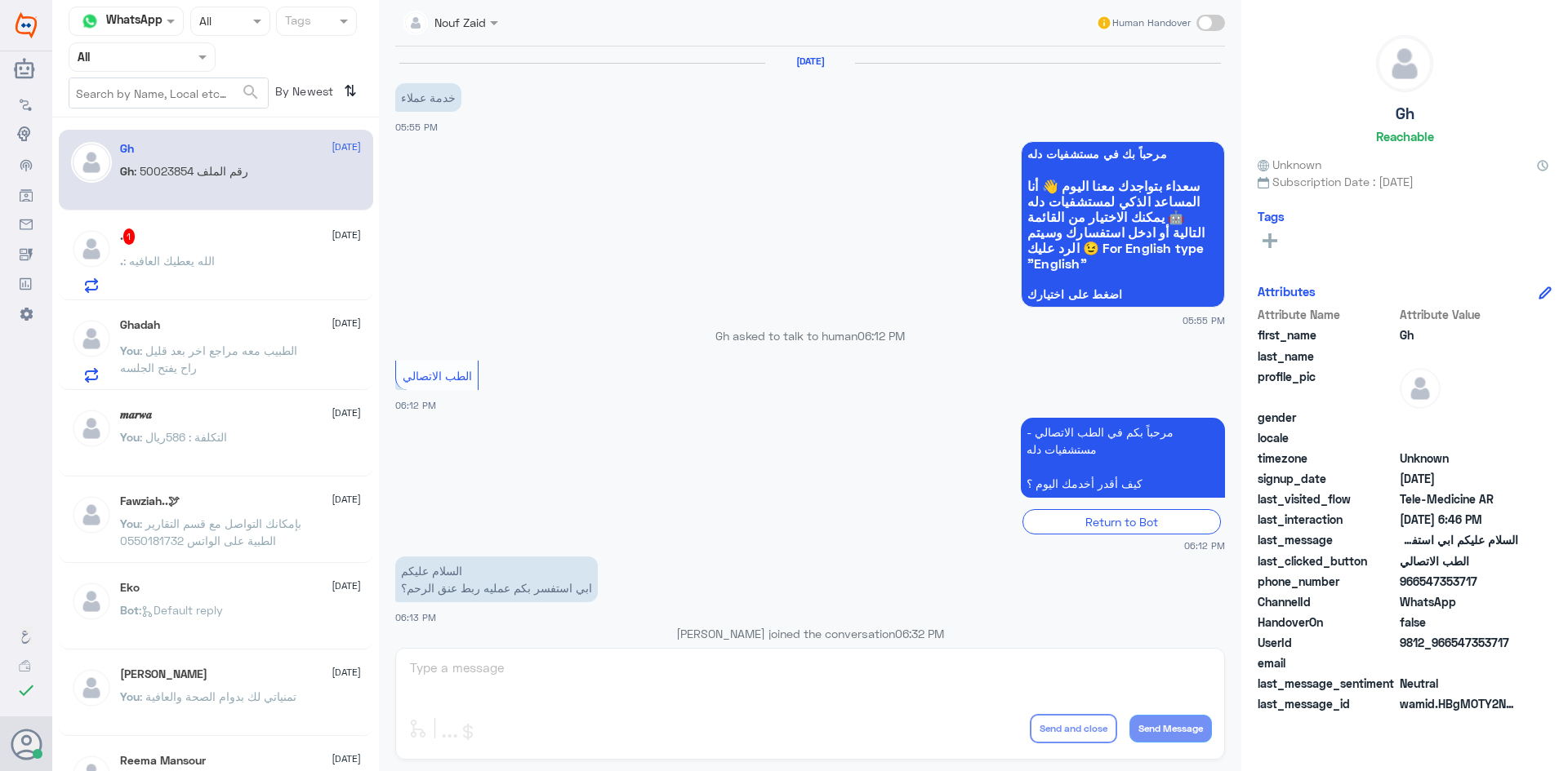
scroll to position [833, 0]
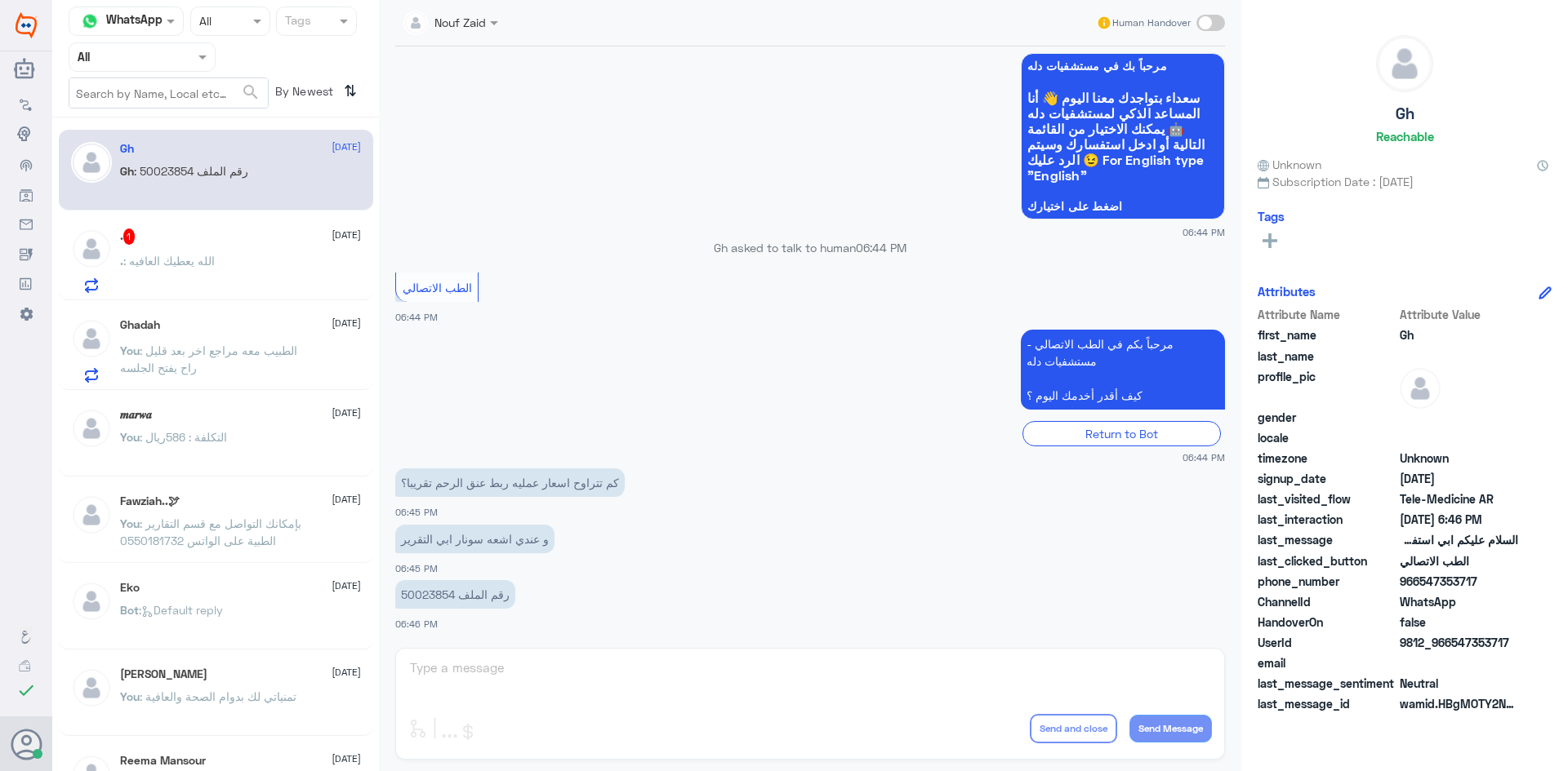
click at [227, 264] on div ". : الله يعطيك العافيه" at bounding box center [240, 274] width 241 height 37
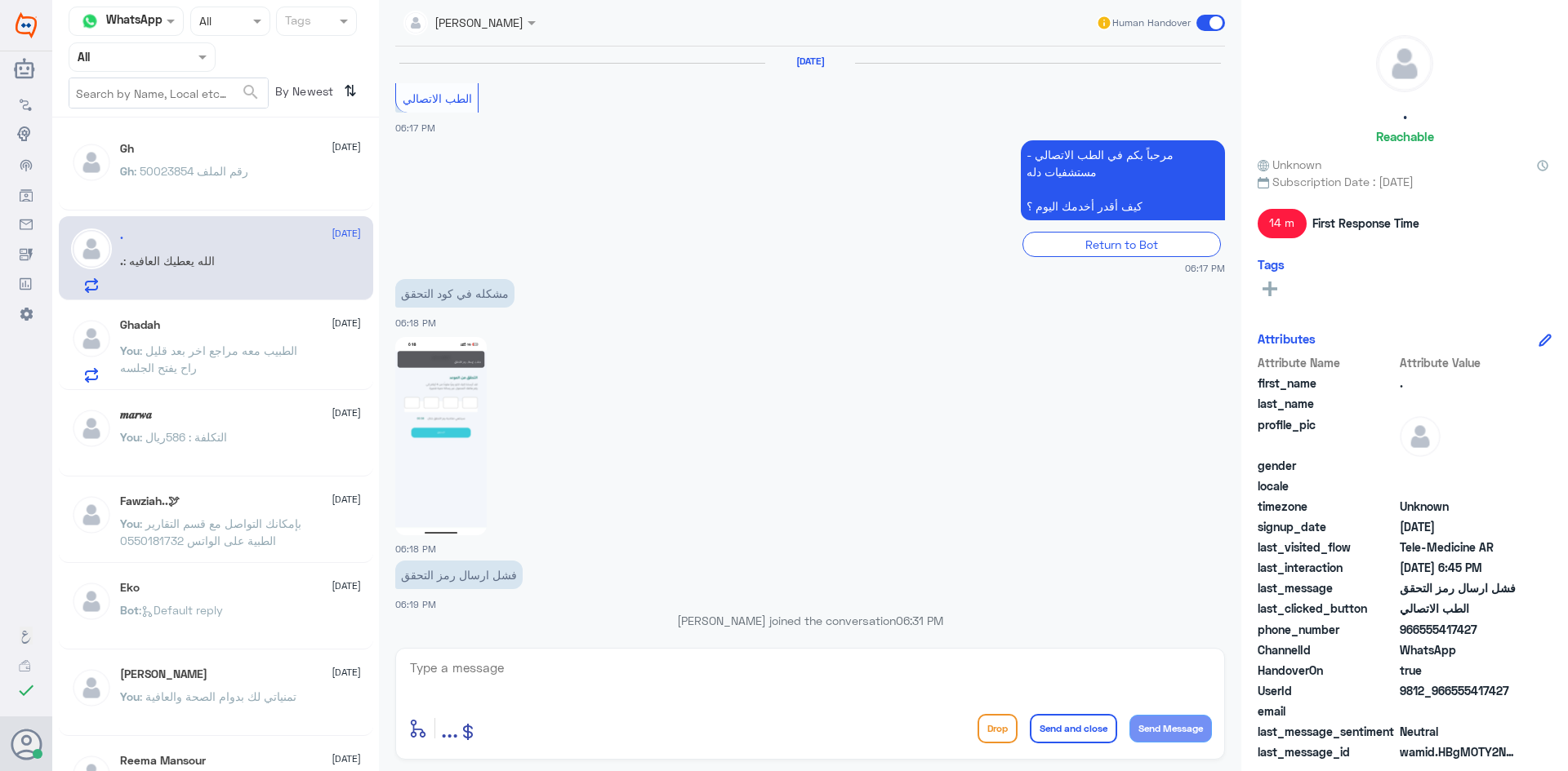
scroll to position [805, 0]
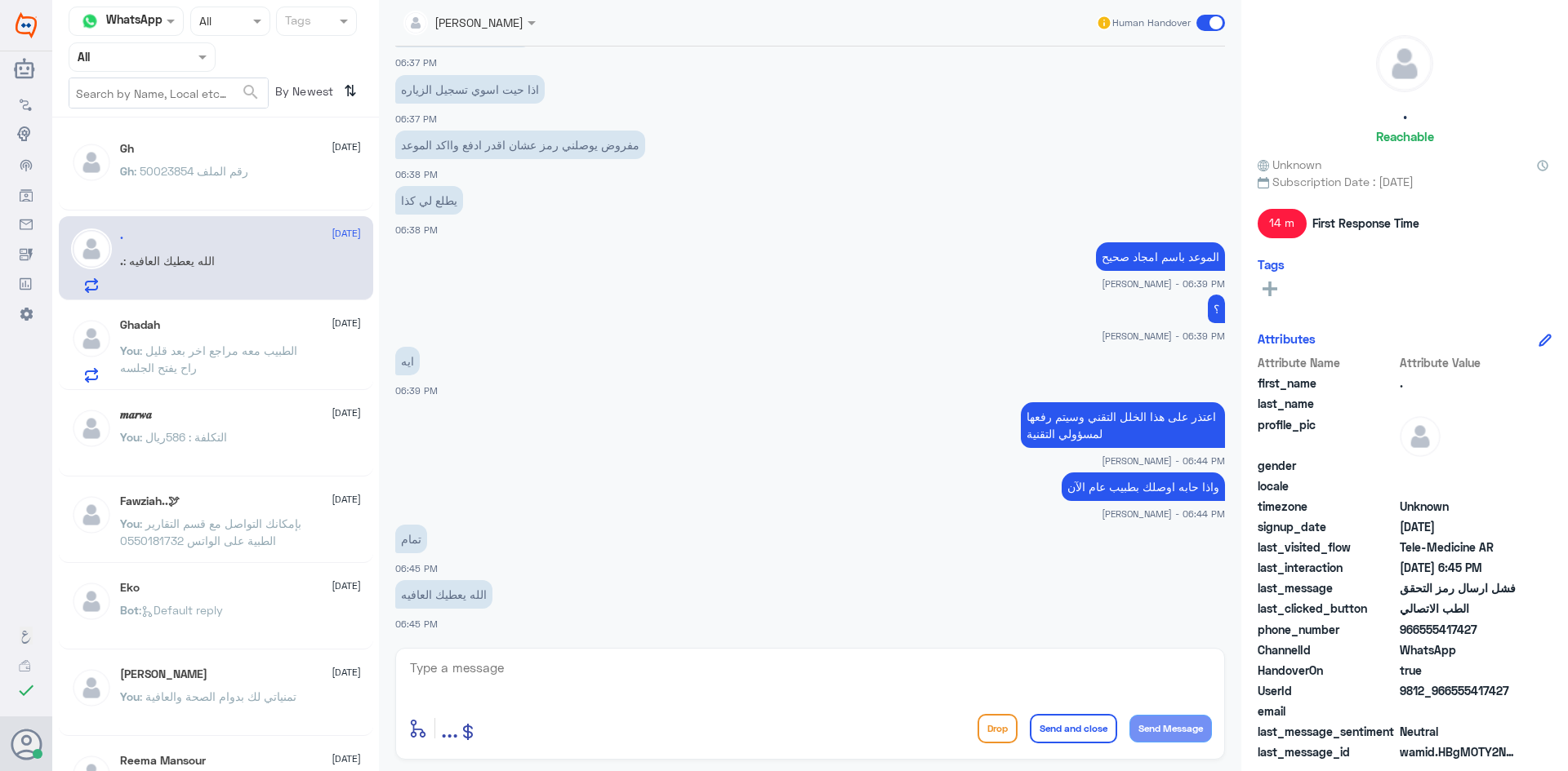
click at [578, 666] on textarea at bounding box center [809, 676] width 803 height 40
type textarea "امين وياك وتمنياتي لك بدوام الصحة والعافية"
click at [1042, 733] on button "Send and close" at bounding box center [1073, 728] width 87 height 29
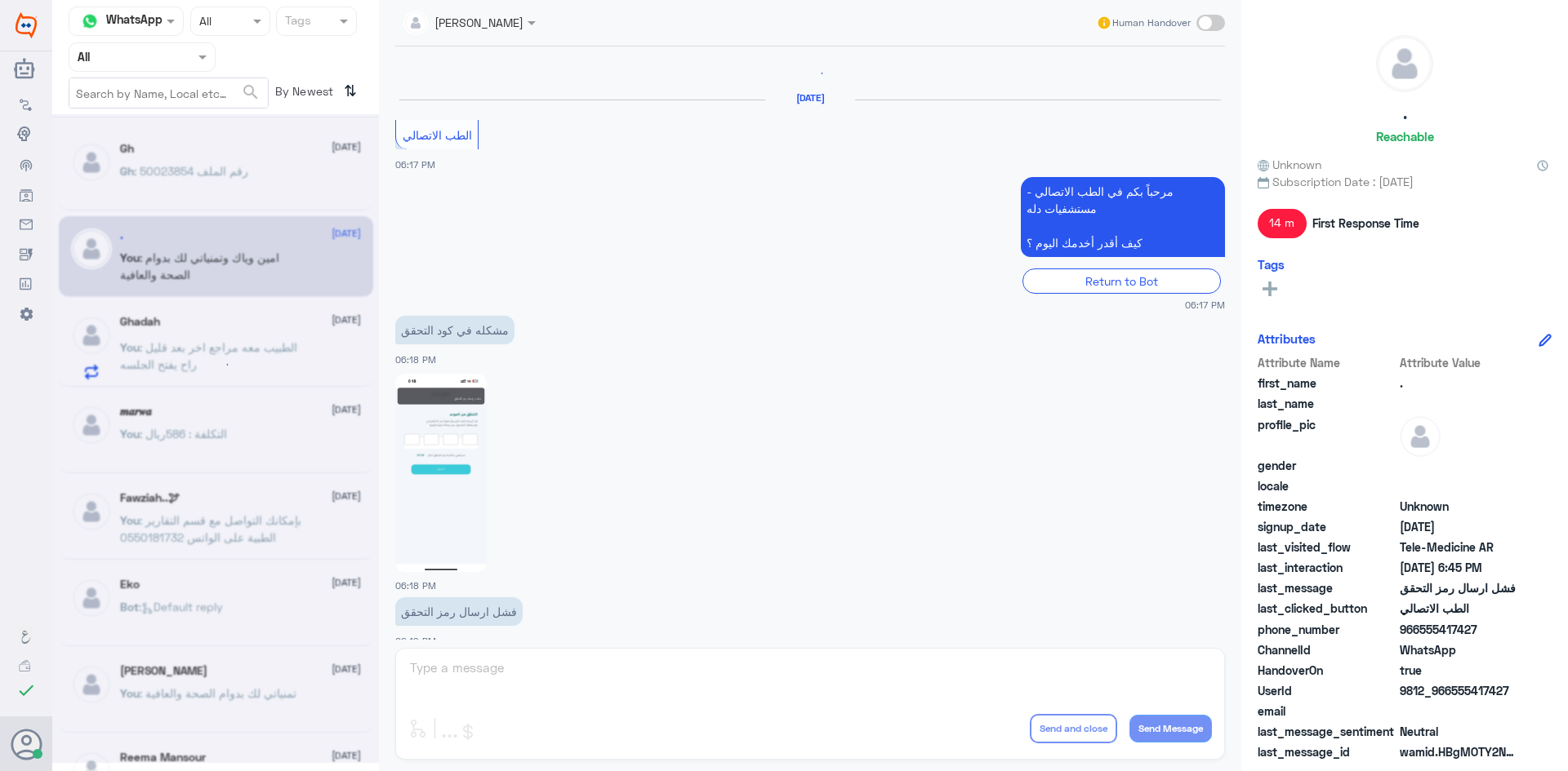
scroll to position [240, 0]
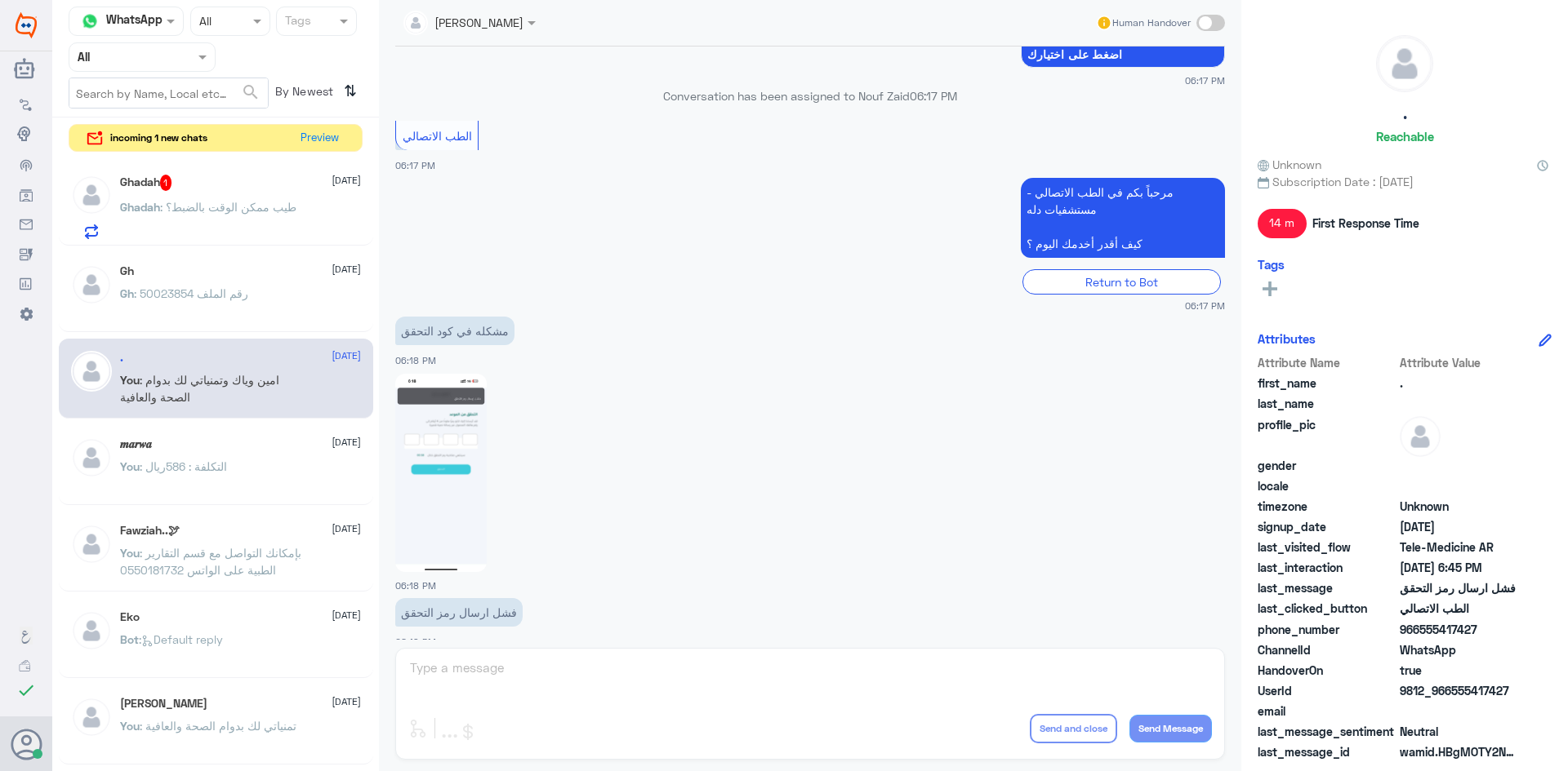
click at [218, 192] on div "Ghadah 1 18 September Ghadah : طيب ممكن الوقت بالضبط؟" at bounding box center [240, 207] width 241 height 65
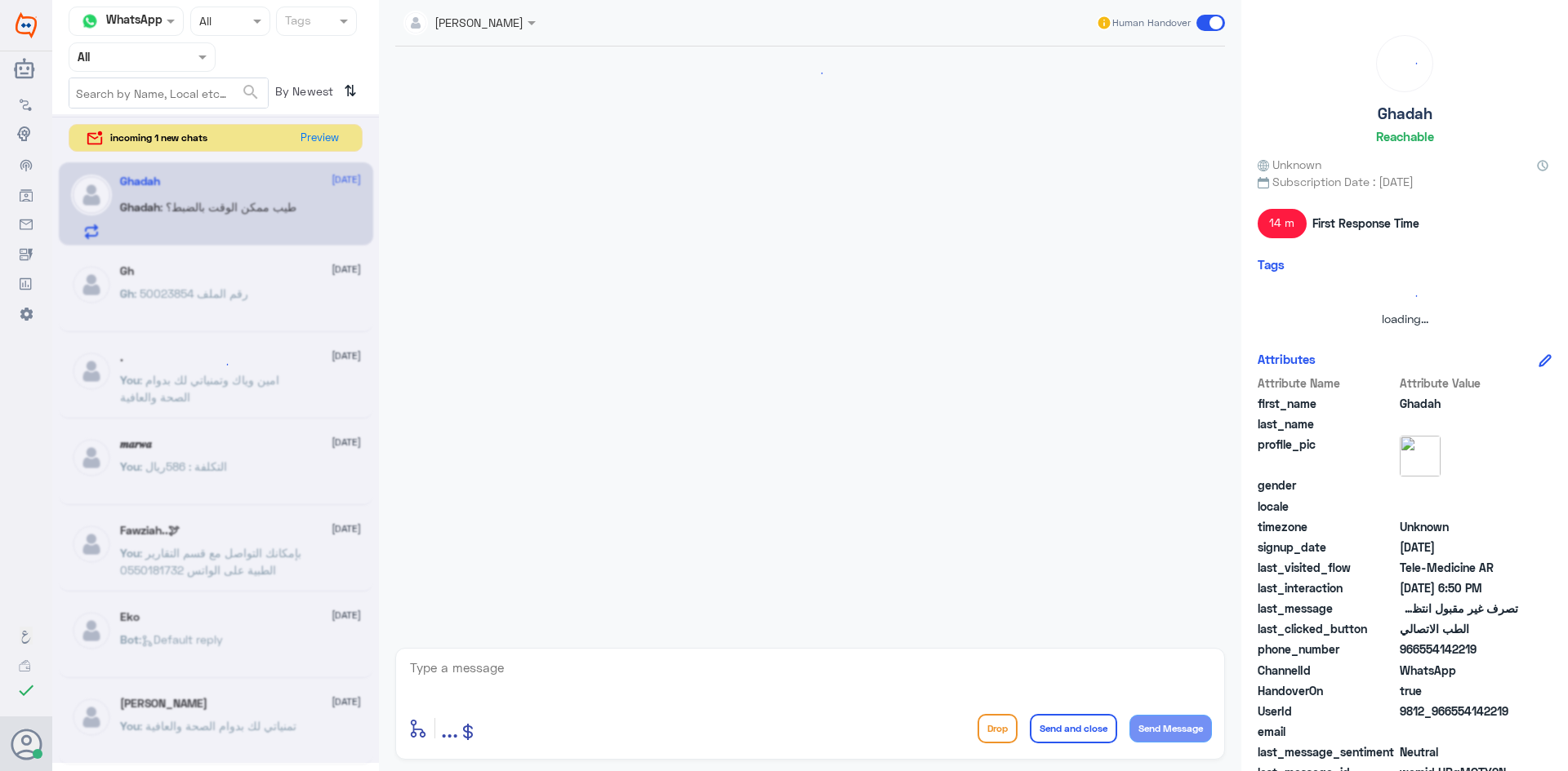
scroll to position [896, 0]
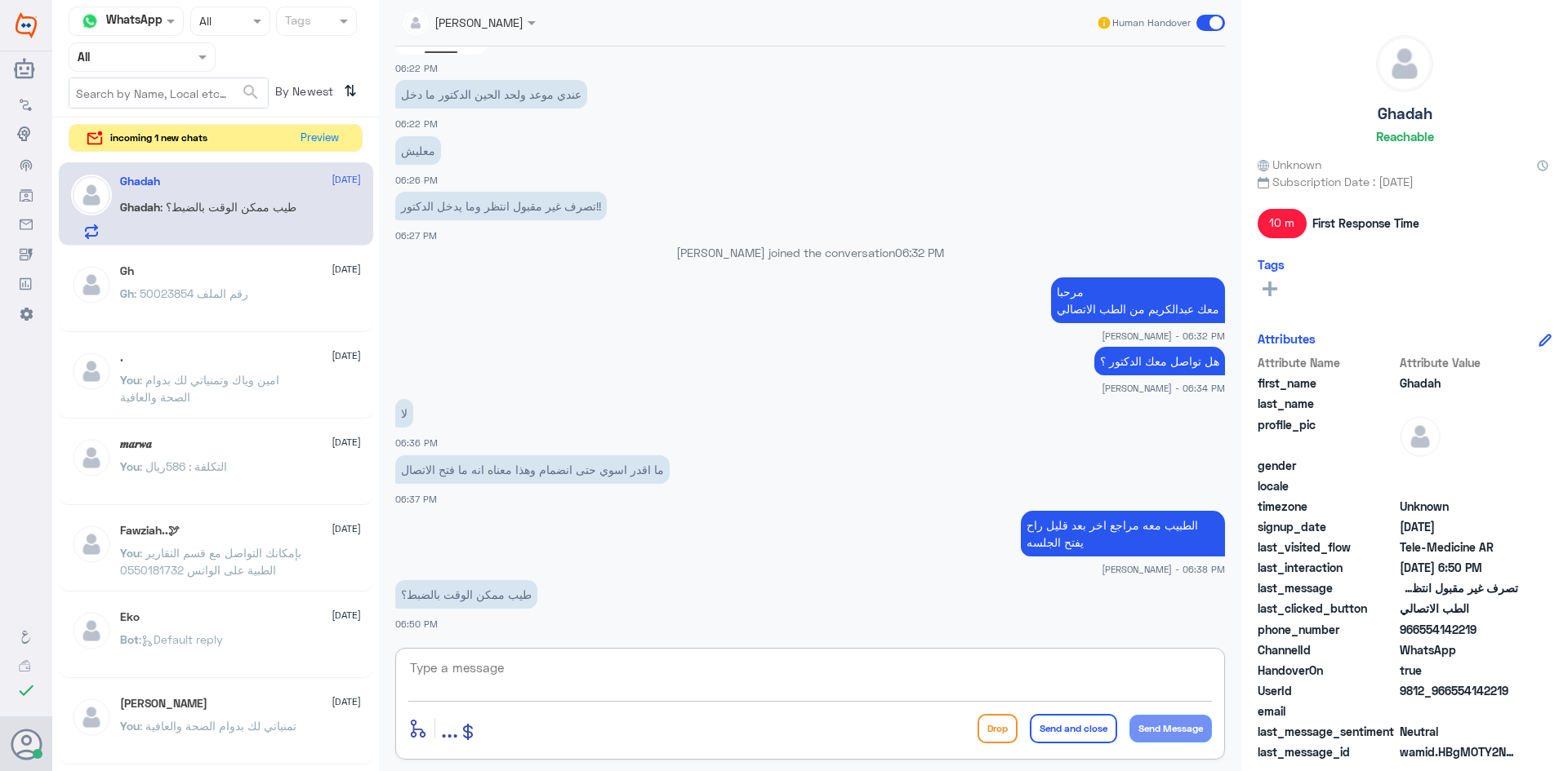
click at [654, 682] on textarea at bounding box center [809, 676] width 803 height 40
click at [320, 139] on button "Preview" at bounding box center [320, 137] width 50 height 25
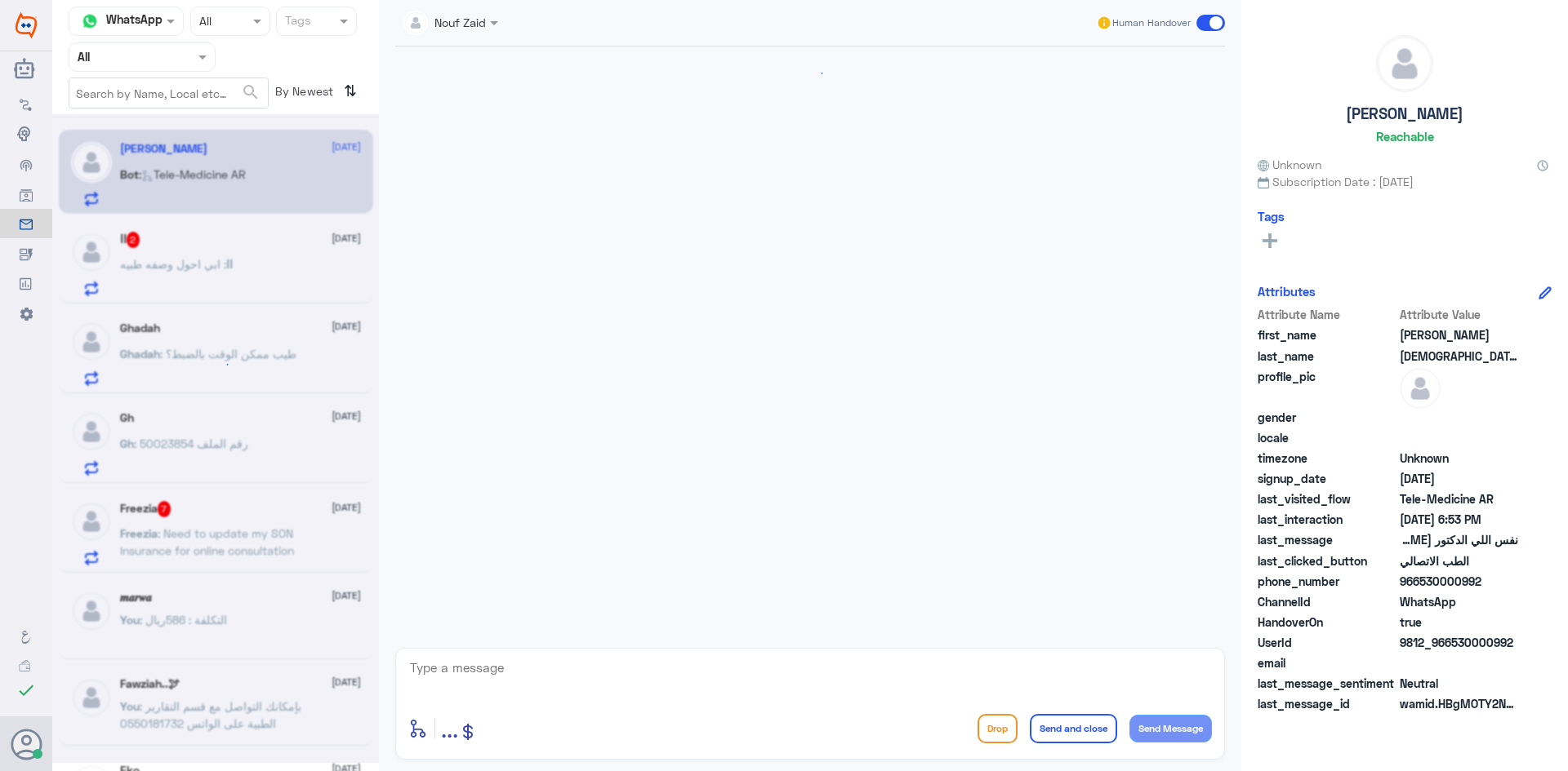
scroll to position [760, 0]
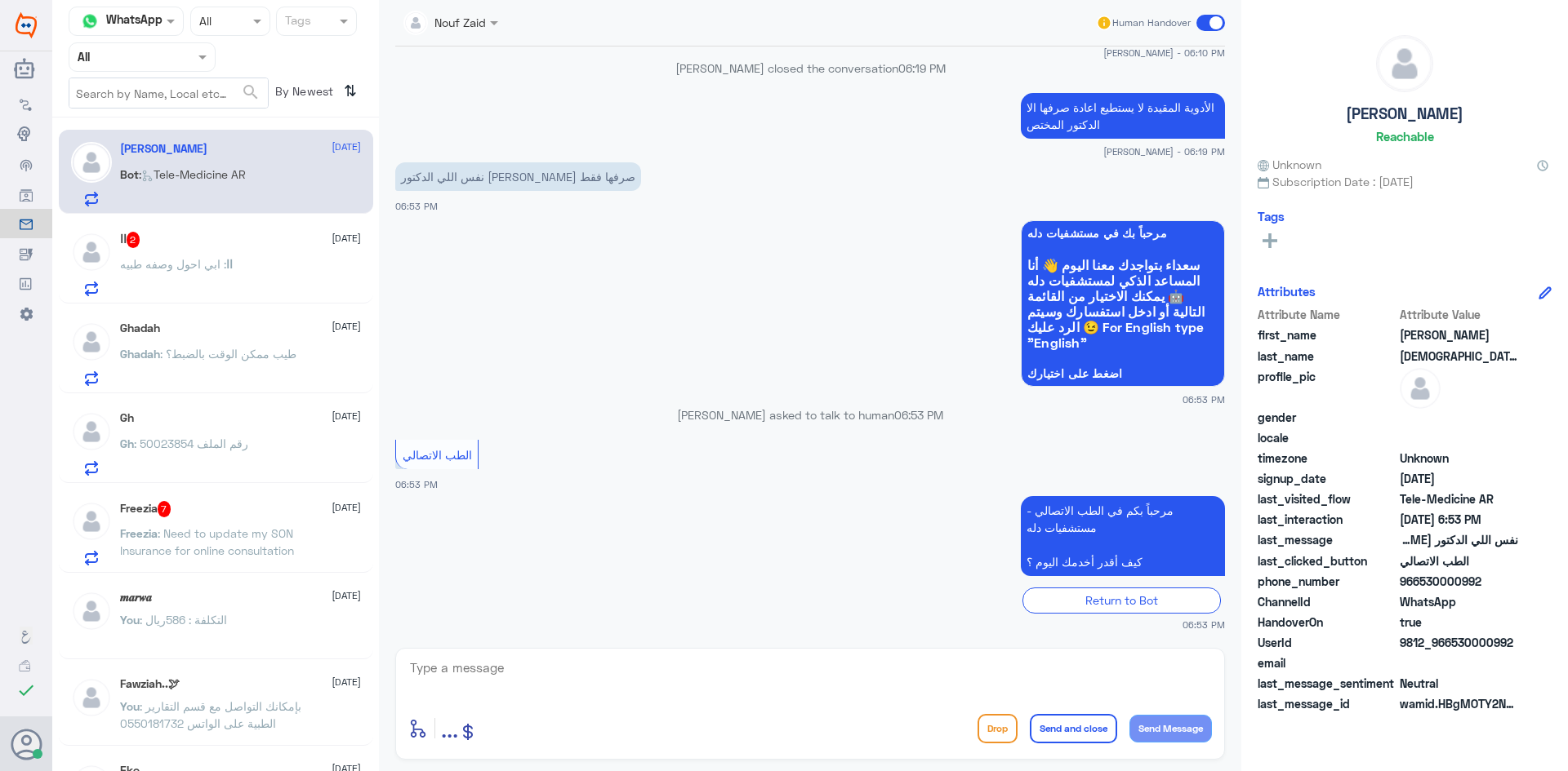
click at [323, 266] on div "اا : ابي احول وصفه طبيه" at bounding box center [240, 278] width 241 height 37
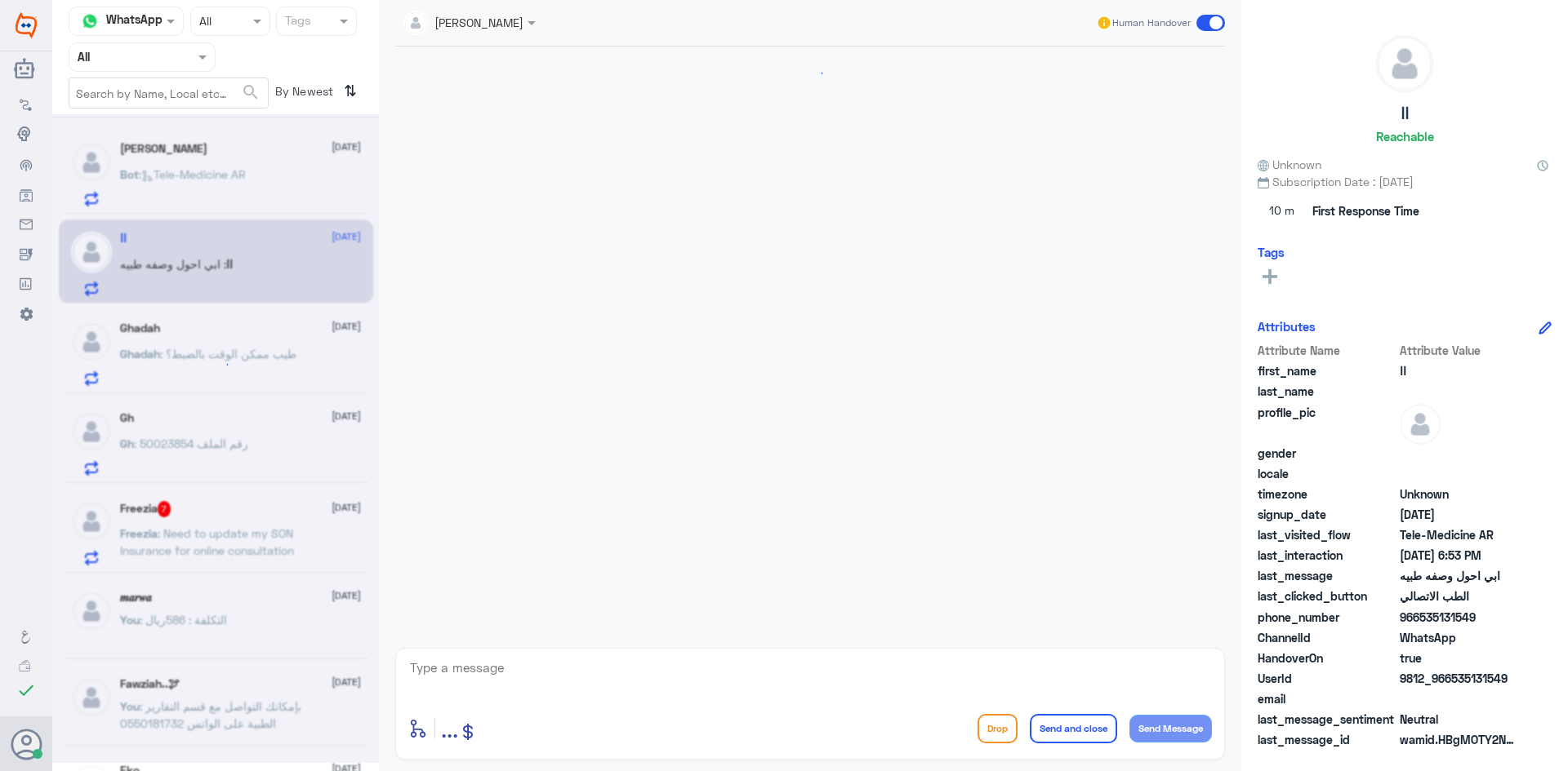
scroll to position [907, 0]
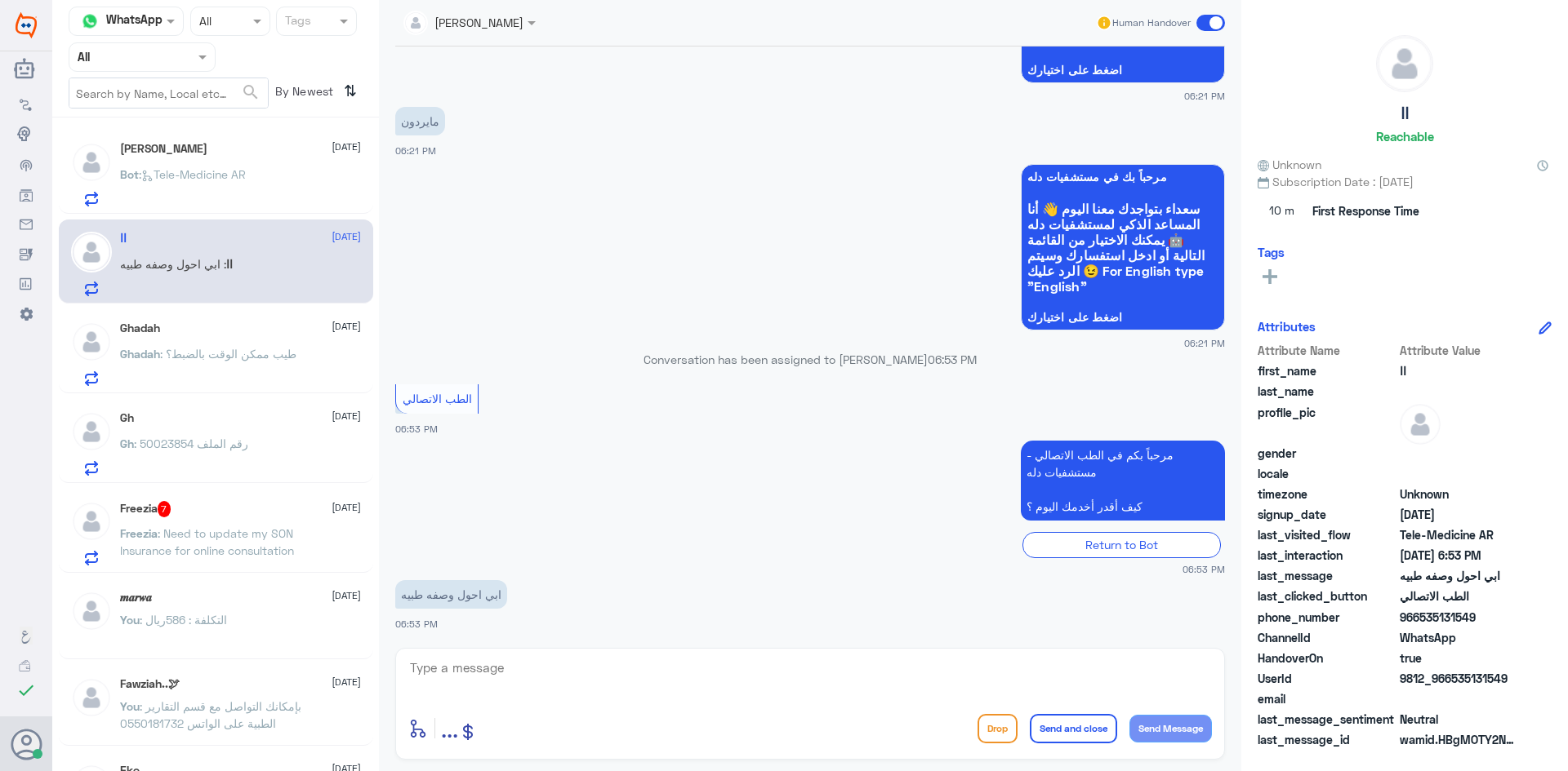
click at [1202, 24] on span at bounding box center [1211, 22] width 29 height 16
click at [0, 0] on input "checkbox" at bounding box center [0, 0] width 0 height 0
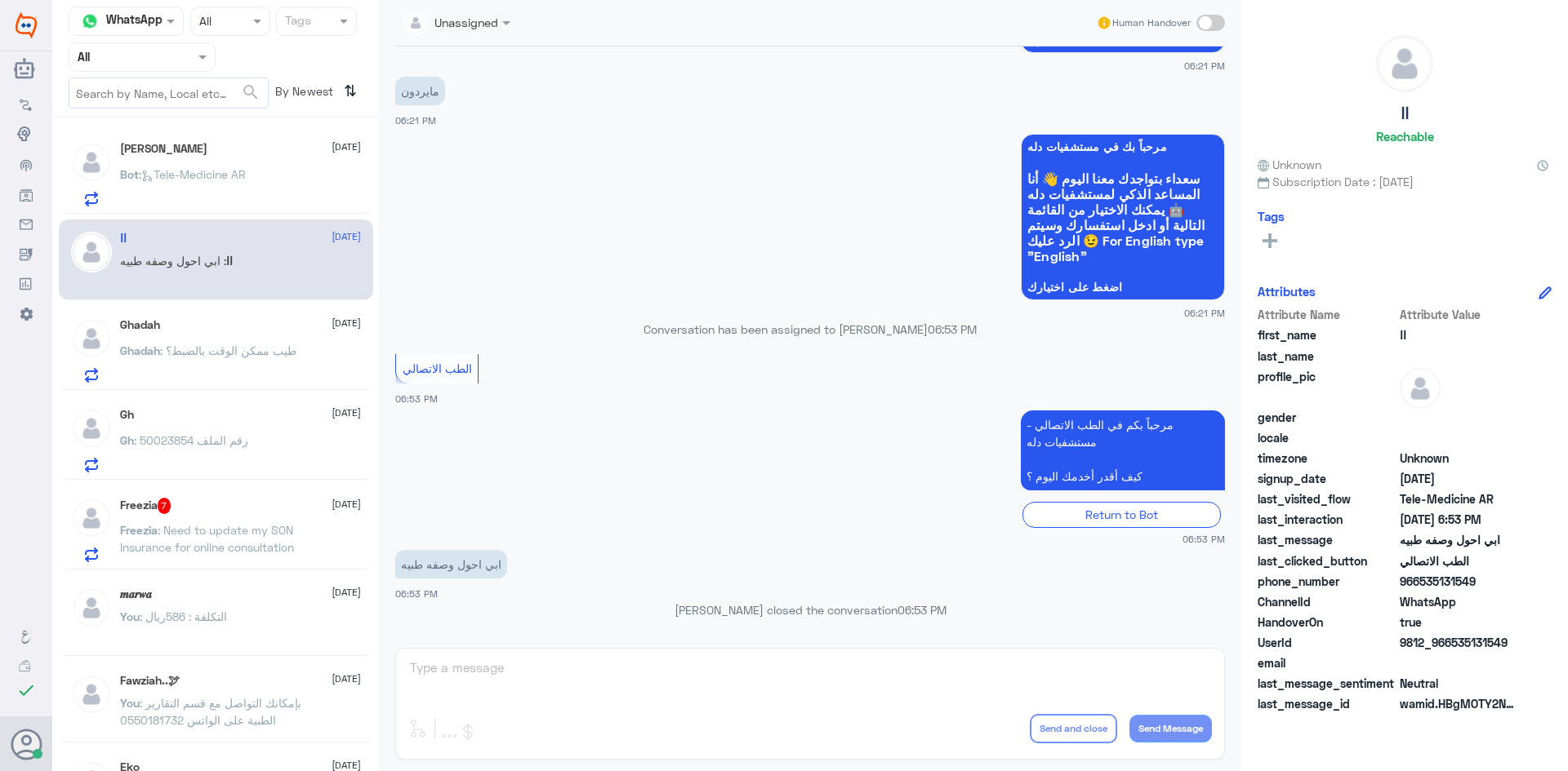
click at [1217, 22] on span at bounding box center [1211, 22] width 29 height 16
click at [0, 0] on input "checkbox" at bounding box center [0, 0] width 0 height 0
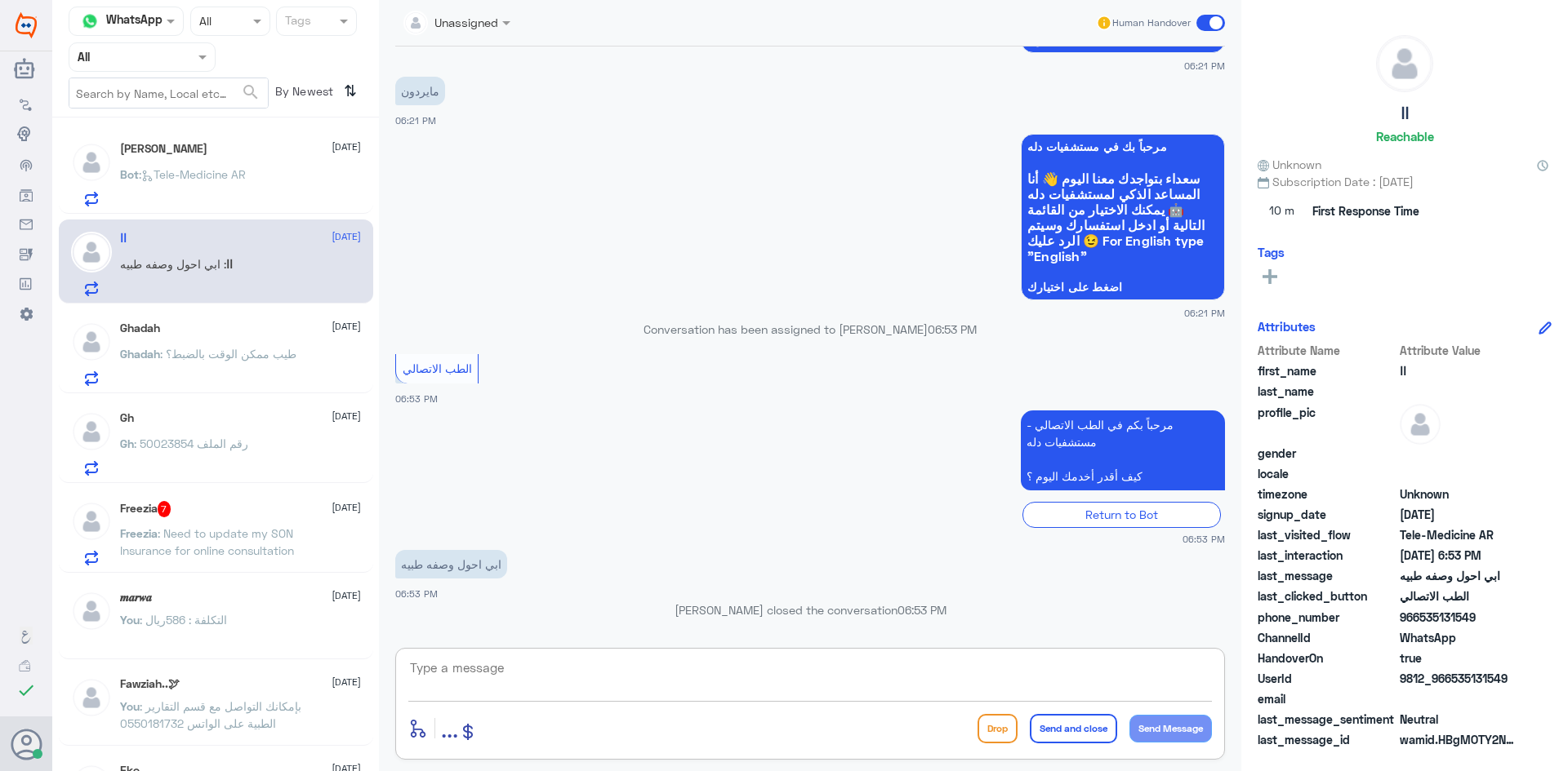
click at [845, 672] on textarea at bounding box center [809, 676] width 803 height 40
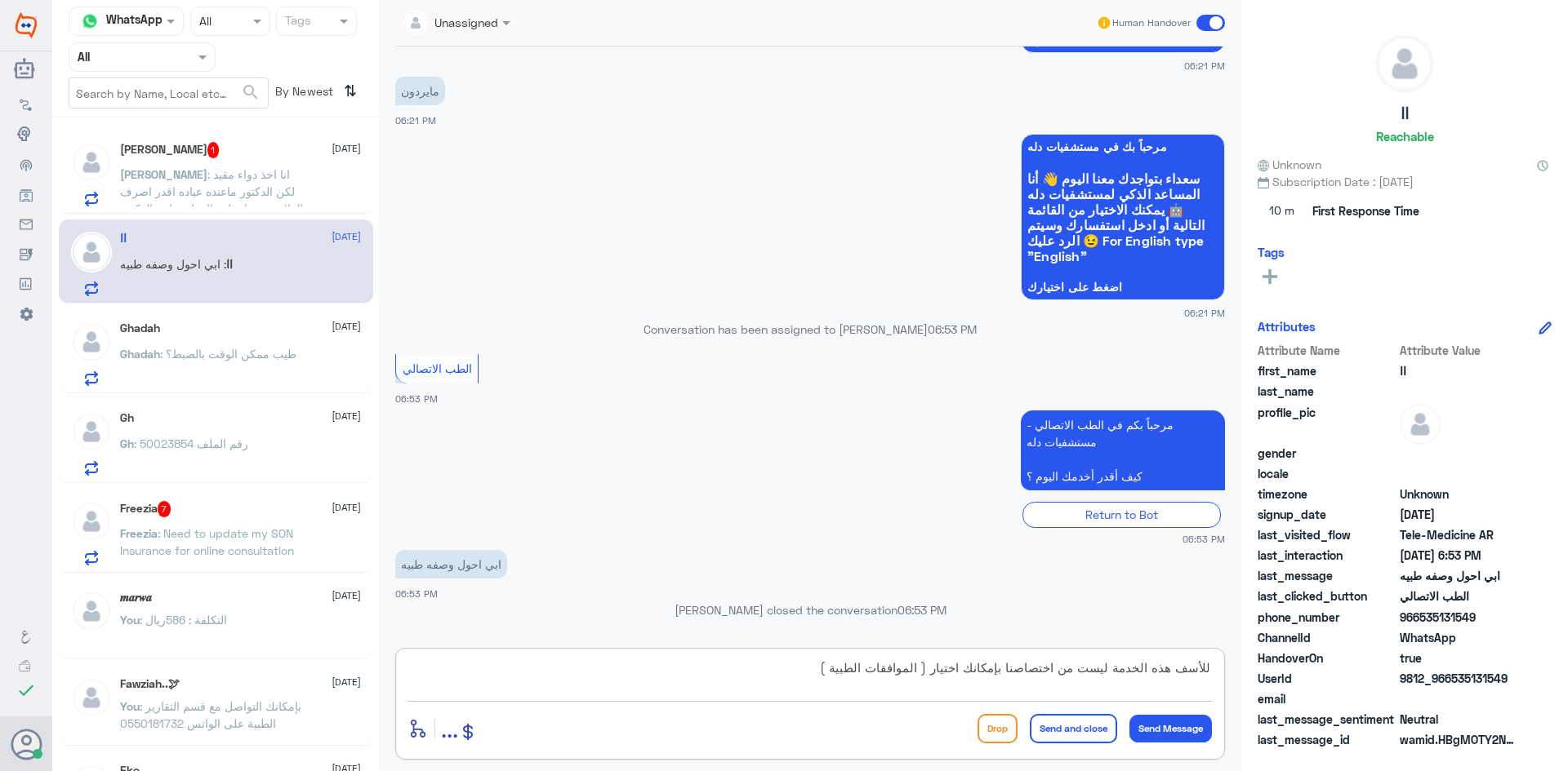
type textarea "للأسف هذه الخدمة ليست من اختصاصنا بإمكانك اختيار ( الموافقات الطبية )"
click at [1070, 732] on button "Send and close" at bounding box center [1073, 728] width 87 height 29
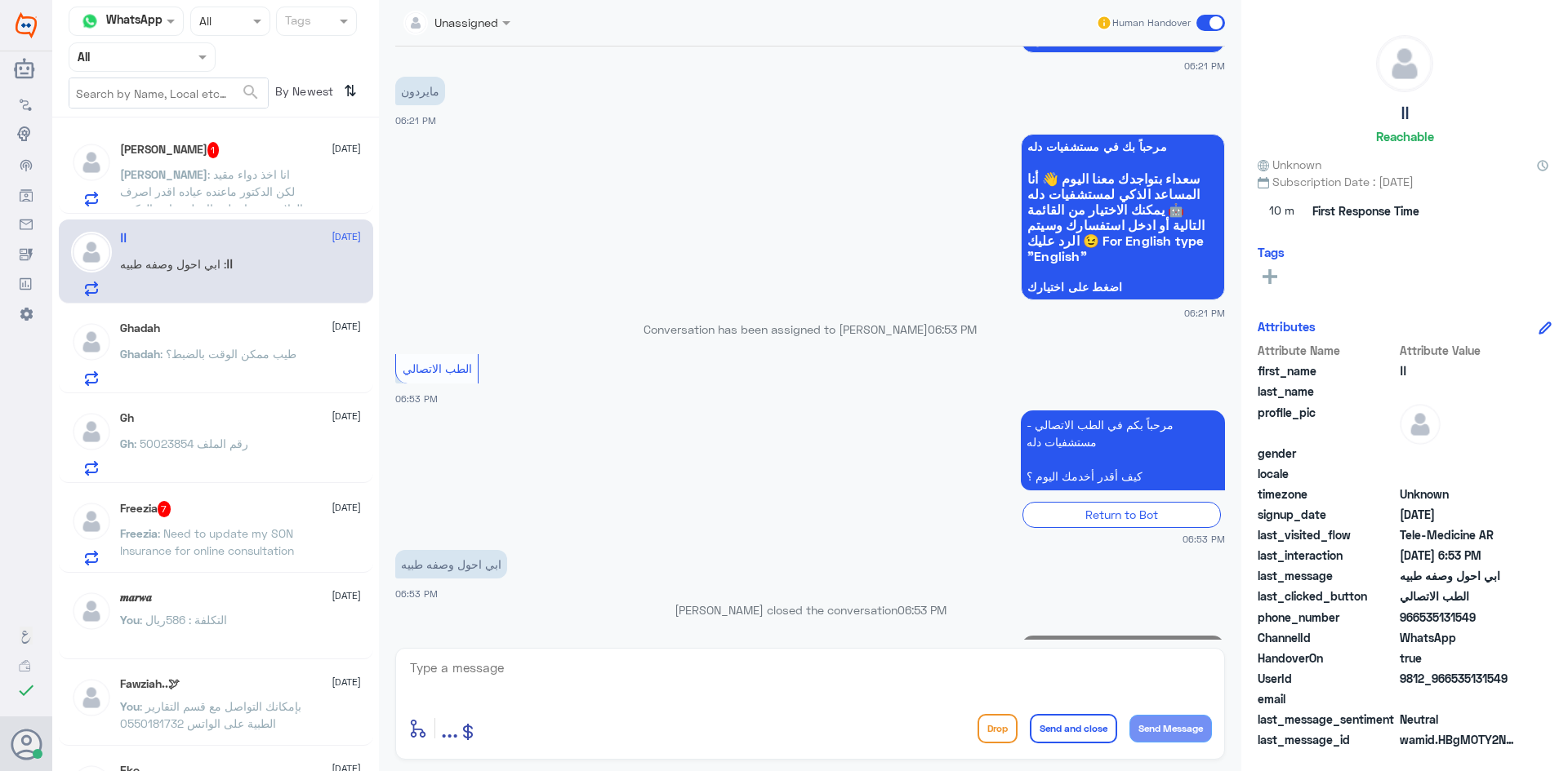
scroll to position [1008, 0]
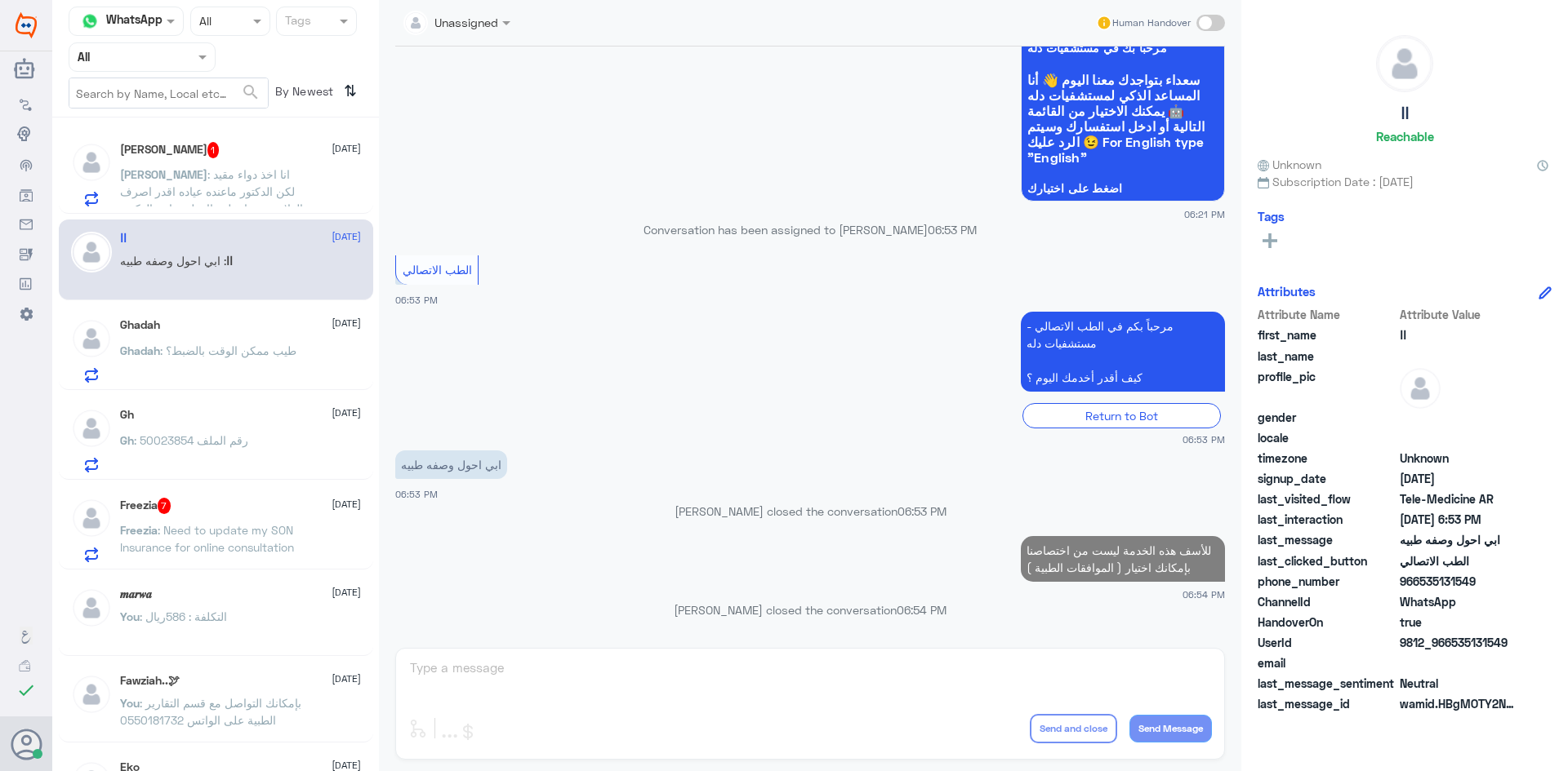
click at [268, 172] on span ": انا اخذ دواء مقيد لكن الدكتور ماعنده عياده اقدر اصرف العلاج بدون ادخل ماانتظر…" at bounding box center [211, 191] width 183 height 48
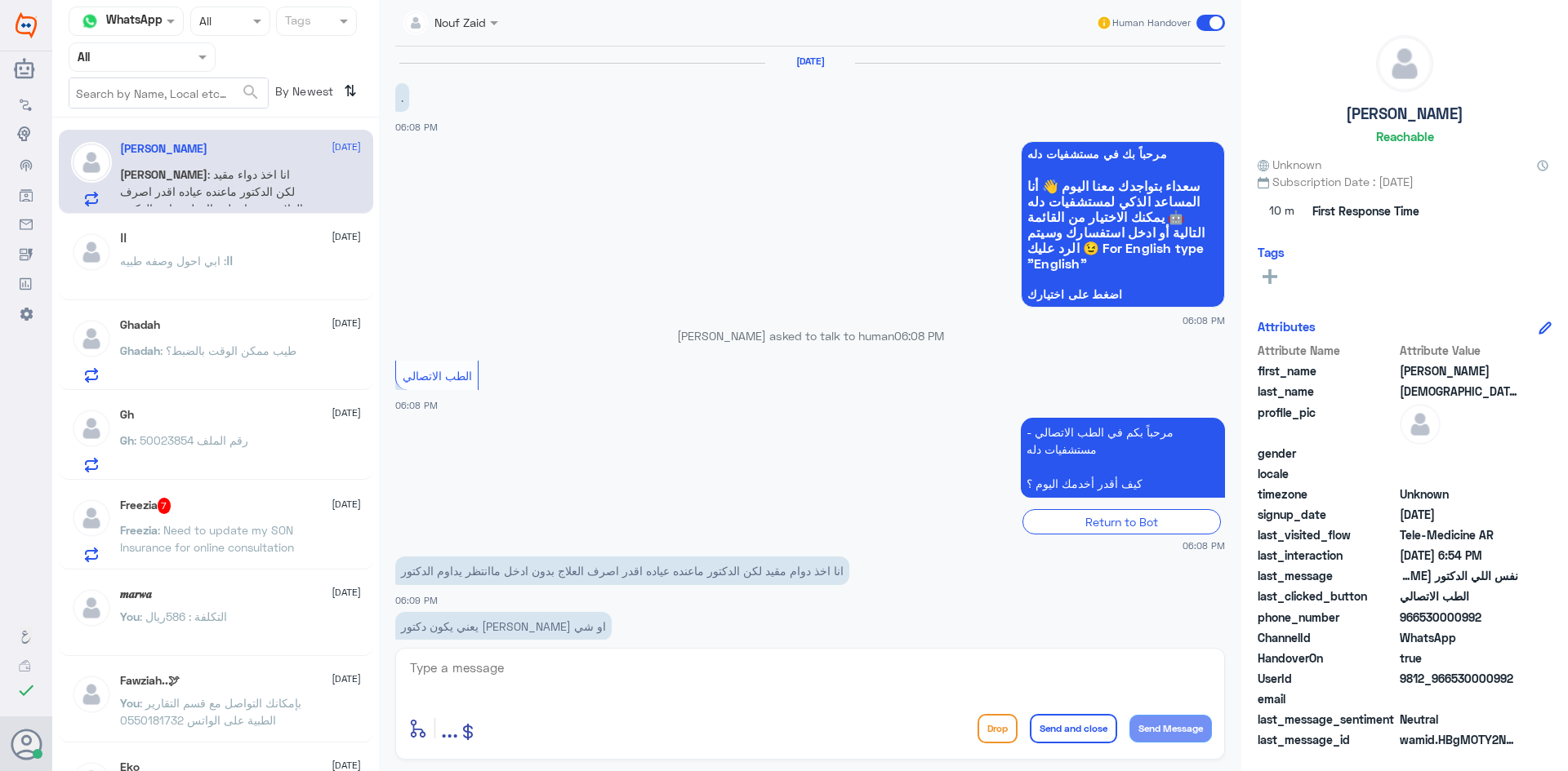
scroll to position [815, 0]
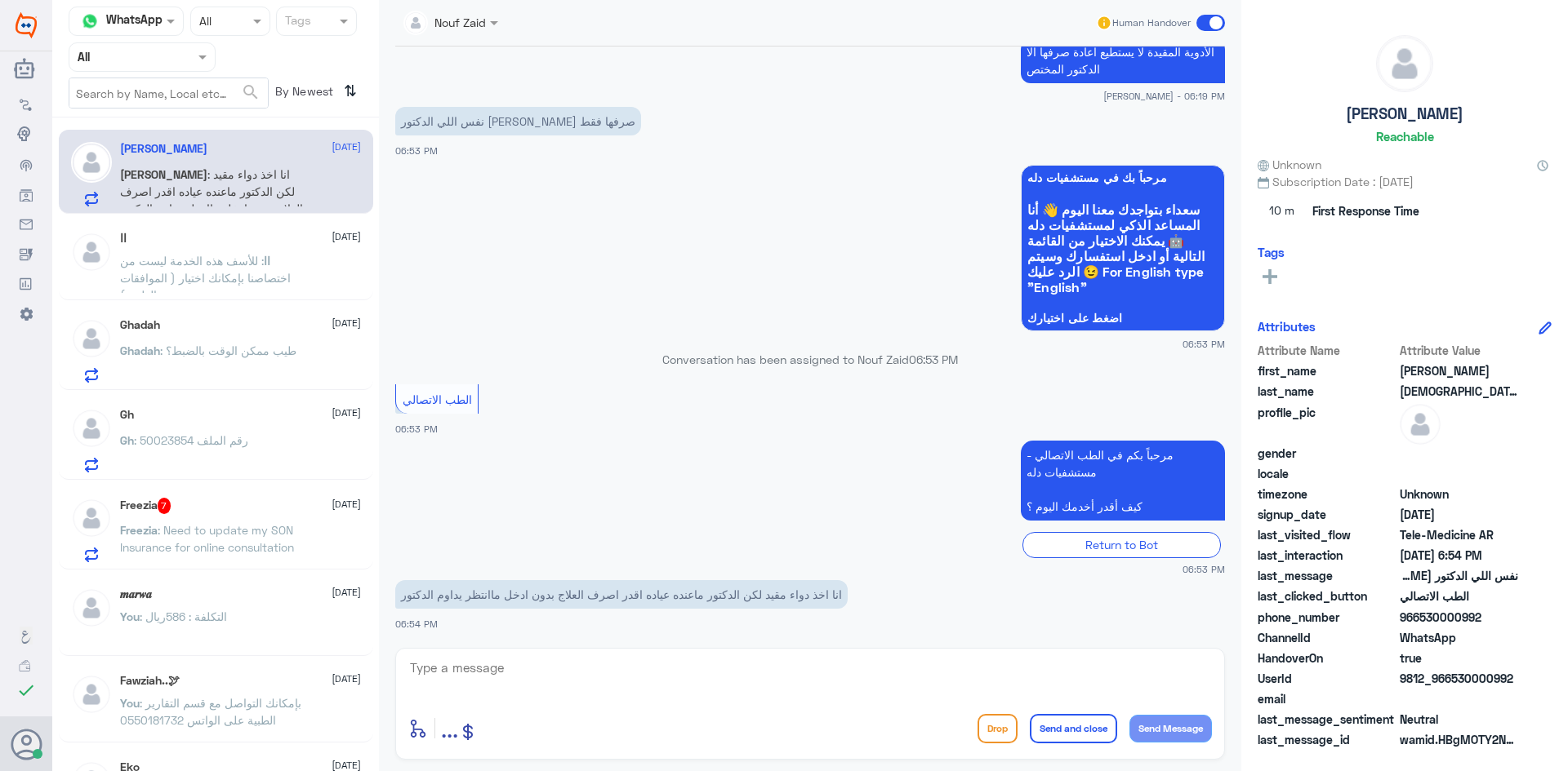
click at [726, 671] on textarea at bounding box center [809, 676] width 803 height 40
click at [835, 668] on textarea at bounding box center [809, 676] width 803 height 40
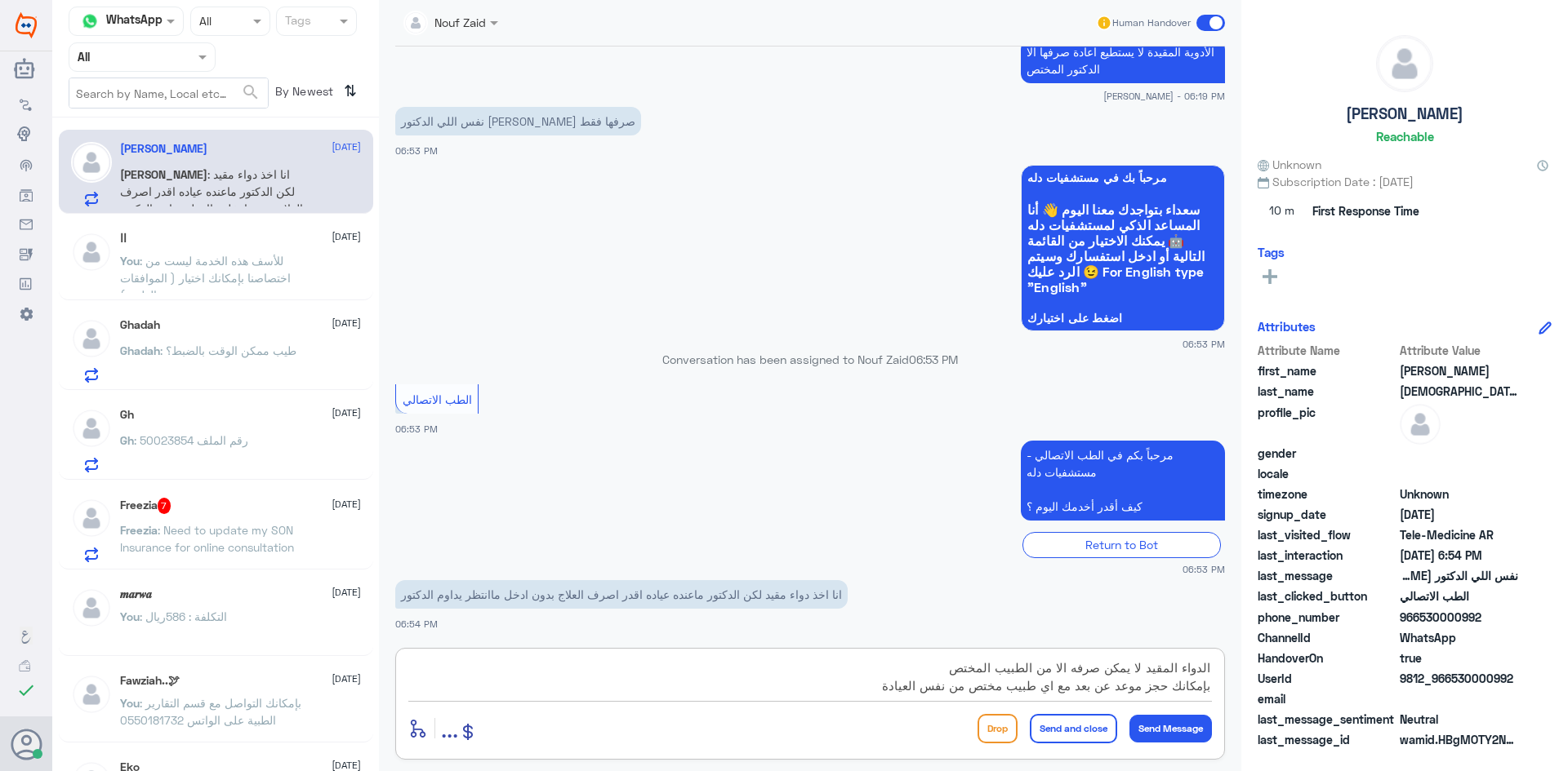
type textarea "الدواء المقيد لا يمكن صرفه الا من الطبيب المختص بإمكانك حجز موعد عن بعد مع اي ط…"
click at [1082, 735] on button "Send and close" at bounding box center [1073, 728] width 87 height 29
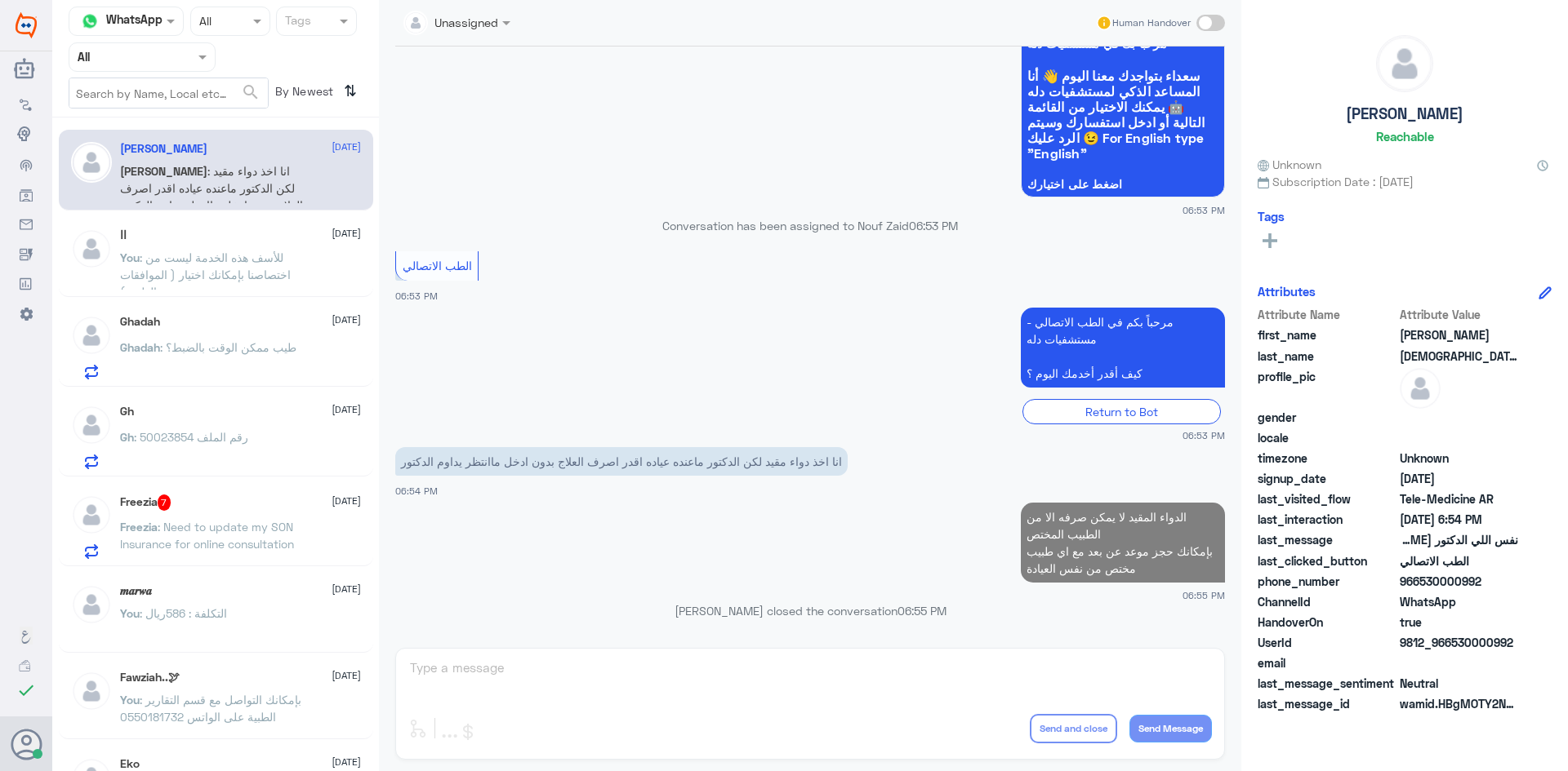
click at [226, 515] on div "Freezia 7 18 September Freezia : Need to update my SON Insurance for online con…" at bounding box center [240, 527] width 241 height 65
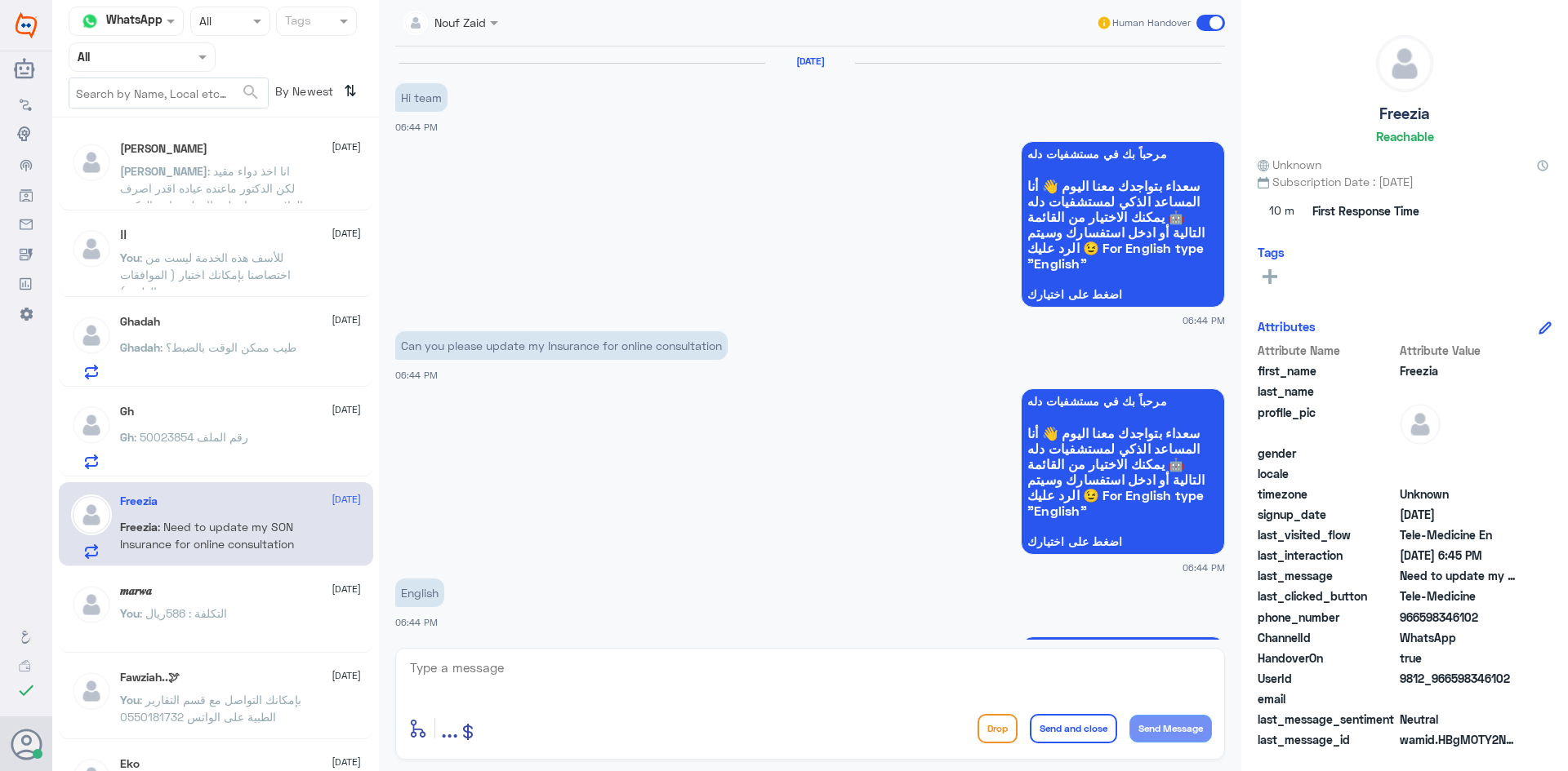
scroll to position [968, 0]
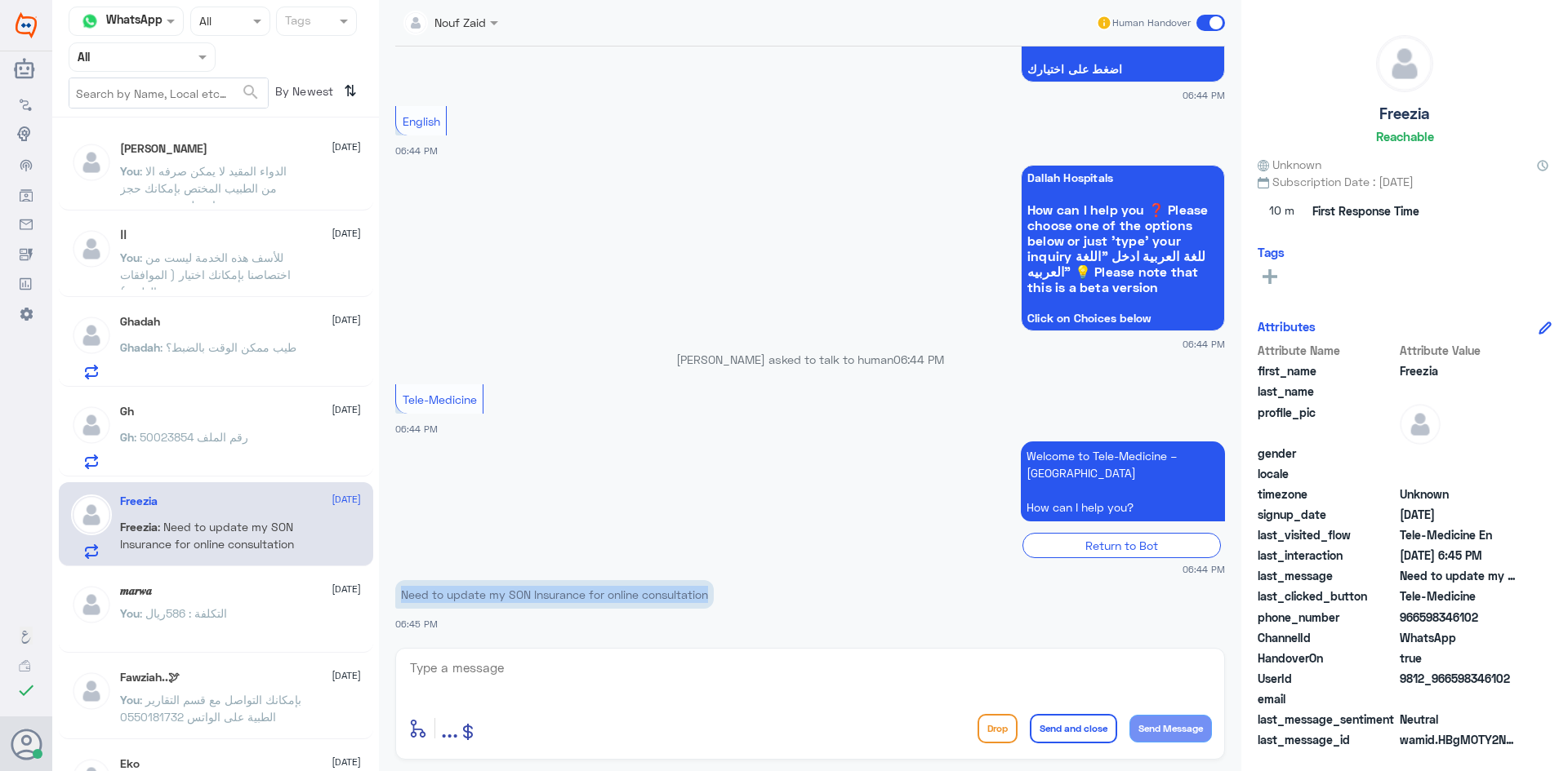
drag, startPoint x: 711, startPoint y: 593, endPoint x: 402, endPoint y: 604, distance: 309.2
click at [402, 604] on p "Need to update my SON Insurance for online consultation" at bounding box center [554, 595] width 318 height 29
copy p "Need to update my SON Insurance for online consultation"
click at [595, 668] on textarea at bounding box center [809, 676] width 803 height 40
paste textarea "Could you please provide me with your file number or your ID number"
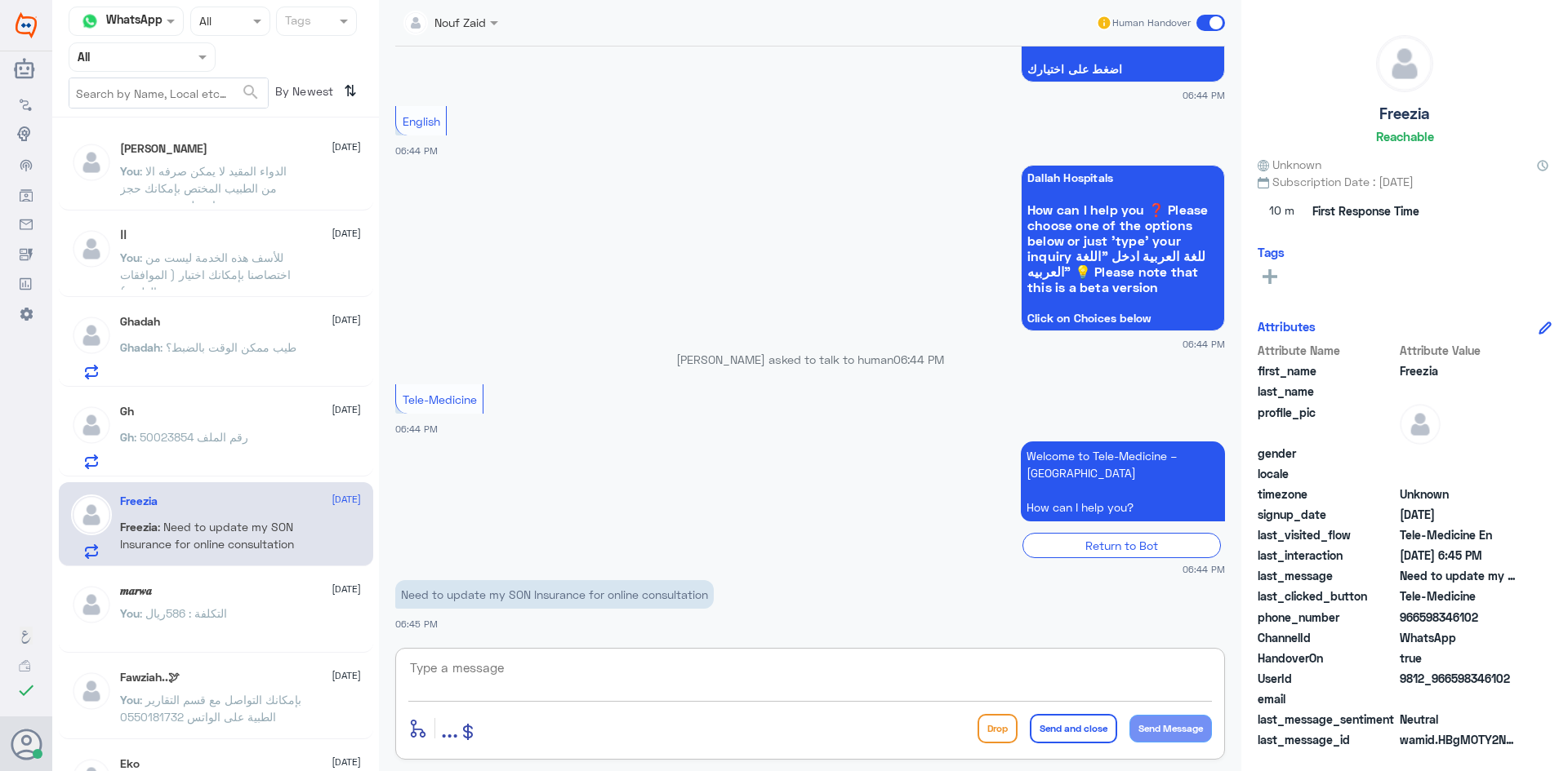
type textarea "Could you please provide me with your file number or your ID number"
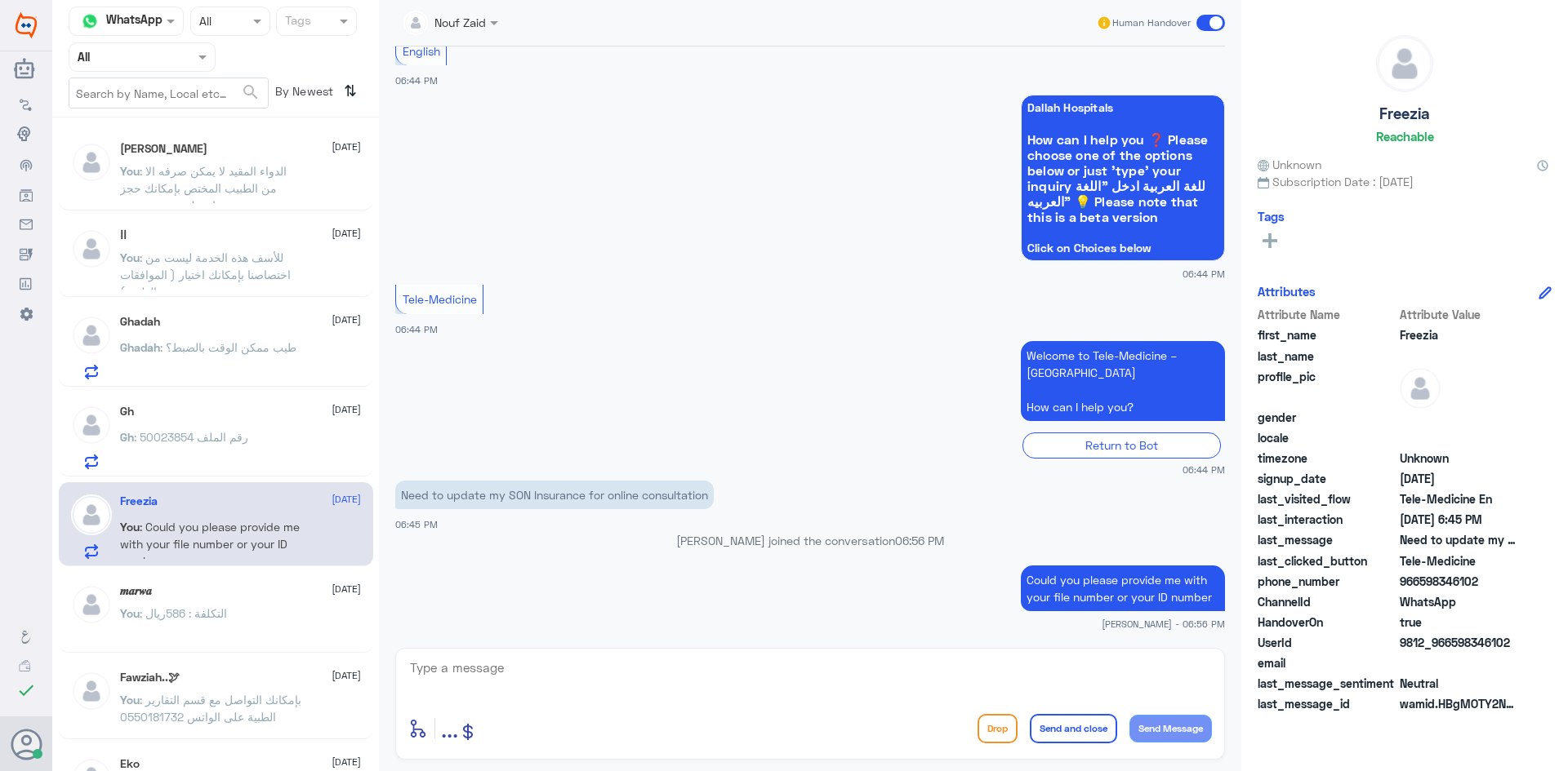
drag, startPoint x: 1518, startPoint y: 678, endPoint x: 1477, endPoint y: 696, distance: 44.8
click at [1477, 696] on div "Attribute Name Attribute Value first_name Freezia last_name profile_pic gender …" at bounding box center [1405, 511] width 294 height 410
click at [1567, 750] on div "Freezia Reachable Unknown Subscription Date : 09/18/2025 Tags Attributes Attrib…" at bounding box center [1405, 387] width 327 height 776
drag, startPoint x: 1511, startPoint y: 643, endPoint x: 1448, endPoint y: 649, distance: 63.3
click at [1448, 649] on span "9812_966598346102" at bounding box center [1459, 642] width 119 height 17
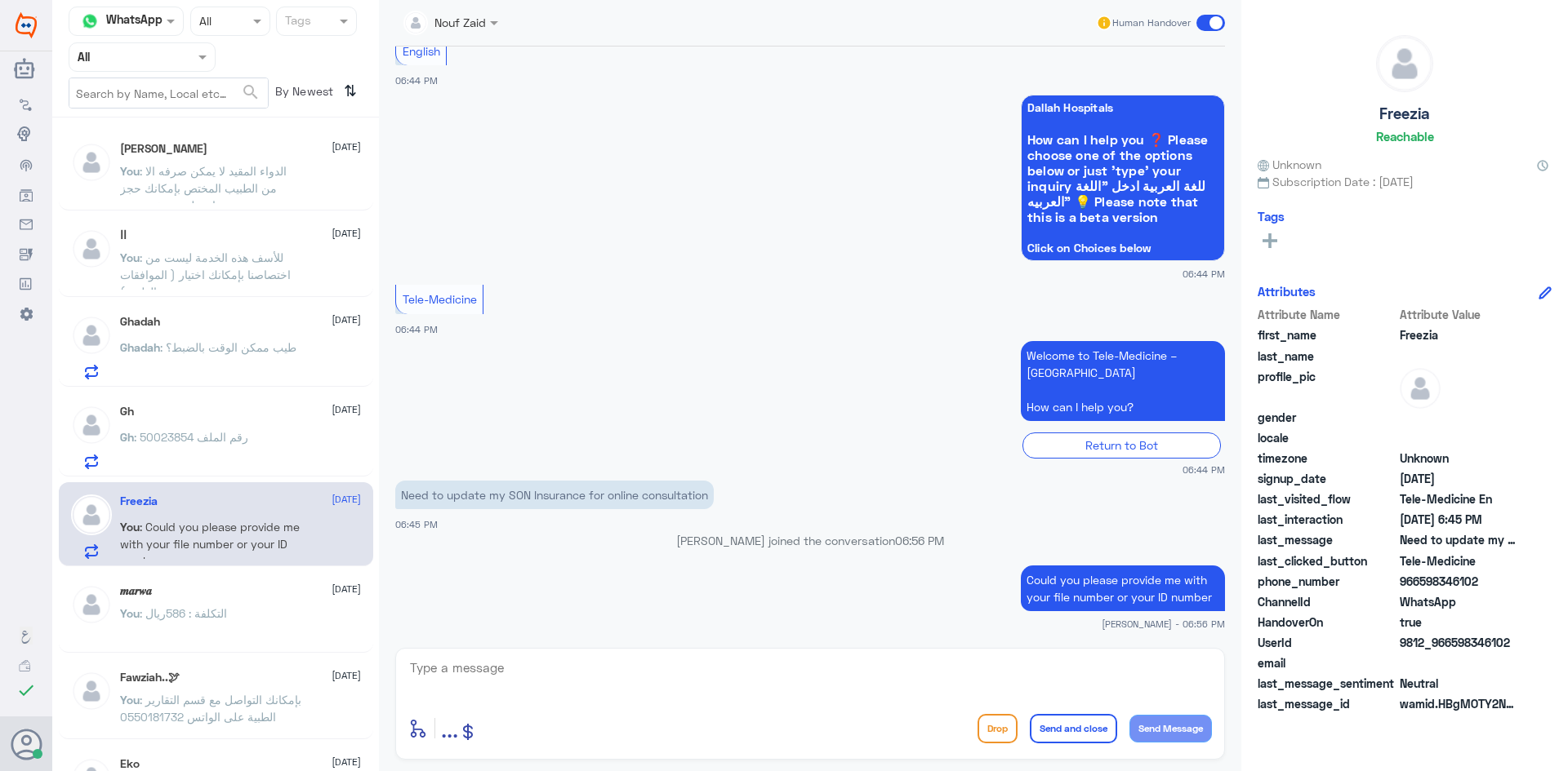
click at [1493, 663] on span at bounding box center [1459, 664] width 119 height 17
drag, startPoint x: 1477, startPoint y: 585, endPoint x: 1418, endPoint y: 588, distance: 59.1
click at [1418, 588] on span "966598346102" at bounding box center [1459, 582] width 119 height 17
copy span "598346102"
click at [319, 360] on div "Ghadah : طيب ممكن الوقت بالضبط؟" at bounding box center [240, 361] width 241 height 37
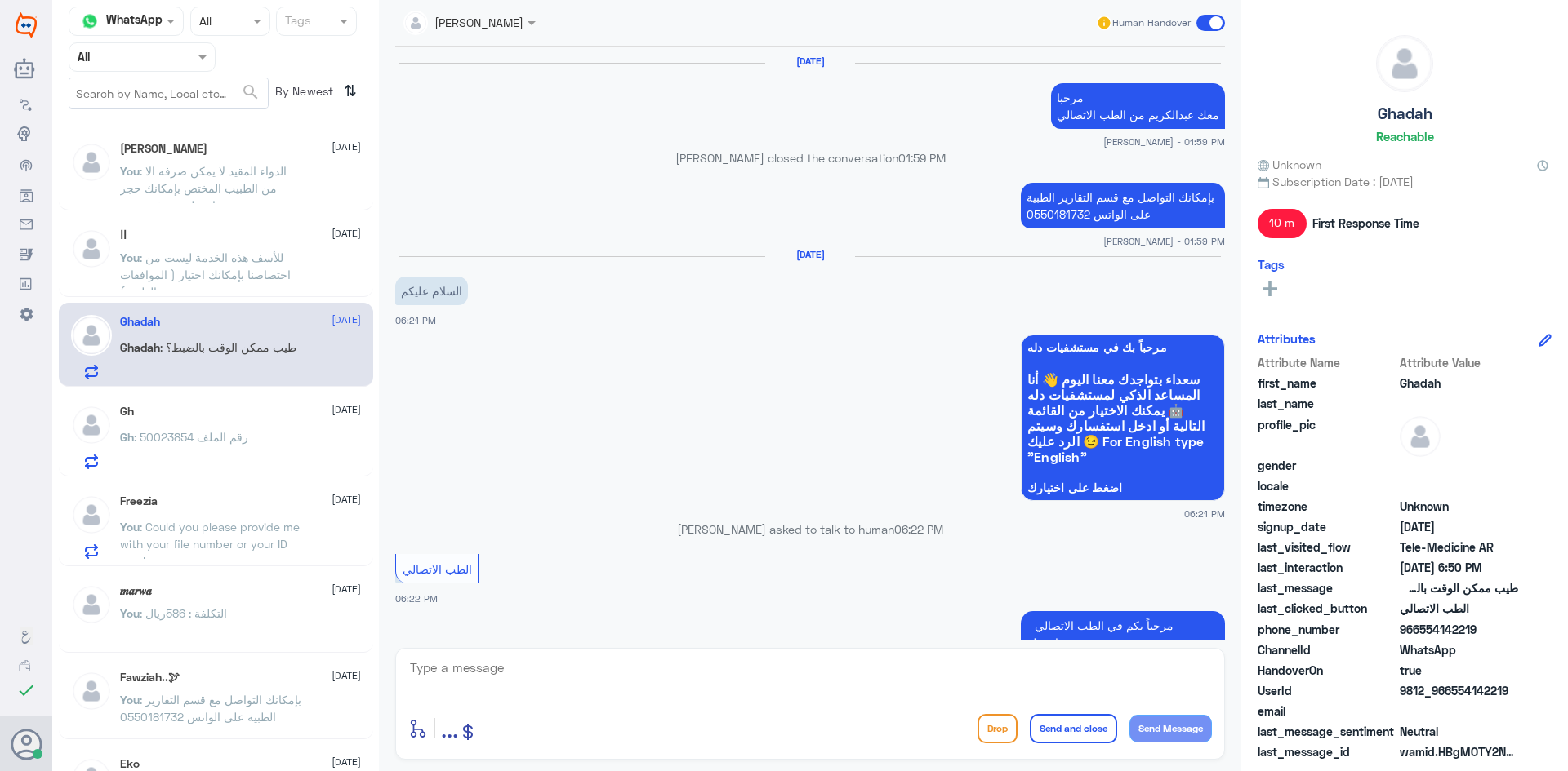
scroll to position [896, 0]
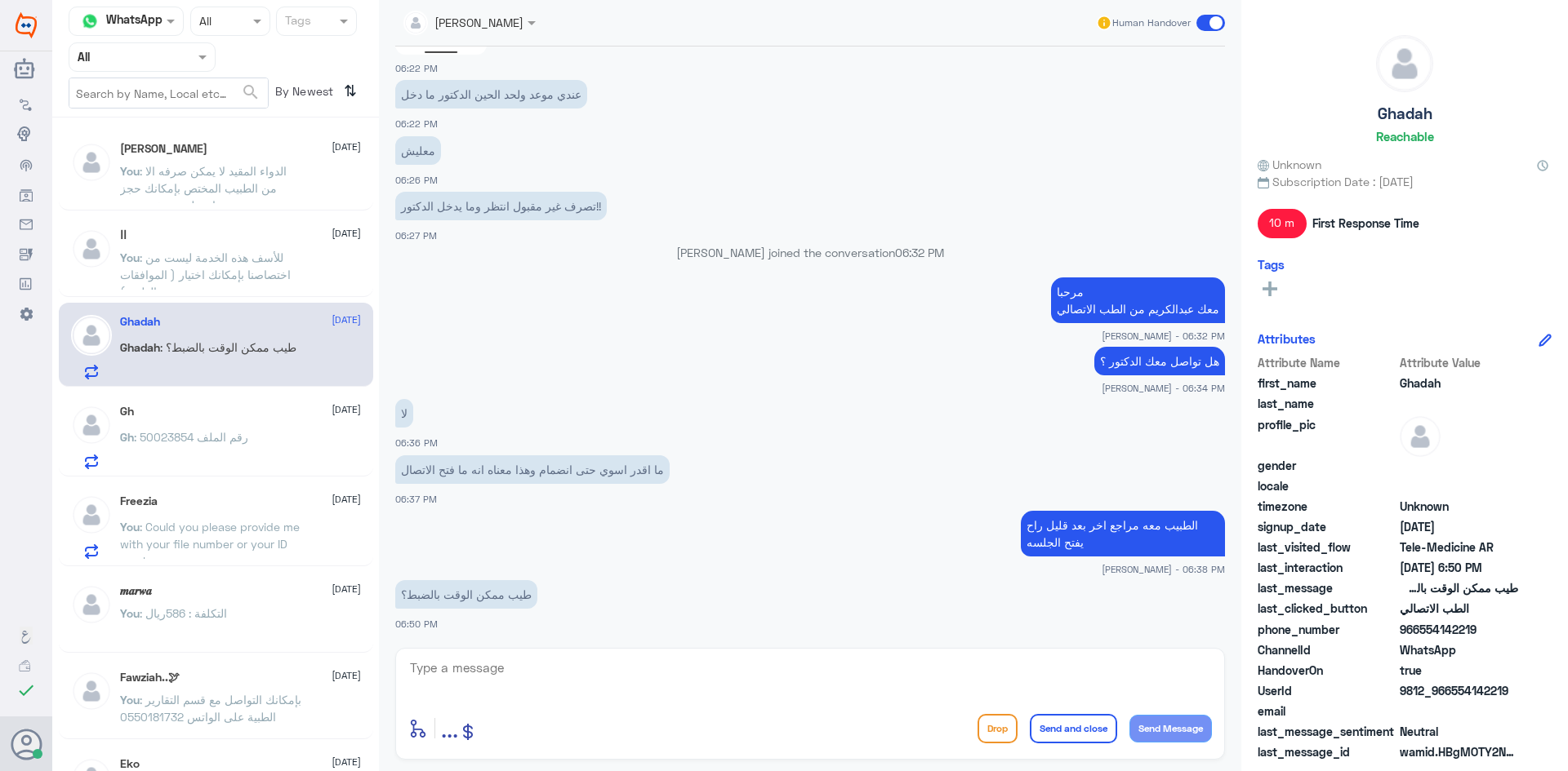
drag, startPoint x: 1509, startPoint y: 688, endPoint x: 1451, endPoint y: 685, distance: 58.1
click at [1451, 685] on span "9812_966554142219" at bounding box center [1459, 691] width 119 height 17
copy span "554142219"
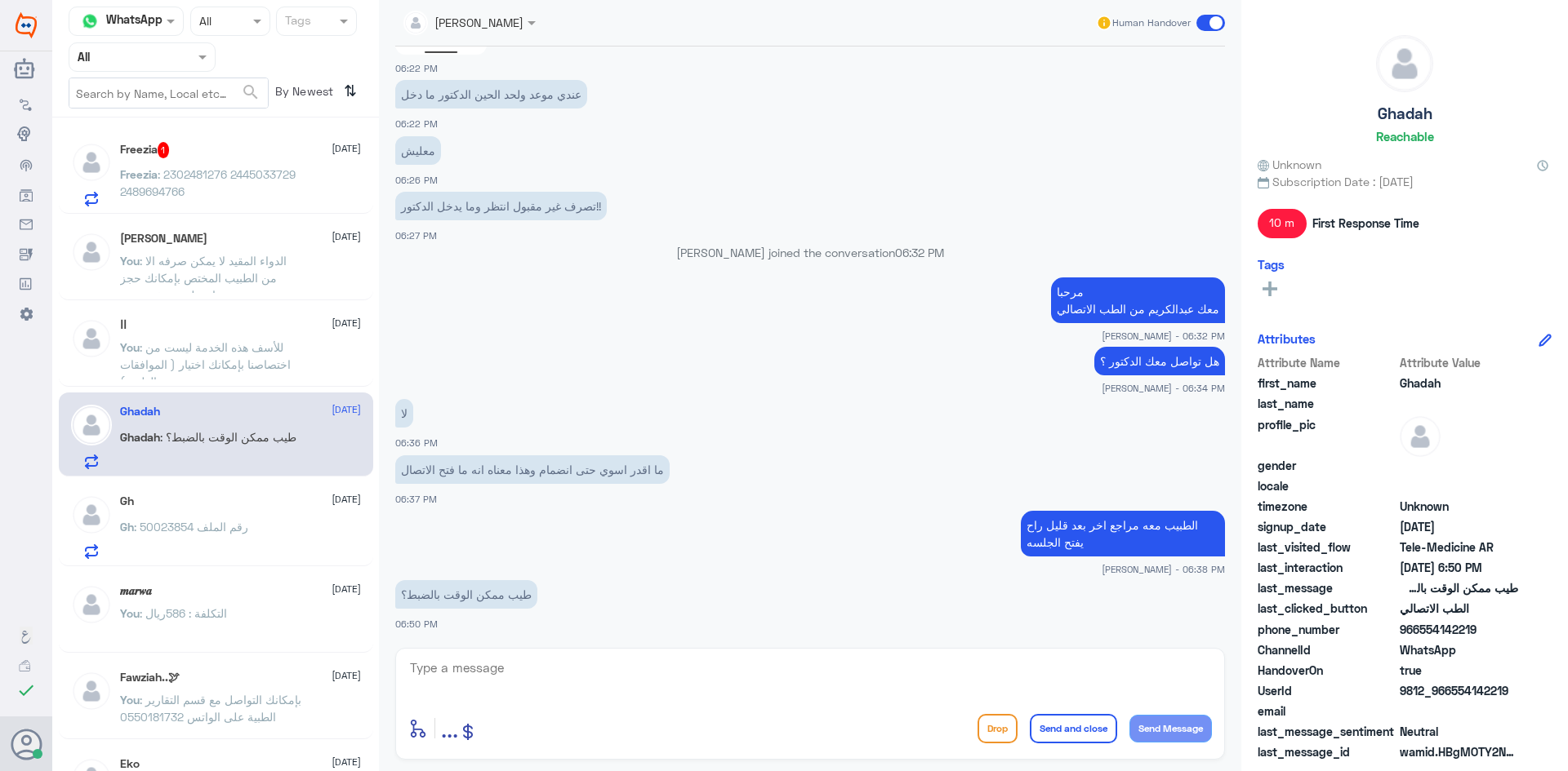
click at [658, 671] on textarea at bounding box center [809, 676] width 803 height 40
type textarea "جربي الان"
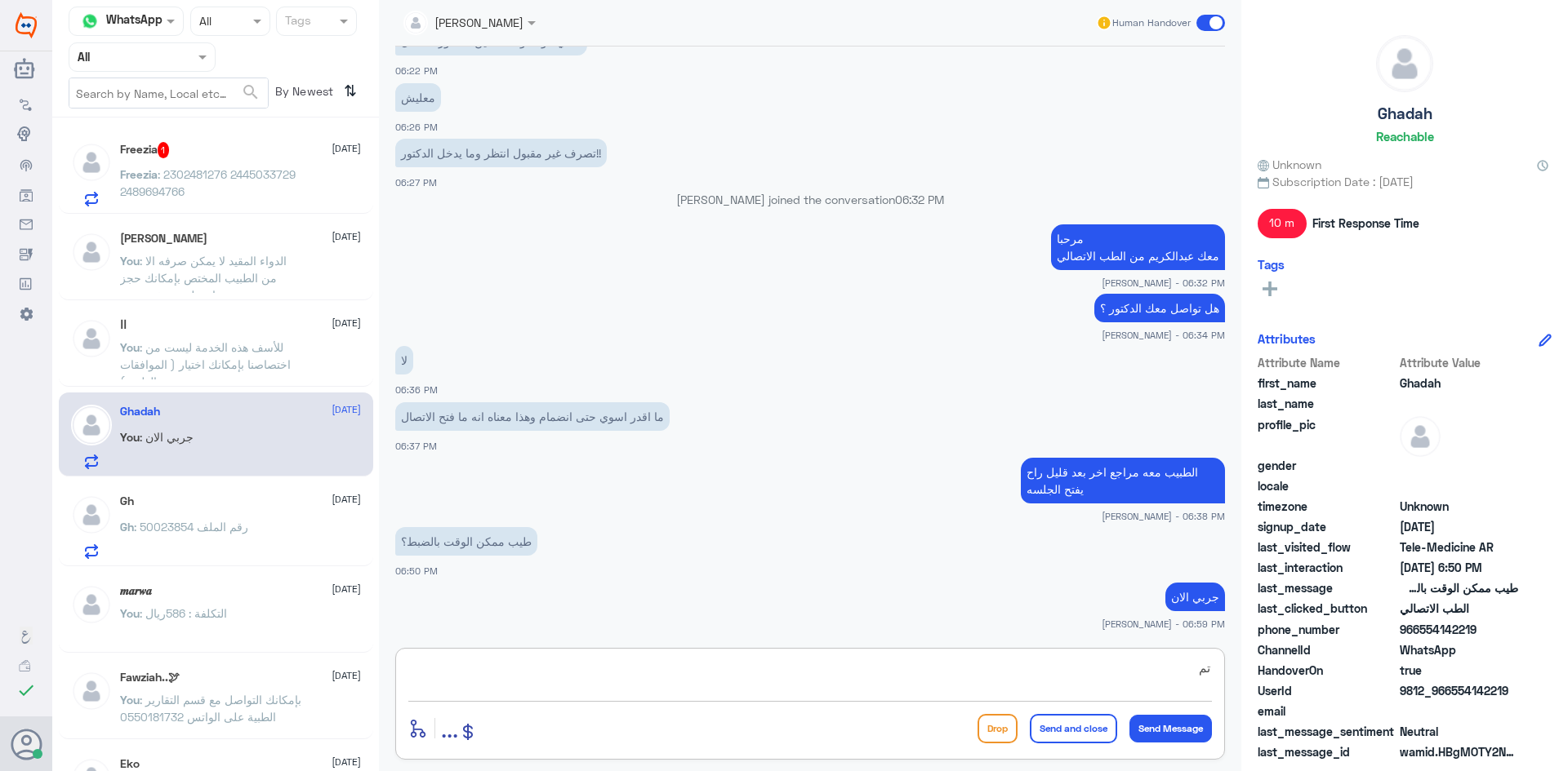
type textarea "ت"
click at [197, 158] on div "Freezia 1 18 September Freezia : 2302481276 2445033729 2489694766" at bounding box center [240, 174] width 241 height 65
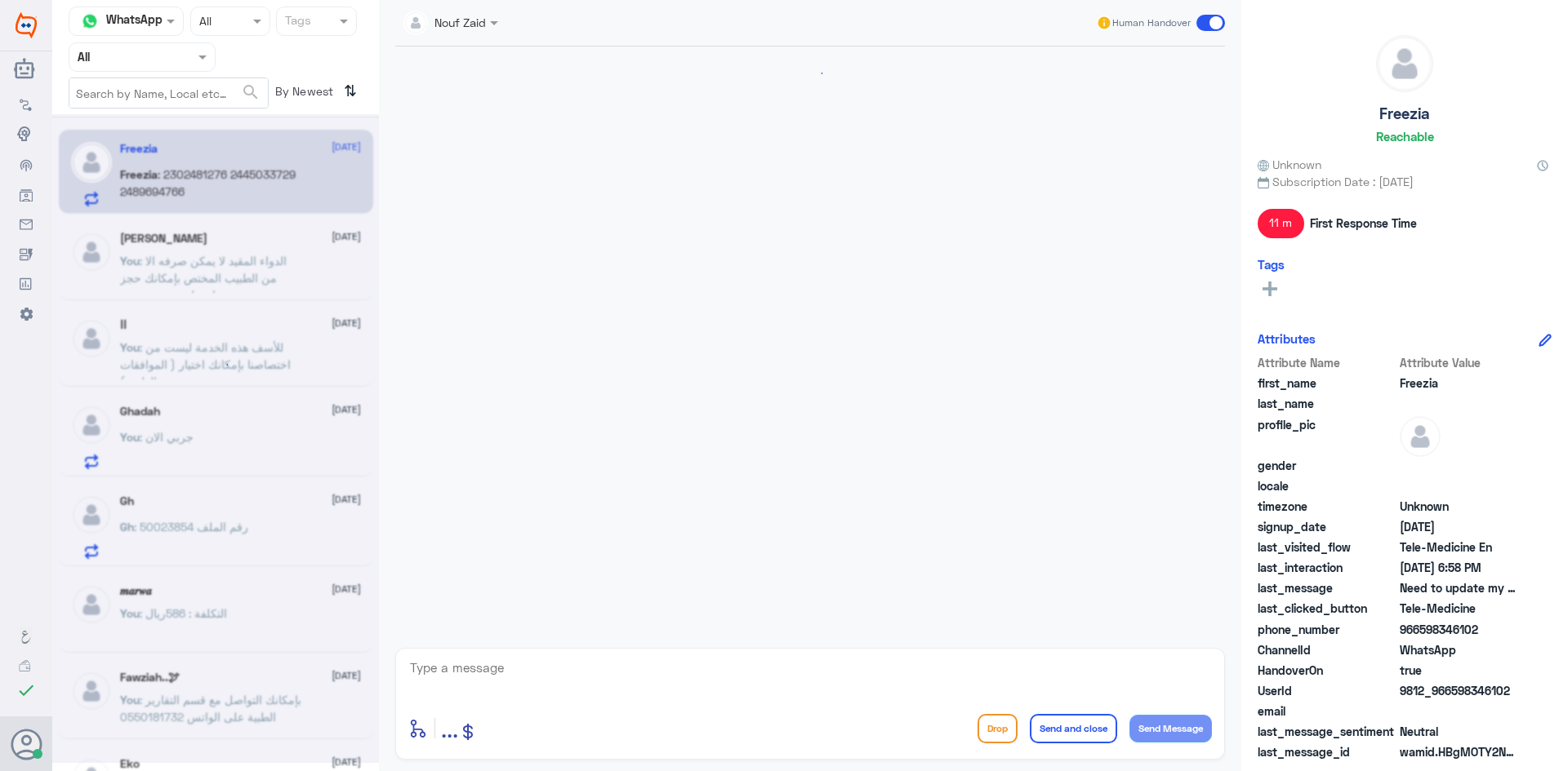
scroll to position [1157, 0]
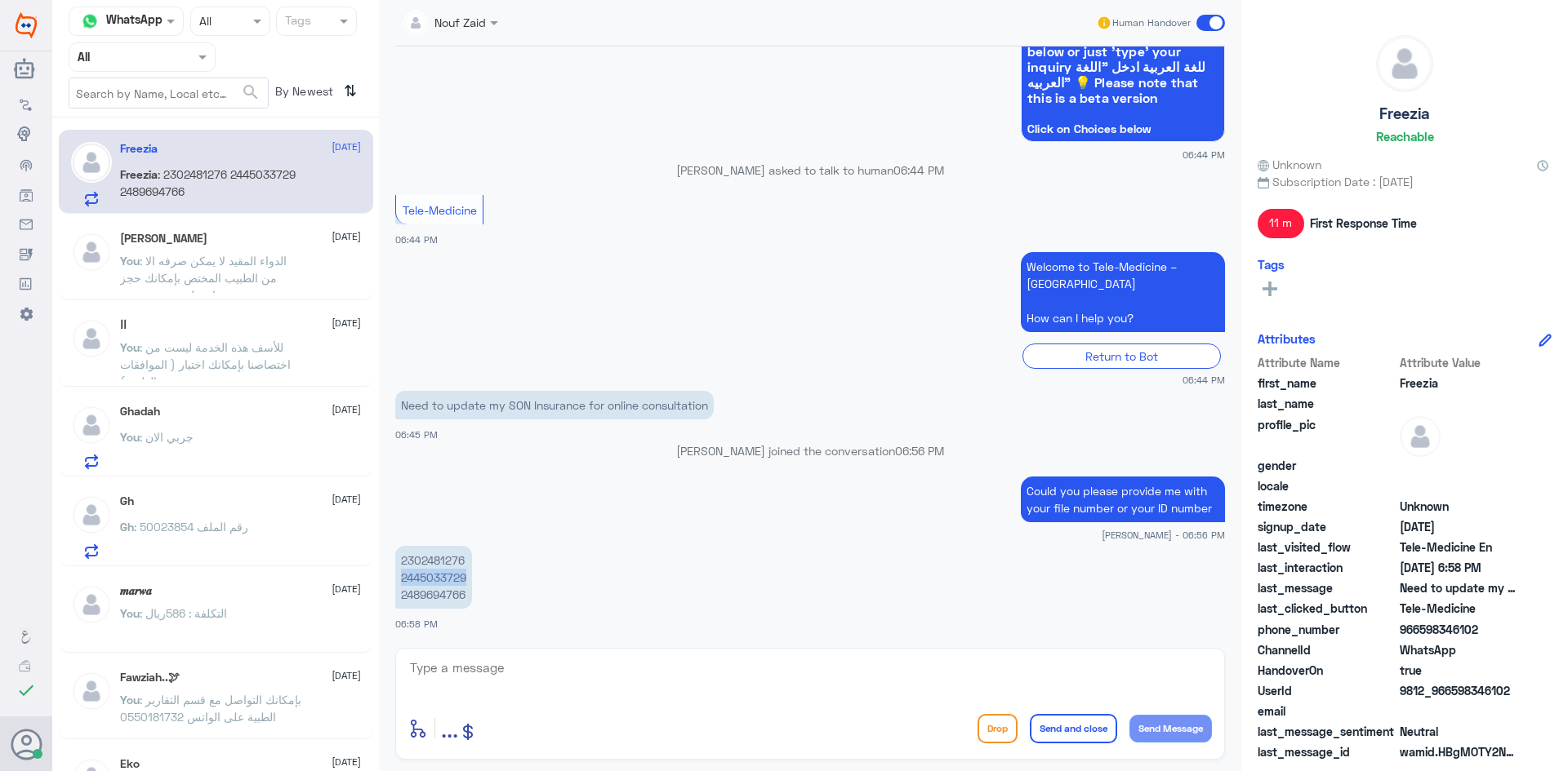
drag, startPoint x: 466, startPoint y: 579, endPoint x: 400, endPoint y: 585, distance: 66.3
click at [400, 585] on p "2302481276 2445033729 2489694766" at bounding box center [433, 577] width 76 height 63
copy p "2445033729"
click at [817, 686] on textarea at bounding box center [809, 676] width 803 height 40
type textarea "moments please"
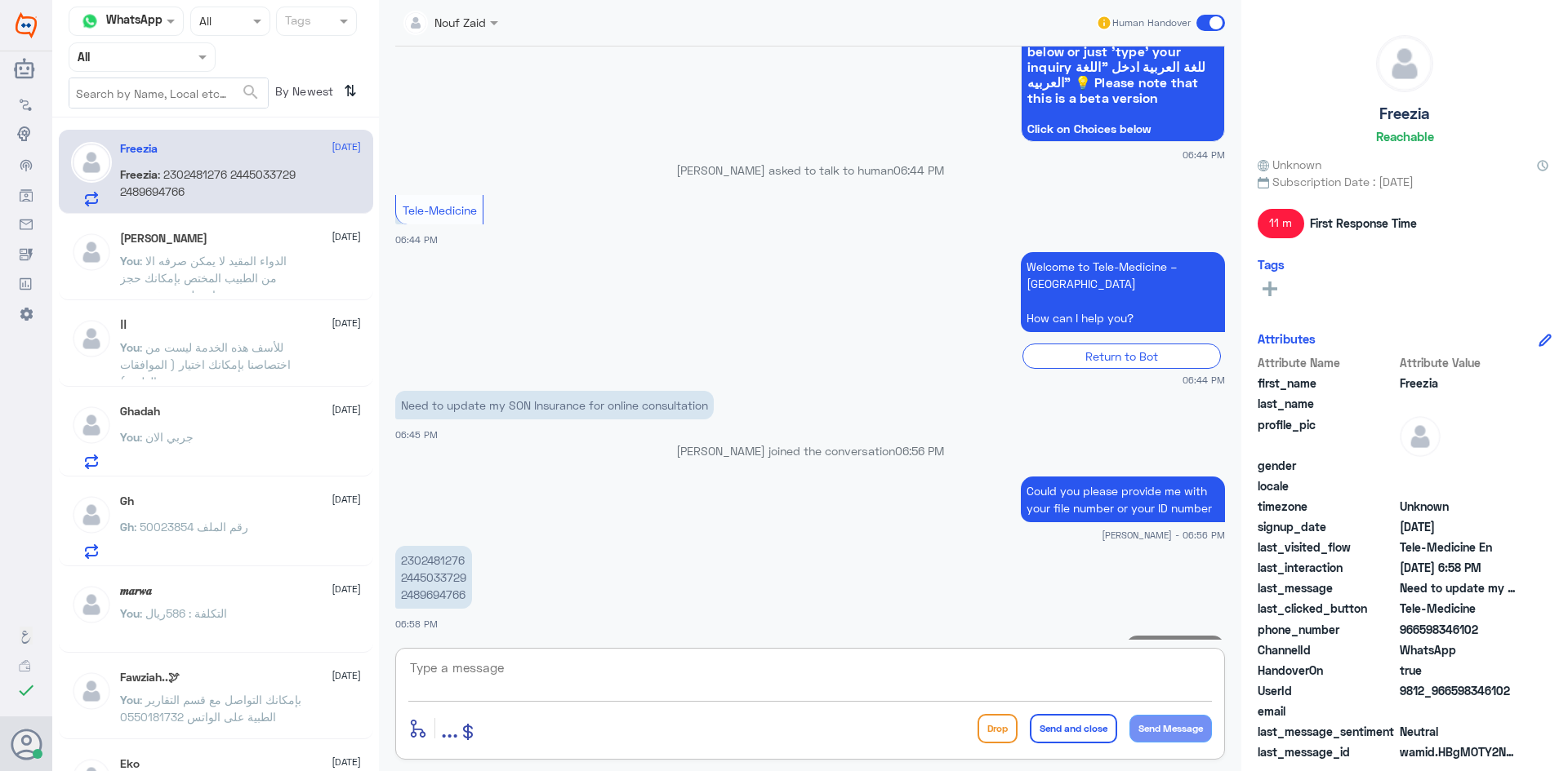
scroll to position [1210, 0]
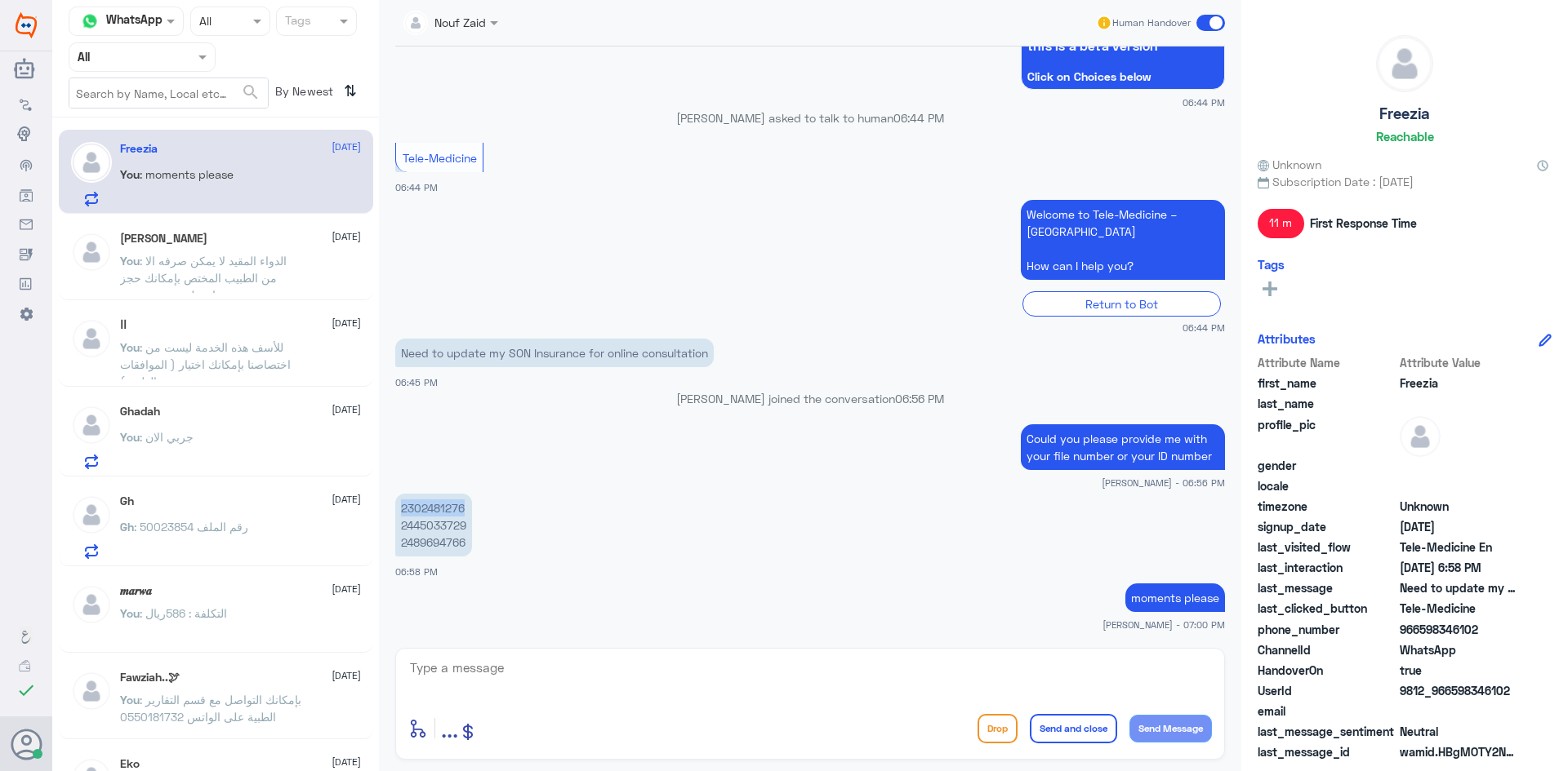
drag, startPoint x: 464, startPoint y: 508, endPoint x: 393, endPoint y: 510, distance: 71.0
click at [393, 510] on div "18 Sep 2025 Hi team 06:44 PM مرحباً بك في مستشفيات دله سعداء بتواجدك معنا اليوم…" at bounding box center [809, 343] width 846 height 593
copy p "2302481276"
drag, startPoint x: 466, startPoint y: 545, endPoint x: 400, endPoint y: 545, distance: 66.0
click at [400, 545] on p "2302481276 2445033729 2489694766" at bounding box center [433, 525] width 76 height 63
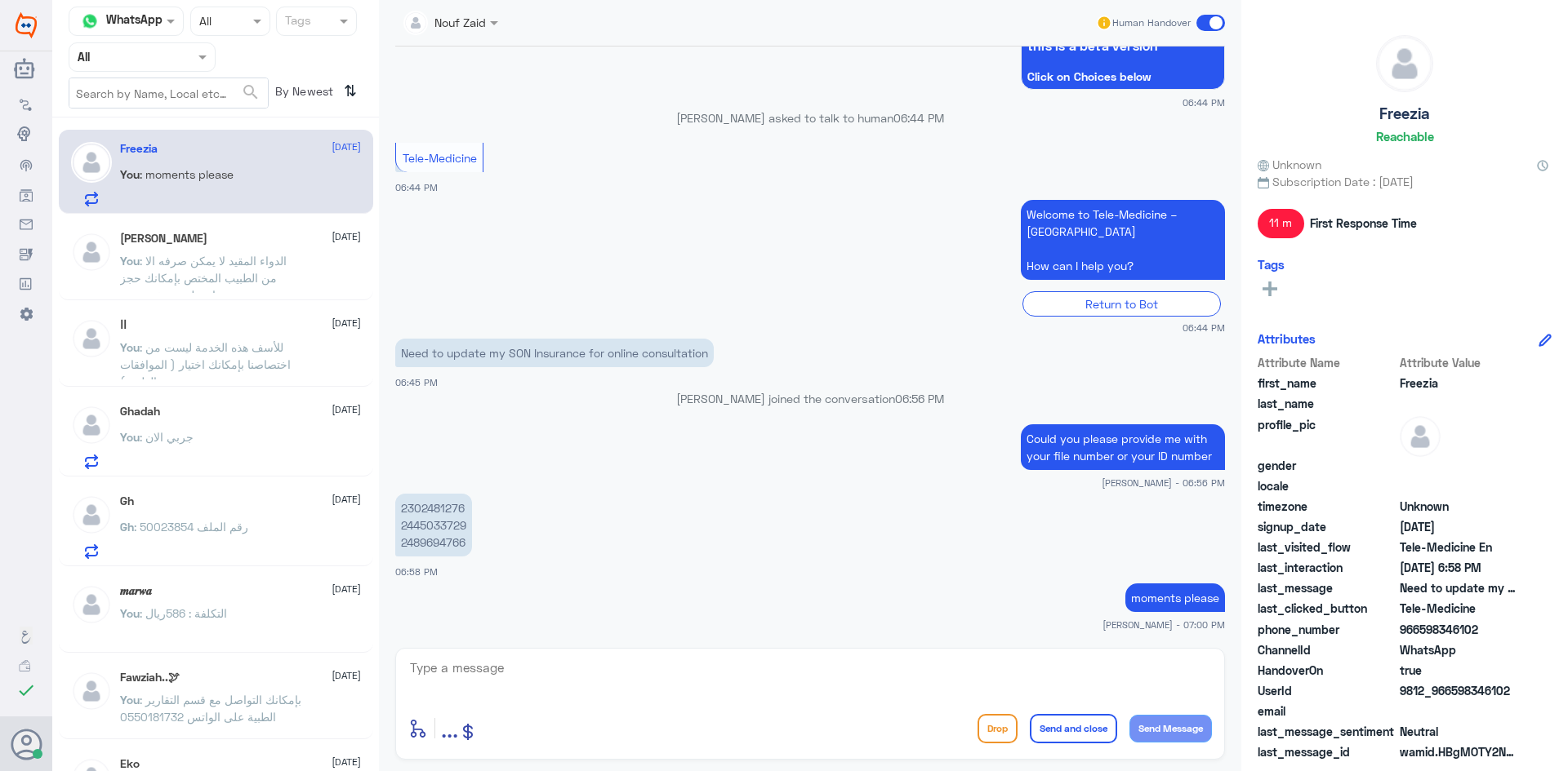
click at [599, 673] on textarea at bounding box center [809, 676] width 803 height 40
paste textarea "“Your insurance has been updated for all files. You can now access the instant …"
click at [409, 671] on textarea "“Your insurance has been updated for all files. You can now access the instant …" at bounding box center [809, 676] width 803 height 40
type textarea "Your insurance has been updated for all files. You can now access the instant c…"
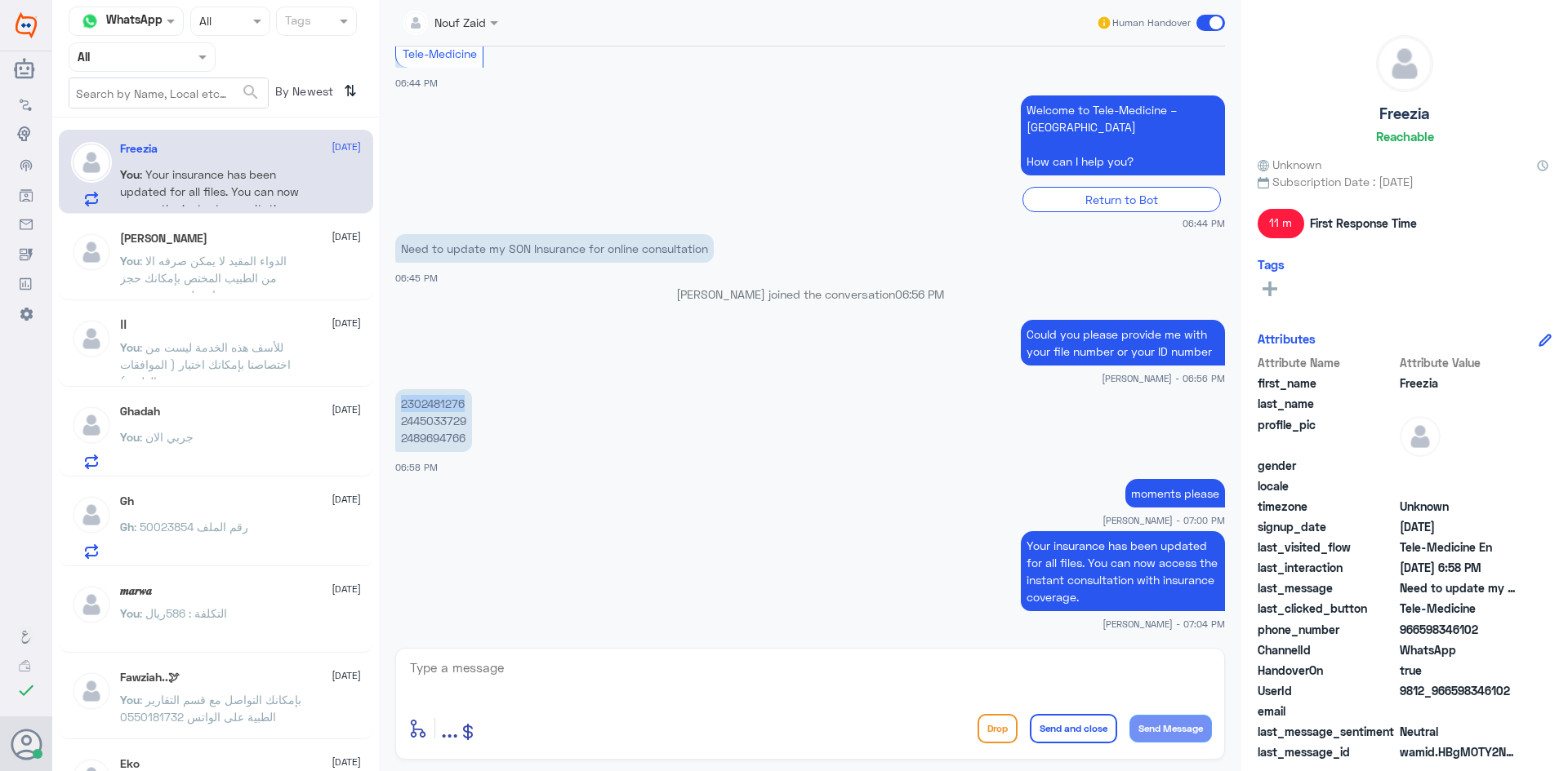
drag, startPoint x: 468, startPoint y: 405, endPoint x: 398, endPoint y: 409, distance: 70.1
click at [398, 409] on p "2302481276 2445033729 2489694766" at bounding box center [433, 420] width 76 height 63
drag, startPoint x: 468, startPoint y: 418, endPoint x: 398, endPoint y: 423, distance: 70.2
click at [398, 423] on p "2302481276 2445033729 2489694766" at bounding box center [433, 420] width 76 height 63
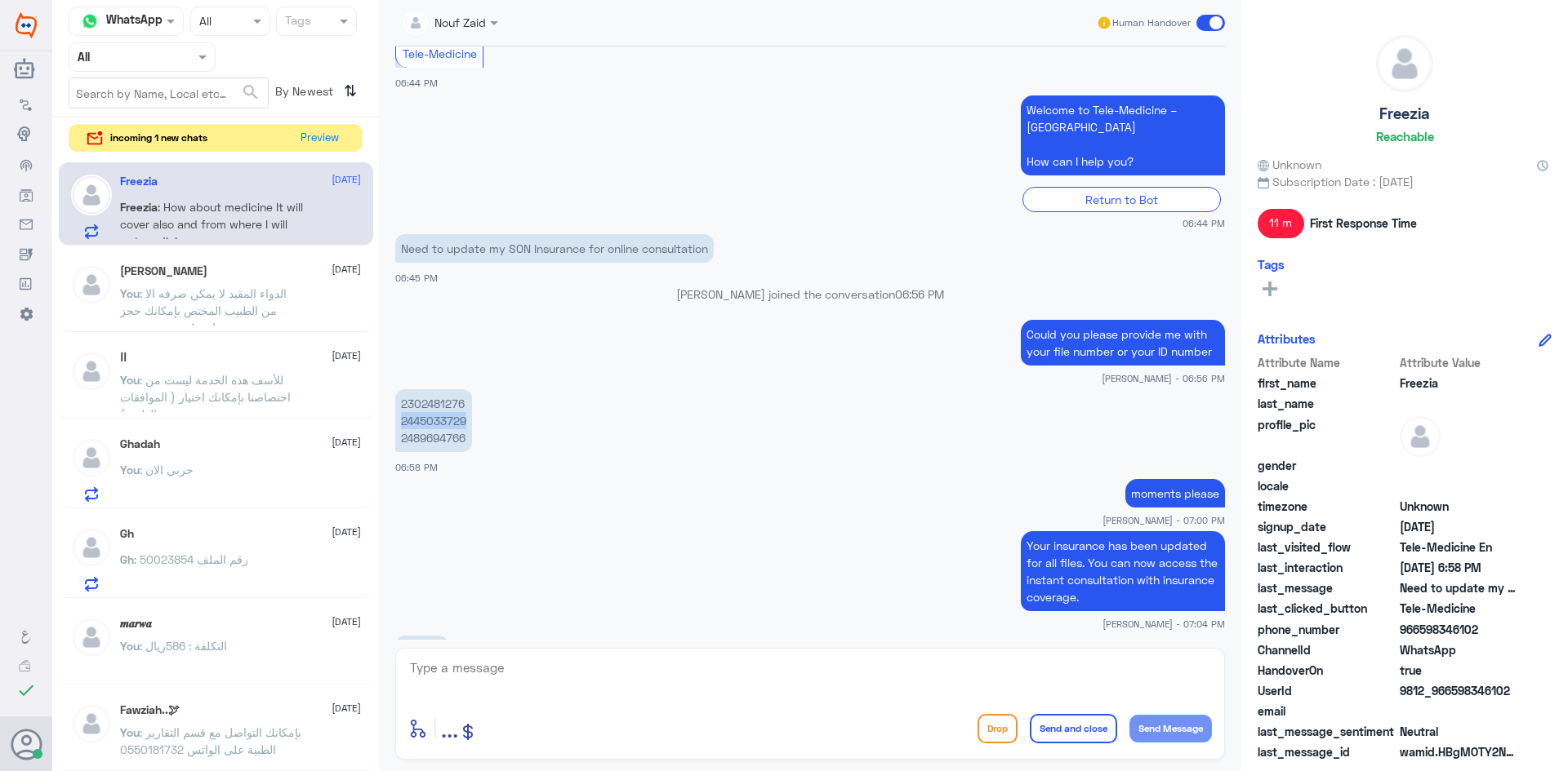
scroll to position [1442, 0]
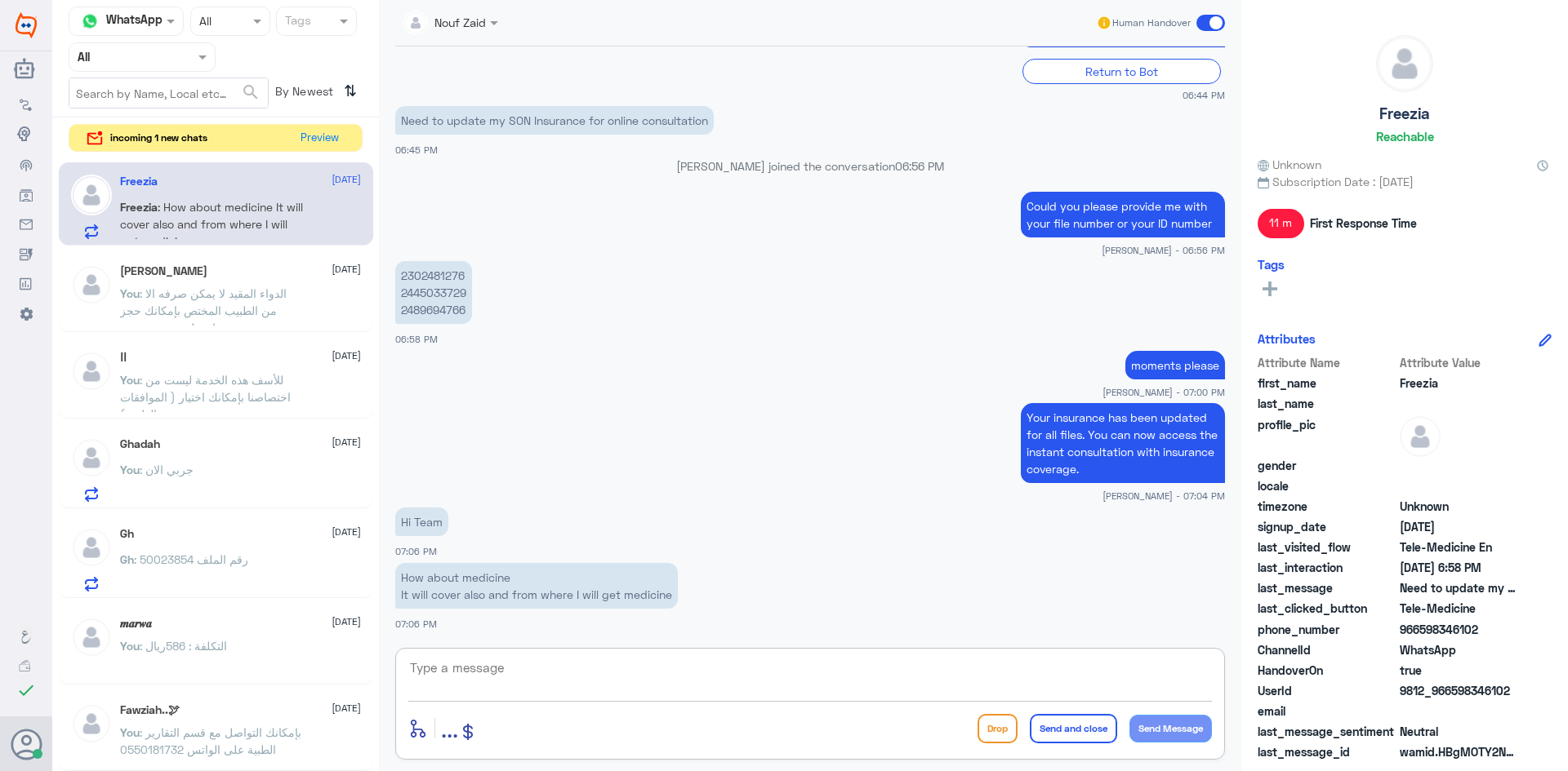
click at [585, 667] on textarea at bounding box center [809, 676] width 803 height 40
drag, startPoint x: 677, startPoint y: 593, endPoint x: 393, endPoint y: 577, distance: 284.5
click at [393, 577] on div "18 Sep 2025 Hi team 06:44 PM مرحباً بك في مستشفيات دله سعداء بتواجدك معنا اليوم…" at bounding box center [809, 343] width 846 height 593
click at [616, 671] on textarea at bounding box center [809, 676] width 803 height 40
paste textarea "“Yes, it is covered by the insurance. You can also request the doctor to arrang…"
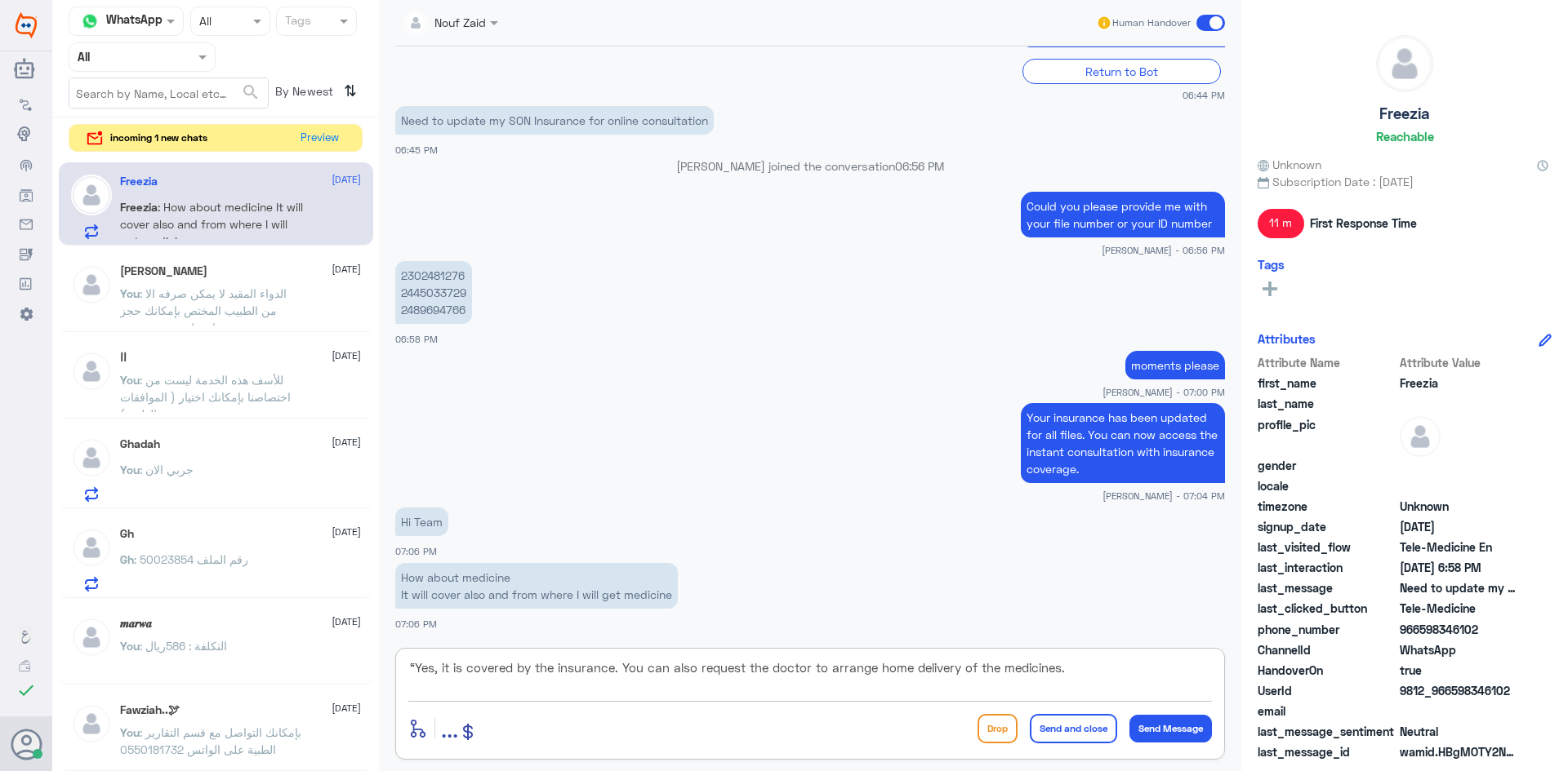
click at [413, 666] on textarea "“Yes, it is covered by the insurance. You can also request the doctor to arrang…" at bounding box center [809, 676] width 803 height 40
type textarea "Yes, it is covered by the insurance. You can also request the doctor to arrange…"
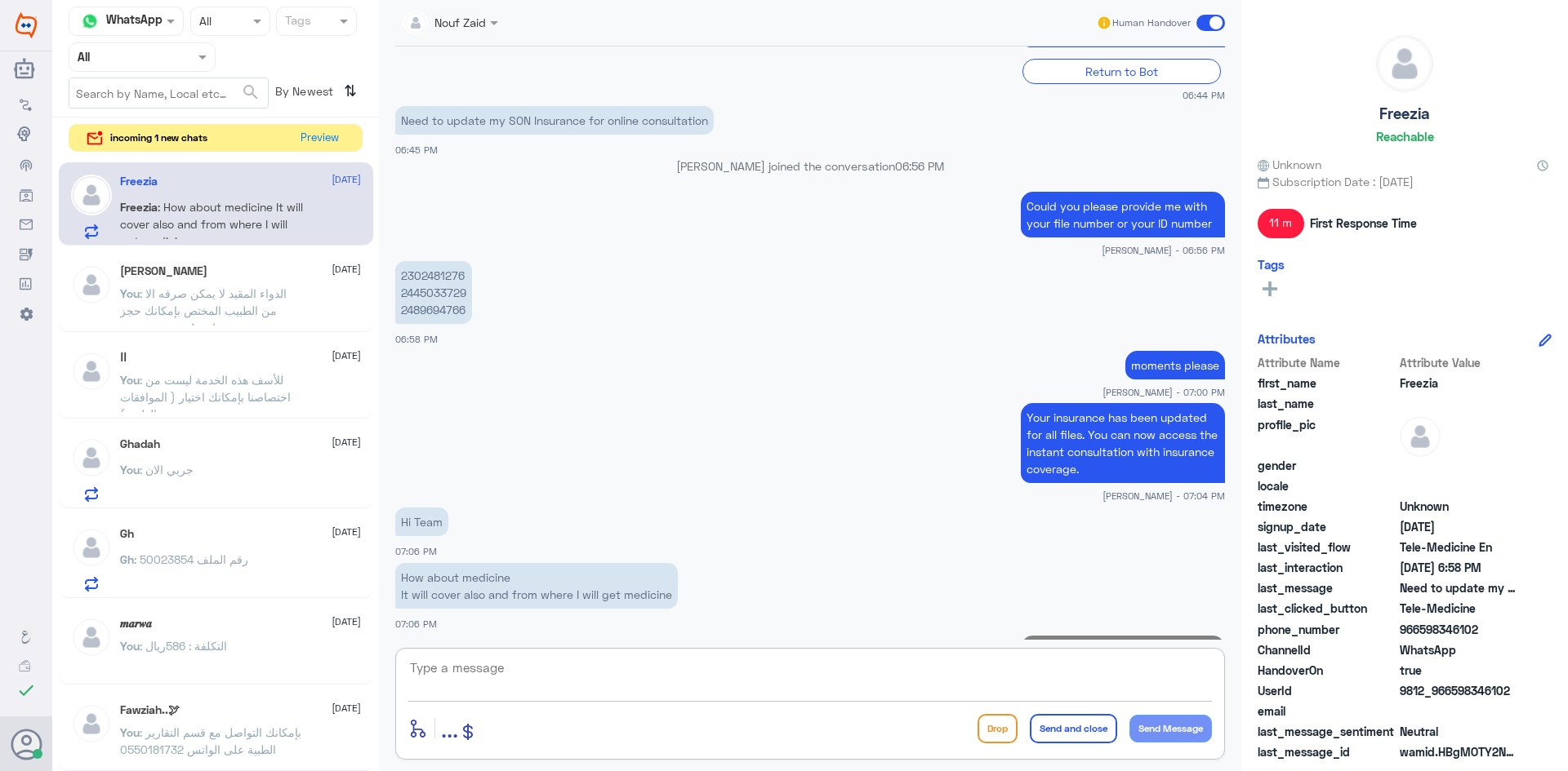
scroll to position [1546, 0]
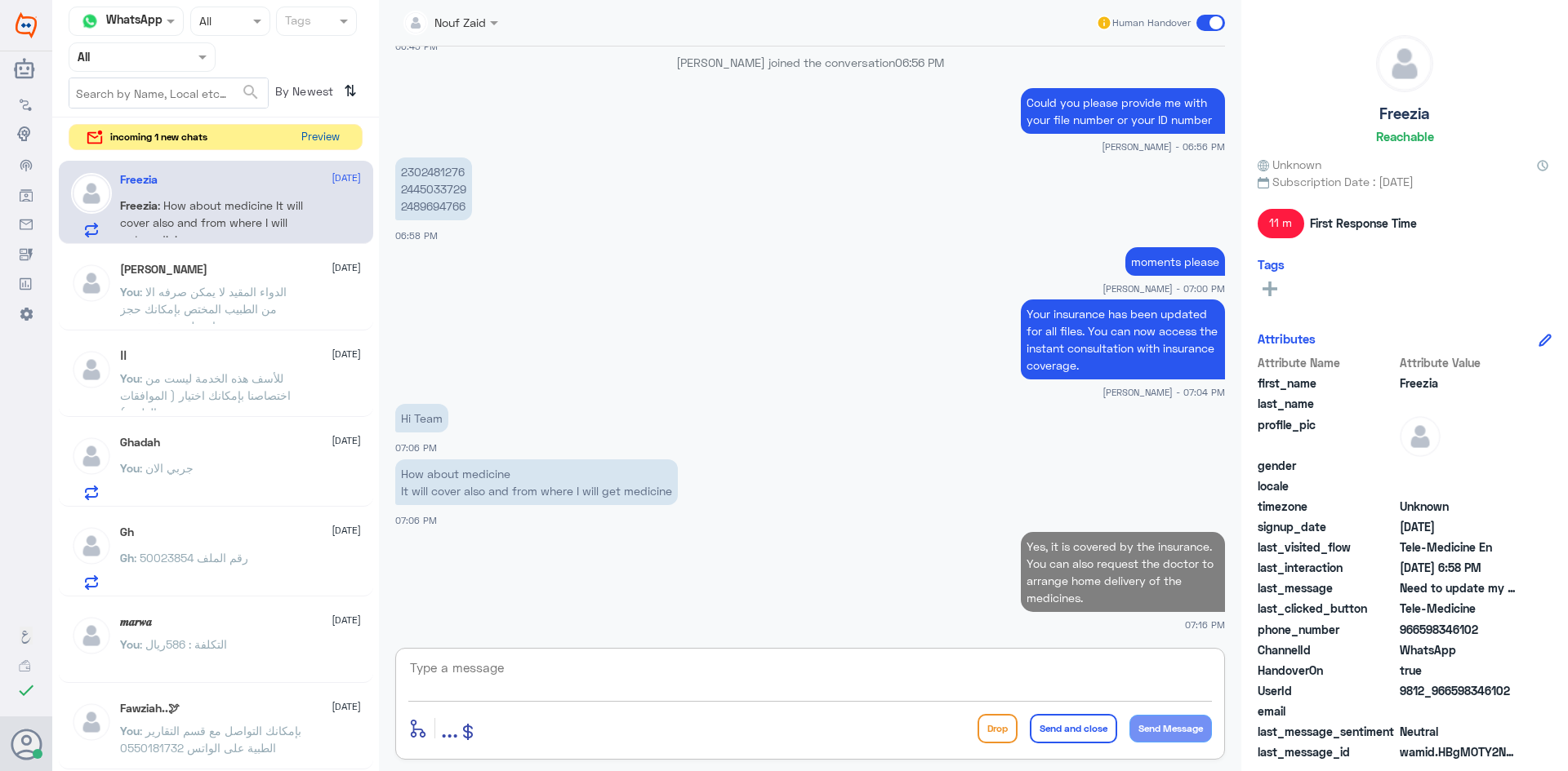
click at [324, 134] on button "Preview" at bounding box center [320, 137] width 50 height 25
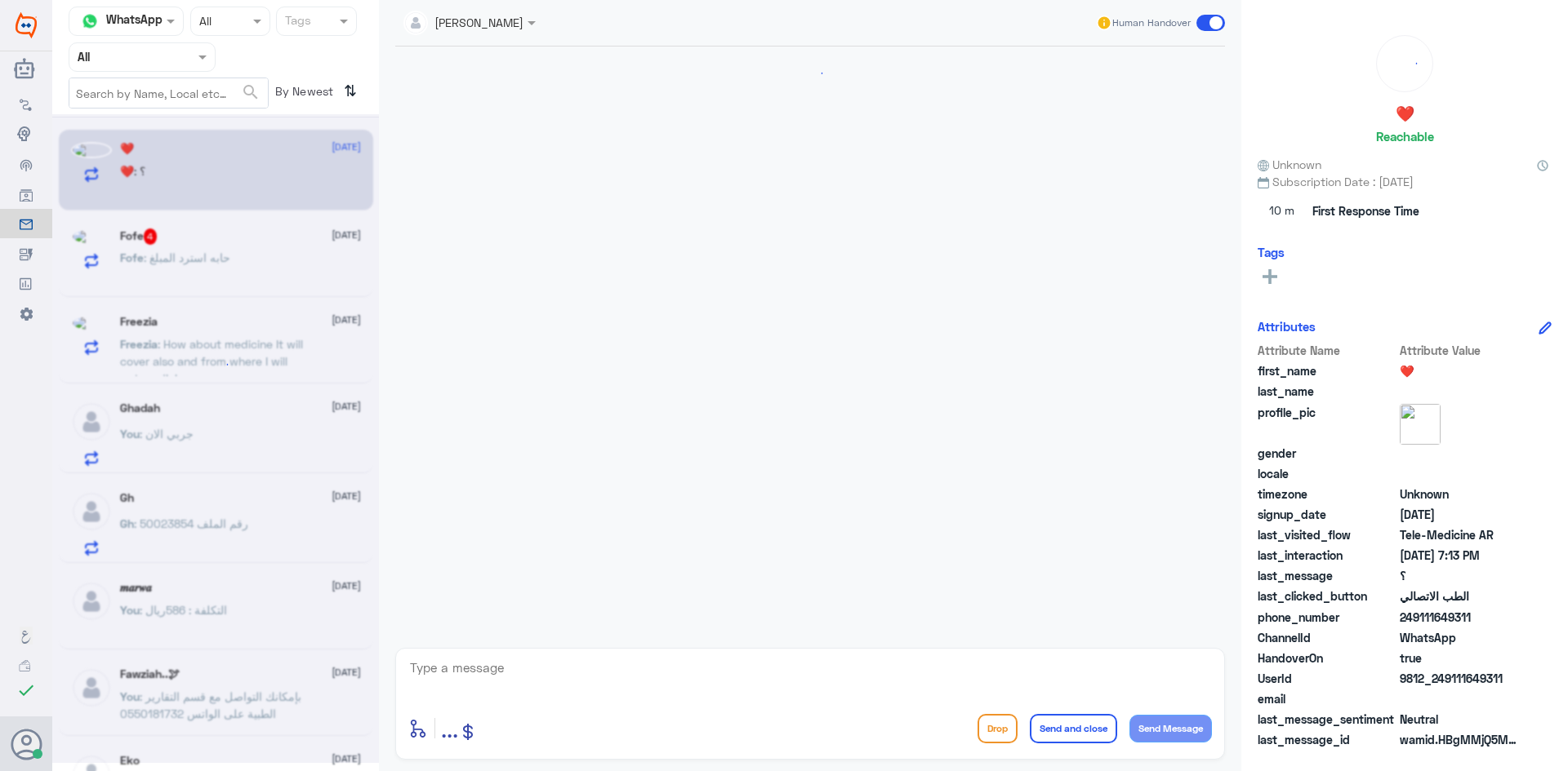
scroll to position [312, 0]
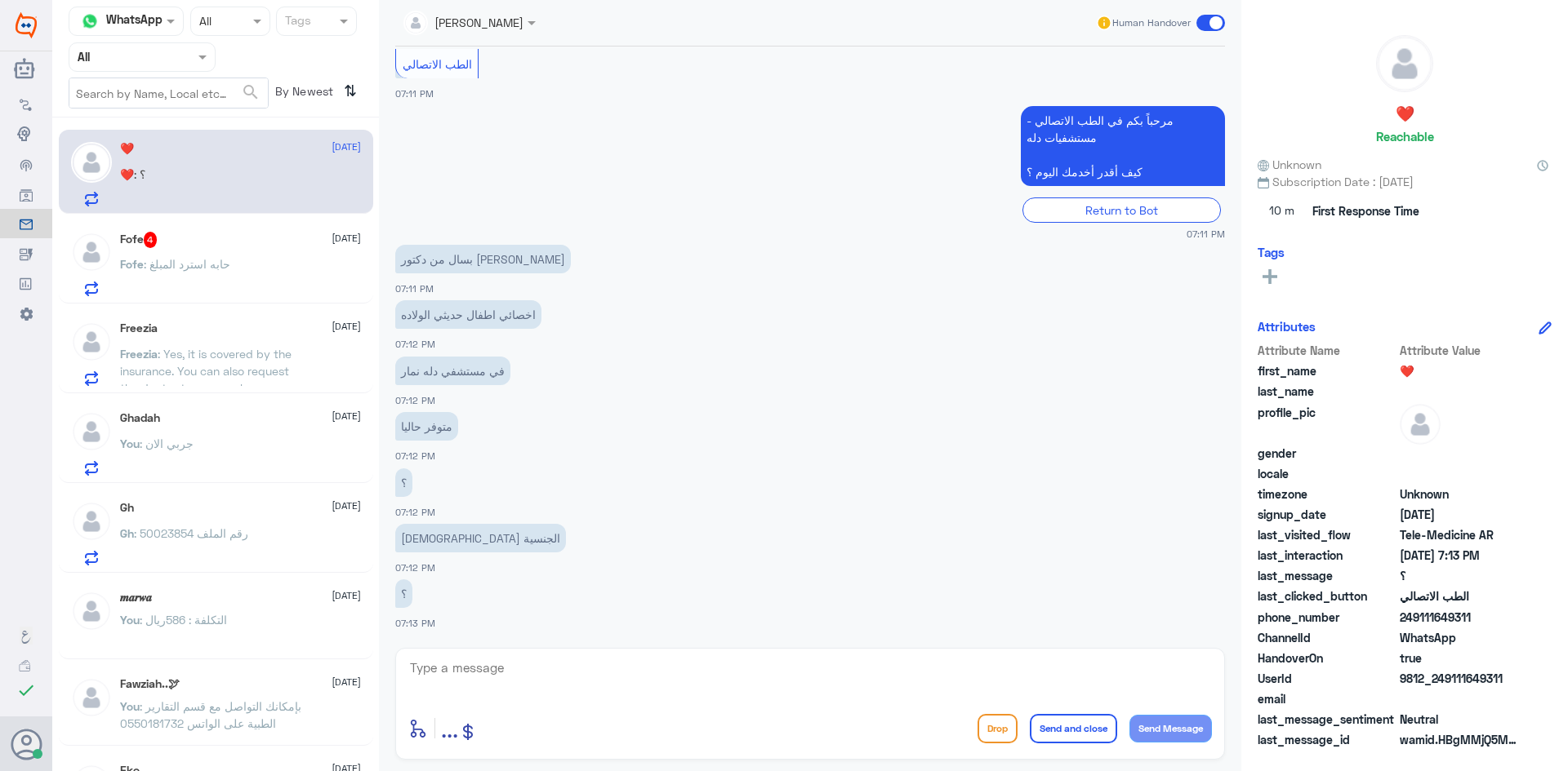
click at [511, 671] on textarea at bounding box center [809, 676] width 803 height 40
paste textarea "مرحبا معك [PERSON_NAME] من الطب الاتصالي"
type textarea "مرحبا معك [PERSON_NAME] من الطب الاتصالي"
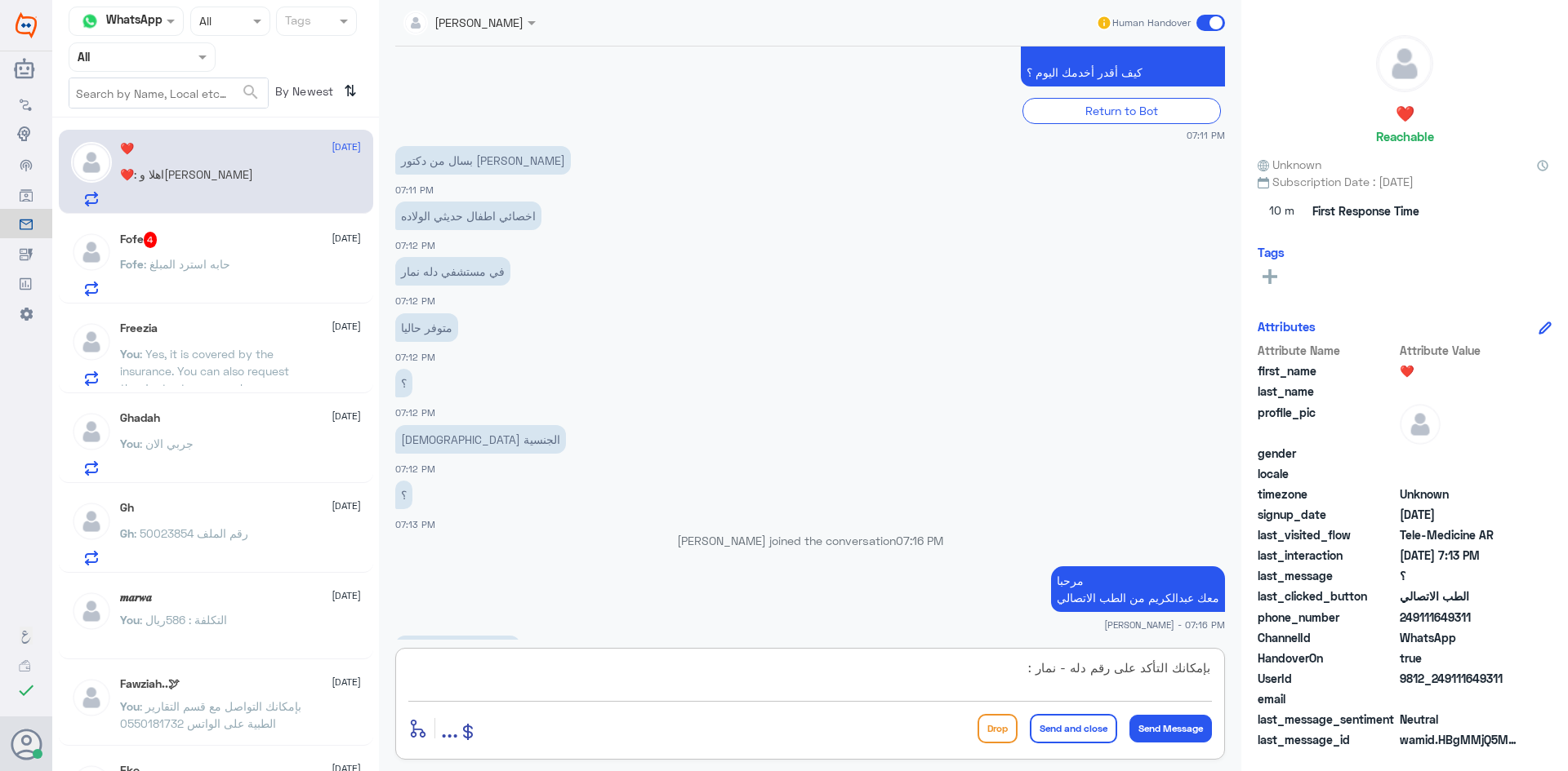
scroll to position [437, 0]
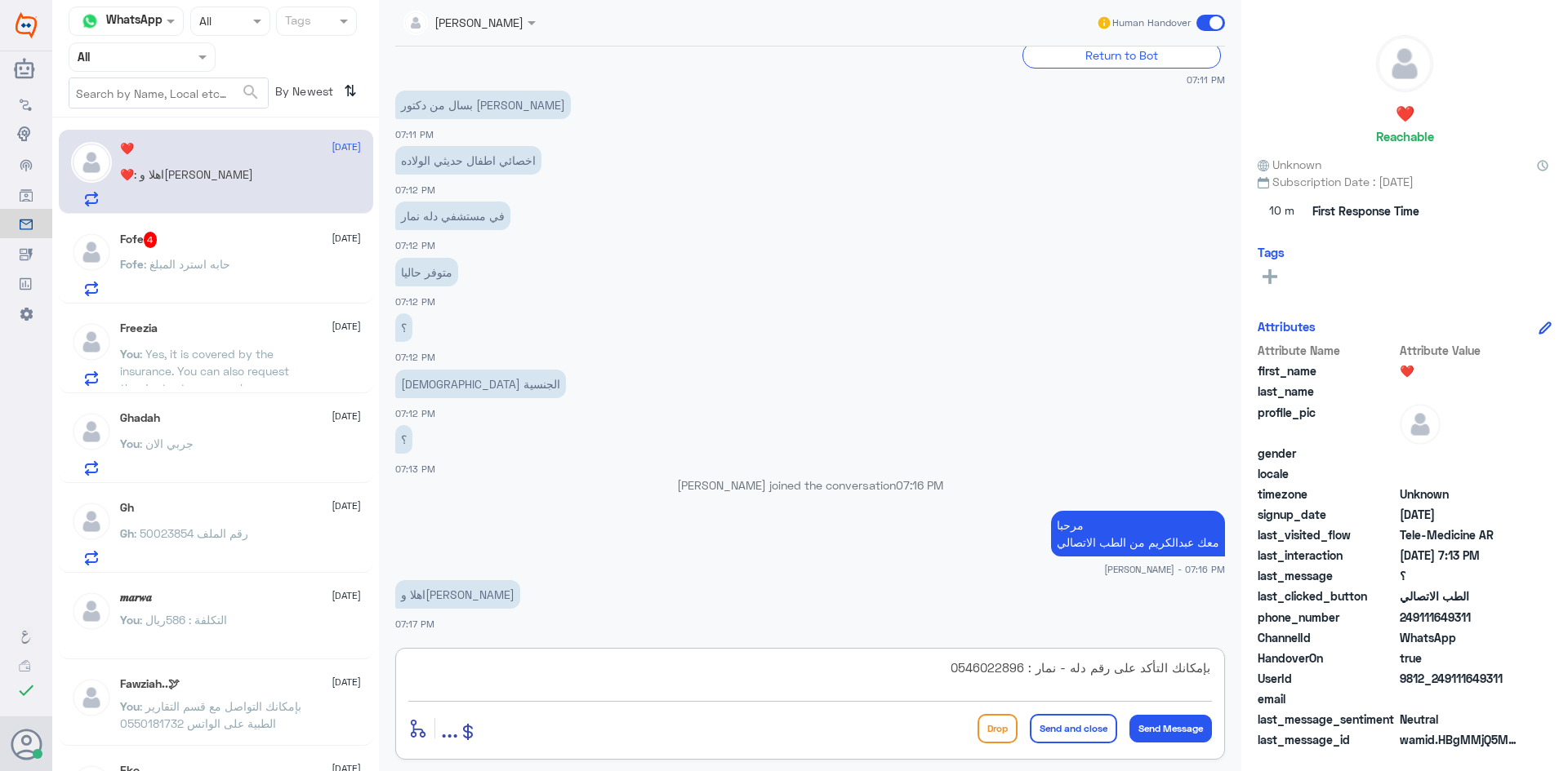
type textarea "بإمكانك التأكد على رقم دله - نمار : 0546022896"
click at [1081, 735] on button "Send and close" at bounding box center [1073, 728] width 87 height 29
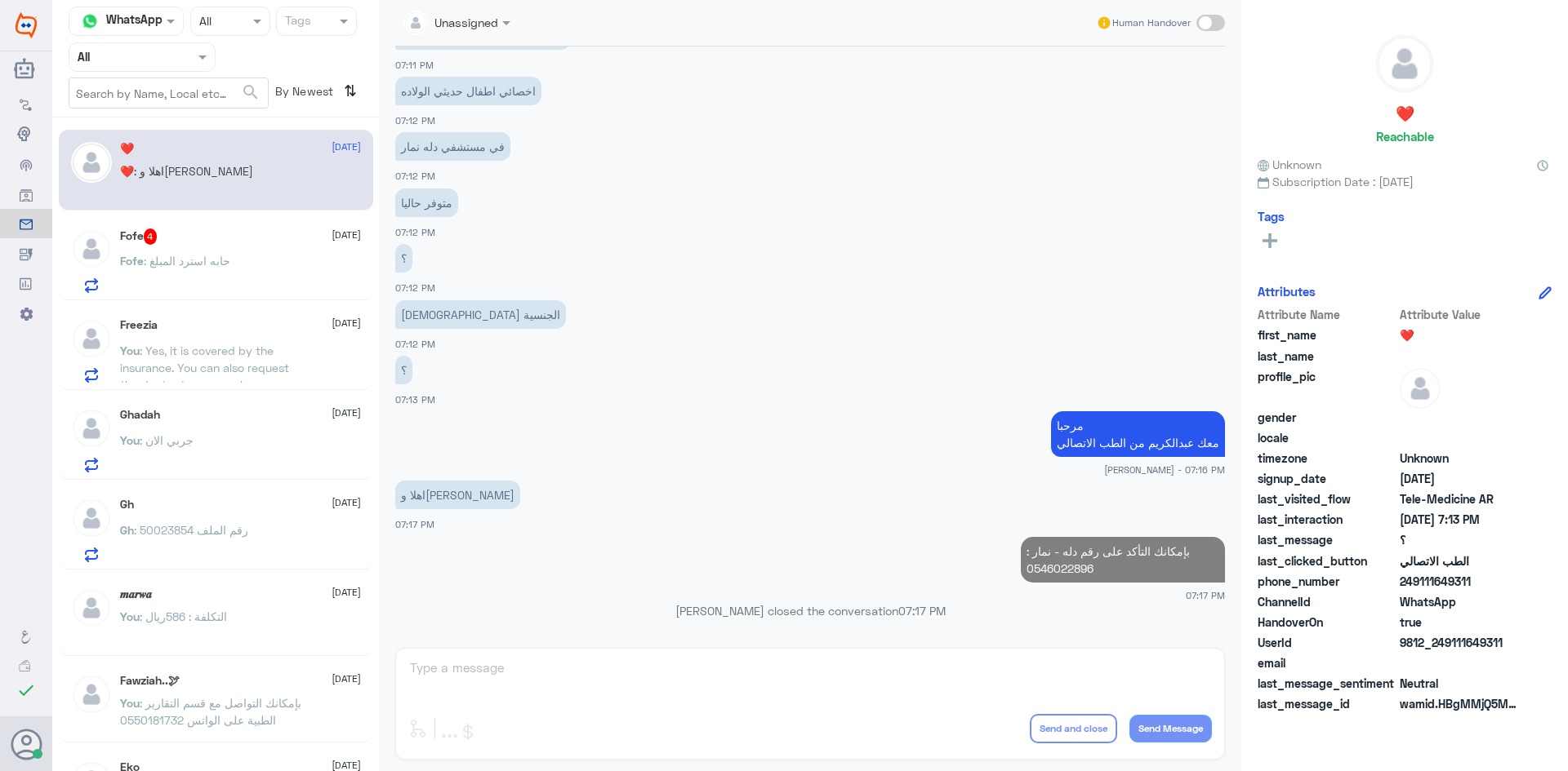
click at [332, 239] on span "[DATE]" at bounding box center [346, 235] width 29 height 14
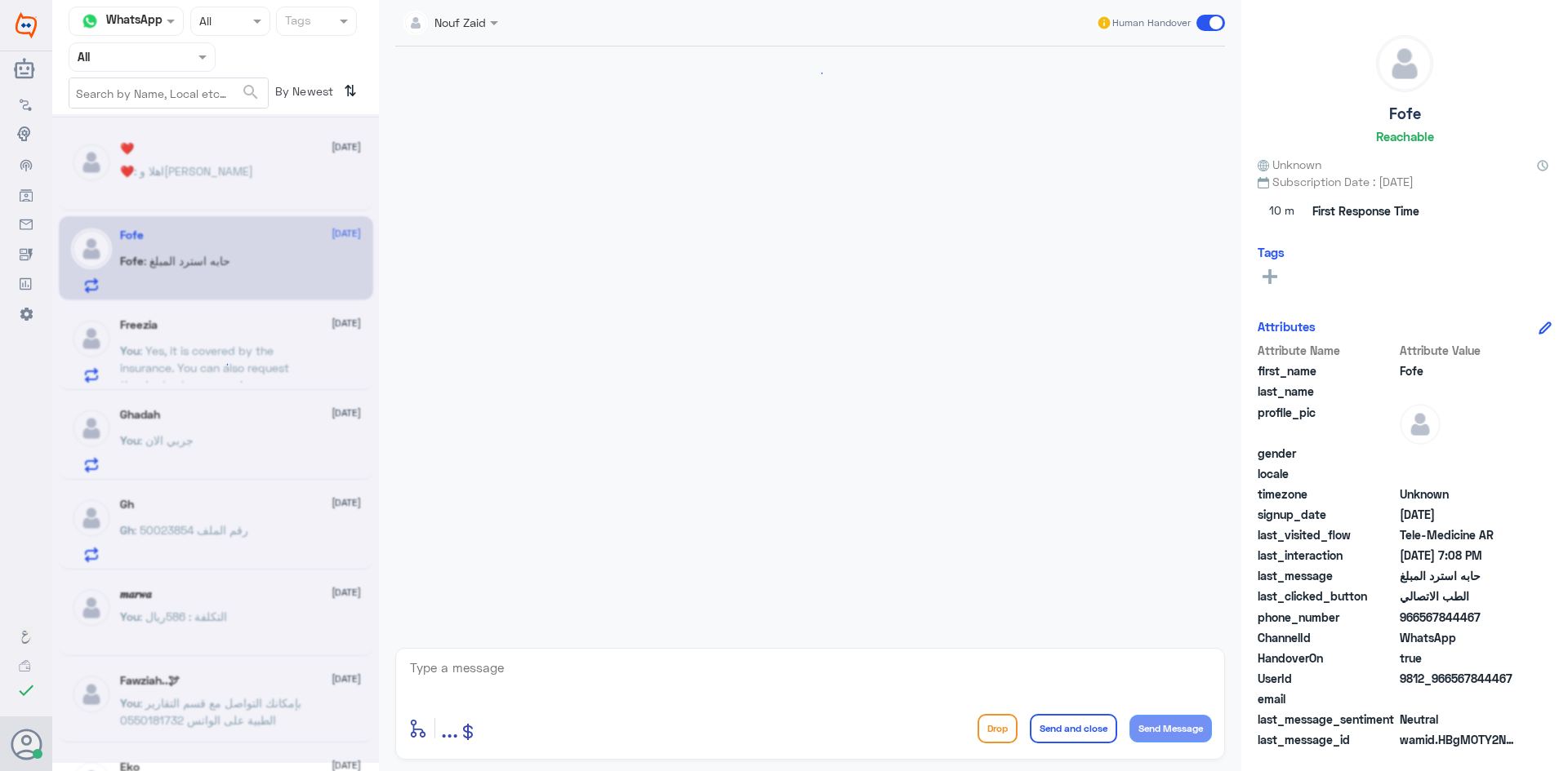
scroll to position [50, 0]
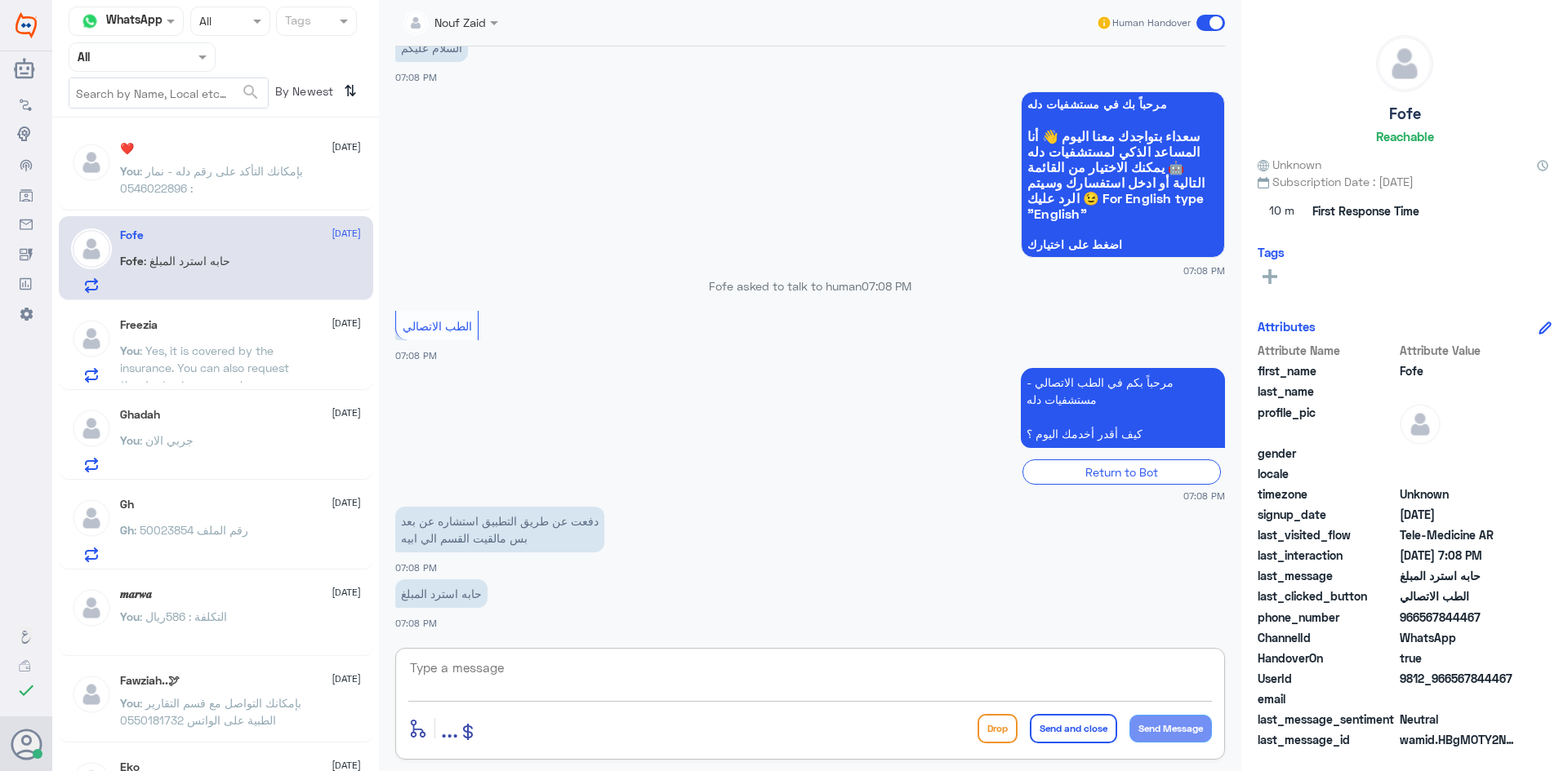
click at [586, 662] on textarea at bounding box center [809, 676] width 803 height 40
paste textarea "مرحبا معك [PERSON_NAME] من الطب الاتصالي"
type textarea "مرحبا معك [PERSON_NAME] من الطب الاتصالي"
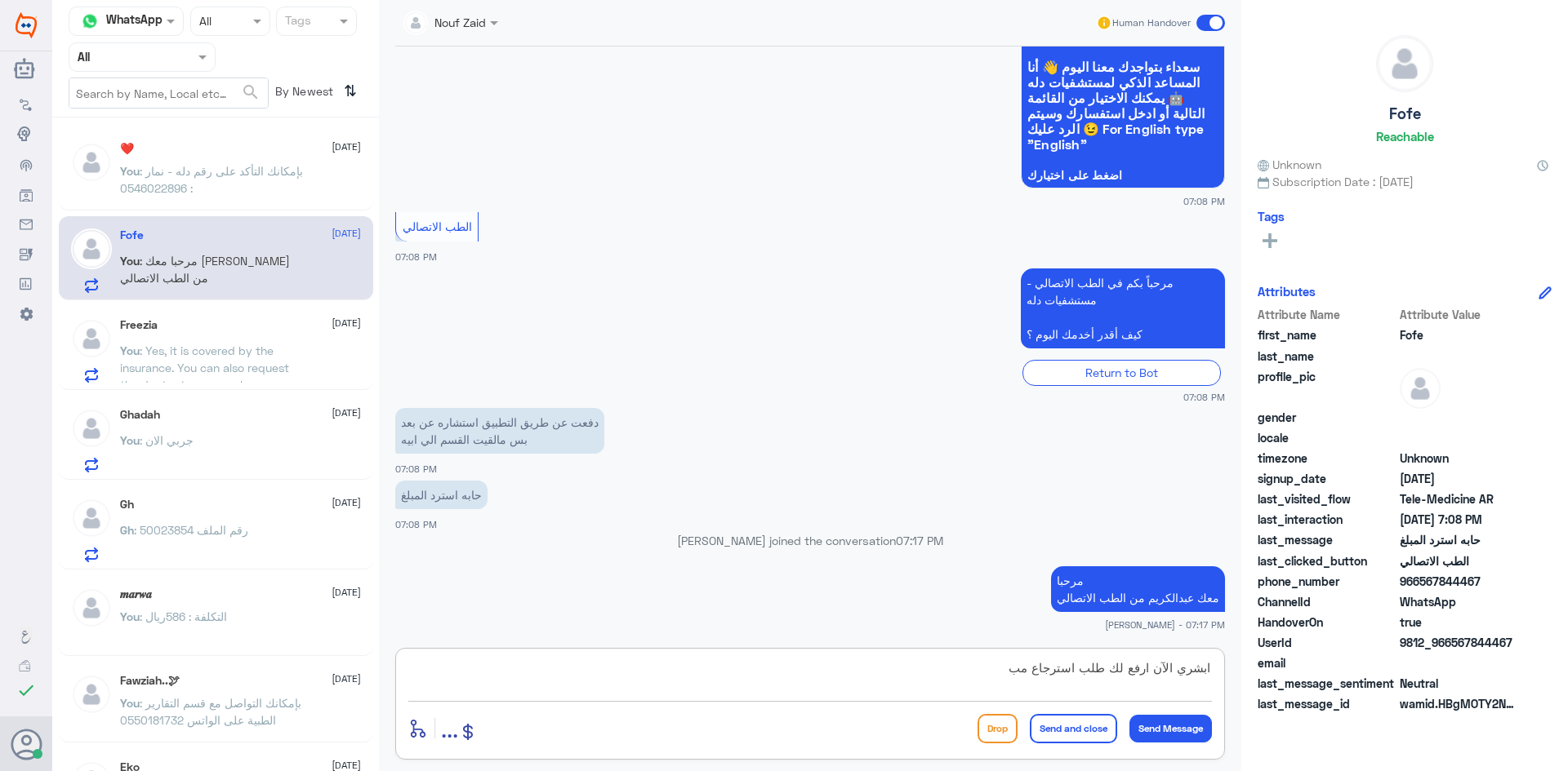
scroll to position [192, 0]
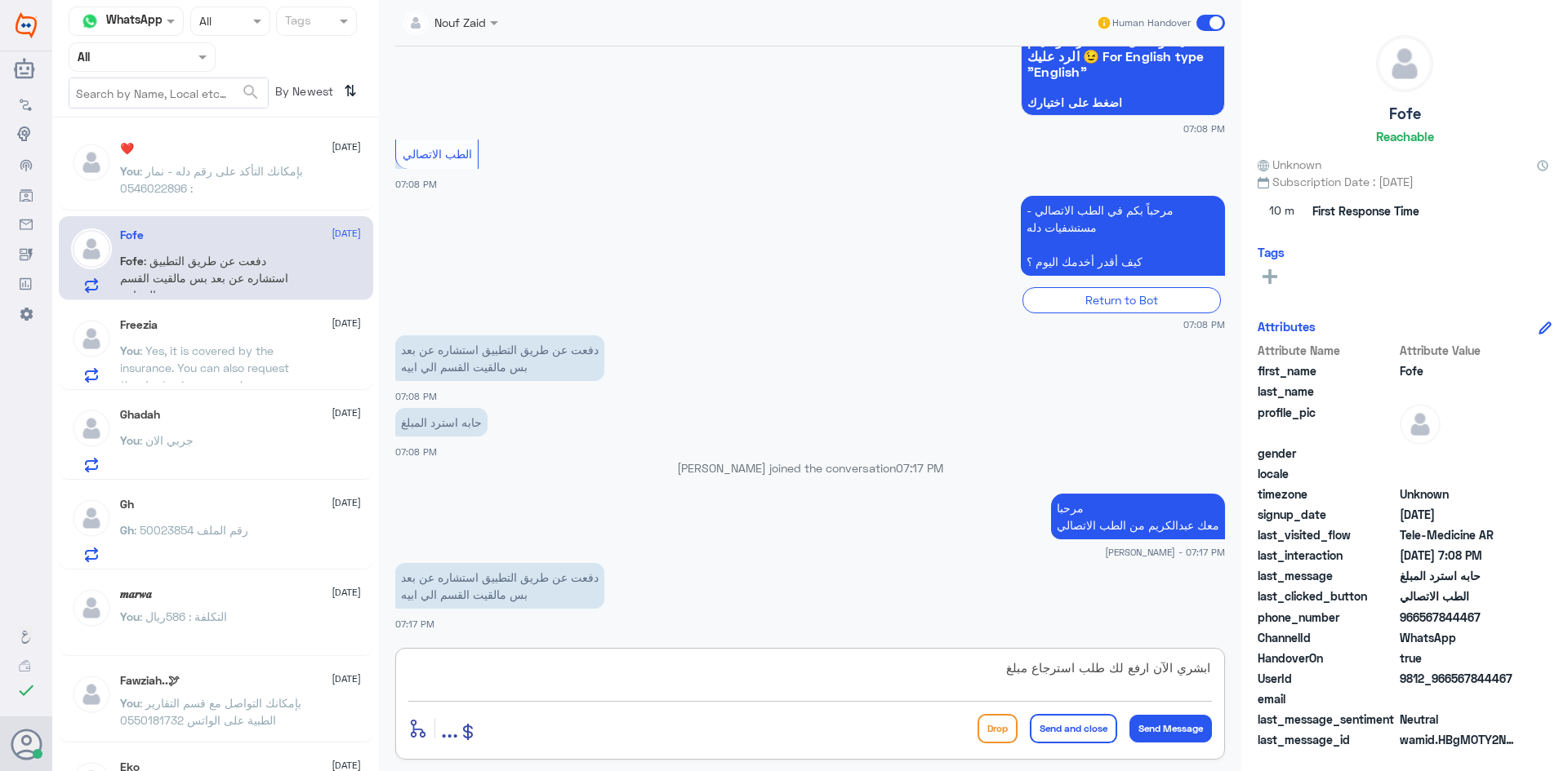
type textarea "ابشري الآن ارفع لك طلب استرجاع مبلغ"
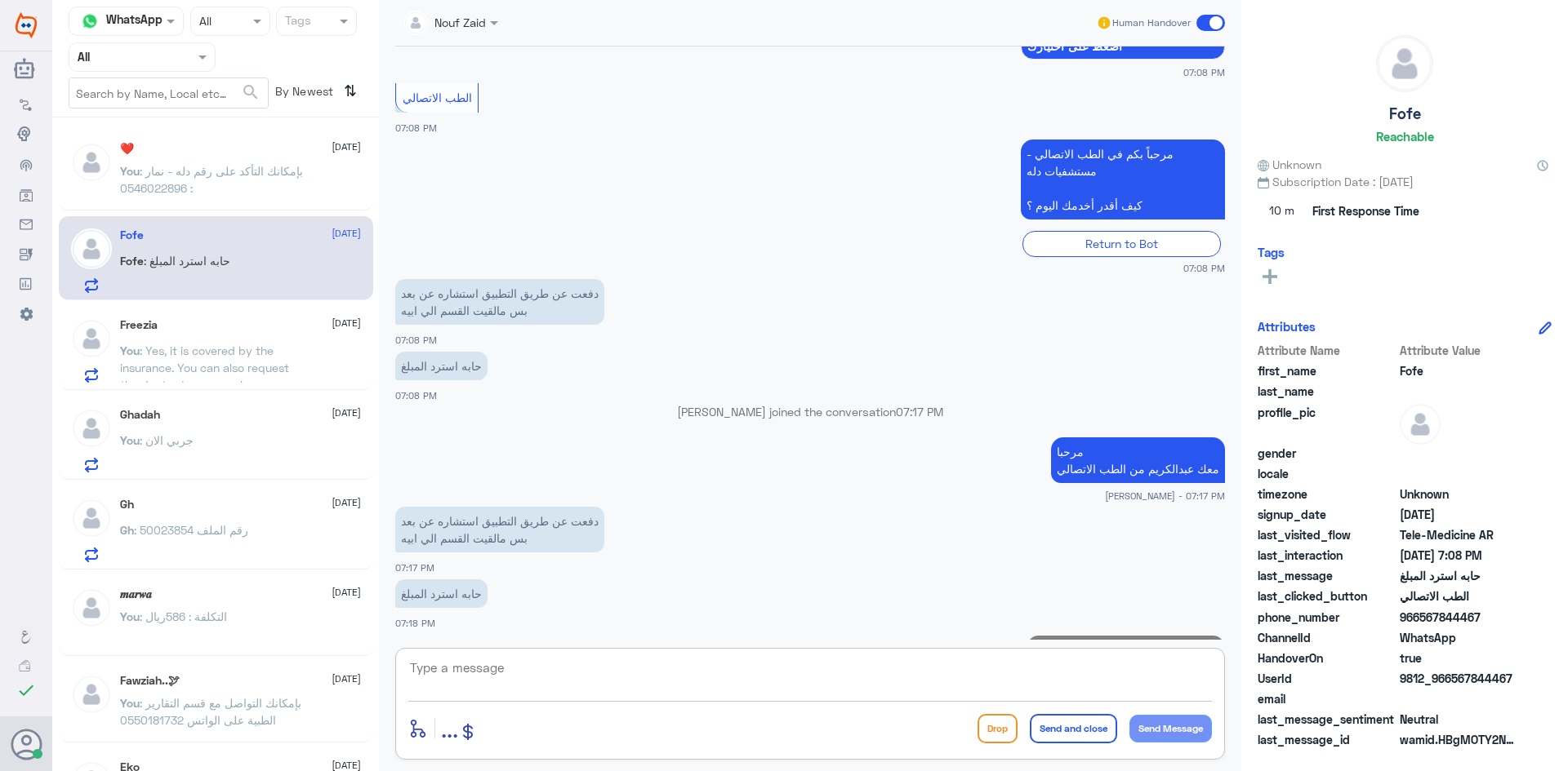
scroll to position [300, 0]
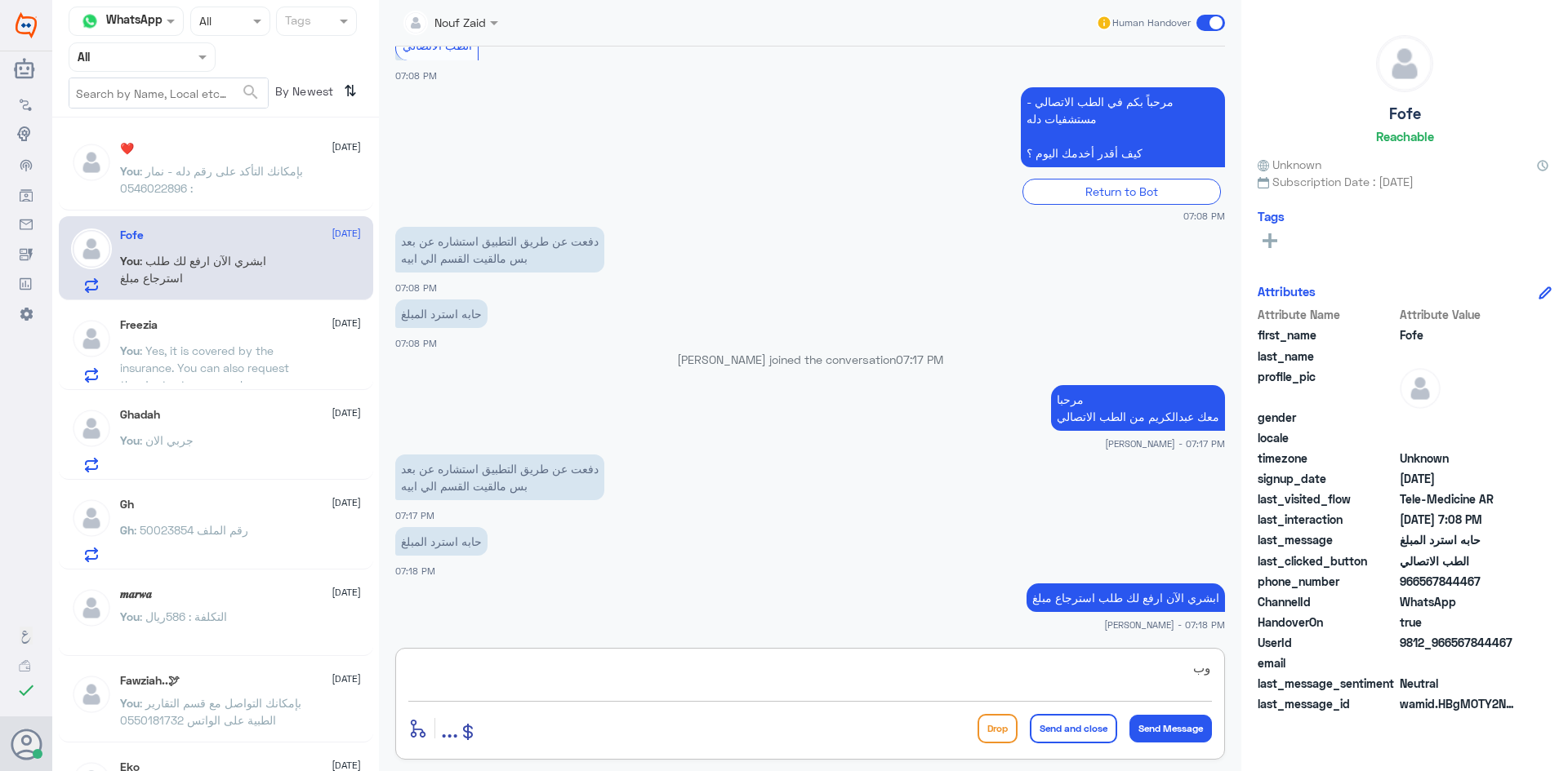
type textarea "و"
type textarea "بس ياليت تزوديني برقم الملف او رقم الهوية"
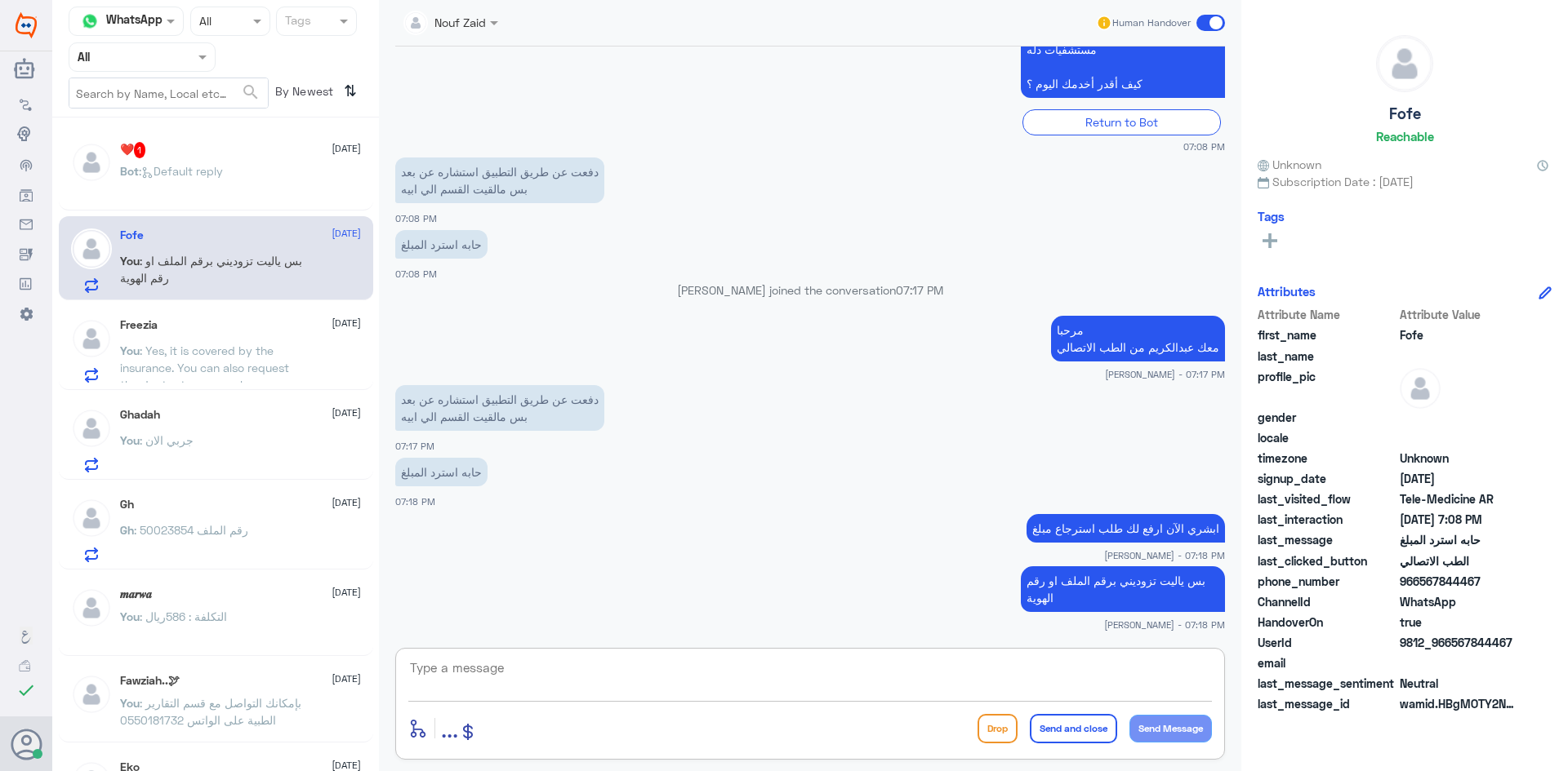
click at [249, 166] on div "❤️ 1 18 September Bot : Default reply" at bounding box center [240, 172] width 241 height 61
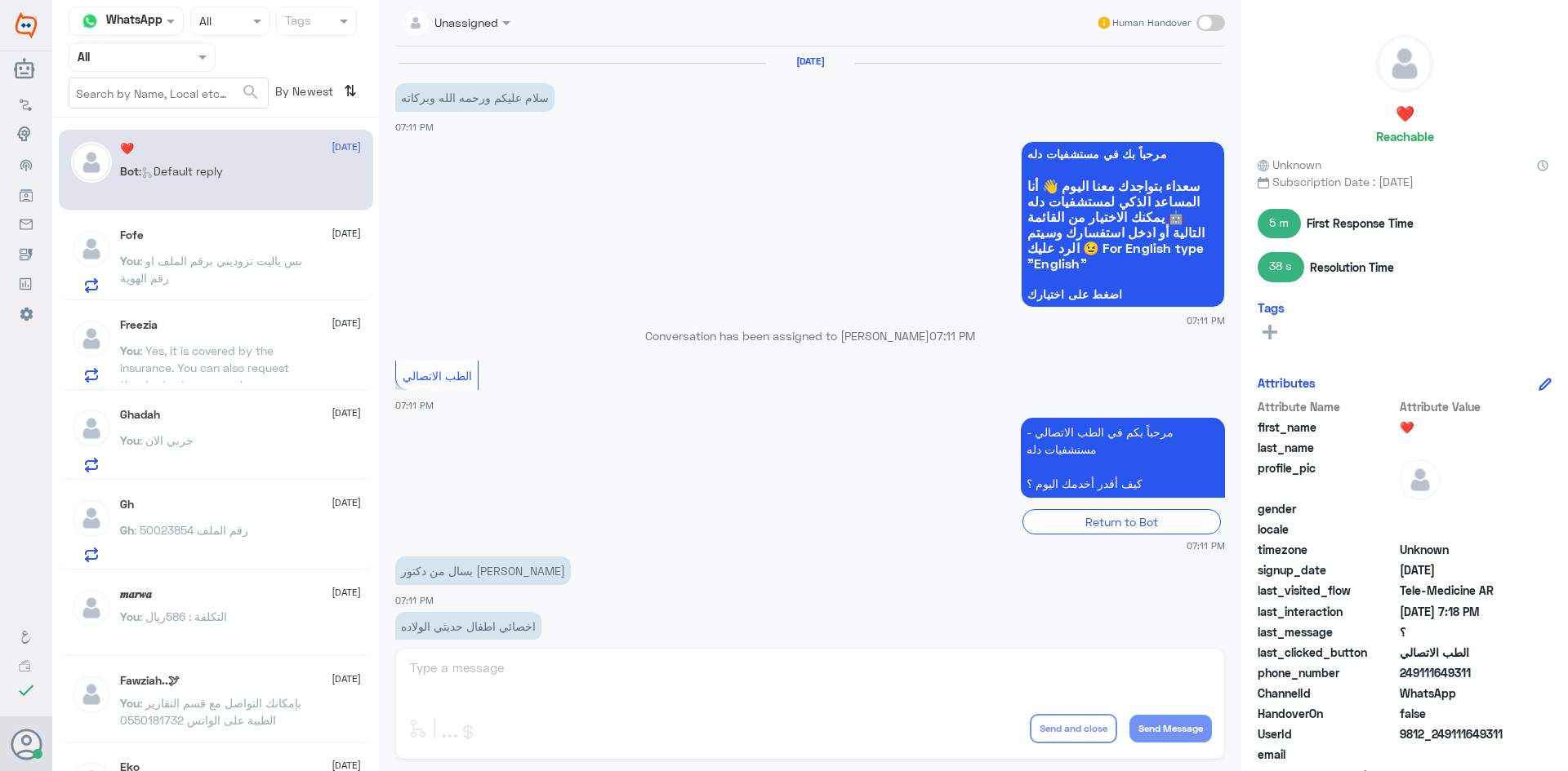
scroll to position [814, 0]
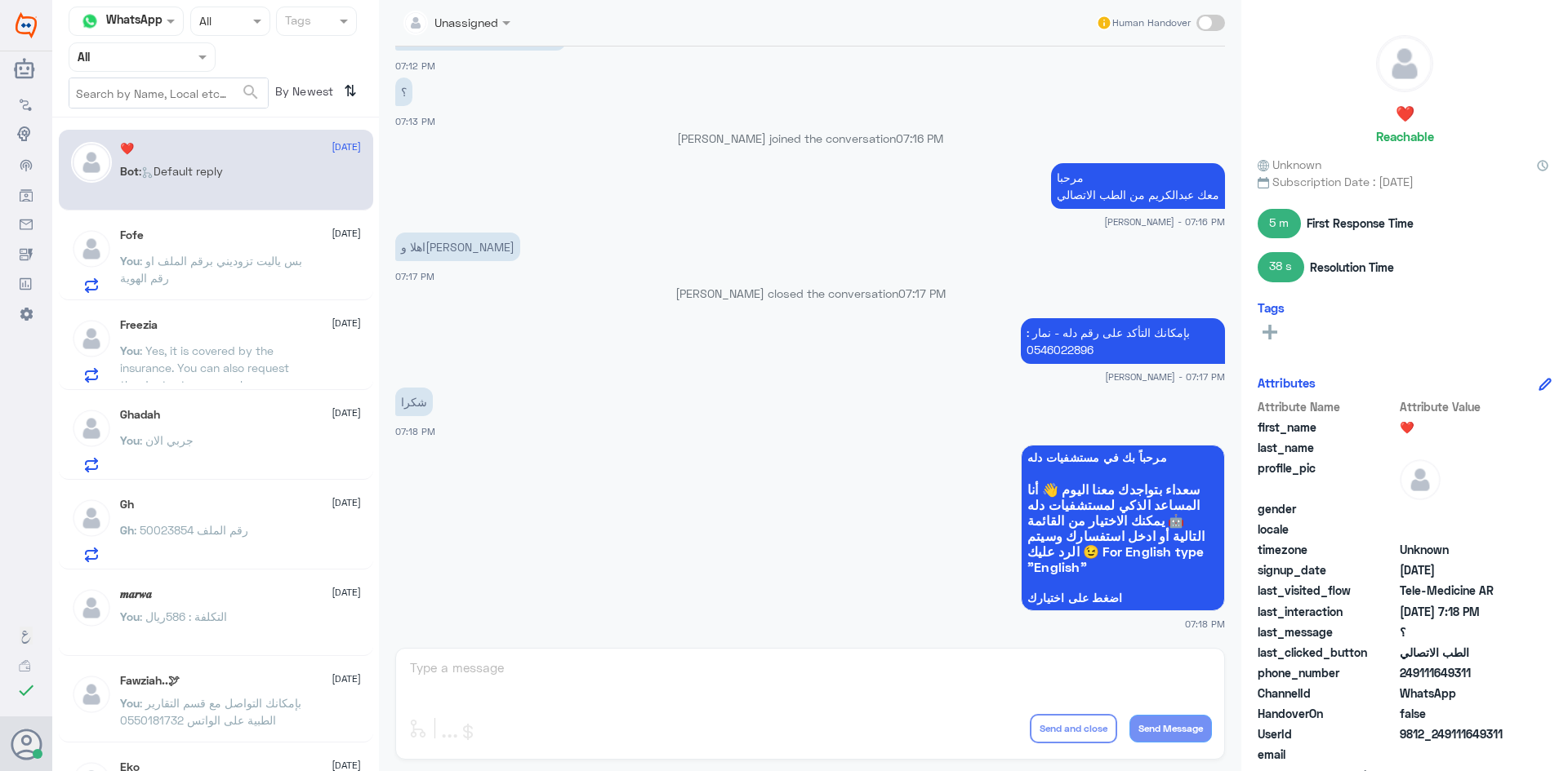
click at [261, 250] on div "Fofe 18 September You : بس ياليت تزوديني برقم الملف او رقم الهوية" at bounding box center [240, 261] width 241 height 65
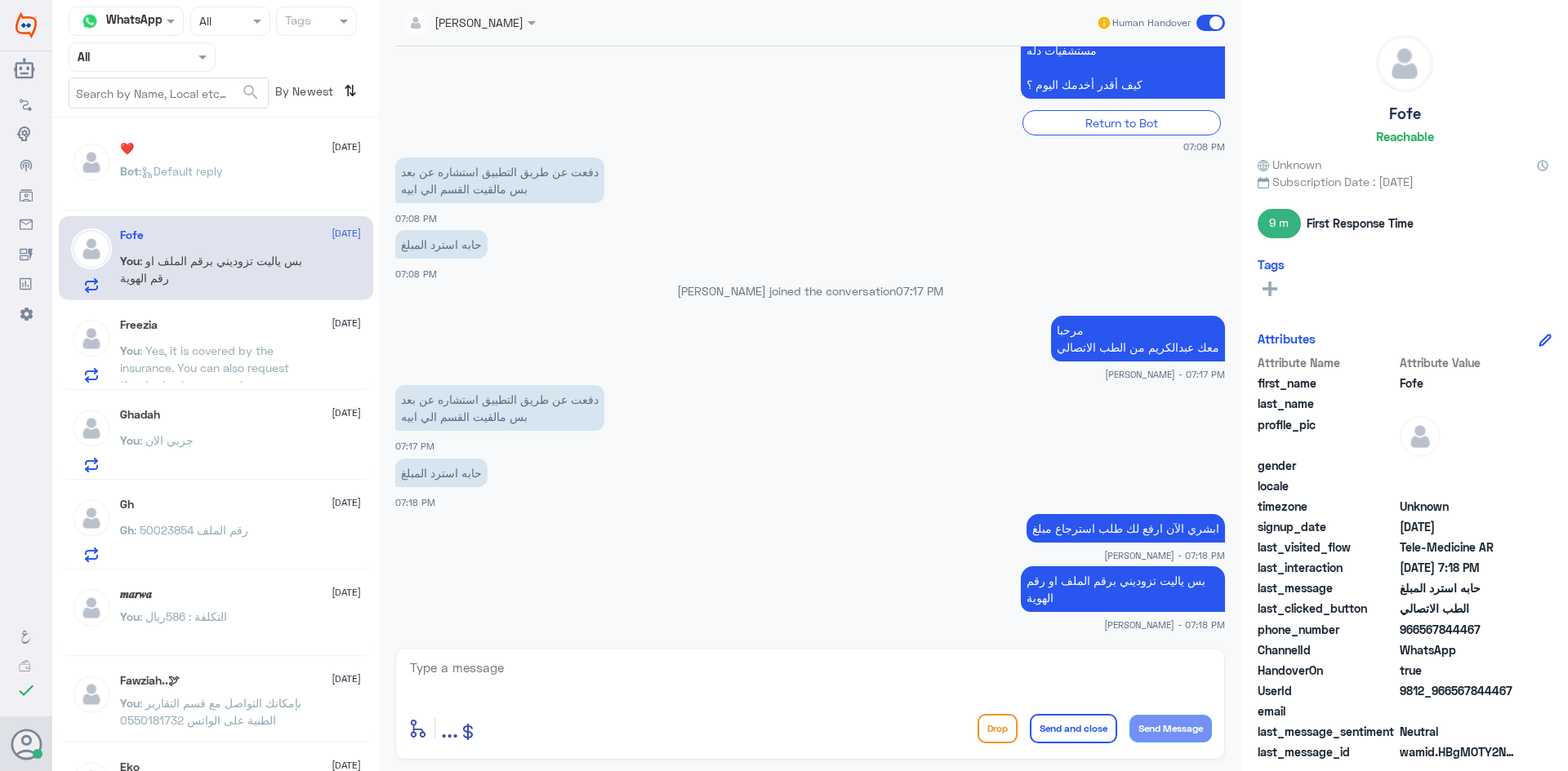
scroll to position [455, 0]
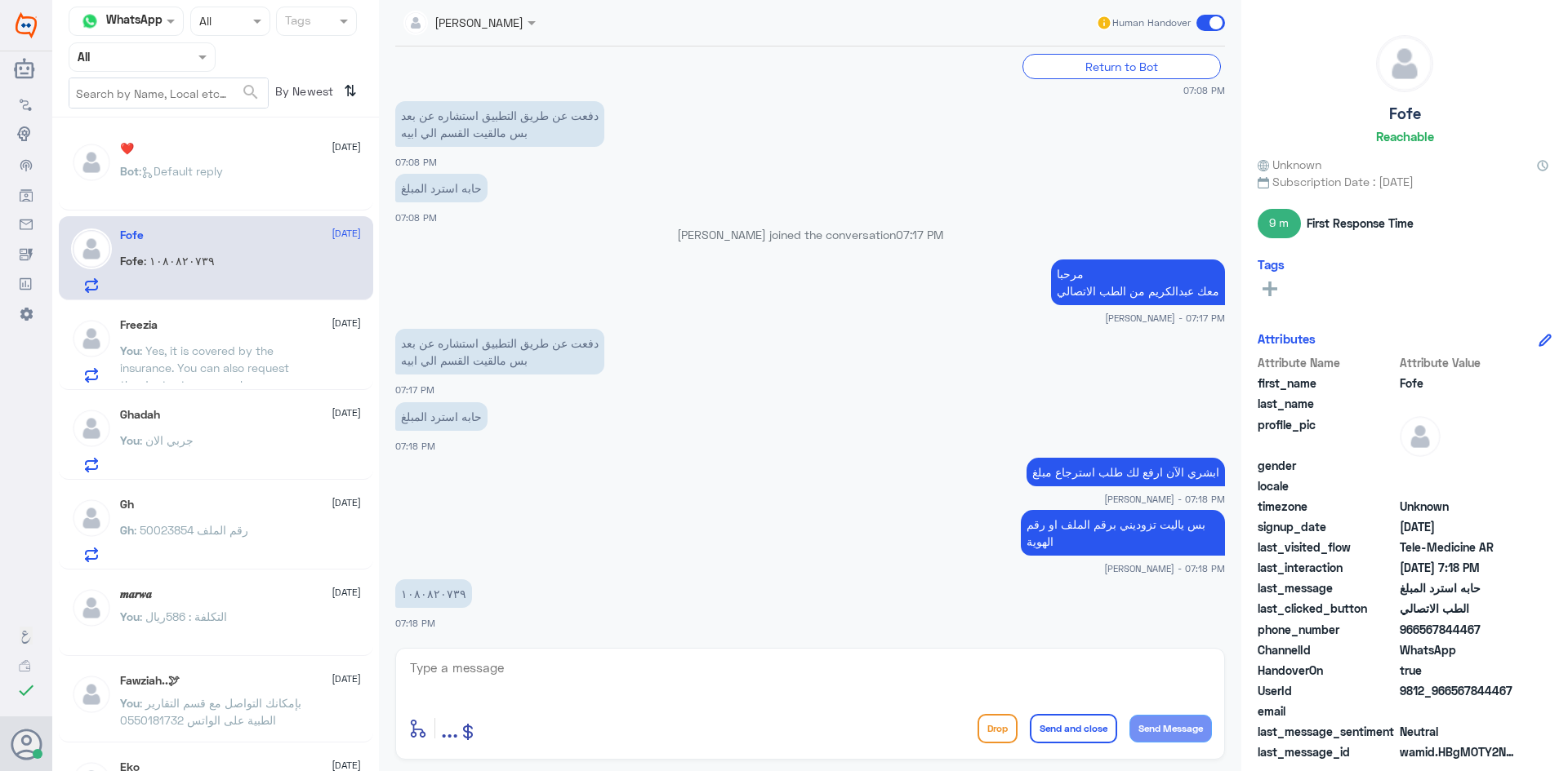
drag, startPoint x: 761, startPoint y: 680, endPoint x: 773, endPoint y: 679, distance: 12.0
click at [773, 679] on textarea at bounding box center [809, 676] width 803 height 40
drag, startPoint x: 477, startPoint y: 669, endPoint x: 397, endPoint y: 676, distance: 80.3
click at [397, 676] on div "1080820739 enter flow name ... Drop Send and close Send Message" at bounding box center [810, 704] width 829 height 112
click at [834, 661] on textarea "1080820739" at bounding box center [809, 676] width 803 height 40
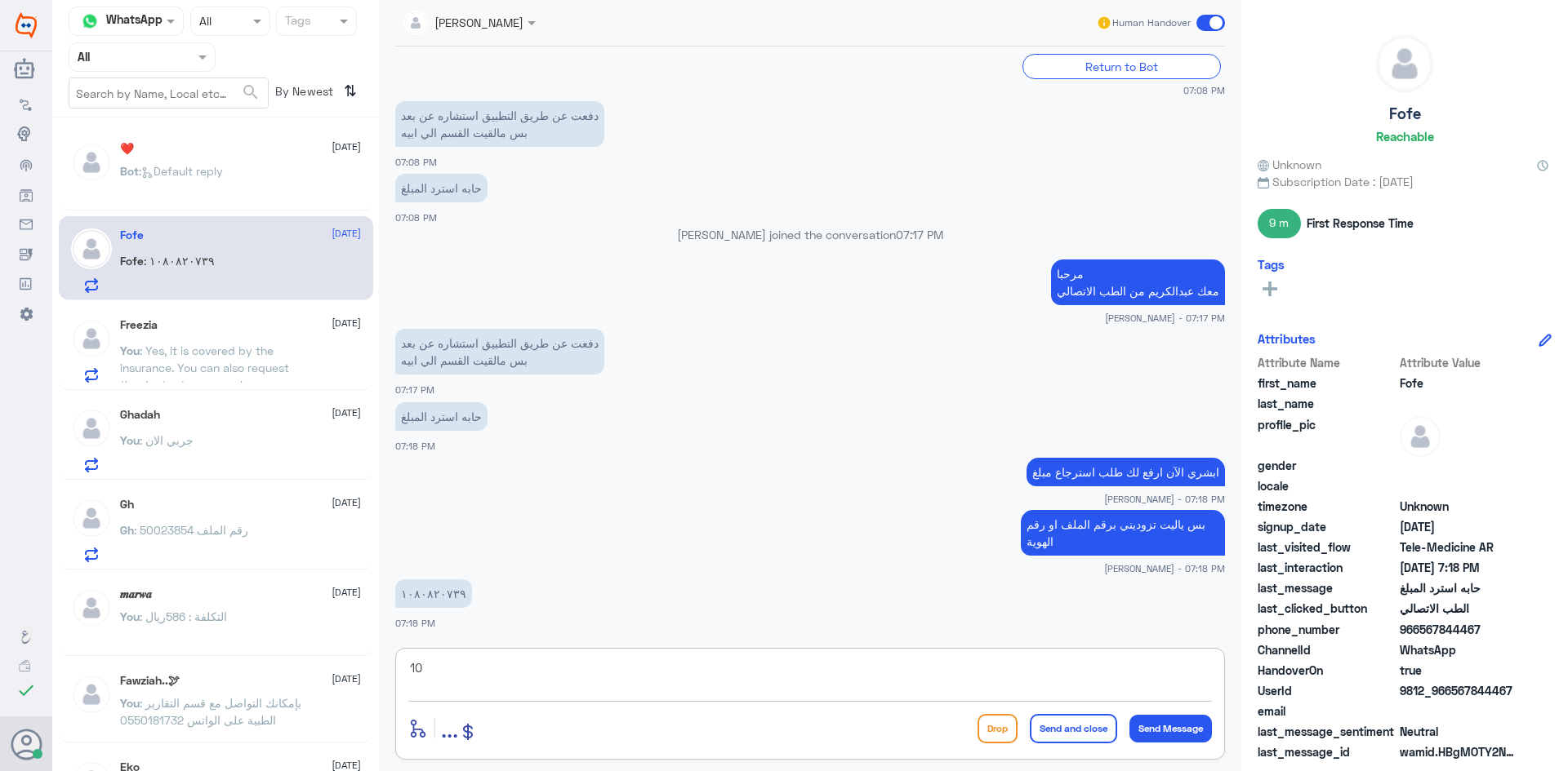
type textarea "1"
type textarea "ممكن تزوديني بالإيميل الموجود بالتطبيق"
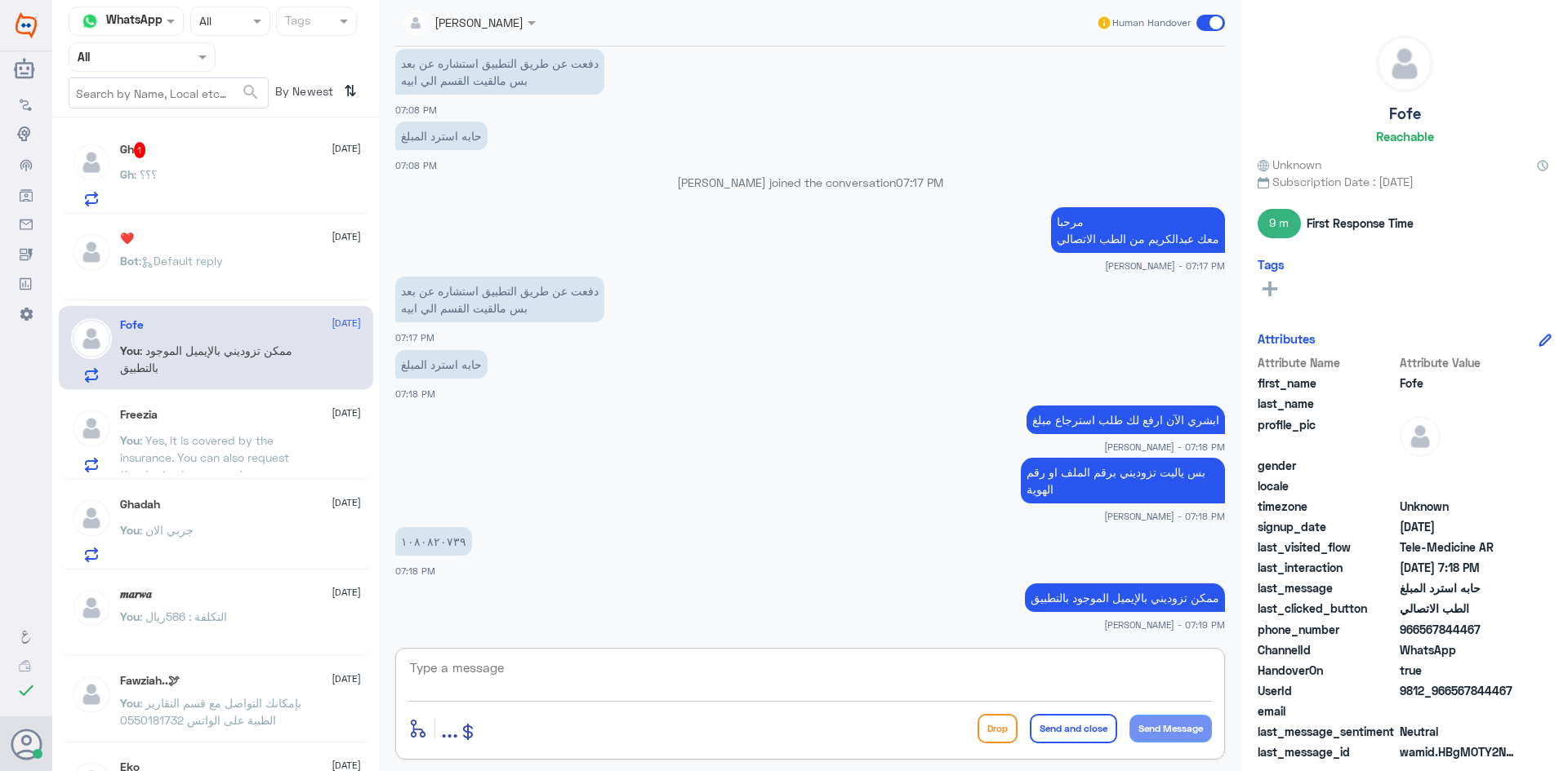
click at [245, 160] on div "Gh 1 18 September Gh : ؟؟؟" at bounding box center [240, 174] width 241 height 65
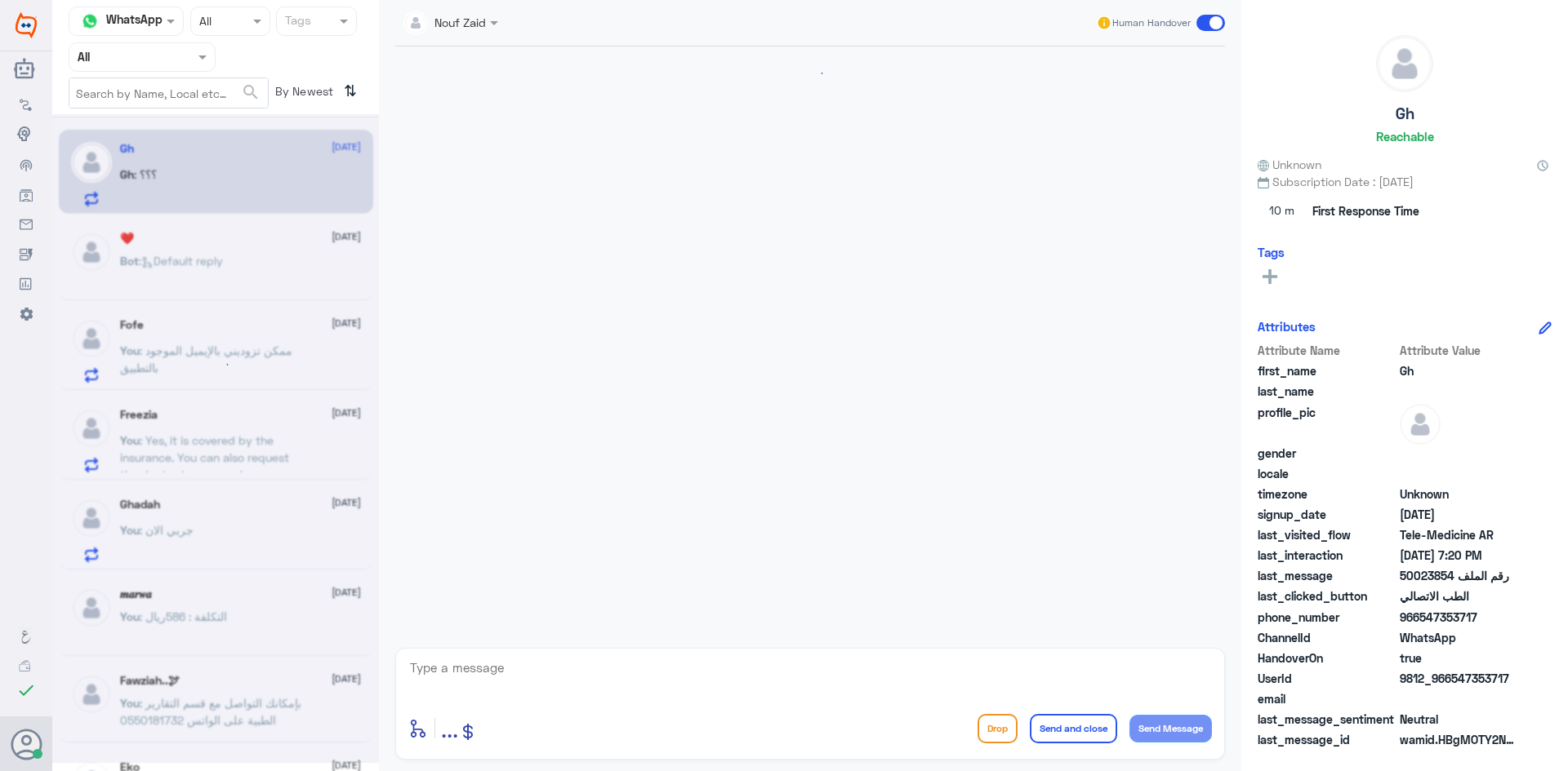
scroll to position [833, 0]
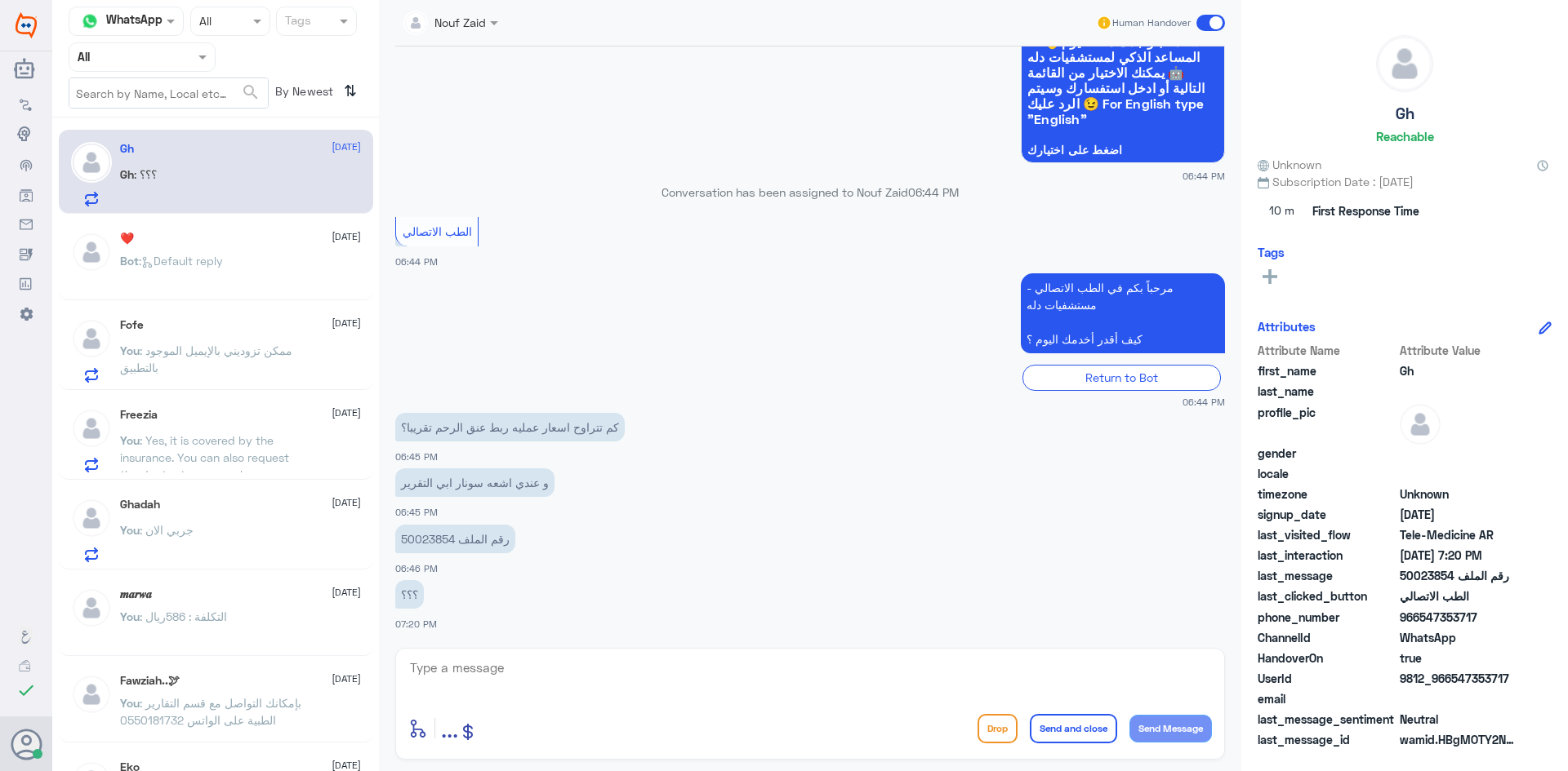
click at [637, 644] on div "Nouf Zaid Human Handover 18 Sep 2025 مرحباً بك في مستشفيات دله سعداء بتواجدك مع…" at bounding box center [810, 387] width 862 height 776
click at [629, 669] on textarea at bounding box center [809, 676] width 803 height 40
type textarea "بإمكانك الدخول للاستشارة الفورية ليتمكن الطبيب من قراءة نتيجة التحاليل والأشعة"
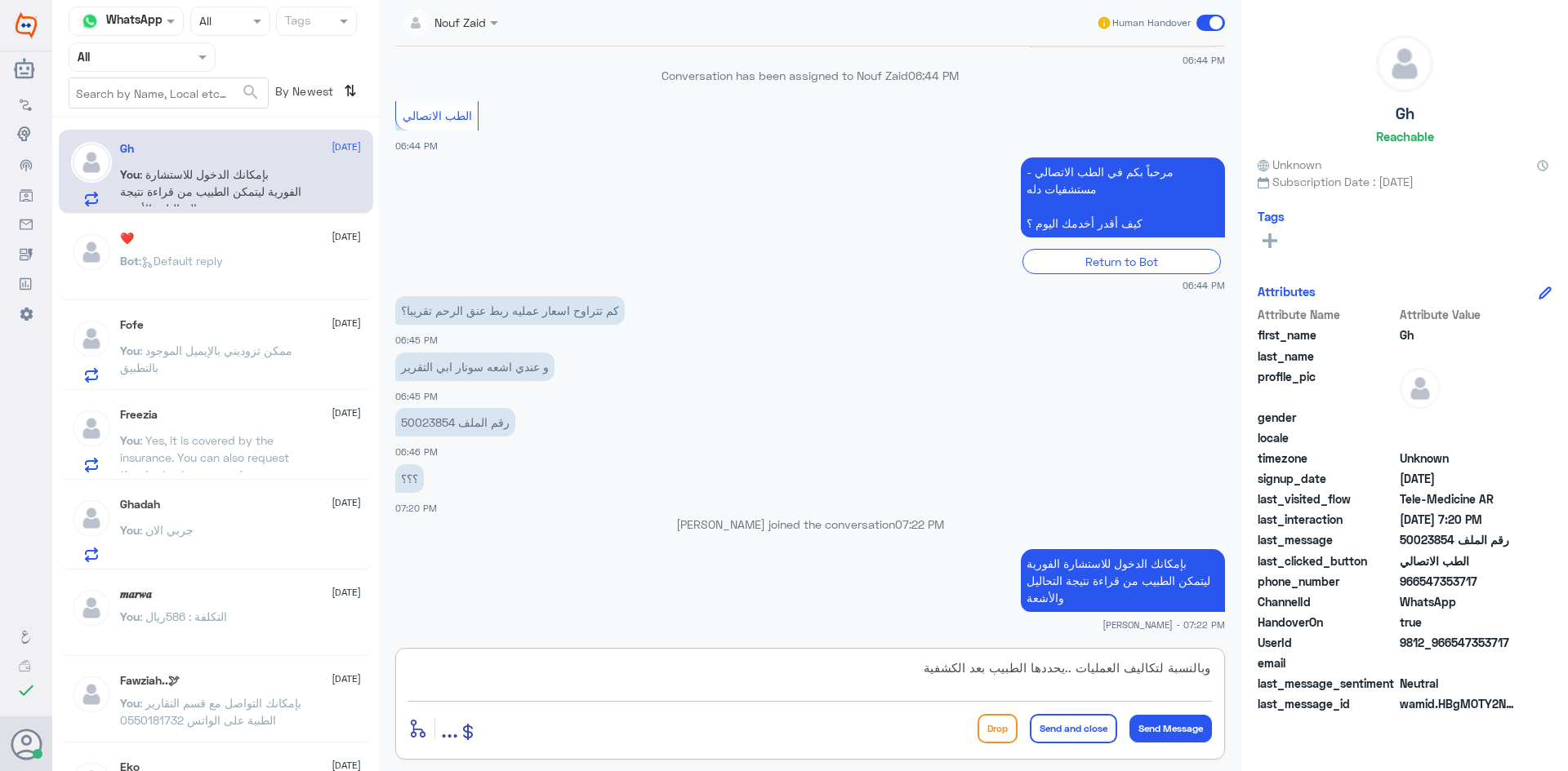
type textarea "وبالنسبة لتكاليف العمليات ..يحددها الطبيب بعد الكشفية"
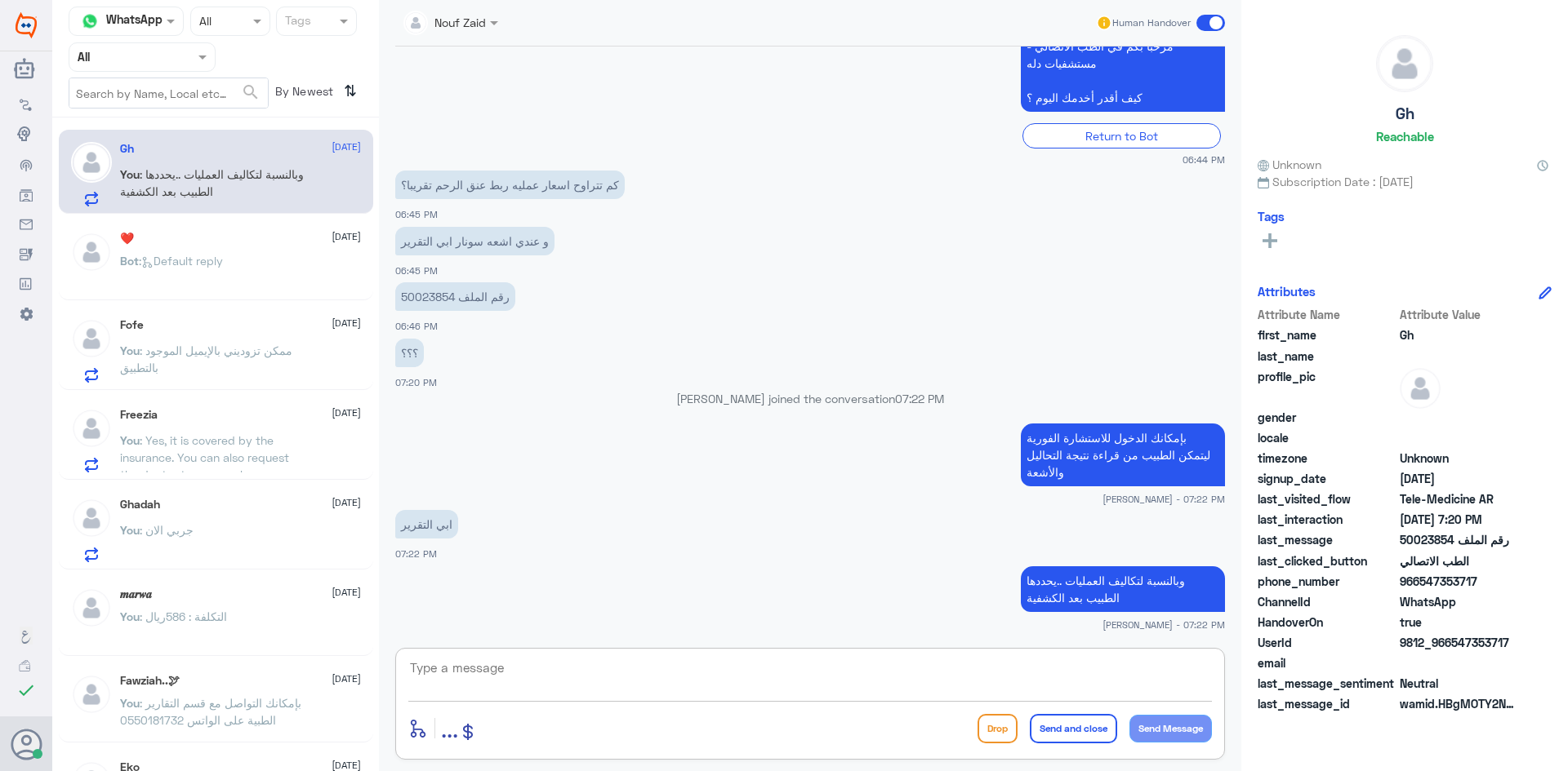
scroll to position [1100, 0]
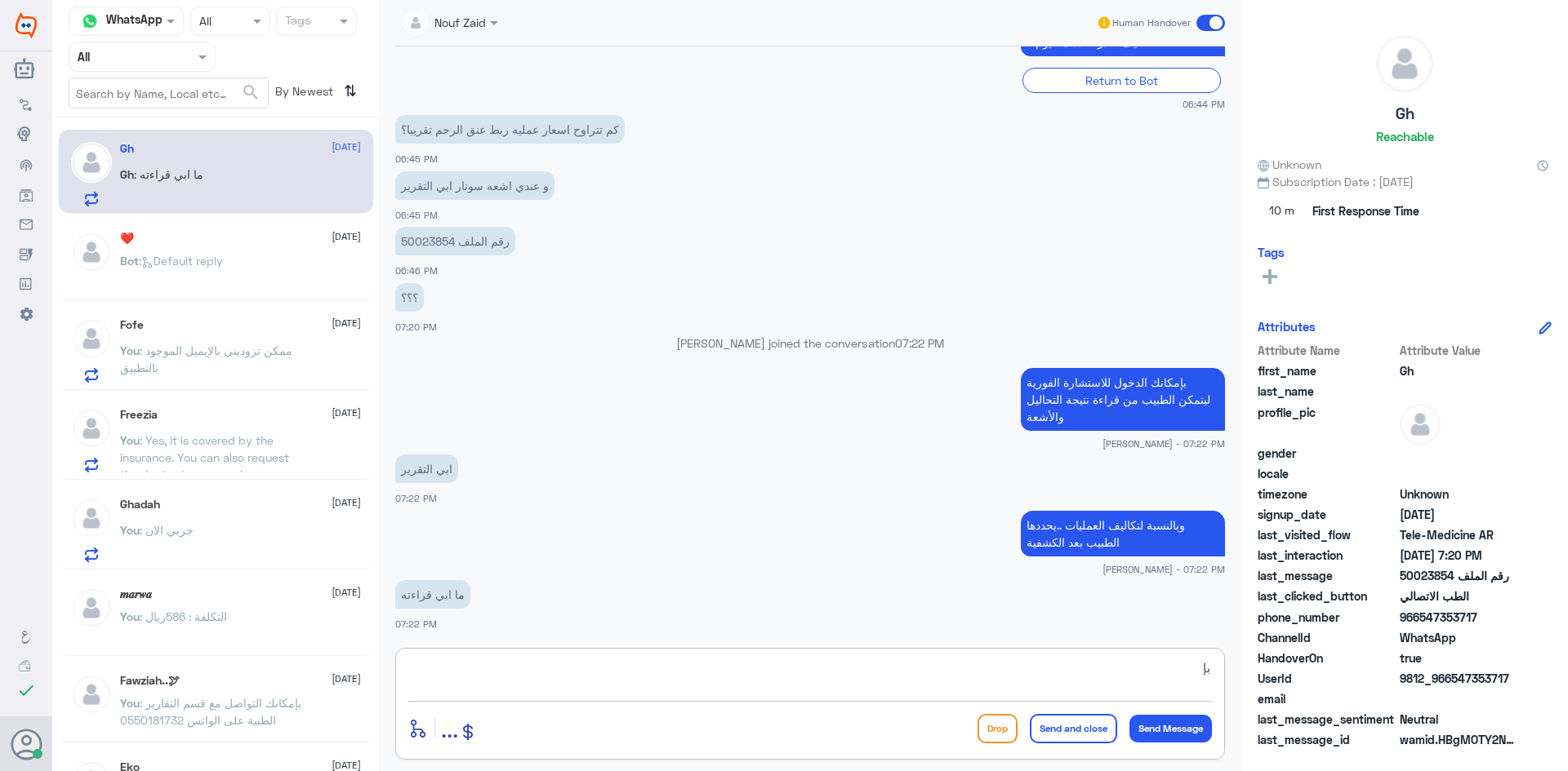
type textarea "ب"
paste textarea "بإمكانك التواصل مع قسم التقارير الطبية على الواتس 0550181732"
type textarea "بإمكانك التواصل مع قسم التقارير الطبية على الواتس 0550181732"
click at [1088, 728] on button "Send and close" at bounding box center [1073, 728] width 87 height 29
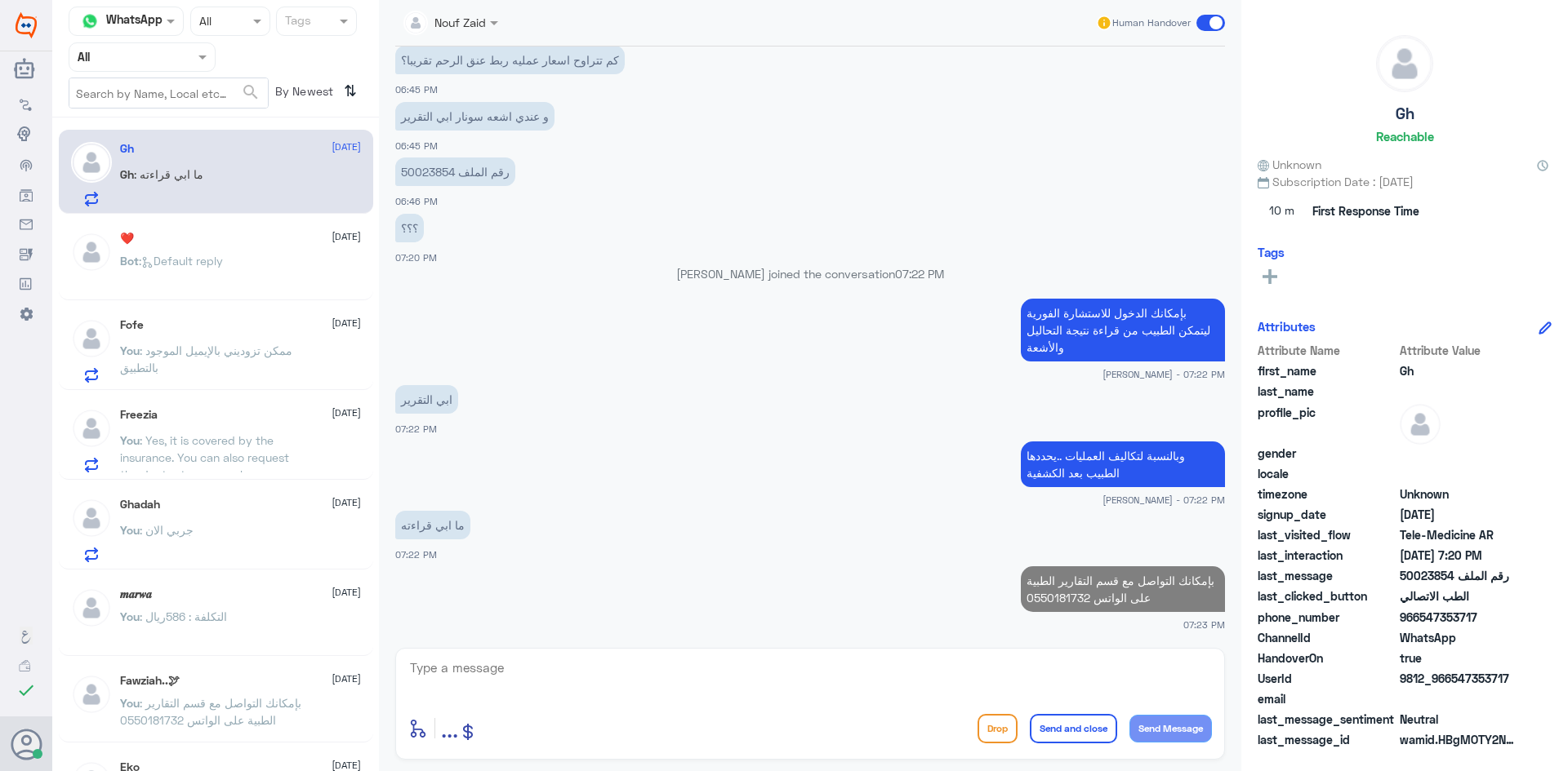
scroll to position [1034, 0]
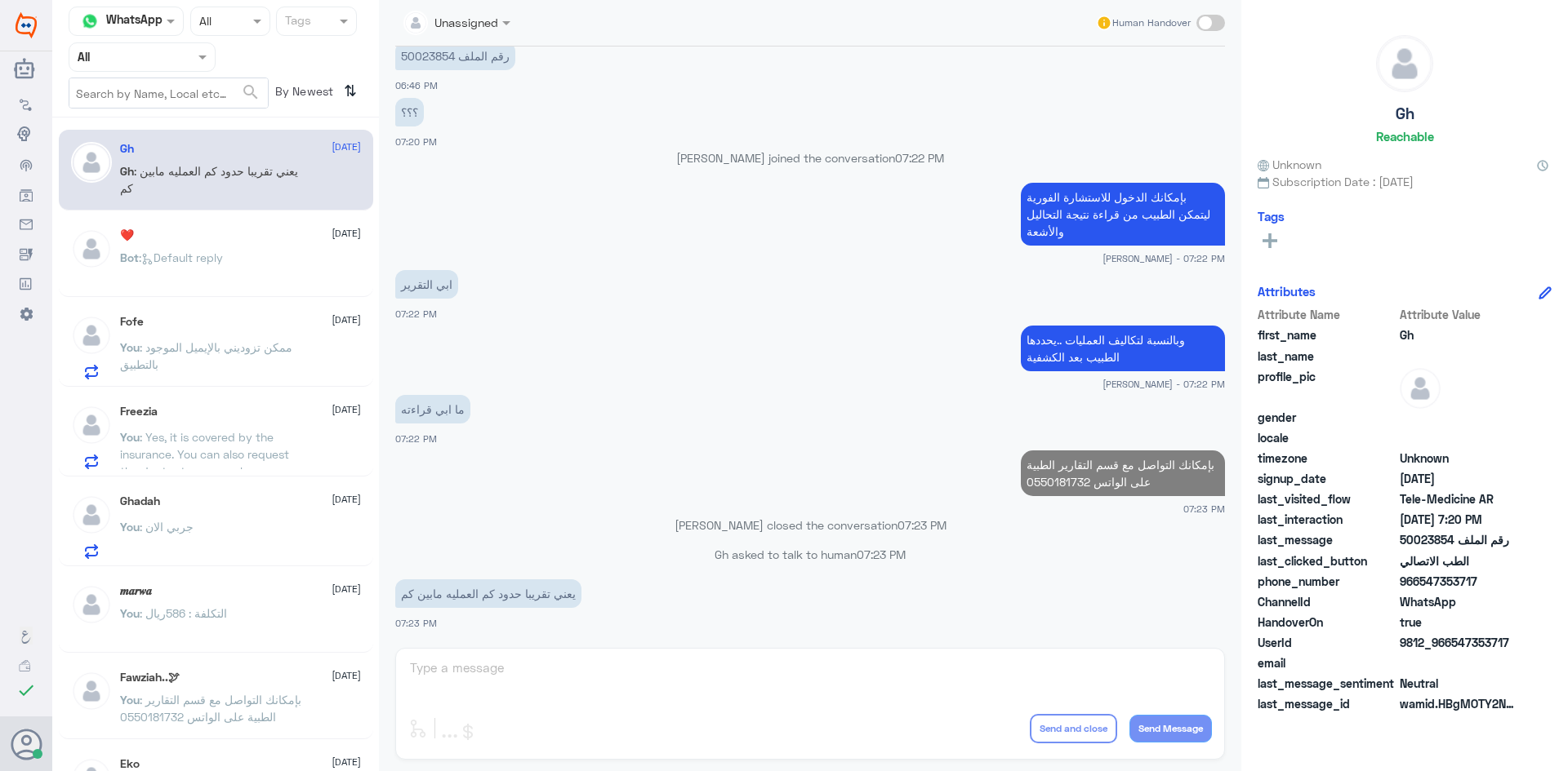
click at [302, 359] on p "You : ممكن تزوديني بالإيميل الموجود بالتطبيق" at bounding box center [212, 359] width 184 height 41
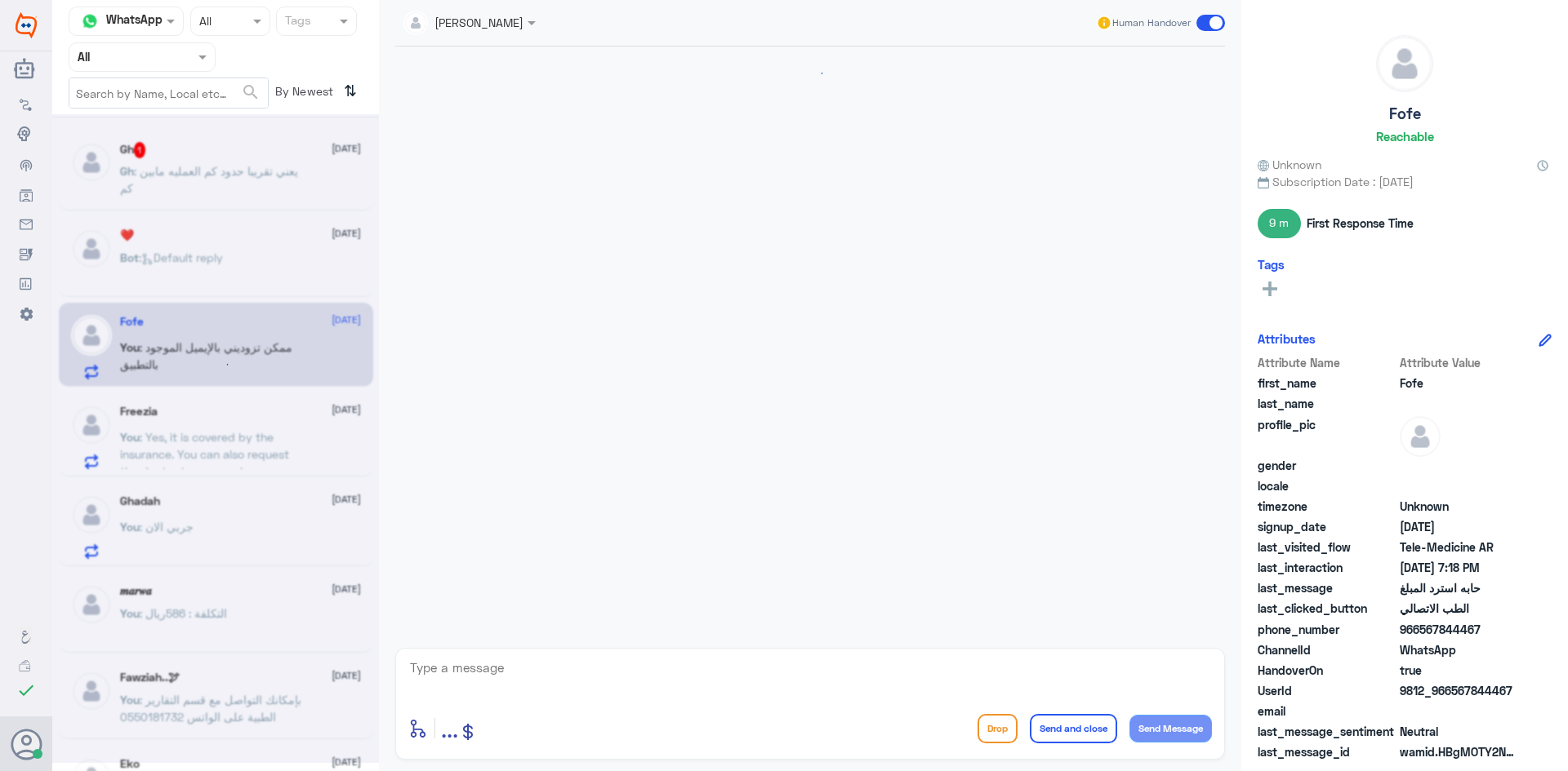
scroll to position [508, 0]
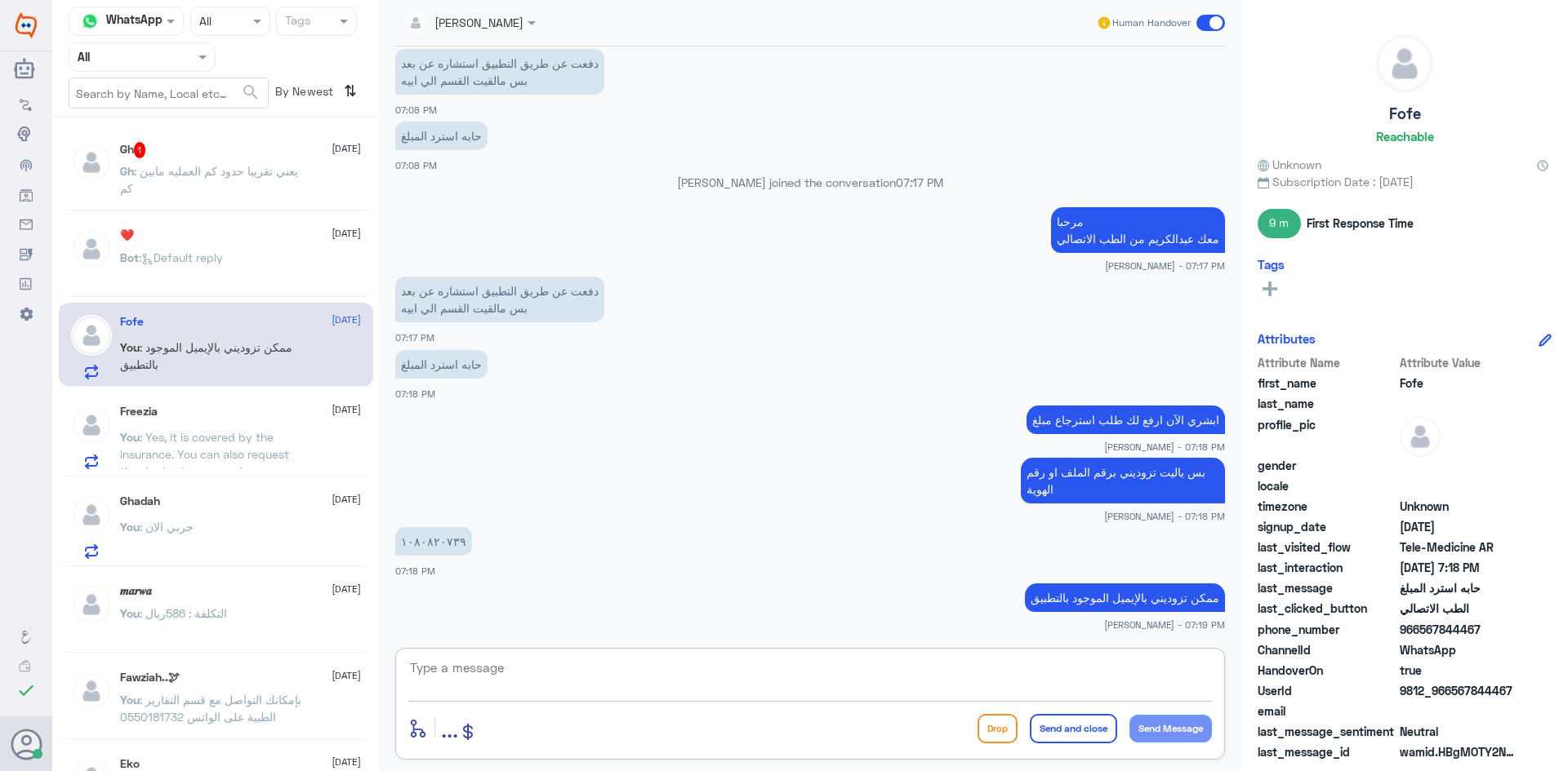
click at [802, 671] on textarea at bounding box center [809, 676] width 803 height 40
click at [213, 250] on span ": Default reply" at bounding box center [181, 257] width 84 height 14
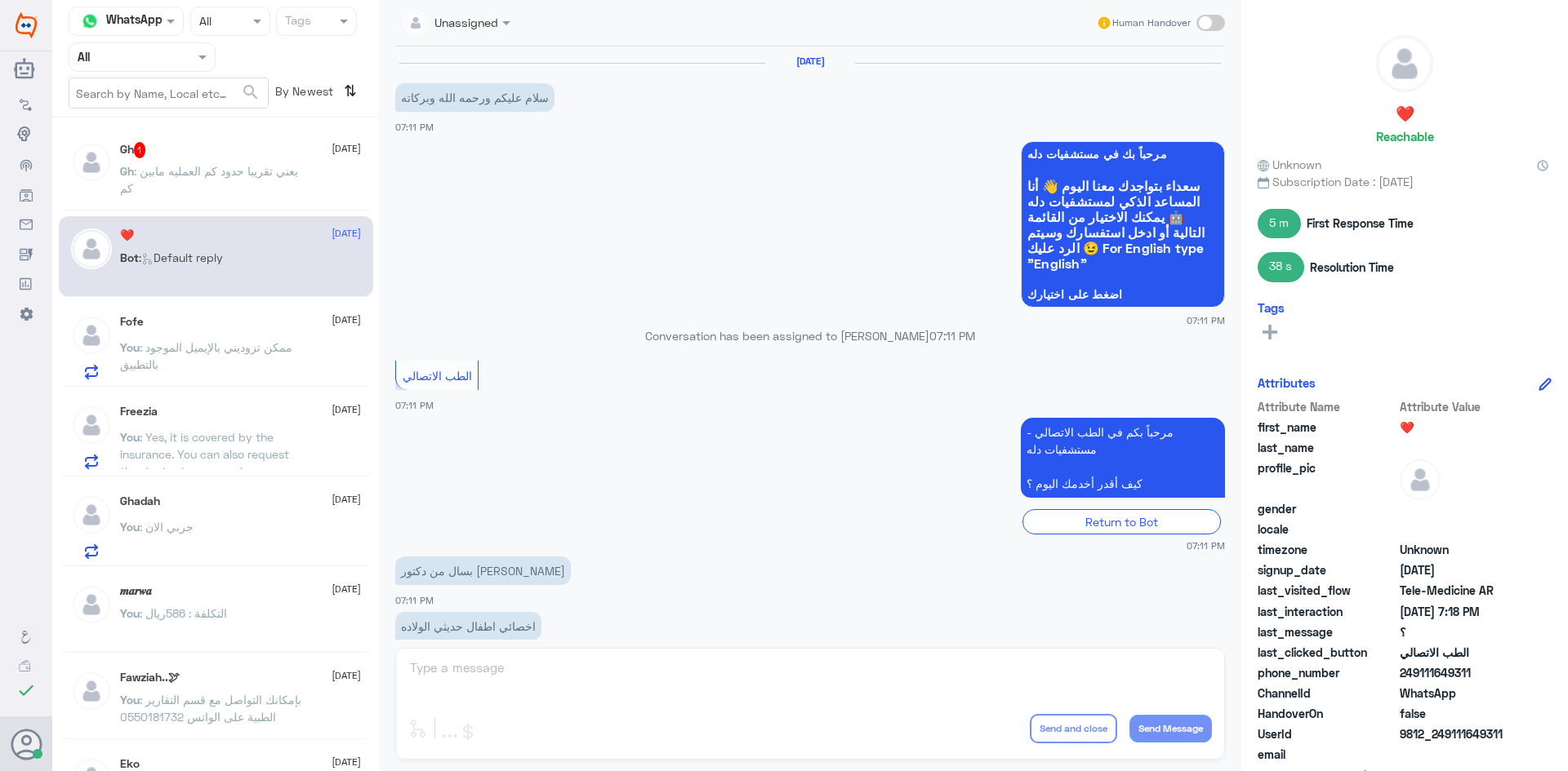
scroll to position [814, 0]
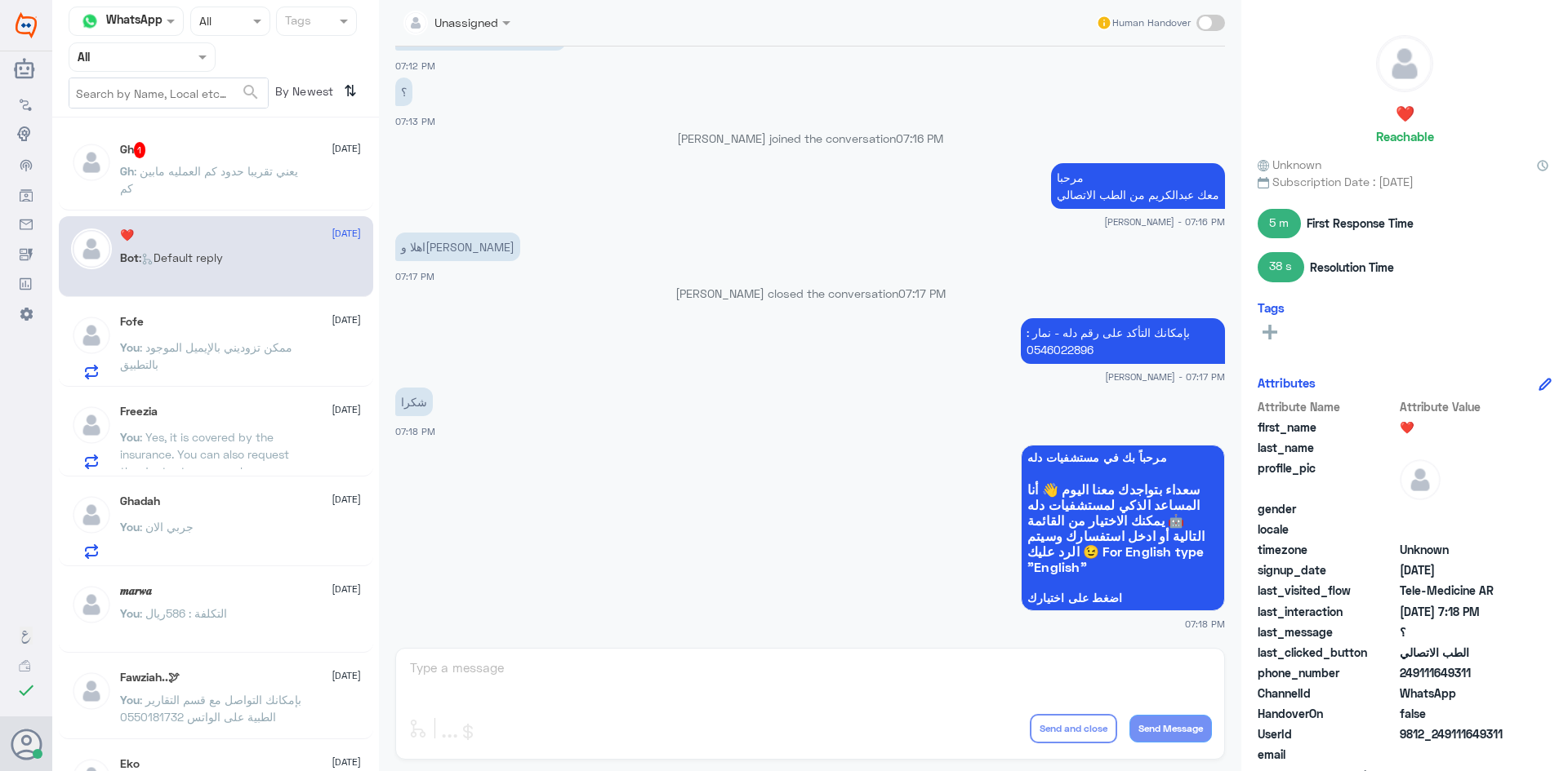
click at [221, 414] on div "Freezia 18 September" at bounding box center [240, 412] width 241 height 14
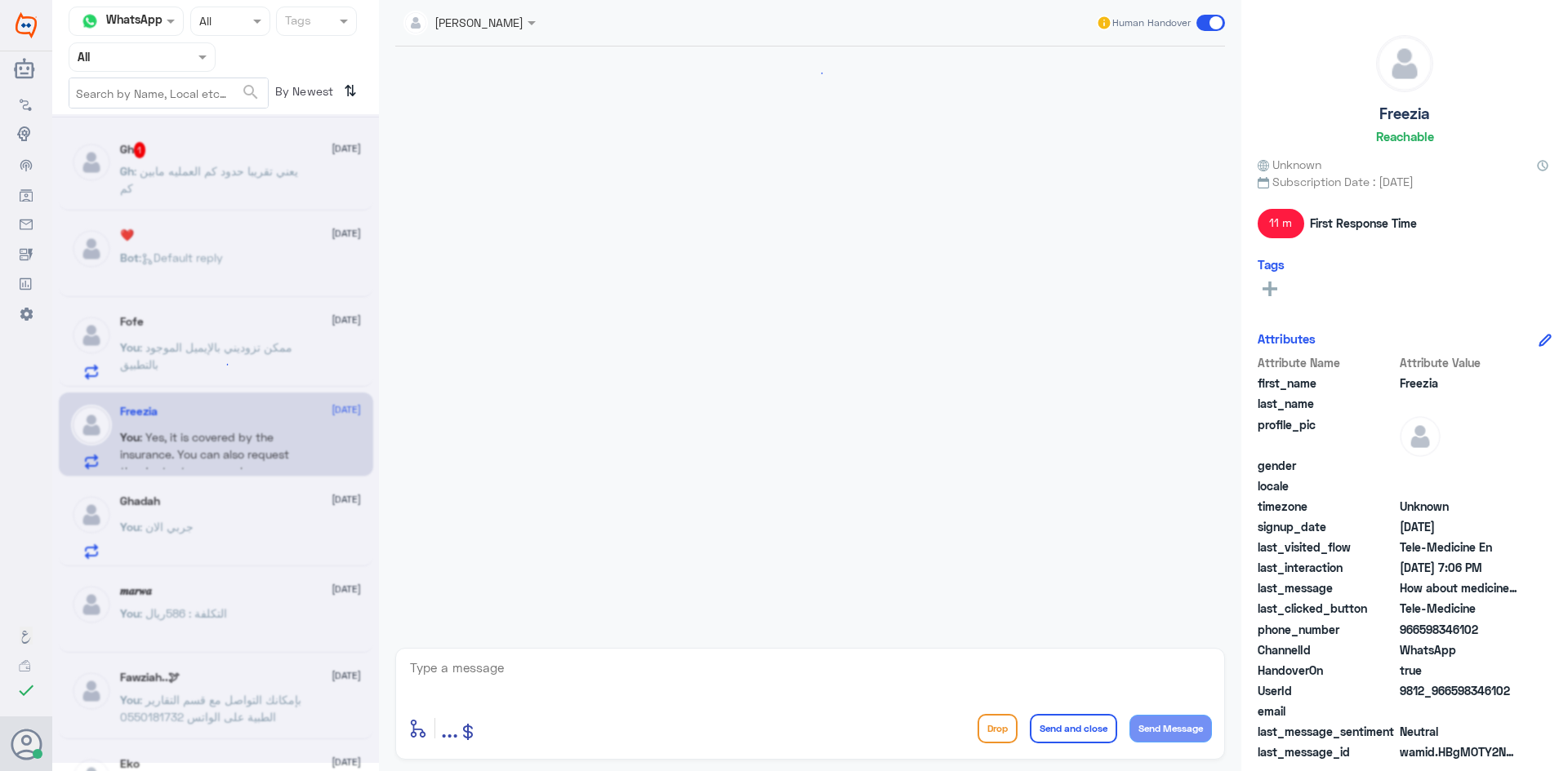
scroll to position [1243, 0]
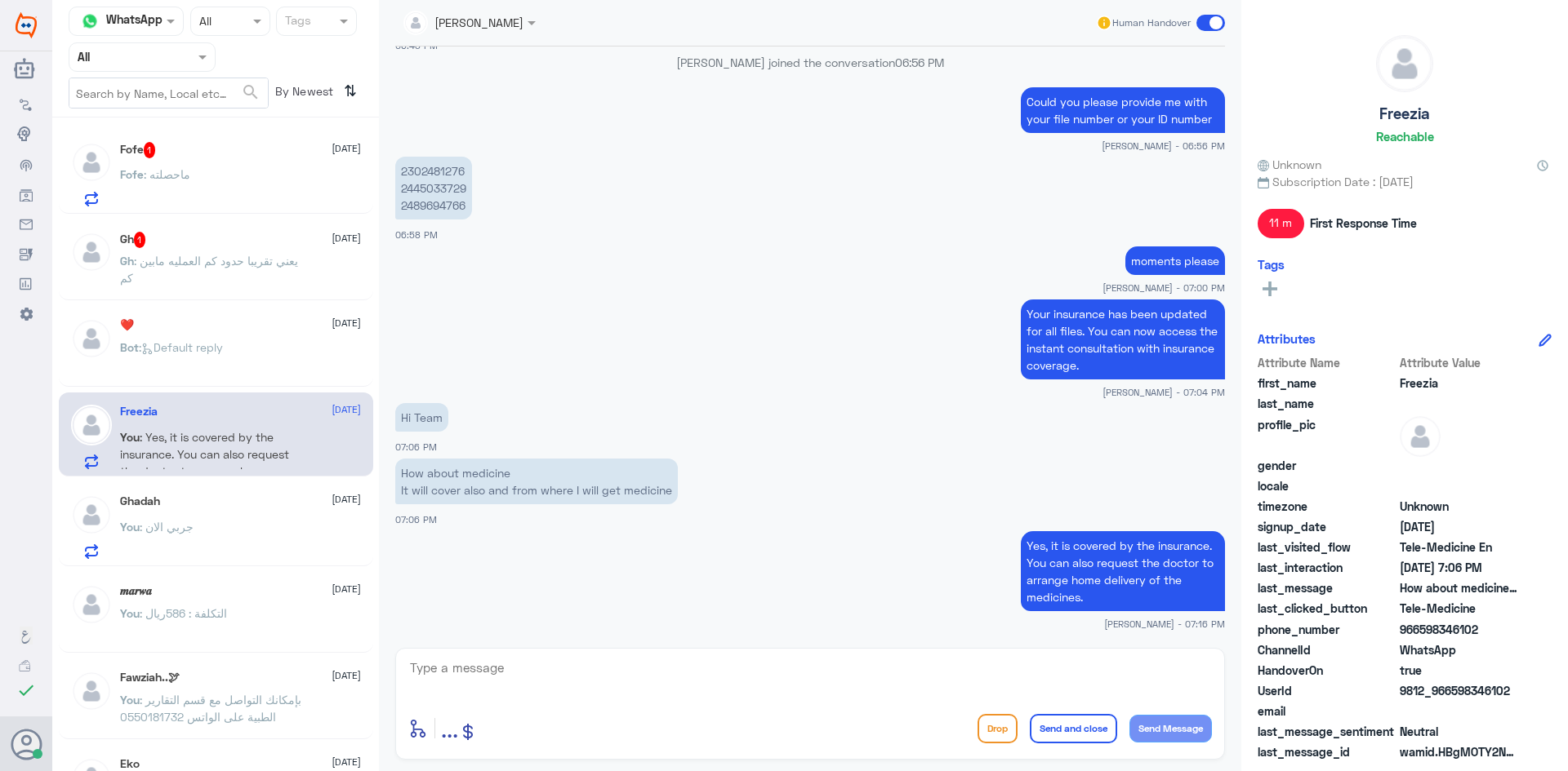
click at [228, 171] on div "Fofe : ماحصلته" at bounding box center [240, 188] width 241 height 37
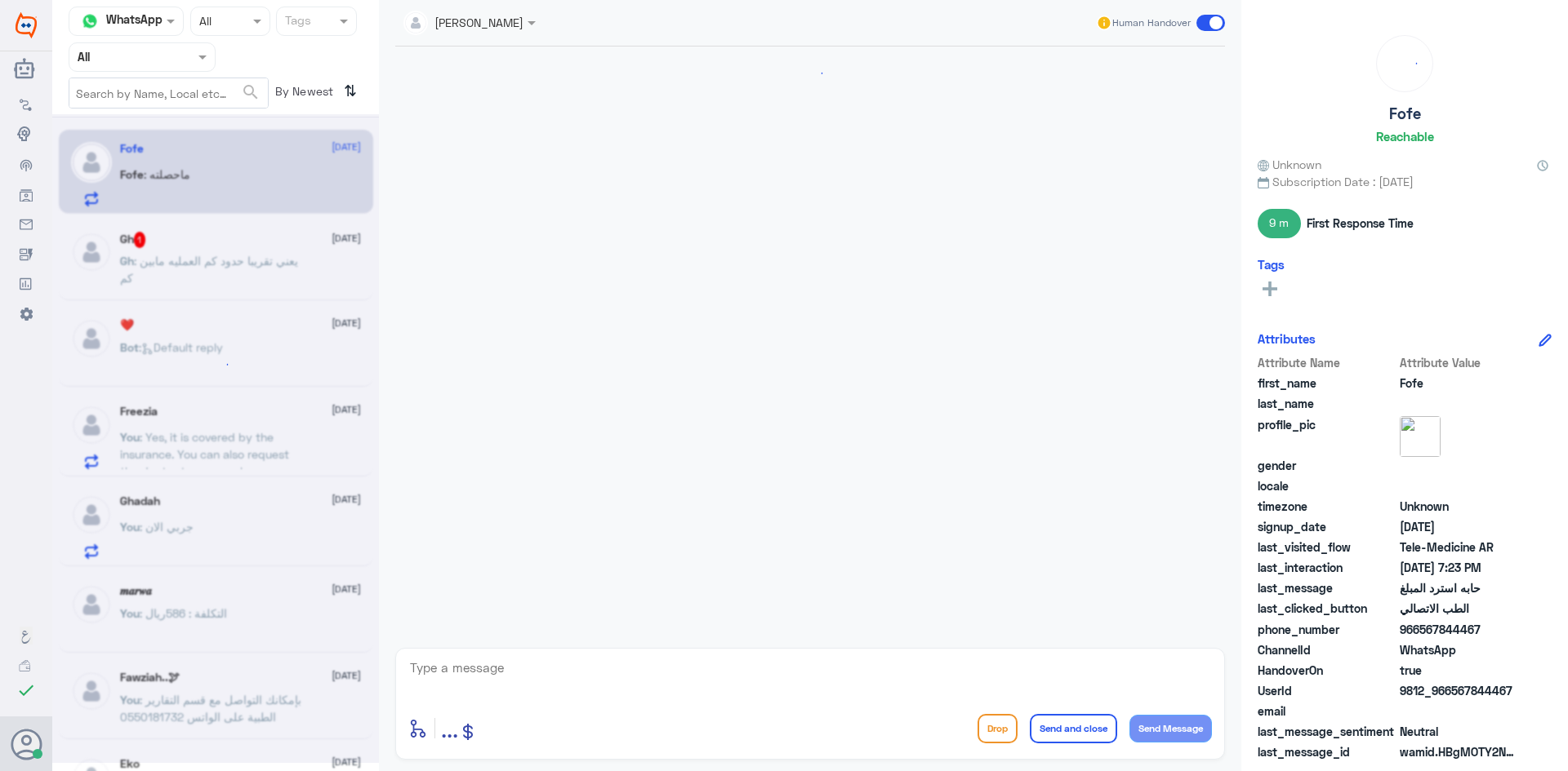
scroll to position [563, 0]
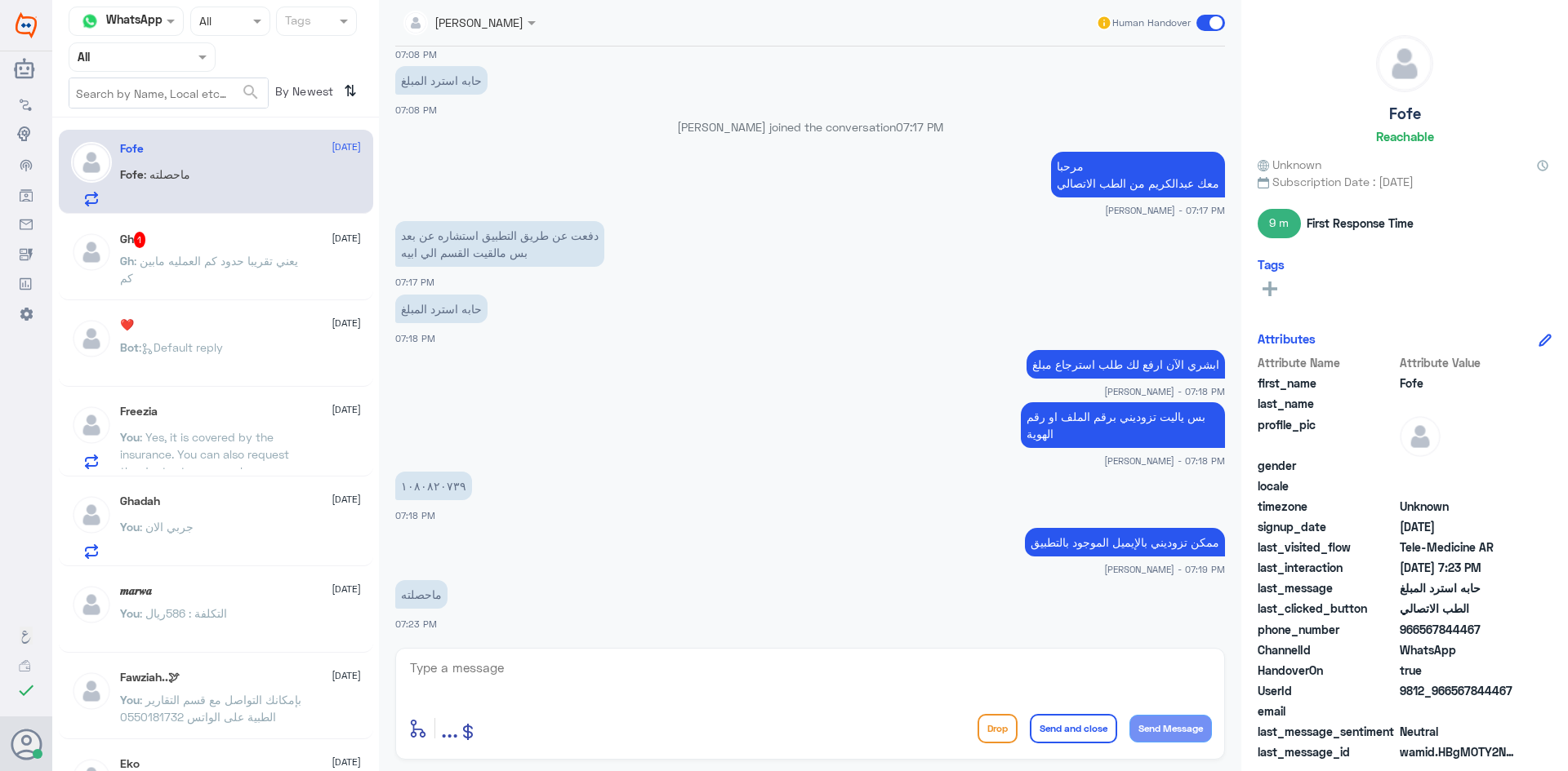
click at [549, 661] on textarea at bounding box center [809, 676] width 803 height 40
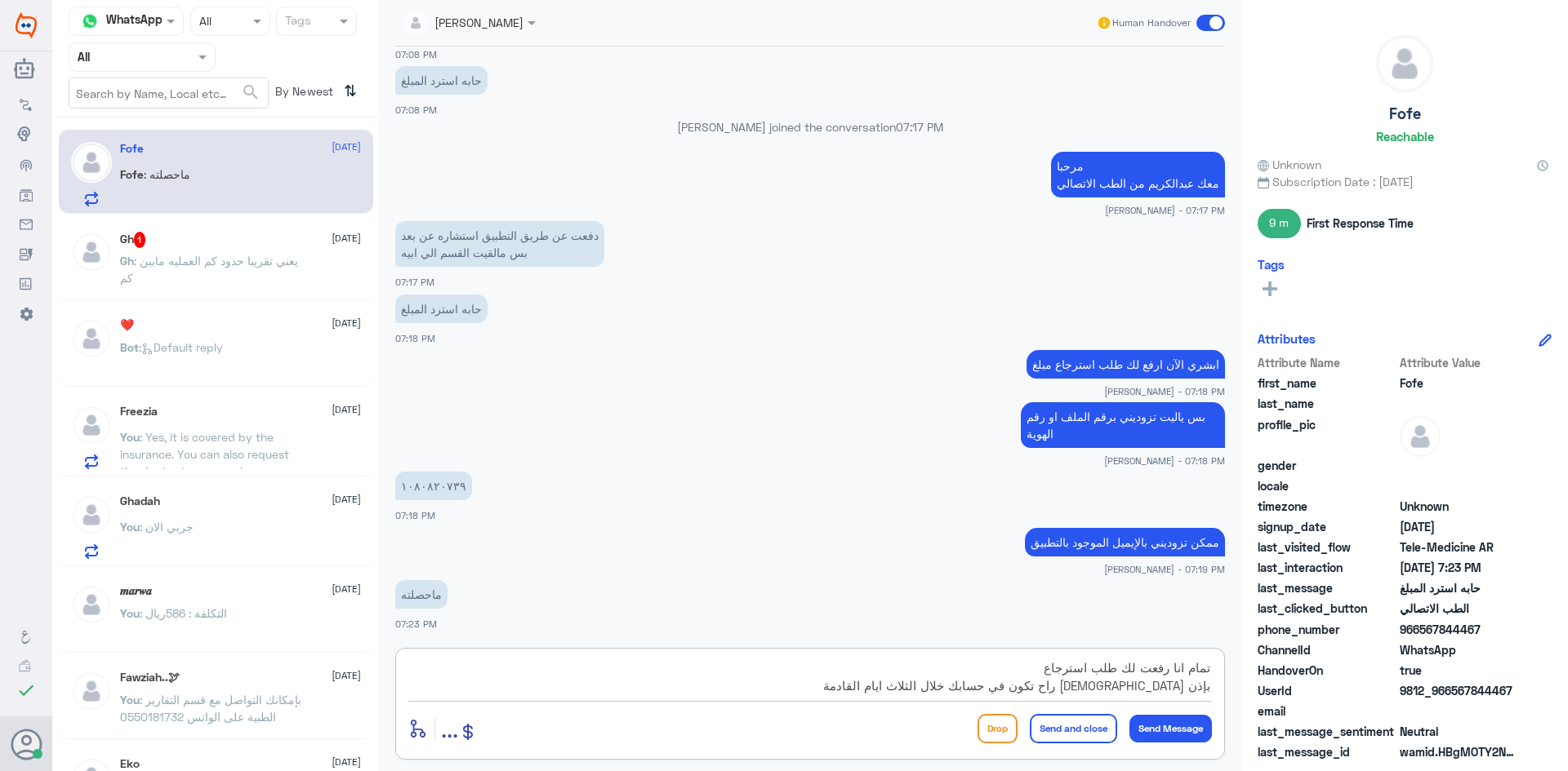
type textarea "تمام انا رفعت لك طلب استرجاع بإذن الله راح تكون في حسابك خلال الثلاث ايام القاد…"
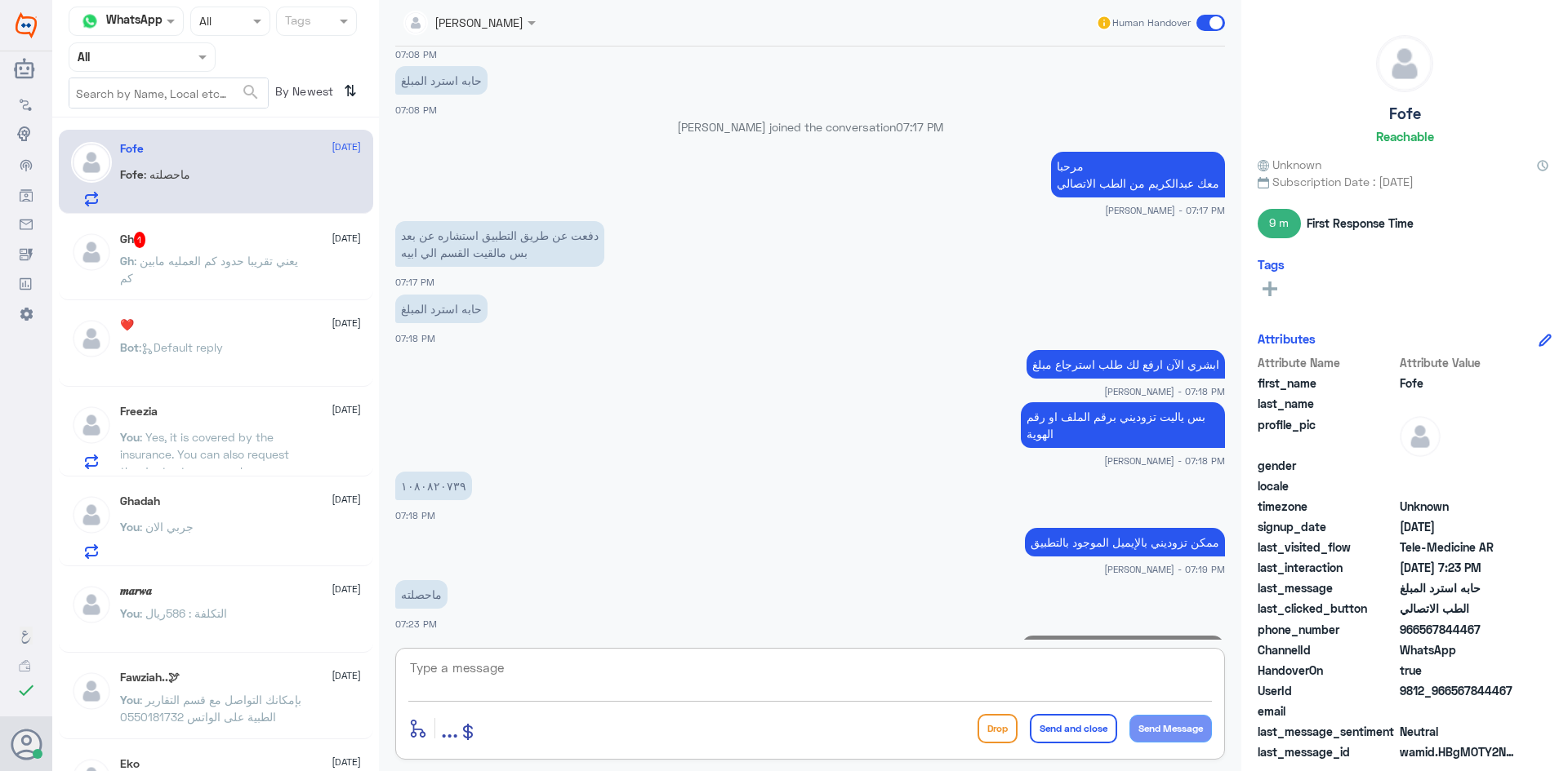
scroll to position [650, 0]
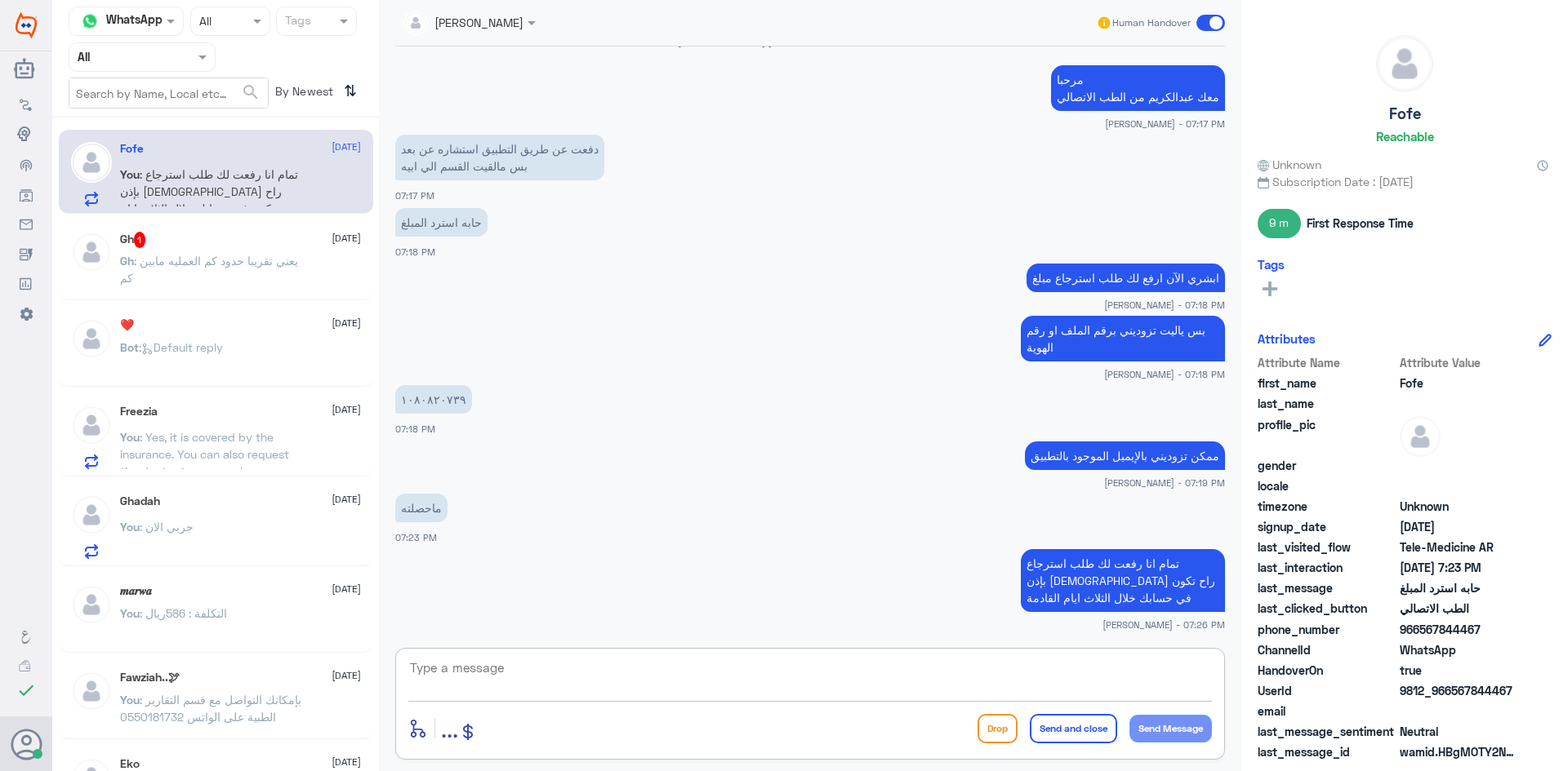
click at [285, 282] on p "Gh : يعني تقريبا حدود كم العمليه مابين كم" at bounding box center [212, 272] width 184 height 41
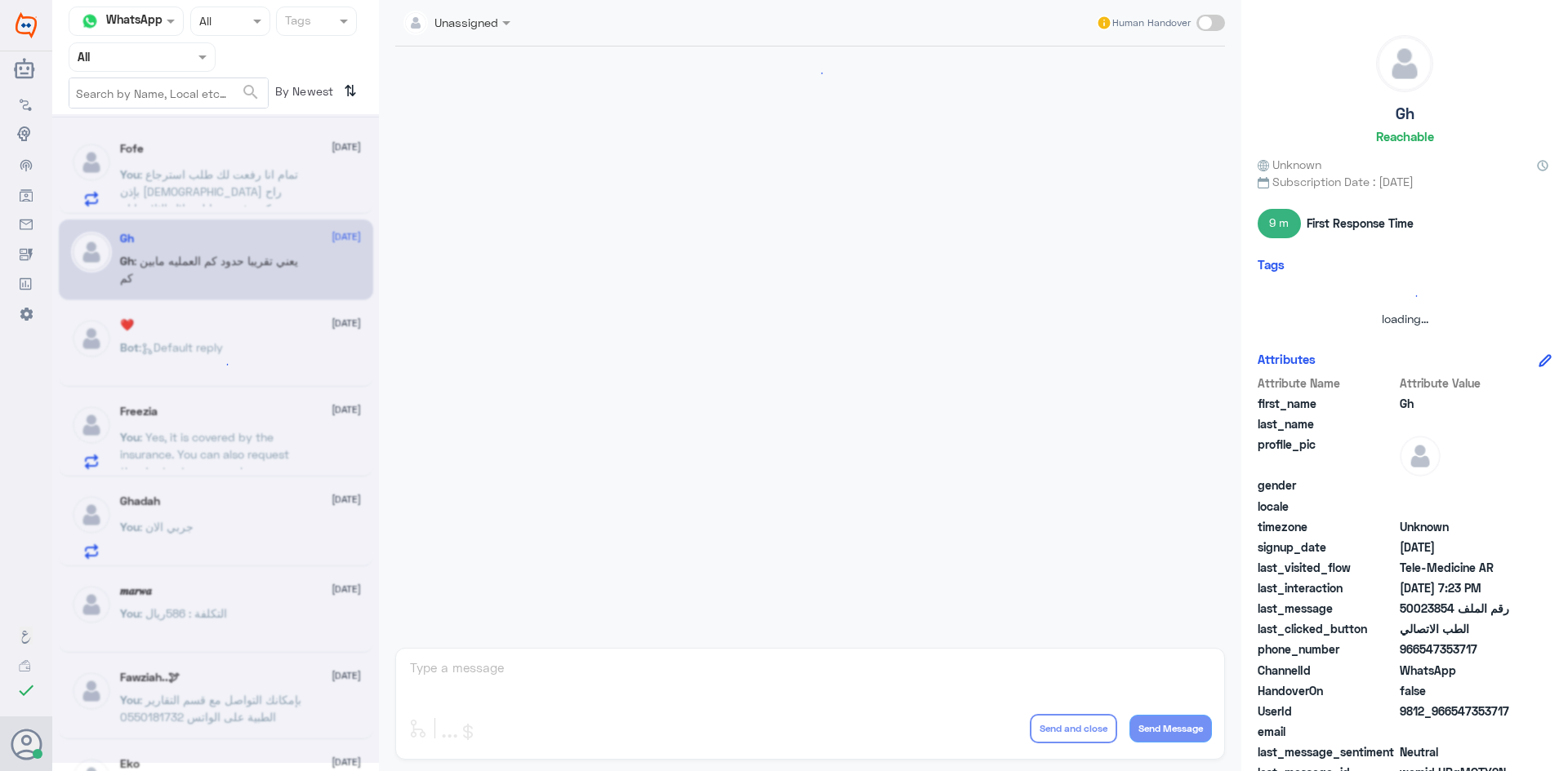
scroll to position [696, 0]
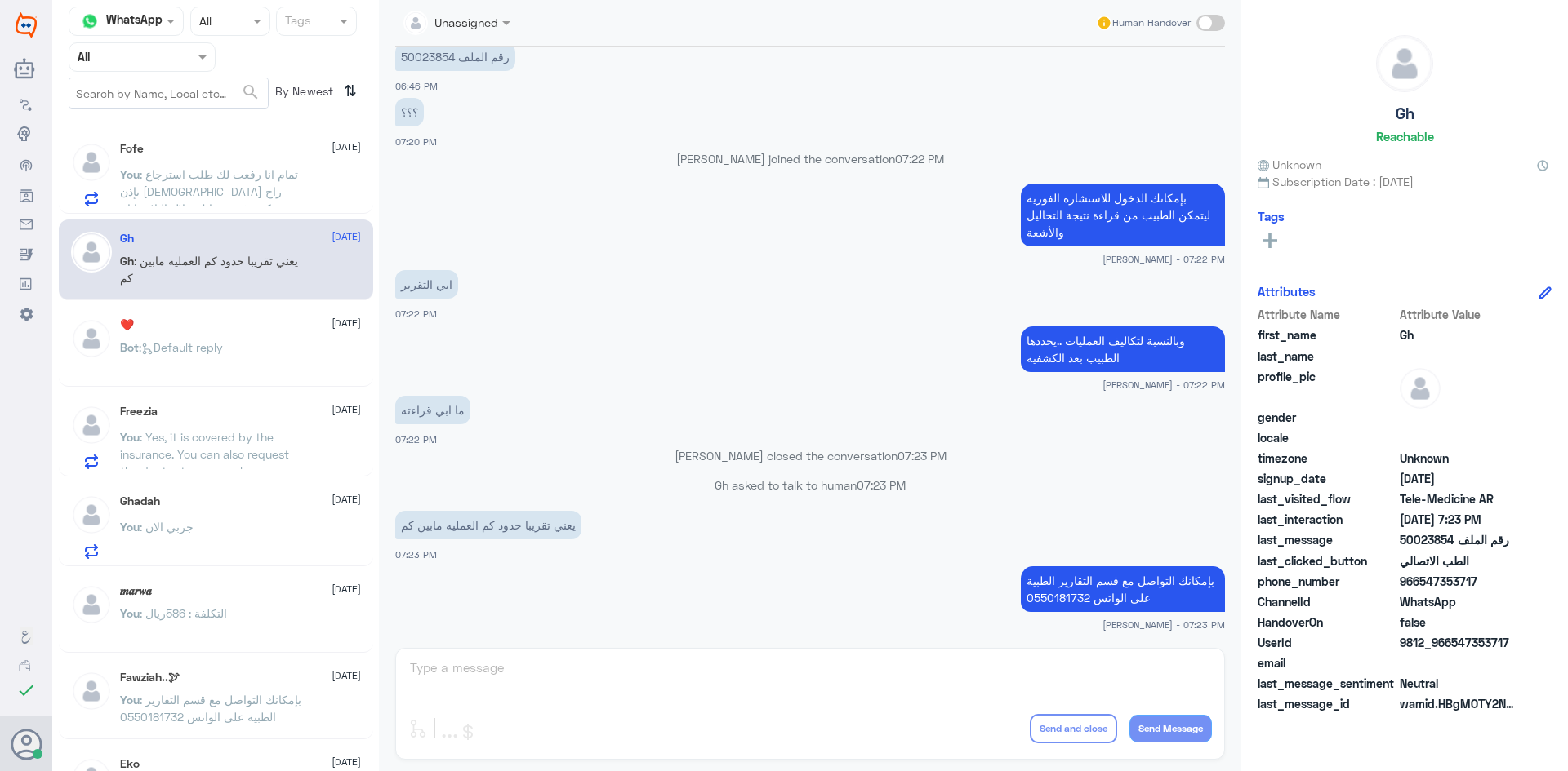
click at [211, 157] on div "Fofe 18 September You : تمام انا رفعت لك طلب استرجاع بإذن الله راح تكون في حساب…" at bounding box center [240, 174] width 241 height 65
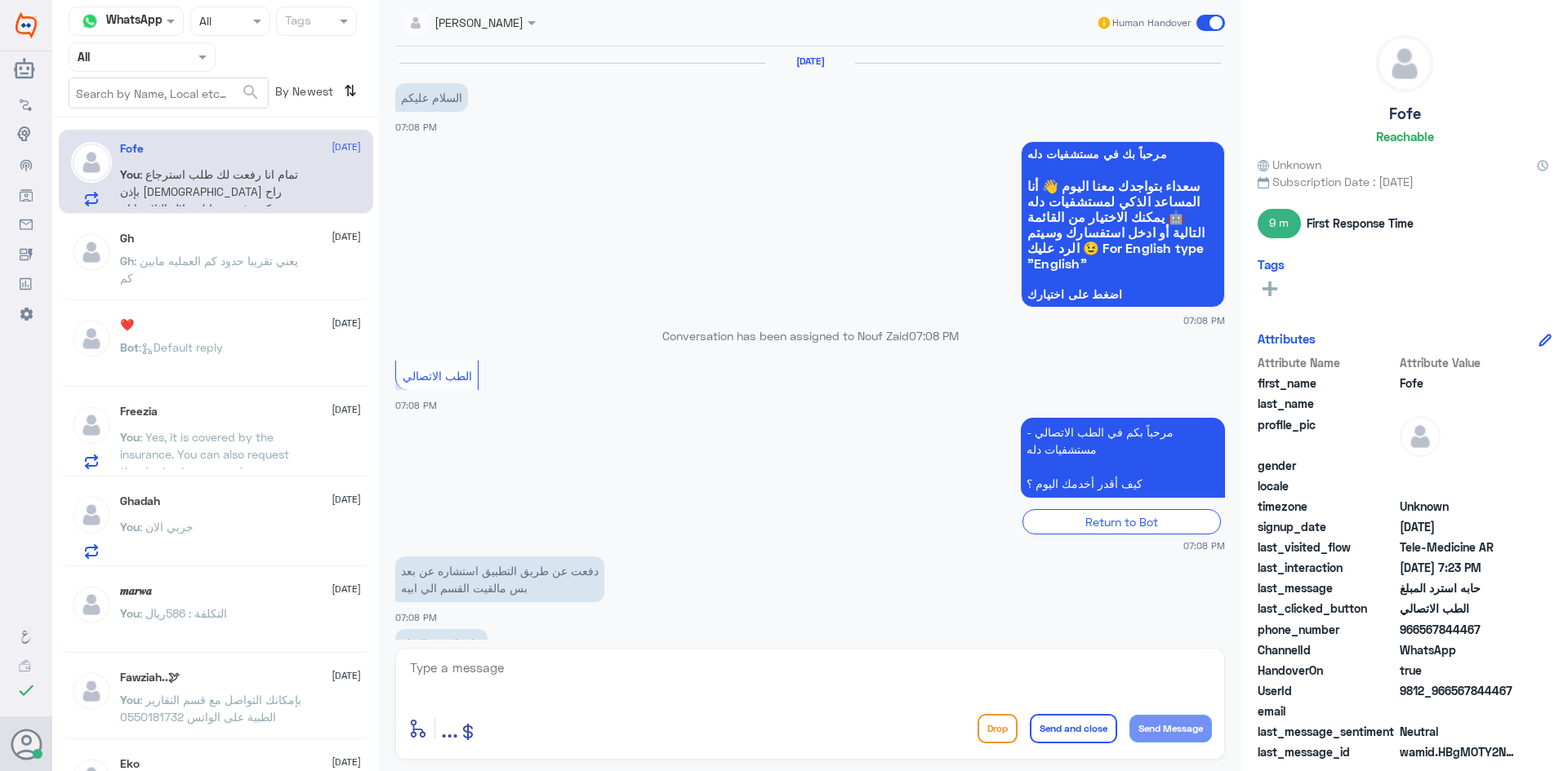
scroll to position [650, 0]
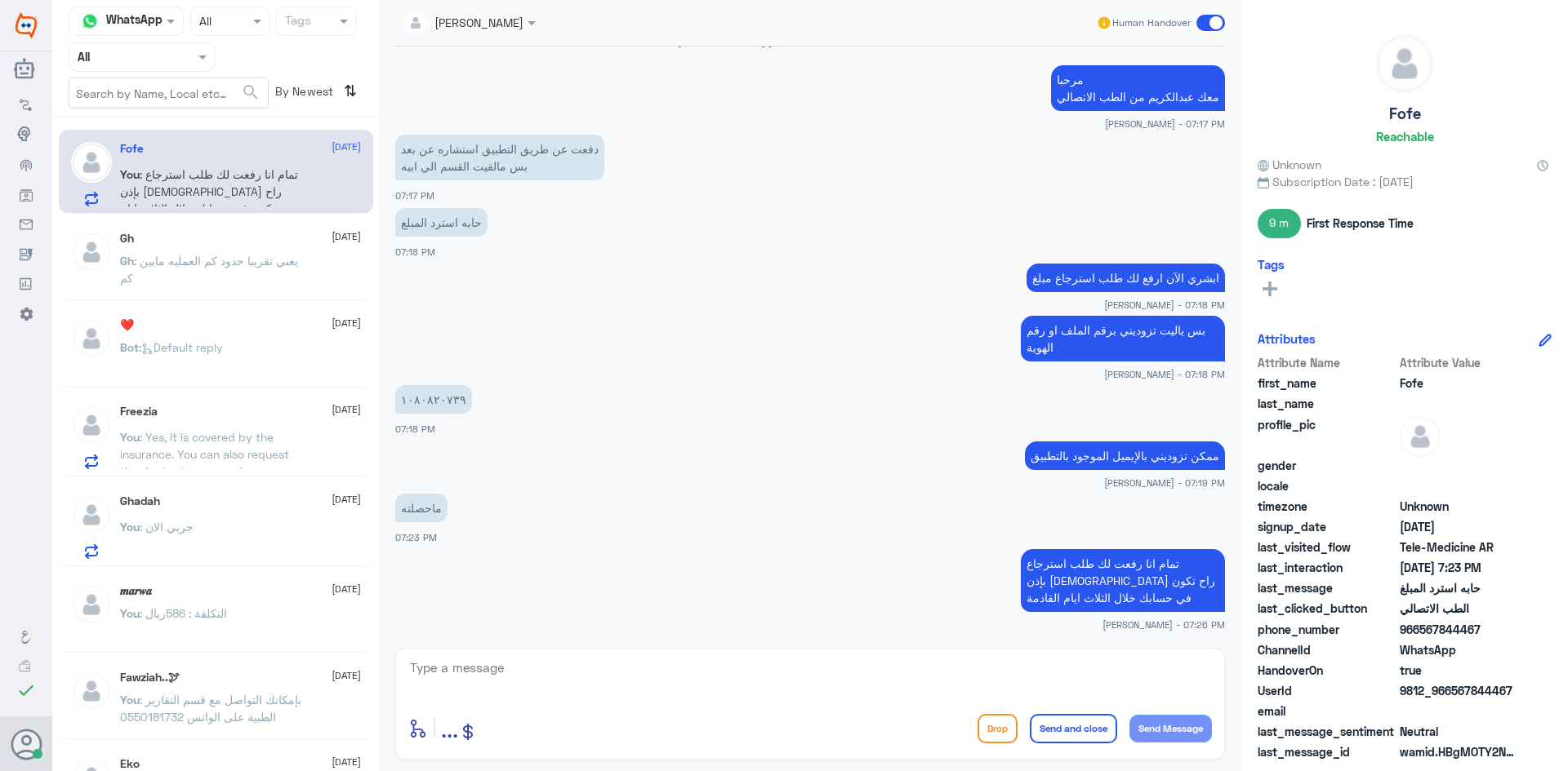
click at [1202, 27] on span at bounding box center [1211, 22] width 29 height 16
click at [0, 0] on input "checkbox" at bounding box center [0, 0] width 0 height 0
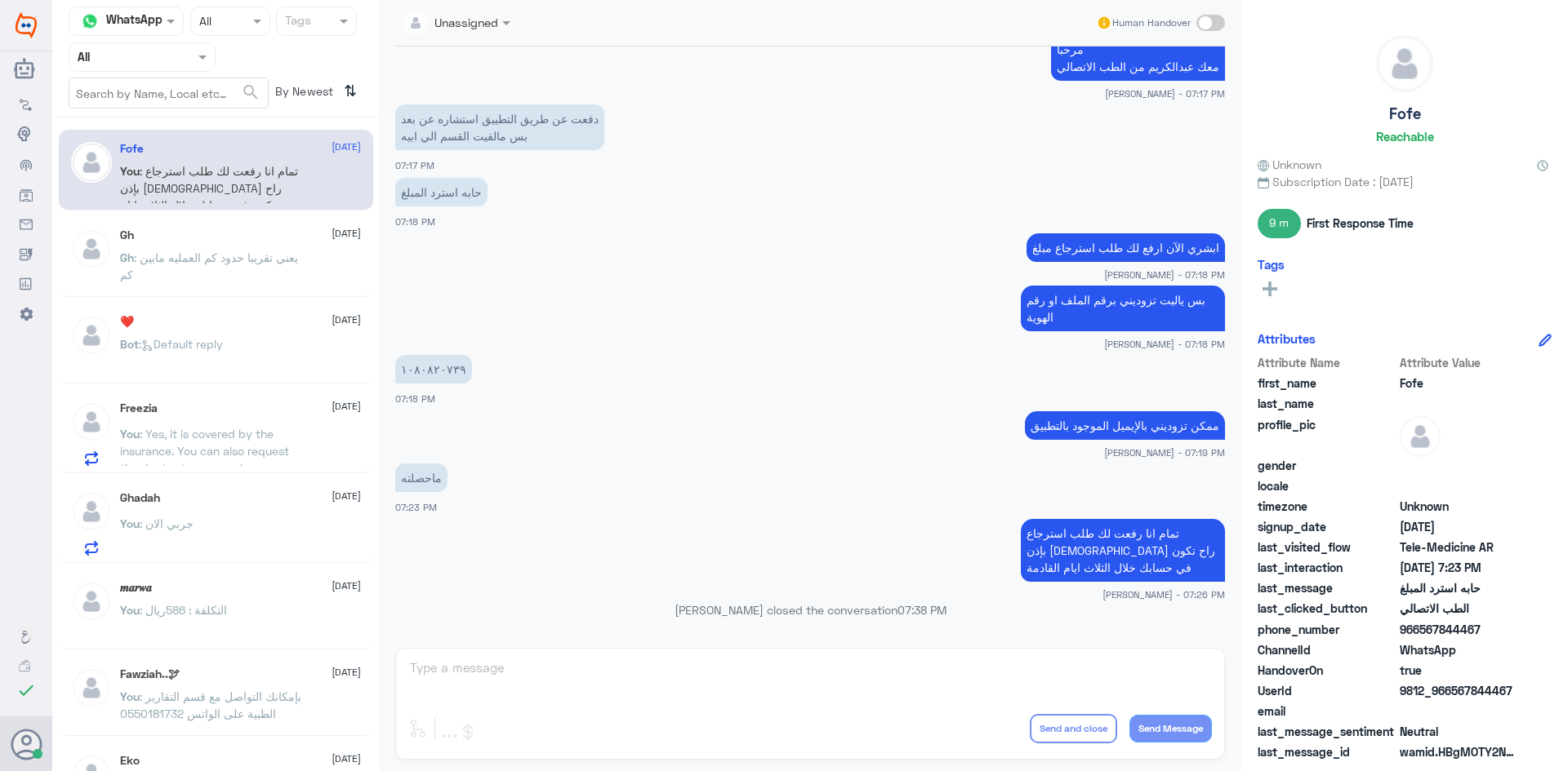
click at [216, 272] on p "Gh : يعني تقريبا حدود كم العمليه مابين كم" at bounding box center [212, 270] width 184 height 41
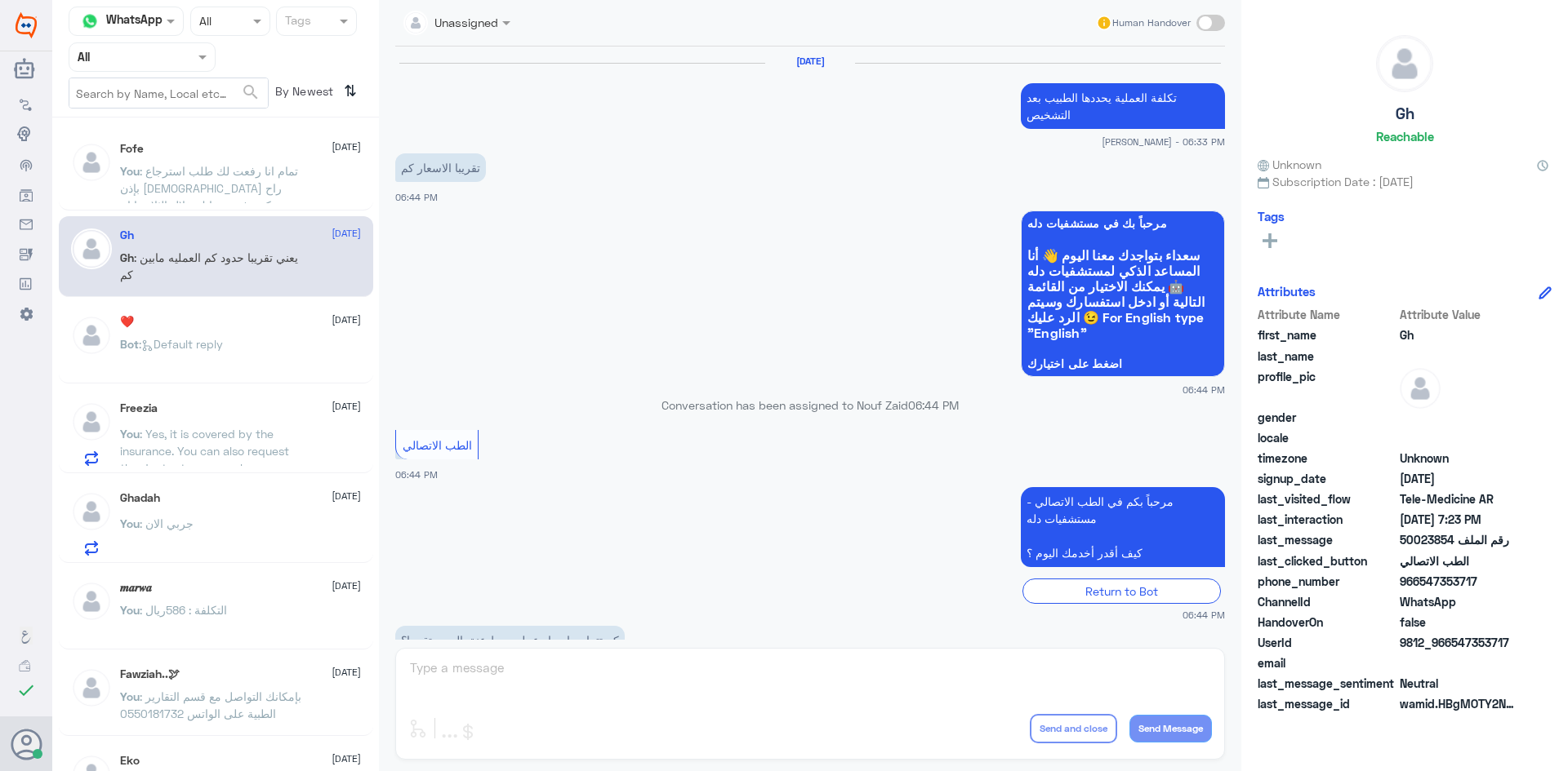
scroll to position [696, 0]
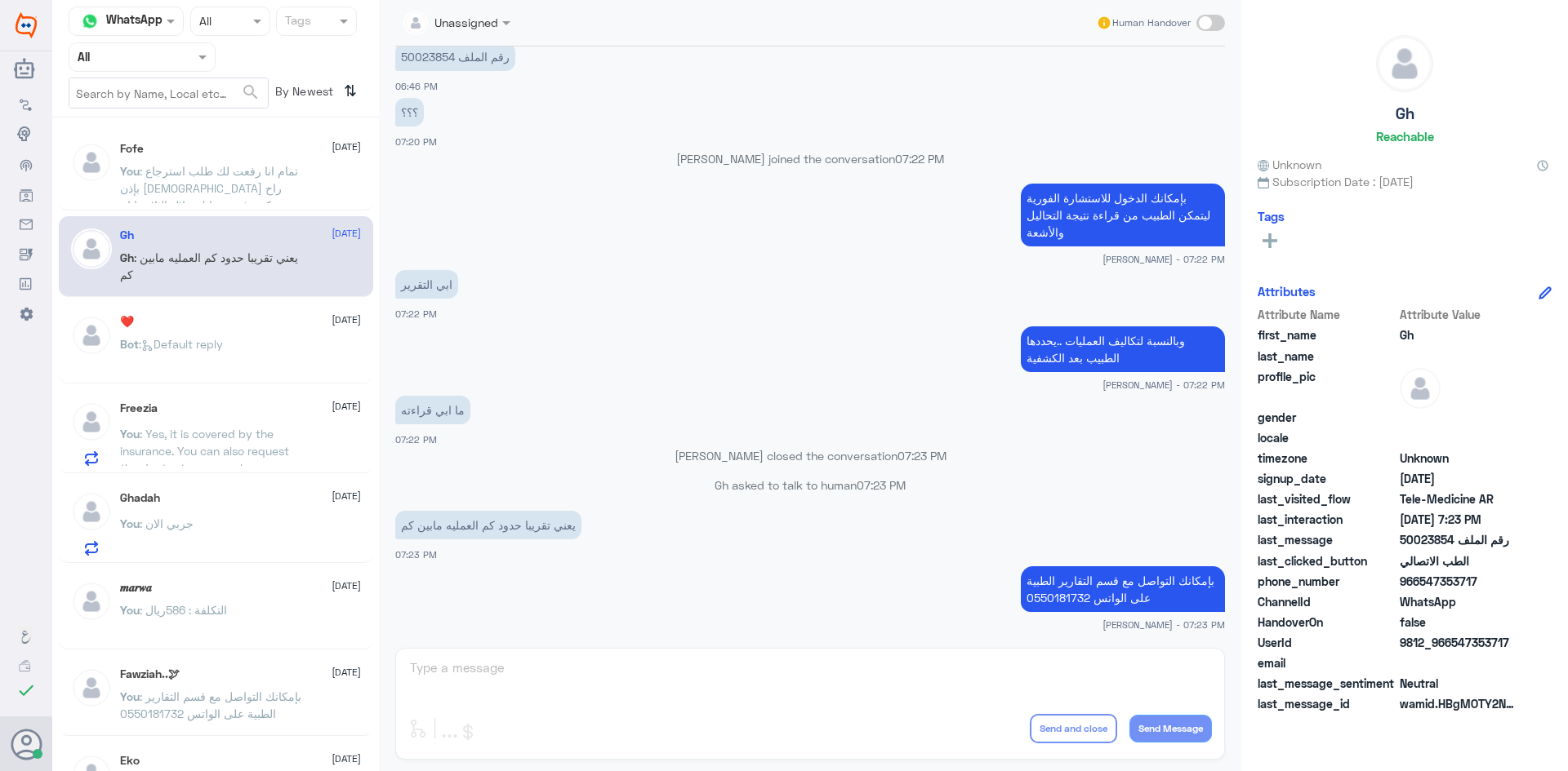
click at [224, 169] on span ": تمام انا رفعت لك طلب استرجاع بإذن الله راح تكون في حسابك خلال الثلاث ايام الق…" at bounding box center [209, 197] width 178 height 66
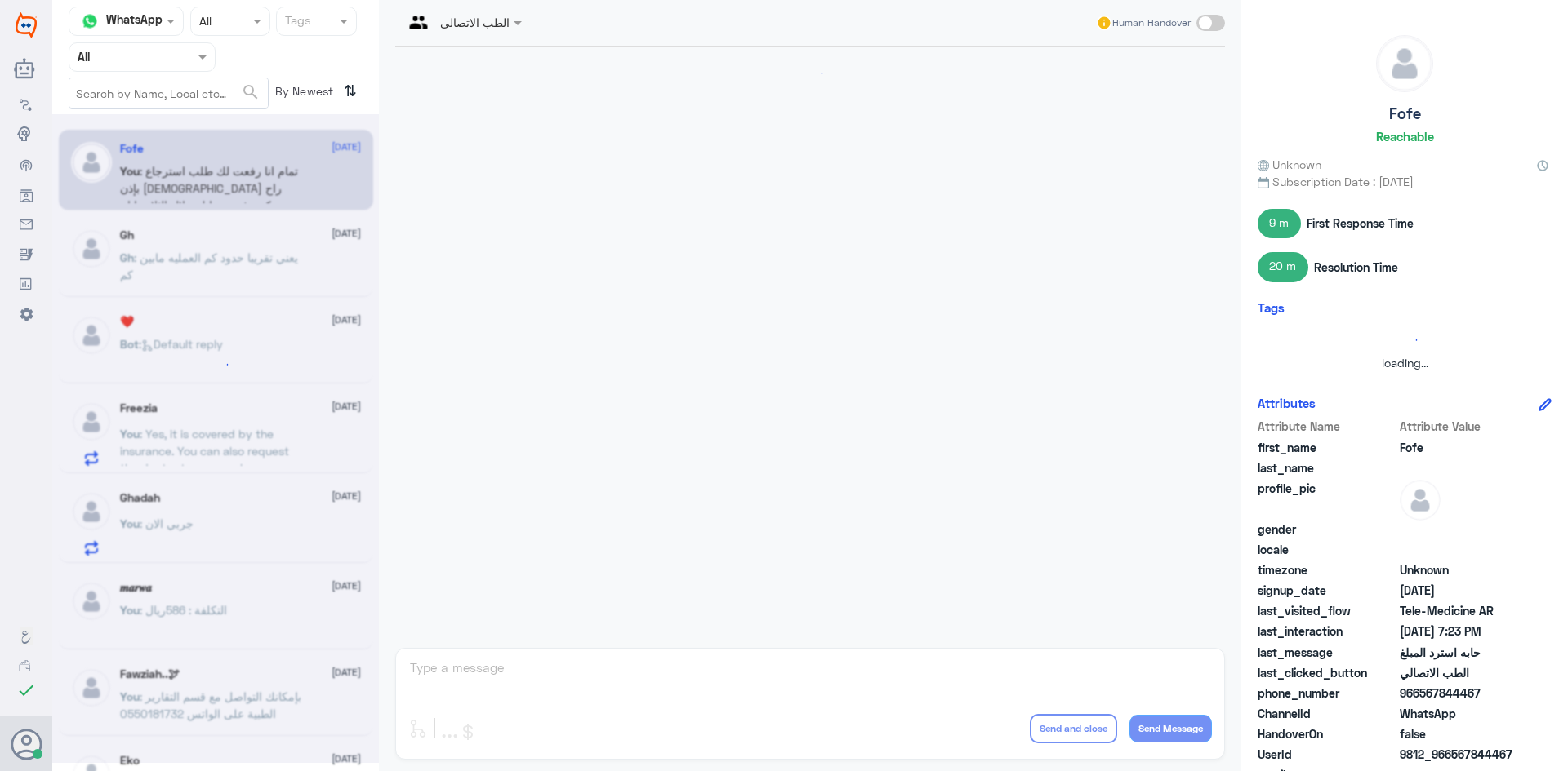
scroll to position [680, 0]
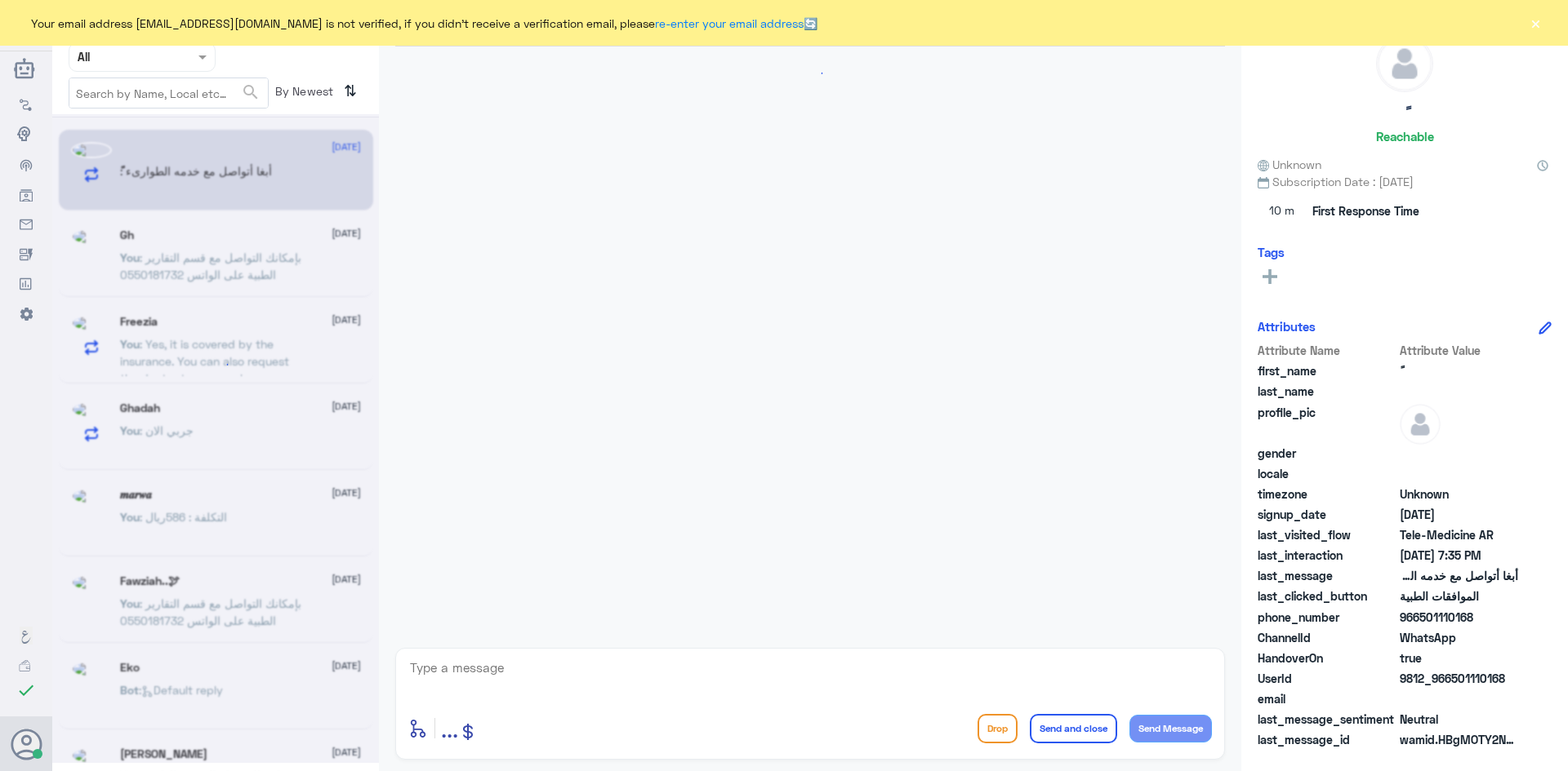
scroll to position [137, 0]
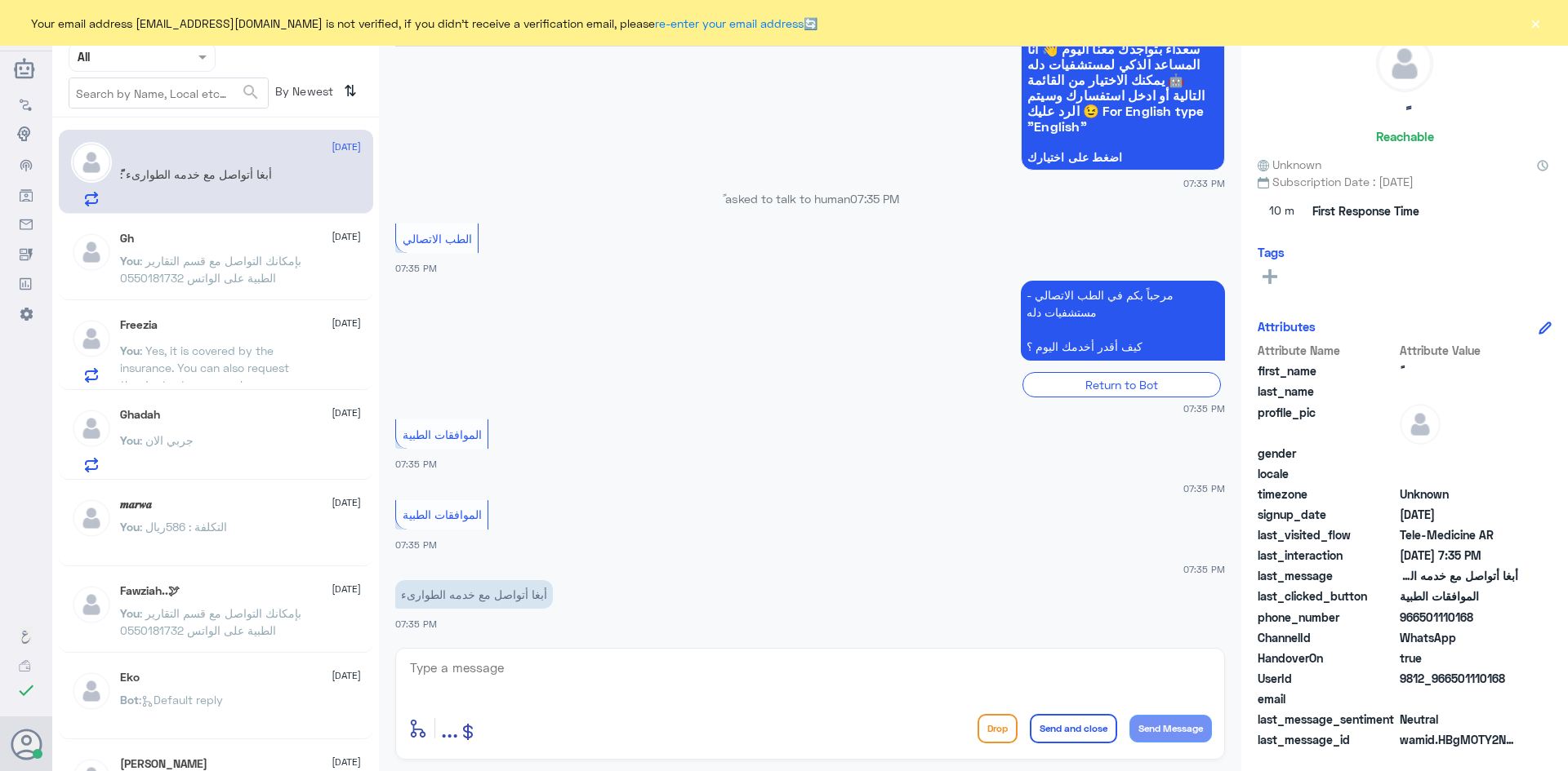
click at [492, 676] on textarea at bounding box center [809, 676] width 803 height 40
click at [1534, 24] on button "×" at bounding box center [1535, 22] width 16 height 16
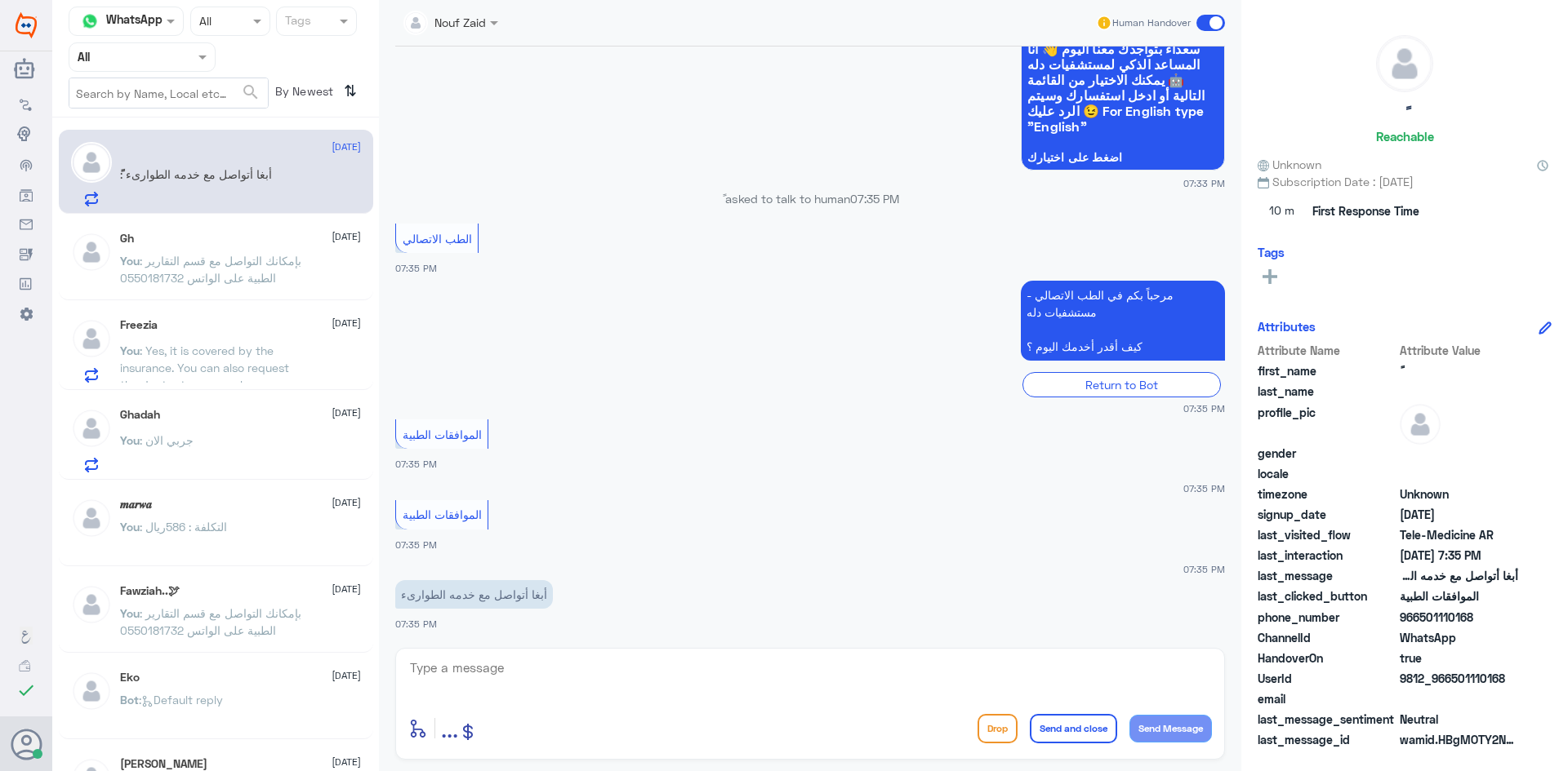
click at [1198, 26] on span at bounding box center [1211, 22] width 29 height 16
click at [0, 0] on input "checkbox" at bounding box center [0, 0] width 0 height 0
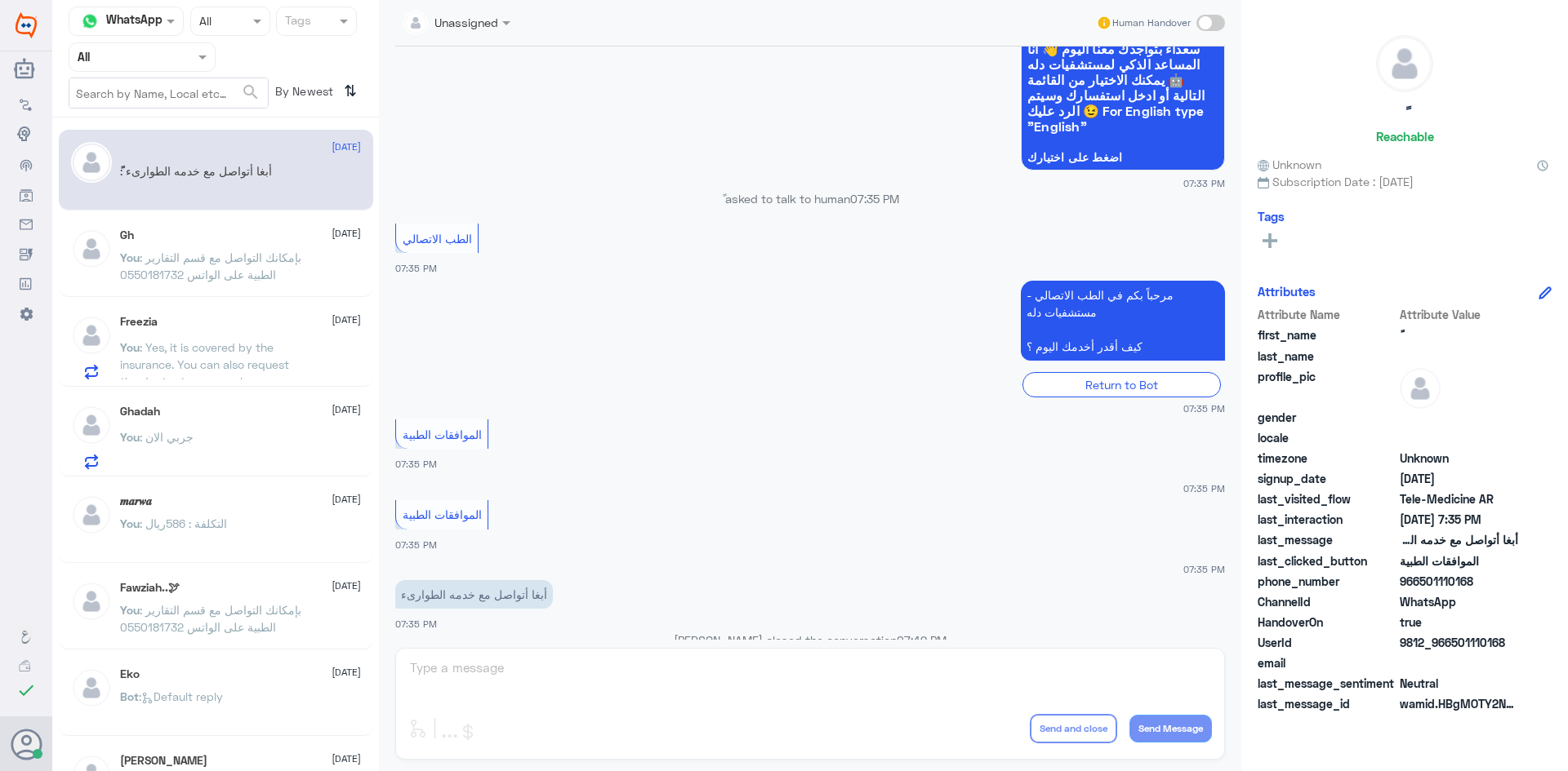
scroll to position [167, 0]
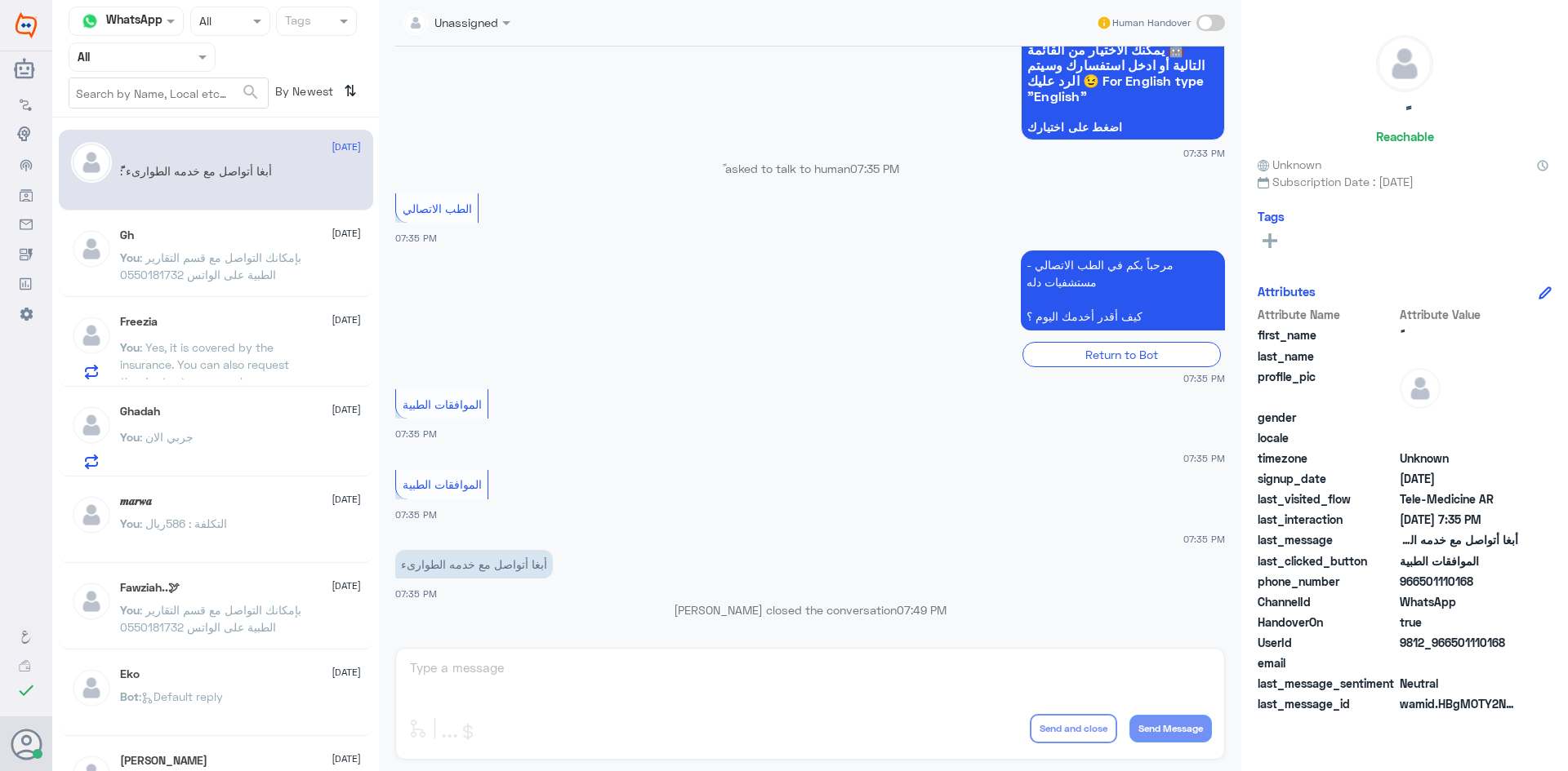
click at [197, 268] on span ": بإمكانك التواصل مع قسم التقارير الطبية على الواتس 0550181732" at bounding box center [211, 266] width 182 height 31
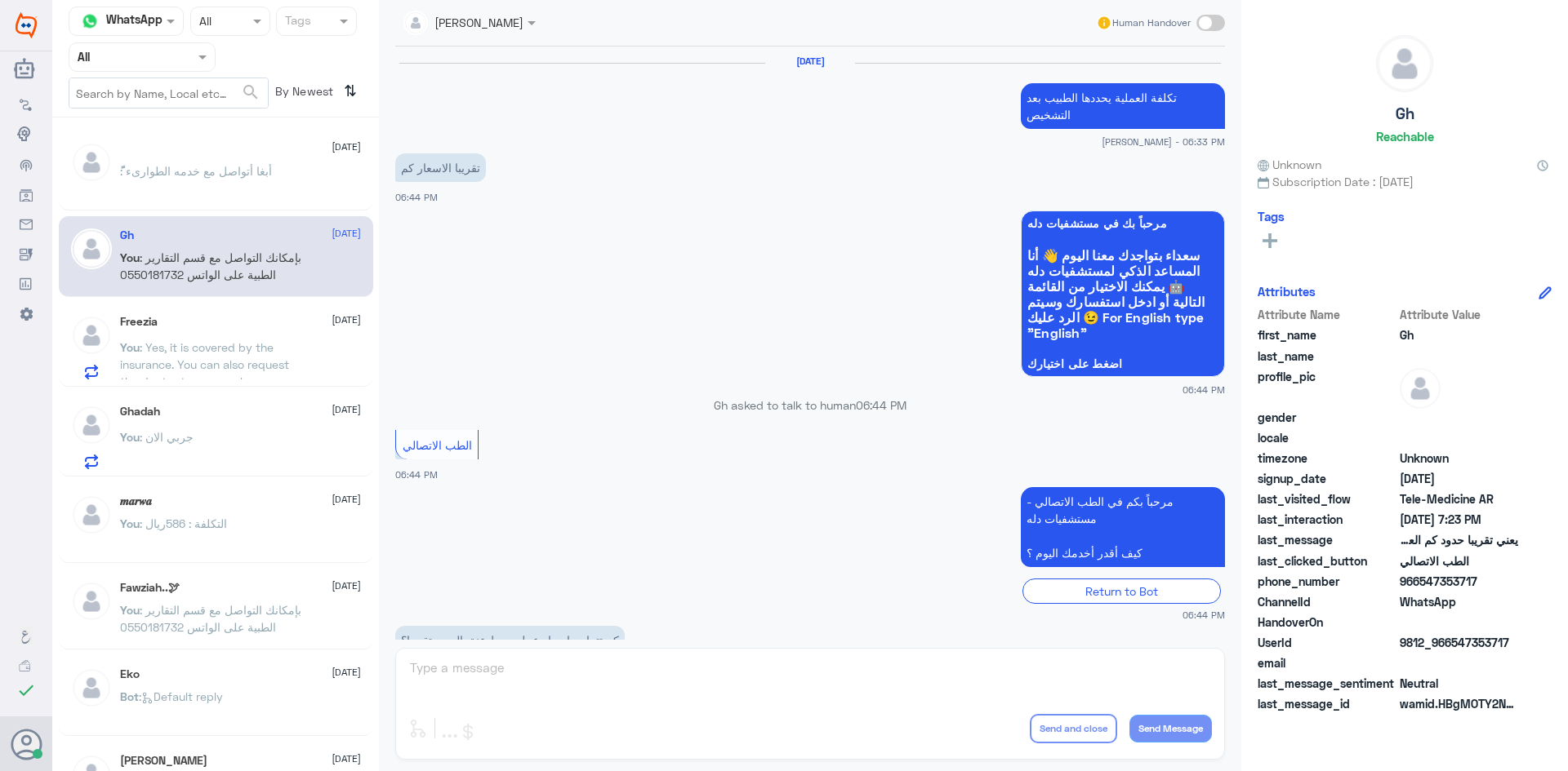
scroll to position [696, 0]
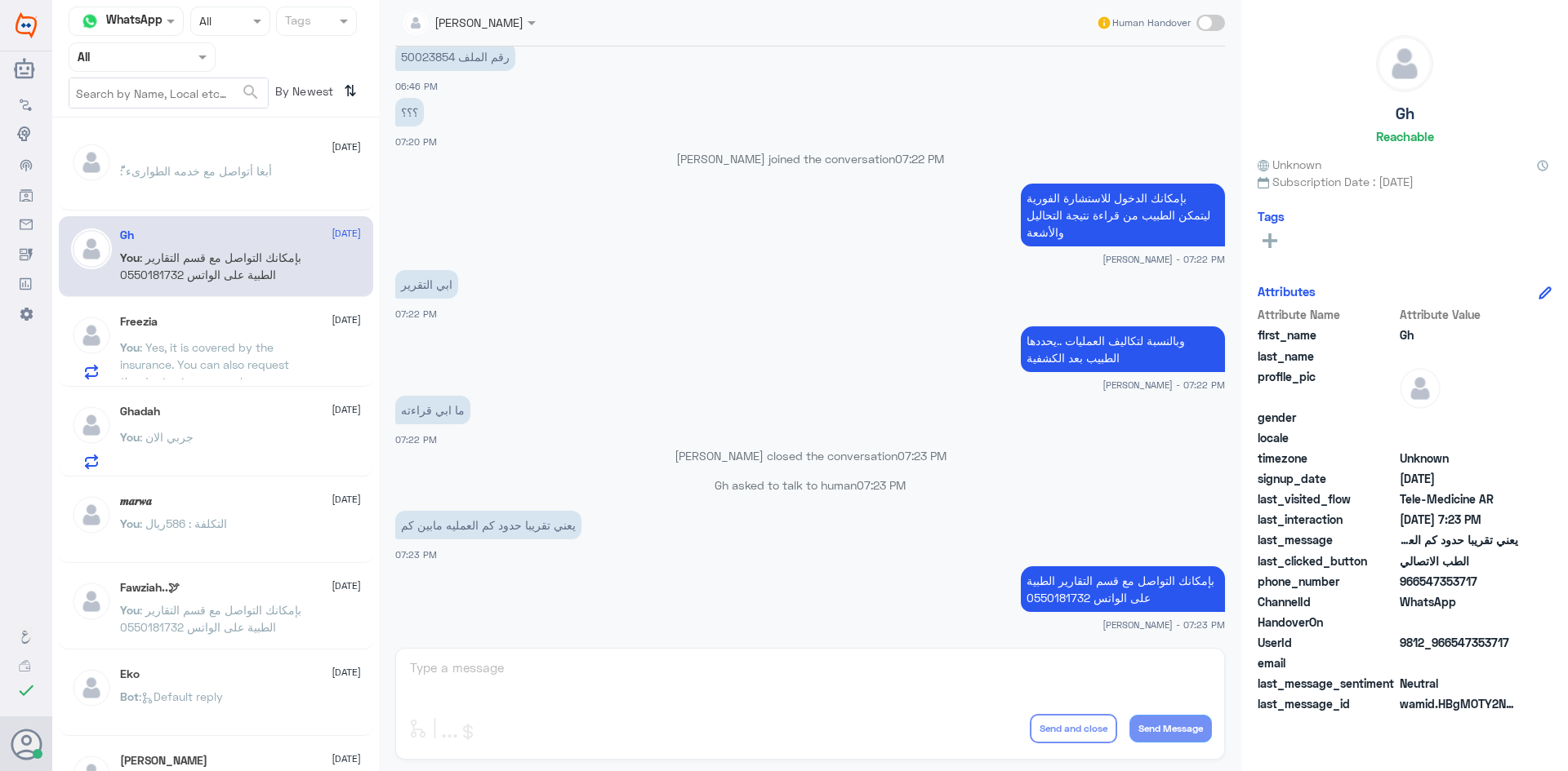
click at [318, 188] on div "ً : أبغا أتواصل مع خدمه الطوارىء" at bounding box center [240, 185] width 241 height 37
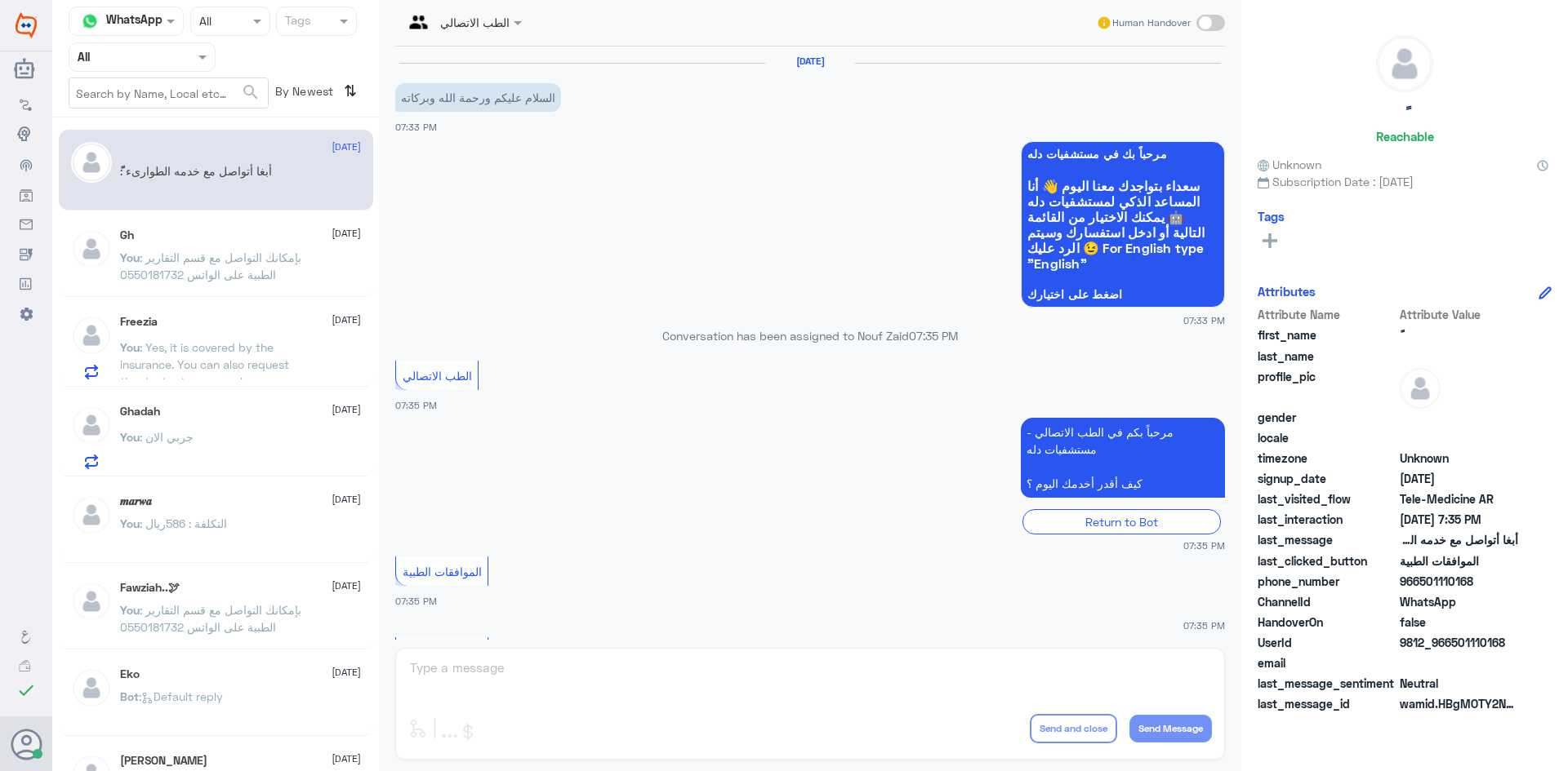
scroll to position [167, 0]
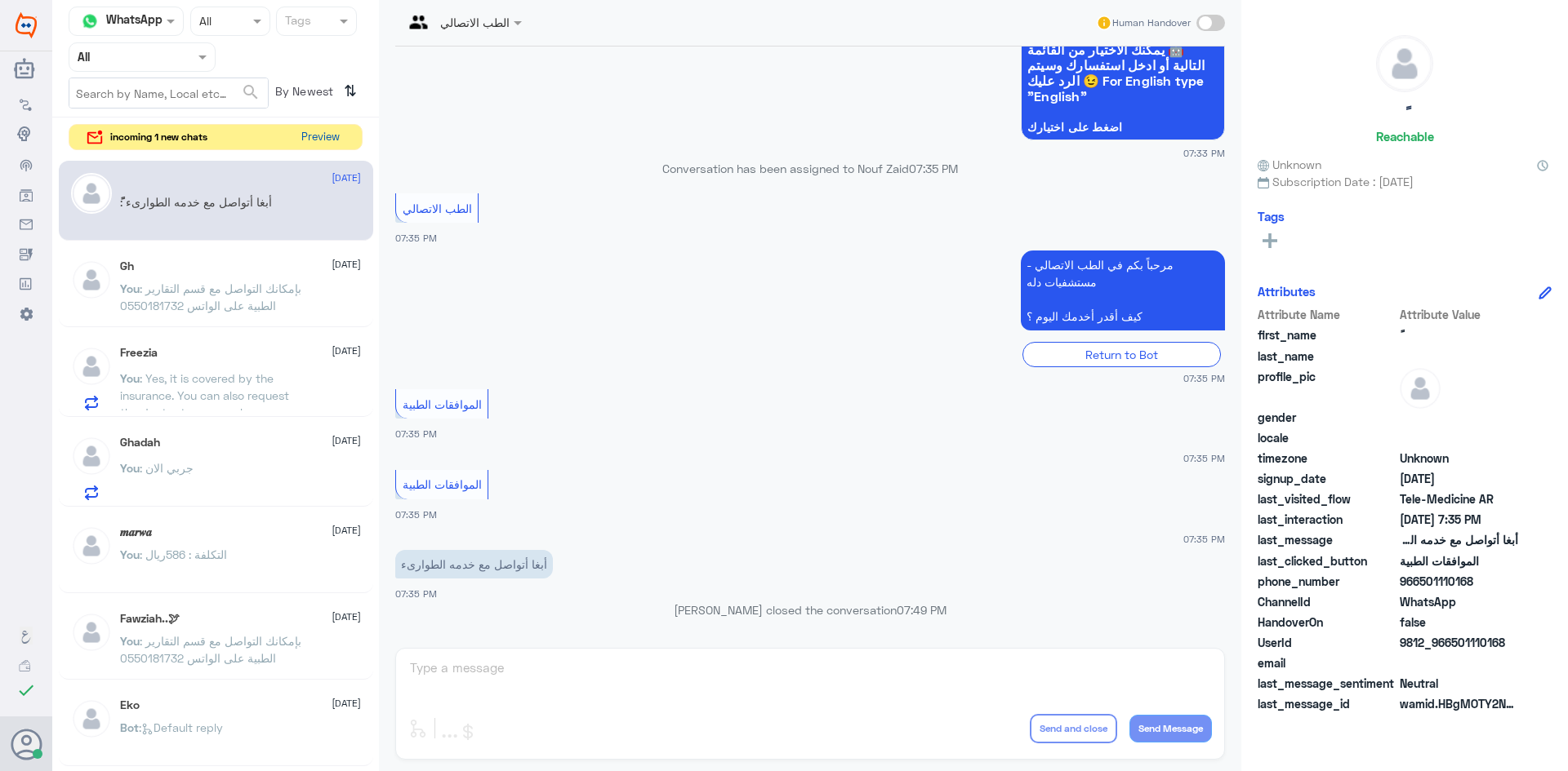
click at [310, 140] on button "Preview" at bounding box center [320, 137] width 50 height 25
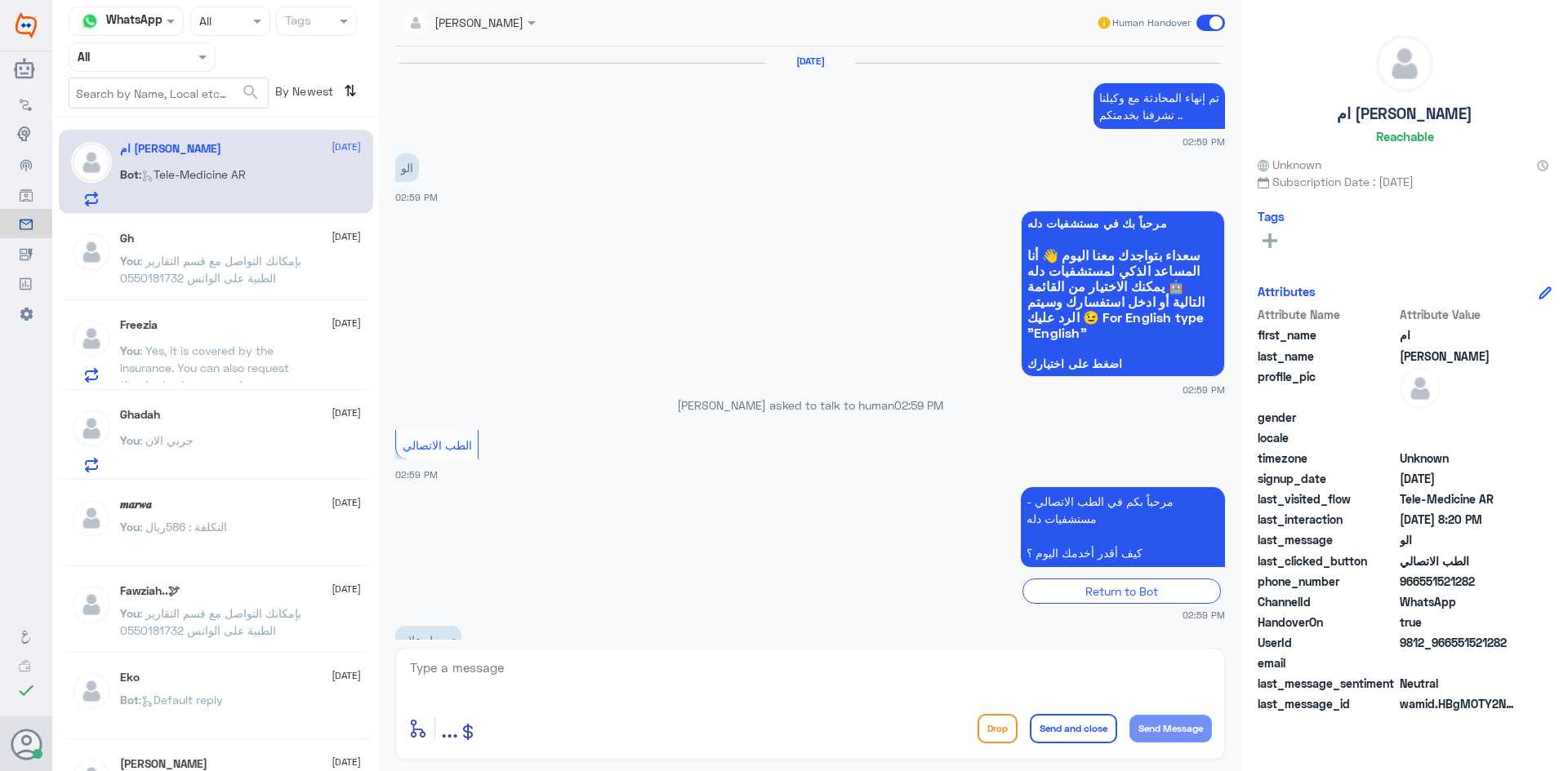
scroll to position [820, 0]
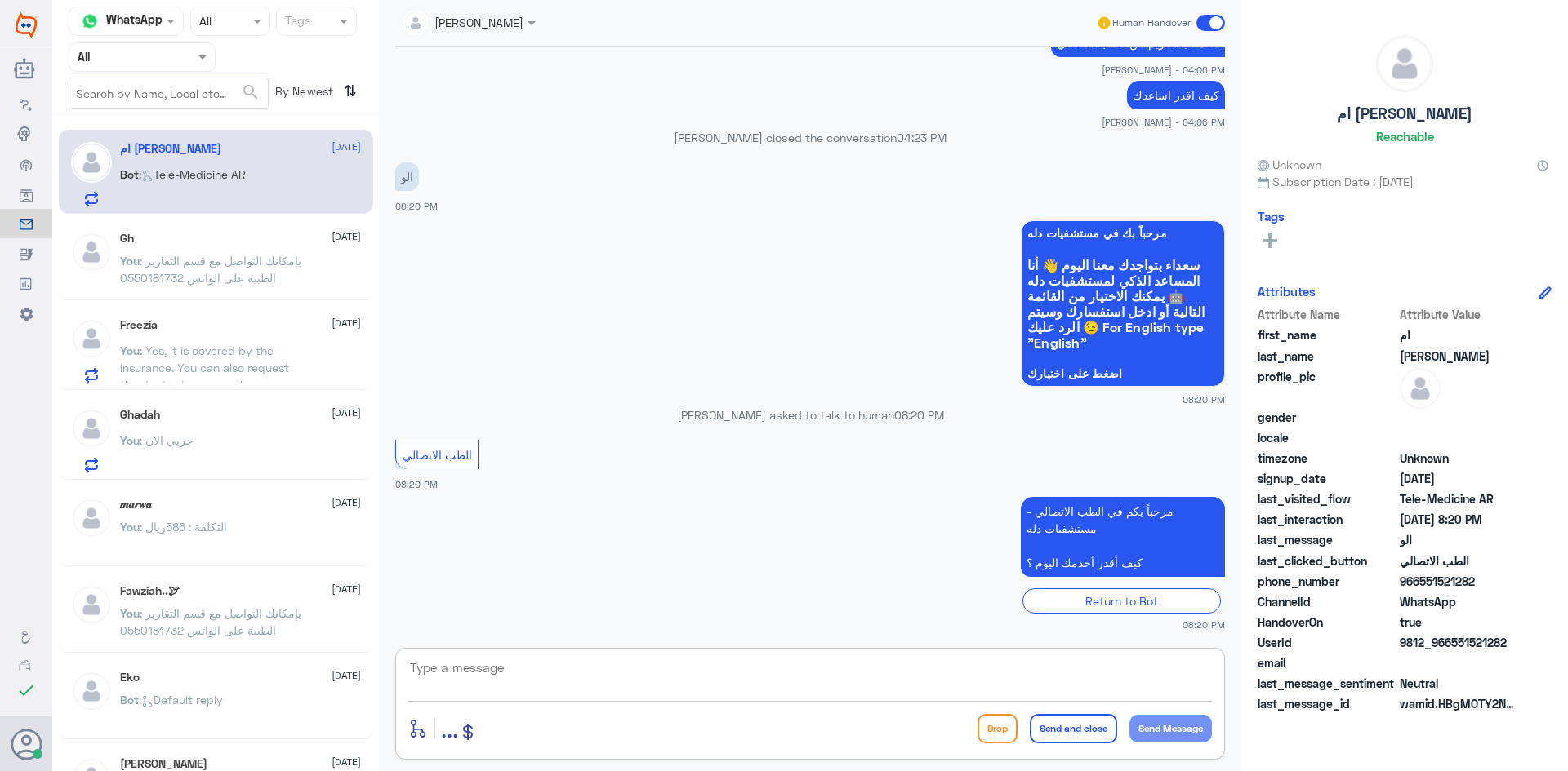
click at [786, 687] on textarea at bounding box center [809, 676] width 803 height 40
paste textarea "مرحبا معك [PERSON_NAME] من الطب الاتصالي"
type textarea "مرحبا معك [PERSON_NAME] من الطب الاتصالي"
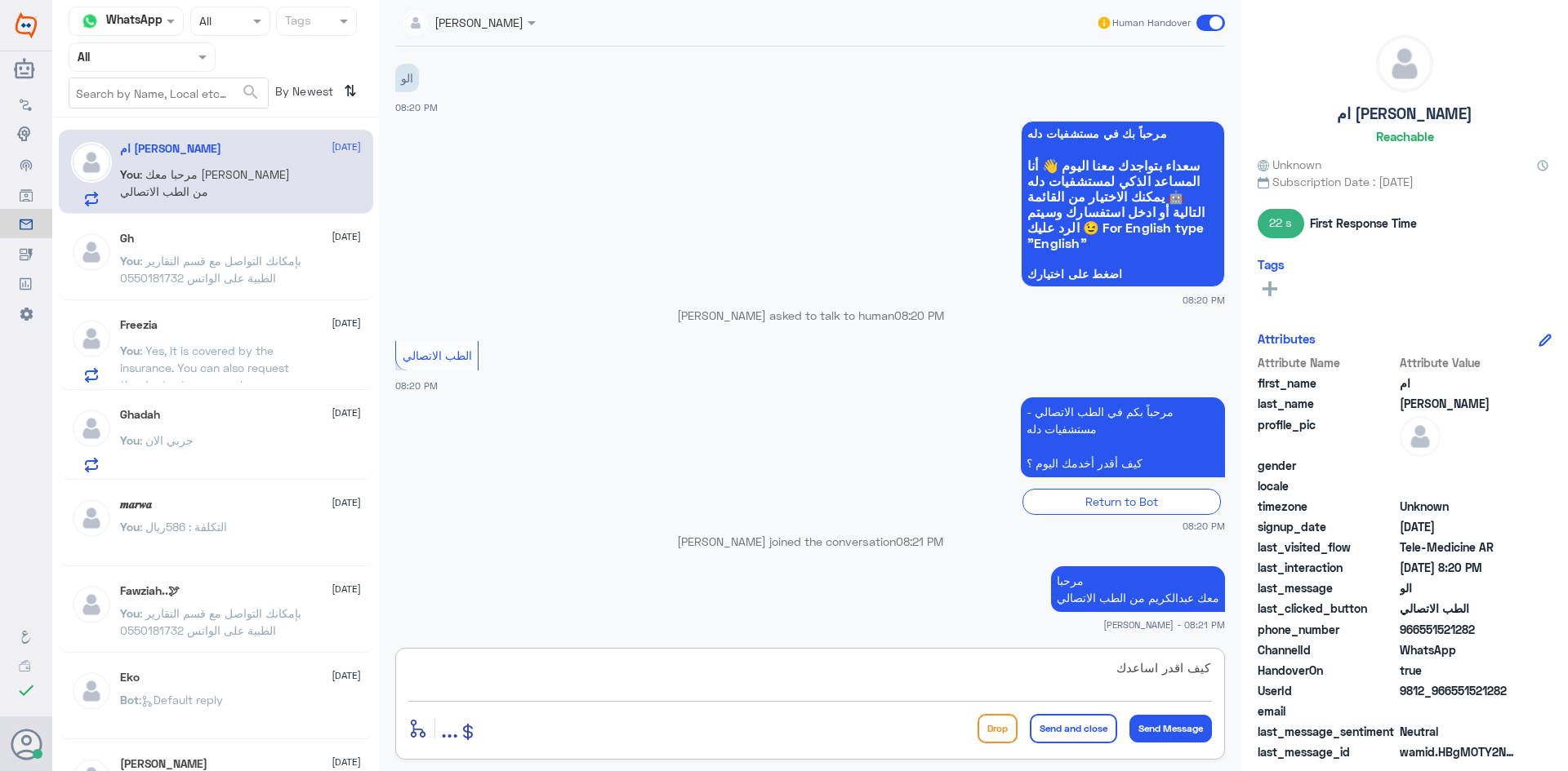
type textarea "كيف اقدر اساعدك"
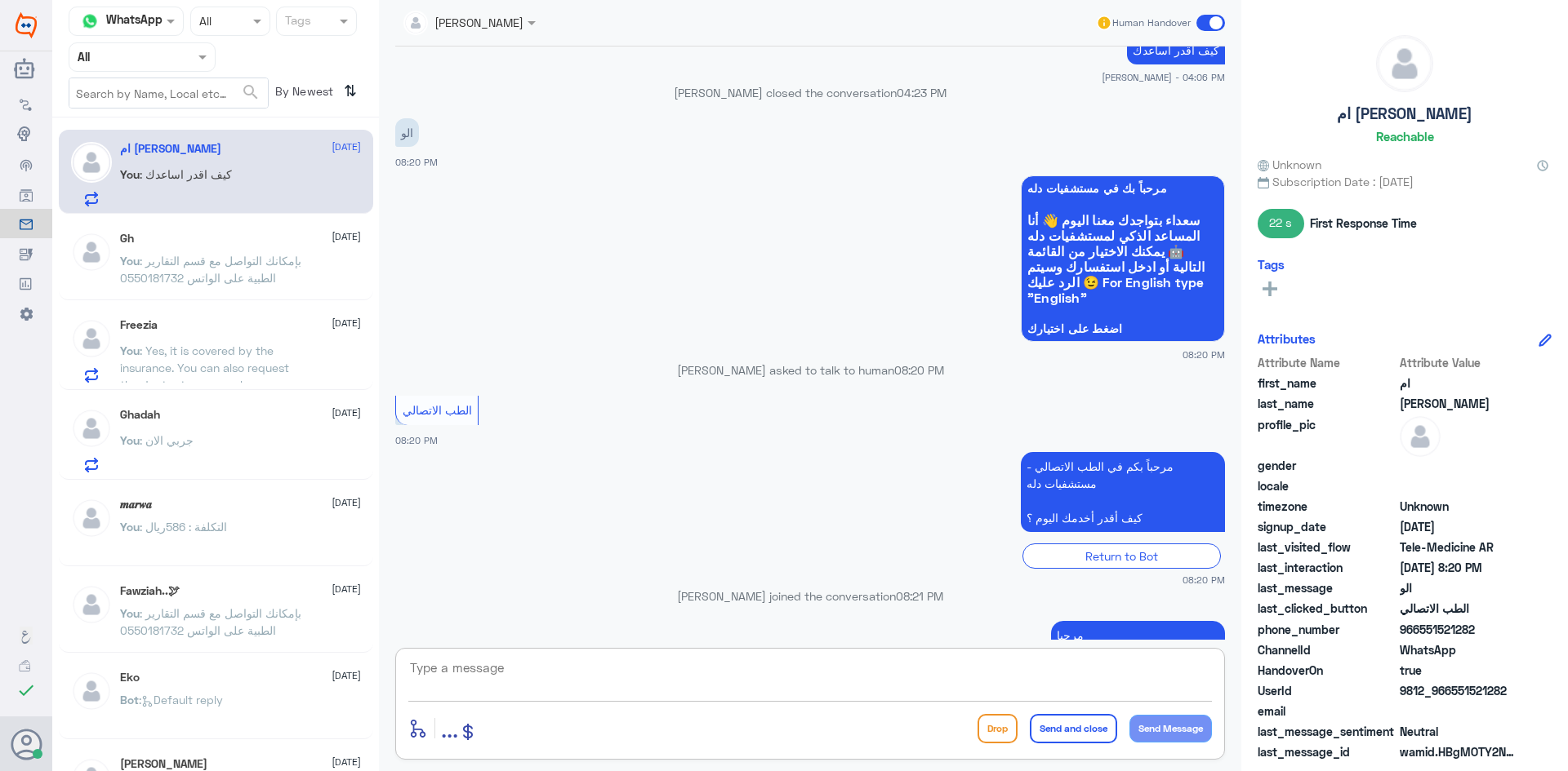
scroll to position [928, 0]
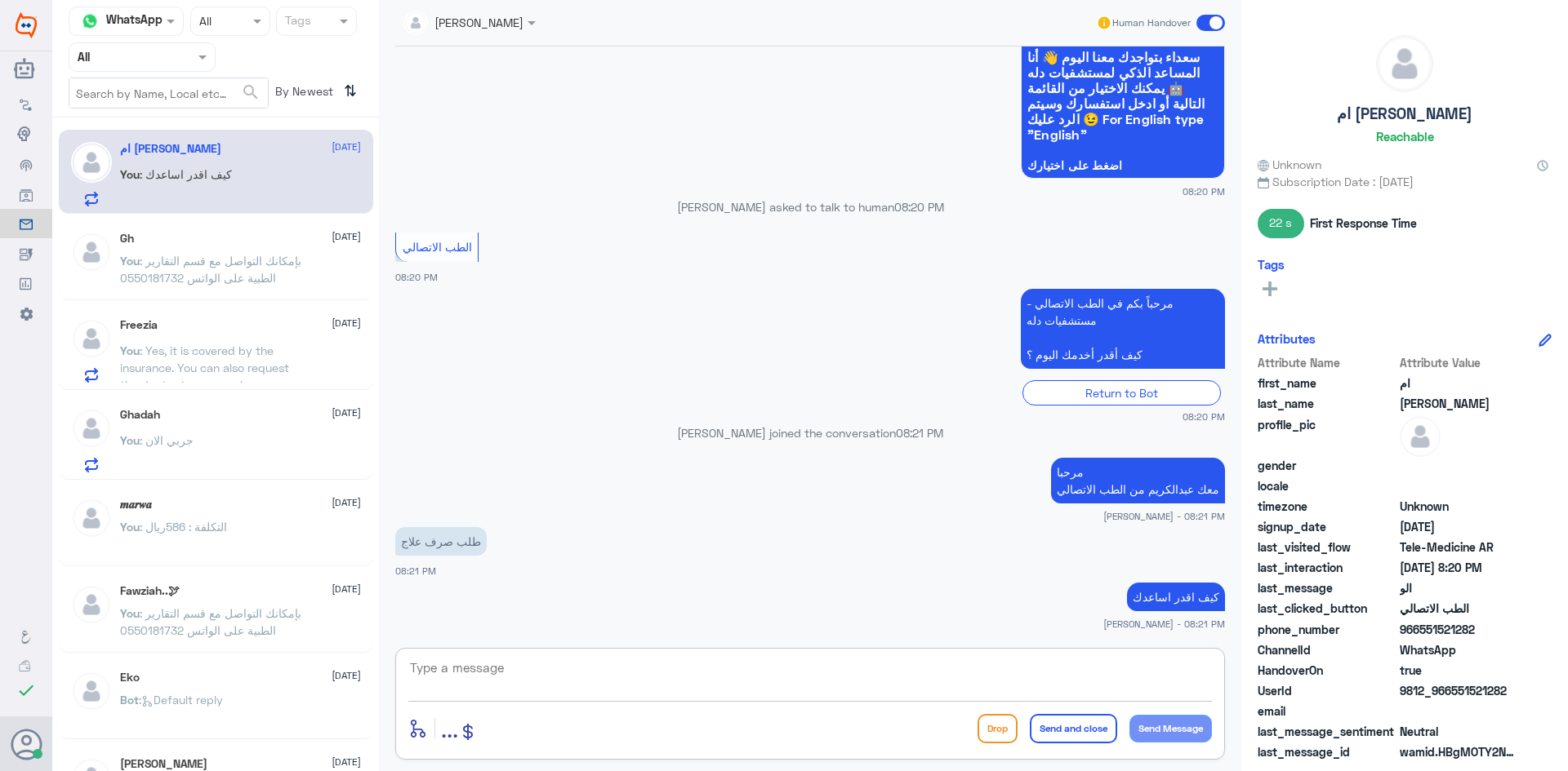
click at [998, 669] on textarea at bounding box center [809, 676] width 803 height 40
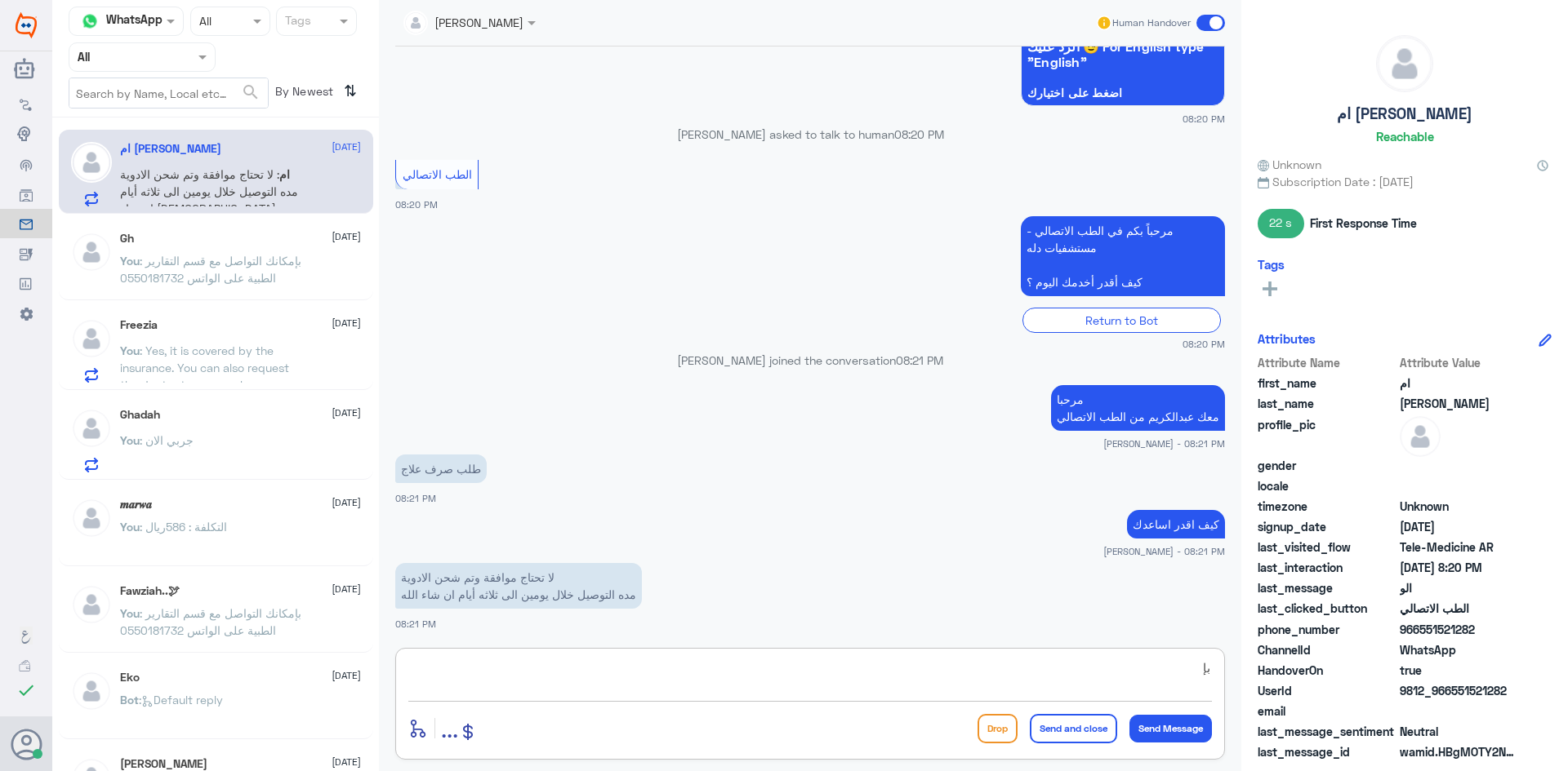
type textarea "ب"
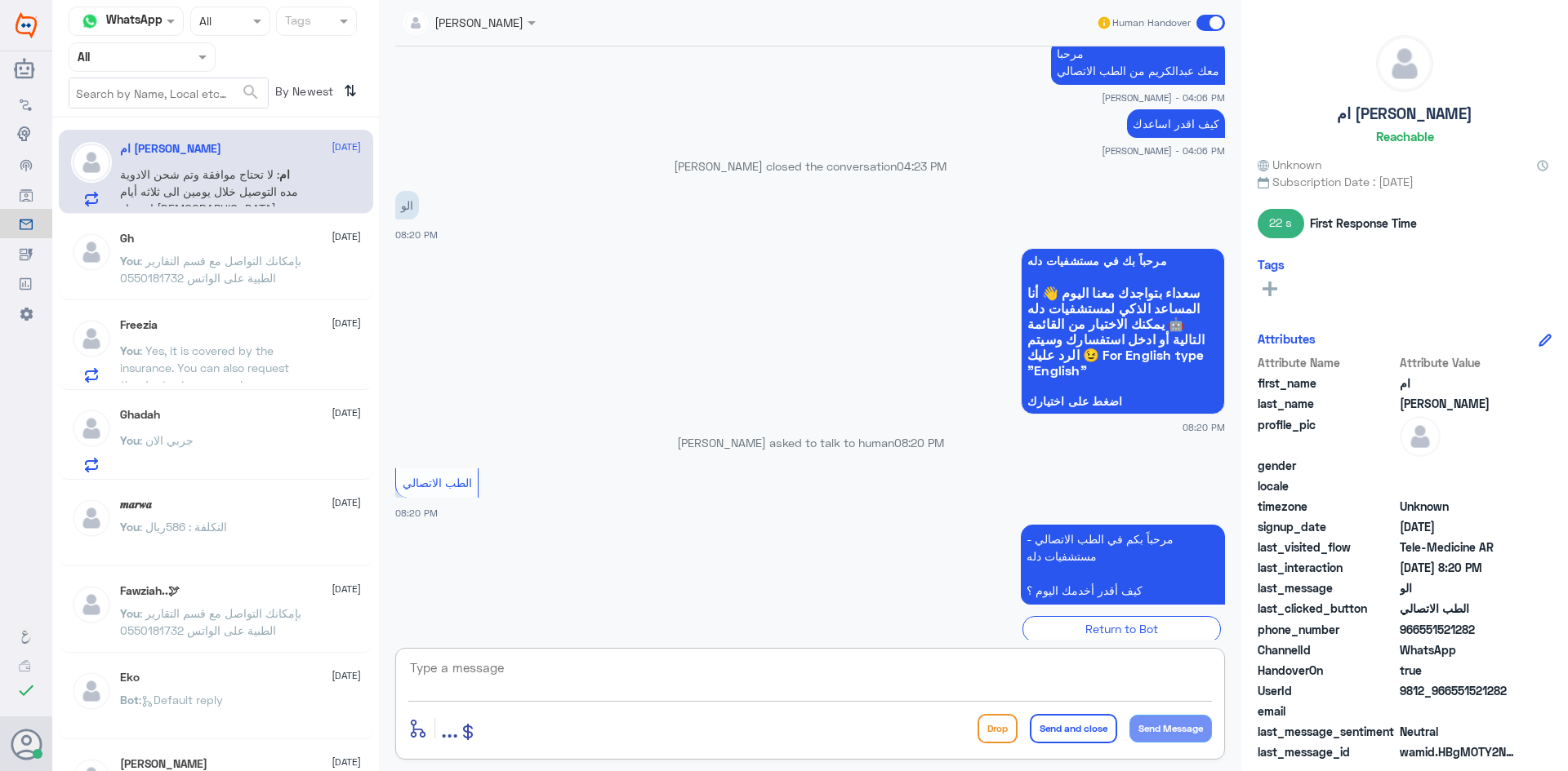
scroll to position [2359, 0]
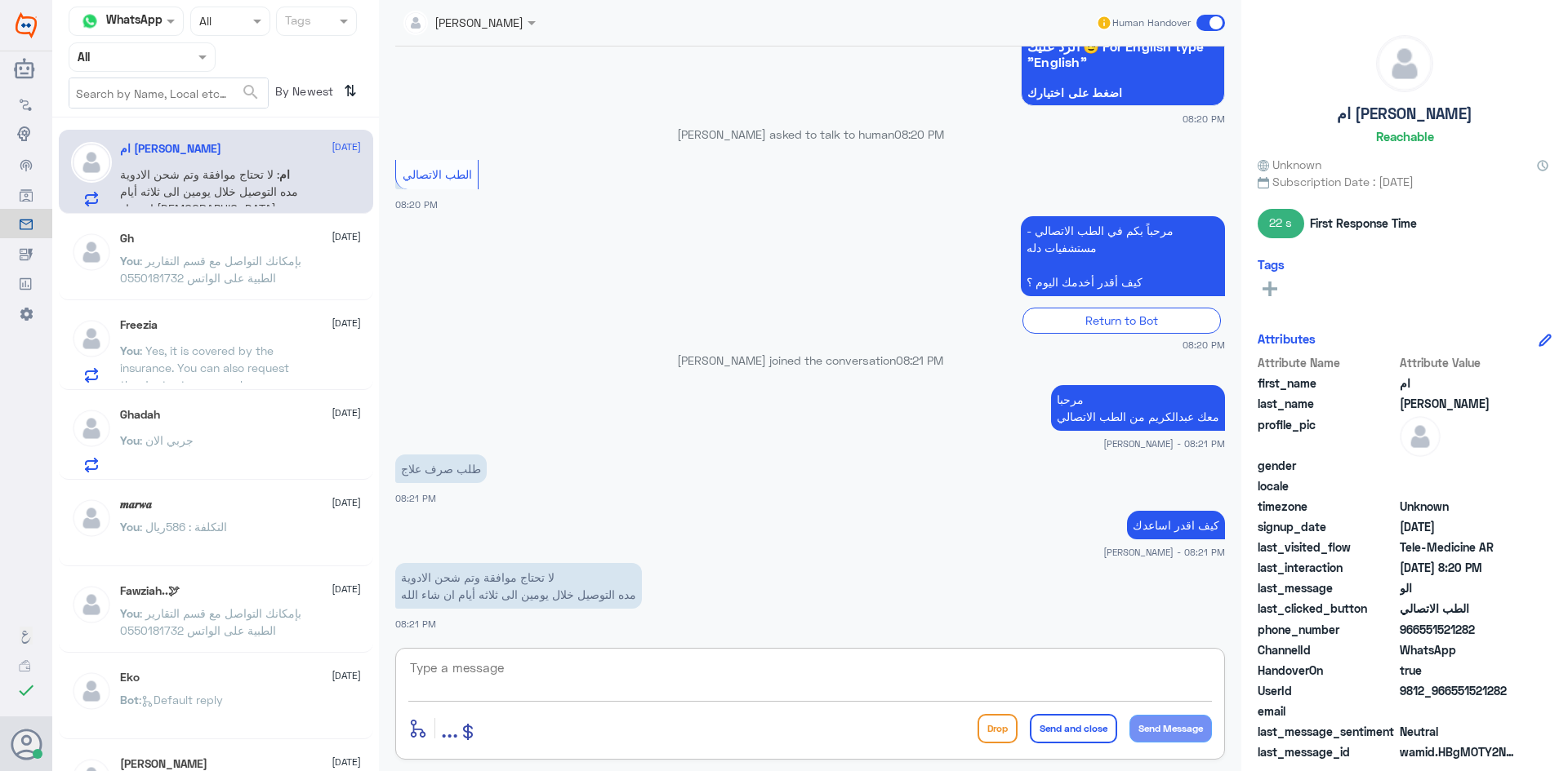
click at [619, 669] on textarea at bounding box center [809, 676] width 803 height 40
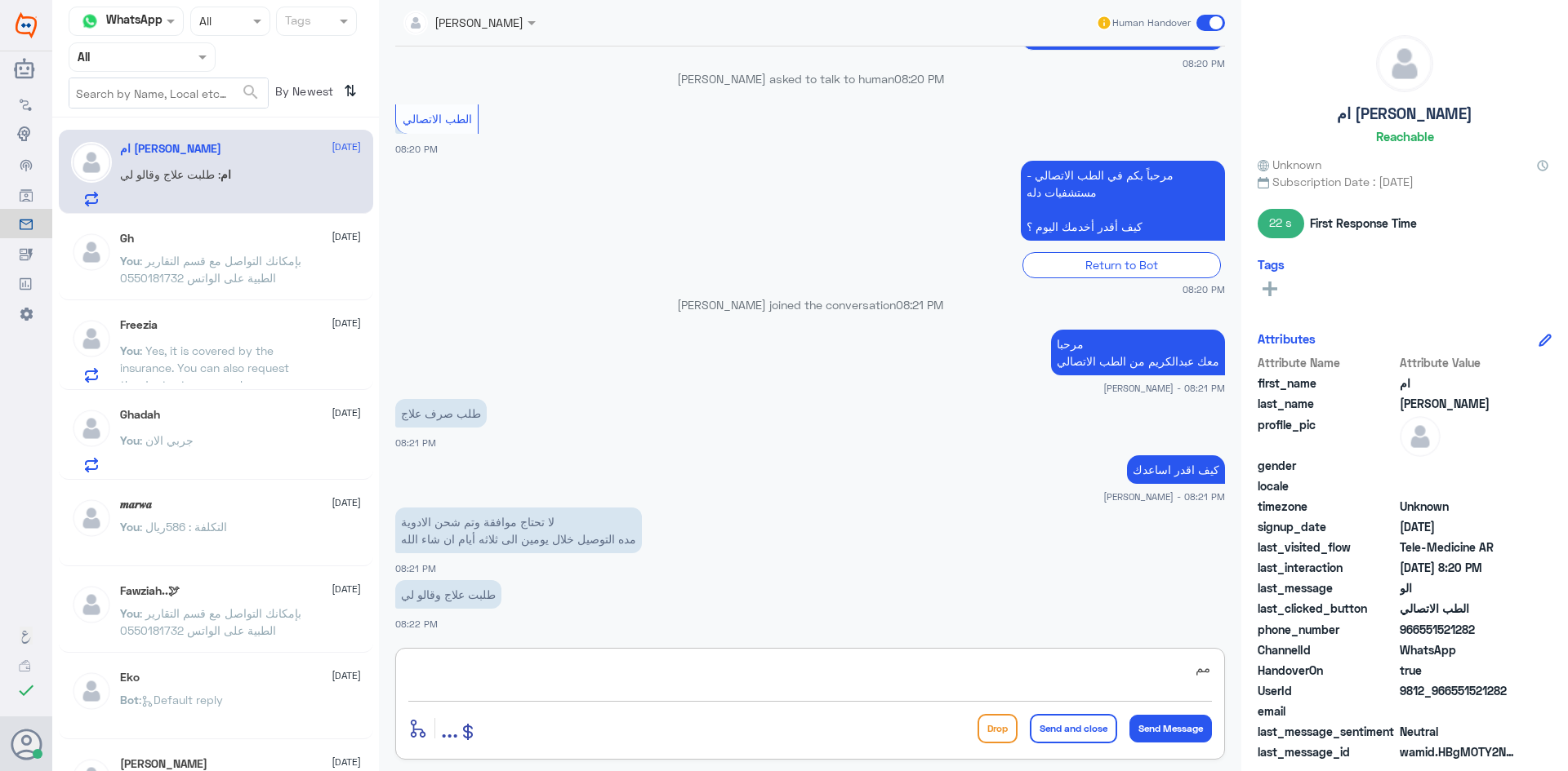
type textarea "م"
type textarea "ممكن رقم الملف او رقم الهوية"
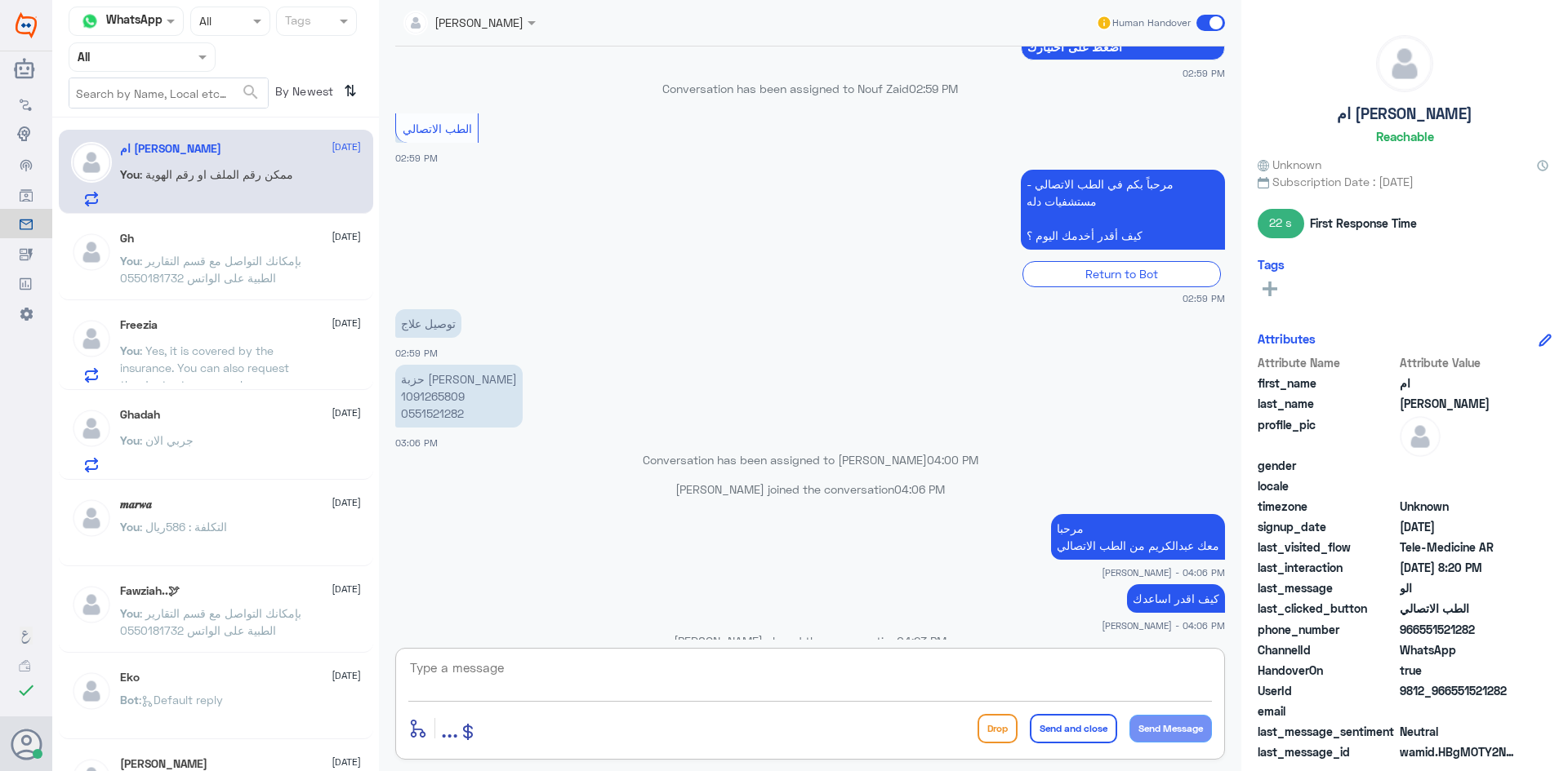
scroll to position [1570, 0]
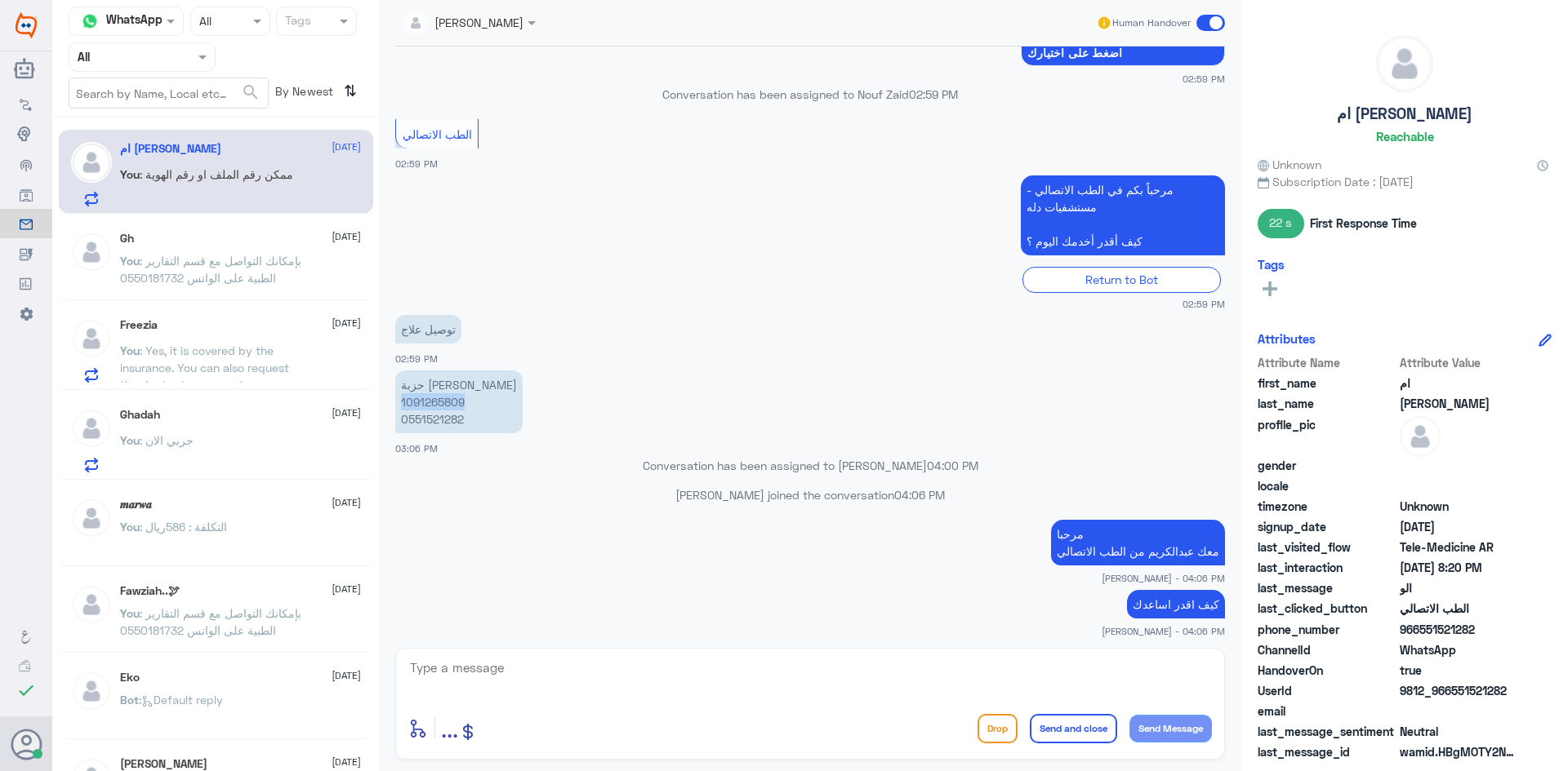
drag, startPoint x: 473, startPoint y: 402, endPoint x: 397, endPoint y: 403, distance: 76.0
click at [397, 403] on p "حزبة [PERSON_NAME] 1091265809 0551521282" at bounding box center [459, 402] width 128 height 63
copy p "1091265809"
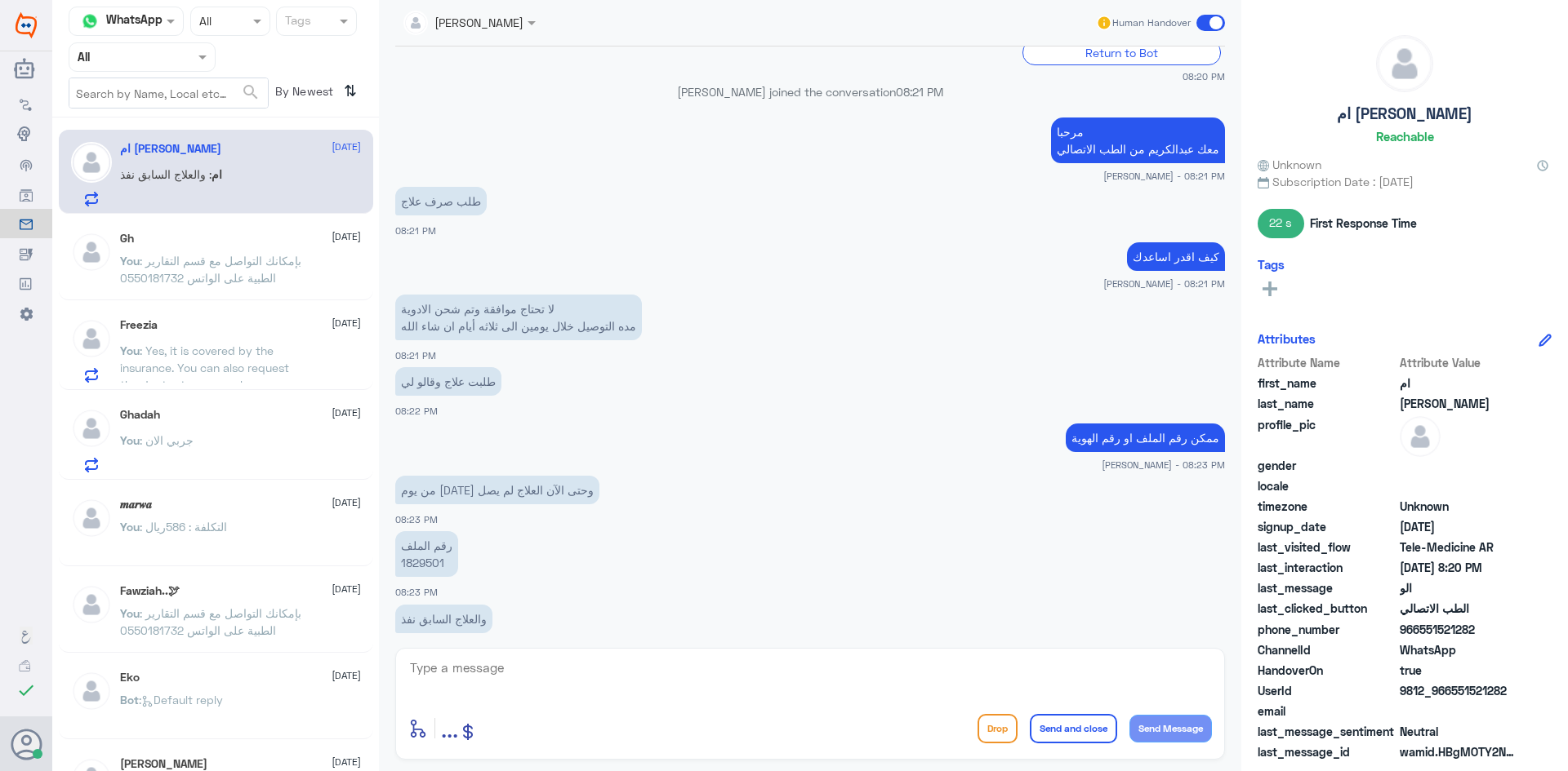
scroll to position [3604, 0]
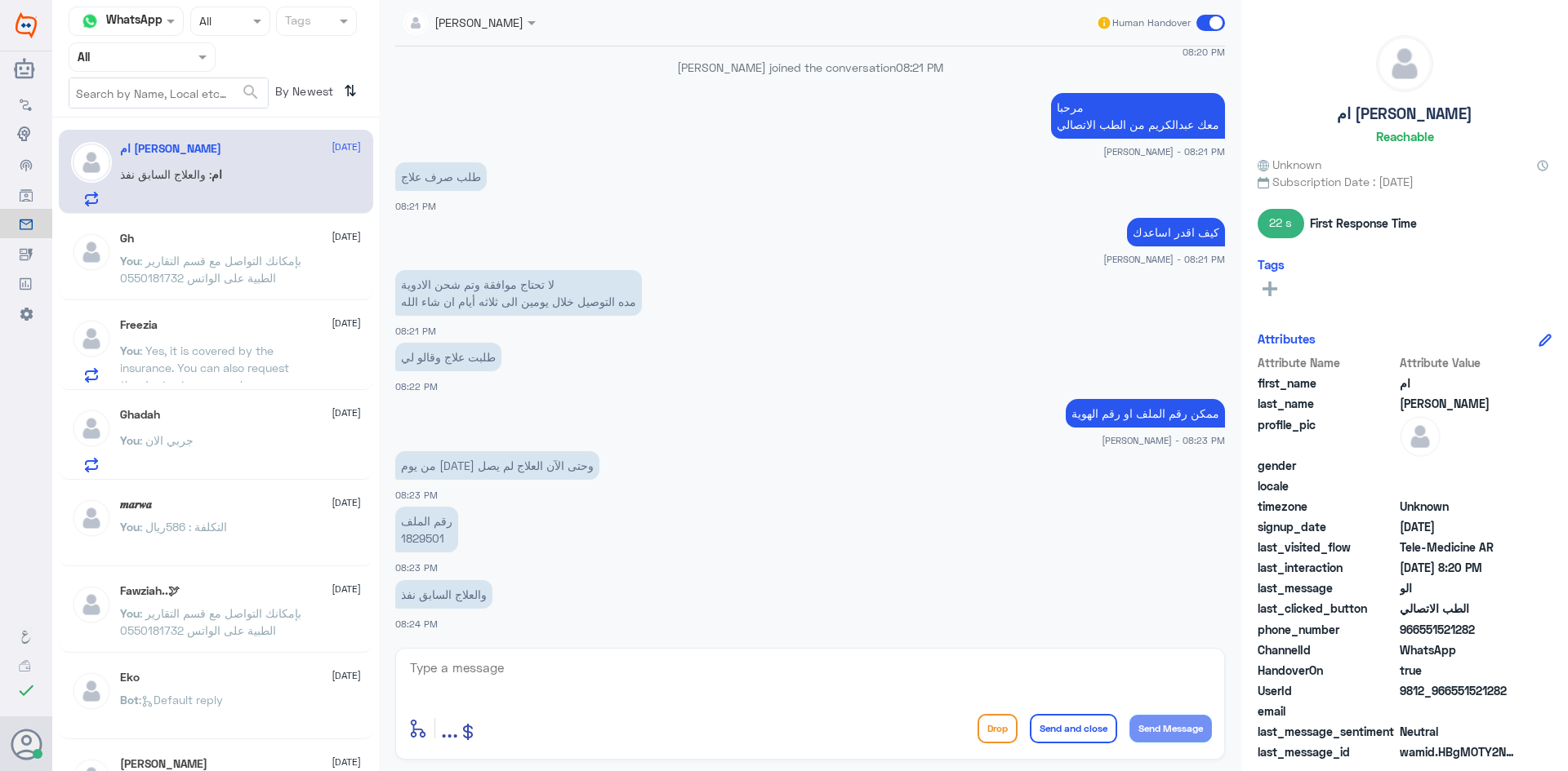
click at [572, 681] on textarea at bounding box center [809, 676] width 803 height 40
click at [575, 692] on textarea at bounding box center [809, 676] width 803 height 40
type textarea "j"
type textarea "اعتذر منك على الخلل وقد تم الرفع للصيدلية وخدمة التوصيل وراح يتواصلون معك قريب"
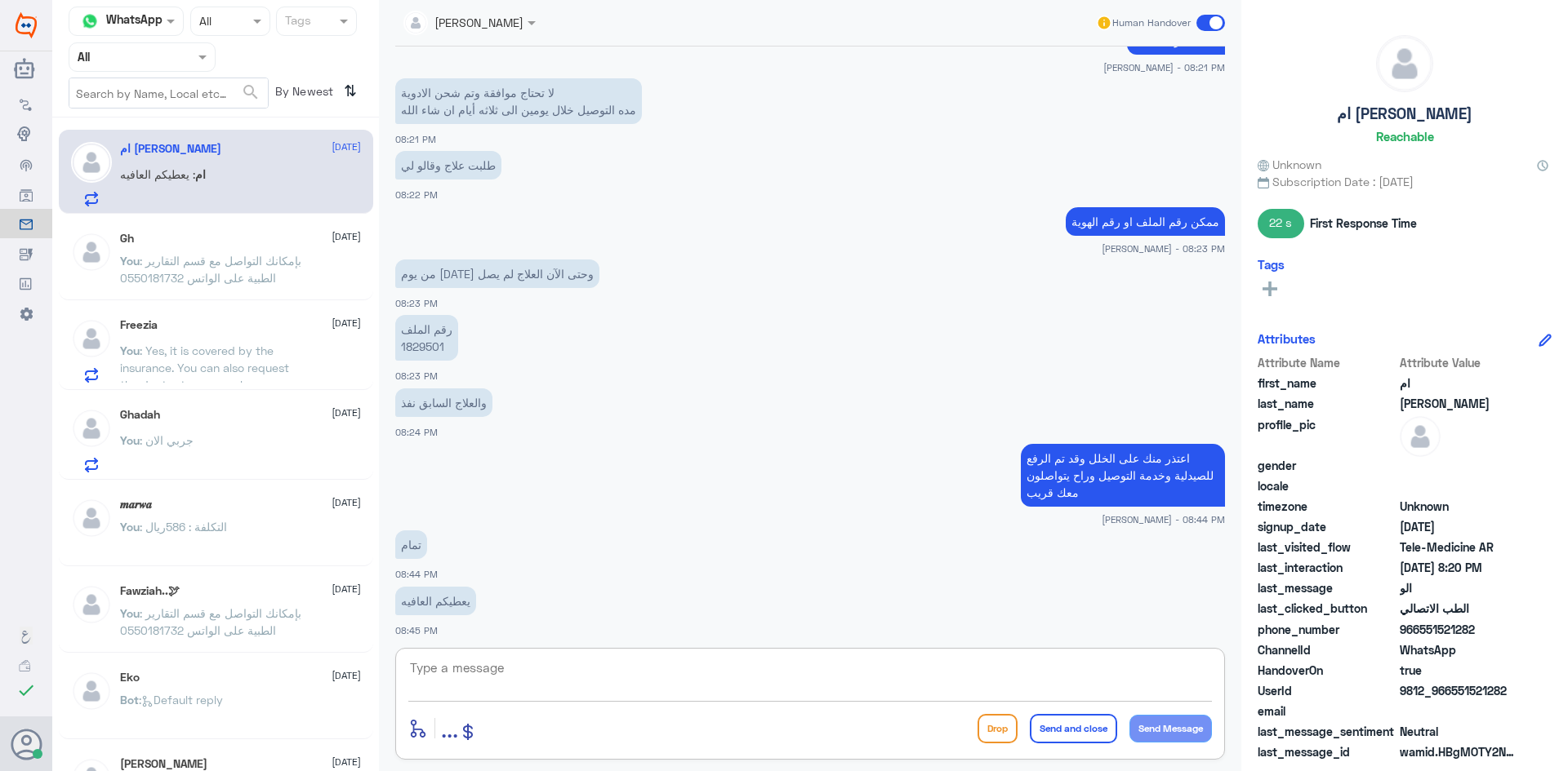
scroll to position [3802, 0]
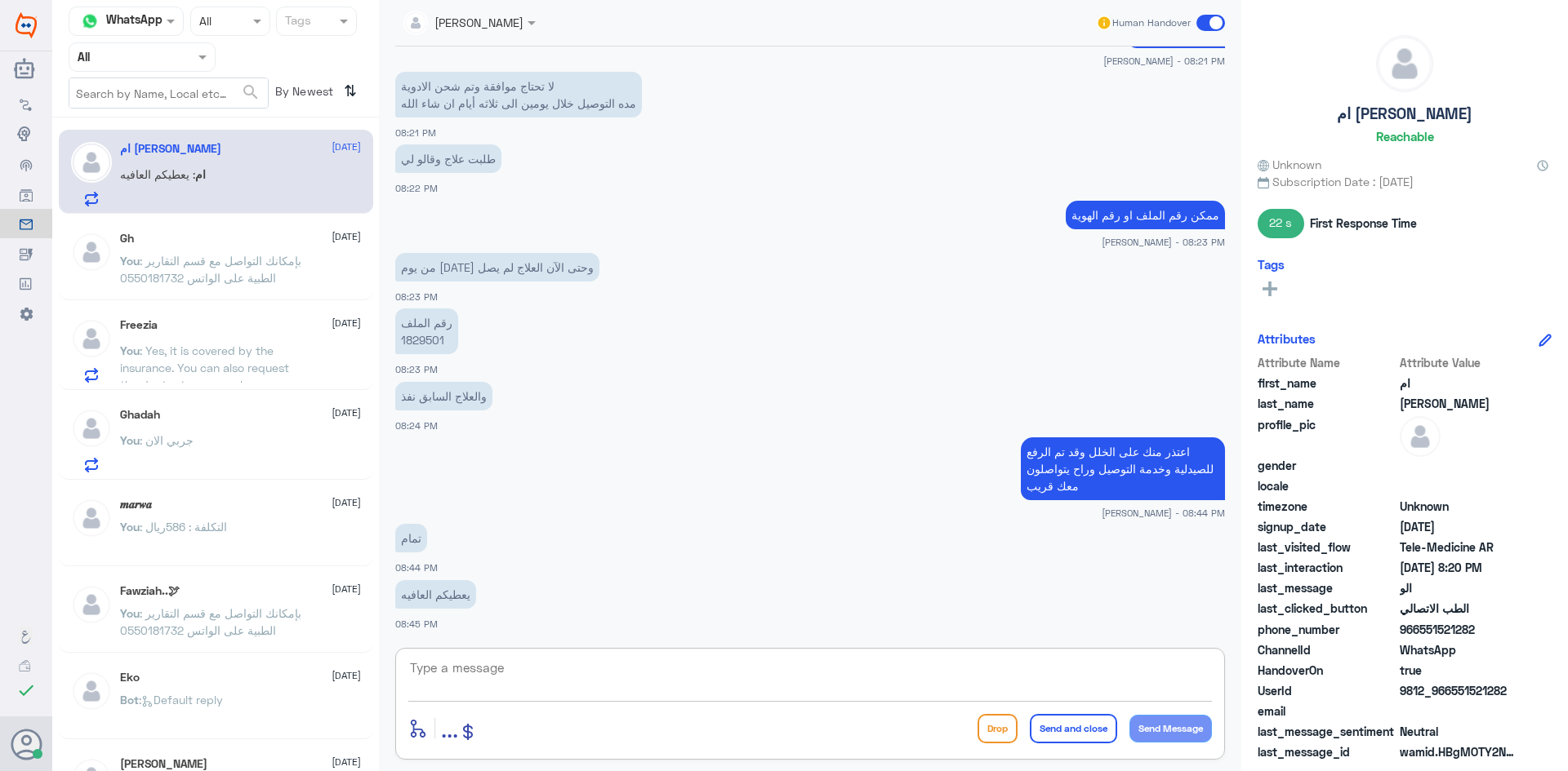
click at [508, 684] on textarea at bounding box center [809, 676] width 803 height 40
type textarea "[DEMOGRAPHIC_DATA] يعافيك وتمنياتنا لك بدوام الصحة والعافية"
click at [1045, 724] on button "Send and close" at bounding box center [1073, 728] width 87 height 29
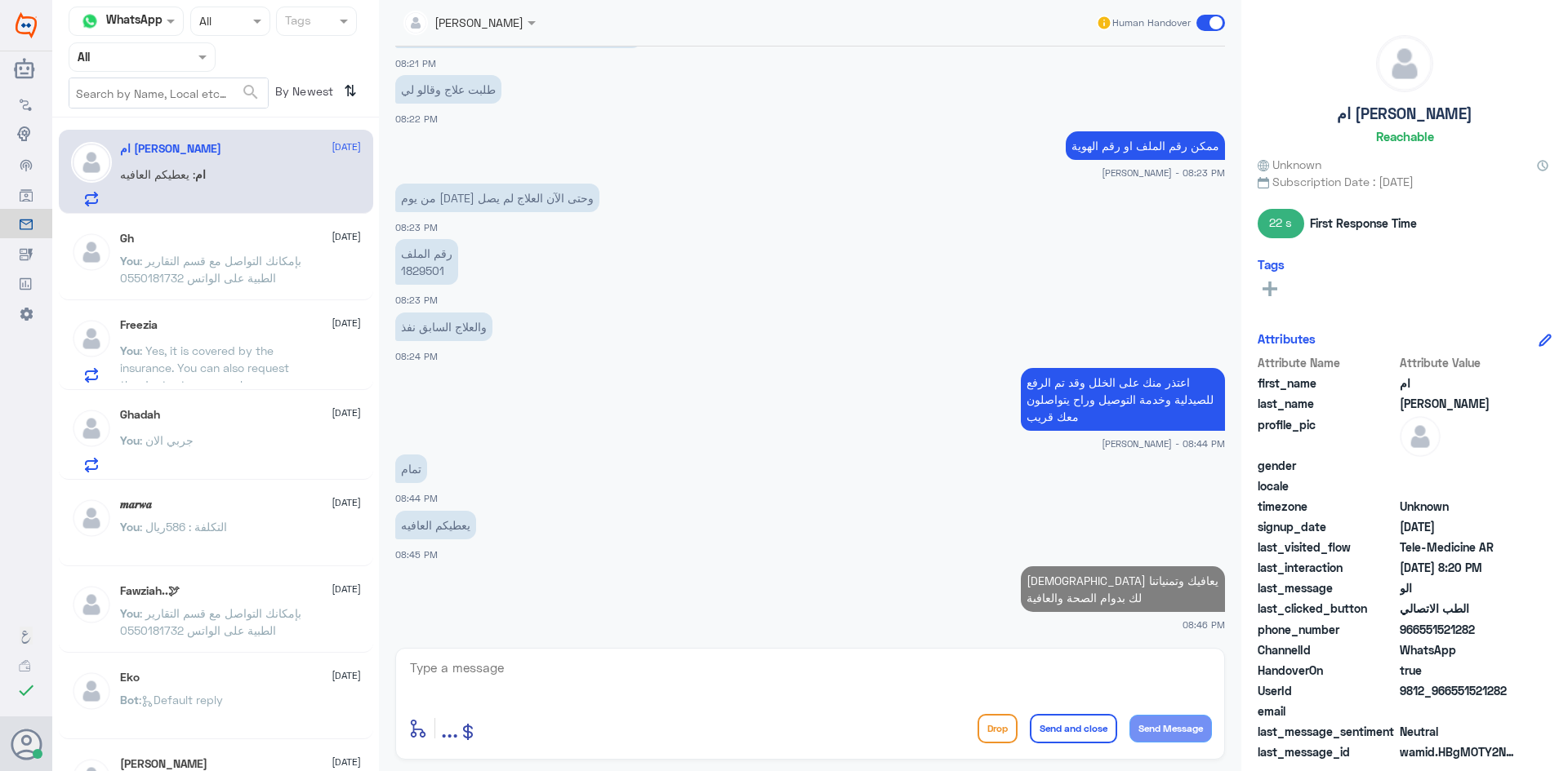
scroll to position [3868, 0]
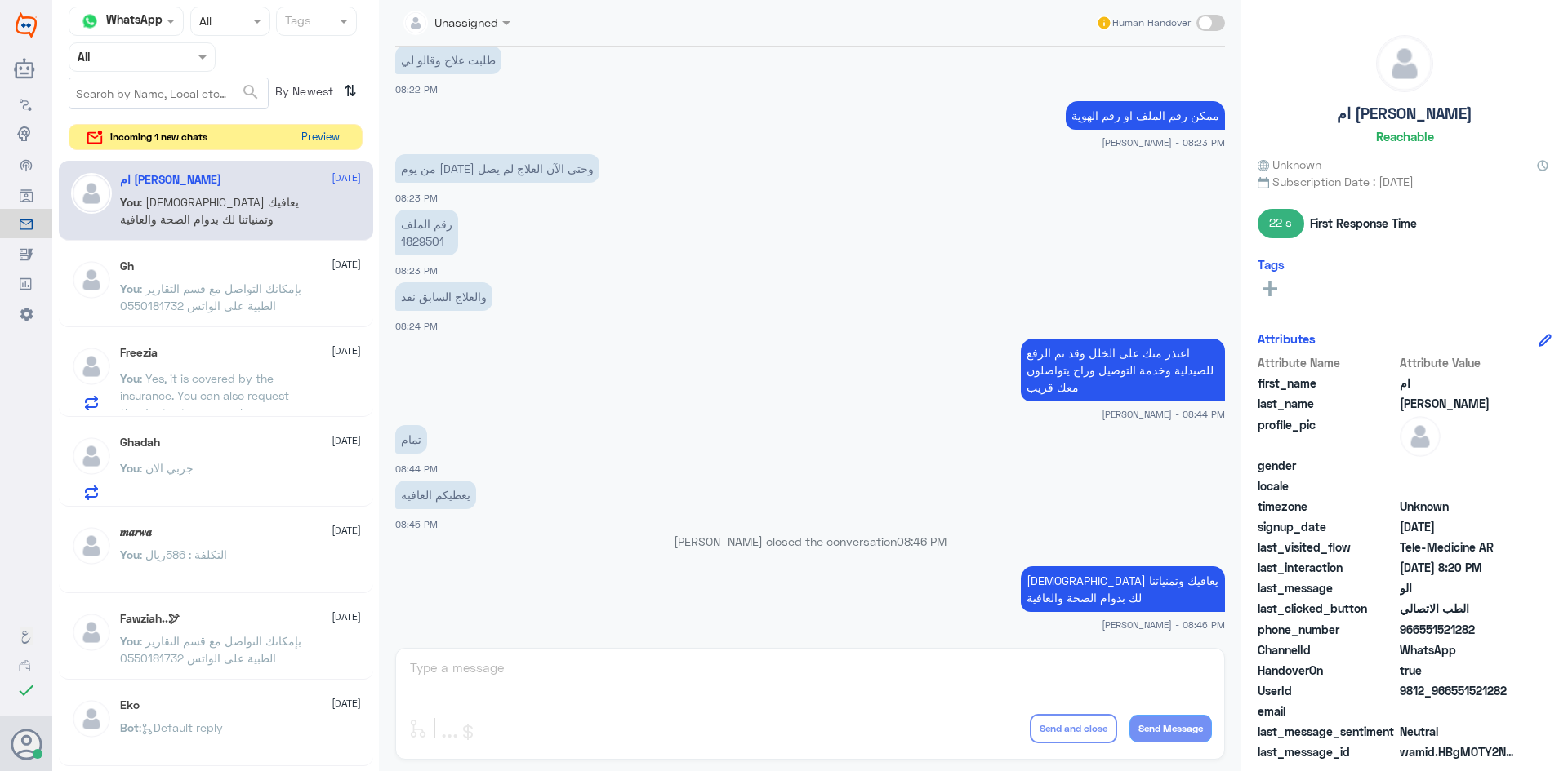
click at [329, 135] on button "Preview" at bounding box center [320, 137] width 50 height 25
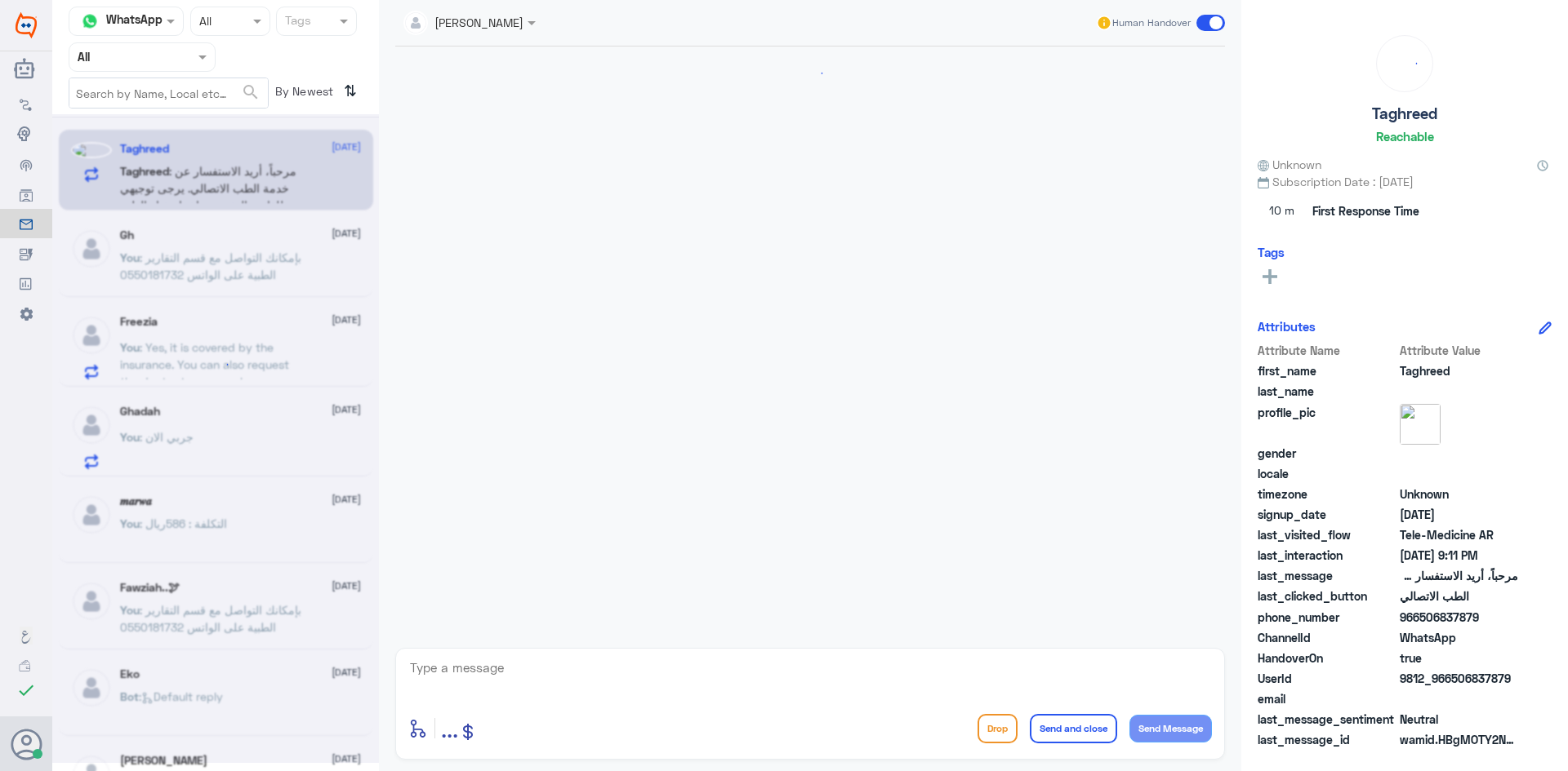
scroll to position [203, 0]
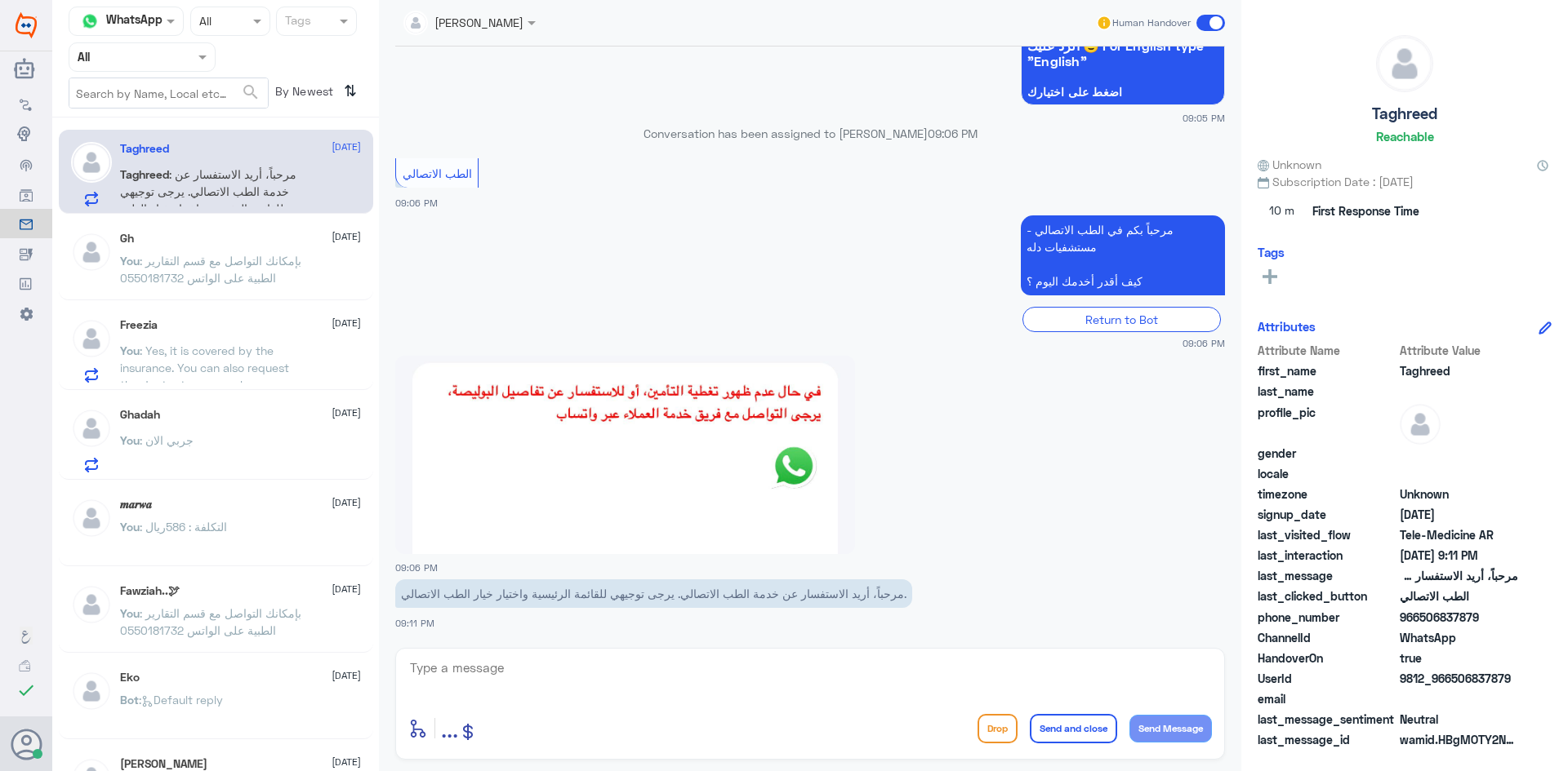
click at [707, 686] on textarea at bounding box center [809, 676] width 803 height 40
paste textarea "مرحبا معك [PERSON_NAME] من الطب الاتصالي"
type textarea "مرحبا معك [PERSON_NAME] من الطب الاتصالي"
click at [1214, 488] on div at bounding box center [810, 454] width 829 height 200
click at [872, 680] on textarea "مرحبا معك [PERSON_NAME] من الطب الاتصالي" at bounding box center [809, 676] width 803 height 40
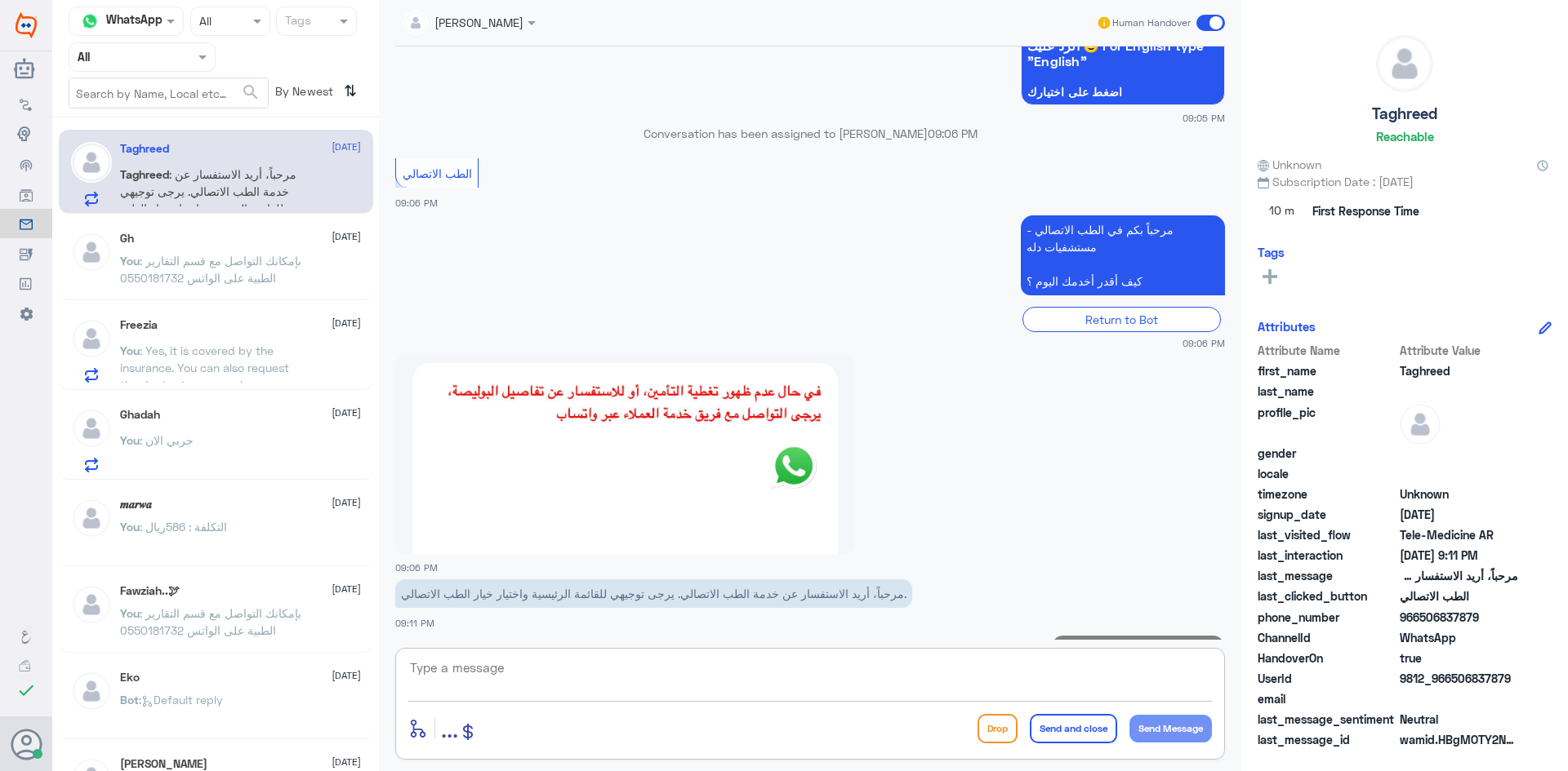
scroll to position [271, 0]
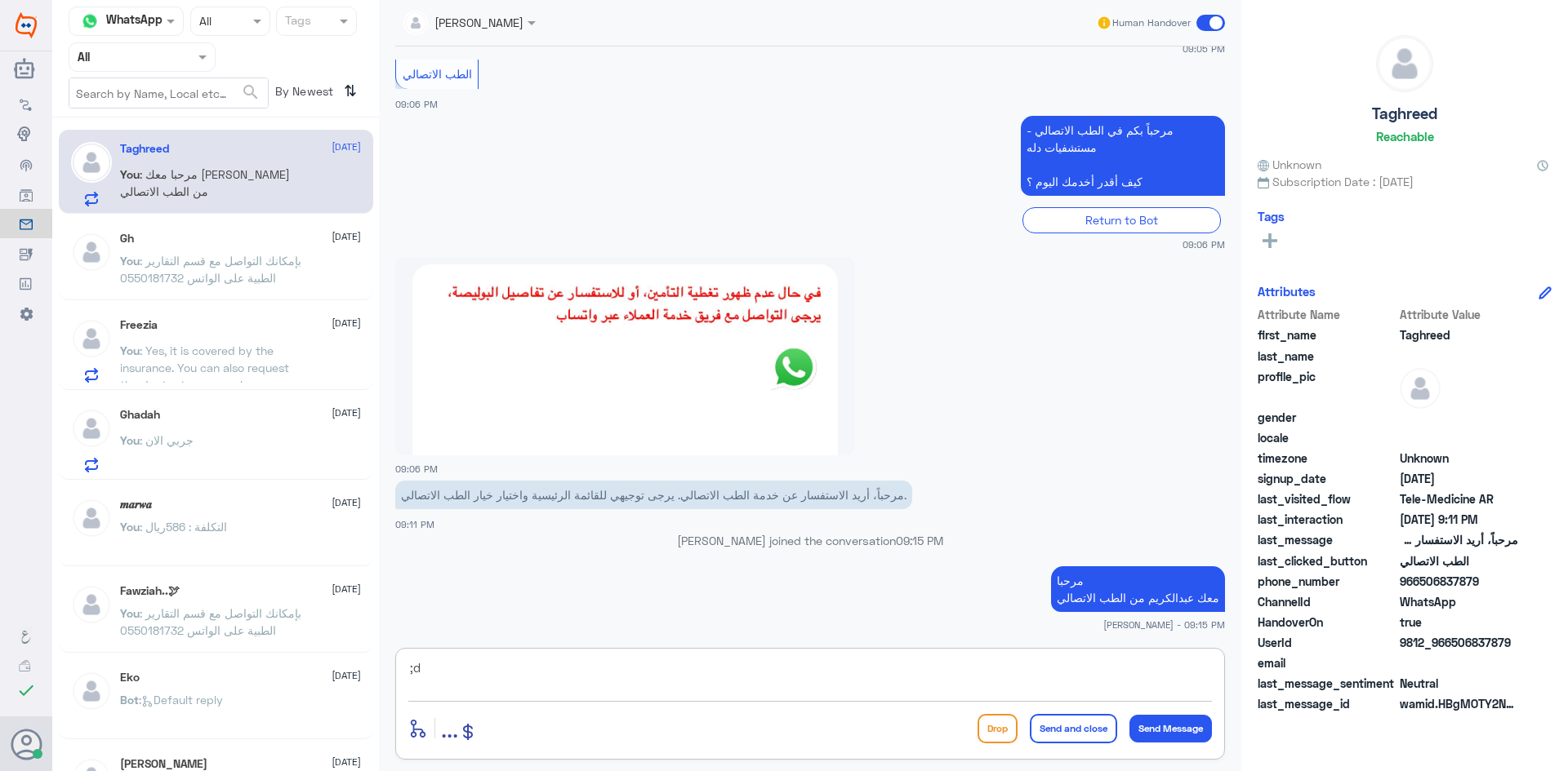
type textarea ";"
type textarea "كيف اقدر اساعدك"
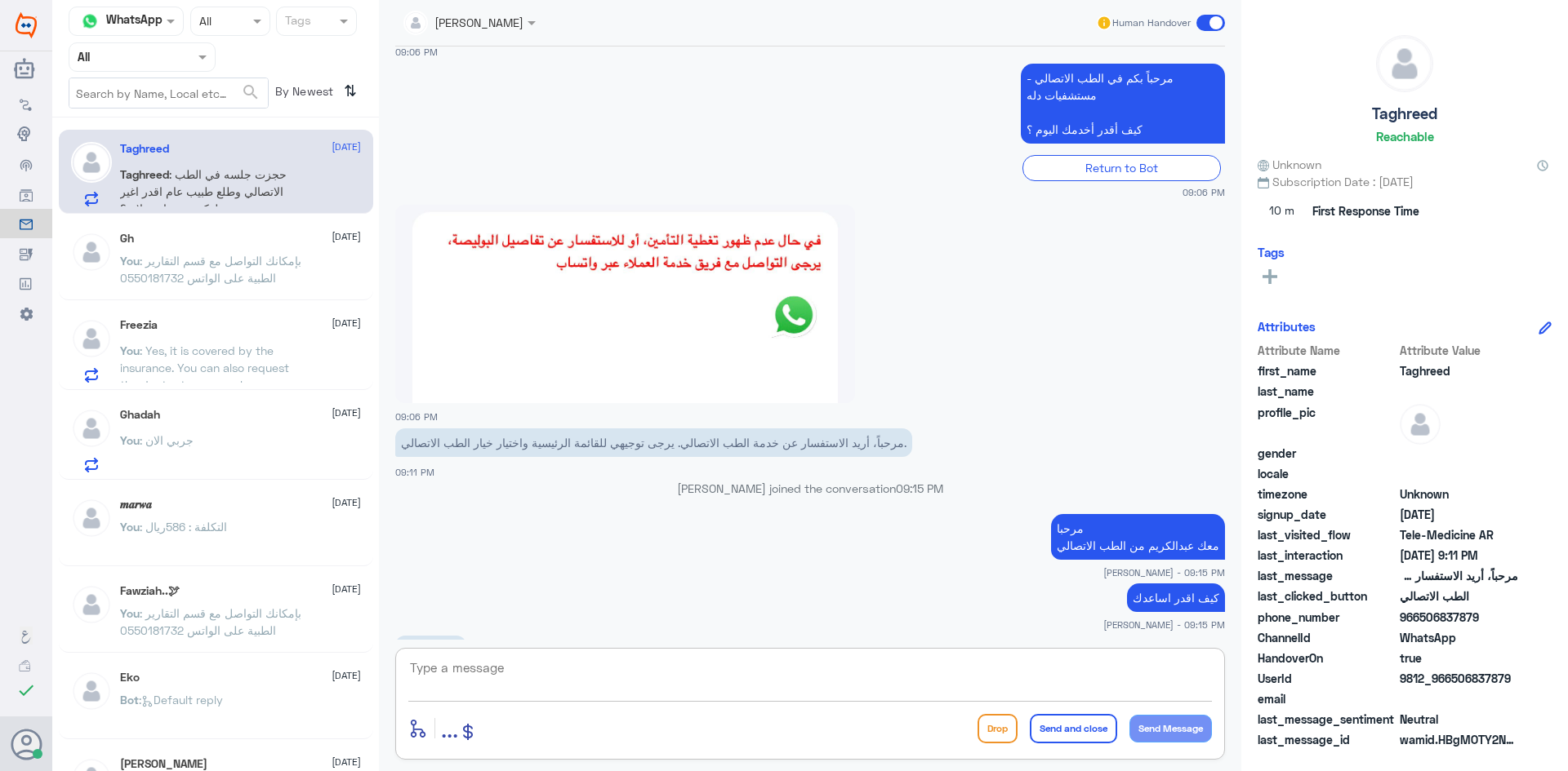
scroll to position [471, 0]
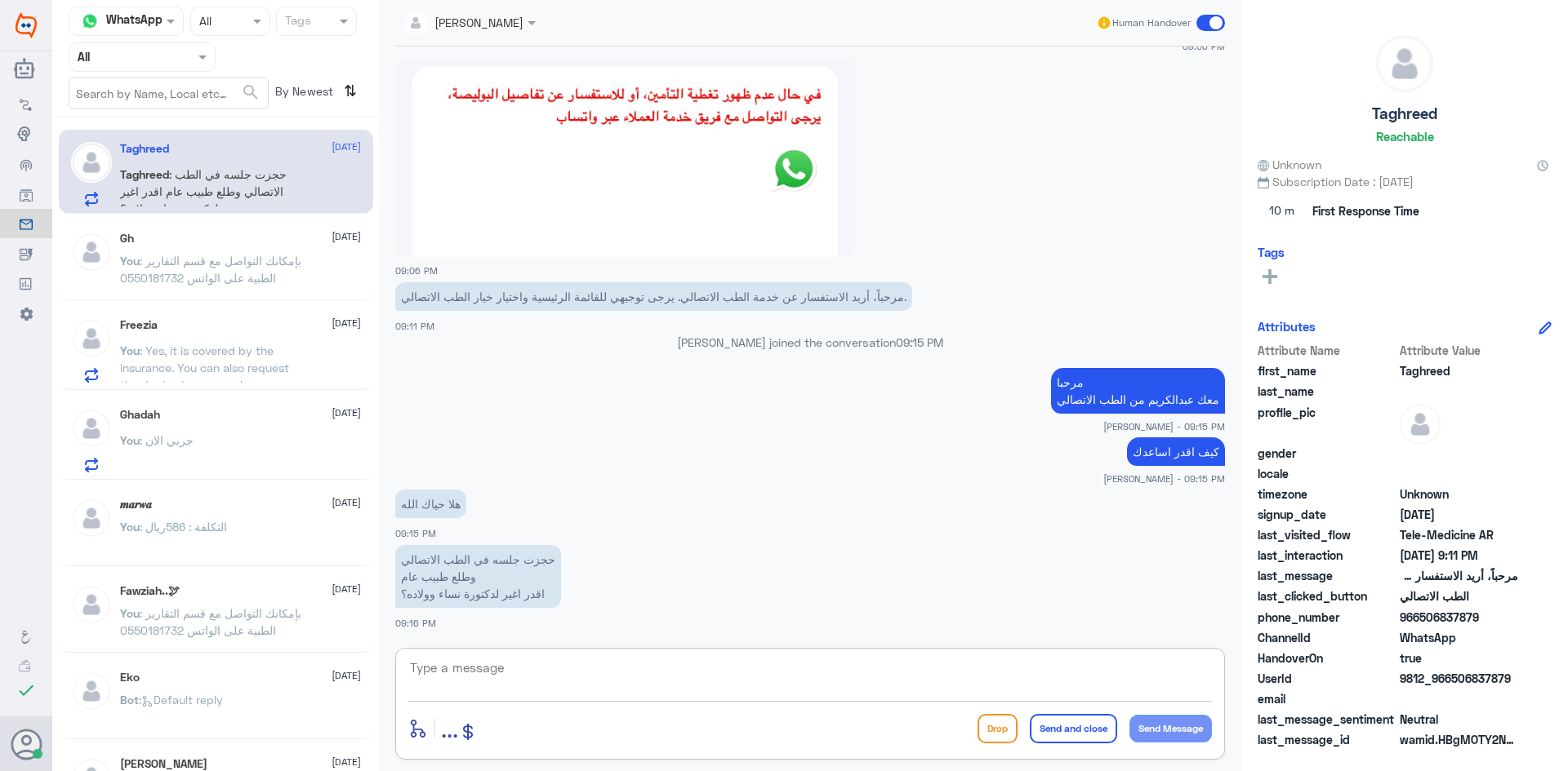
click at [629, 670] on textarea at bounding box center [809, 676] width 803 height 40
type textarea "g"
type textarea "للأسف حالياً لا يوجد هذا التخصص في المواعيد عن بعد"
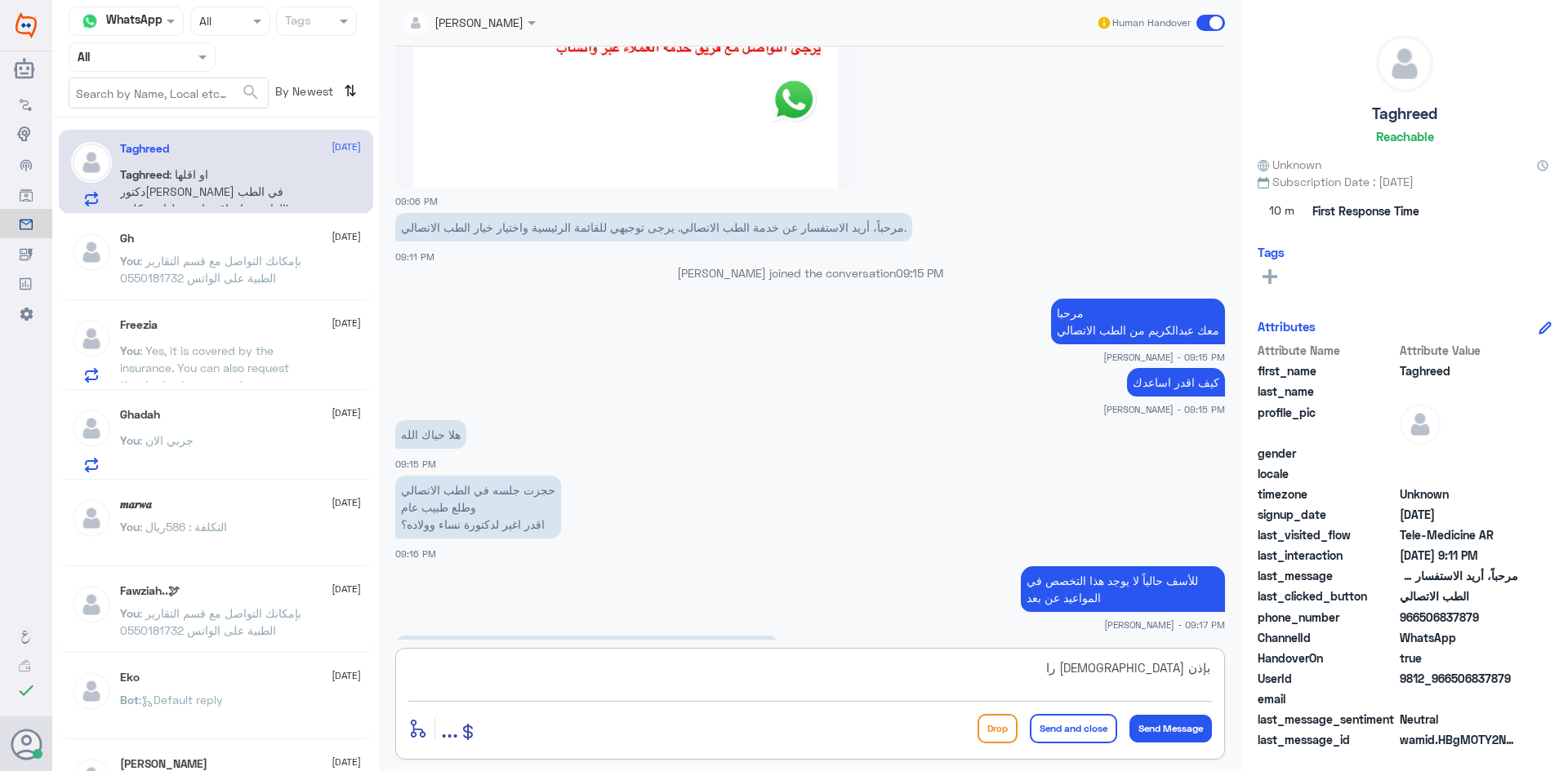
scroll to position [595, 0]
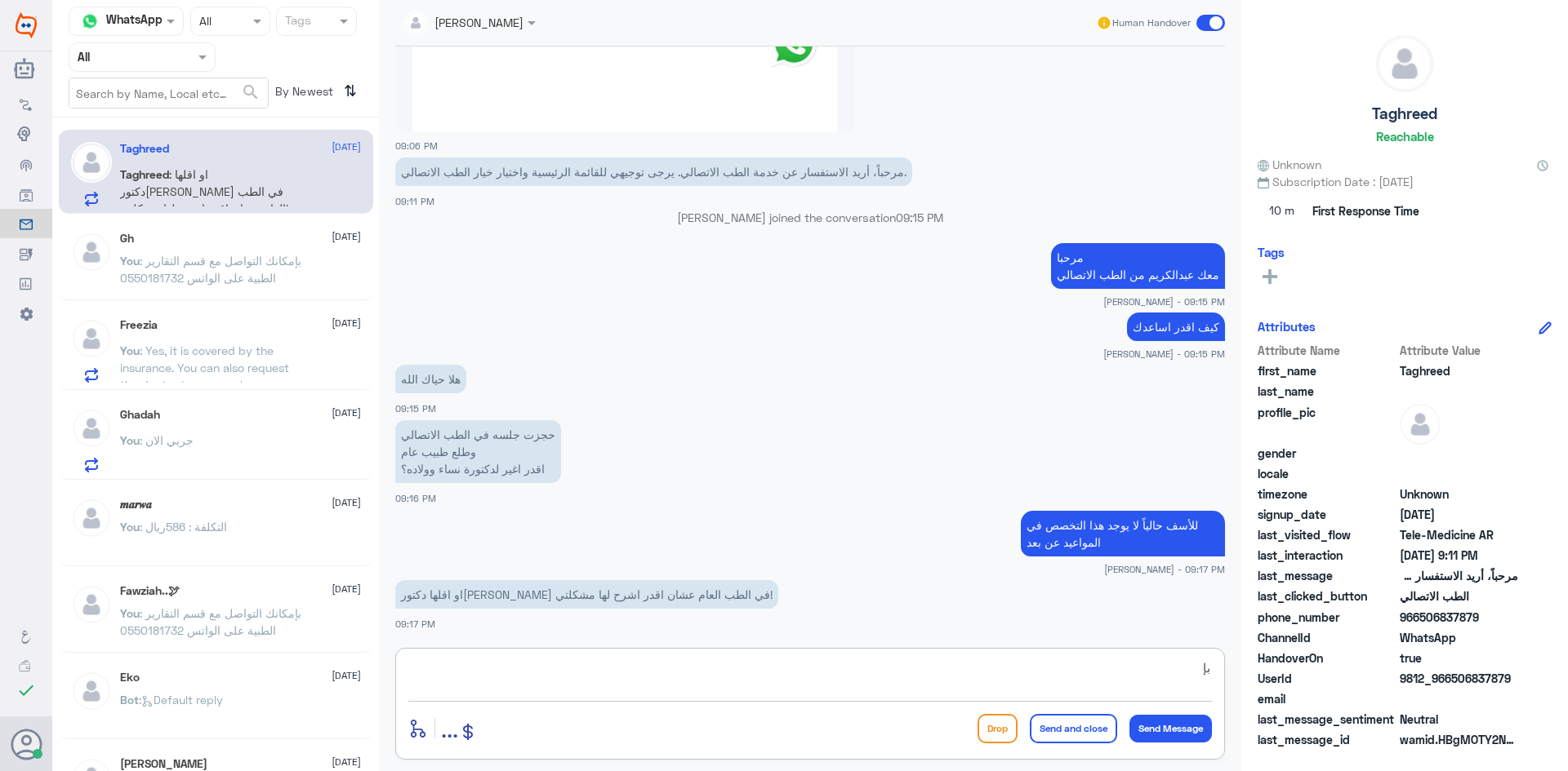
type textarea "ب"
click at [792, 666] on textarea at bounding box center [809, 676] width 803 height 40
type textarea "ل"
type textarea "بإمكانك حجز موعد عن بعد مع اي دكتورة عن بعد أما بالنسبة للاستشارة الفورية فحالي…"
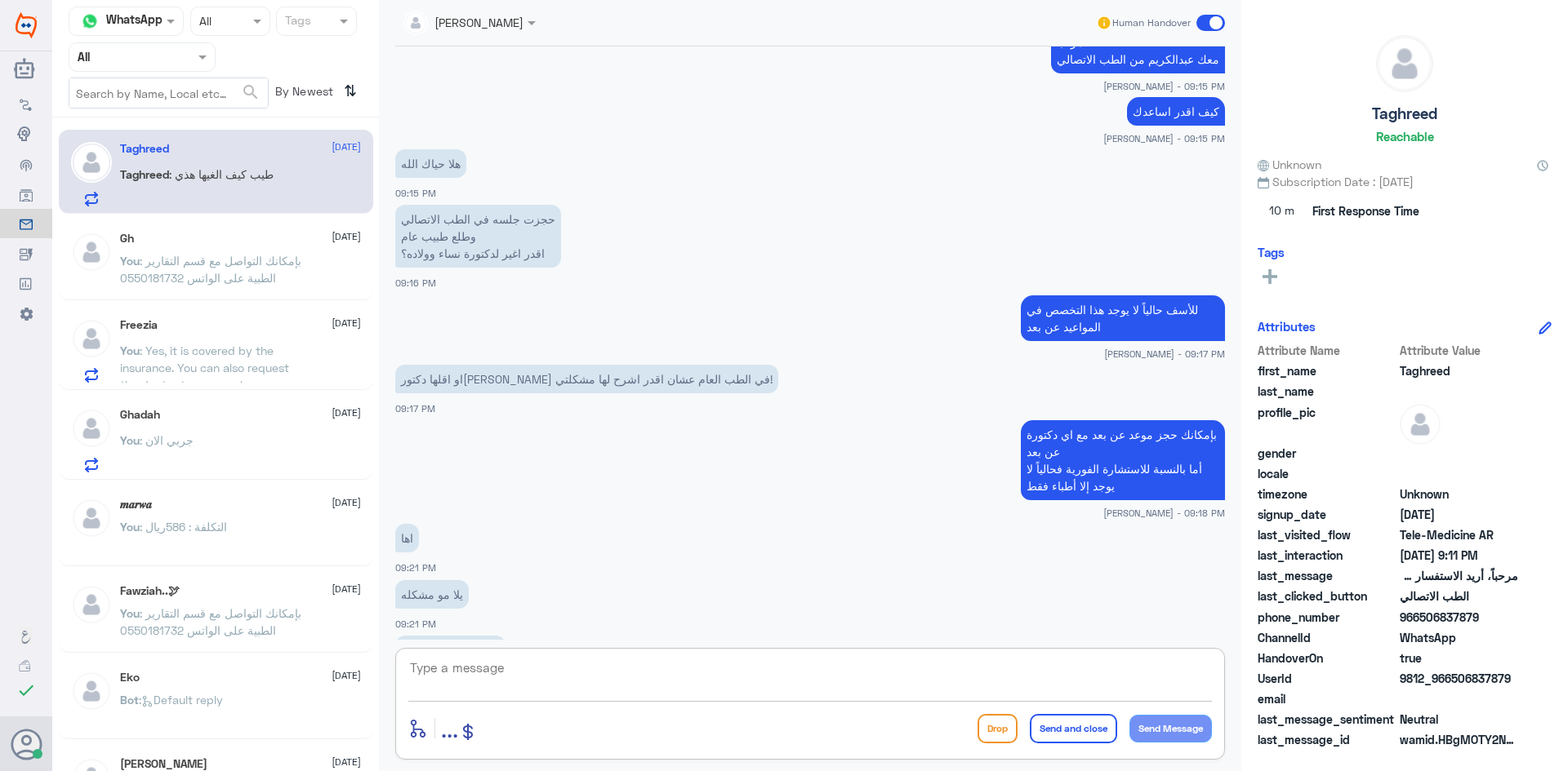
scroll to position [867, 0]
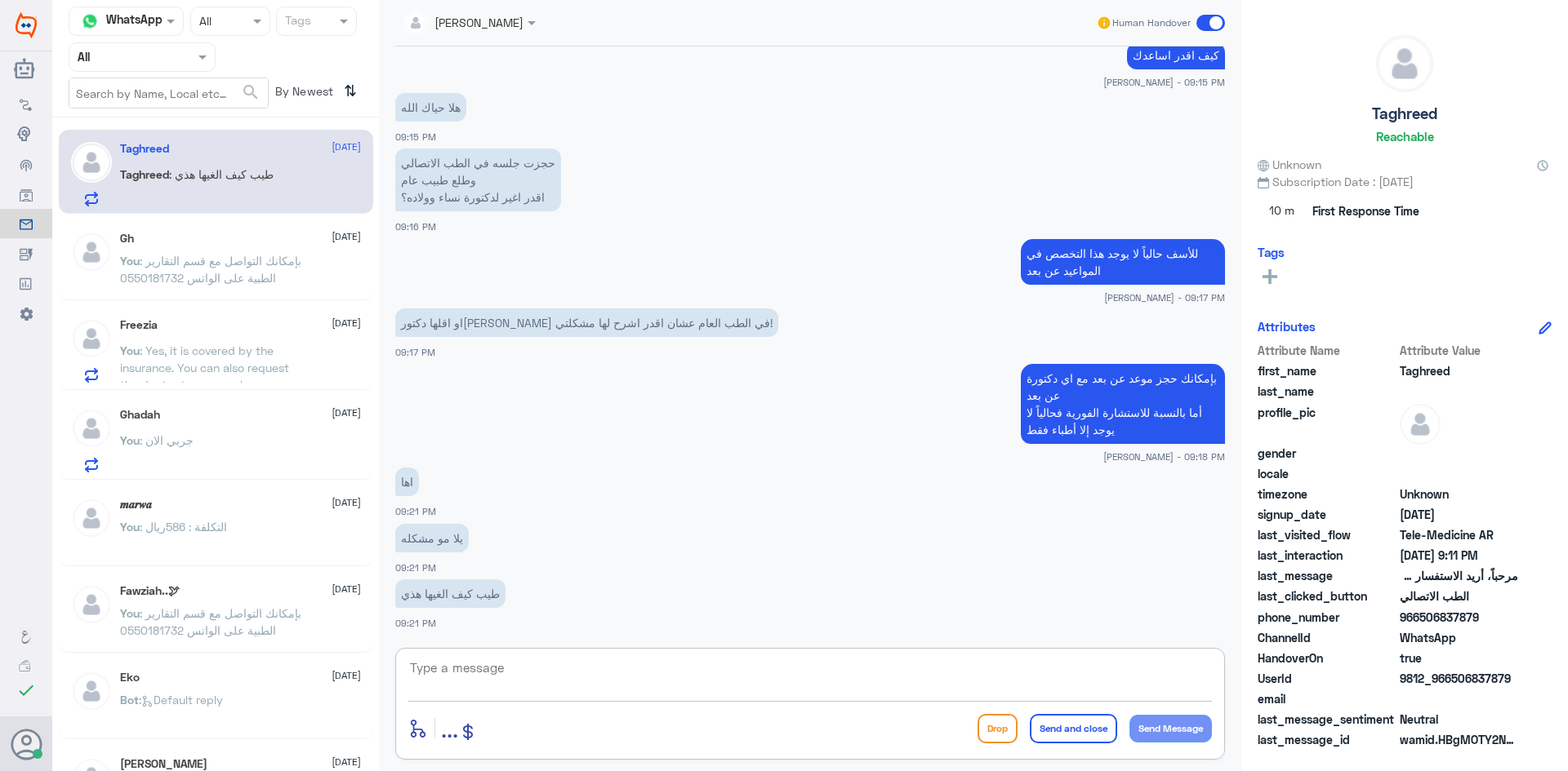
click at [704, 672] on textarea at bounding box center [809, 676] width 803 height 40
click at [535, 659] on textarea at bounding box center [809, 676] width 803 height 40
drag, startPoint x: 1481, startPoint y: 619, endPoint x: 1419, endPoint y: 622, distance: 62.1
click at [1419, 622] on span "966506837879" at bounding box center [1459, 617] width 119 height 17
copy span "506837879"
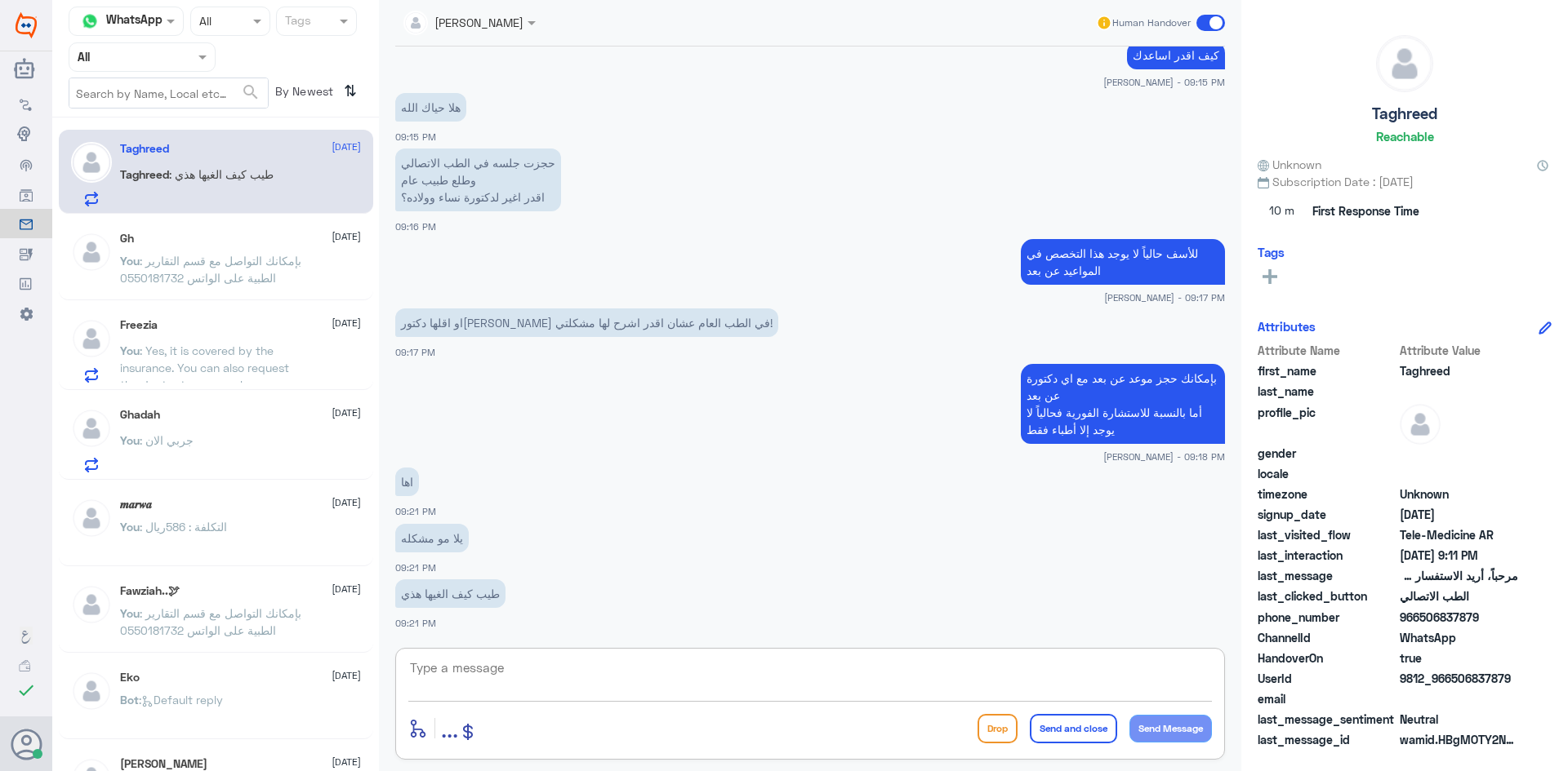
click at [761, 671] on textarea at bounding box center [809, 676] width 803 height 40
type textarea "هل تم دفع مبلغ ؟"
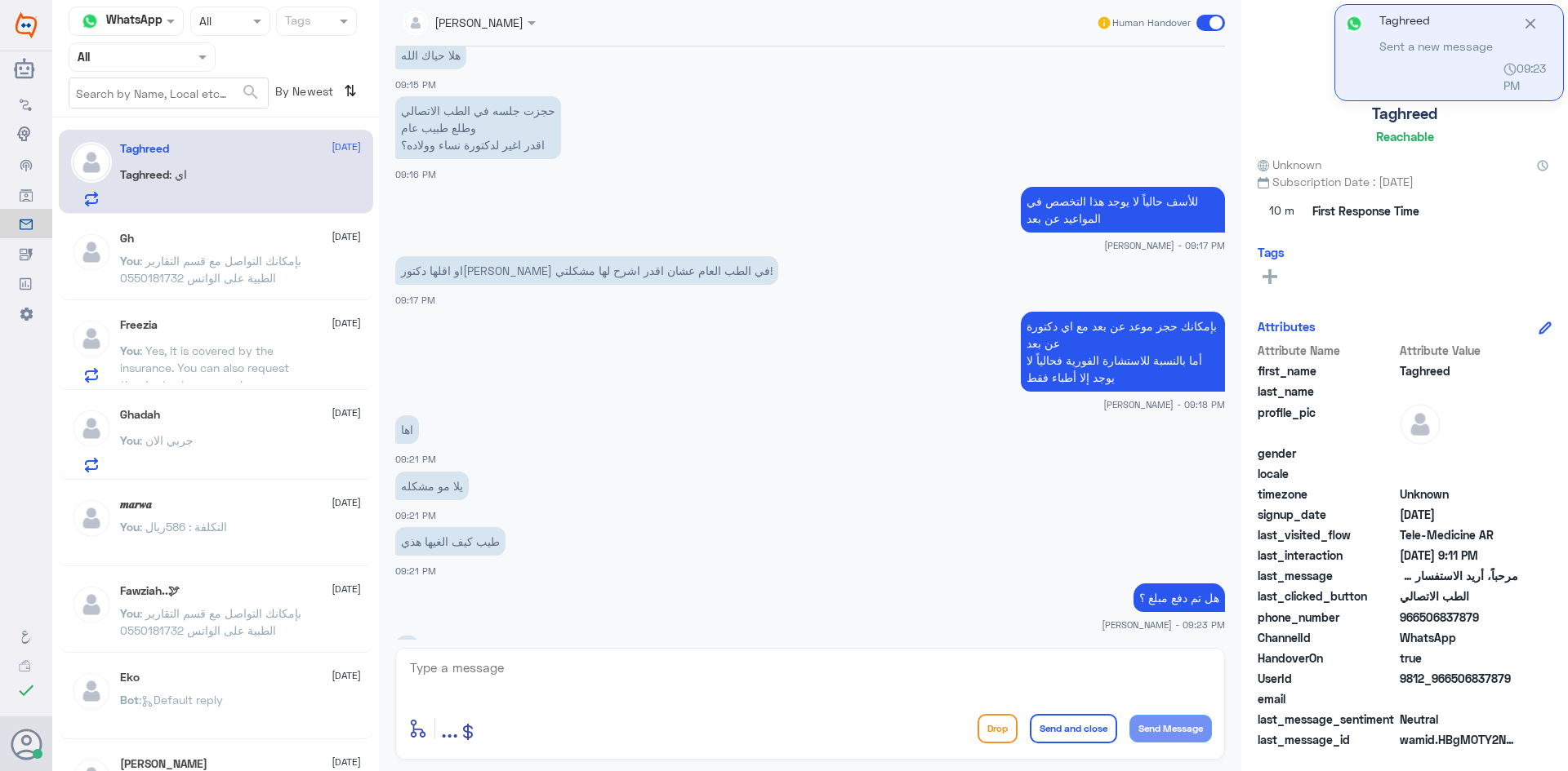
scroll to position [975, 0]
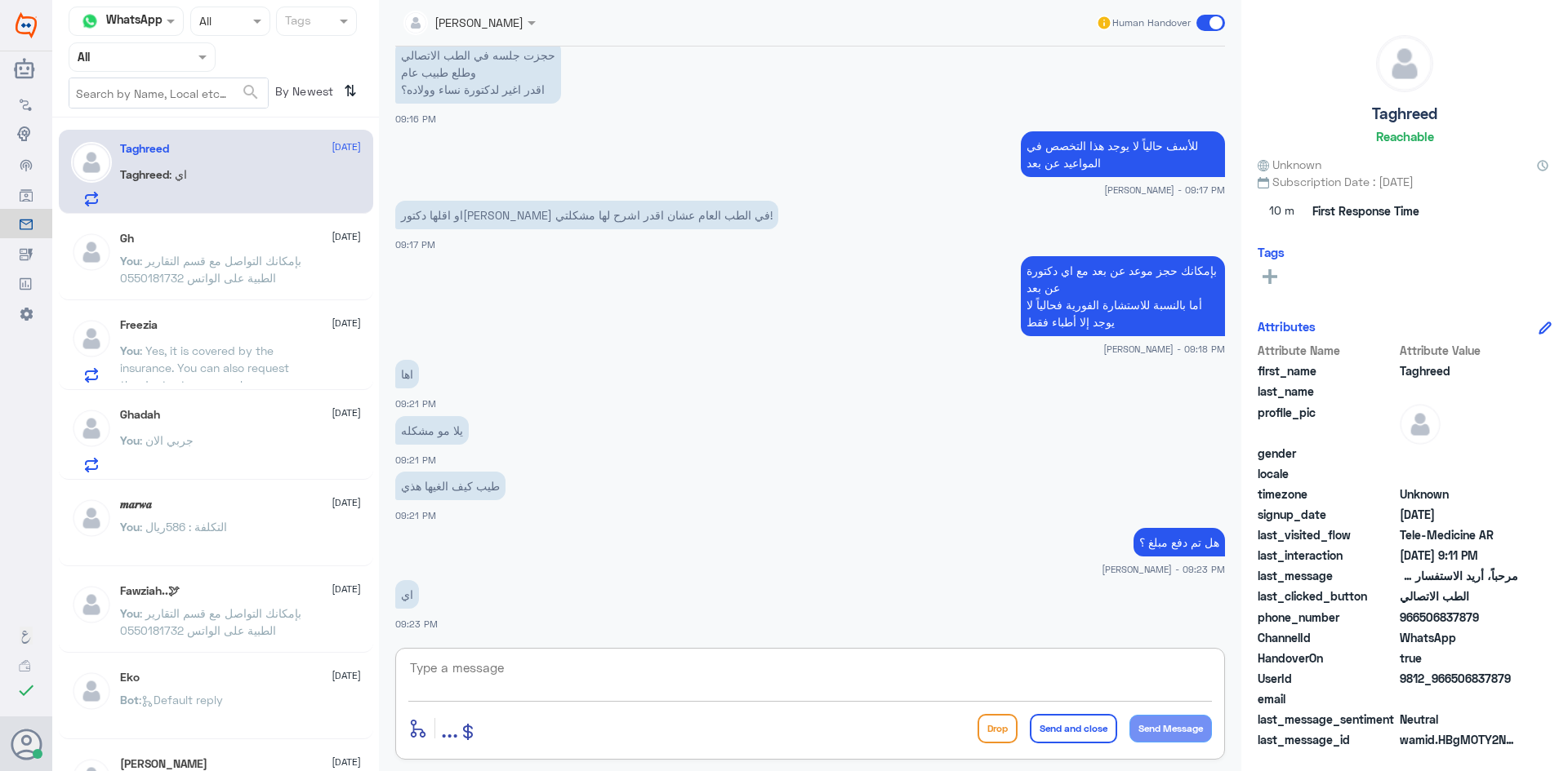
click at [866, 671] on textarea at bounding box center [809, 676] width 803 height 40
click at [919, 676] on textarea at bounding box center [809, 676] width 803 height 40
type textarea "م"
type textarea "باسم تغريد صحيح ؟"
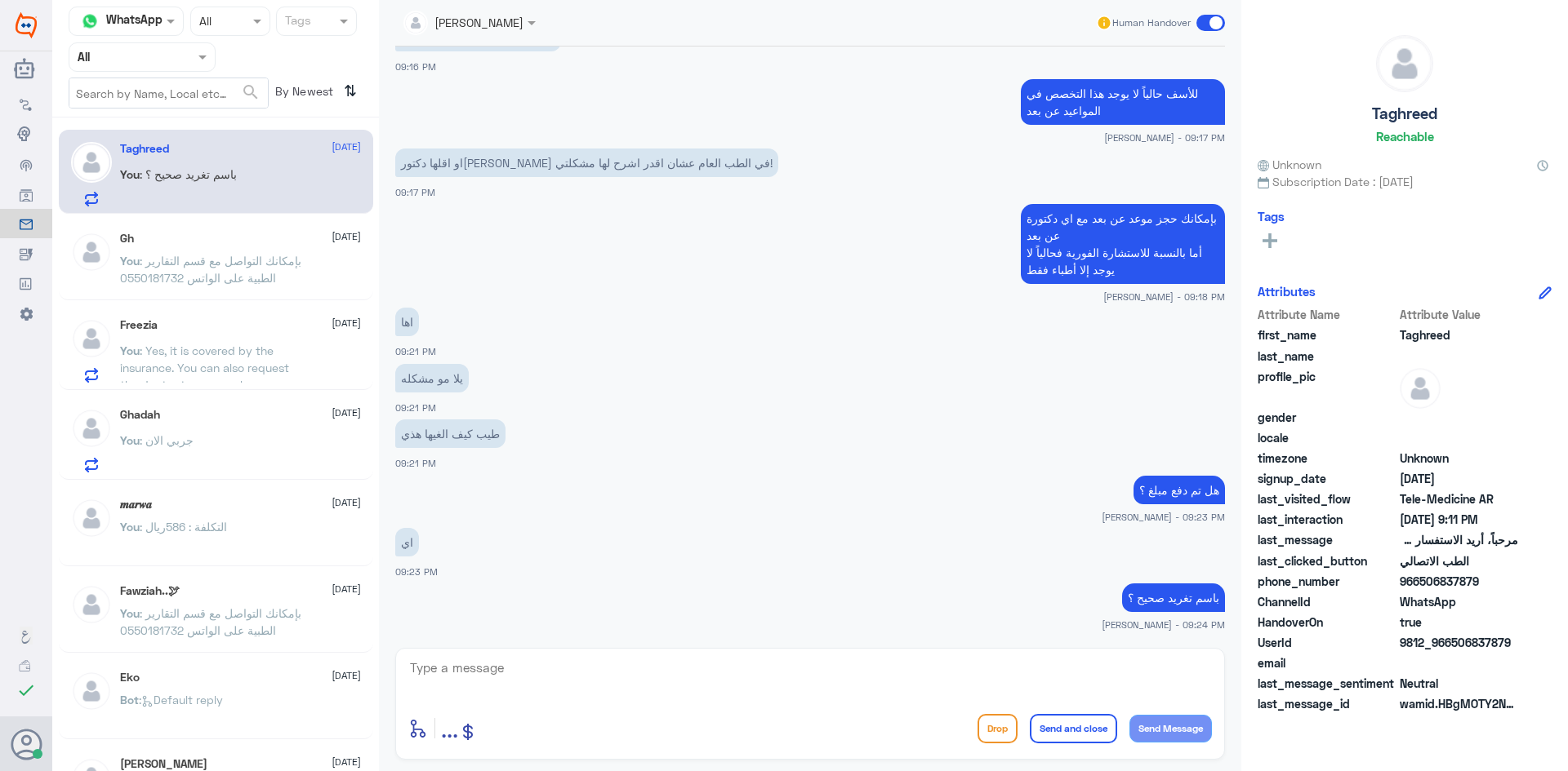
click at [229, 266] on span ": بإمكانك التواصل مع قسم التقارير الطبية على الواتس 0550181732" at bounding box center [211, 270] width 182 height 31
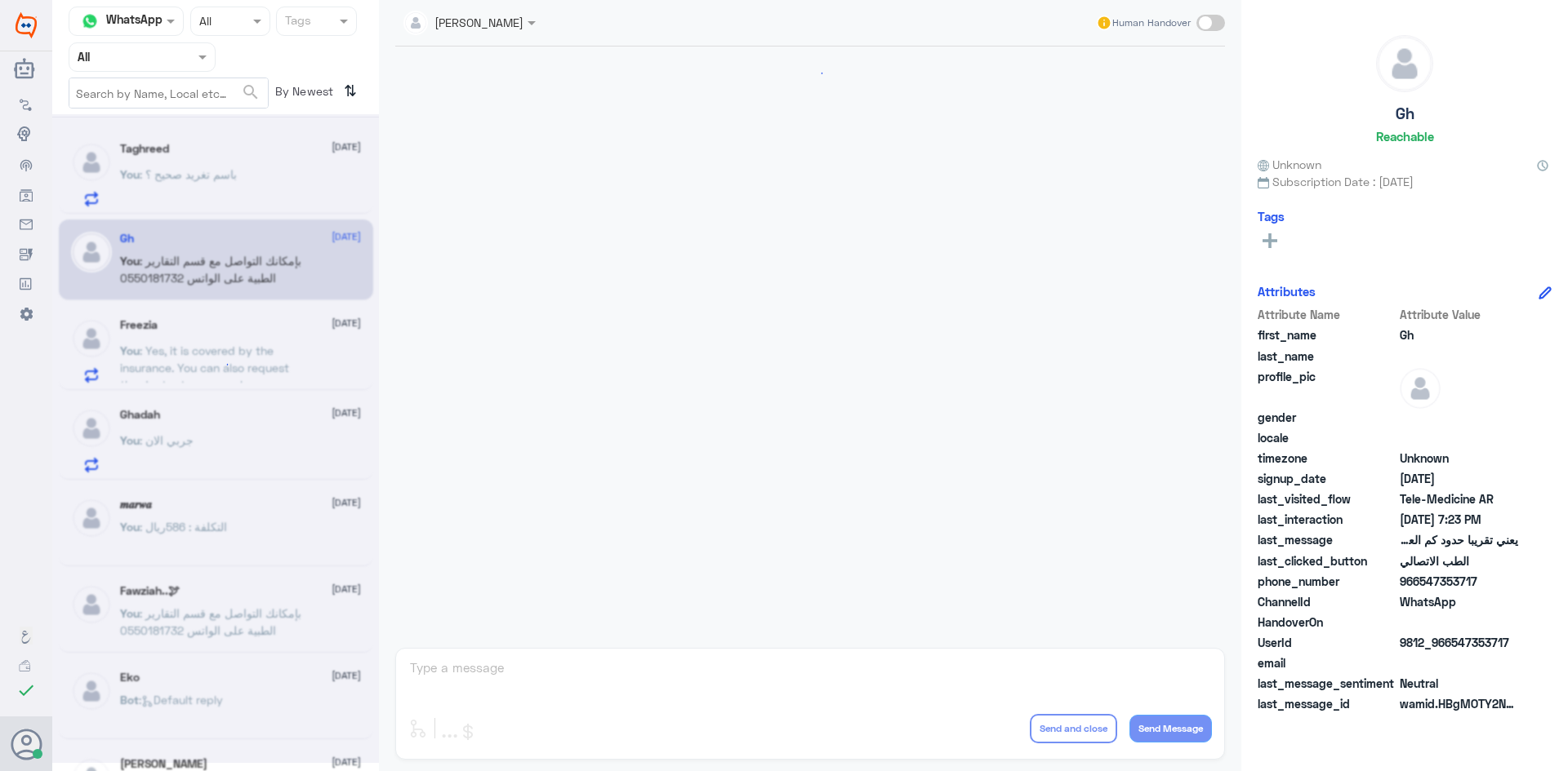
scroll to position [696, 0]
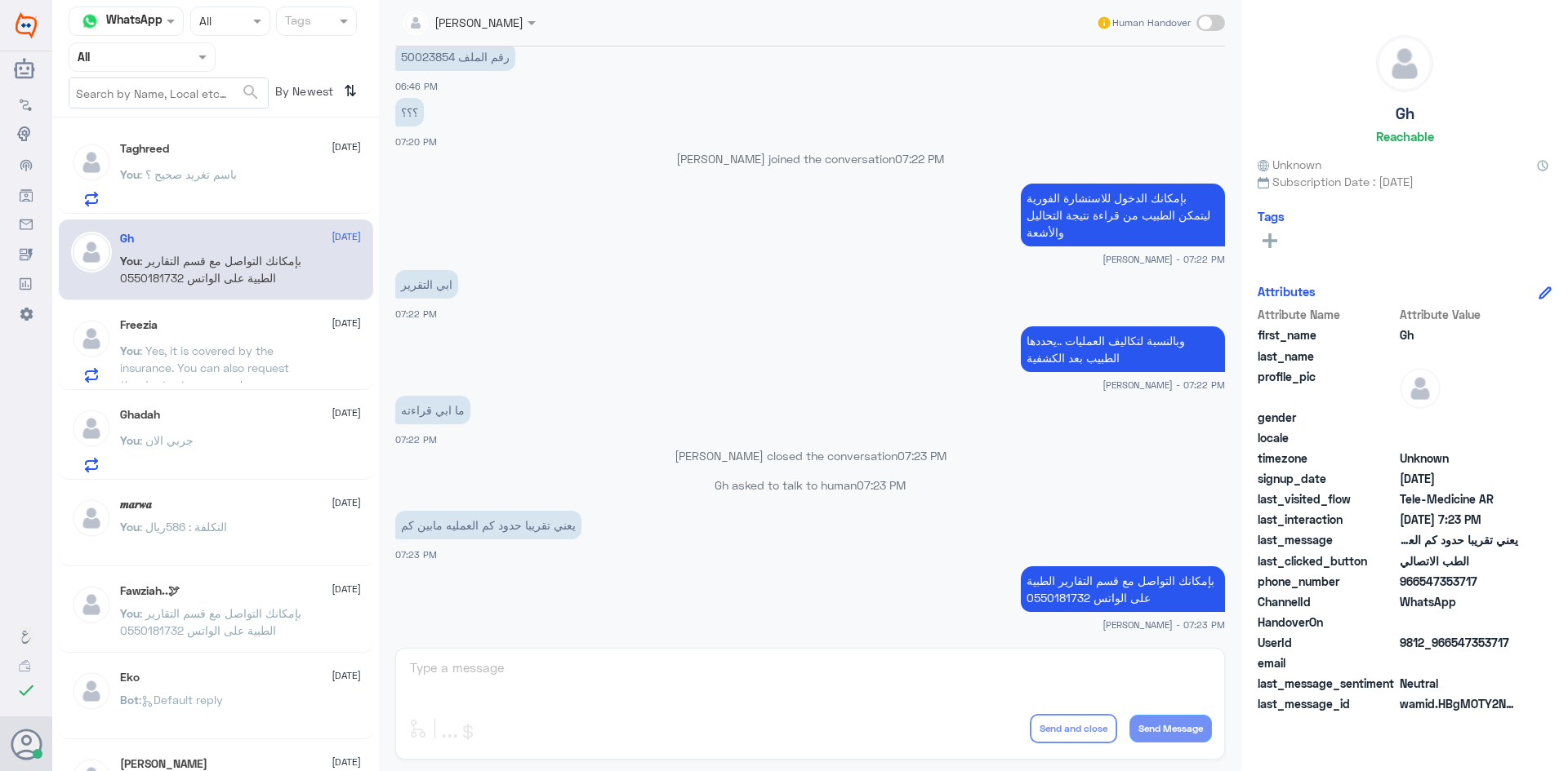
click at [227, 170] on span ": باسم تغريد صحيح ؟" at bounding box center [188, 174] width 98 height 14
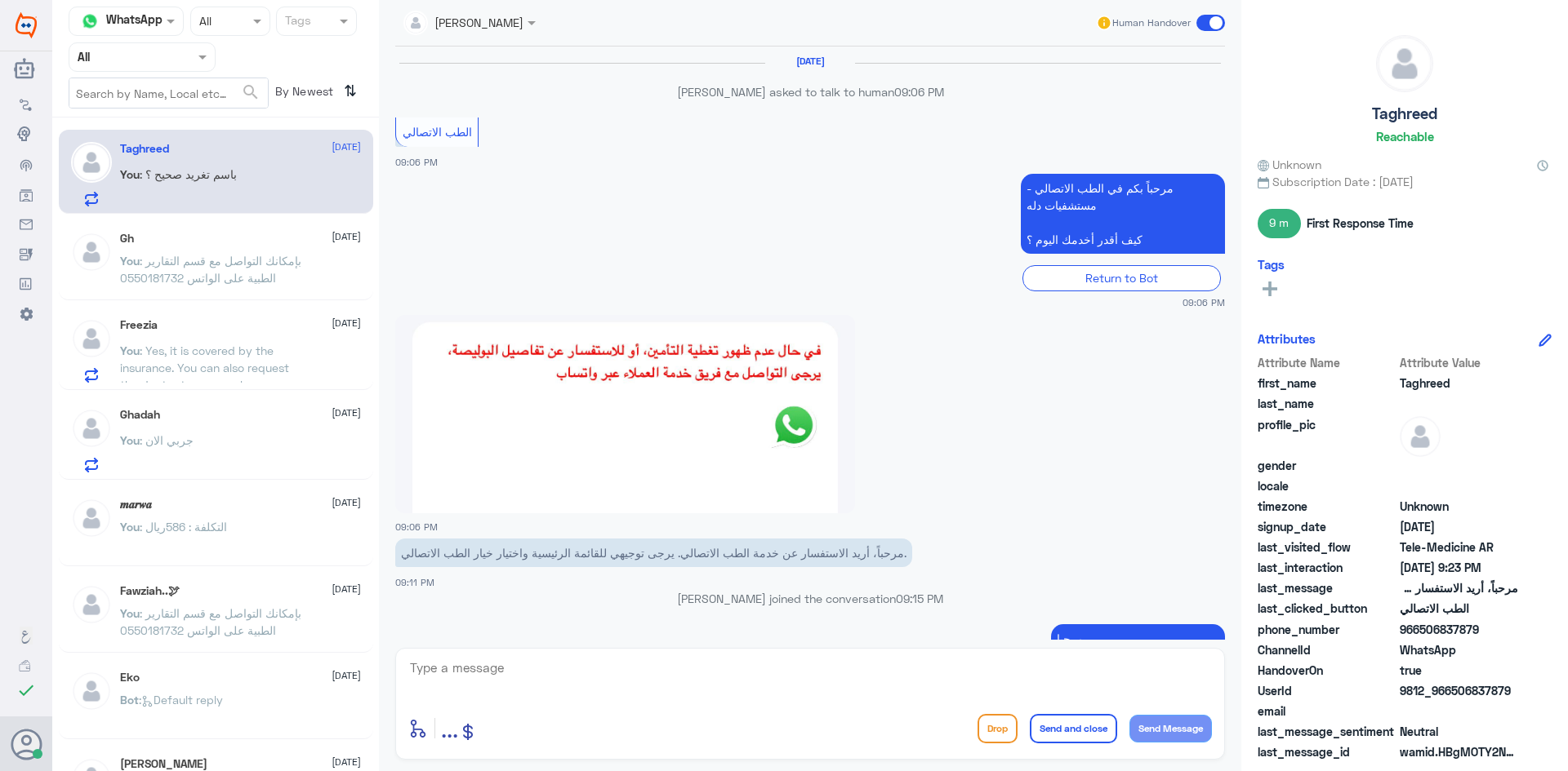
scroll to position [813, 0]
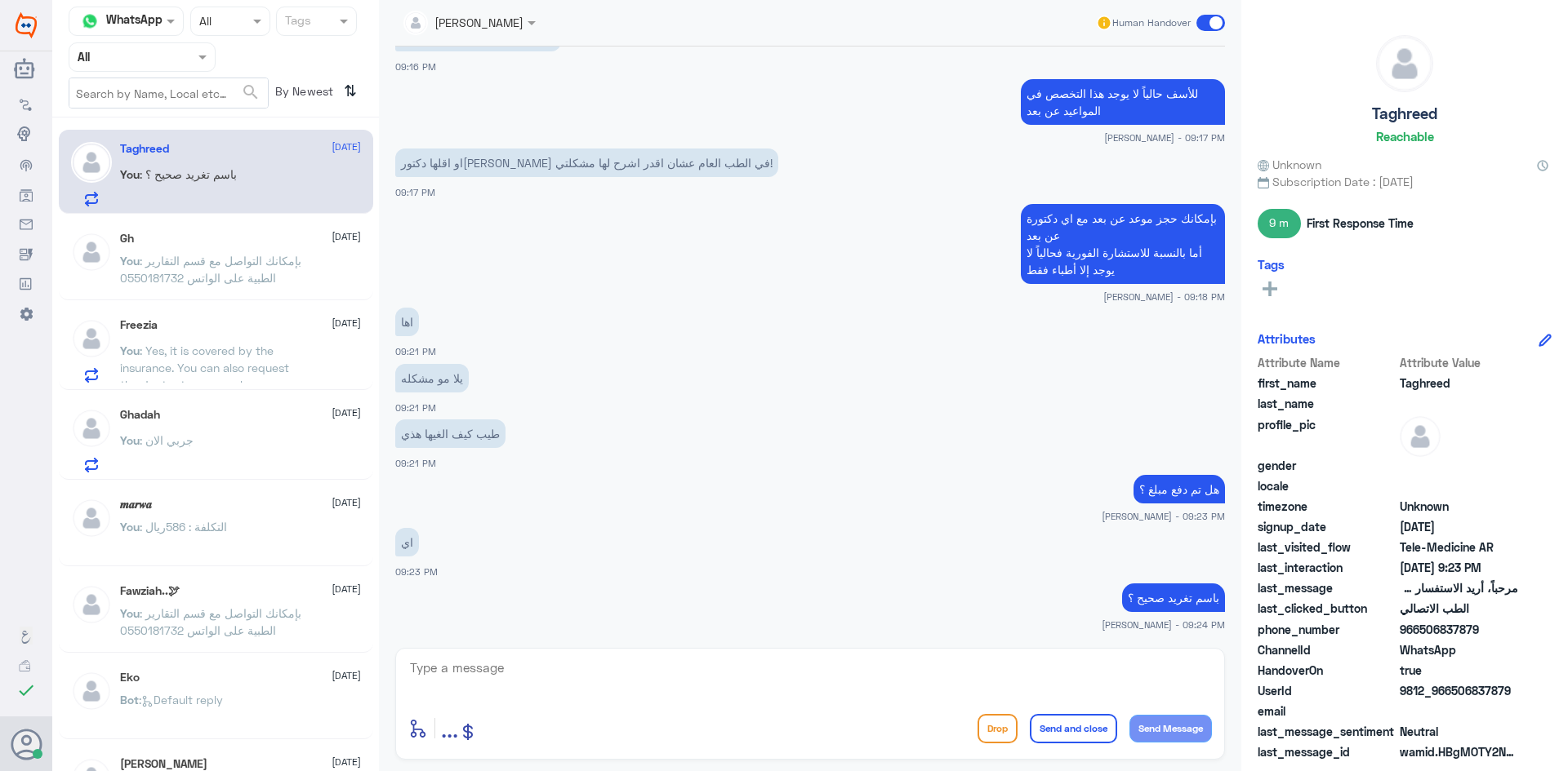
click at [796, 676] on textarea at bounding box center [809, 676] width 803 height 40
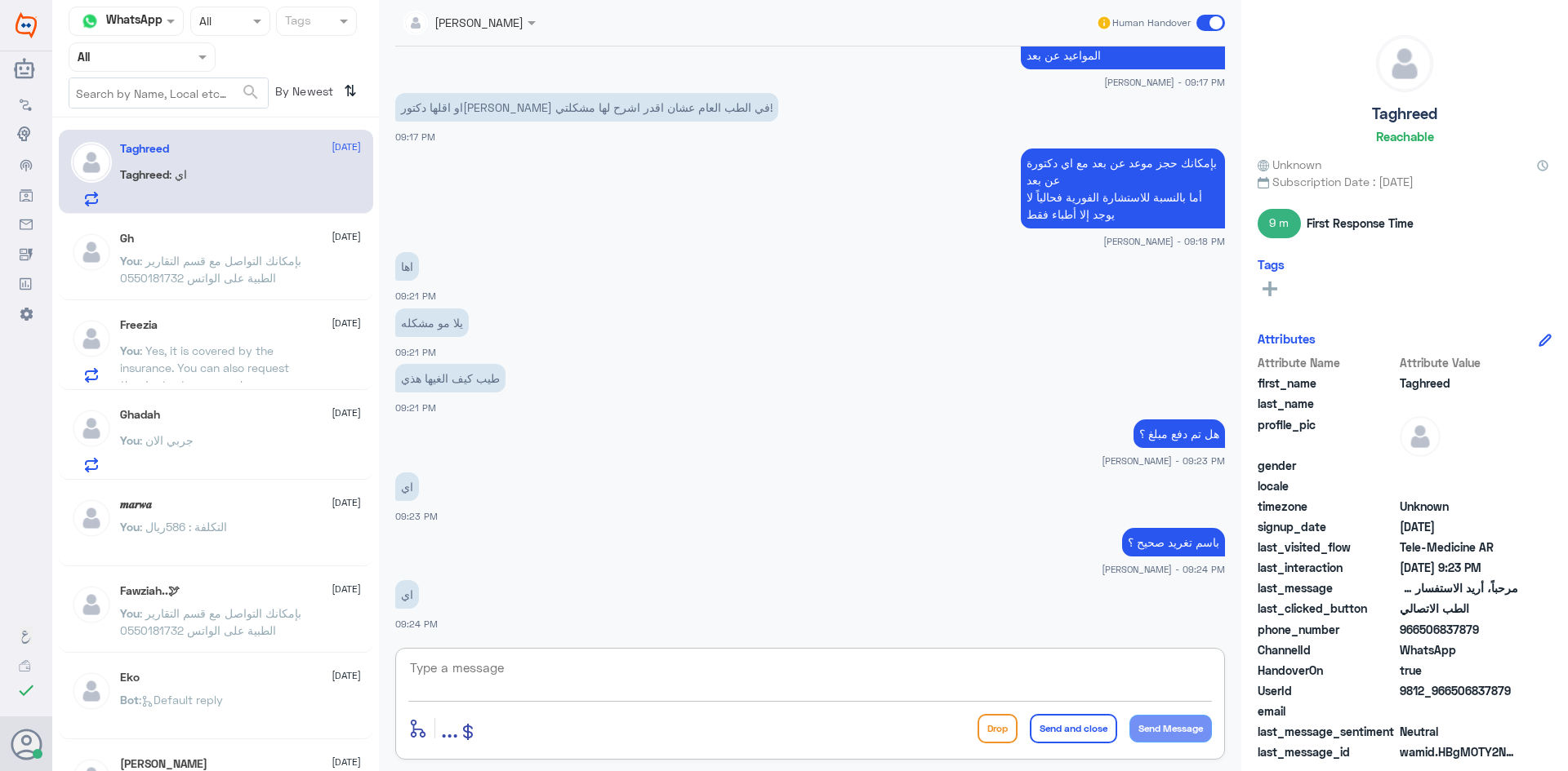
click at [533, 671] on textarea at bounding box center [809, 676] width 803 height 40
type textarea "مبين عندي انه ما كان فيه سحب مبلغ"
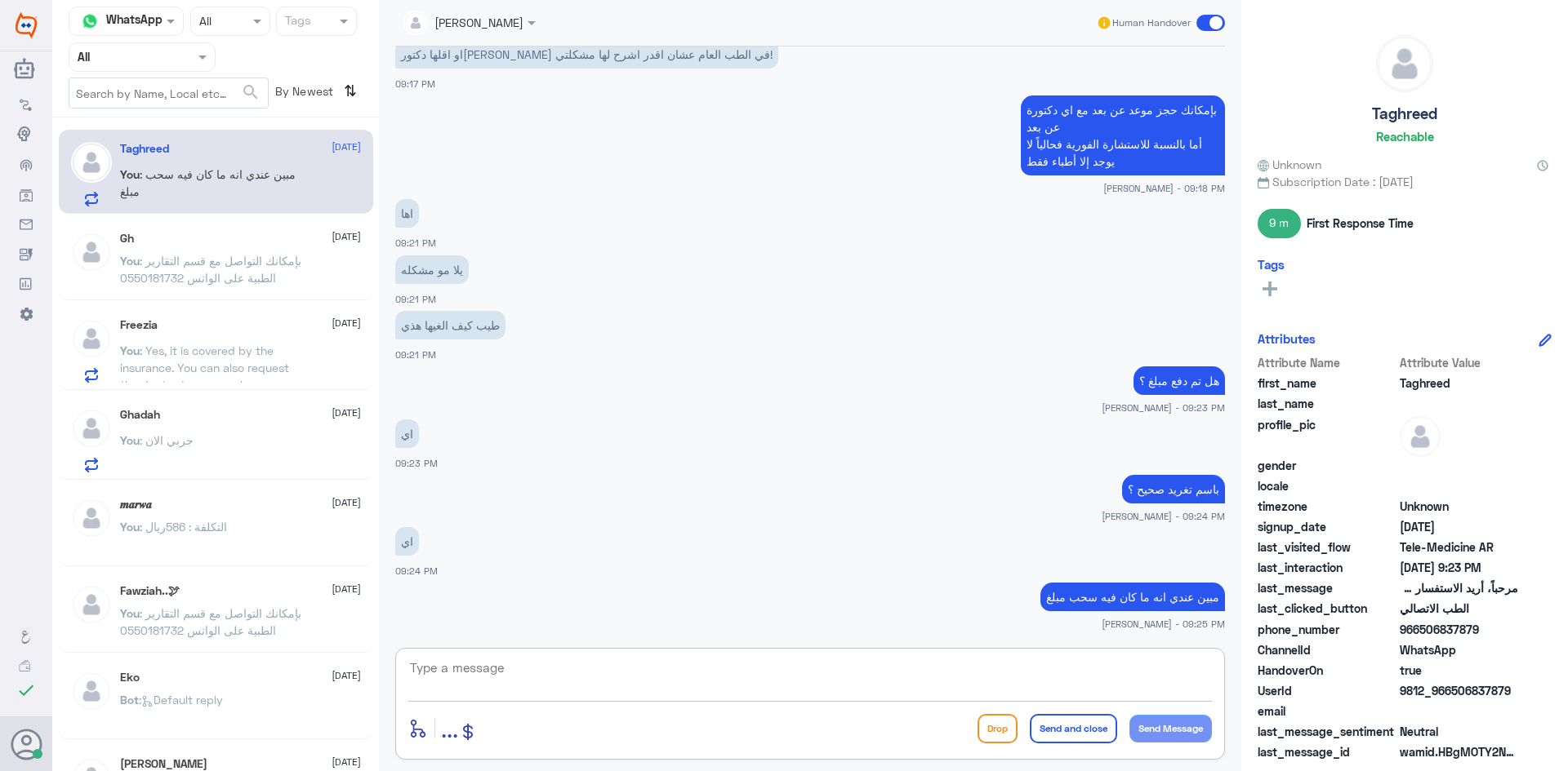
click at [925, 676] on textarea at bounding box center [809, 676] width 803 height 40
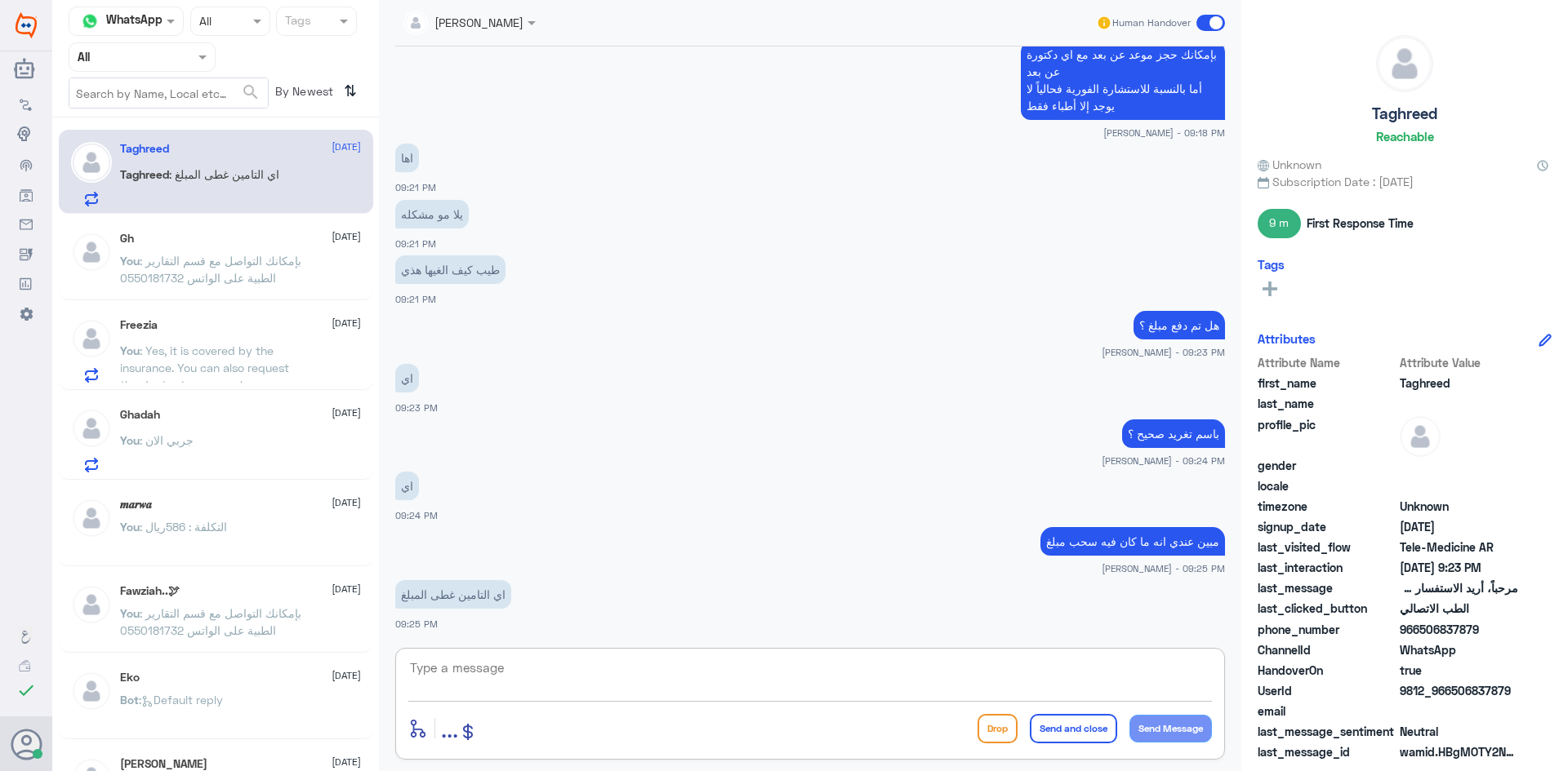
click at [825, 681] on textarea at bounding box center [809, 676] width 803 height 40
click at [828, 695] on textarea at bounding box center [809, 676] width 803 height 40
type textarea "ي"
type textarea "ت"
click at [810, 686] on textarea at bounding box center [809, 676] width 803 height 40
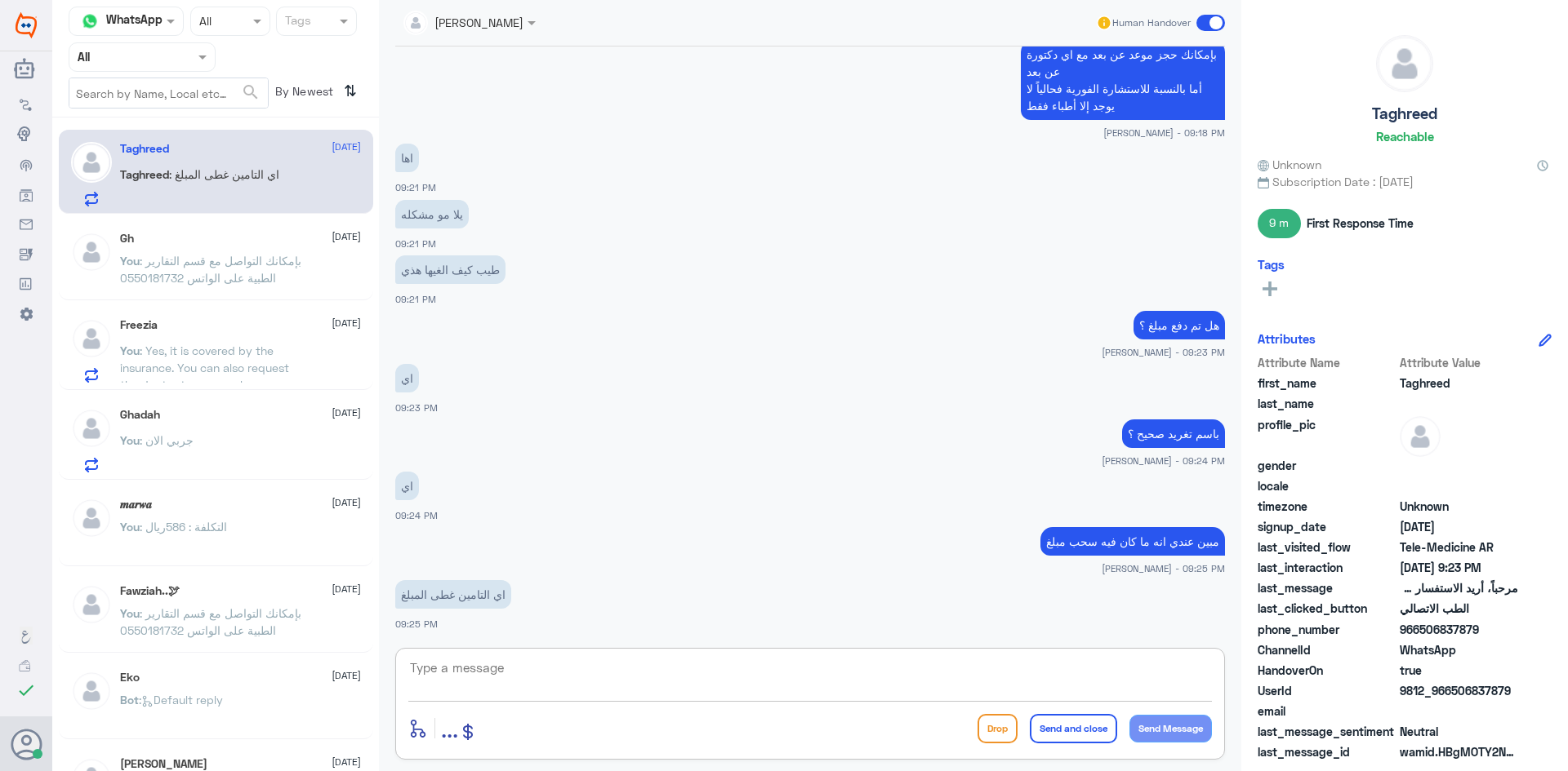
click at [774, 674] on textarea at bounding box center [809, 676] width 803 height 40
type textarea "تحتاجين الغي لك الكشفية"
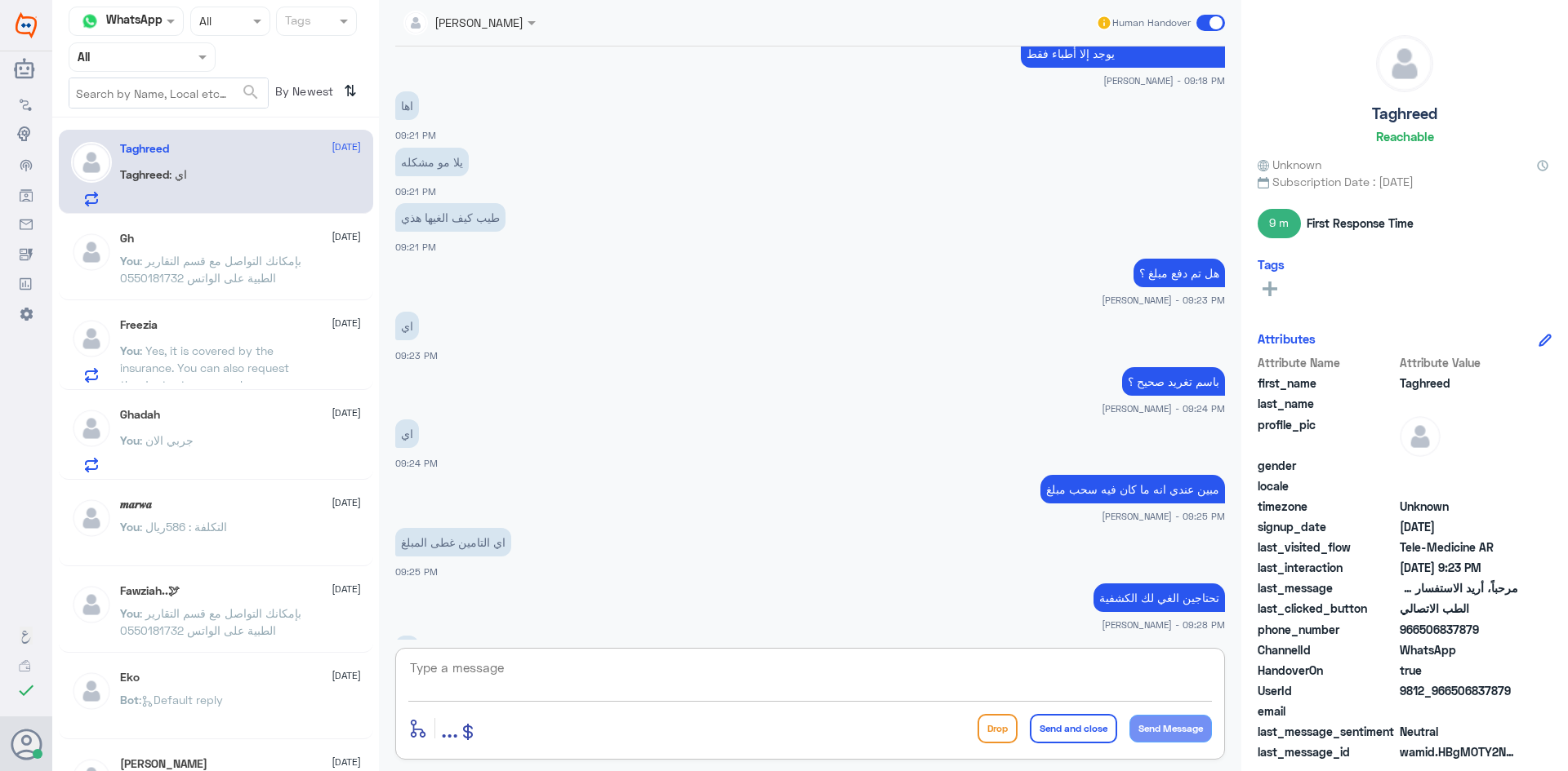
scroll to position [1085, 0]
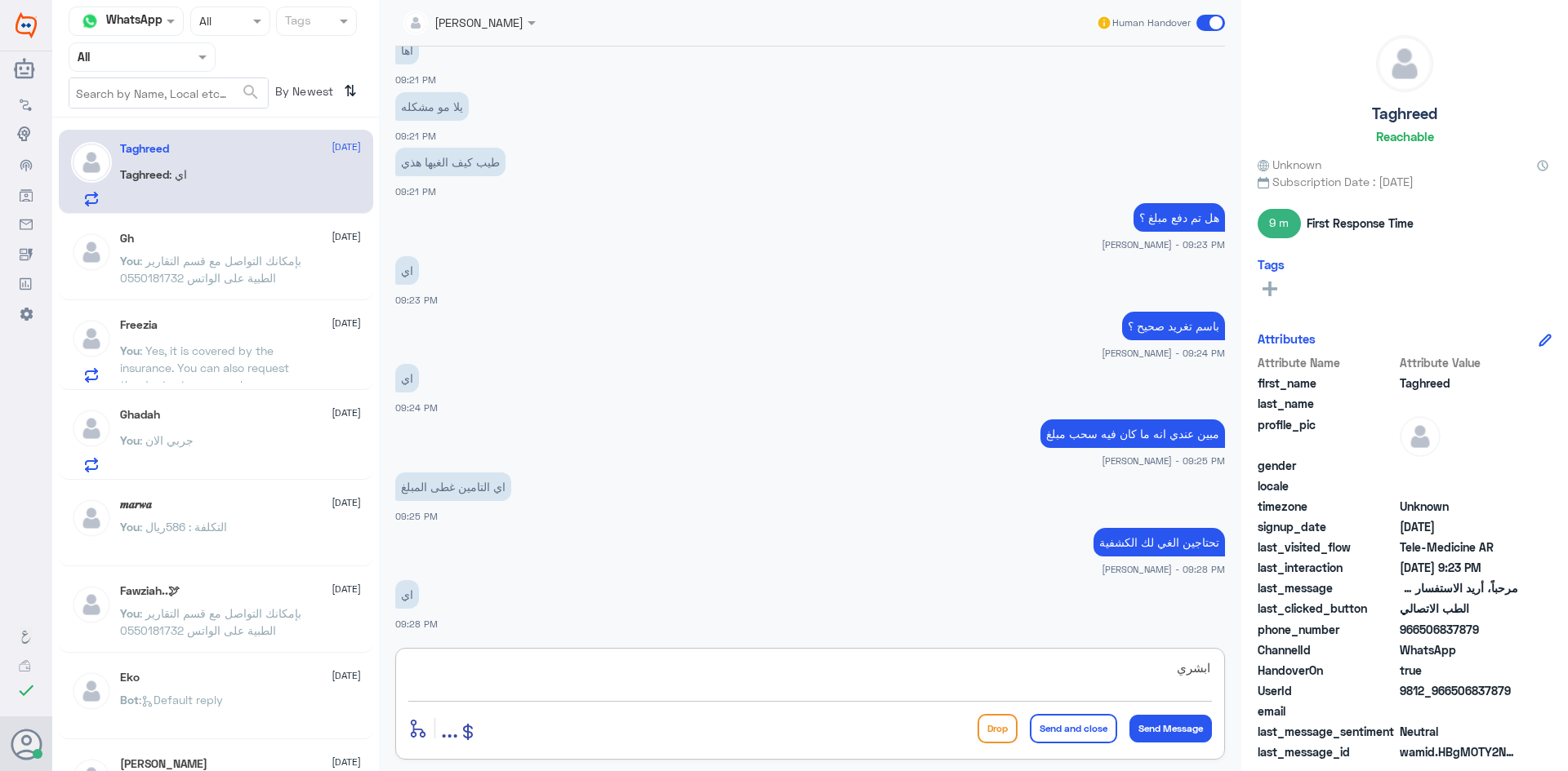
type textarea "ابشري"
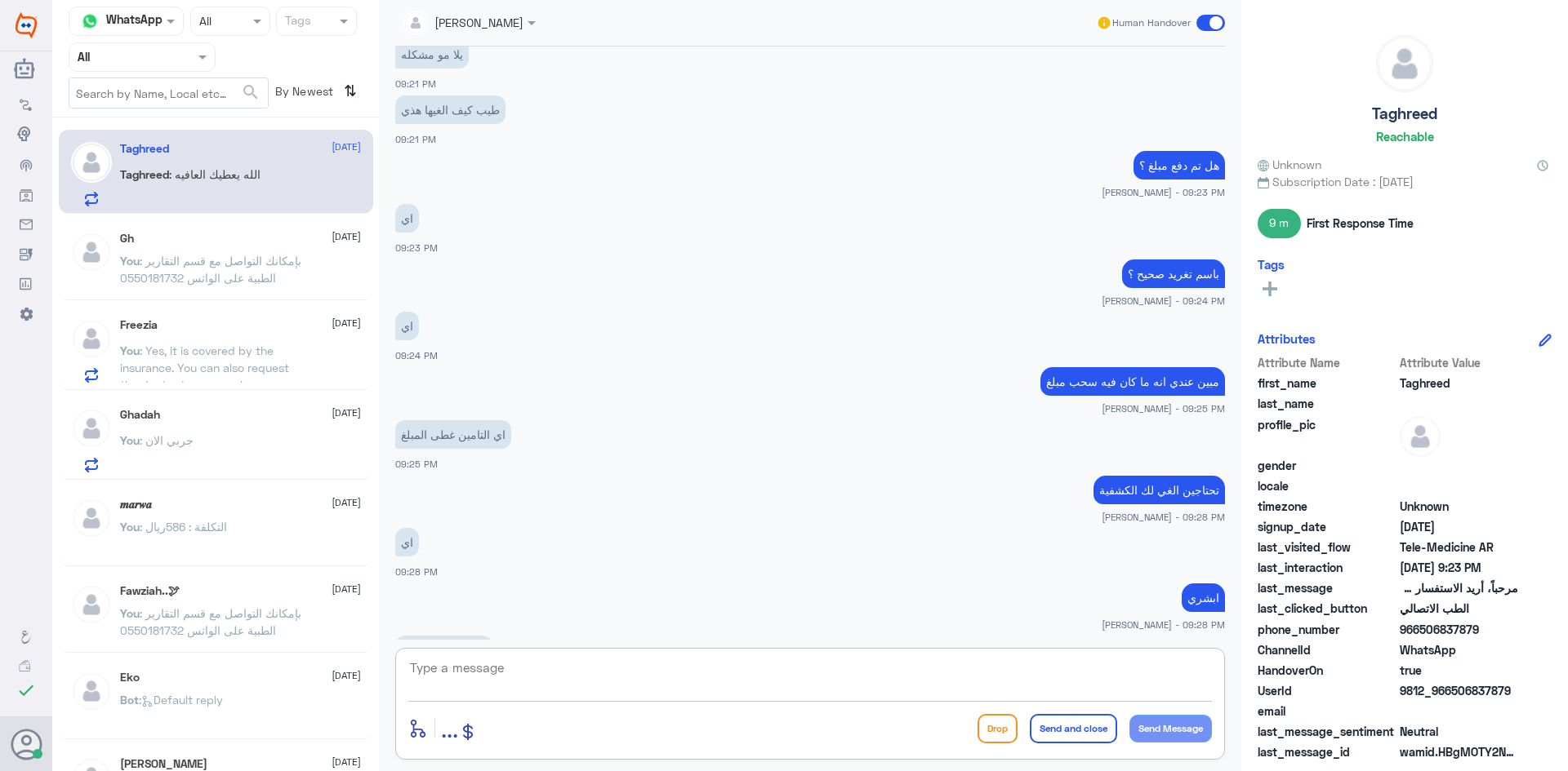
scroll to position [1193, 0]
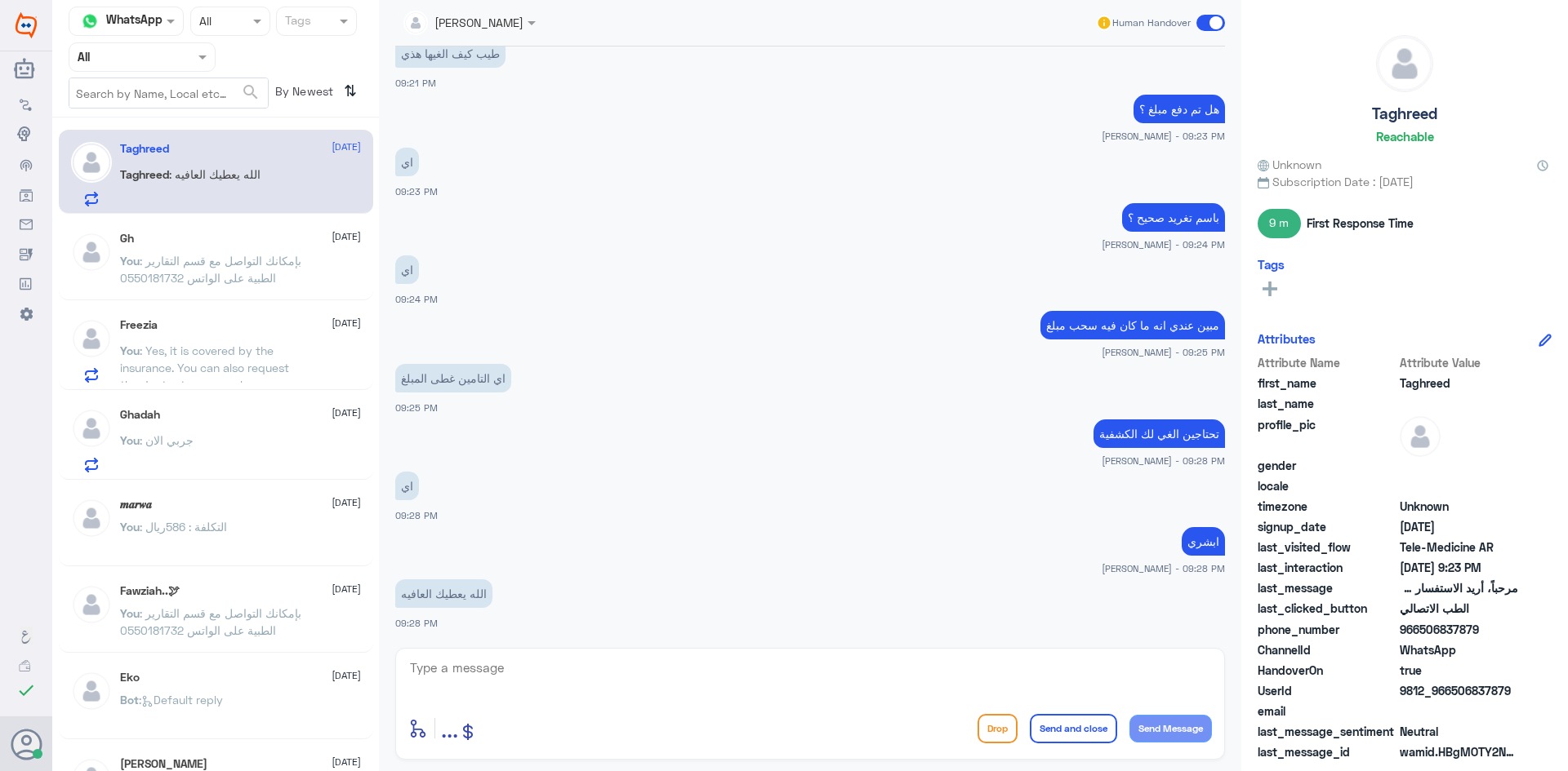
click at [744, 655] on div "enter flow name ... Drop Send and close Send Message" at bounding box center [810, 704] width 829 height 112
click at [745, 671] on textarea at bounding box center [809, 676] width 803 height 40
type textarea "[DEMOGRAPHIC_DATA] يعافيك وتمنياتنا لك بدوام الصحة والعافية"
click at [1078, 737] on button "Send and close" at bounding box center [1073, 728] width 87 height 29
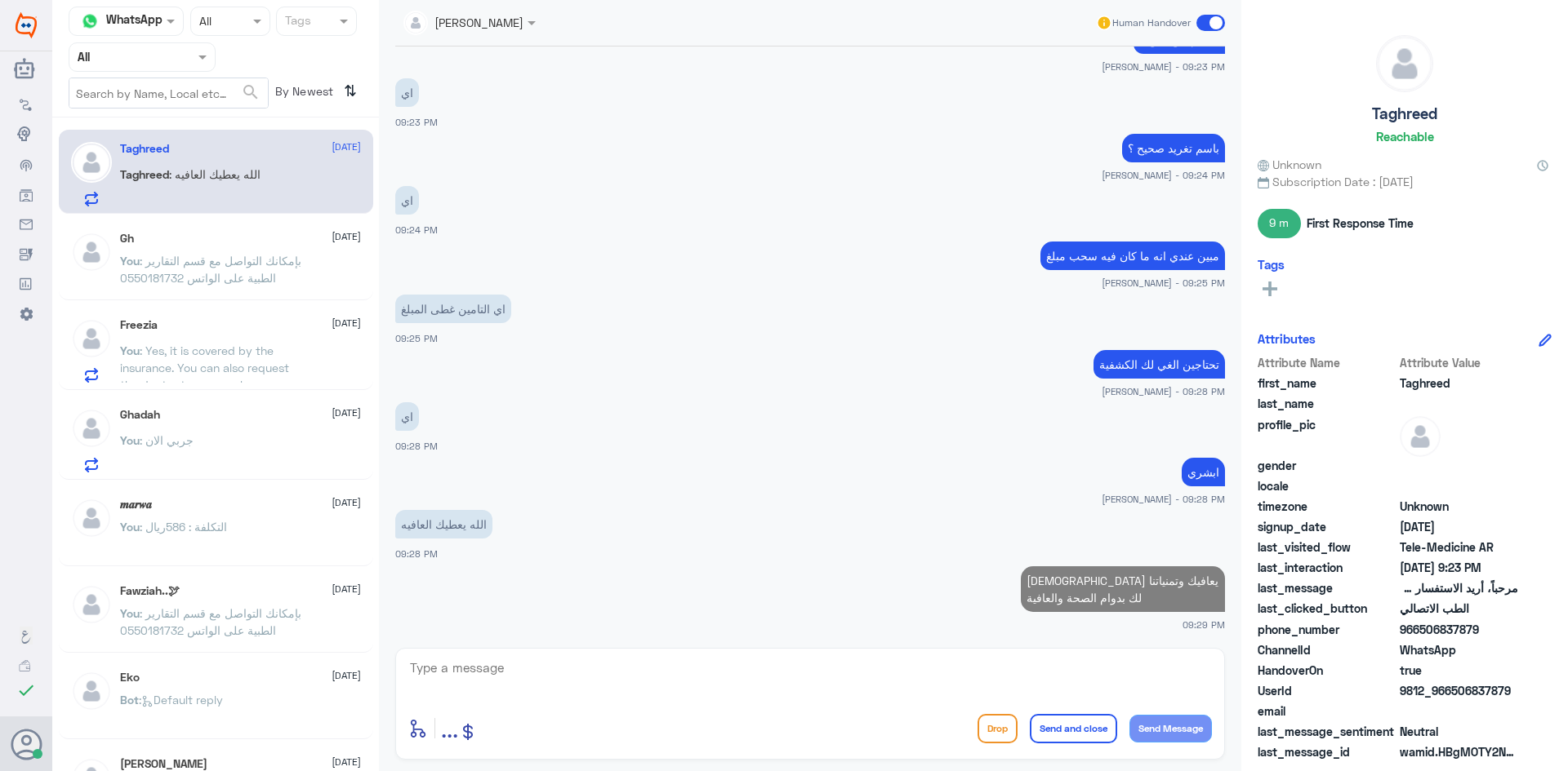
scroll to position [1259, 0]
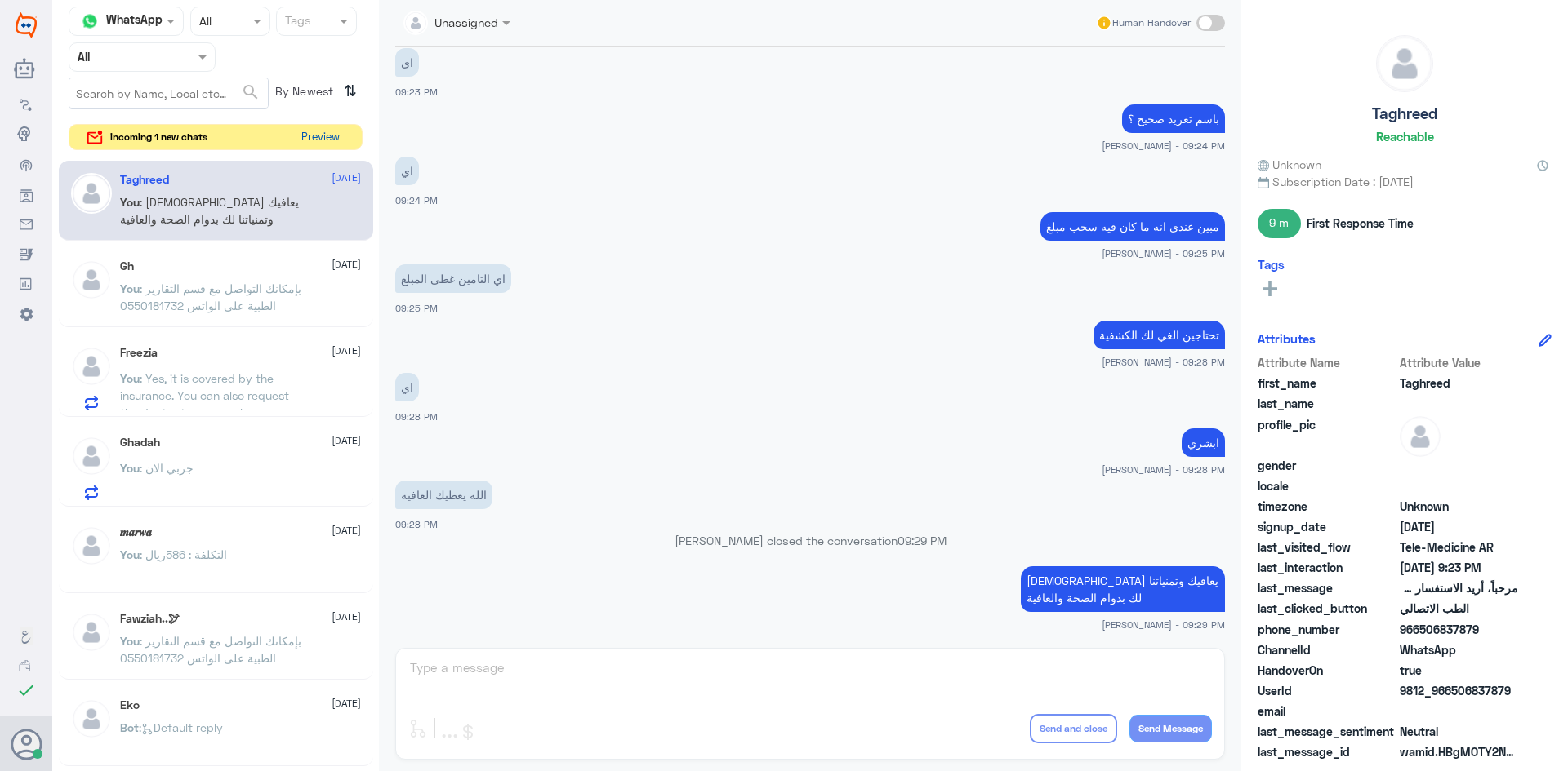
click at [326, 134] on button "Preview" at bounding box center [320, 137] width 50 height 25
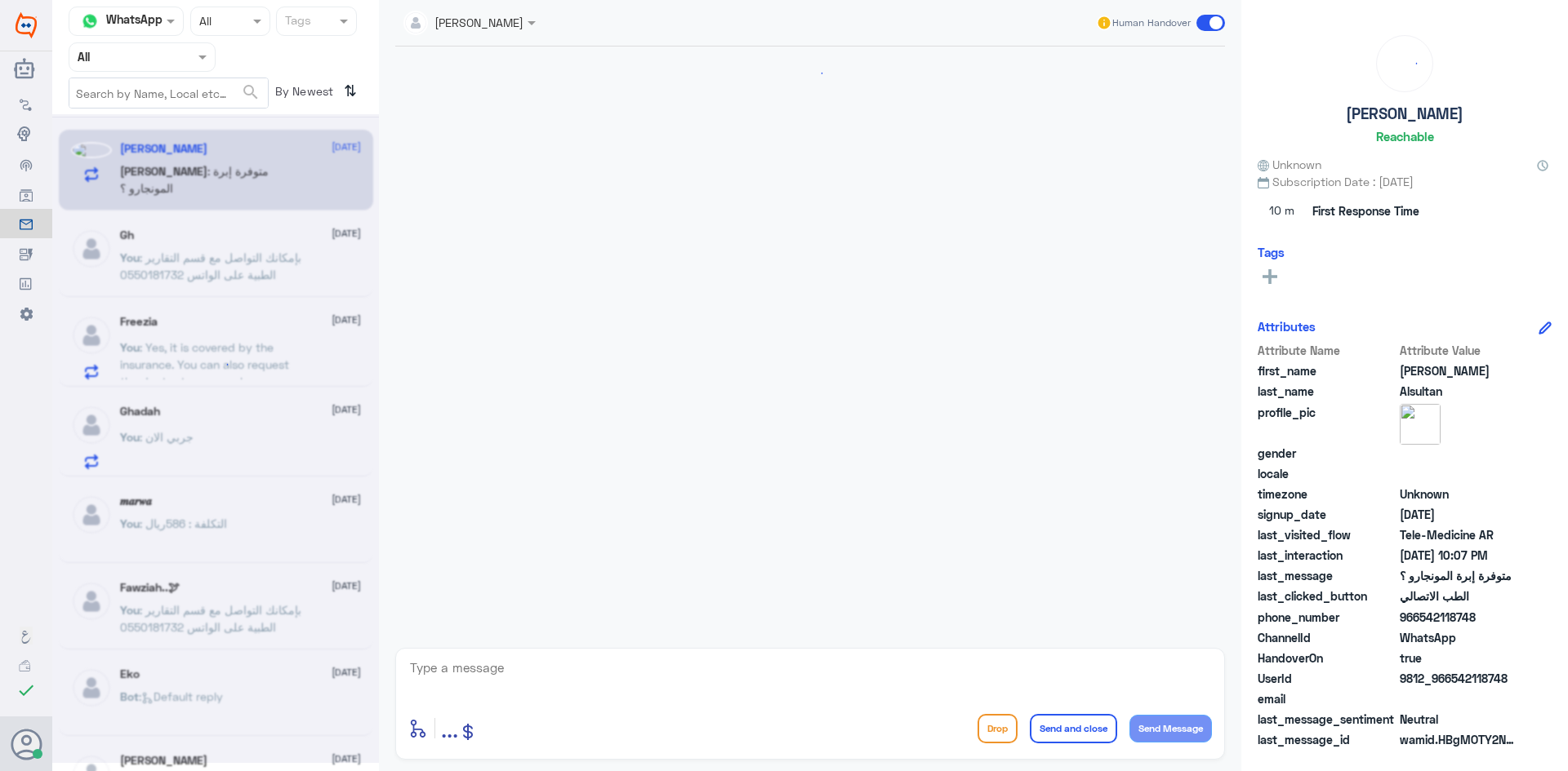
scroll to position [786, 0]
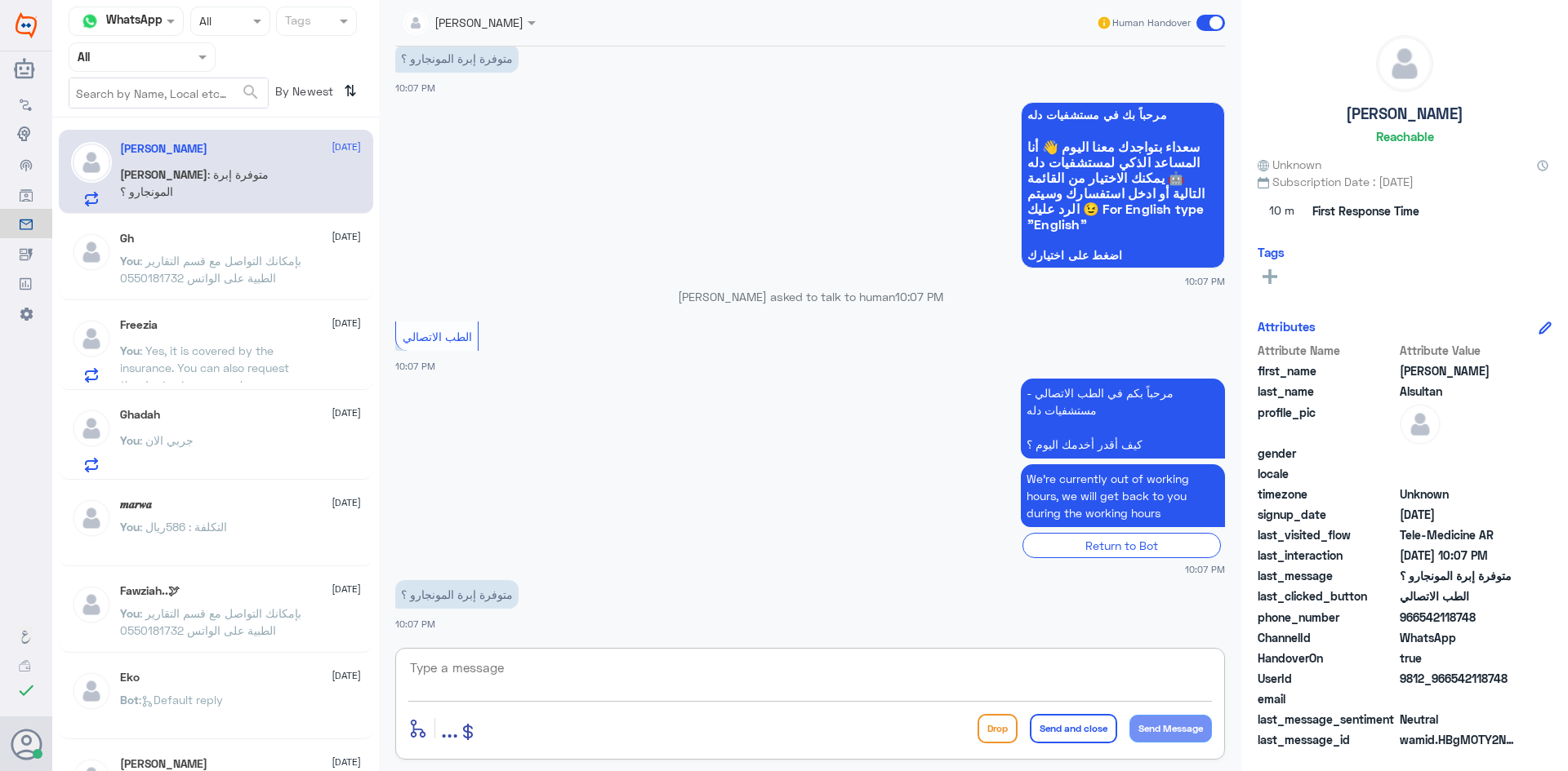
click at [589, 678] on textarea at bounding box center [809, 676] width 803 height 40
click at [669, 686] on textarea at bounding box center [809, 676] width 803 height 40
paste textarea "مرحبا معك [PERSON_NAME] من الطب الاتصالي"
type textarea "مرحبا معك [PERSON_NAME] من الطب الاتصالي"
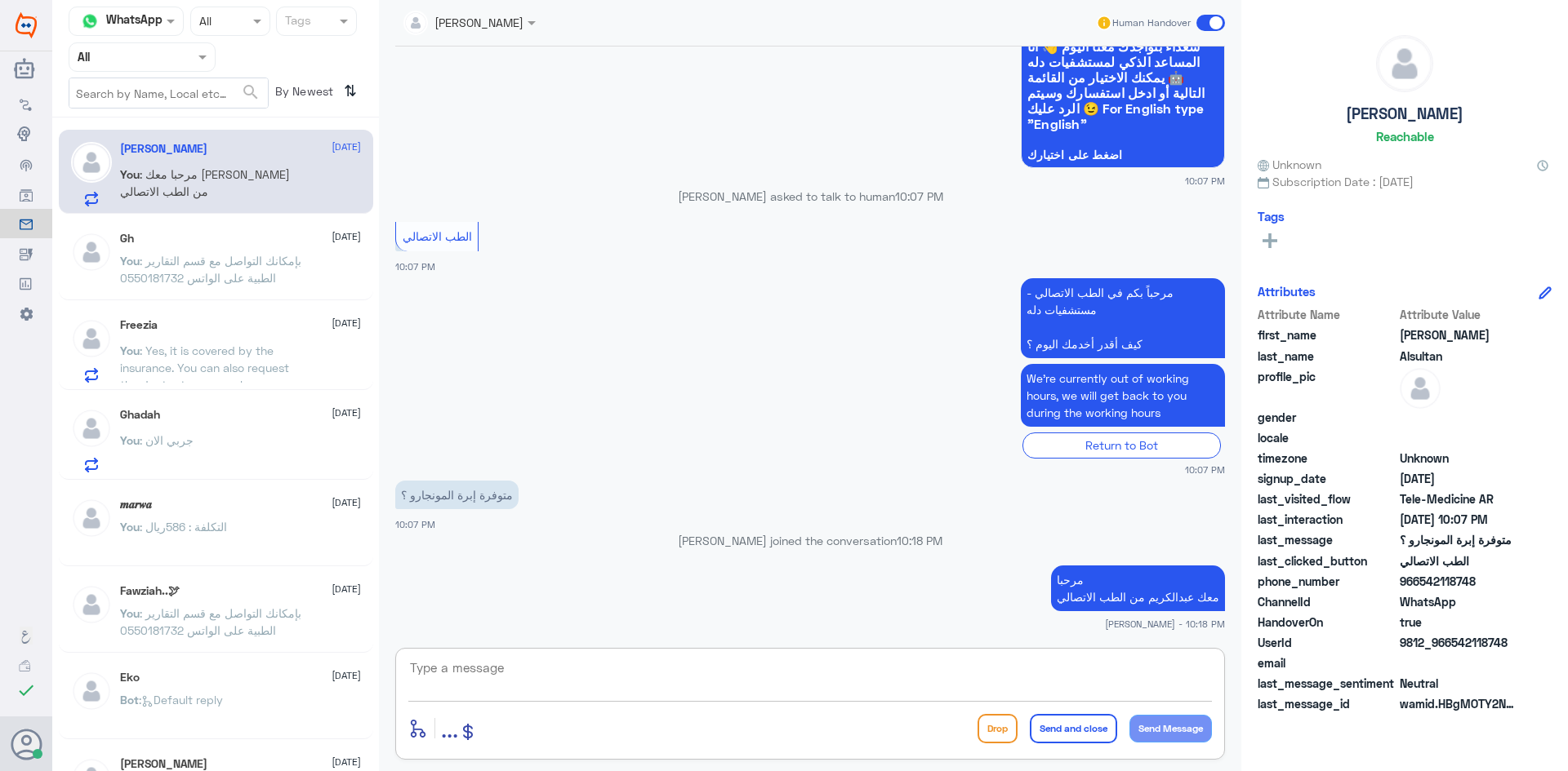
click at [936, 672] on textarea at bounding box center [809, 676] width 803 height 40
type textarea "ايه نعم متوفرة عند عيادات الغدد الصماء"
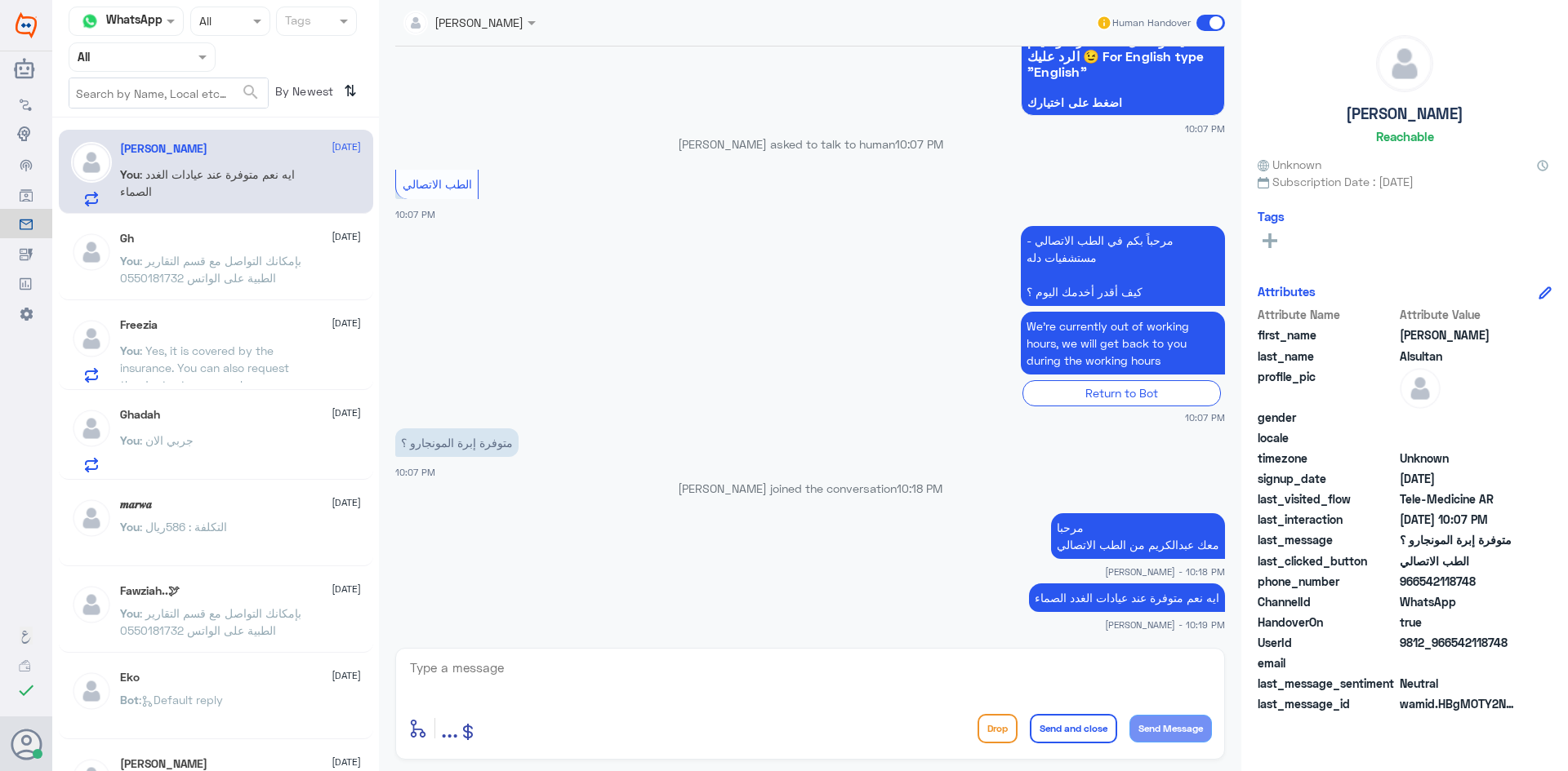
click at [1207, 24] on span at bounding box center [1211, 22] width 29 height 16
click at [0, 0] on input "checkbox" at bounding box center [0, 0] width 0 height 0
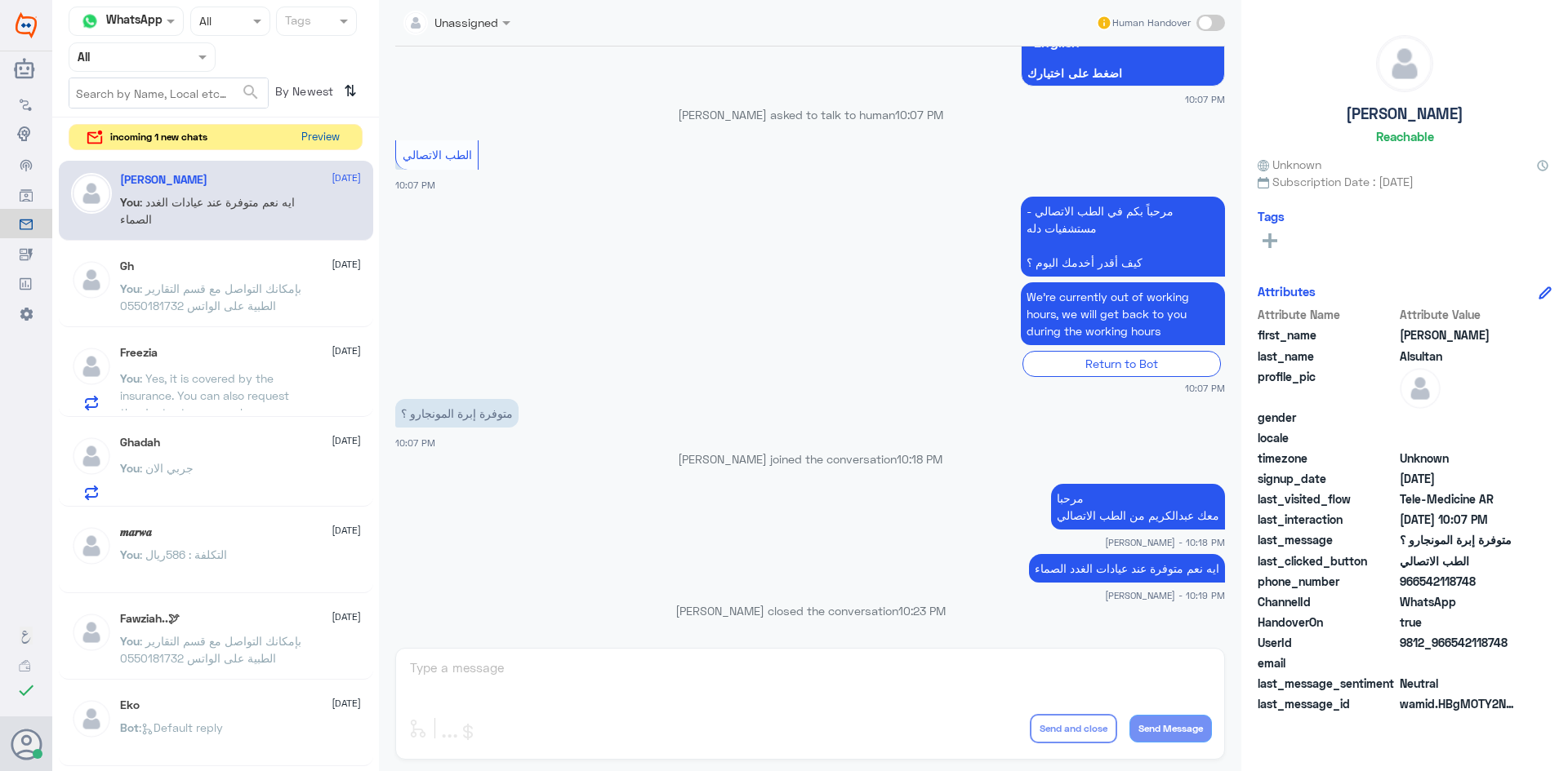
click at [339, 135] on button "Preview" at bounding box center [320, 137] width 50 height 25
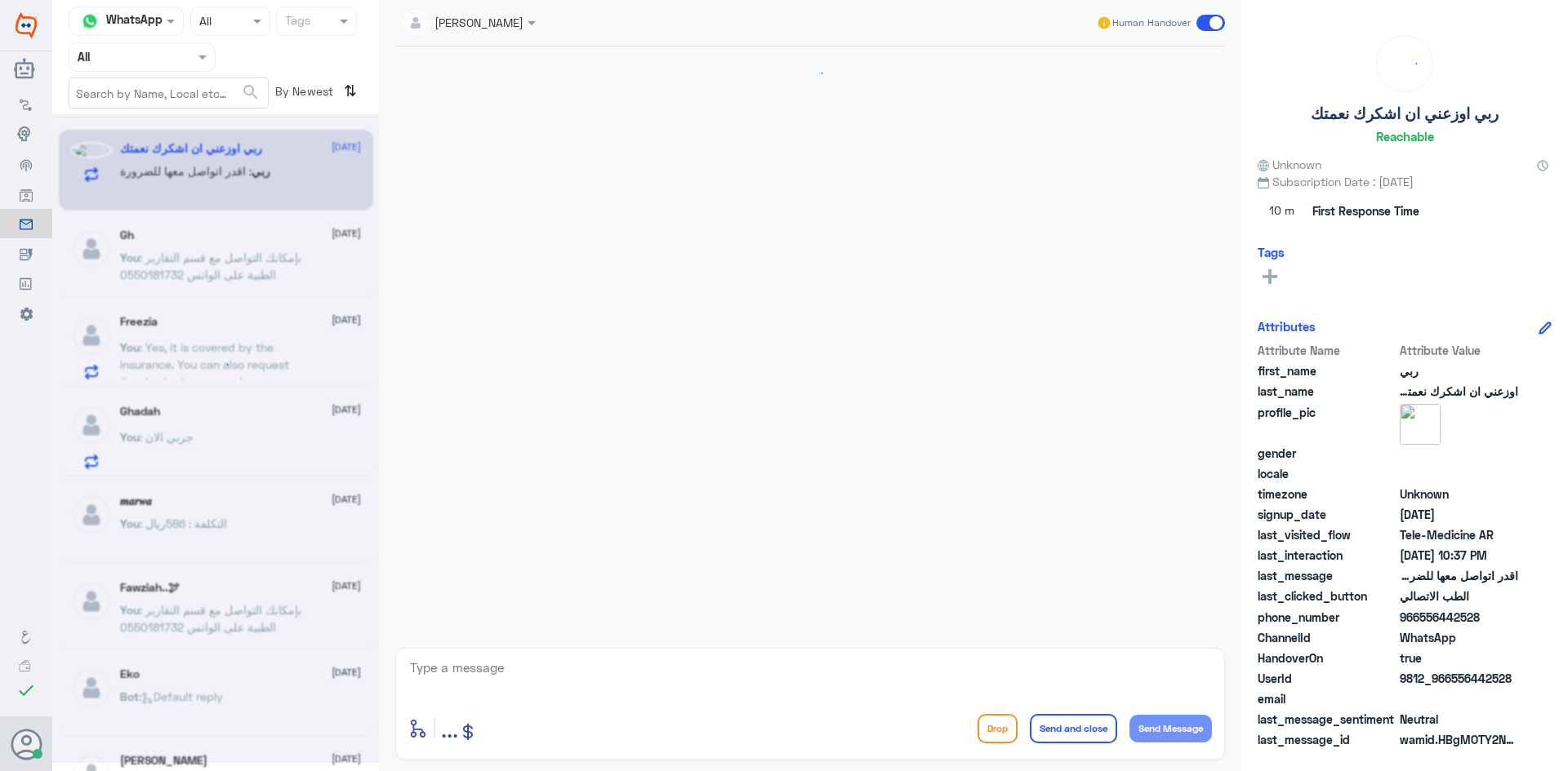
scroll to position [151, 0]
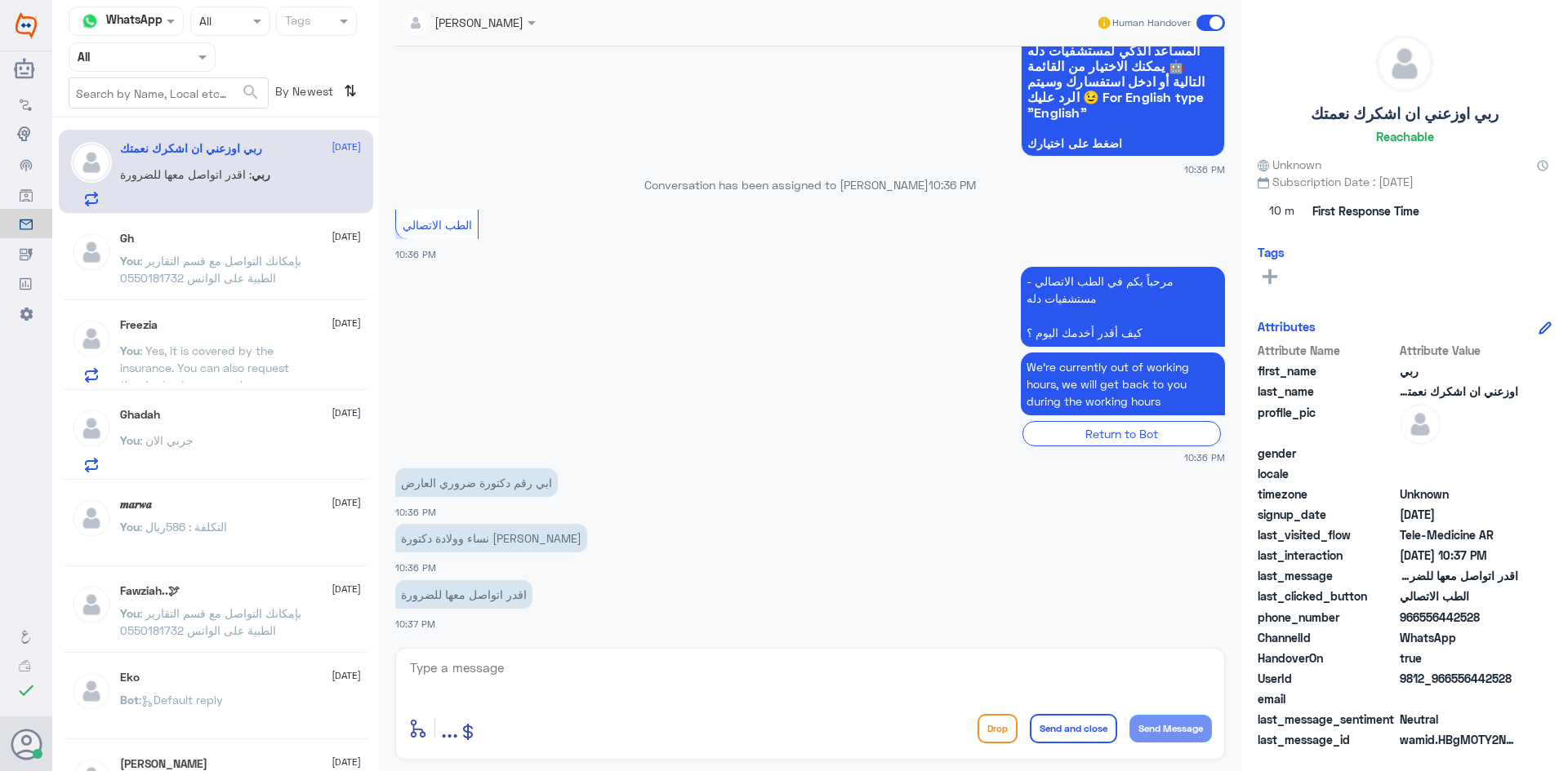
click at [558, 688] on textarea at bounding box center [809, 676] width 803 height 40
paste textarea "مرحبا معك [PERSON_NAME] من الطب الاتصالي"
type textarea "مرحبا معك [PERSON_NAME] من الطب الاتصالي"
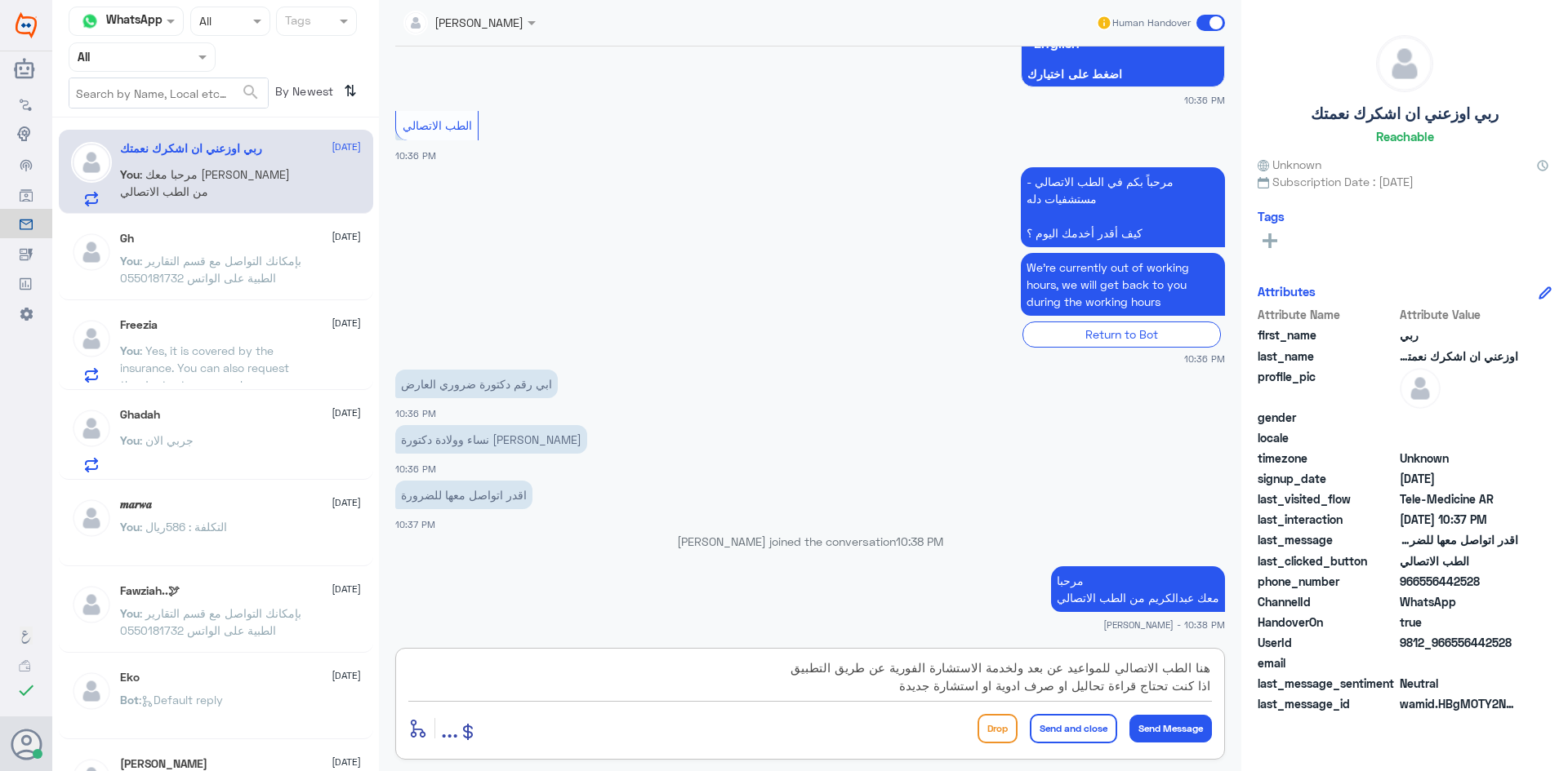
type textarea "هنا الطب الاتصالي للمواعيد عن بعد ولخدمة الاستشارة الفورية عن طريق التطبيق اذا …"
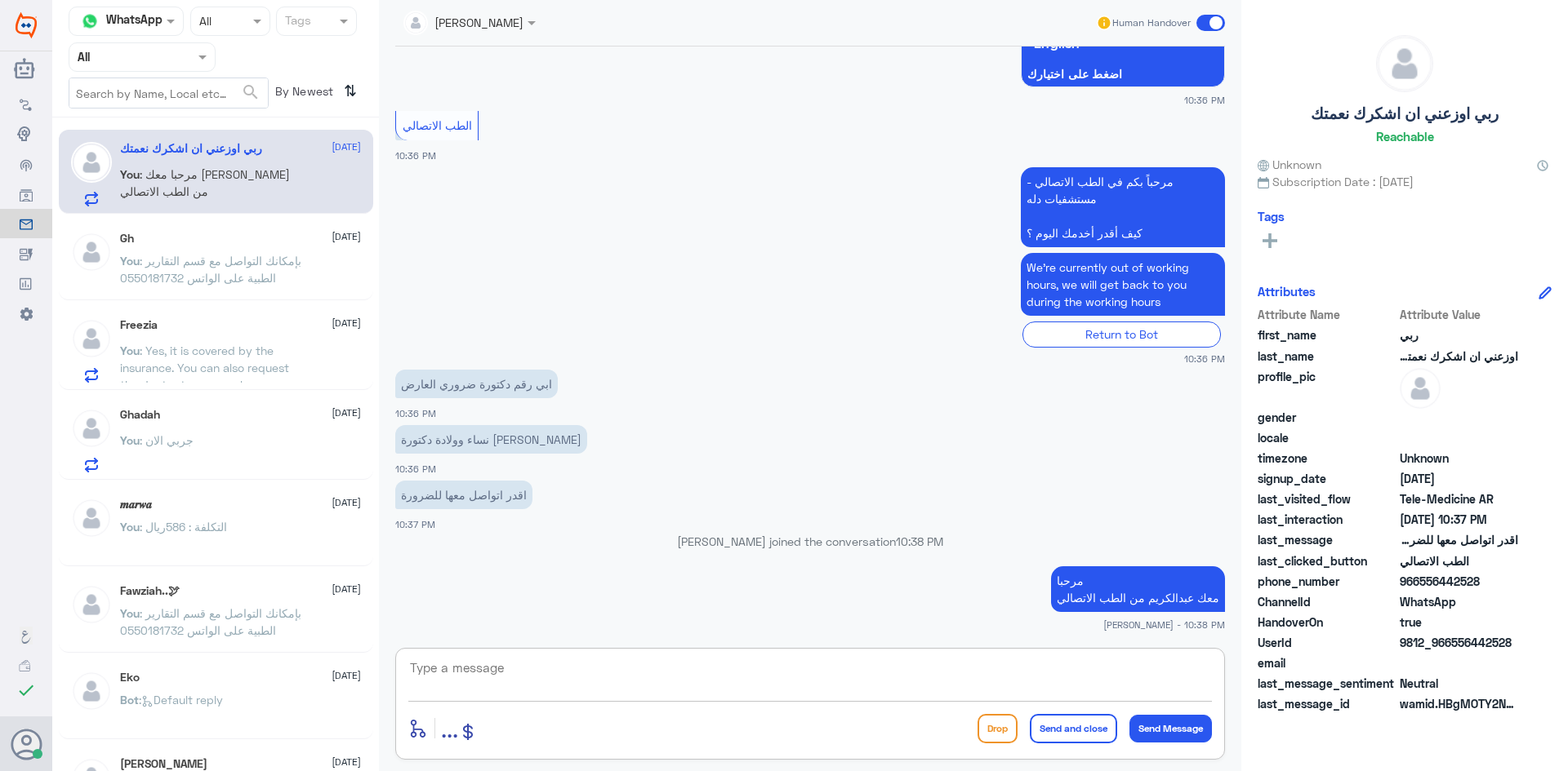
scroll to position [341, 0]
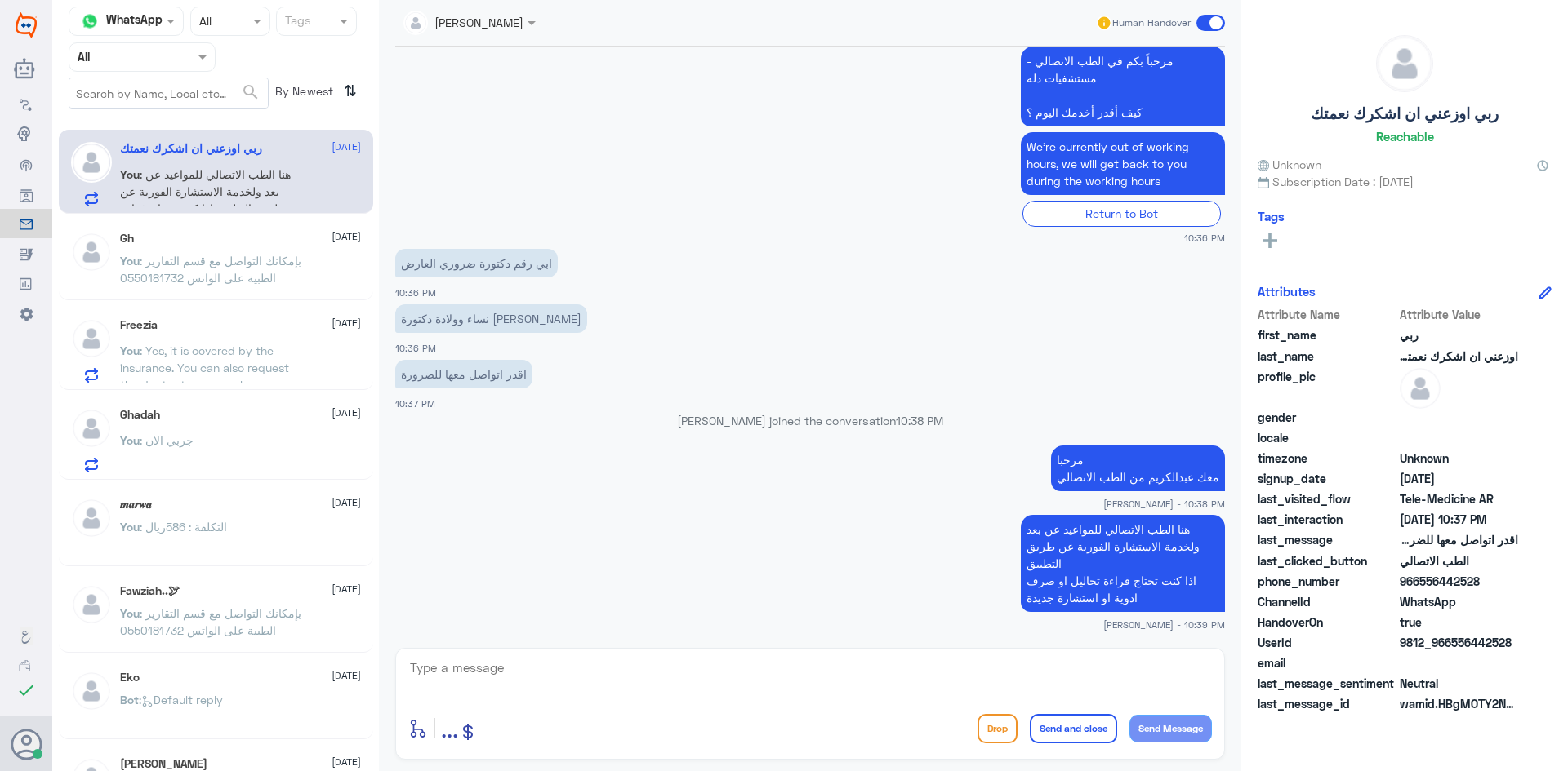
click at [1198, 23] on span at bounding box center [1211, 22] width 29 height 16
click at [0, 0] on input "checkbox" at bounding box center [0, 0] width 0 height 0
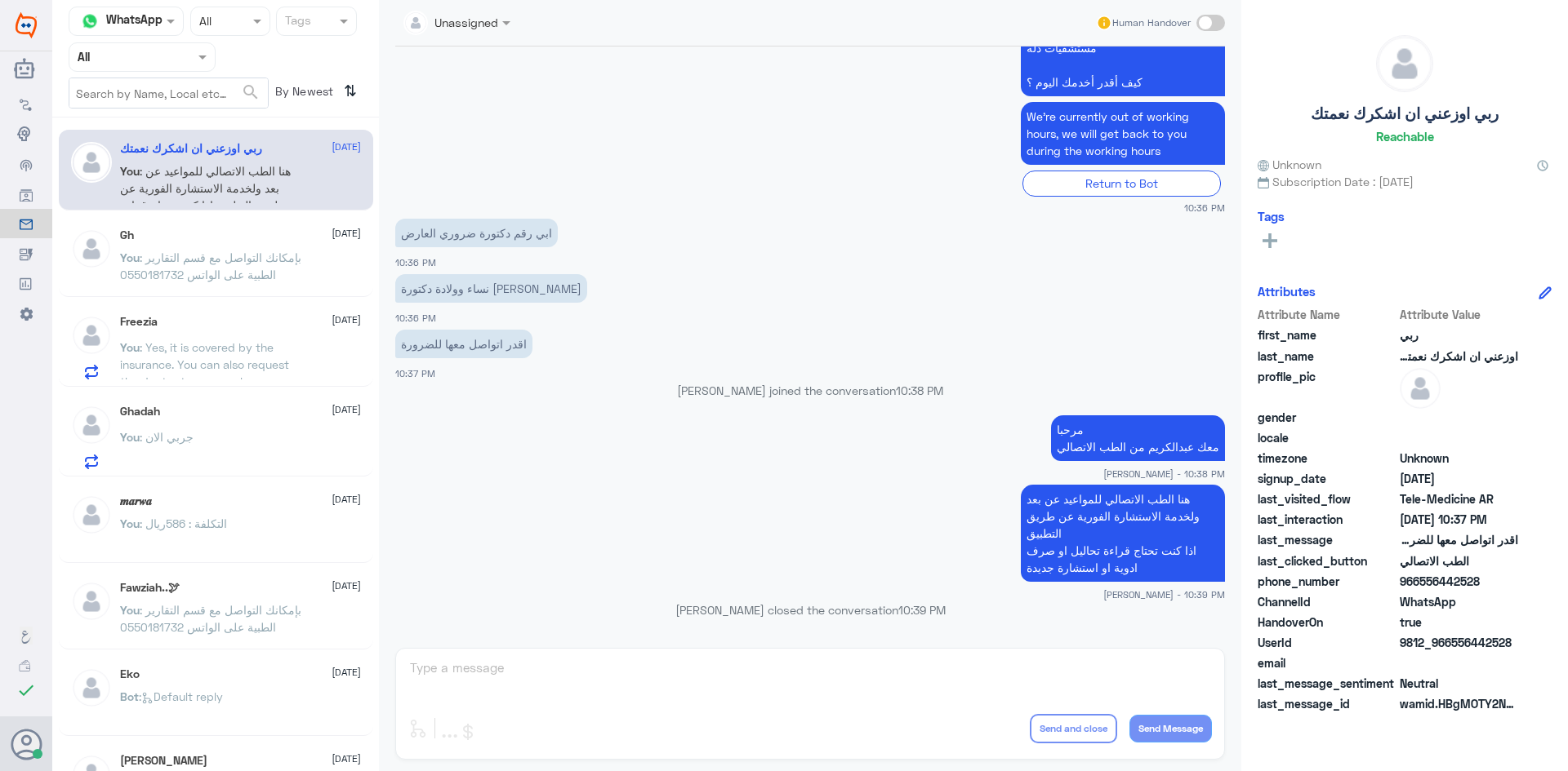
click at [203, 240] on div "Gh [DATE]" at bounding box center [240, 236] width 241 height 14
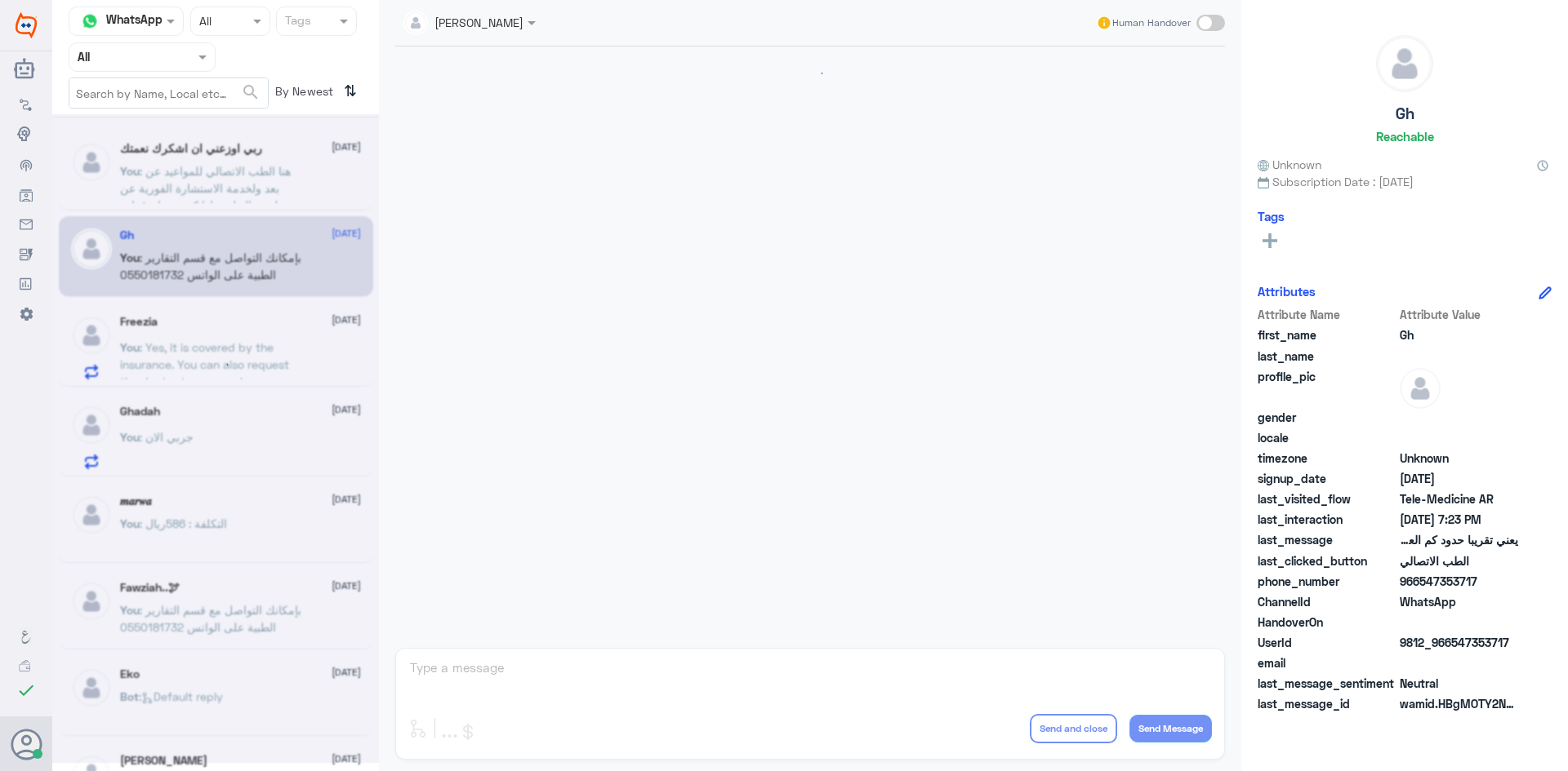
scroll to position [696, 0]
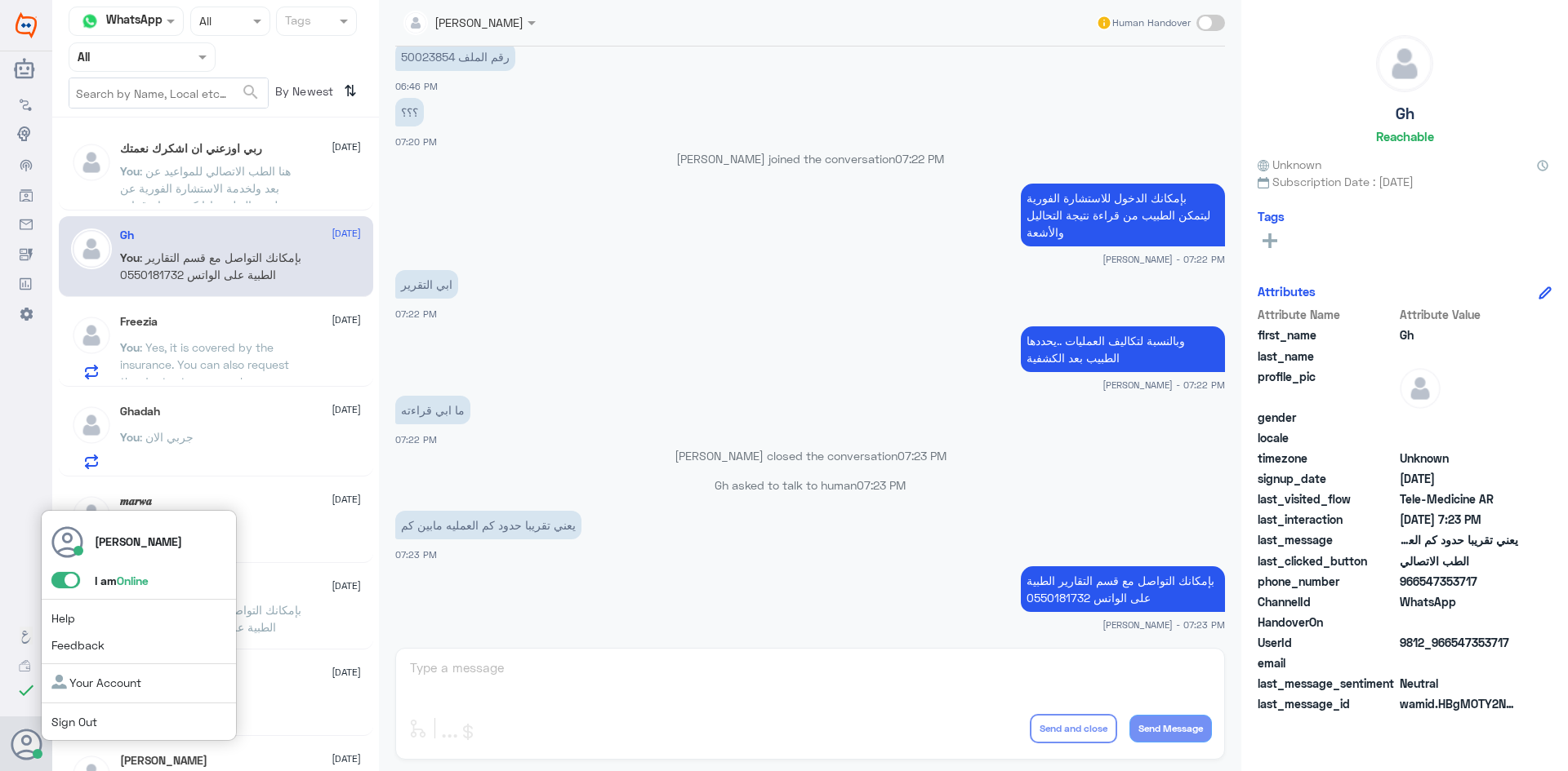
click at [63, 579] on span at bounding box center [66, 580] width 29 height 16
click at [0, 0] on input "checkbox" at bounding box center [0, 0] width 0 height 0
